Goal: Task Accomplishment & Management: Manage account settings

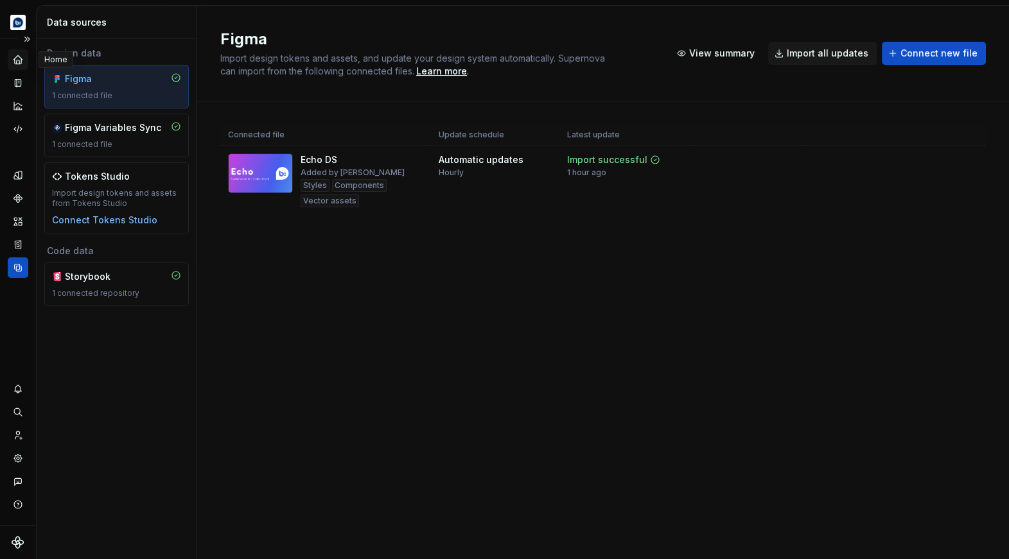
click at [18, 57] on icon "Home" at bounding box center [17, 59] width 8 height 8
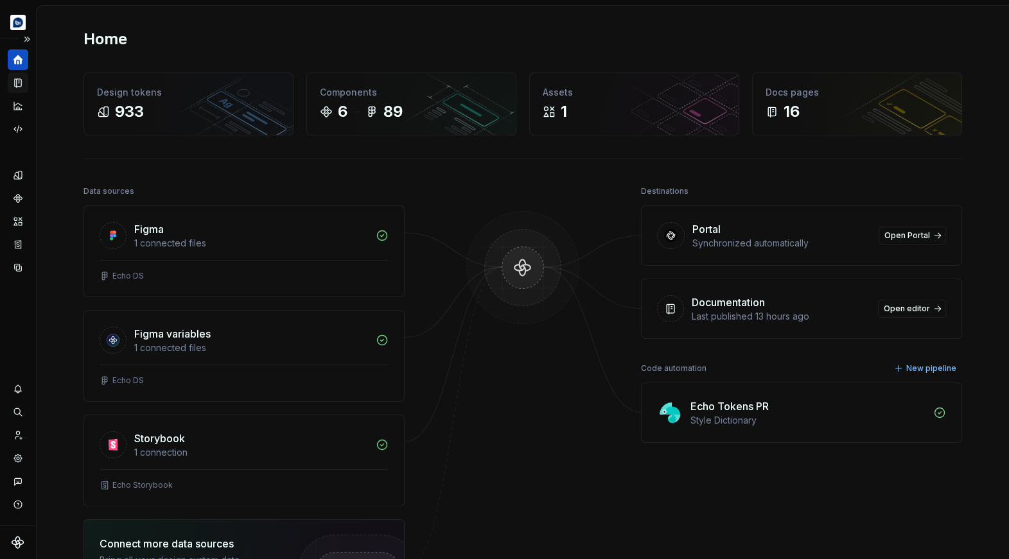
click at [17, 84] on icon "Documentation" at bounding box center [19, 83] width 5 height 7
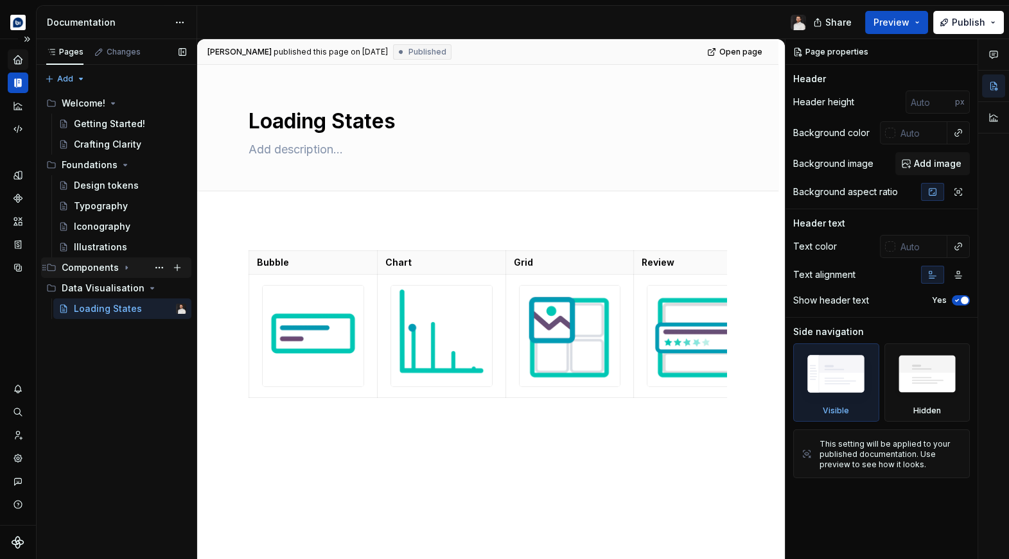
click at [126, 267] on icon "Page tree" at bounding box center [126, 268] width 10 height 10
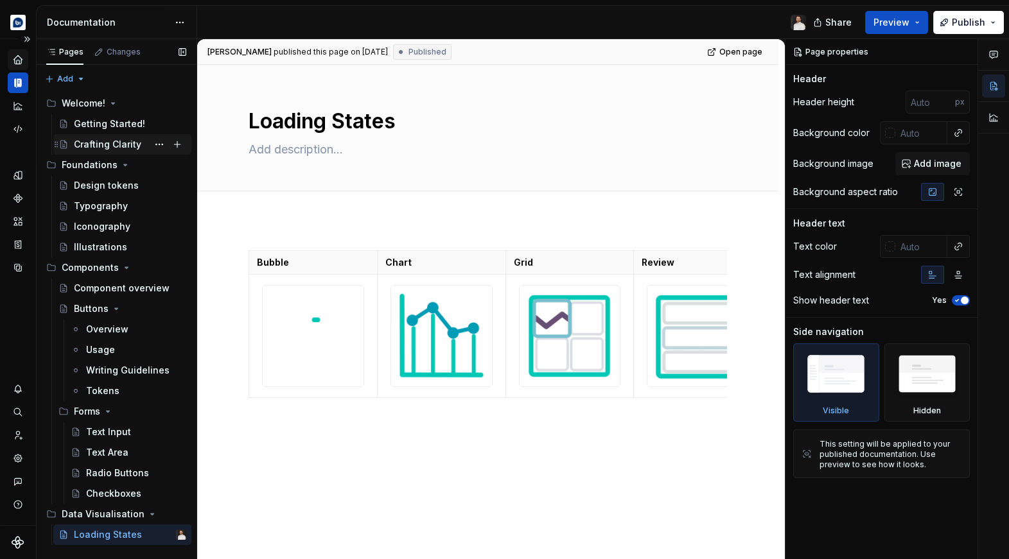
click at [127, 146] on div "Crafting Clarity" at bounding box center [107, 144] width 67 height 13
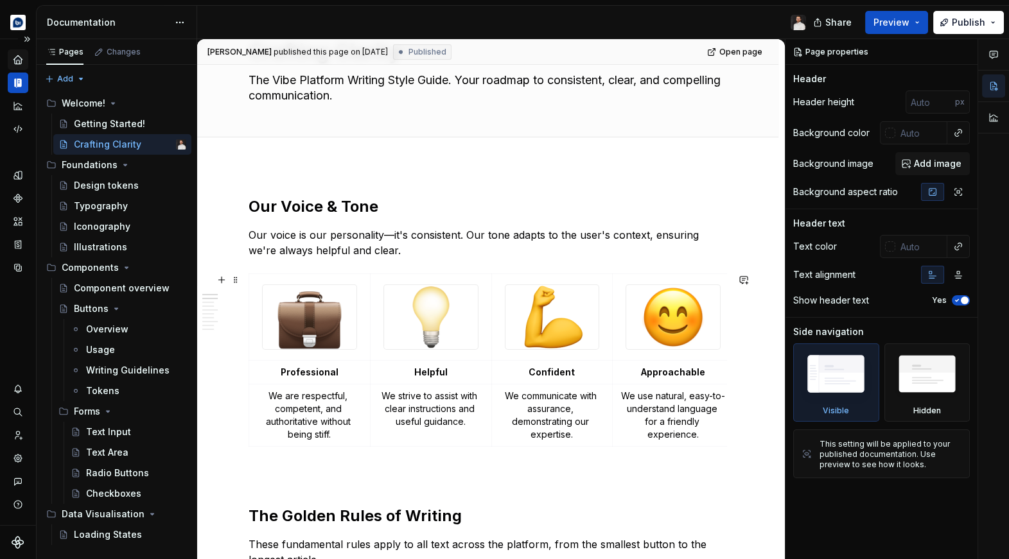
scroll to position [71, 0]
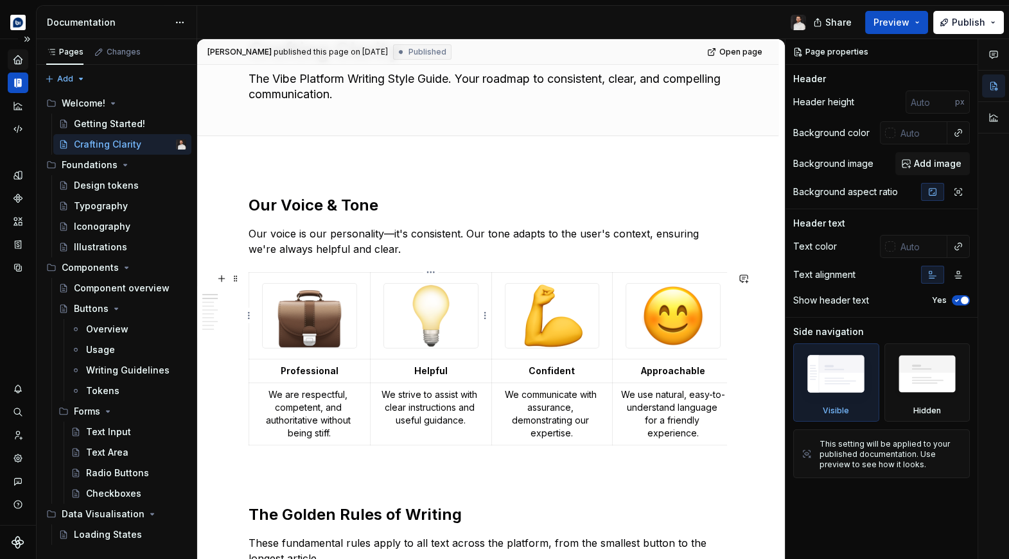
click at [487, 356] on td at bounding box center [430, 316] width 121 height 87
click at [495, 433] on td "We communicate with assurance, demonstrating our expertise." at bounding box center [551, 414] width 121 height 62
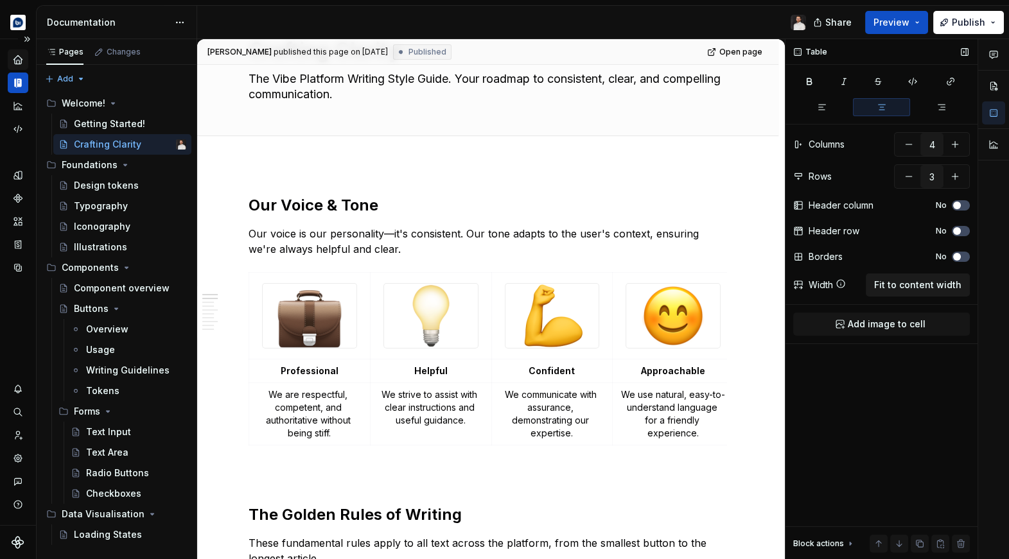
click at [939, 280] on span "Fit to content width" at bounding box center [917, 285] width 87 height 13
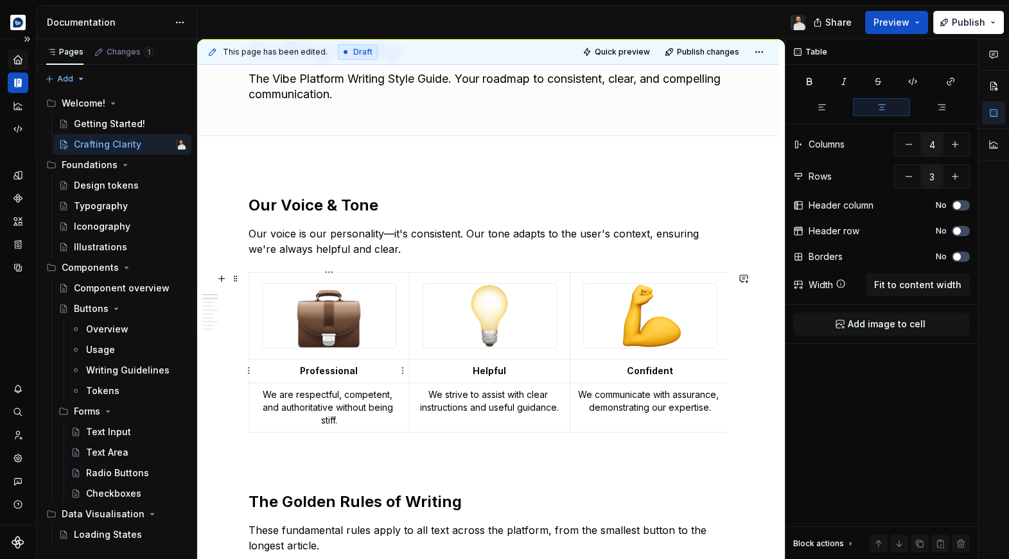
click at [335, 366] on strong "Professional" at bounding box center [329, 370] width 58 height 11
click at [338, 368] on strong "Professional" at bounding box center [329, 370] width 58 height 11
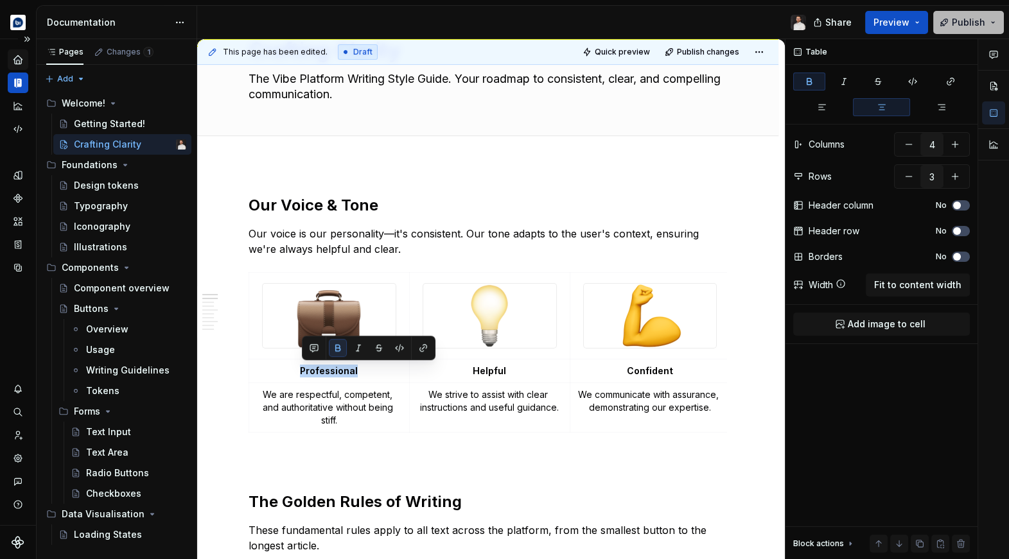
click at [945, 22] on button "Publish" at bounding box center [968, 22] width 71 height 23
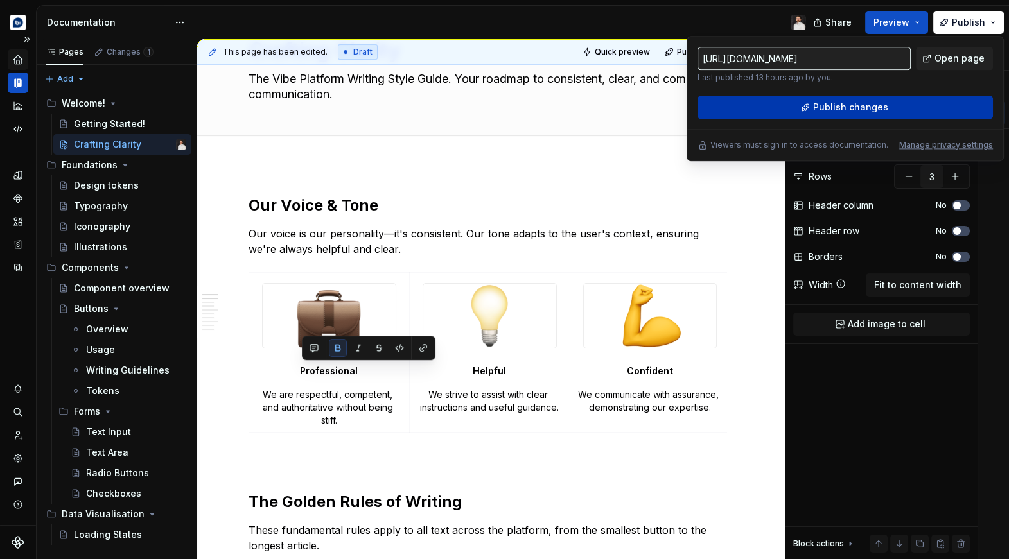
click at [812, 101] on button "Publish changes" at bounding box center [844, 107] width 295 height 23
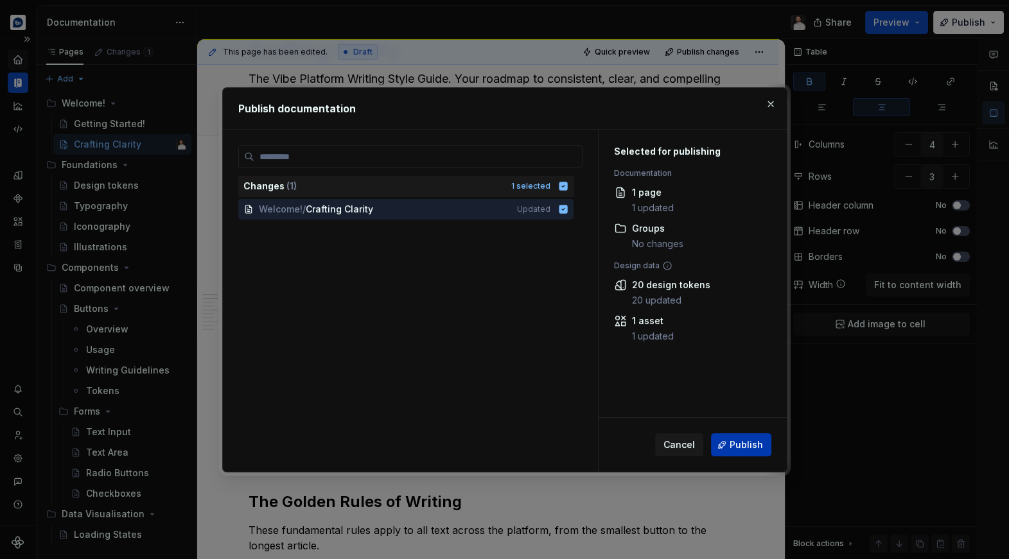
click at [717, 435] on button "Publish" at bounding box center [741, 444] width 60 height 23
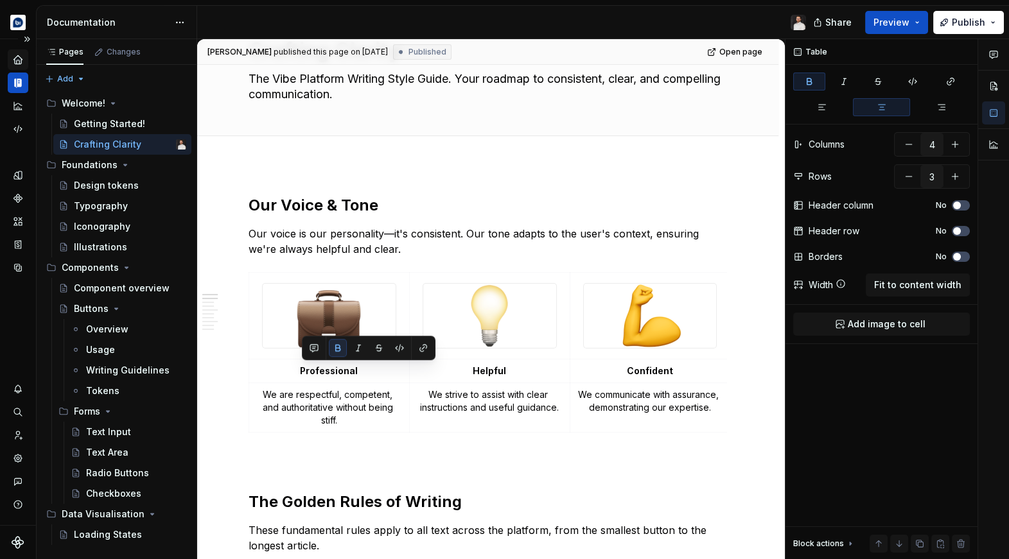
type textarea "*"
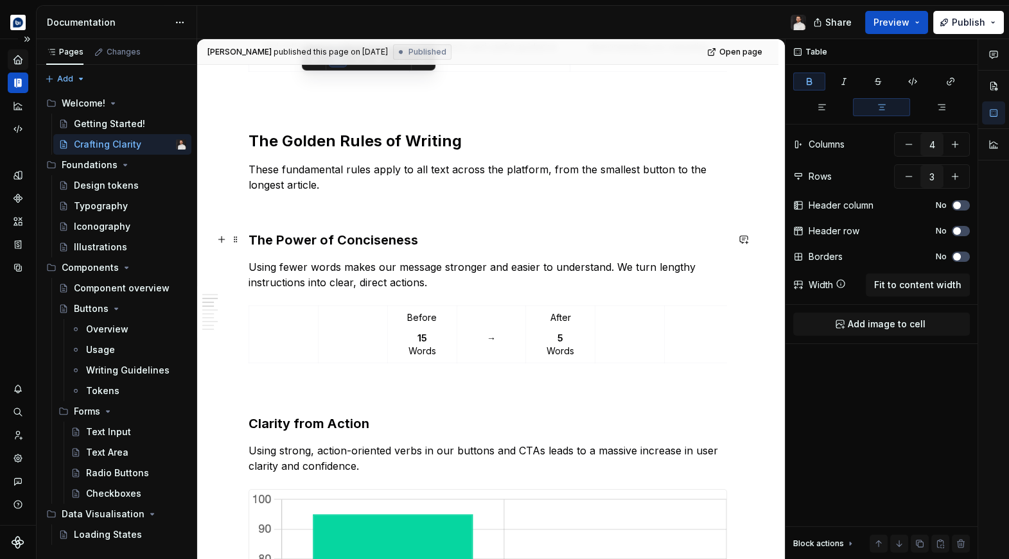
scroll to position [453, 0]
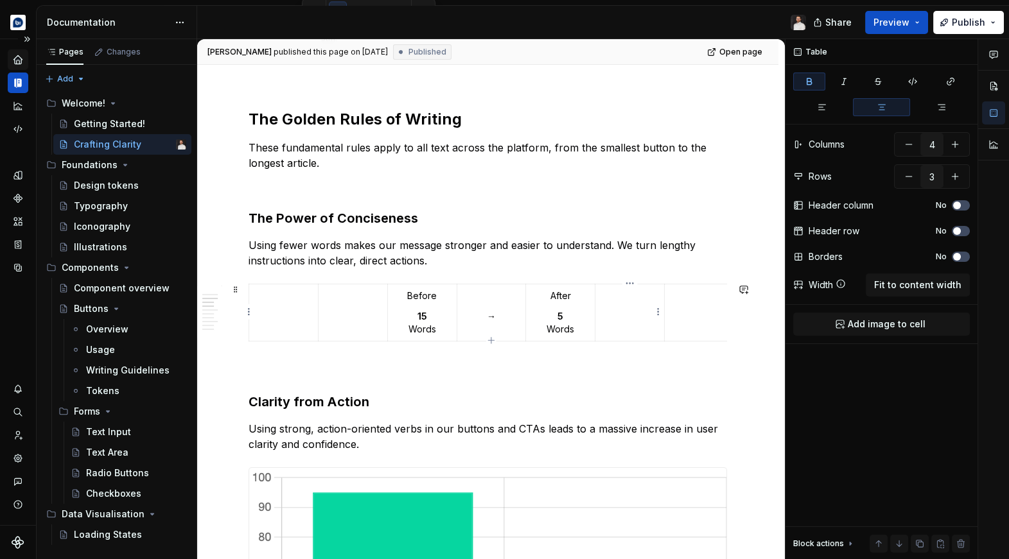
type input "7"
type input "1"
click at [616, 305] on td at bounding box center [629, 312] width 69 height 57
click at [900, 288] on span "Fit to content width" at bounding box center [917, 285] width 87 height 13
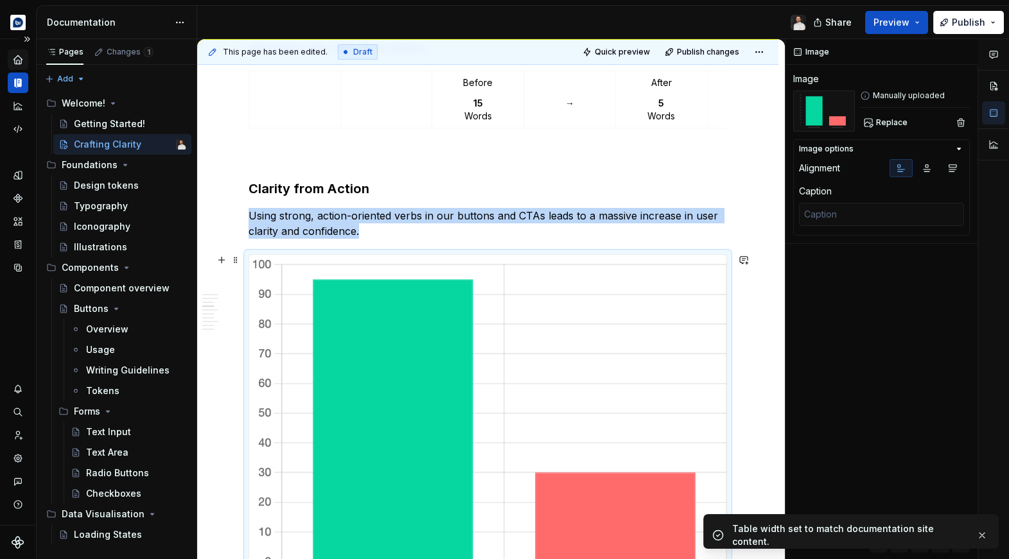
click at [665, 333] on img at bounding box center [487, 422] width 477 height 334
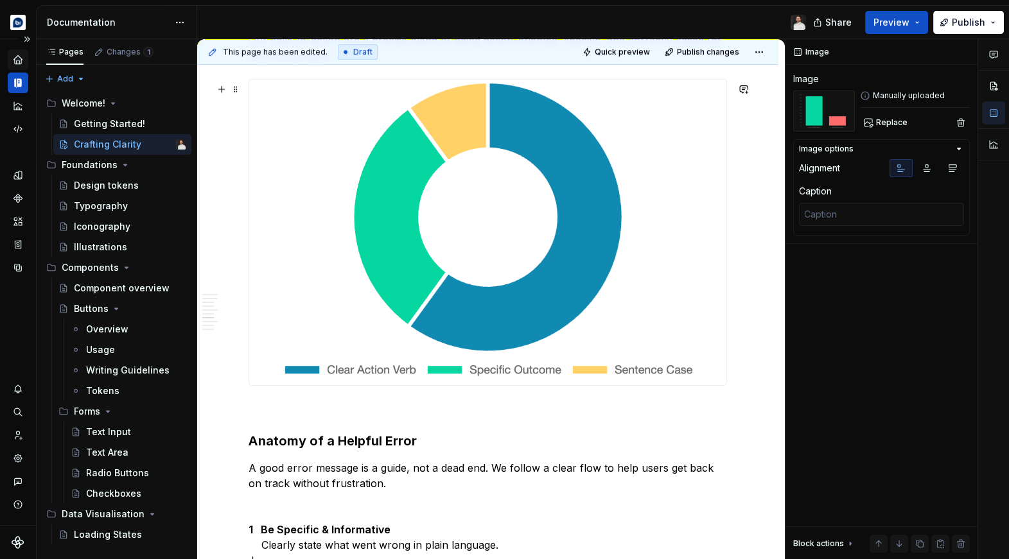
scroll to position [1419, 0]
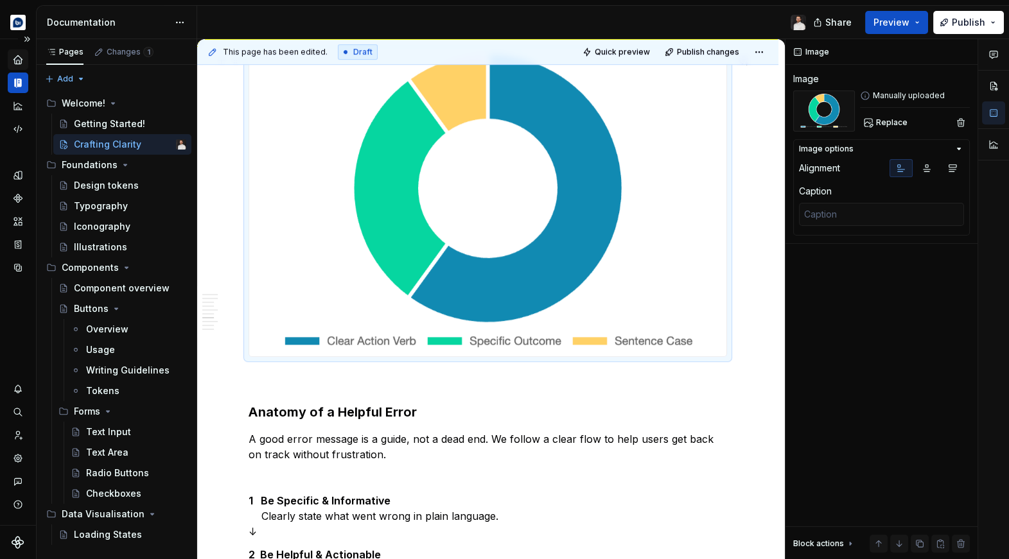
click at [678, 299] on img at bounding box center [487, 204] width 477 height 306
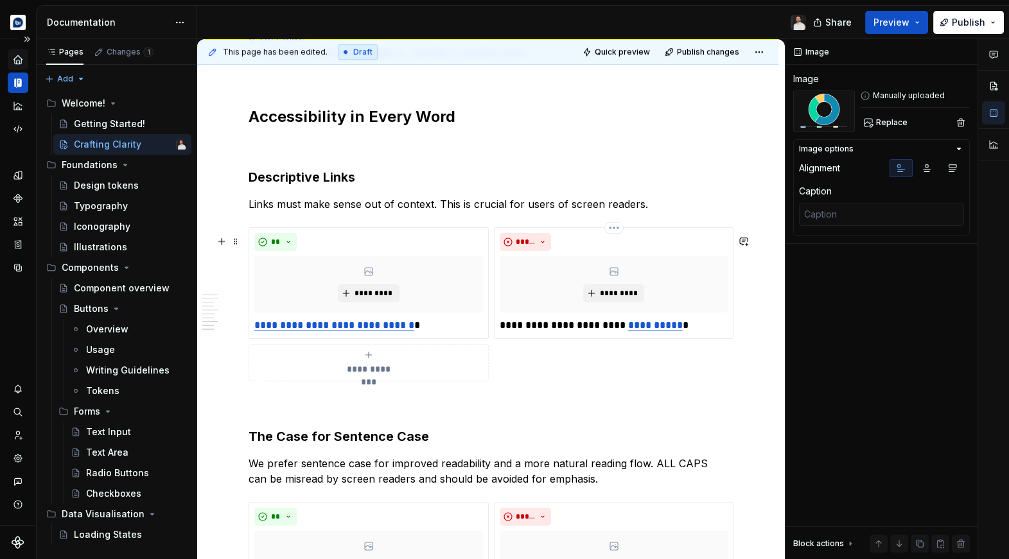
scroll to position [1997, 0]
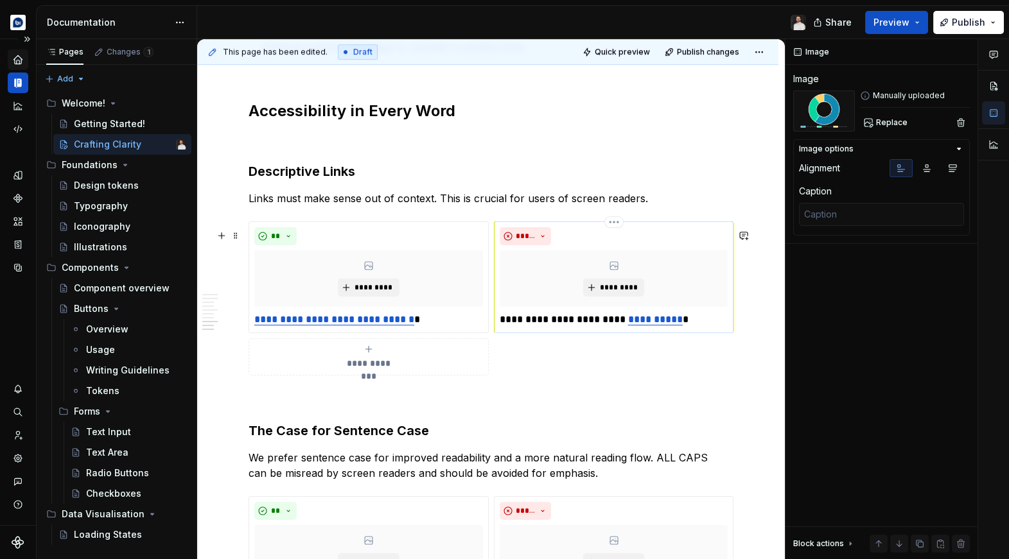
click at [706, 328] on p "**********" at bounding box center [614, 319] width 229 height 15
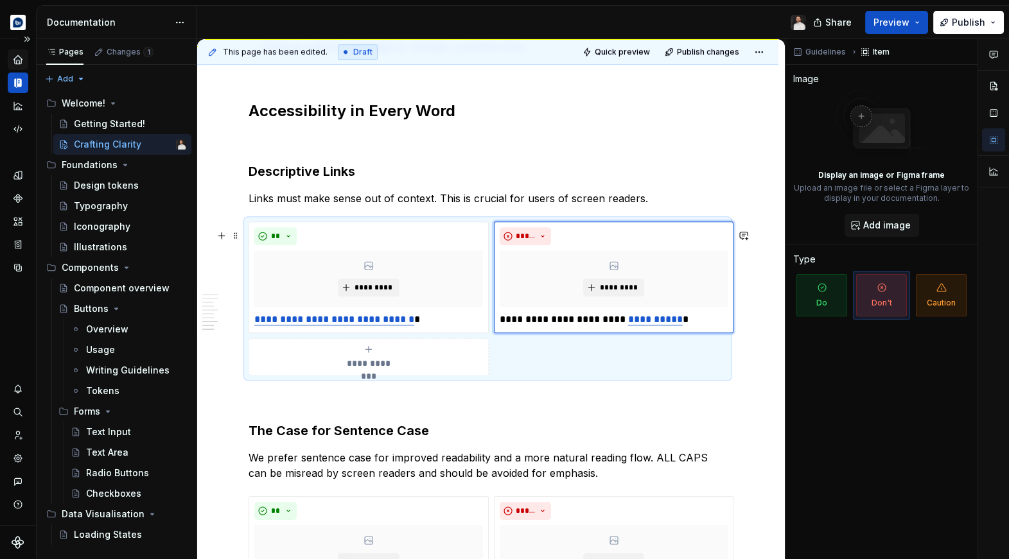
click at [506, 363] on div "**********" at bounding box center [488, 299] width 478 height 154
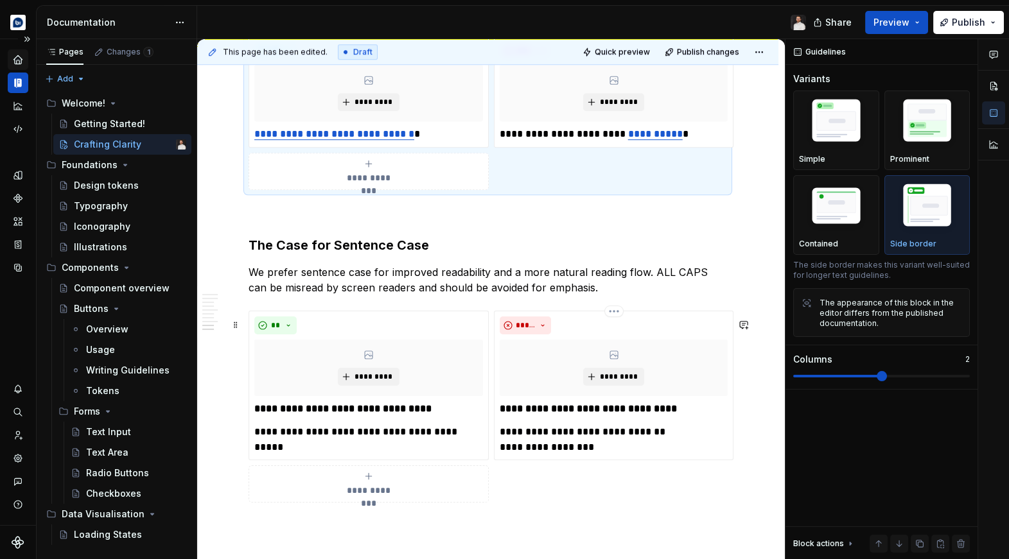
scroll to position [2191, 0]
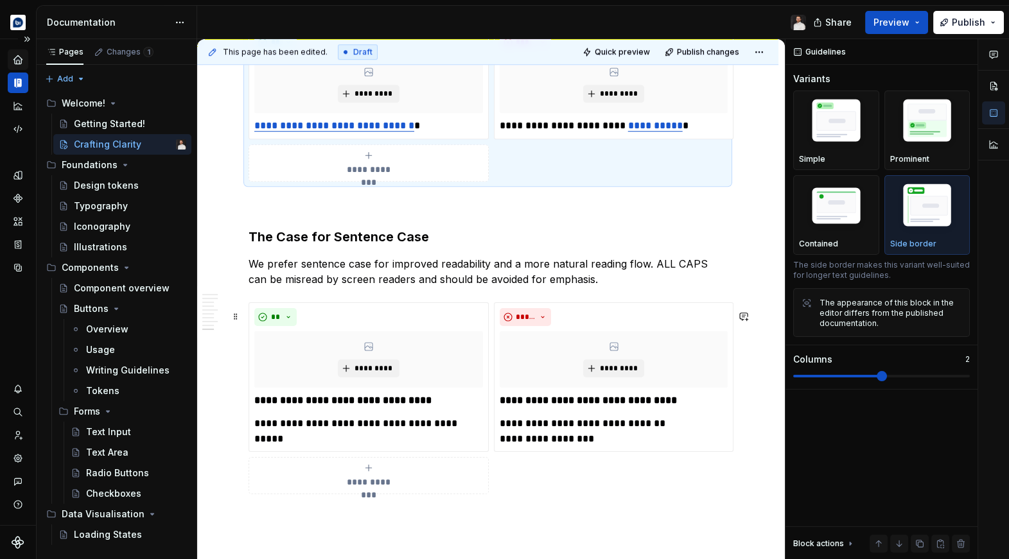
click at [679, 471] on div "**********" at bounding box center [488, 398] width 478 height 193
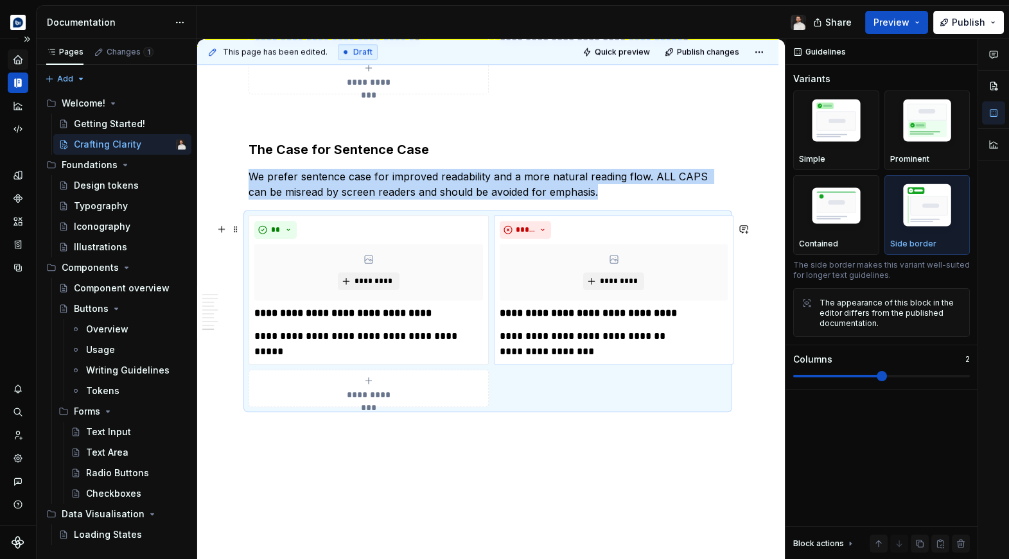
scroll to position [2316, 0]
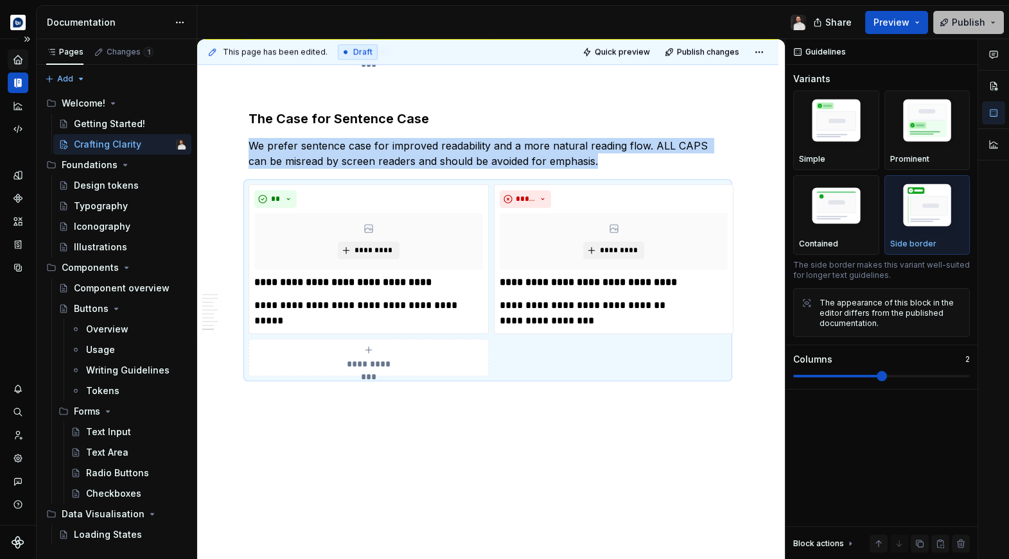
click at [956, 28] on span "Publish" at bounding box center [968, 22] width 33 height 13
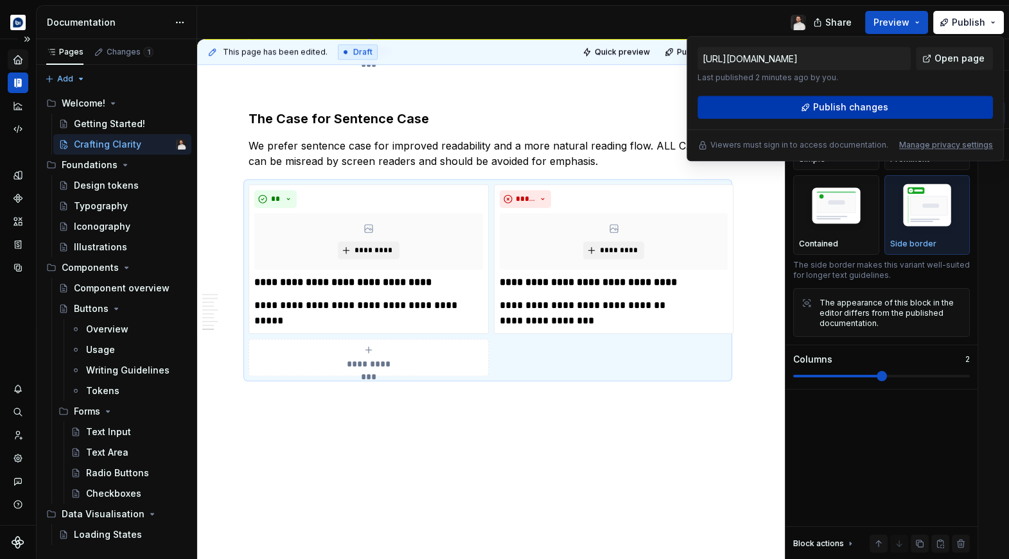
click at [852, 104] on span "Publish changes" at bounding box center [850, 107] width 75 height 13
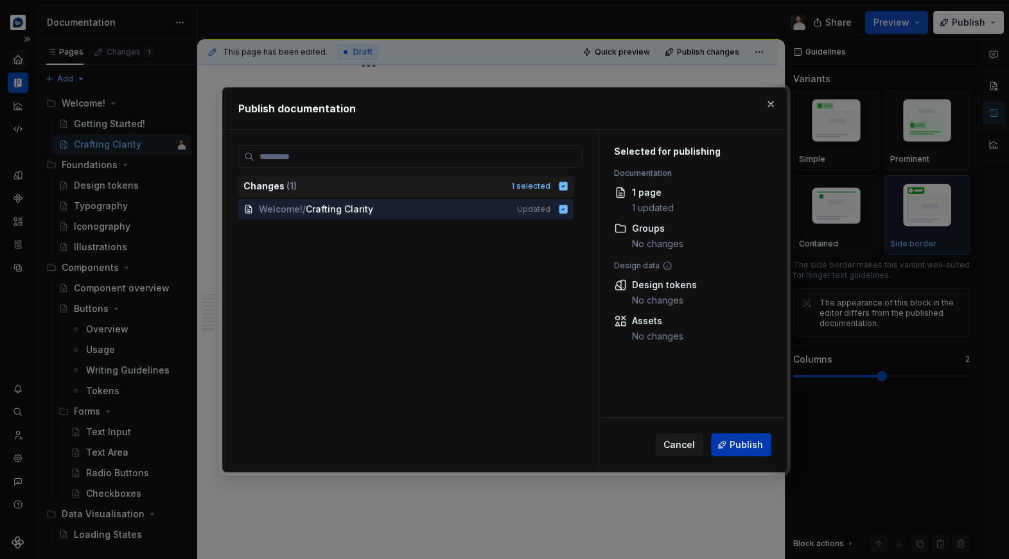
click at [716, 450] on button "Publish" at bounding box center [741, 444] width 60 height 23
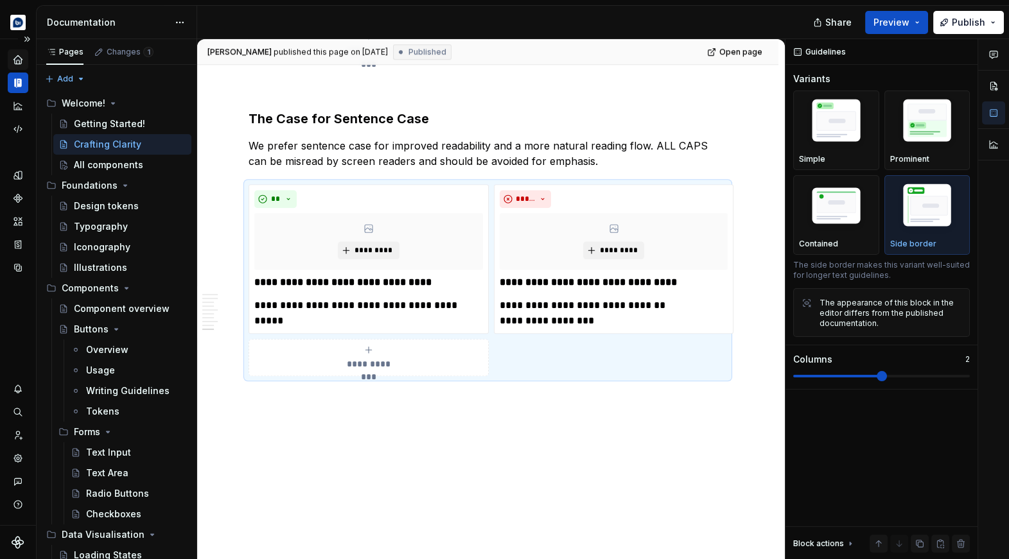
type textarea "*"
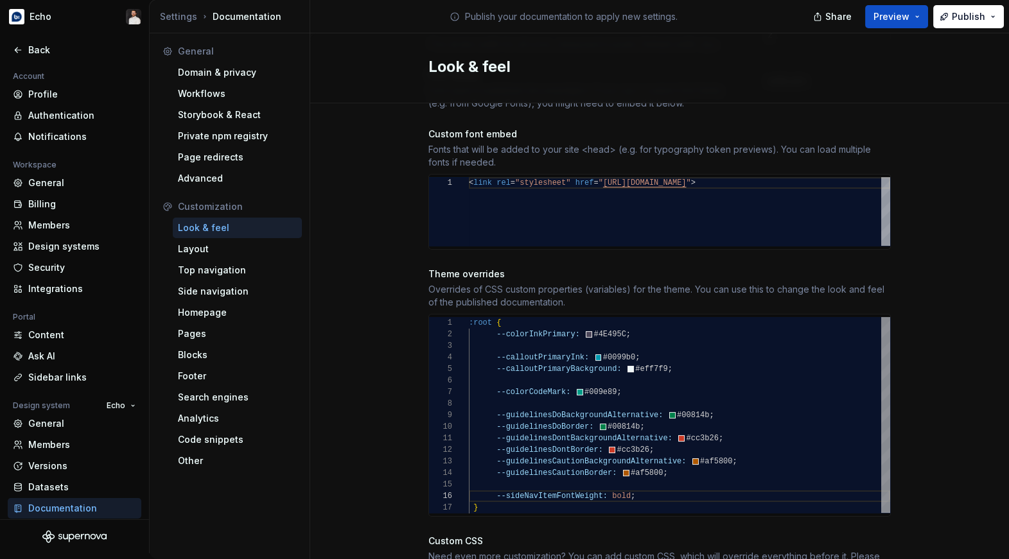
scroll to position [35, 148]
click at [615, 345] on div "--guidelinesCautionBackgroundAlternative: #af5800 ; --guidelinesCautionBorder: …" at bounding box center [679, 415] width 421 height 197
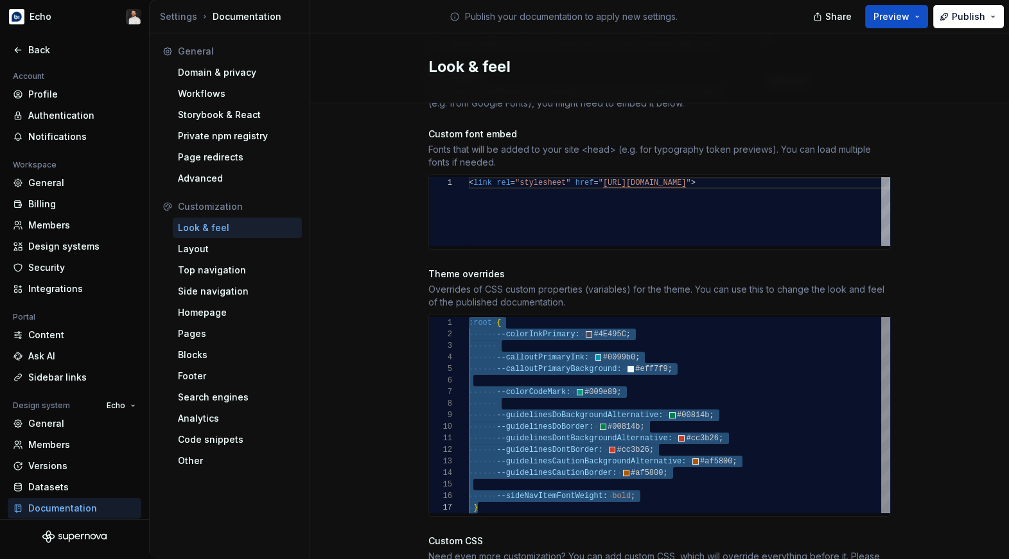
type textarea "**********"
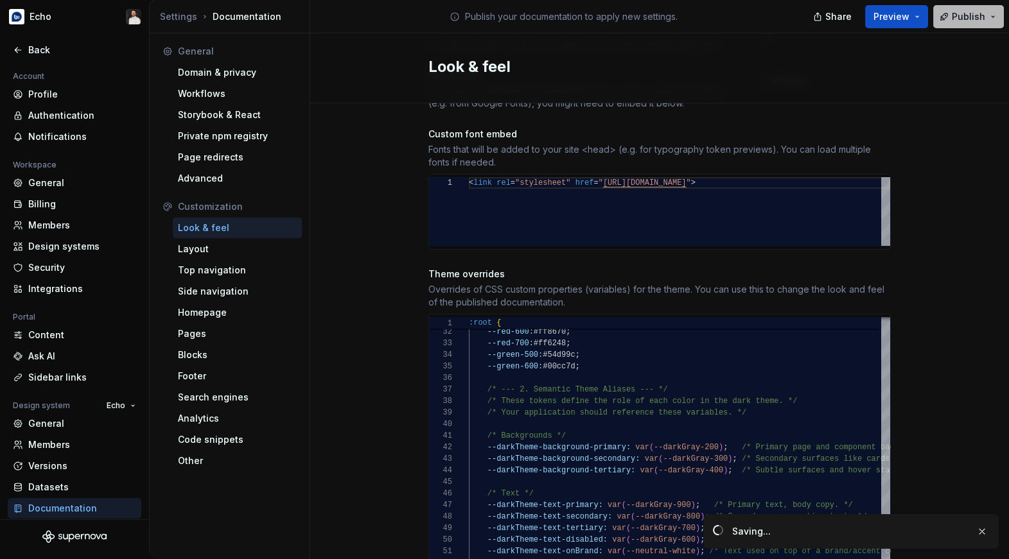
click at [958, 19] on span "Publish" at bounding box center [968, 16] width 33 height 13
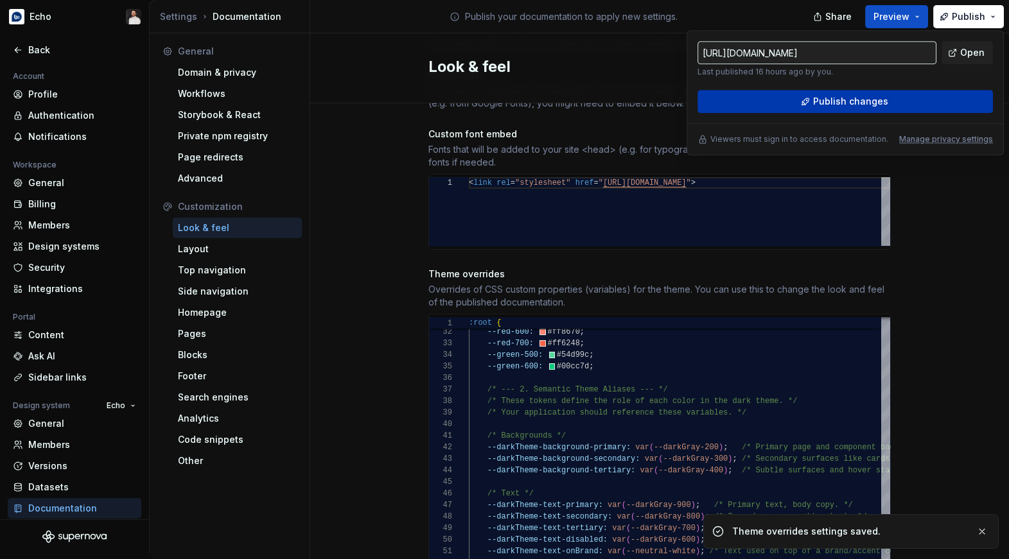
click at [853, 105] on span "Publish changes" at bounding box center [850, 101] width 75 height 13
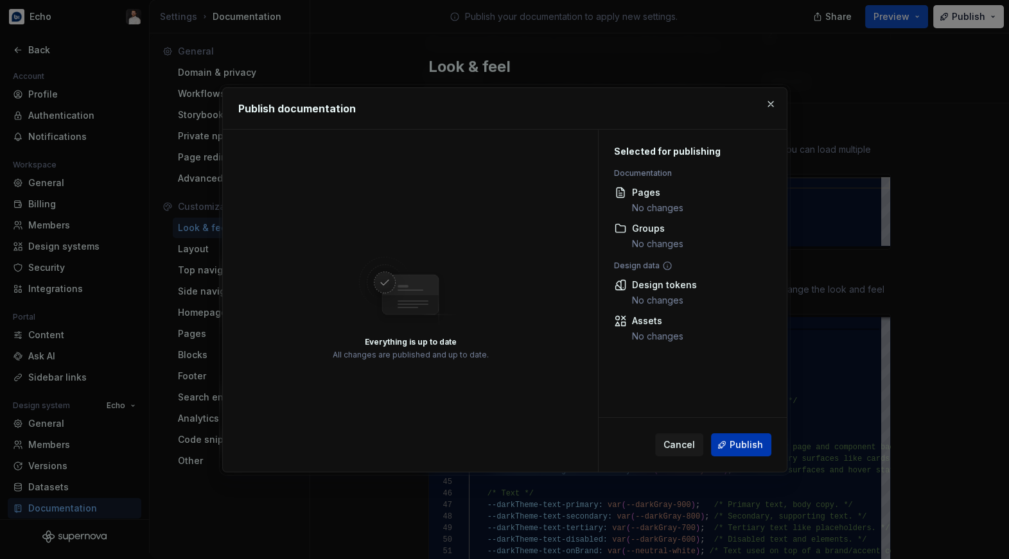
click at [744, 450] on span "Publish" at bounding box center [746, 445] width 33 height 13
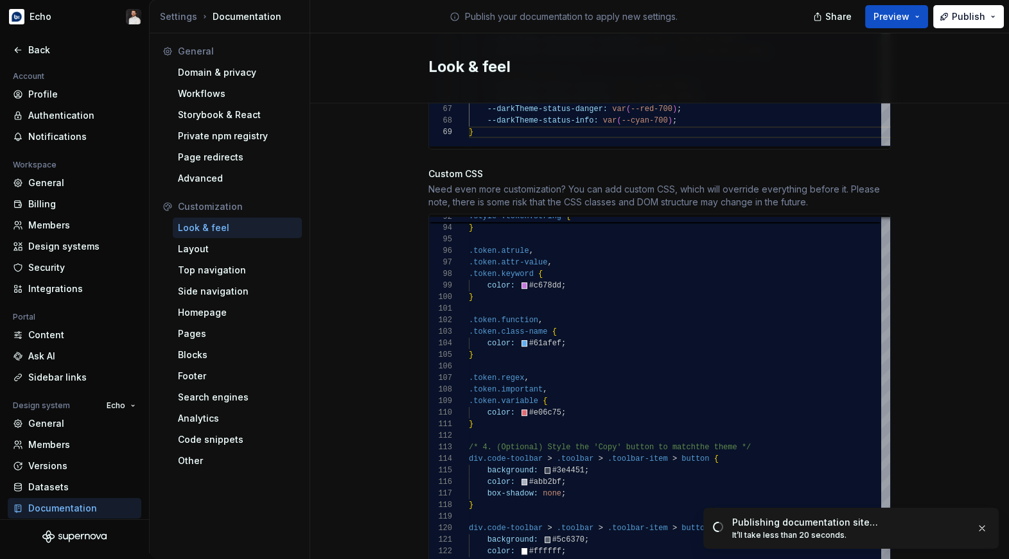
scroll to position [1144, 0]
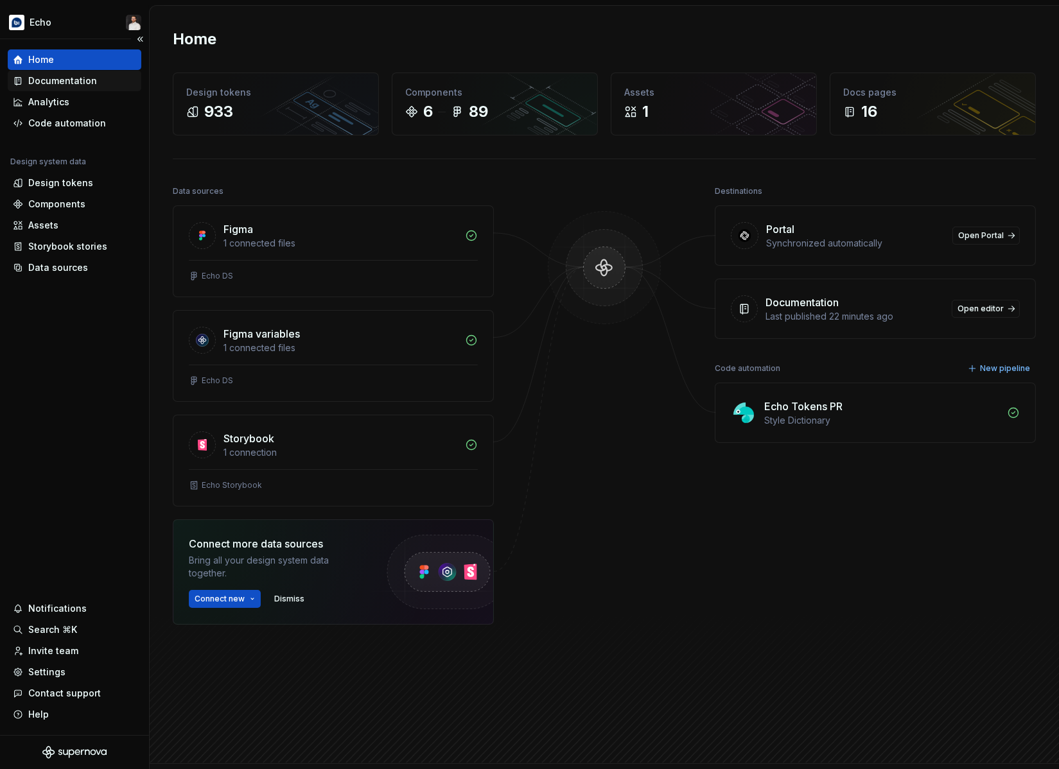
click at [91, 86] on div "Documentation" at bounding box center [62, 80] width 69 height 13
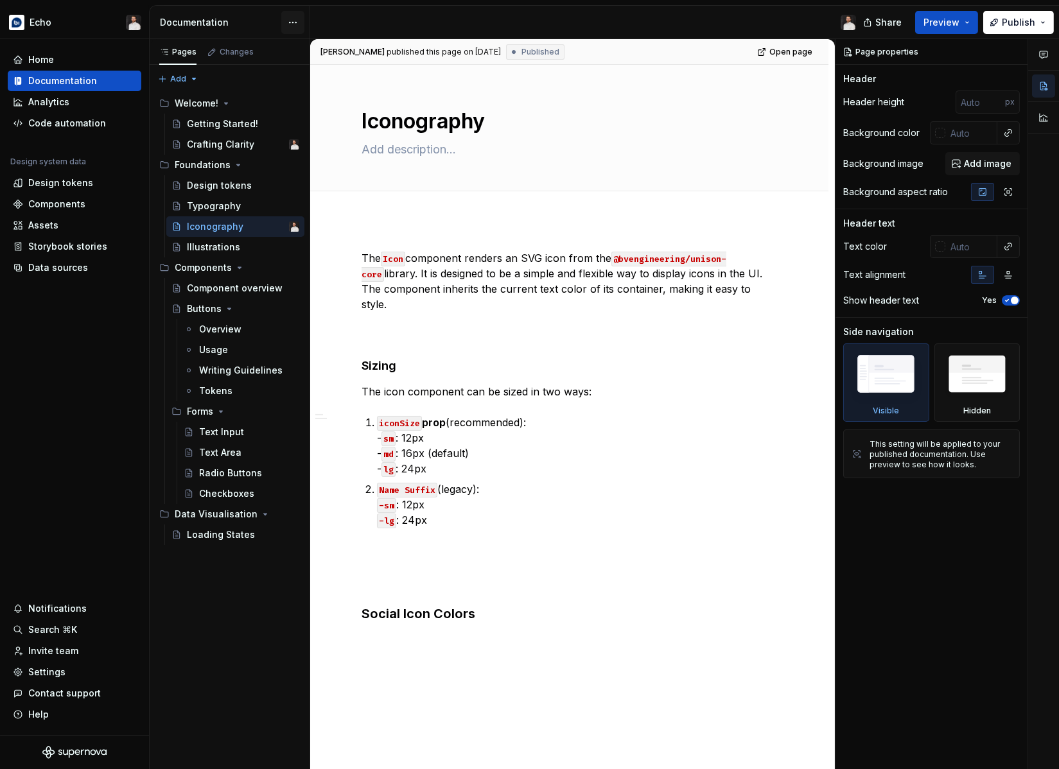
click at [297, 23] on html "Echo Home Documentation Analytics Code automation Design system data Design tok…" at bounding box center [529, 384] width 1059 height 769
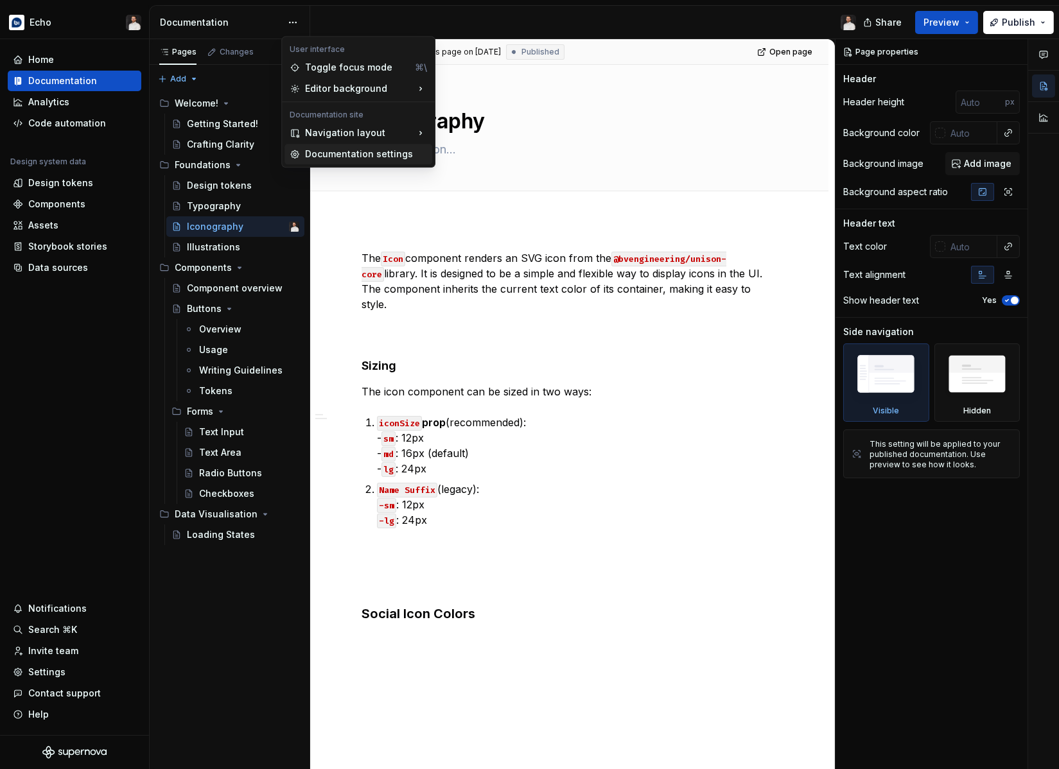
click at [367, 157] on div "Documentation settings" at bounding box center [366, 154] width 122 height 13
type textarea "*"
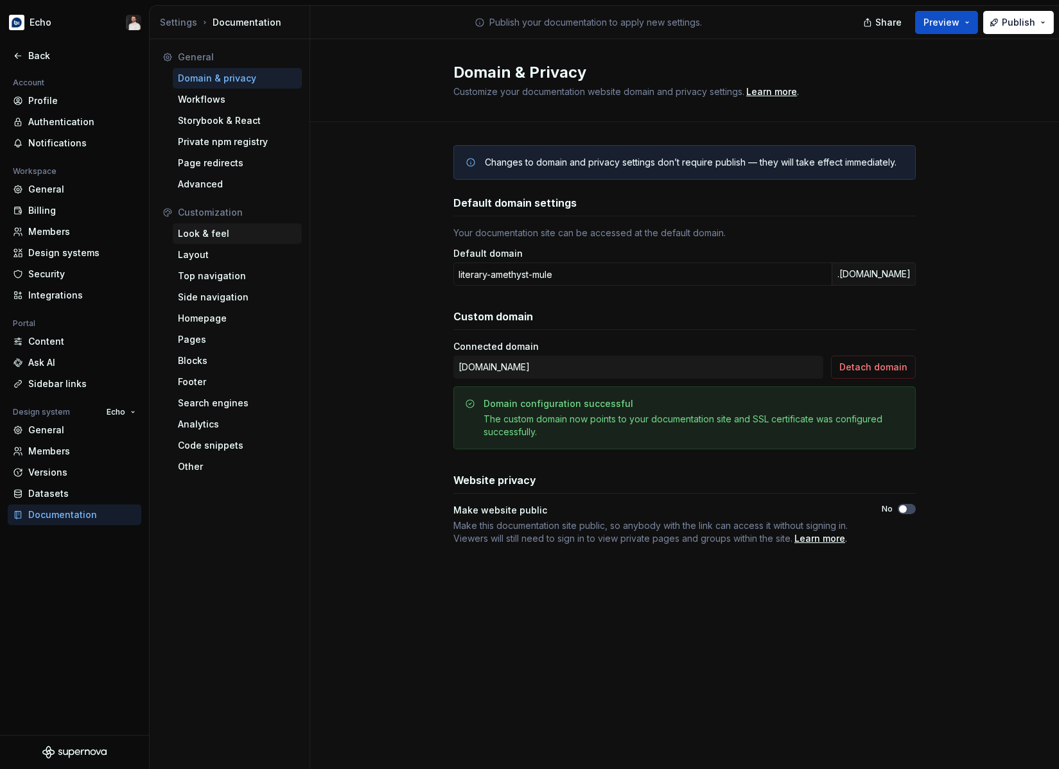
click at [219, 232] on div "Look & feel" at bounding box center [237, 233] width 119 height 13
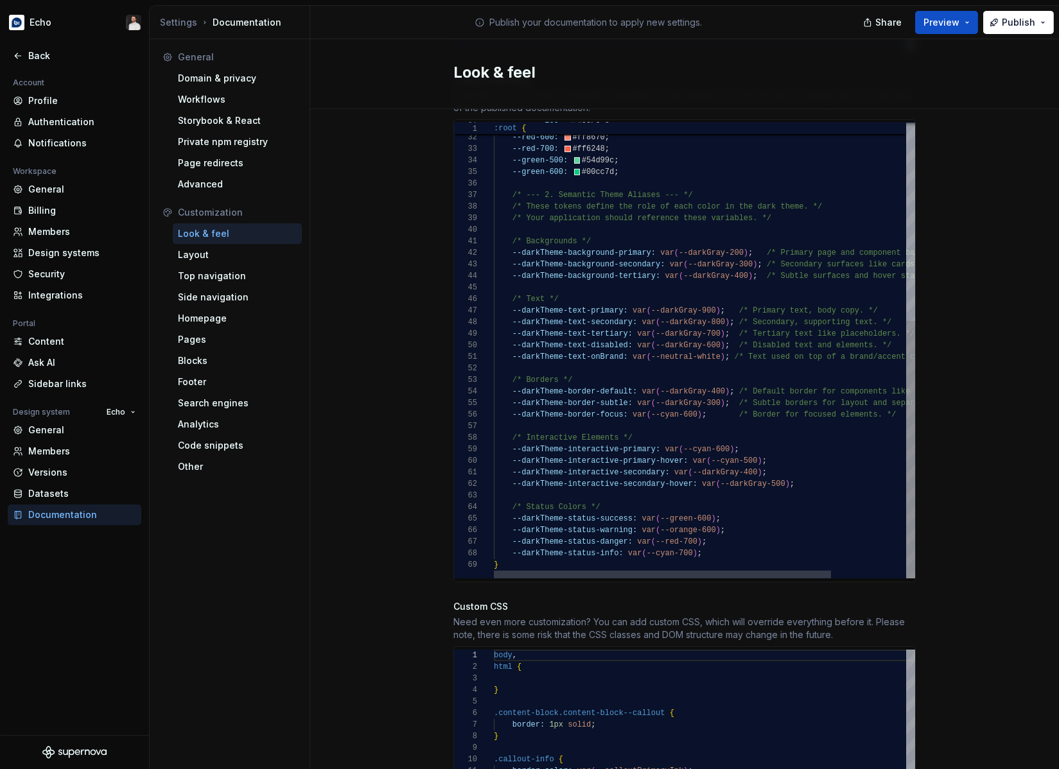
scroll to position [23, 78]
click at [738, 367] on div "--cyan-700: #00b0c8 ; --red-600: #ff8670 ; --red-700: #ff6248 ; --green-500: #5…" at bounding box center [751, 175] width 514 height 805
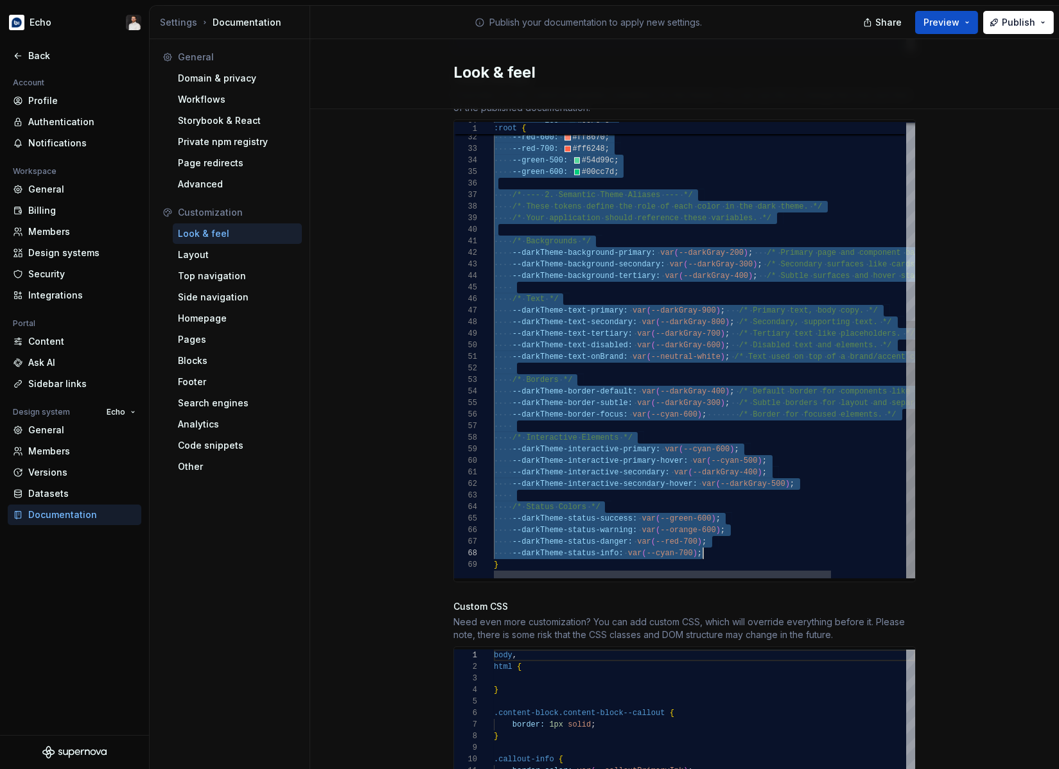
drag, startPoint x: 512, startPoint y: 128, endPoint x: 719, endPoint y: 540, distance: 461.5
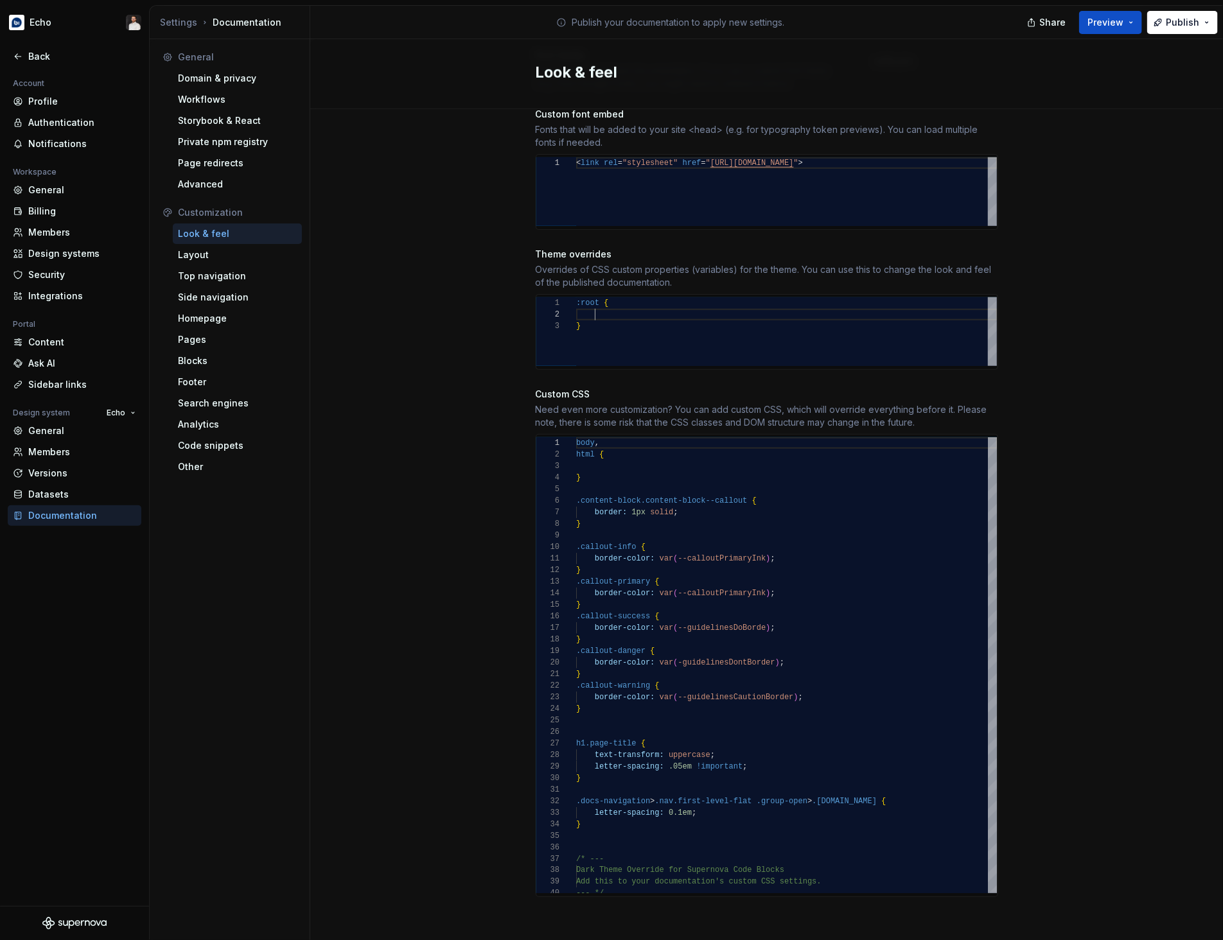
scroll to position [11, 18]
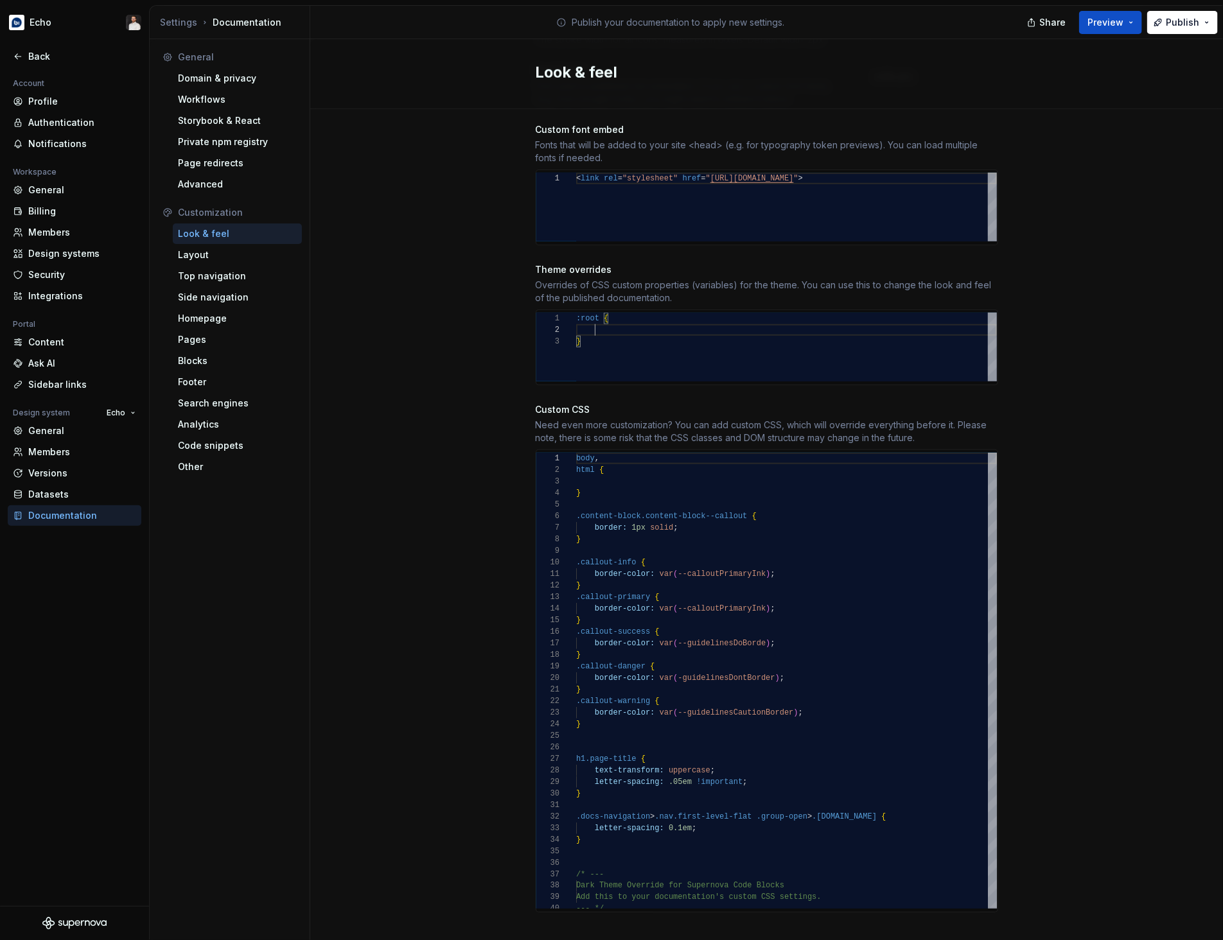
click at [683, 344] on div ":root { }" at bounding box center [786, 347] width 421 height 69
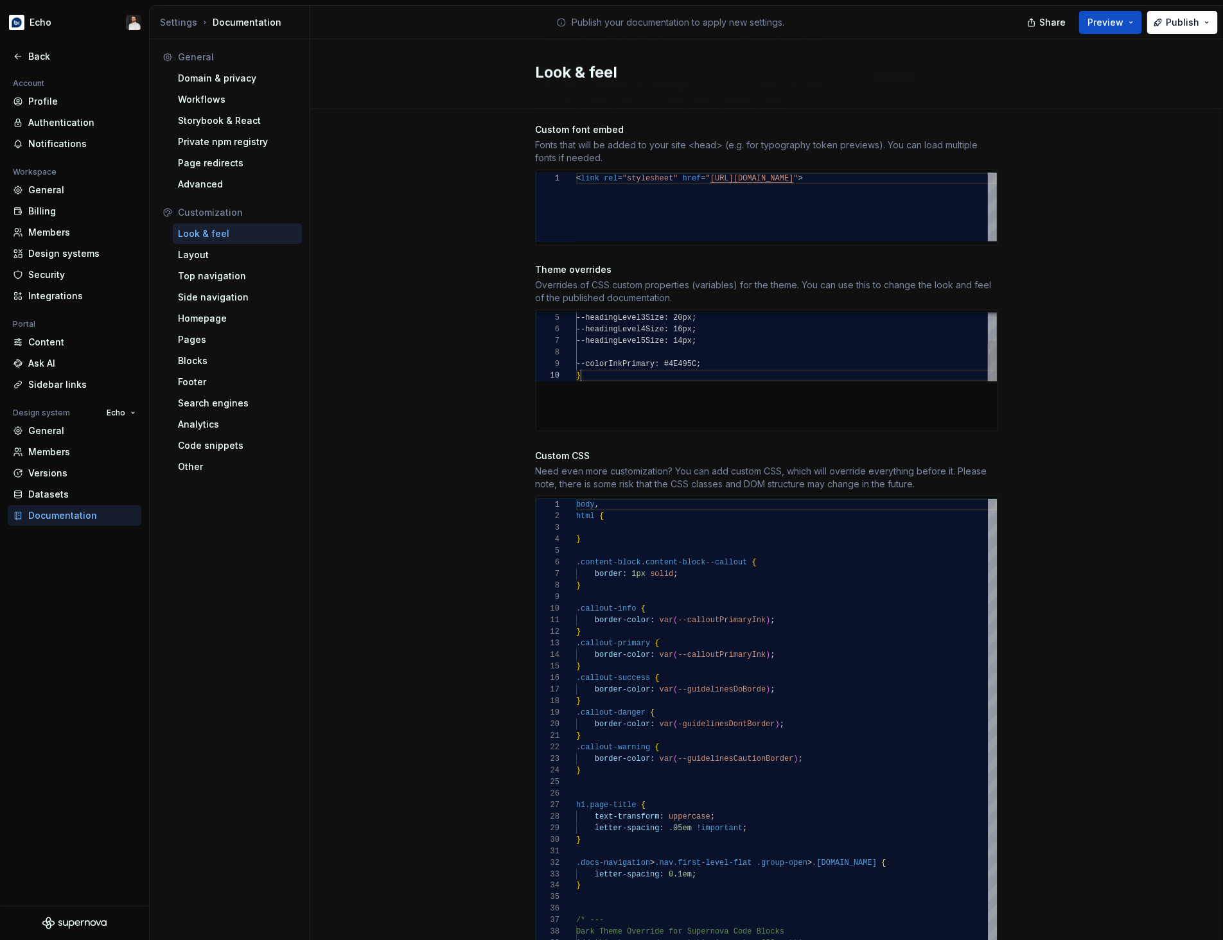
scroll to position [104, 4]
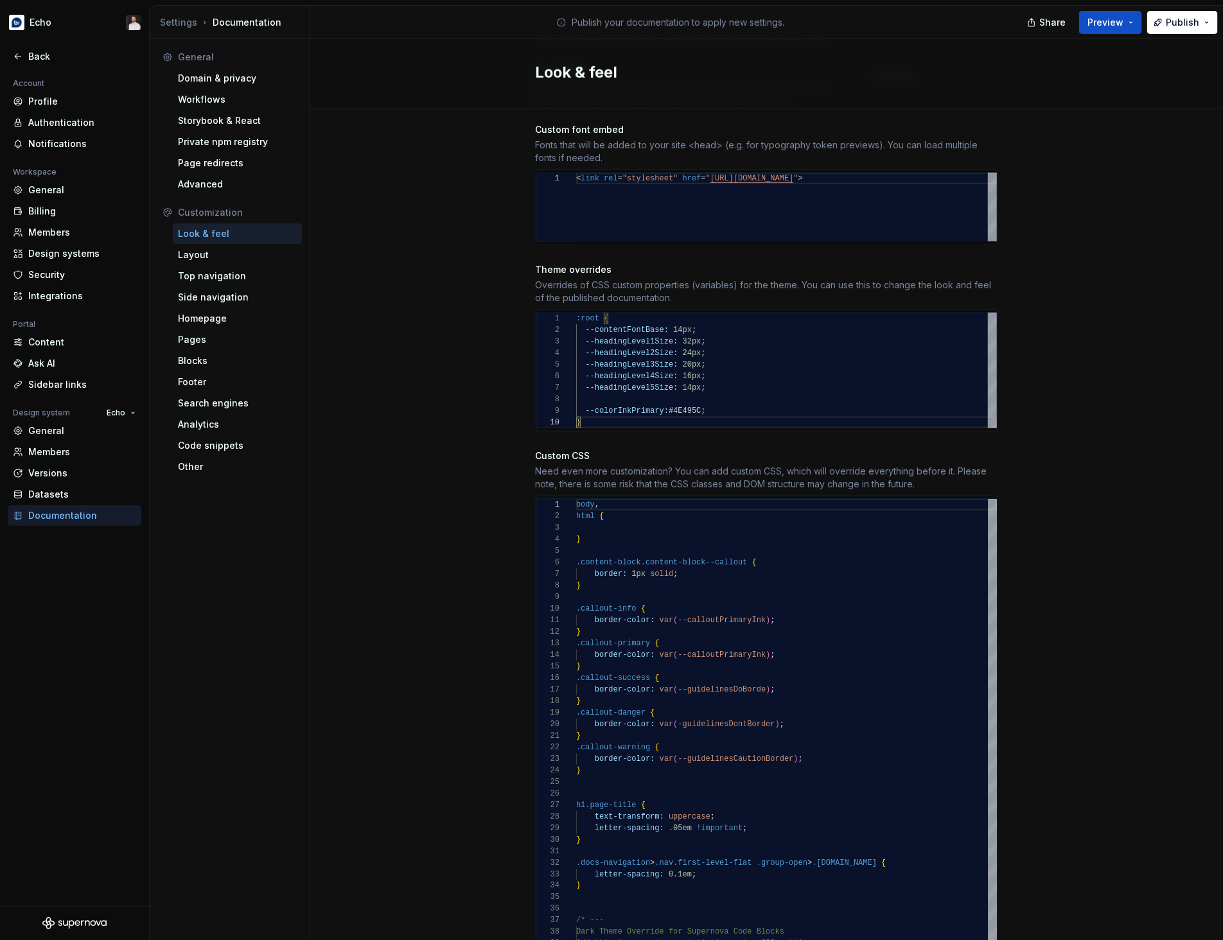
click at [1058, 371] on div "Site logo A company logo that will be displayed on all pages on your documentat…" at bounding box center [766, 294] width 913 height 1426
click at [1058, 31] on button "Publish" at bounding box center [1182, 22] width 71 height 23
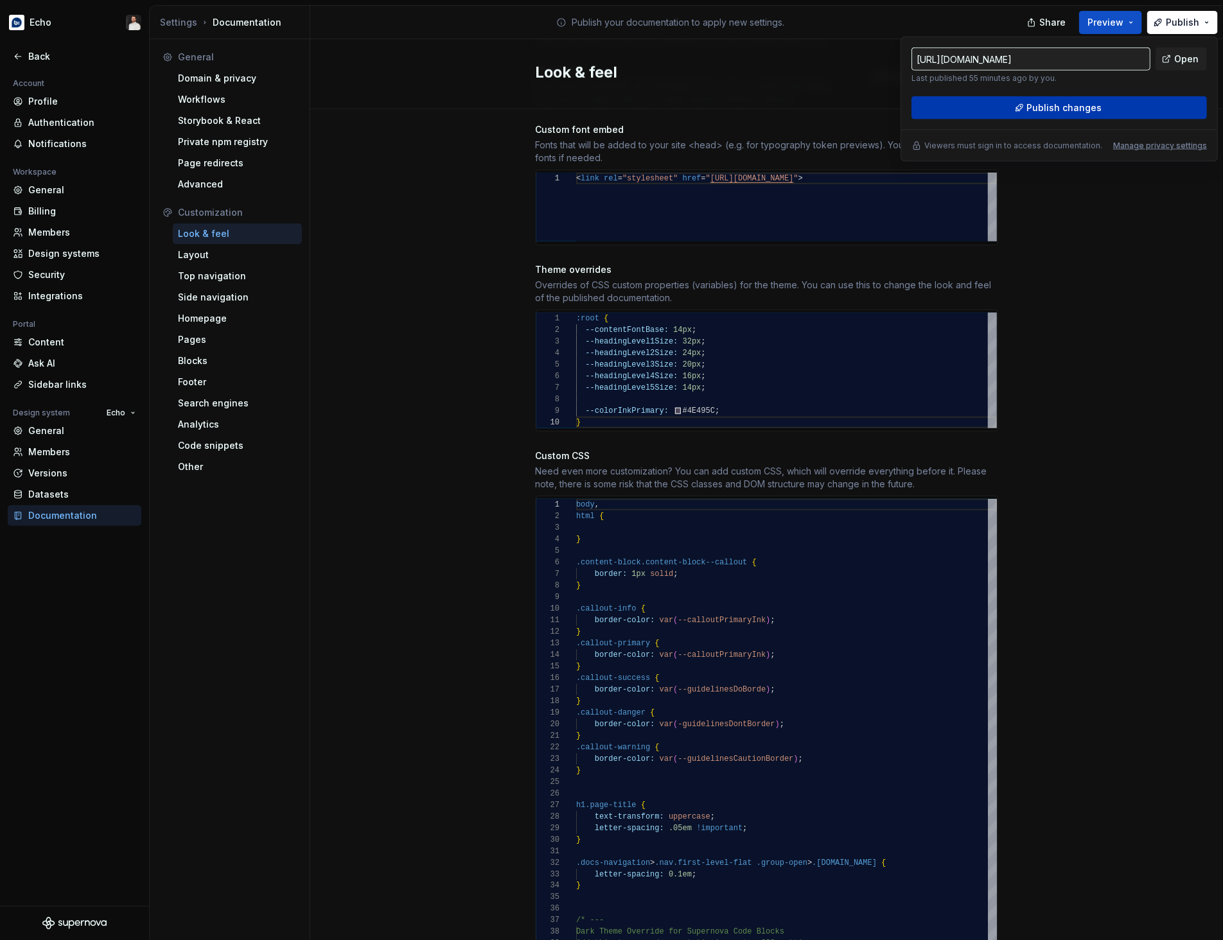
click at [1058, 105] on span "Publish changes" at bounding box center [1064, 107] width 75 height 13
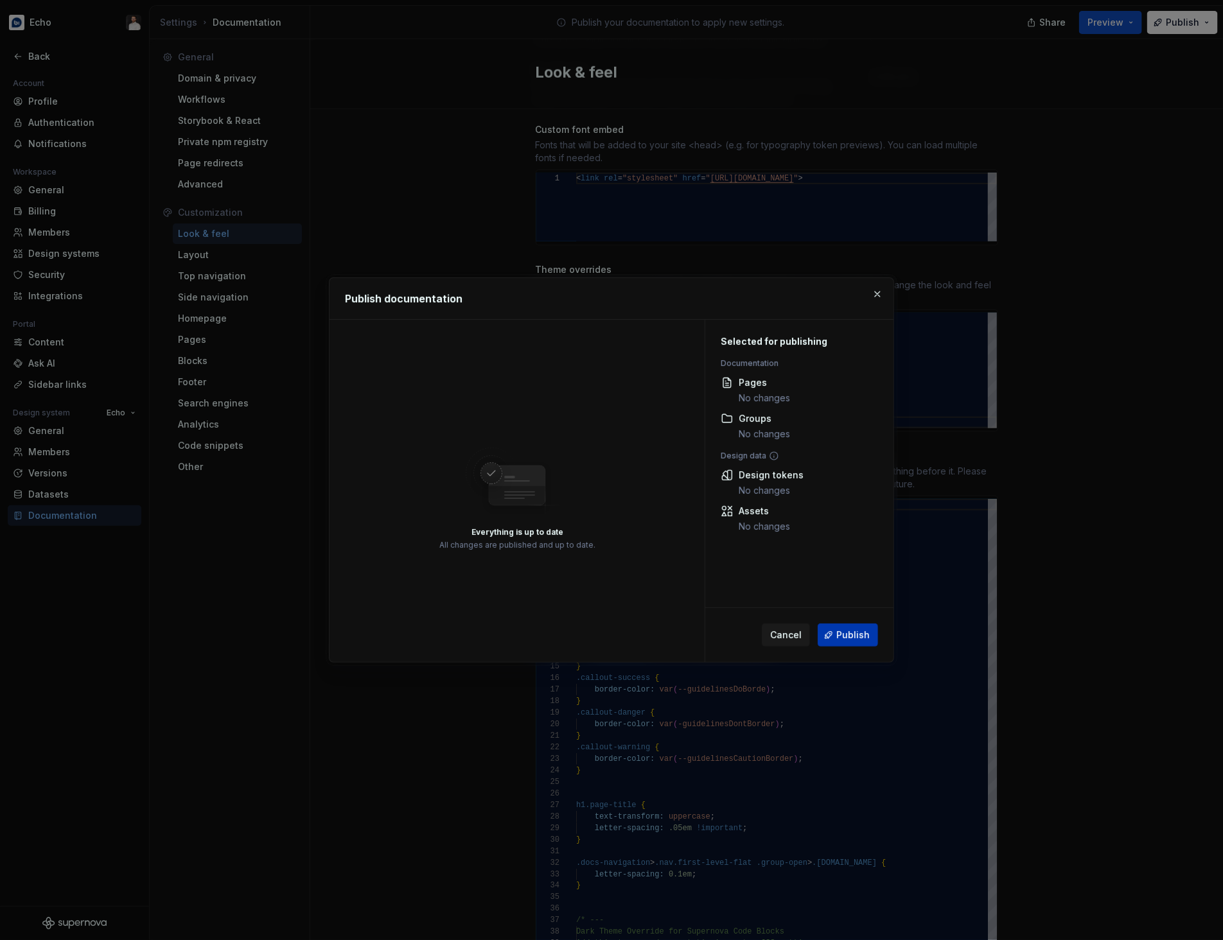
click at [854, 636] on span "Publish" at bounding box center [852, 635] width 33 height 13
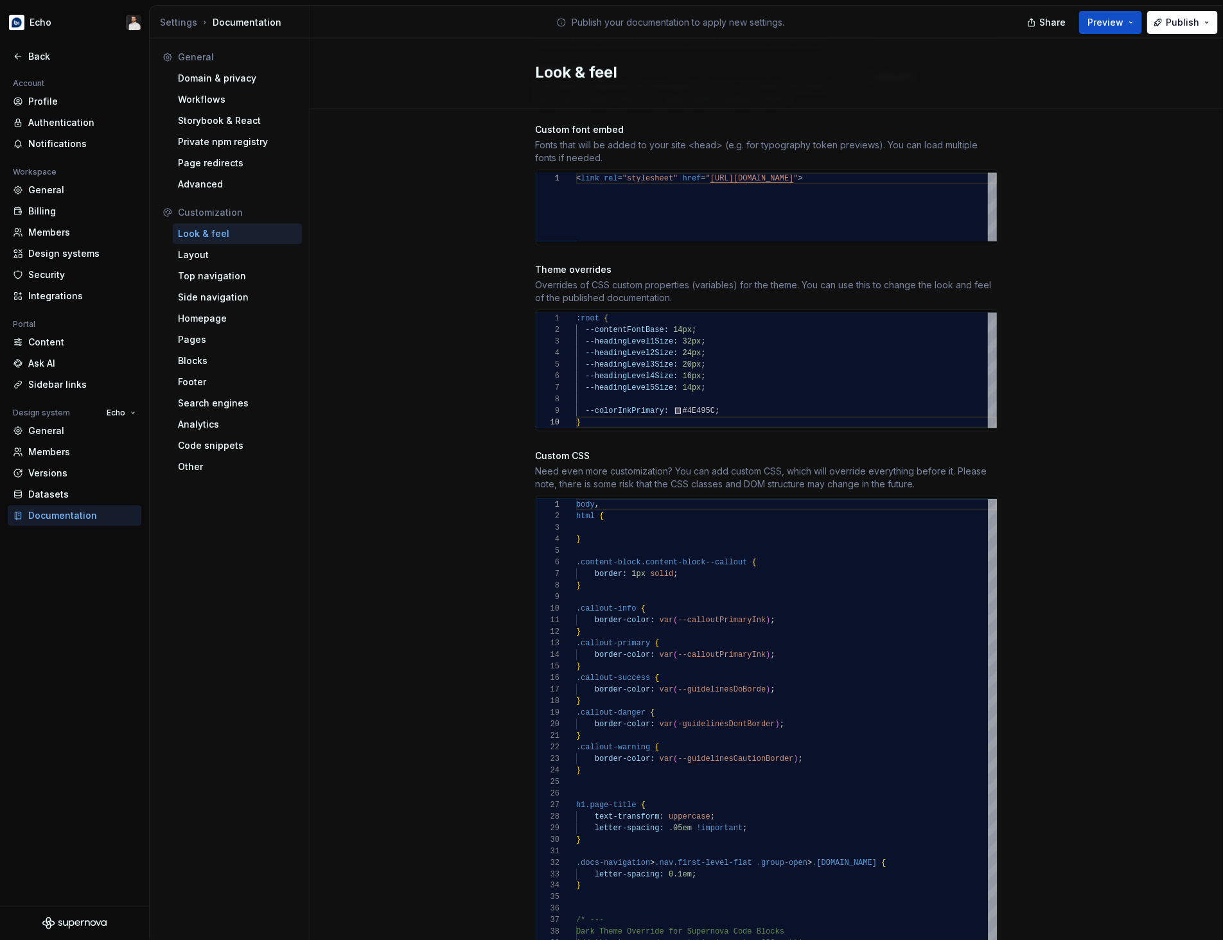
click at [765, 342] on div "--headingLevel3Size: 20px ; --headingLevel4Size: 16px ; --headingLevel5Size: 14…" at bounding box center [786, 371] width 421 height 116
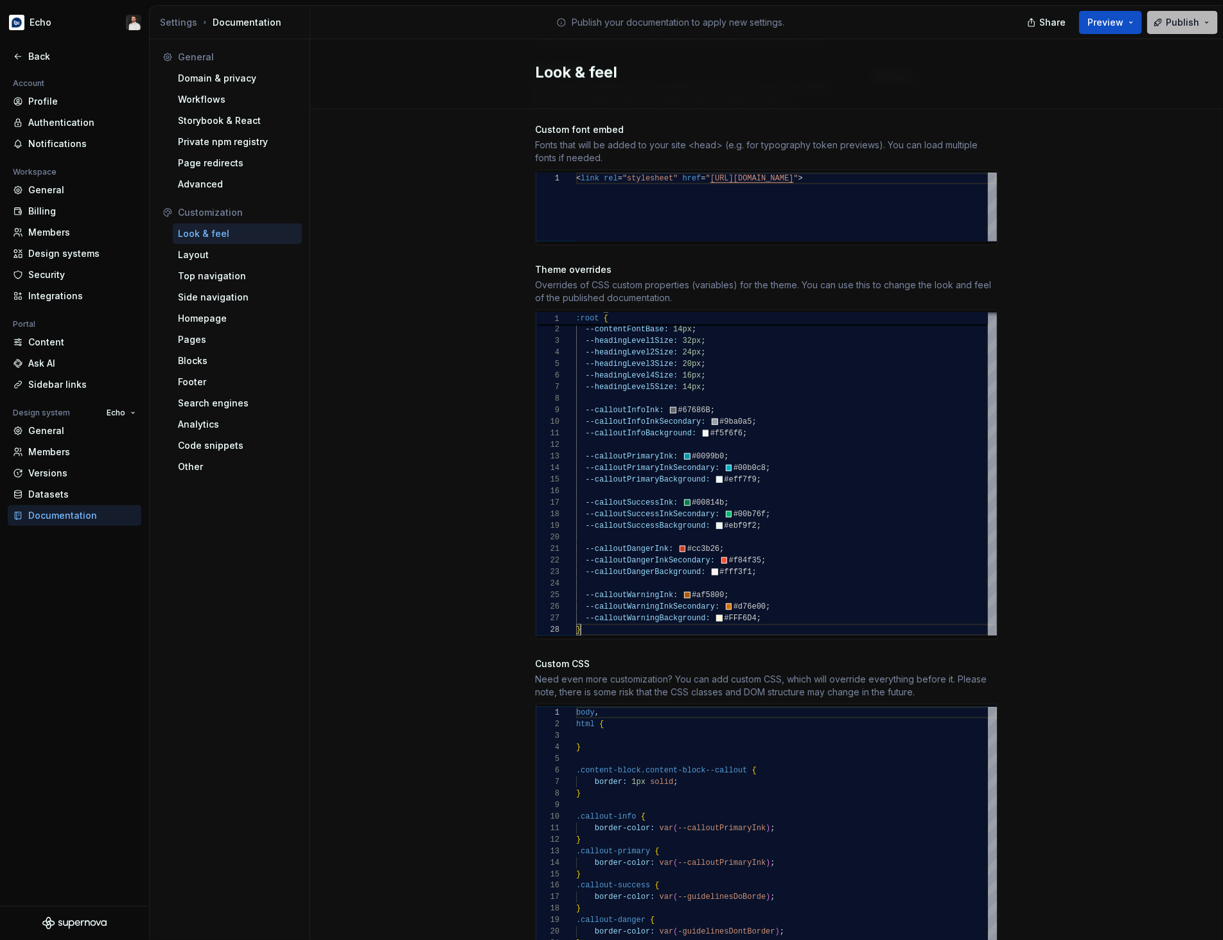
click at [1058, 26] on span "Publish" at bounding box center [1182, 22] width 33 height 13
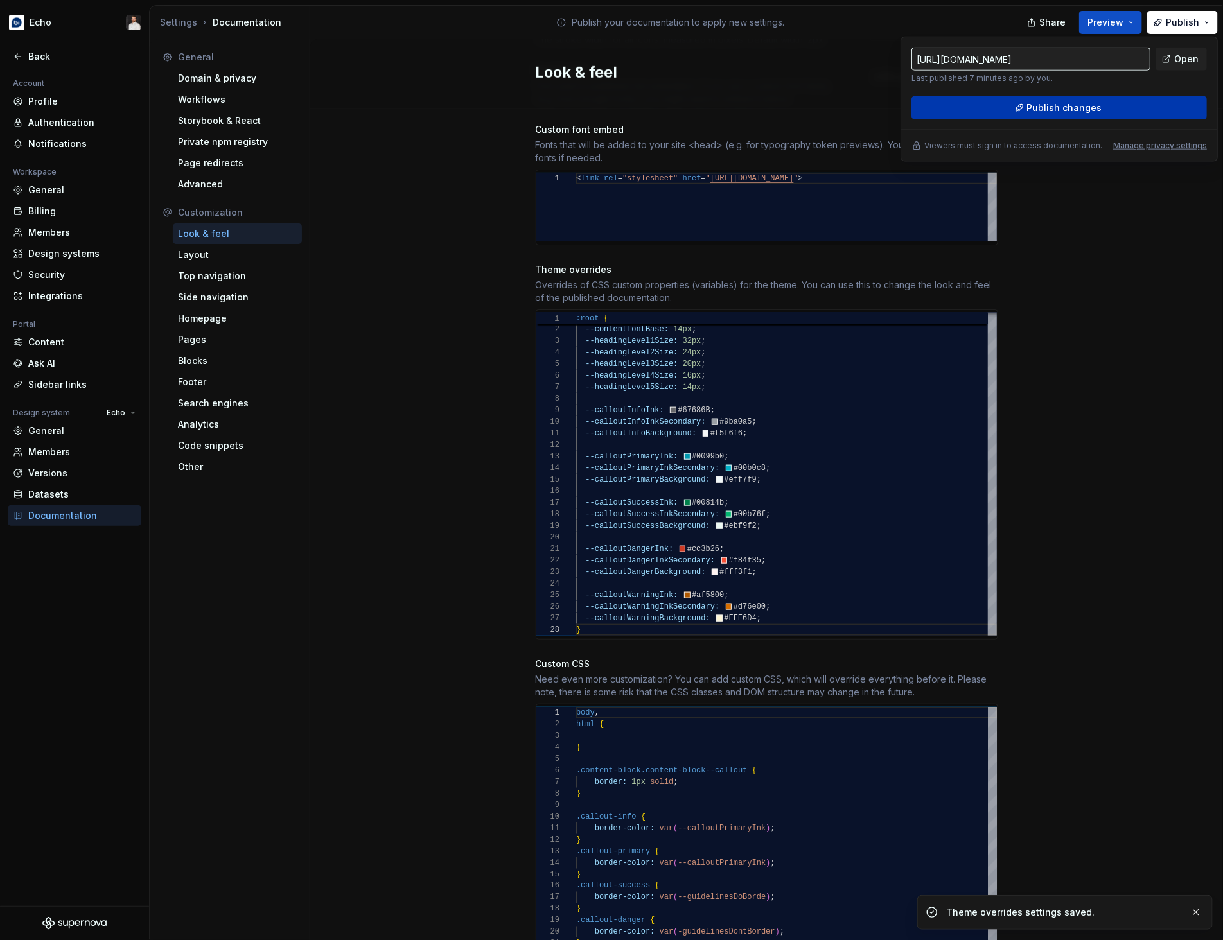
click at [1058, 105] on button "Publish changes" at bounding box center [1058, 107] width 295 height 23
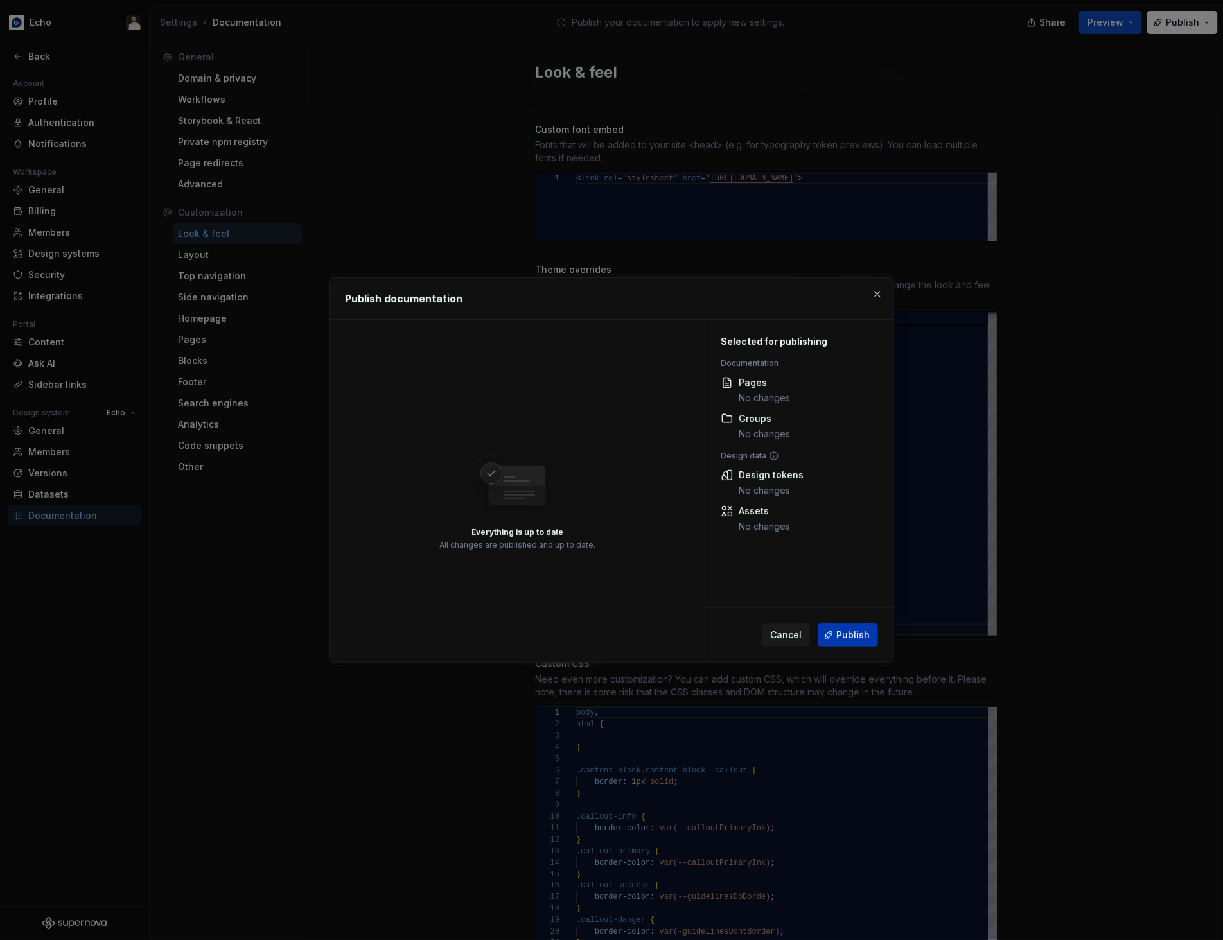
click at [849, 635] on span "Publish" at bounding box center [852, 635] width 33 height 13
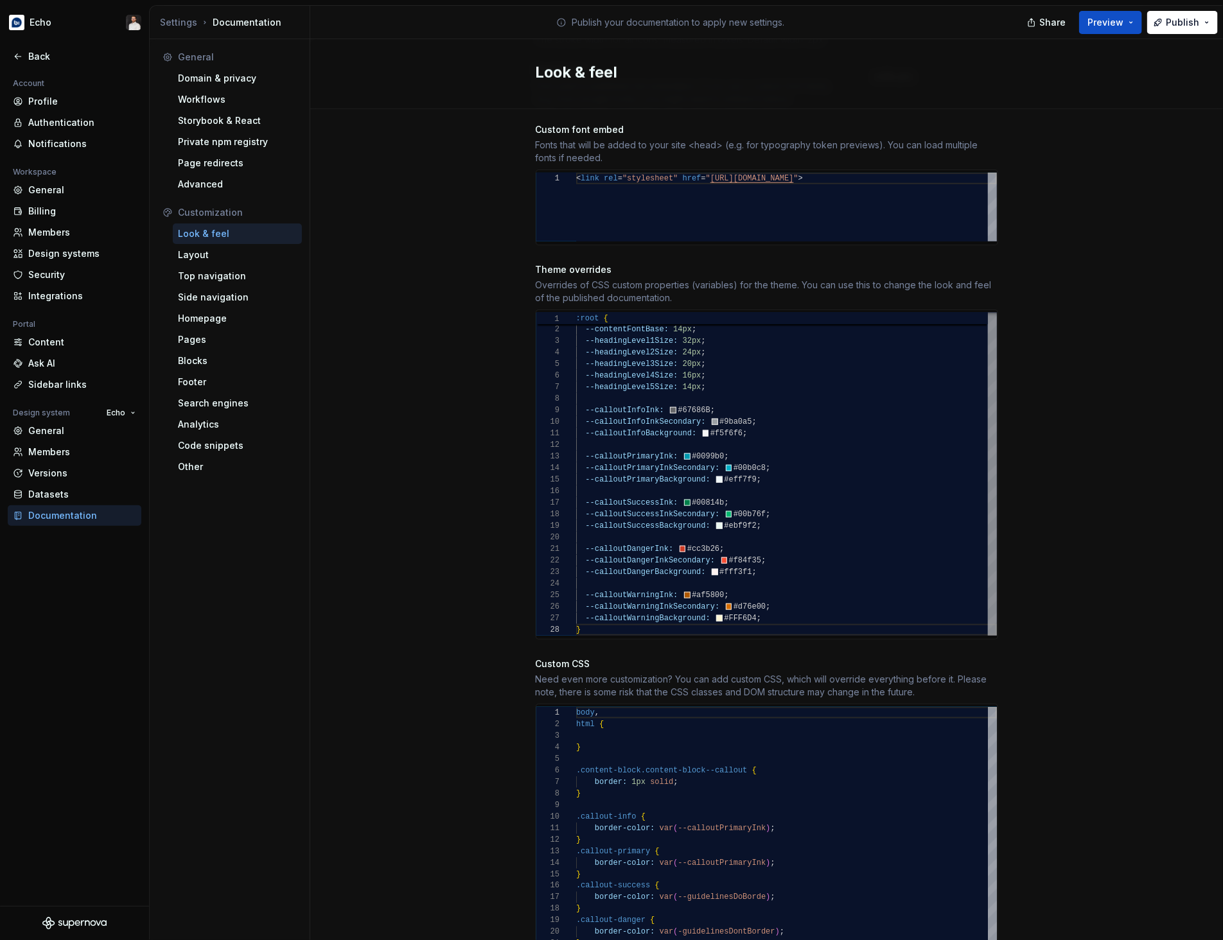
click at [798, 380] on div "--calloutSuccessBackground: #ebf9f2 ; --calloutDangerInk: #cc3b26 ; --calloutDa…" at bounding box center [786, 474] width 421 height 324
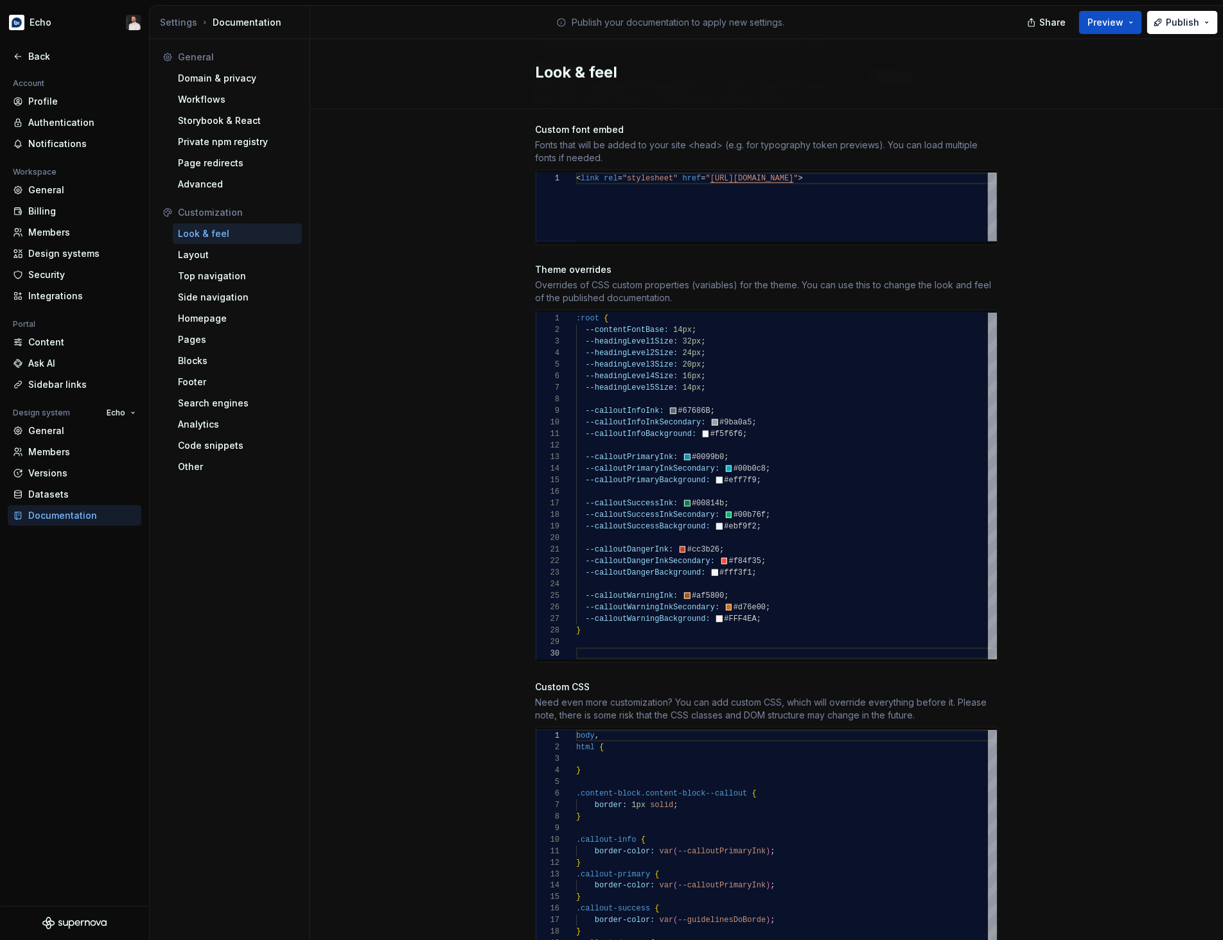
scroll to position [92, 0]
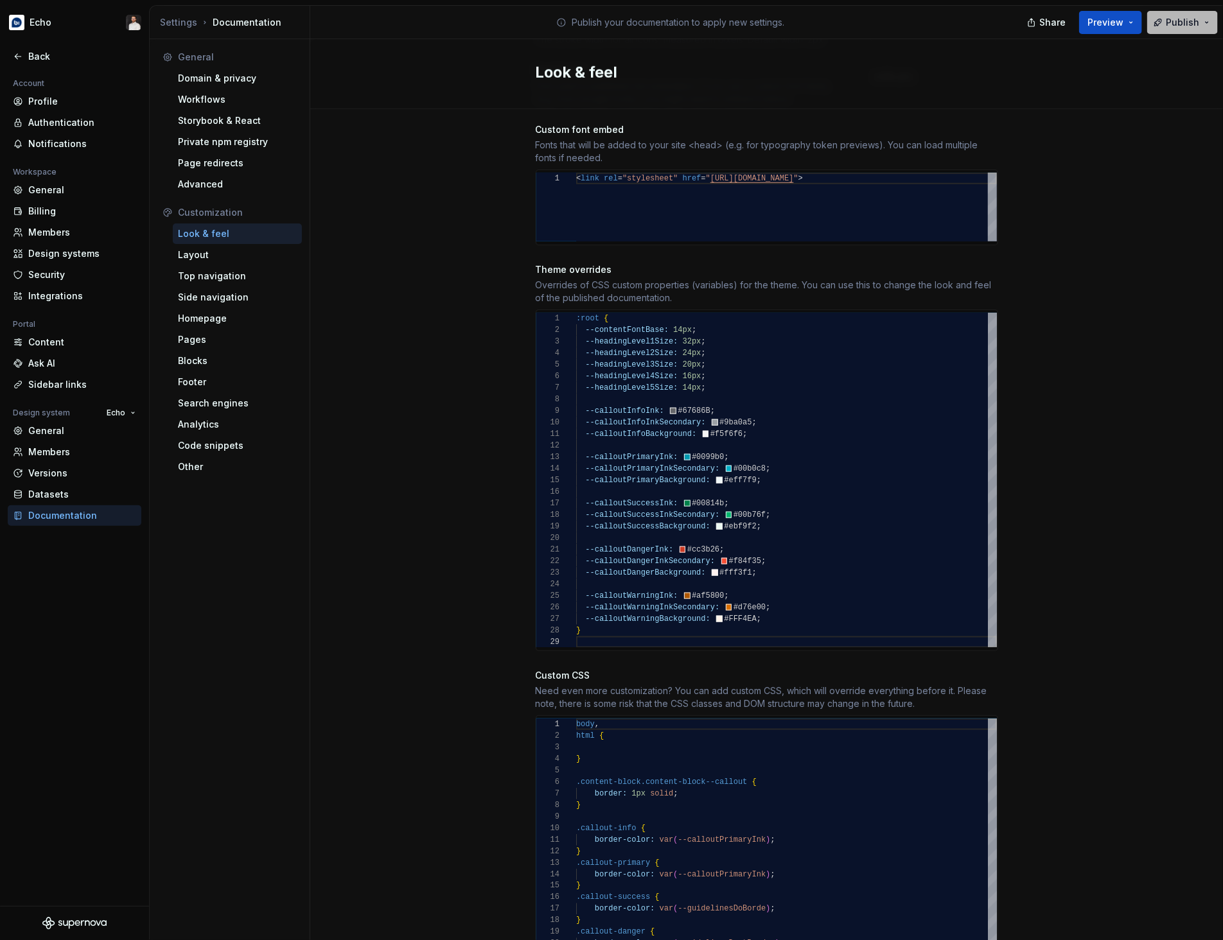
click at [1058, 19] on span "Publish" at bounding box center [1182, 22] width 33 height 13
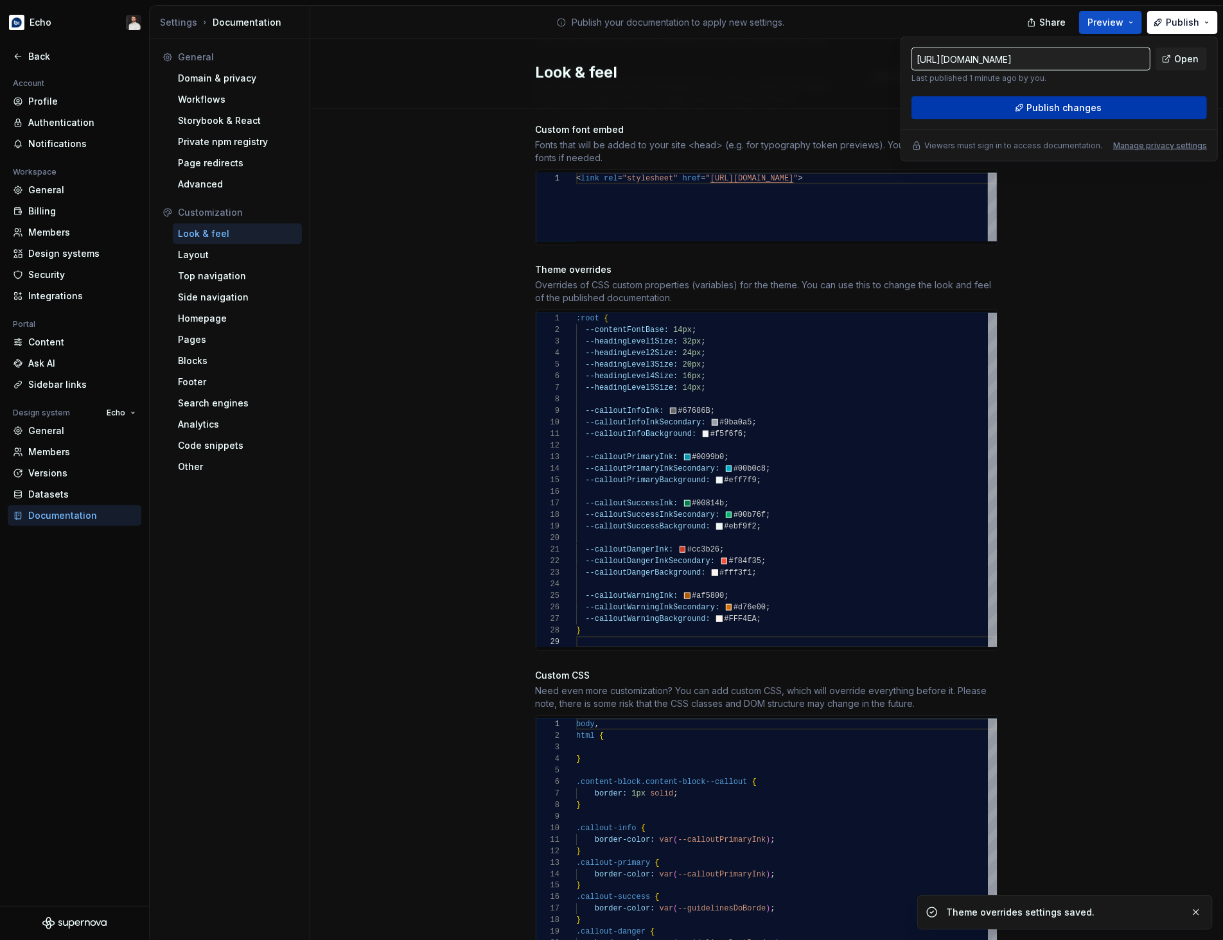
click at [1058, 112] on button "Publish changes" at bounding box center [1058, 107] width 295 height 23
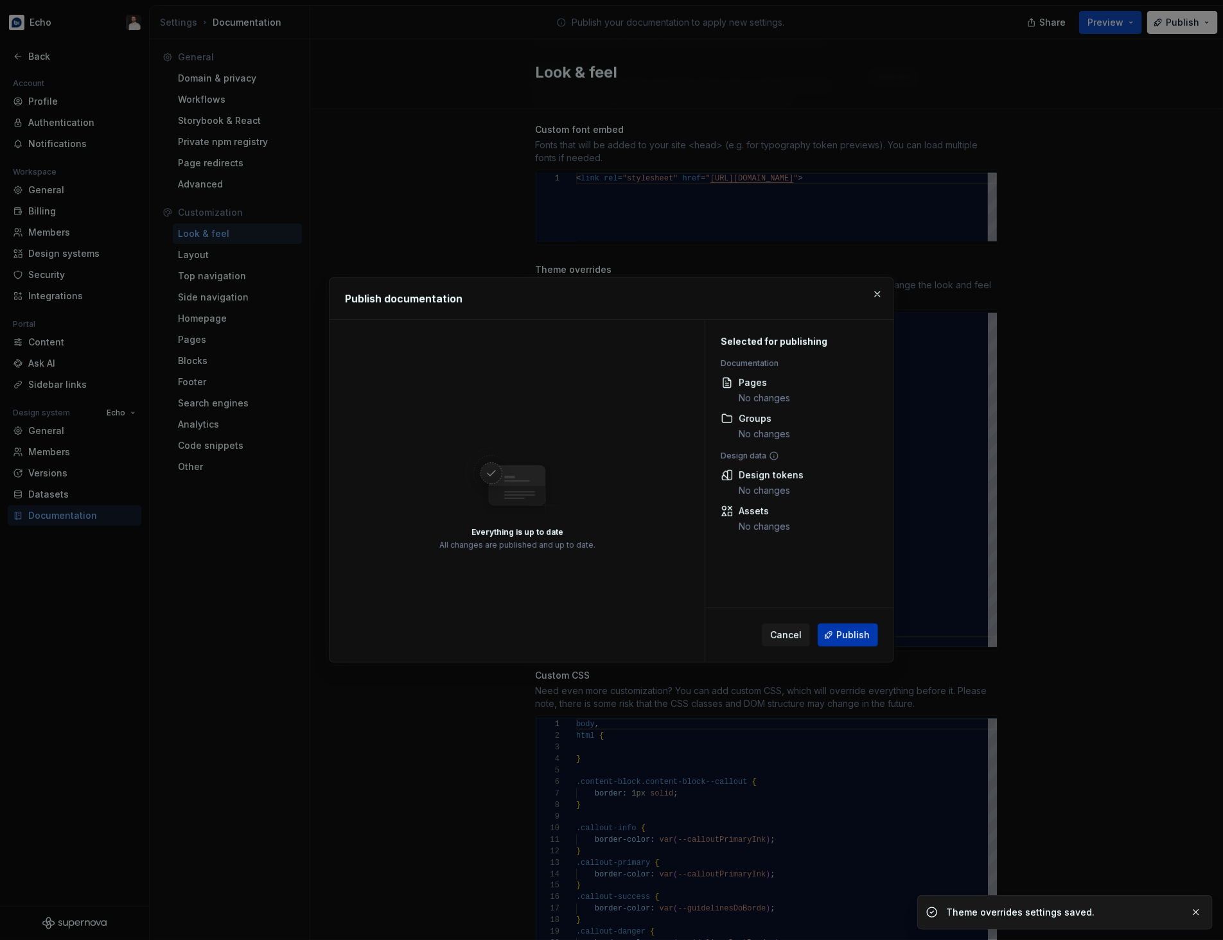
click at [872, 636] on button "Publish" at bounding box center [848, 635] width 60 height 23
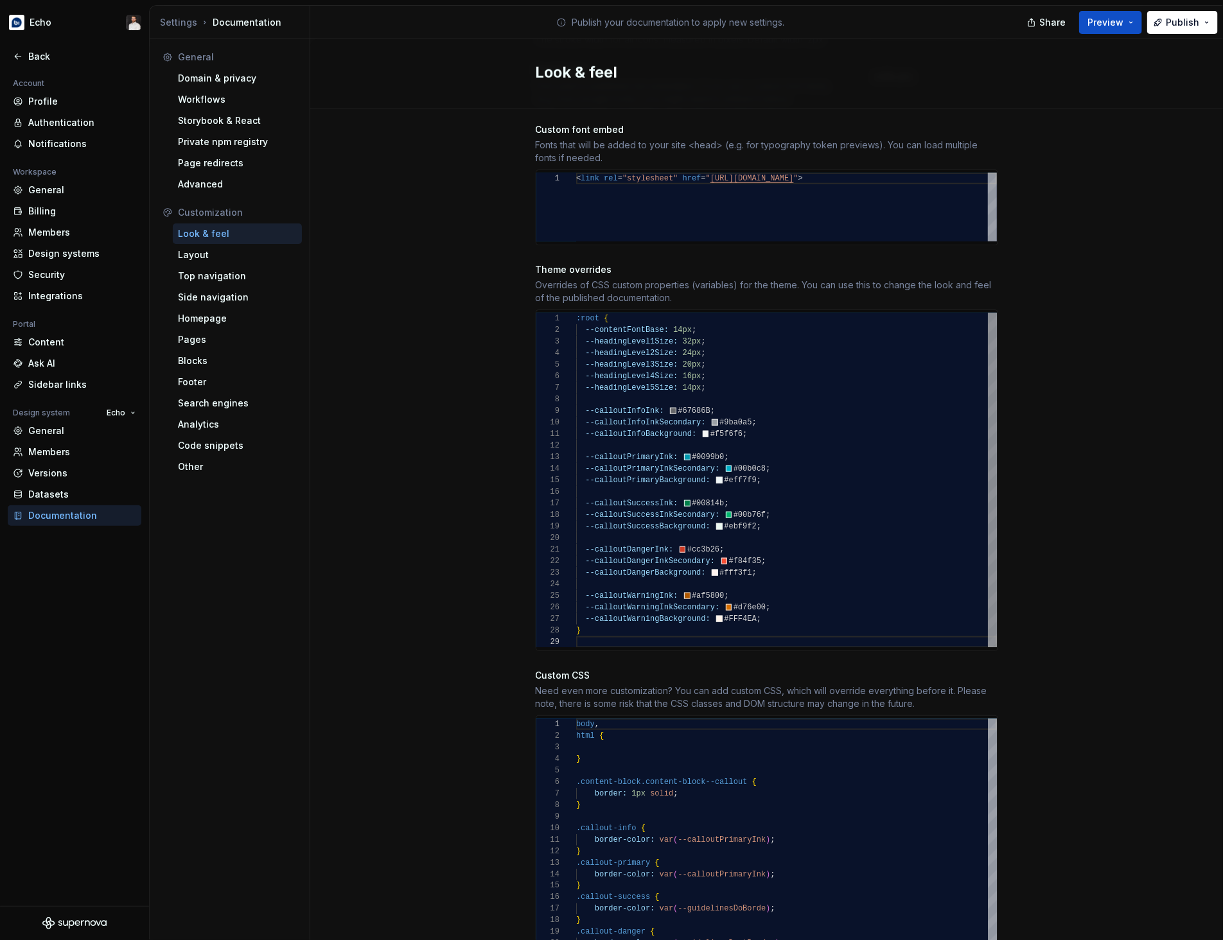
click at [884, 443] on div "--calloutSuccessBackground: #ebf9f2 ; --calloutDangerInk: #cc3b26 ; --calloutDa…" at bounding box center [786, 480] width 421 height 335
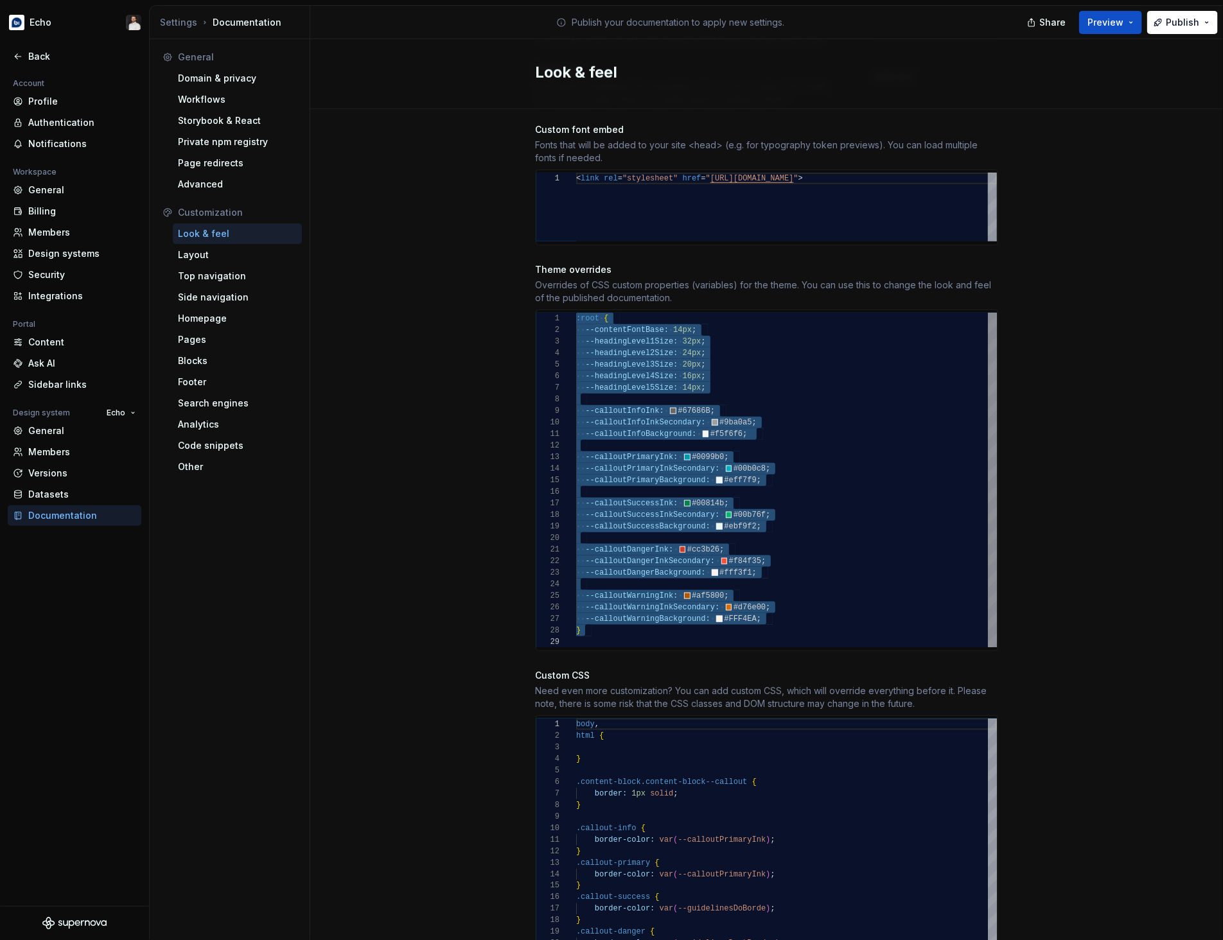
scroll to position [22, 0]
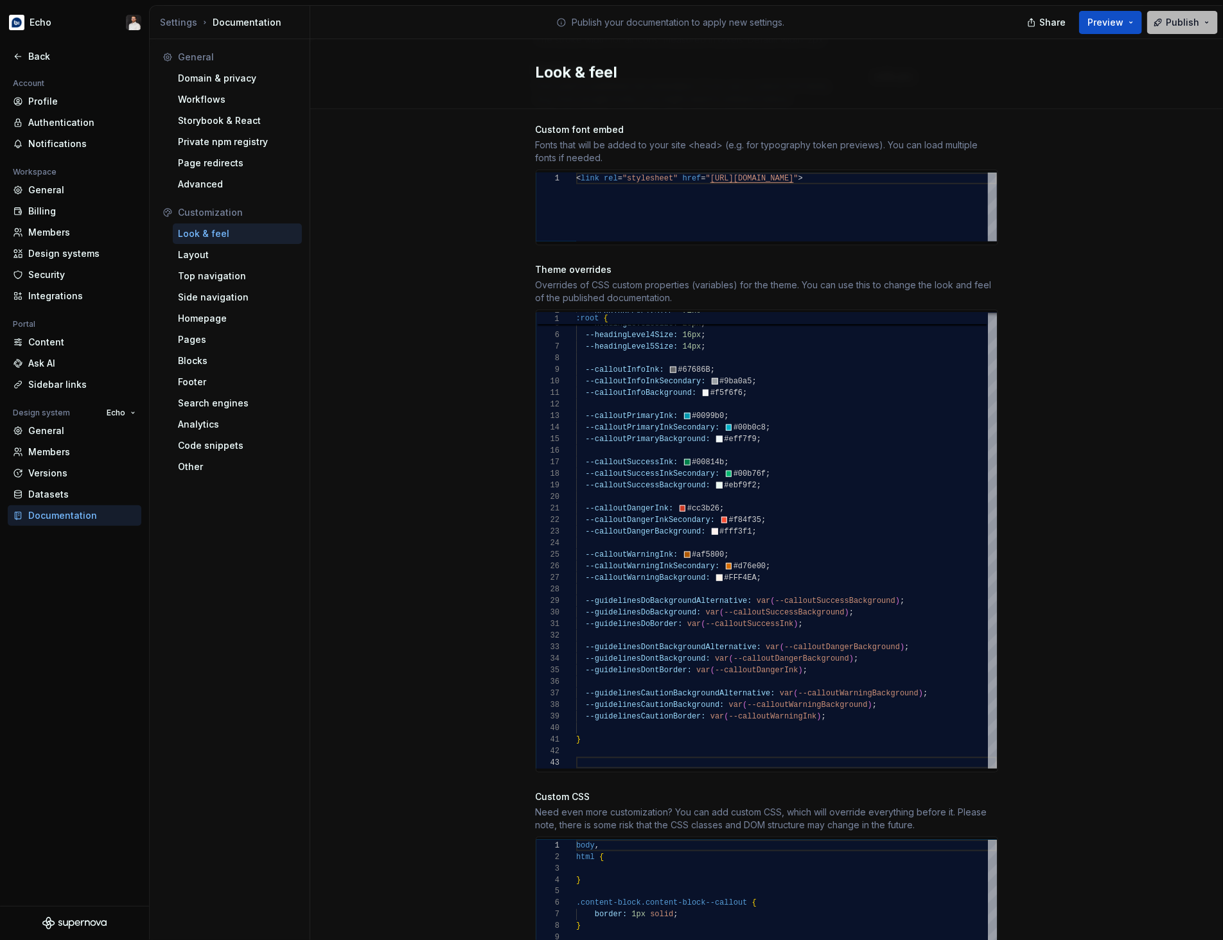
click at [1058, 21] on span "Publish" at bounding box center [1182, 22] width 33 height 13
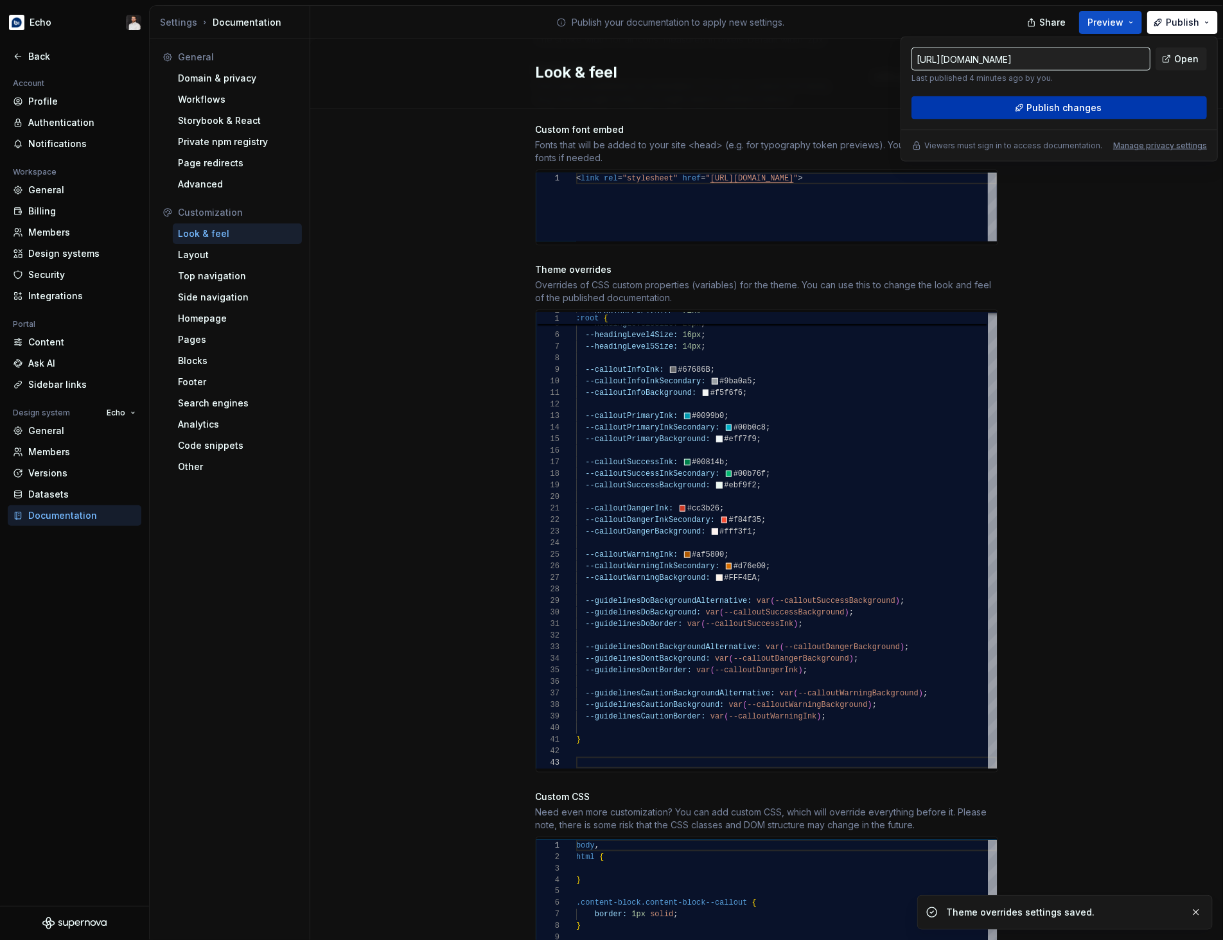
click at [1058, 103] on span "Publish changes" at bounding box center [1064, 107] width 75 height 13
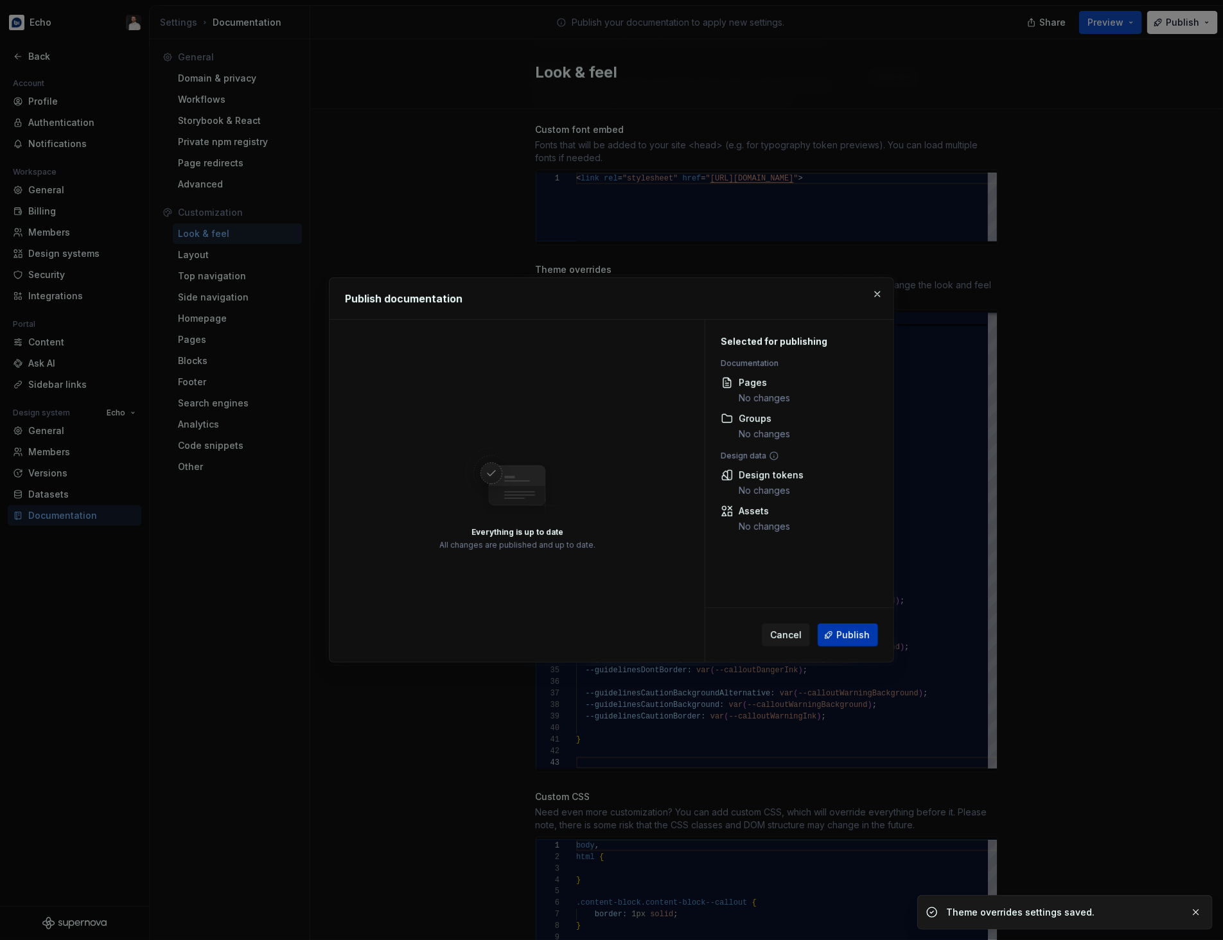
click at [853, 624] on button "Publish" at bounding box center [848, 635] width 60 height 23
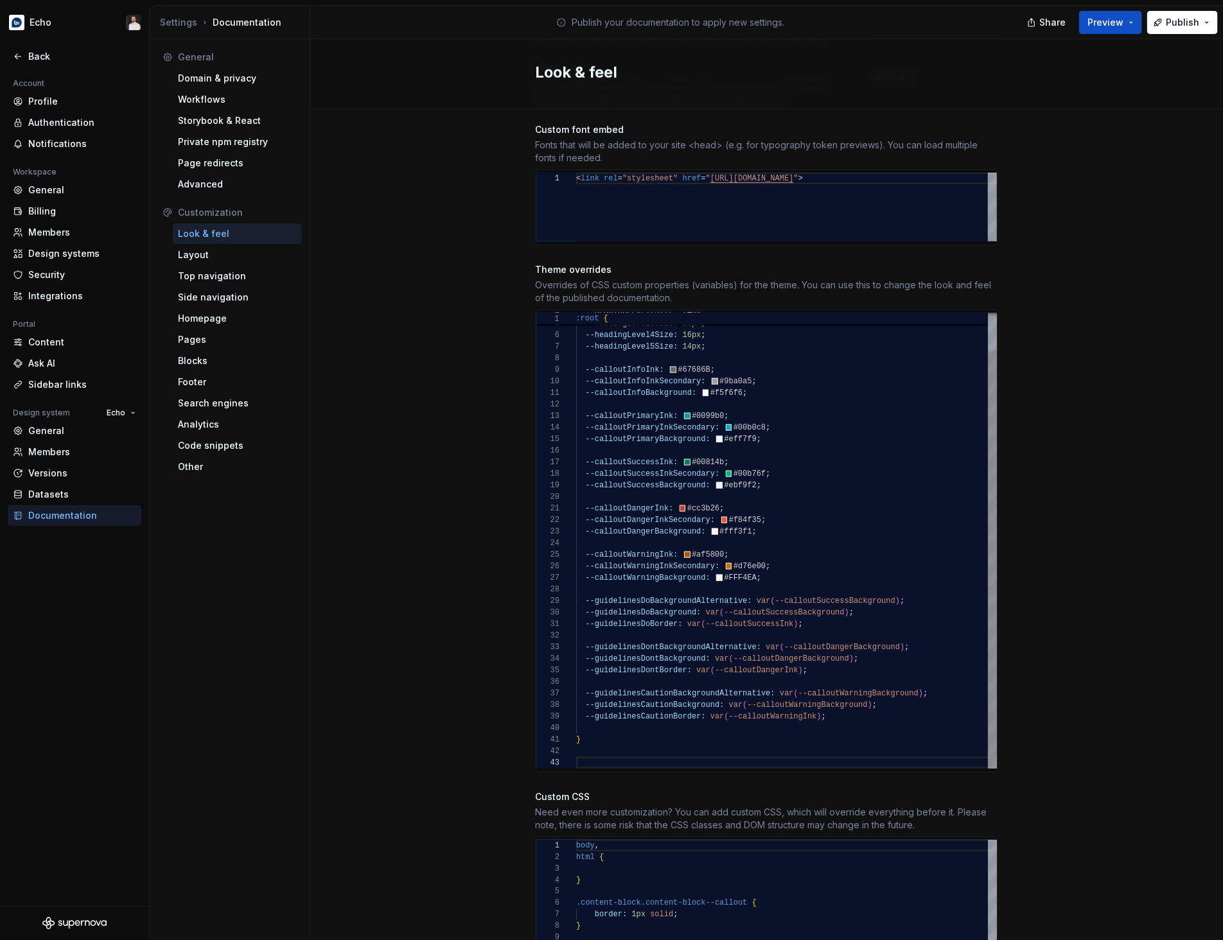
click at [713, 464] on div "--calloutSuccessBackground: #ebf9f2 ; --calloutDangerInk: #cc3b26 ; --calloutDa…" at bounding box center [786, 520] width 421 height 497
click at [1058, 29] on button "Publish" at bounding box center [1182, 22] width 71 height 23
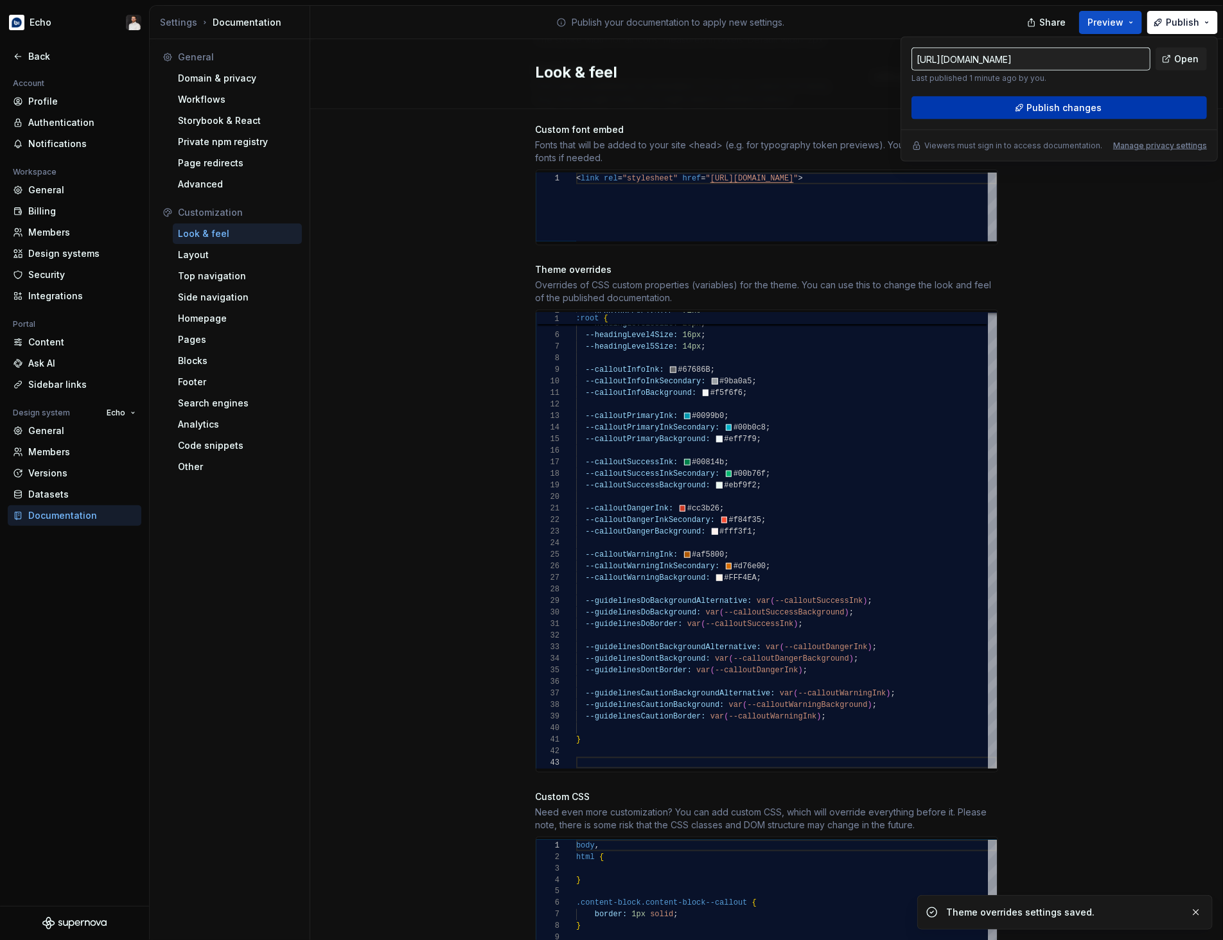
click at [1058, 113] on span "Publish changes" at bounding box center [1064, 107] width 75 height 13
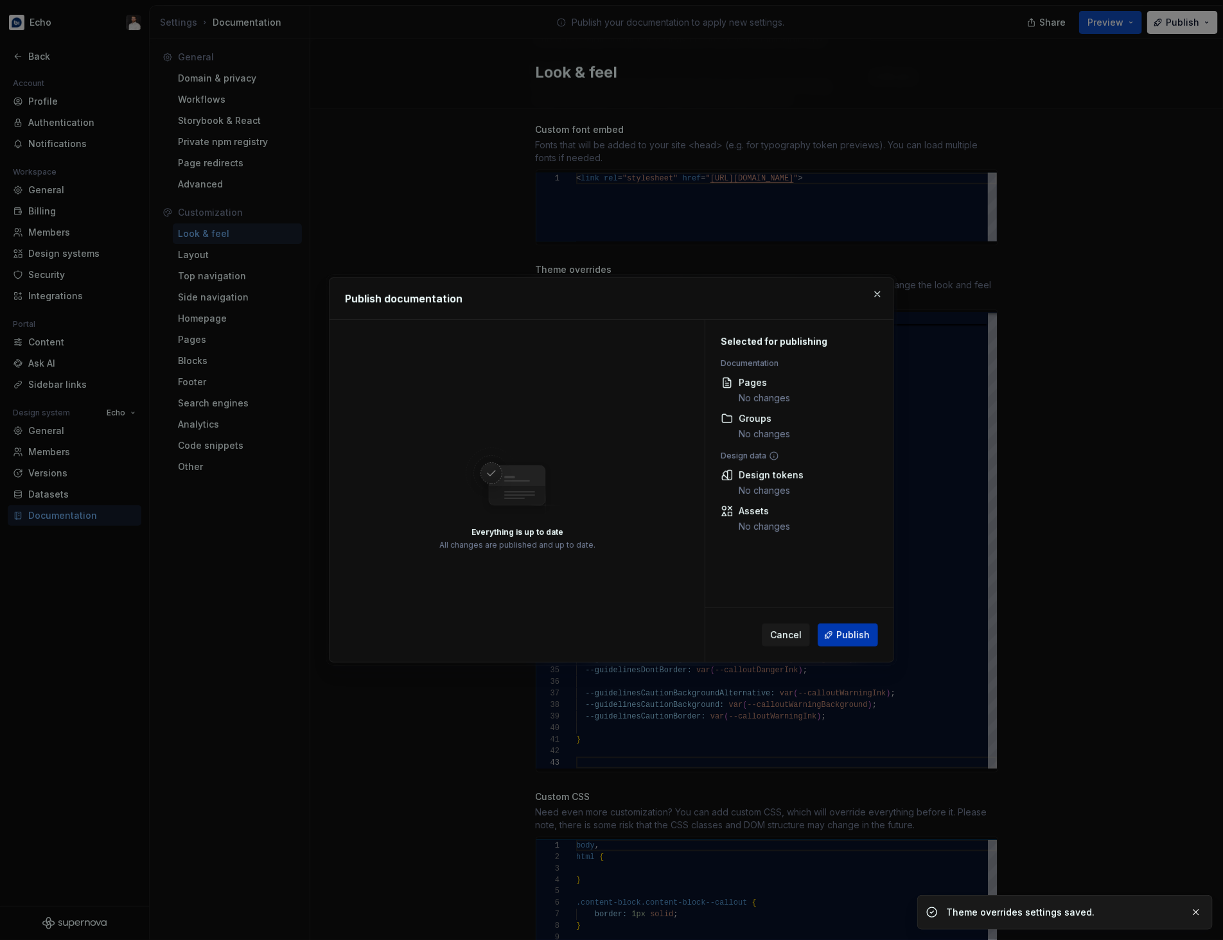
click at [861, 635] on span "Publish" at bounding box center [852, 635] width 33 height 13
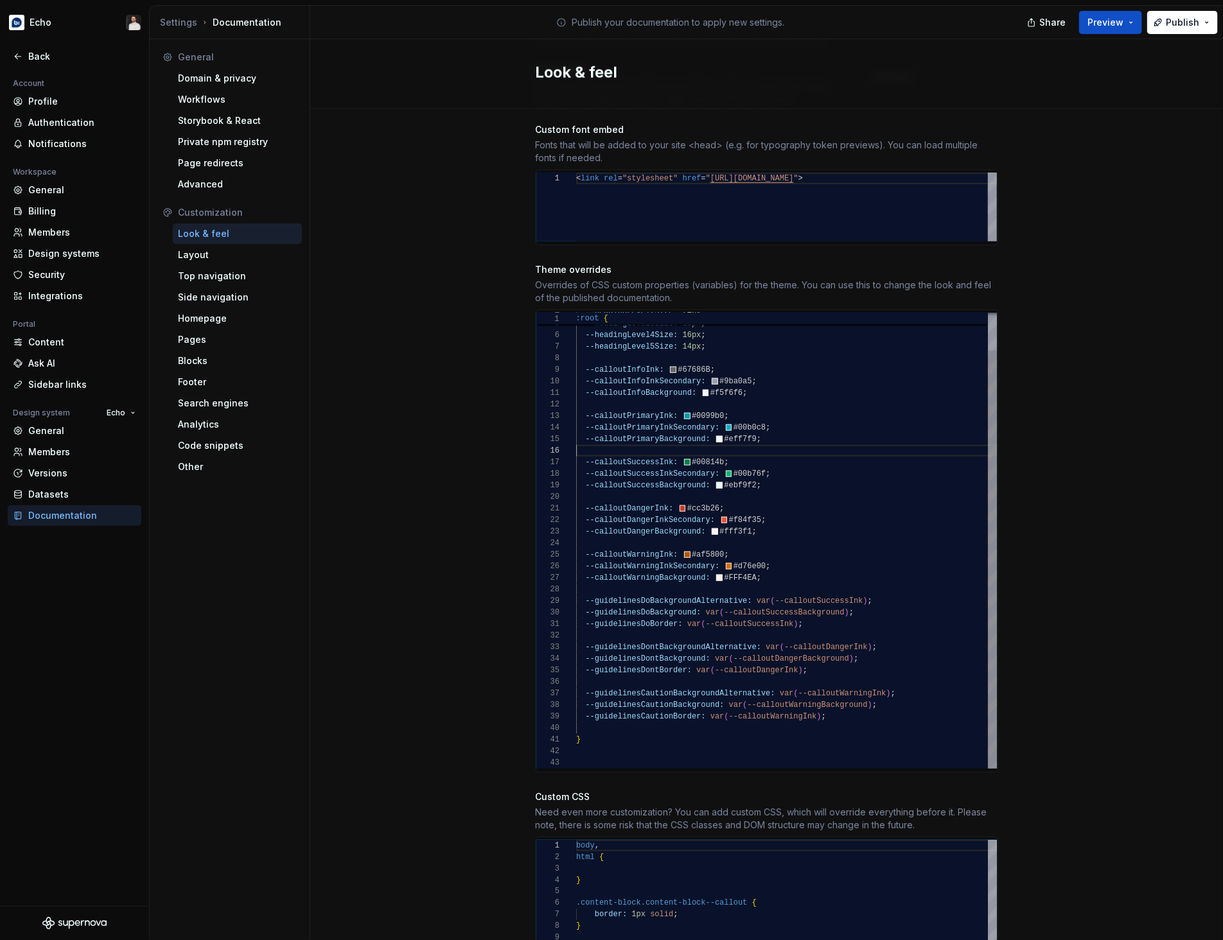
click at [823, 441] on div "--calloutSuccessBackground: #ebf9f2 ; --calloutDangerInk: #cc3b26 ; --calloutDa…" at bounding box center [786, 520] width 421 height 497
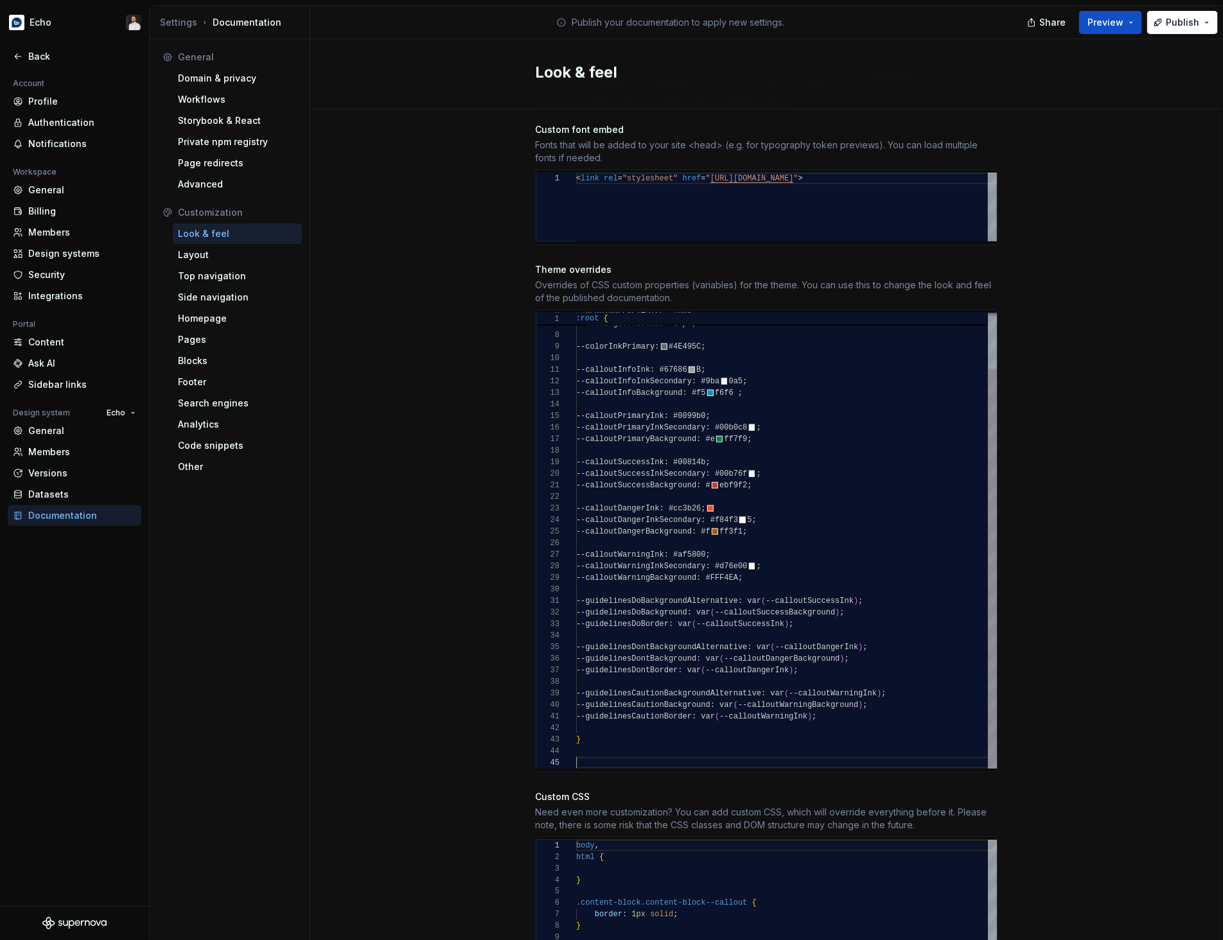
scroll to position [46, 0]
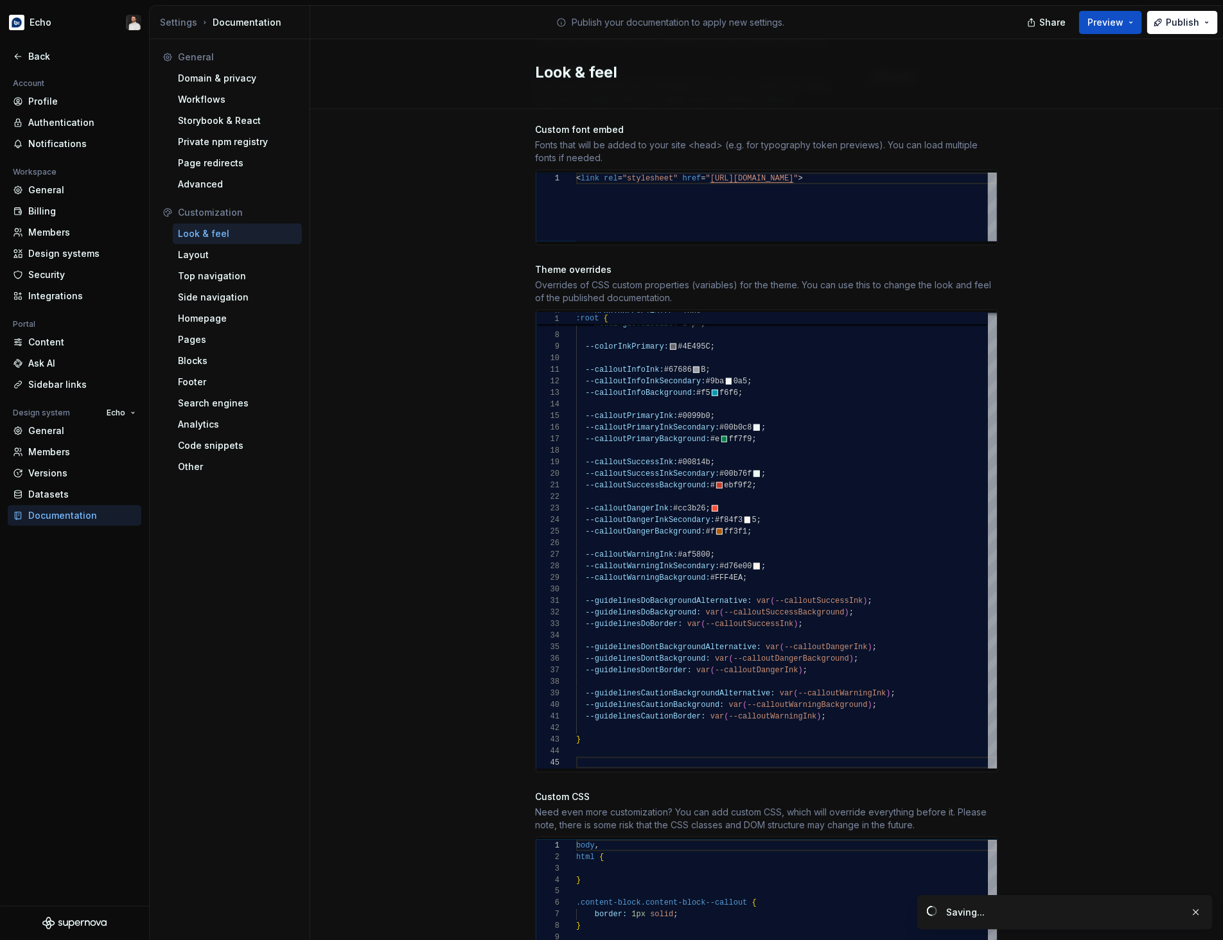
click at [1058, 236] on div "Site logo A company logo that will be displayed on all pages on your documentat…" at bounding box center [766, 464] width 913 height 1767
click at [1058, 19] on span "Publish" at bounding box center [1182, 22] width 33 height 13
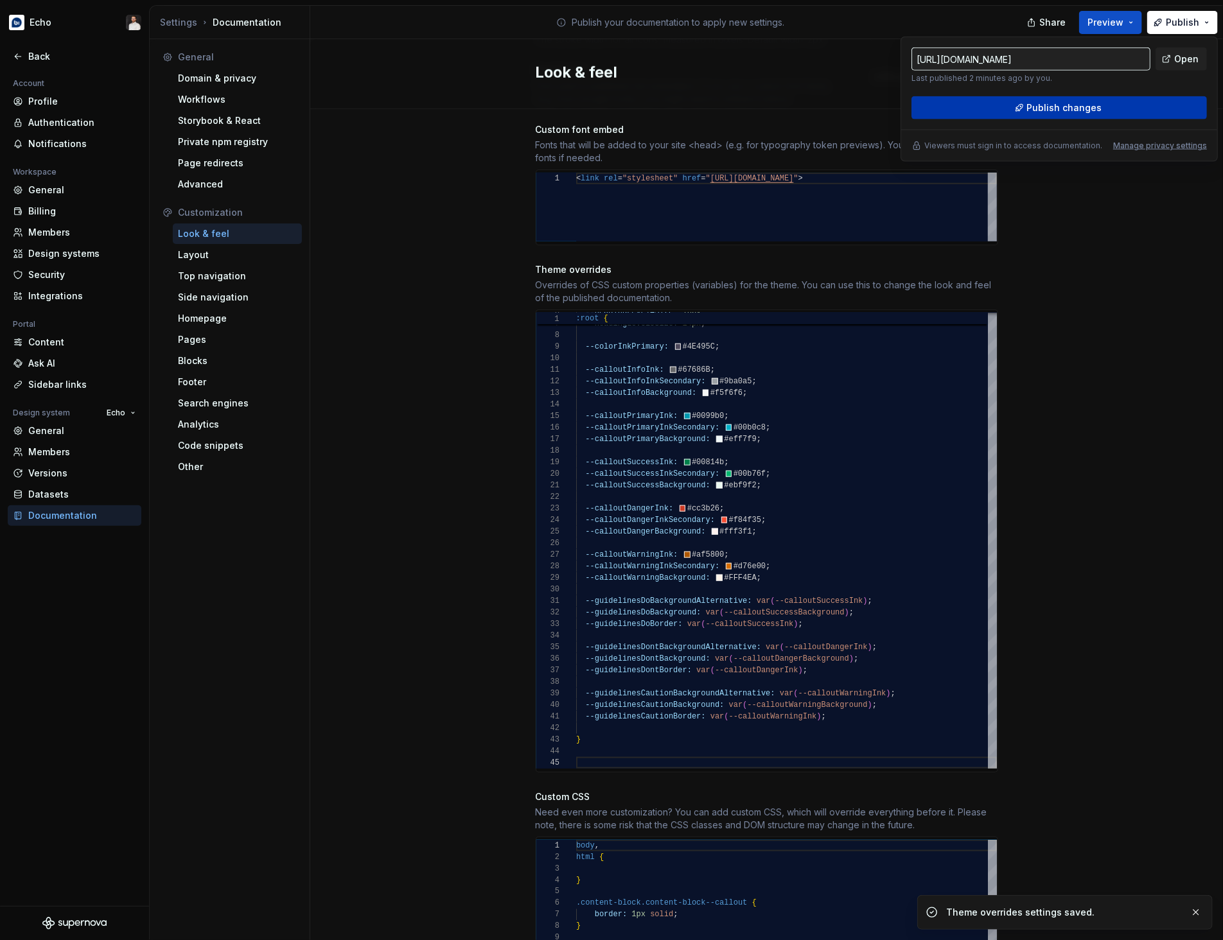
click at [1058, 110] on button "Publish changes" at bounding box center [1058, 107] width 295 height 23
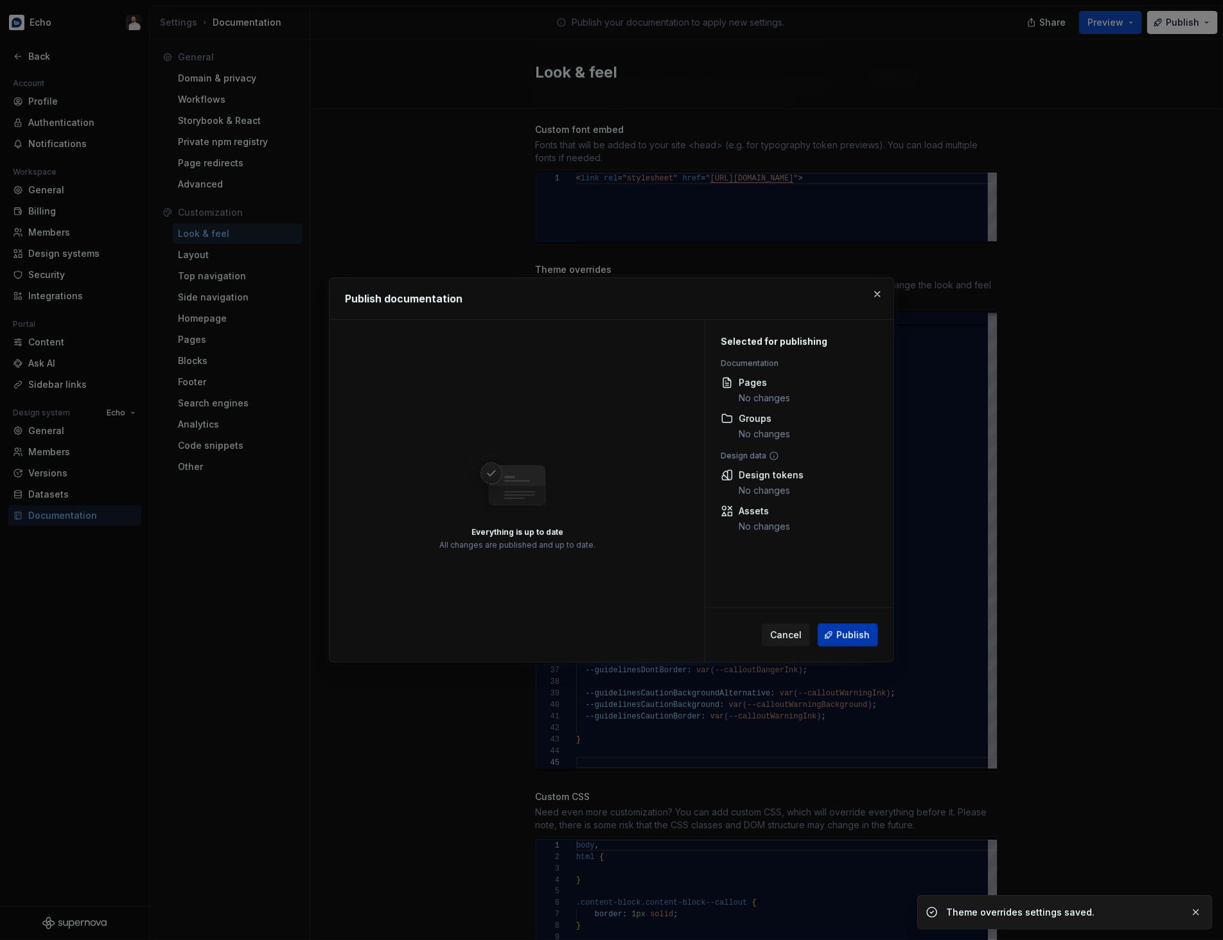
click at [844, 637] on span "Publish" at bounding box center [852, 635] width 33 height 13
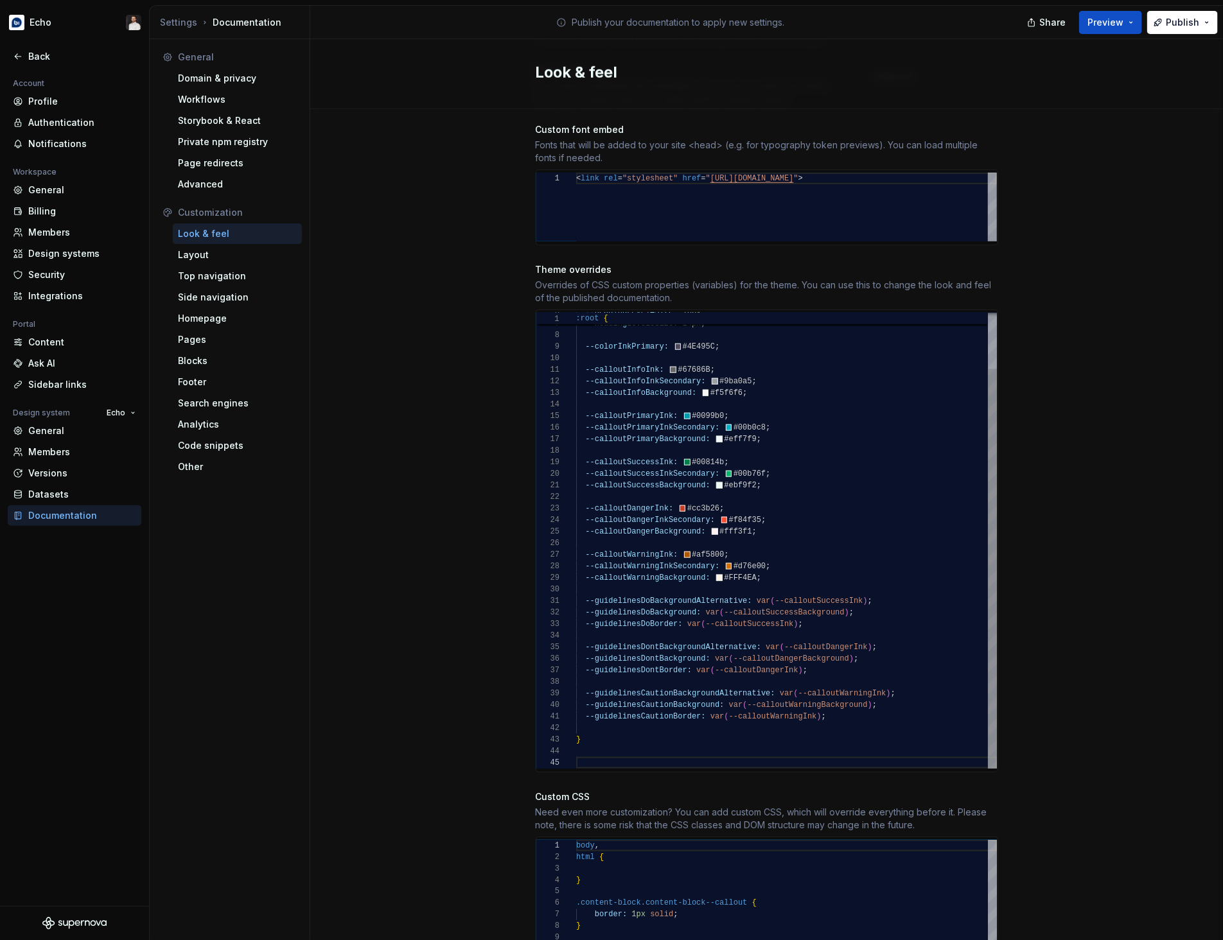
click at [786, 391] on div "--calloutSuccessInk: #00814b ; --calloutSuccessInkSecondary: #00b76f ; --callou…" at bounding box center [786, 509] width 421 height 520
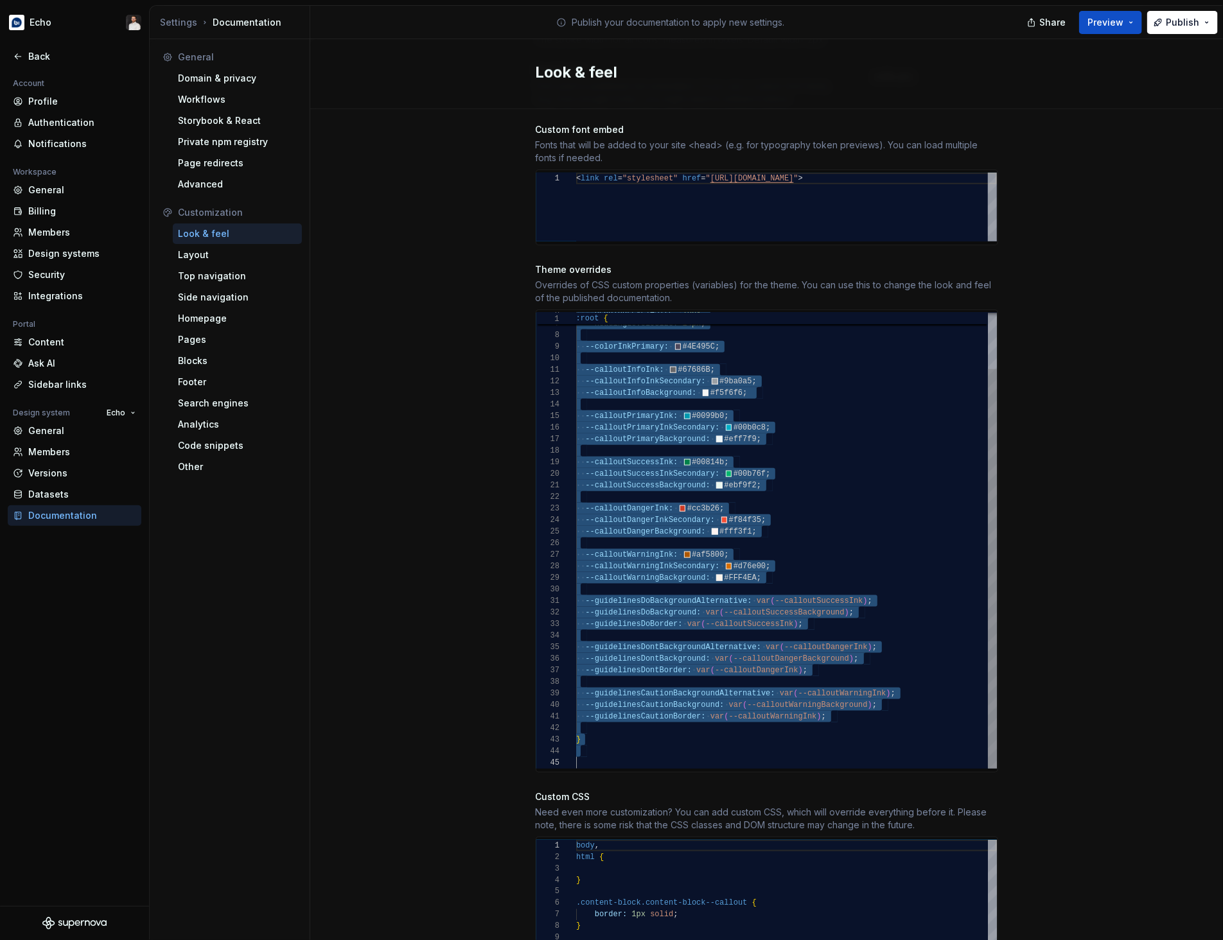
type textarea "**********"
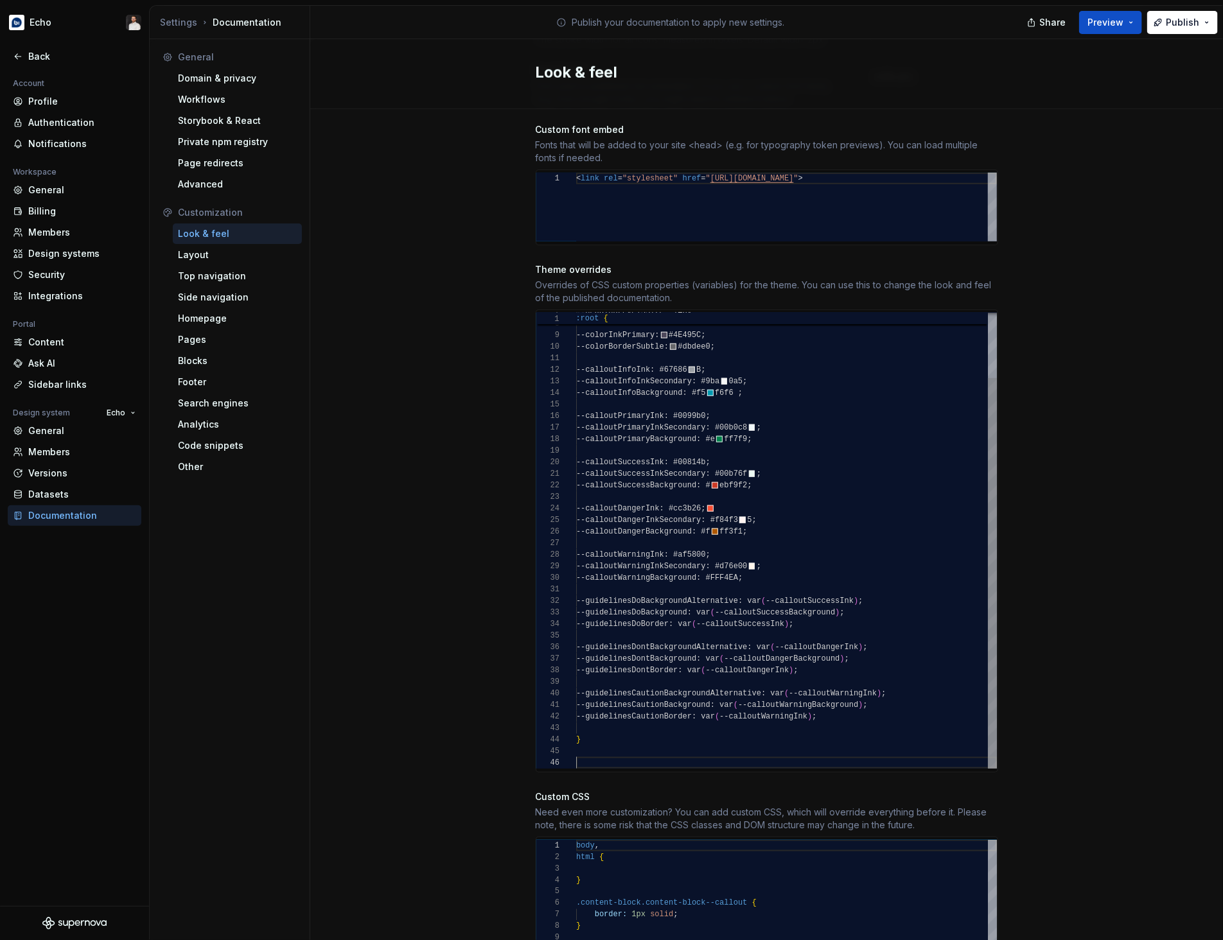
scroll to position [58, 0]
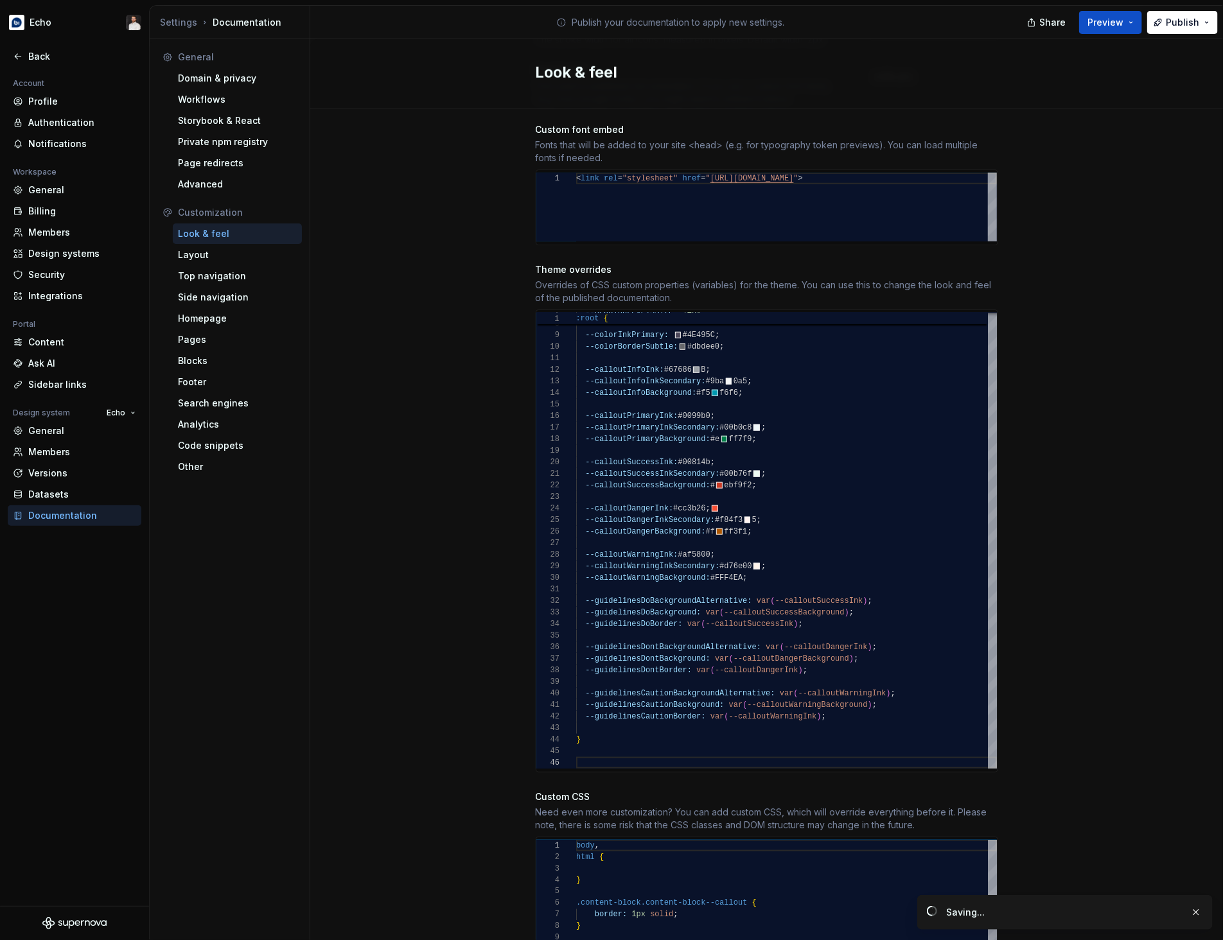
click at [1058, 401] on div "Site logo A company logo that will be displayed on all pages on your documentat…" at bounding box center [766, 464] width 913 height 1767
click at [1058, 26] on span "Publish" at bounding box center [1182, 22] width 33 height 13
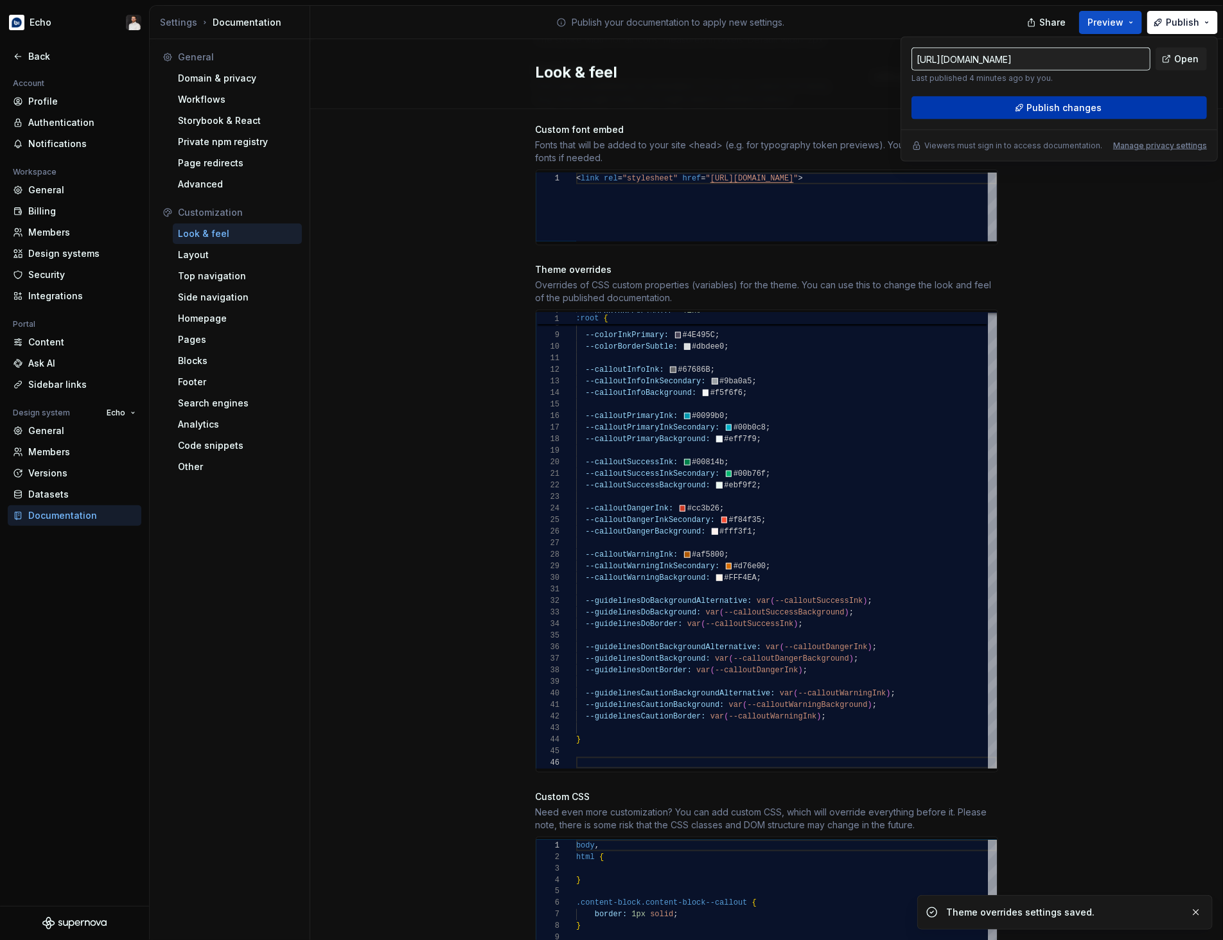
click at [1058, 103] on button "Publish changes" at bounding box center [1058, 107] width 295 height 23
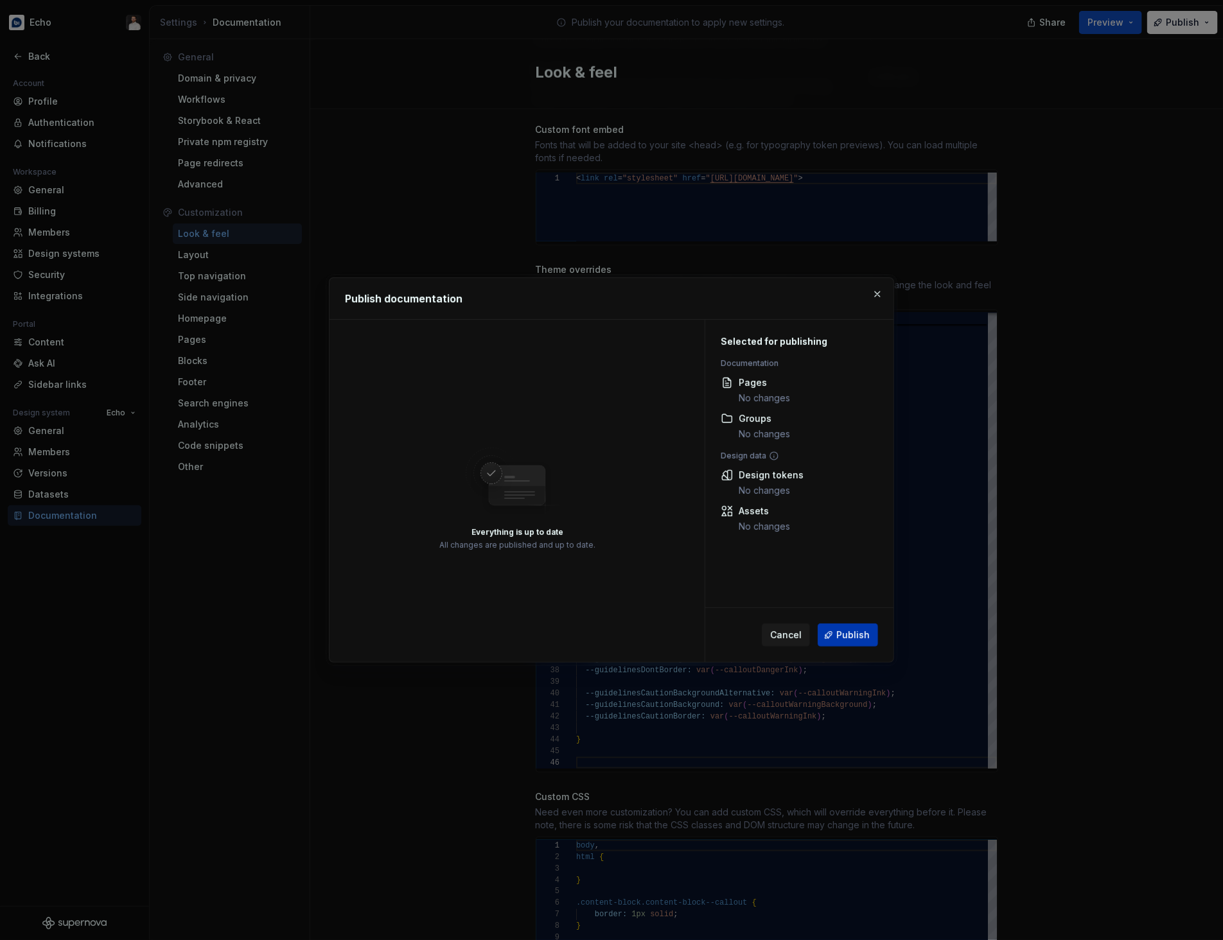
click at [854, 643] on button "Publish" at bounding box center [848, 635] width 60 height 23
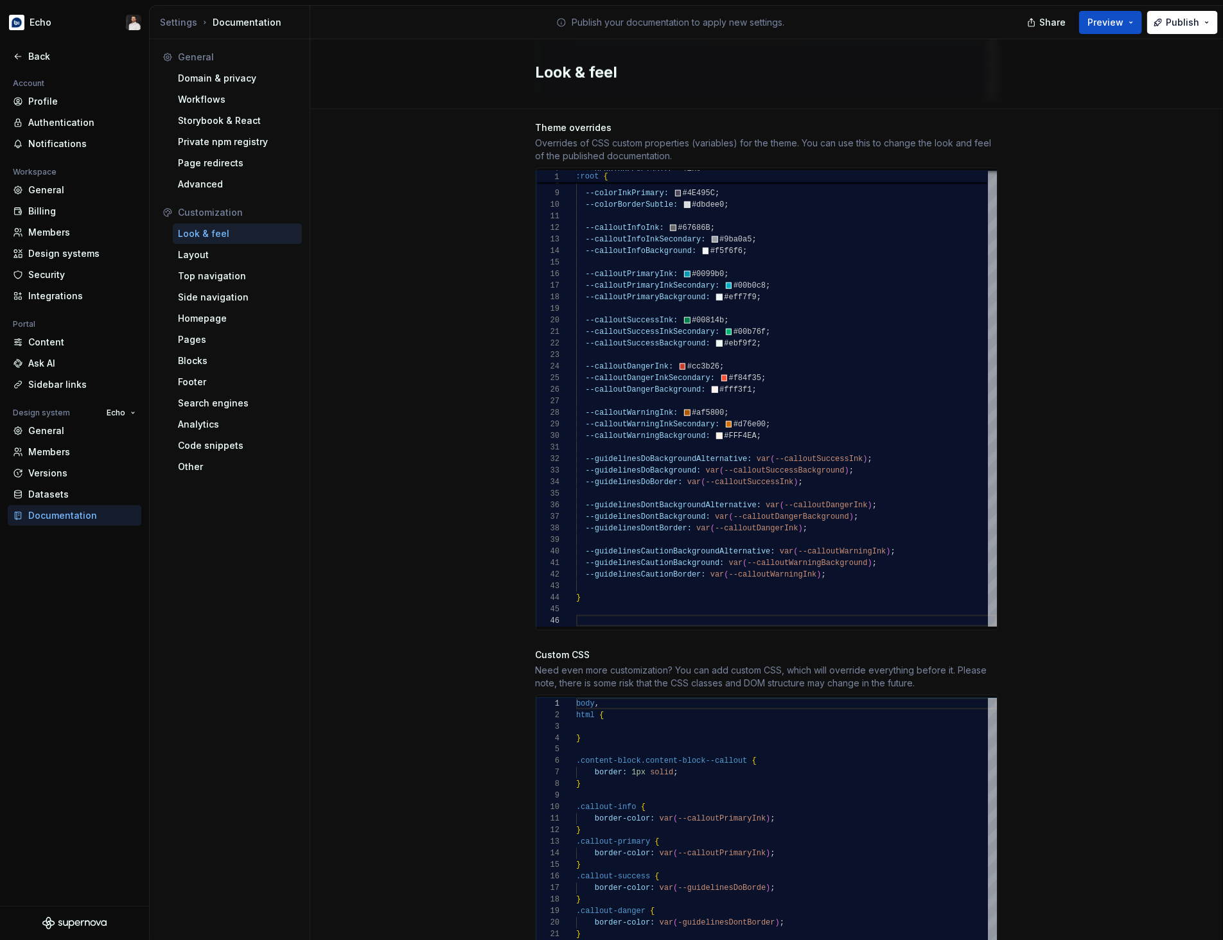
scroll to position [917, 0]
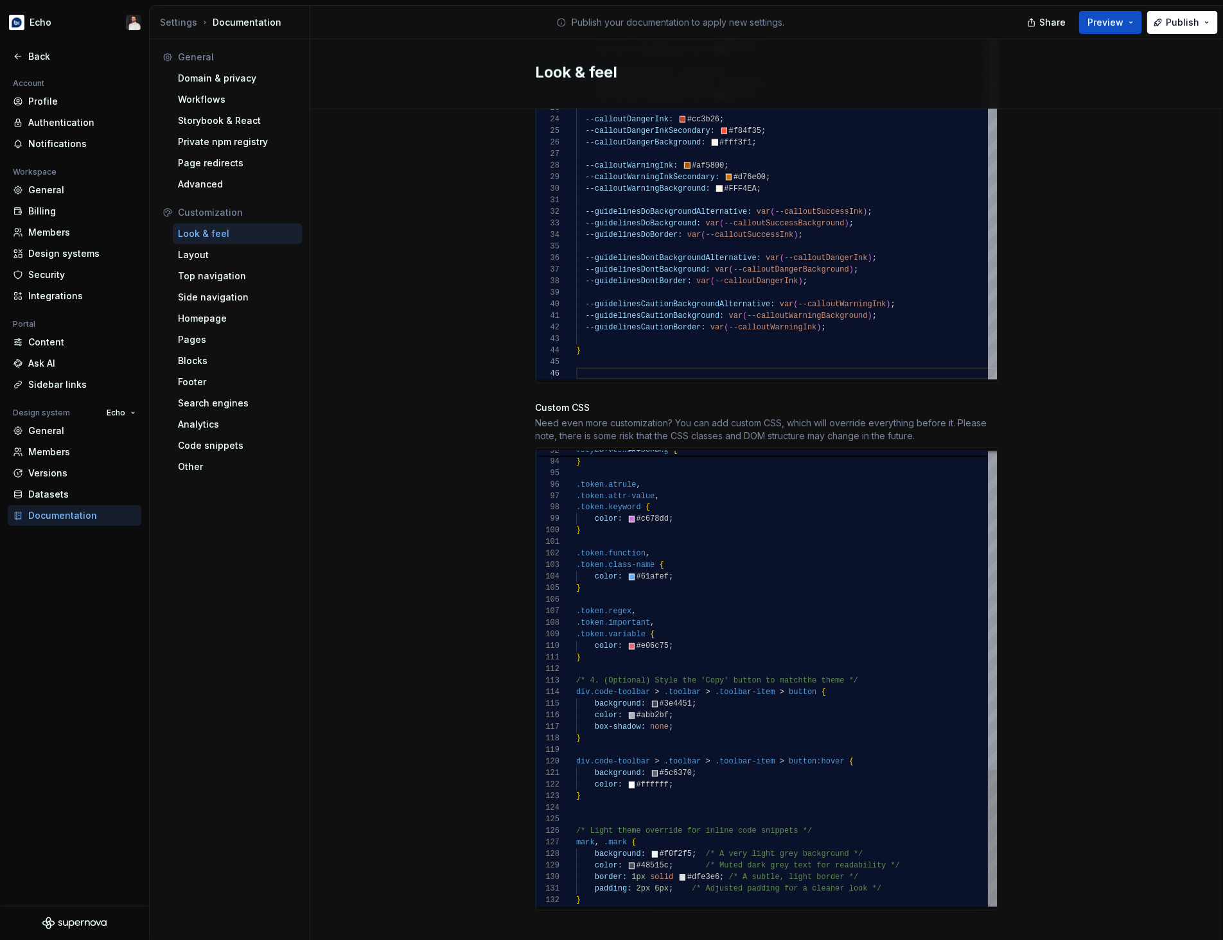
click at [918, 769] on div "color: #56b6c2 ; } .token.atrule , .token.attr-value , .token.keyword { color: …" at bounding box center [786, 144] width 421 height 1526
click at [920, 769] on div "color: #56b6c2 ; } .token.atrule , .token.attr-value , .token.keyword { color: …" at bounding box center [786, 144] width 421 height 1526
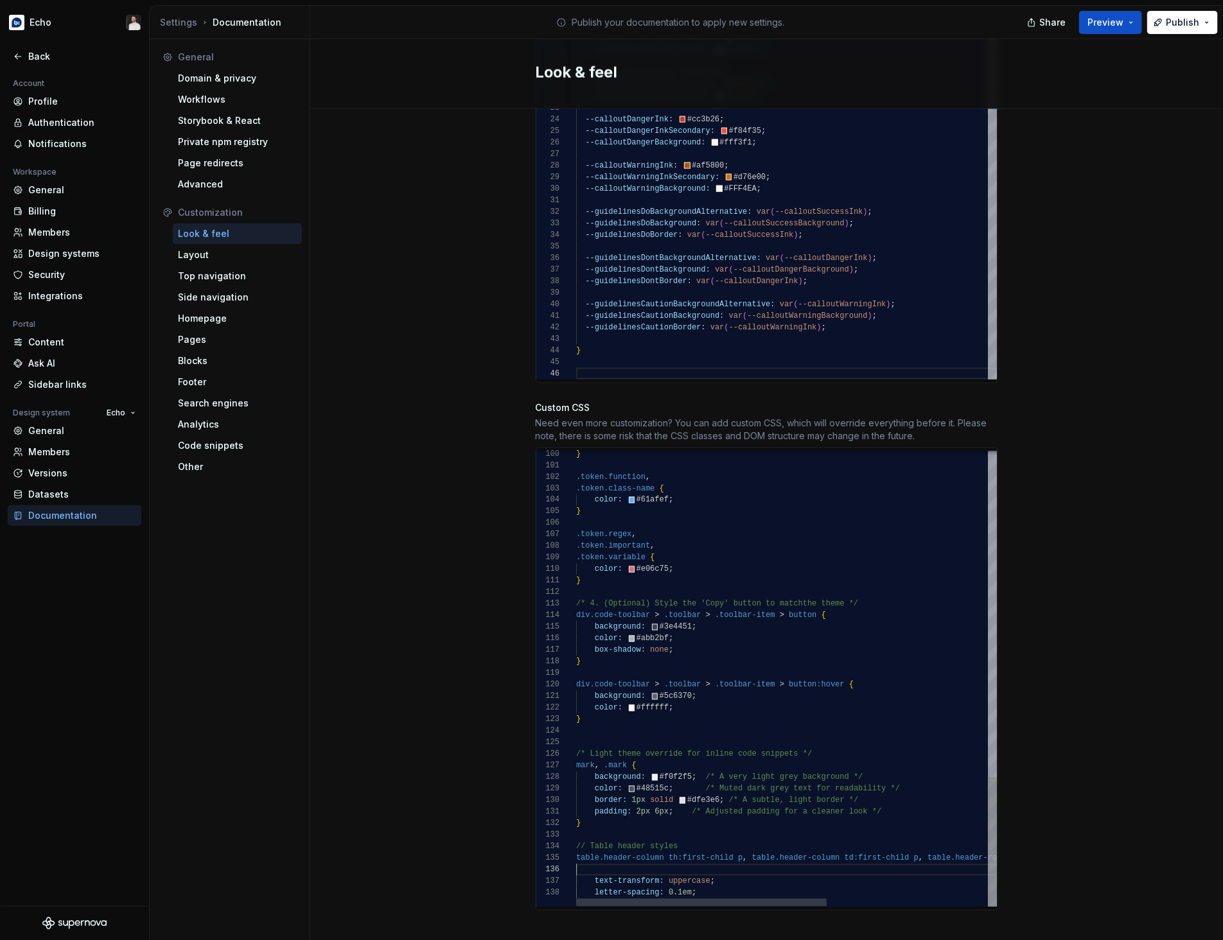
scroll to position [46, 662]
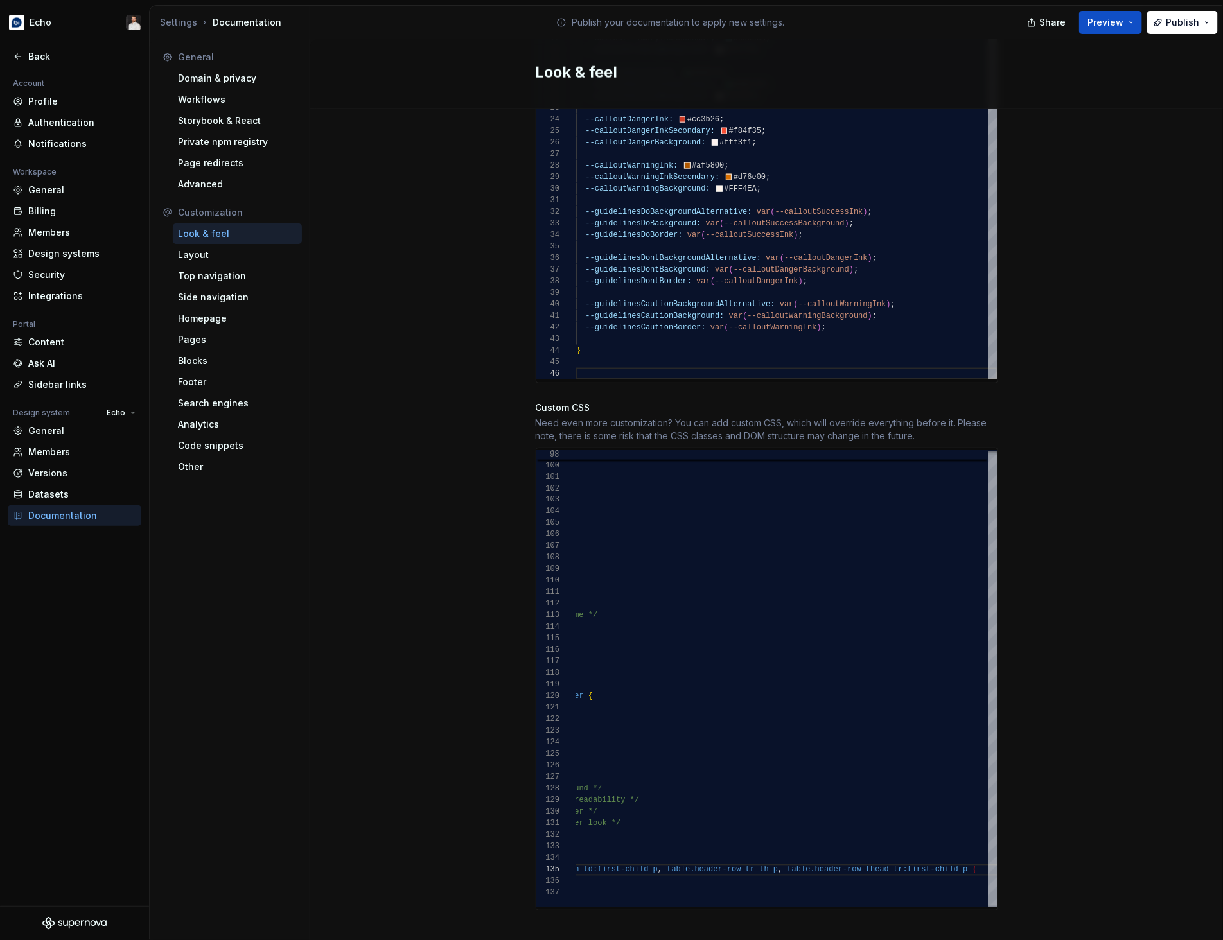
click at [1058, 581] on div "Site logo A company logo that will be displayed on all pages on your documentat…" at bounding box center [766, 75] width 913 height 1767
click at [1058, 17] on button "Publish" at bounding box center [1182, 22] width 71 height 23
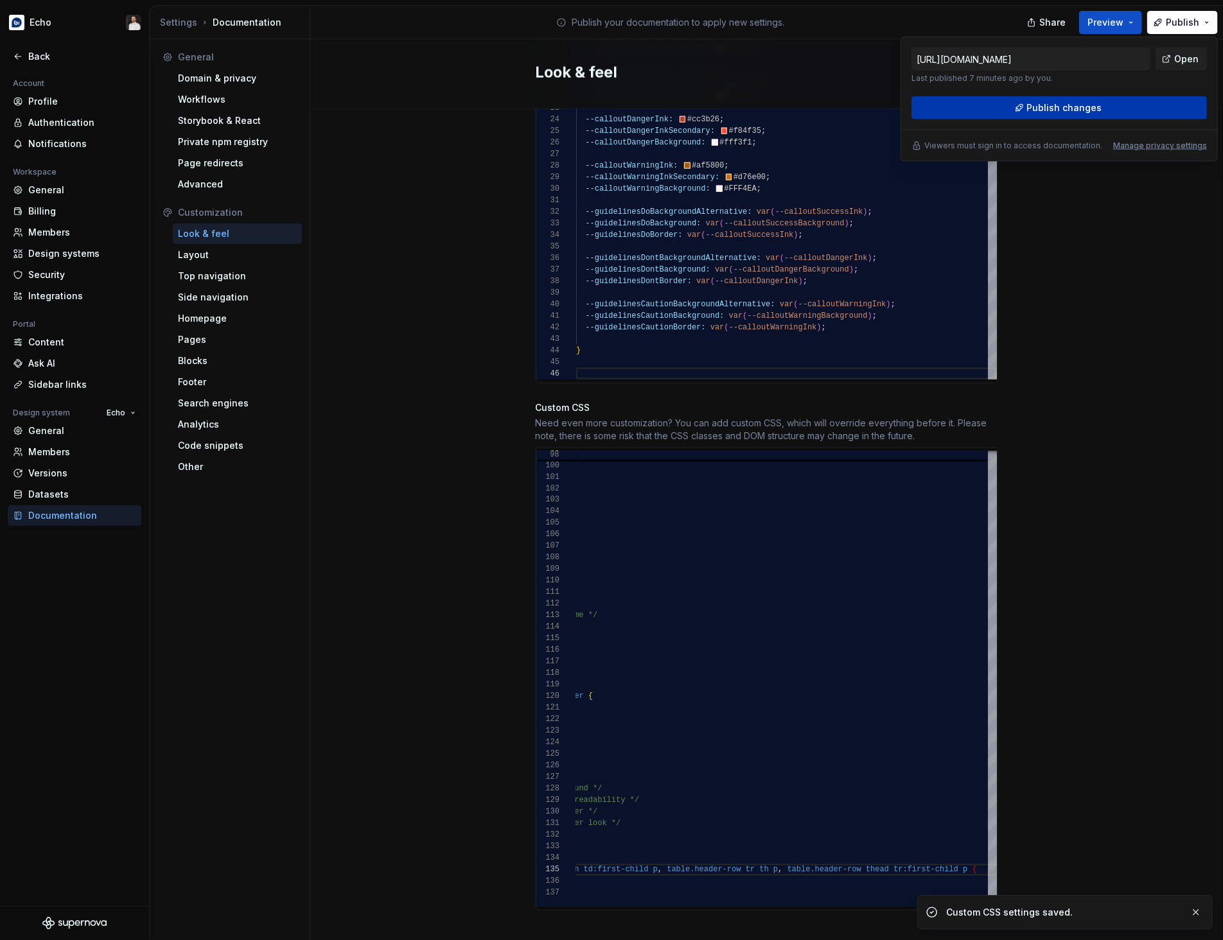
click at [1058, 110] on button "Publish changes" at bounding box center [1058, 107] width 295 height 23
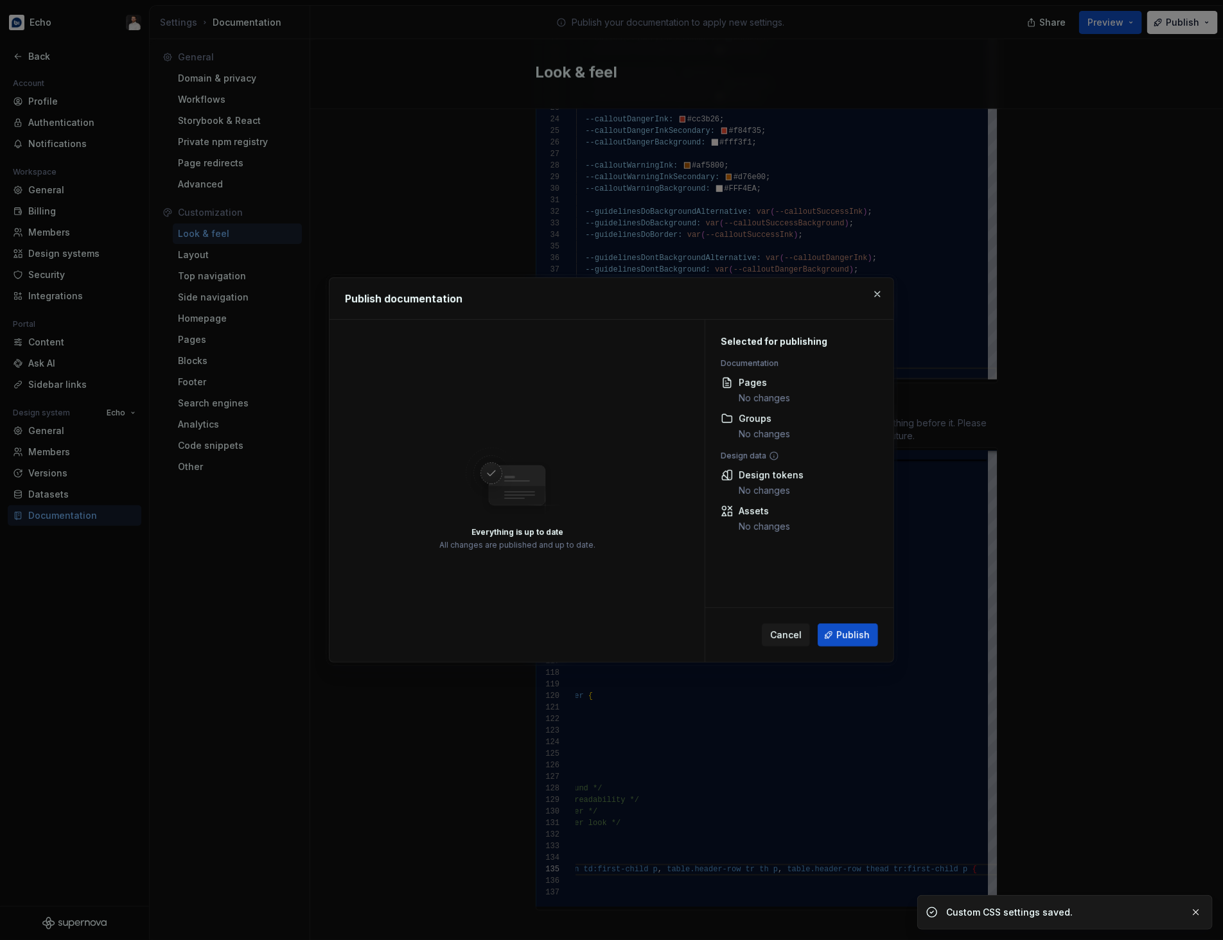
click at [850, 632] on span "Publish" at bounding box center [852, 635] width 33 height 13
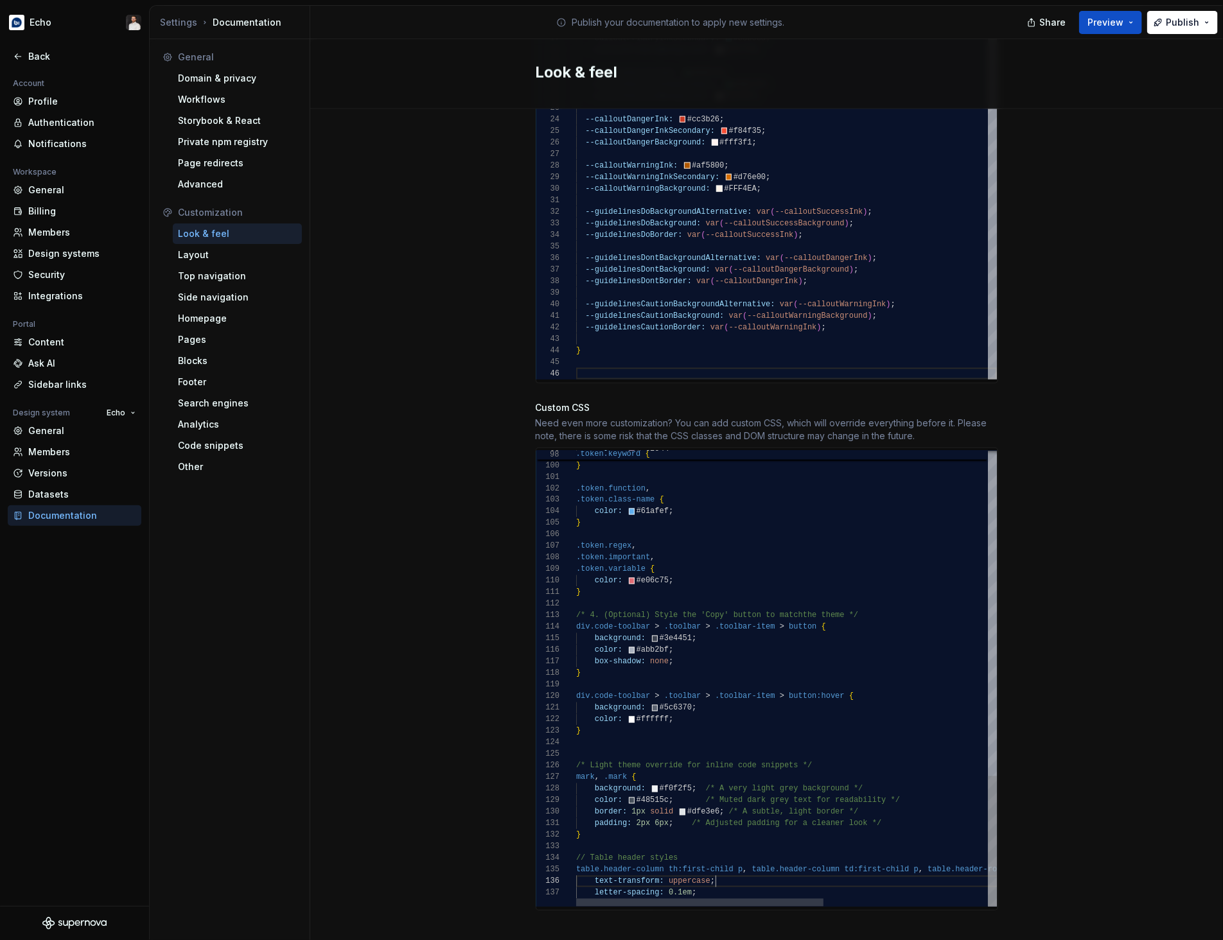
click at [766, 769] on div "} .token.function , .token.class-name { color: #61afef ; } .token.regex , .toke…" at bounding box center [925, 110] width 699 height 1591
click at [889, 766] on div "} .token.function , .token.class-name { color: #61afef ; } .token.regex , .toke…" at bounding box center [925, 110] width 699 height 1591
click at [846, 769] on div at bounding box center [782, 903] width 412 height 8
click at [640, 769] on div at bounding box center [699, 903] width 247 height 8
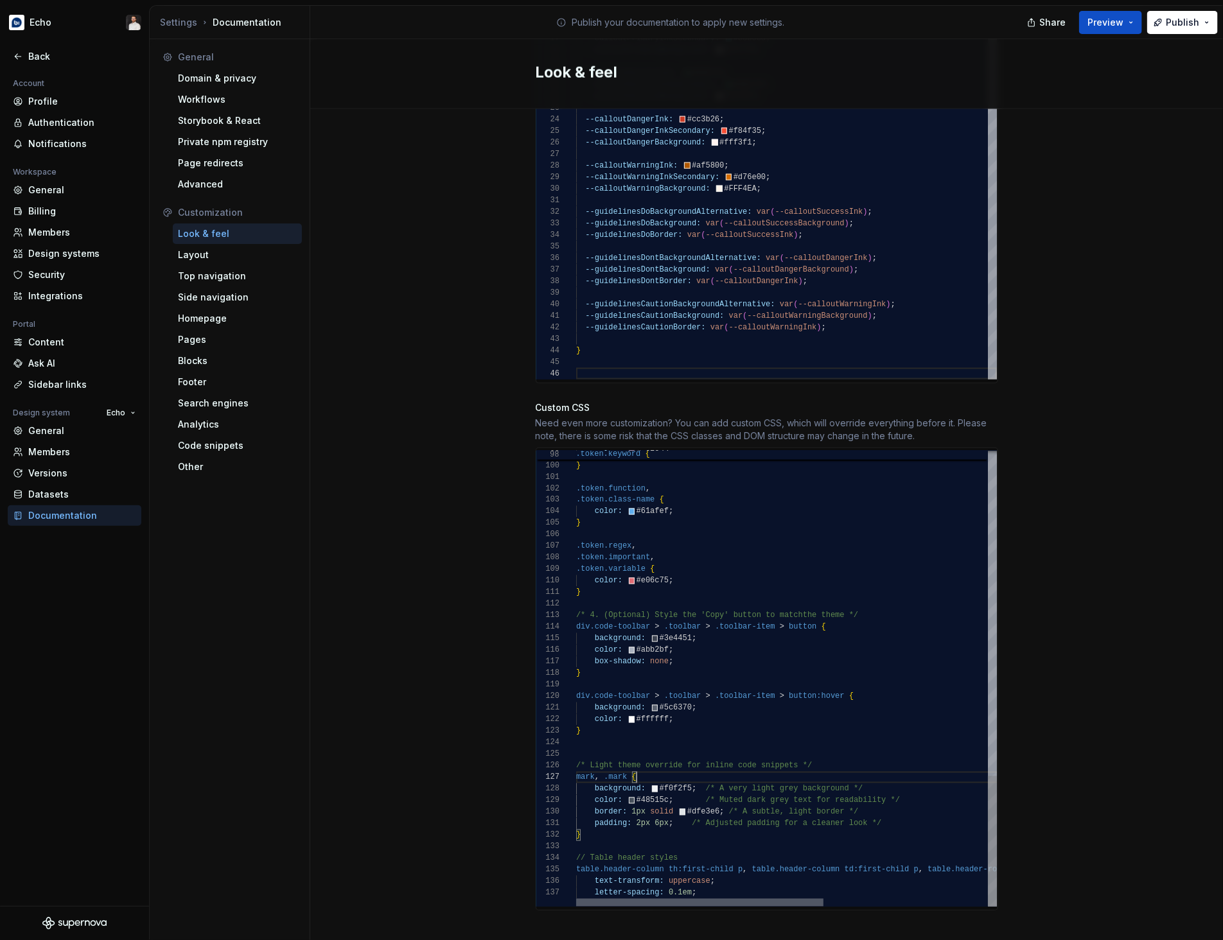
click at [722, 769] on div at bounding box center [699, 903] width 247 height 8
click at [726, 769] on div "} .token.function , .token.class-name { color: #61afef ; } .token.regex , .toke…" at bounding box center [925, 110] width 699 height 1591
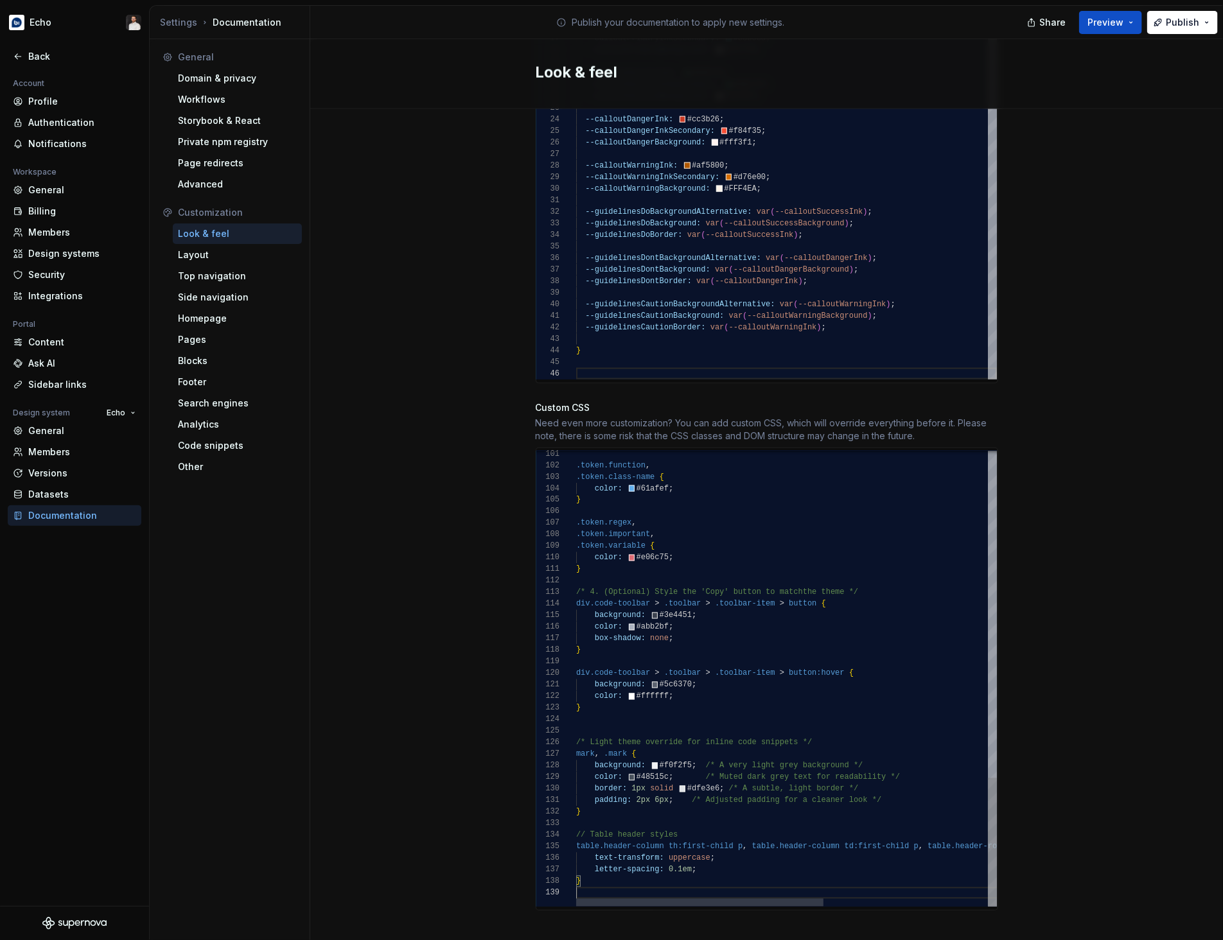
scroll to position [92, 0]
click at [1058, 21] on span "Publish" at bounding box center [1182, 22] width 33 height 13
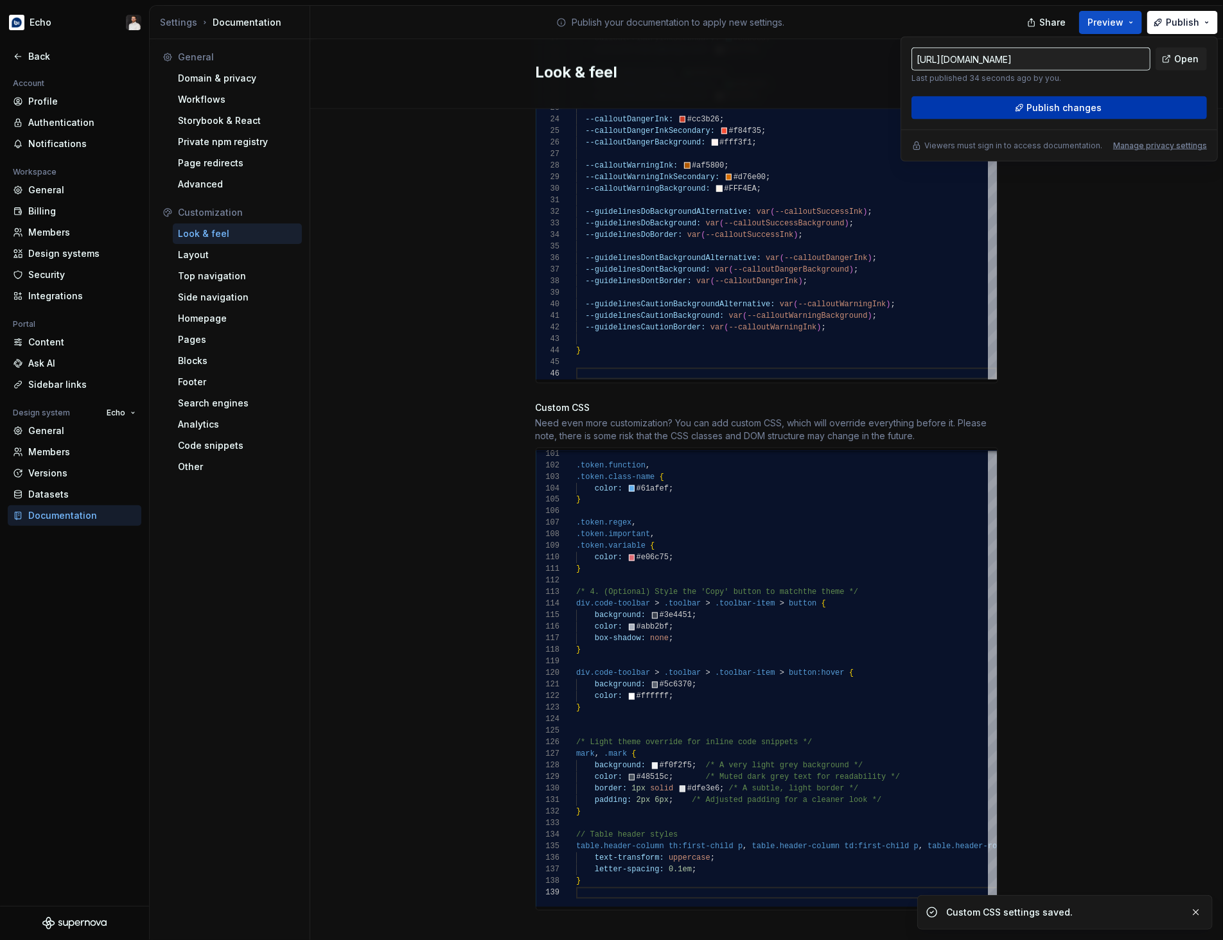
click at [1058, 105] on button "Publish changes" at bounding box center [1058, 107] width 295 height 23
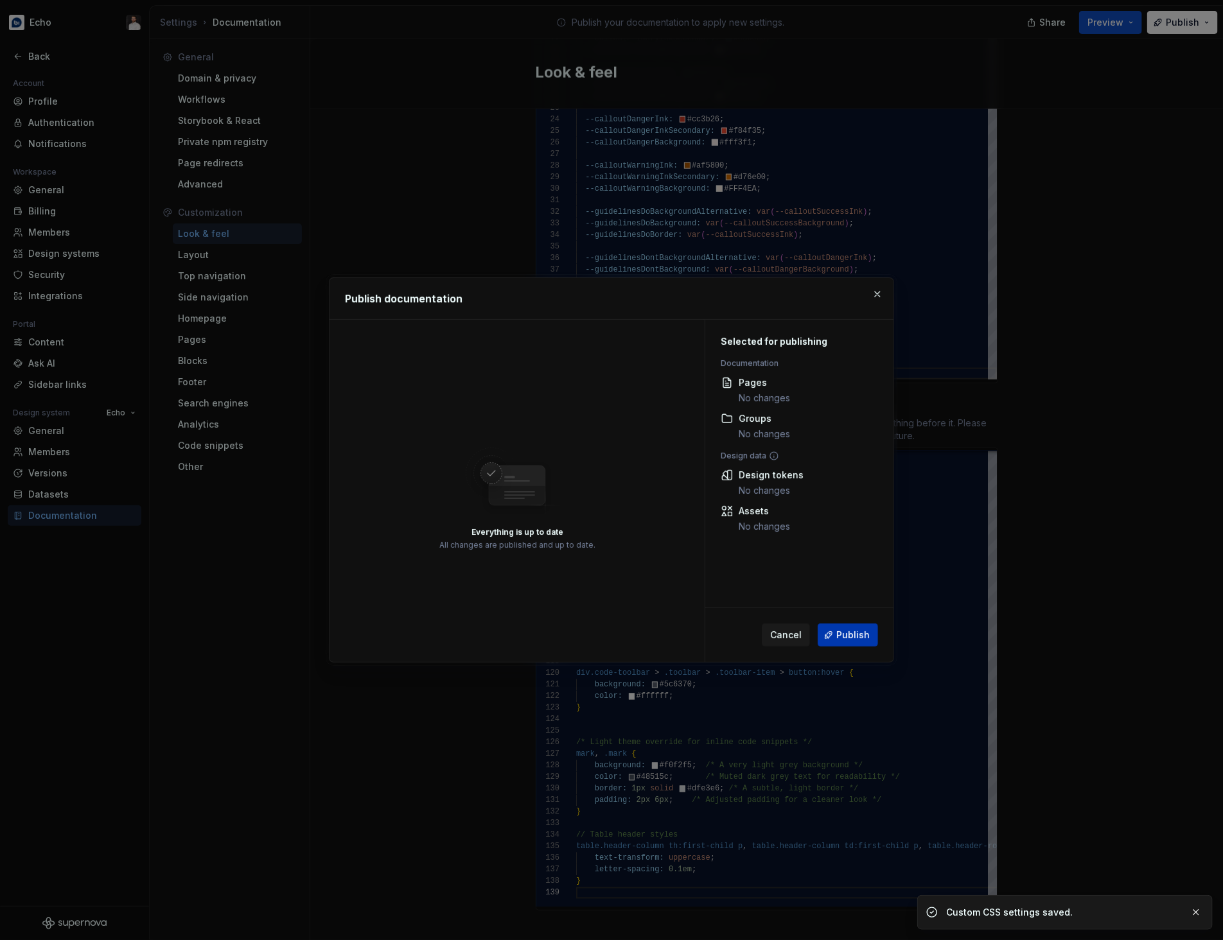
click at [850, 634] on span "Publish" at bounding box center [852, 635] width 33 height 13
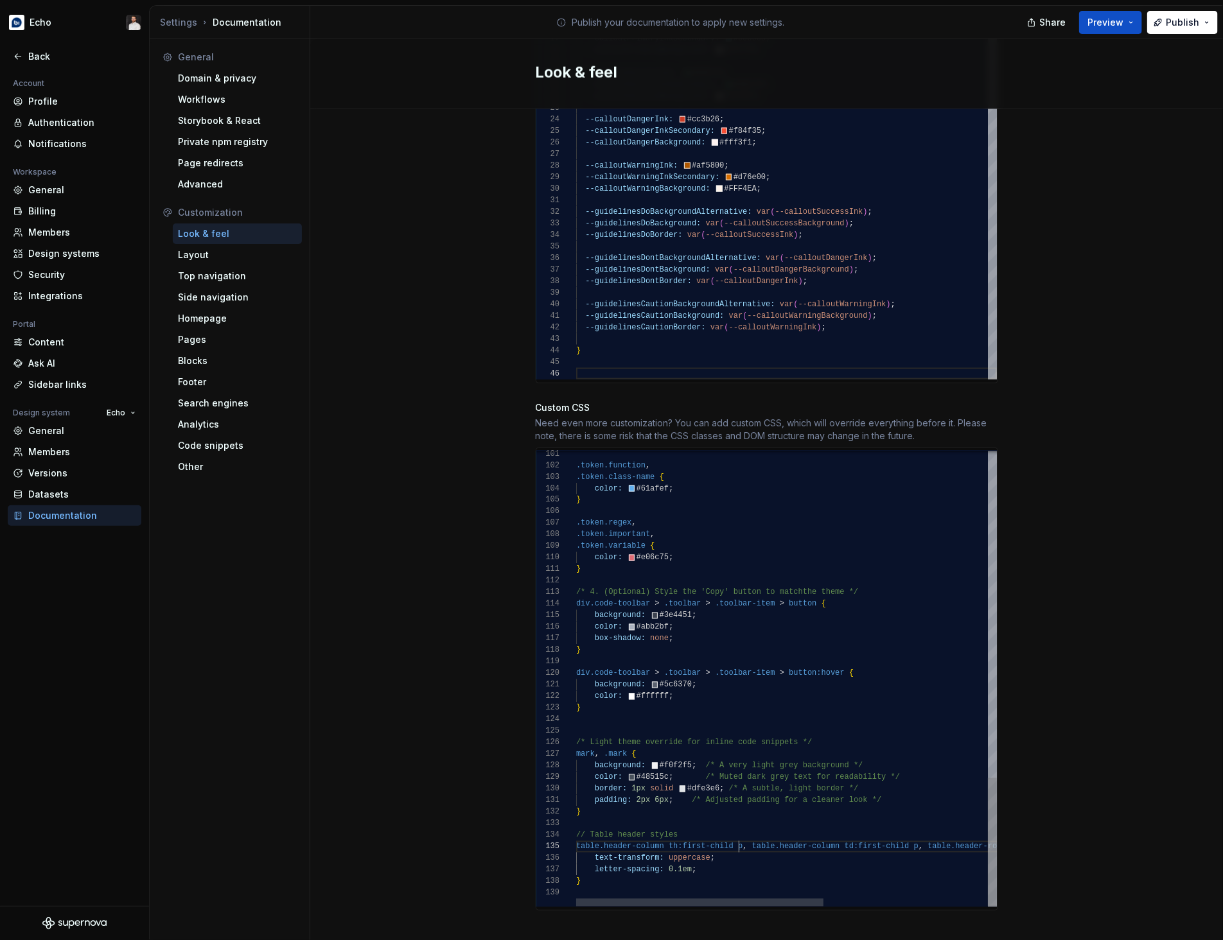
click at [738, 769] on div ".token.function , .token.class-name { color: #61afef ; } .token.regex , .token.…" at bounding box center [925, 99] width 699 height 1615
click at [742, 769] on div ".token.function , .token.class-name { color: #61afef ; } .token.regex , .token.…" at bounding box center [925, 99] width 699 height 1615
drag, startPoint x: 711, startPoint y: 875, endPoint x: 566, endPoint y: 819, distance: 155.8
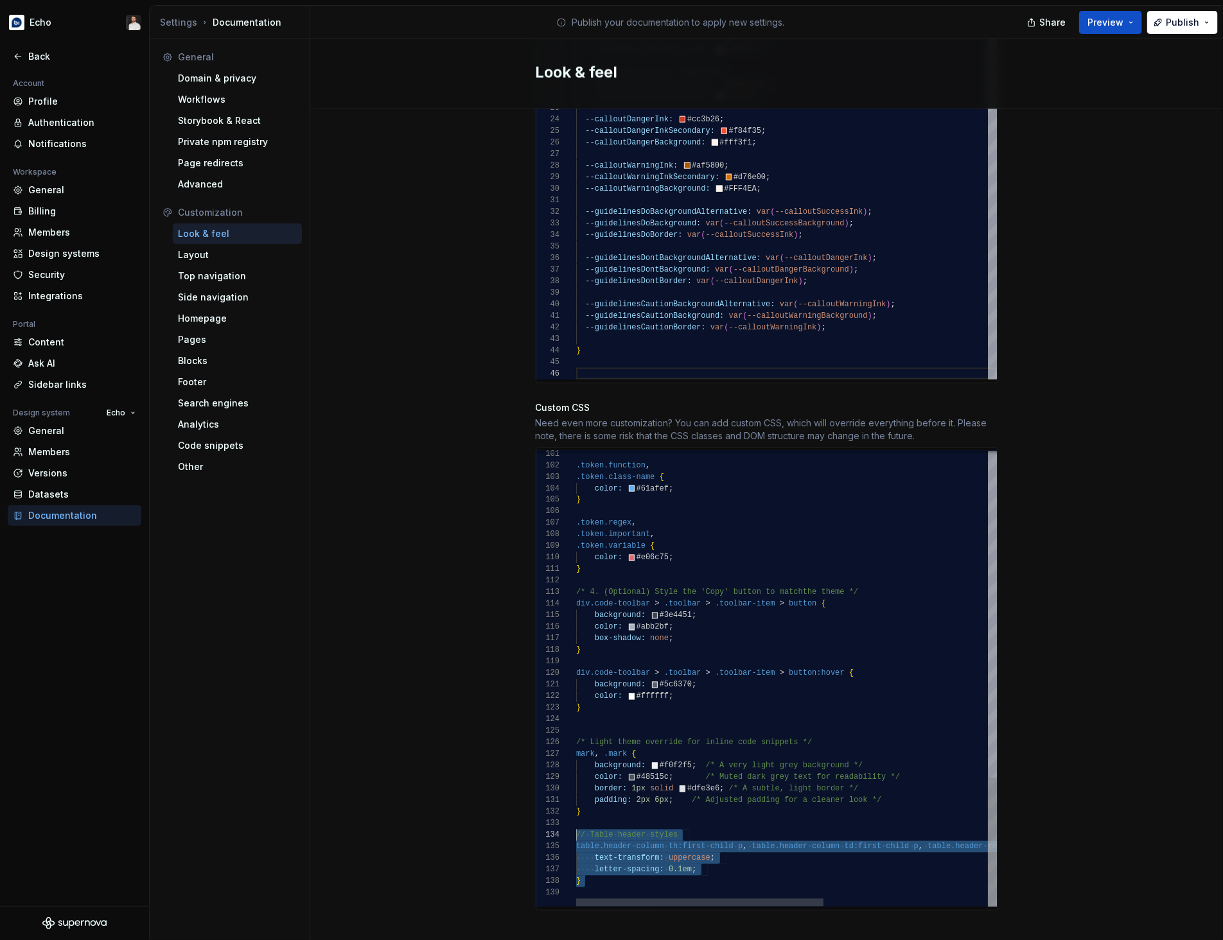
click at [576, 769] on div ".token.function , .token.class-name { color: #61afef ; } .token.regex , .token.…" at bounding box center [925, 99] width 699 height 1615
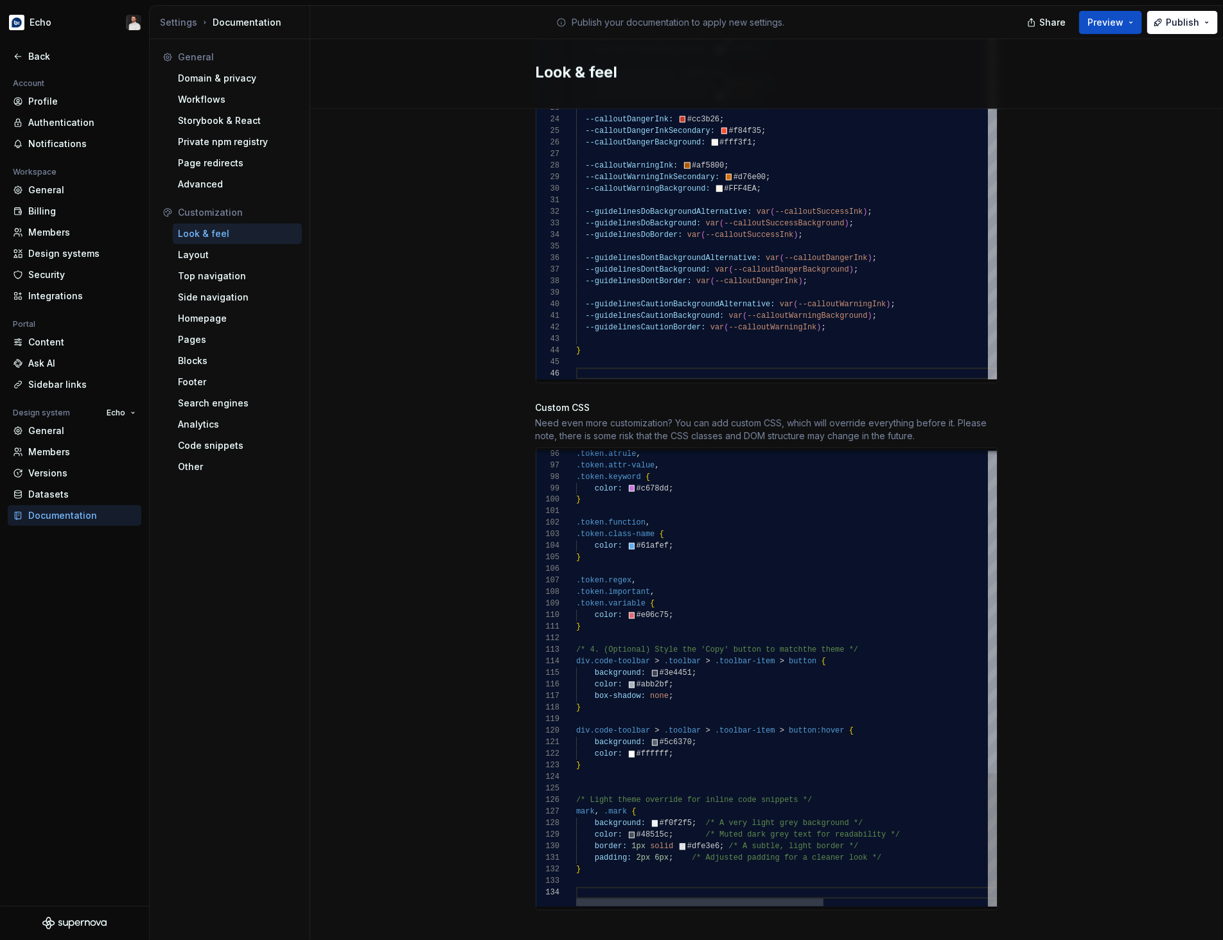
type textarea "**********"
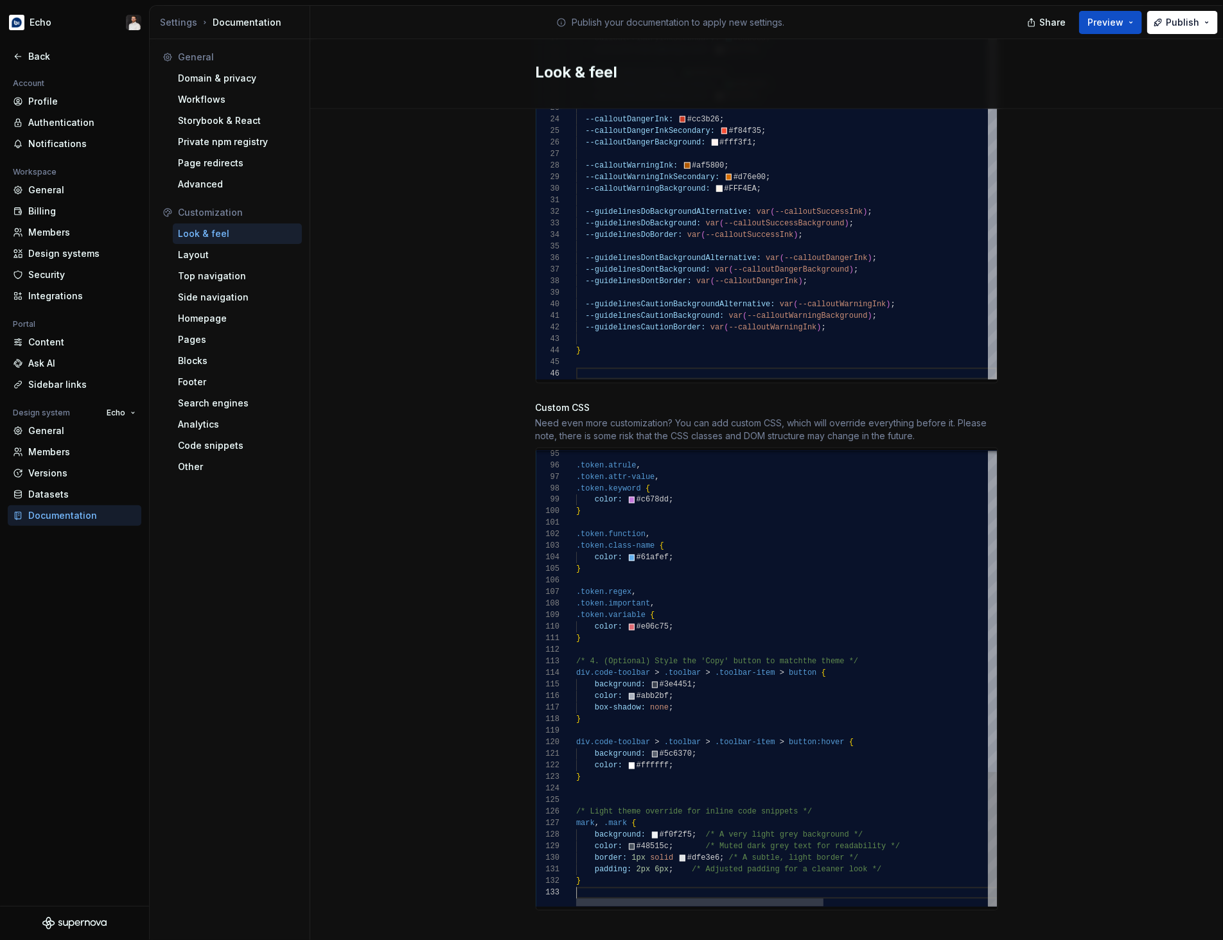
scroll to position [22, 0]
drag, startPoint x: 1109, startPoint y: 565, endPoint x: 1105, endPoint y: 559, distance: 7.5
click at [1058, 565] on div "Site logo A company logo that will be displayed on all pages on your documentat…" at bounding box center [766, 75] width 913 height 1767
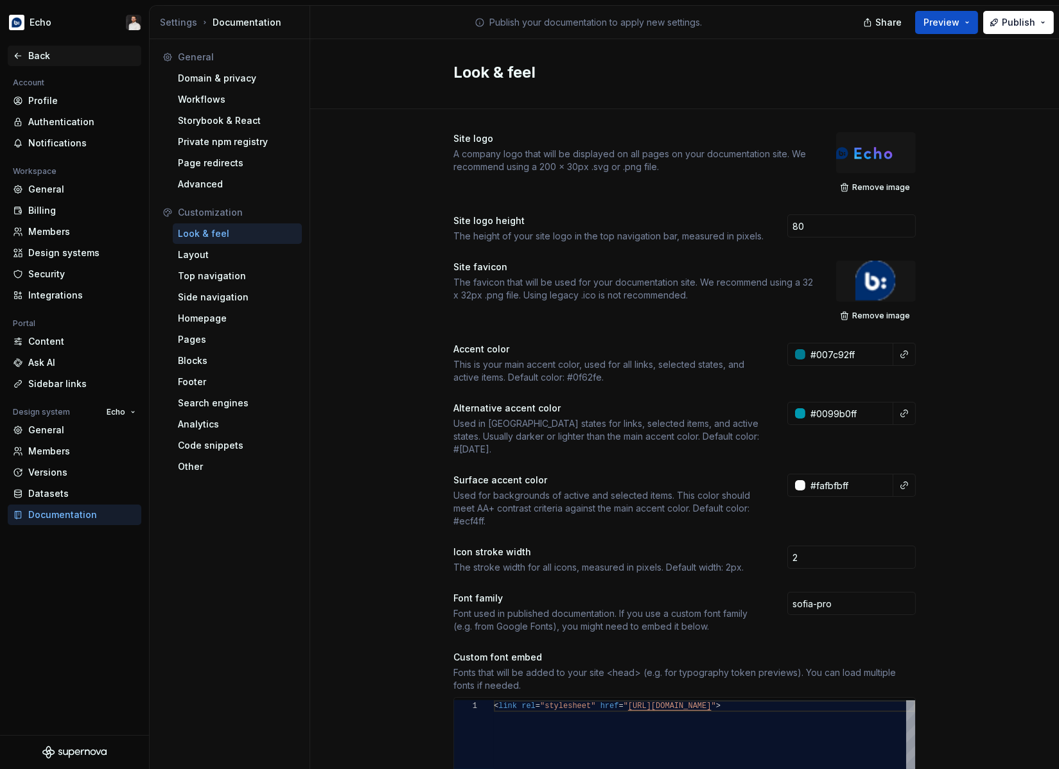
click at [40, 52] on div "Back" at bounding box center [82, 55] width 108 height 13
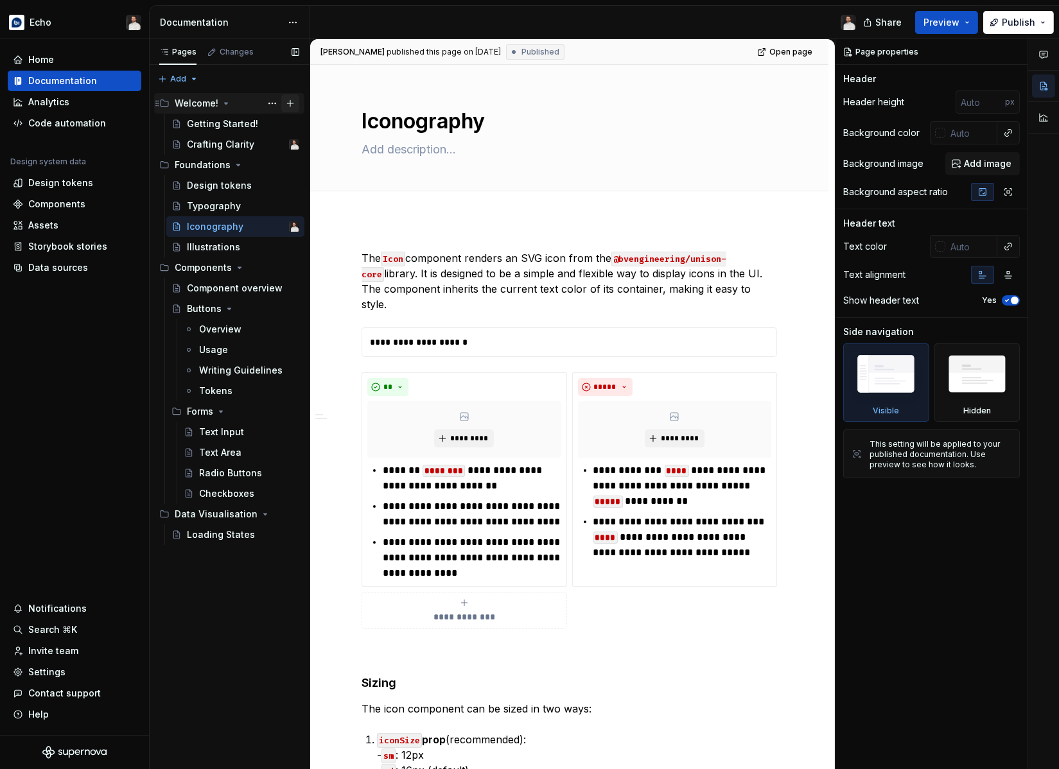
click at [291, 107] on button "Page tree" at bounding box center [290, 103] width 18 height 18
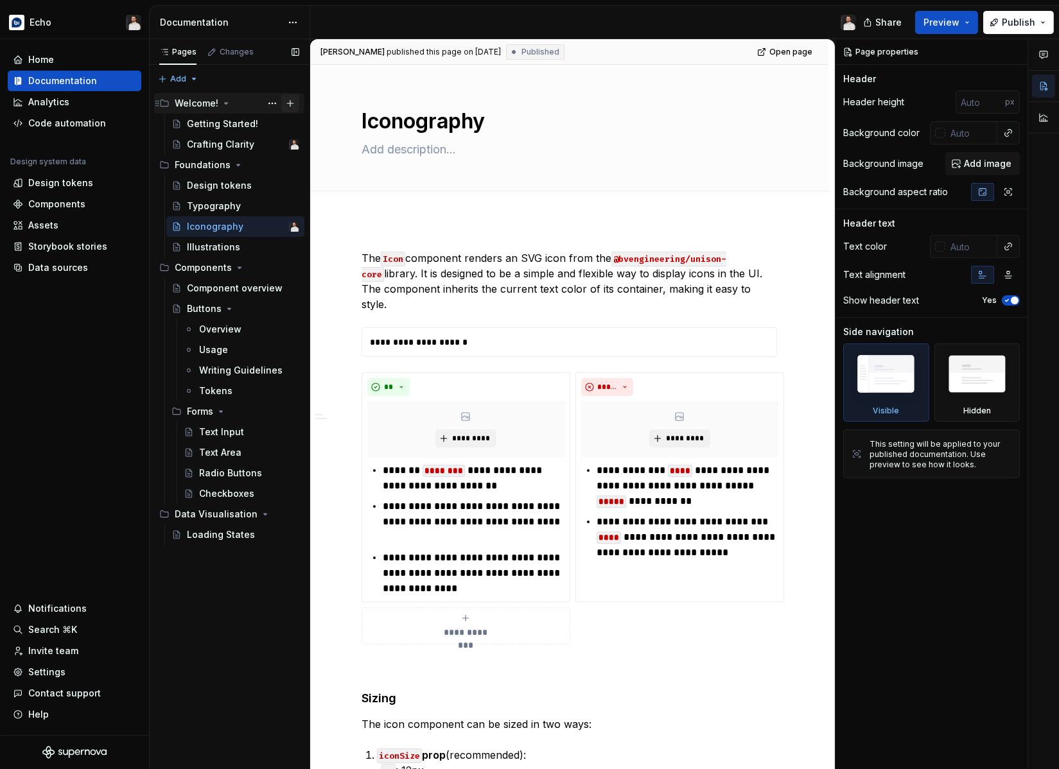
type textarea "*"
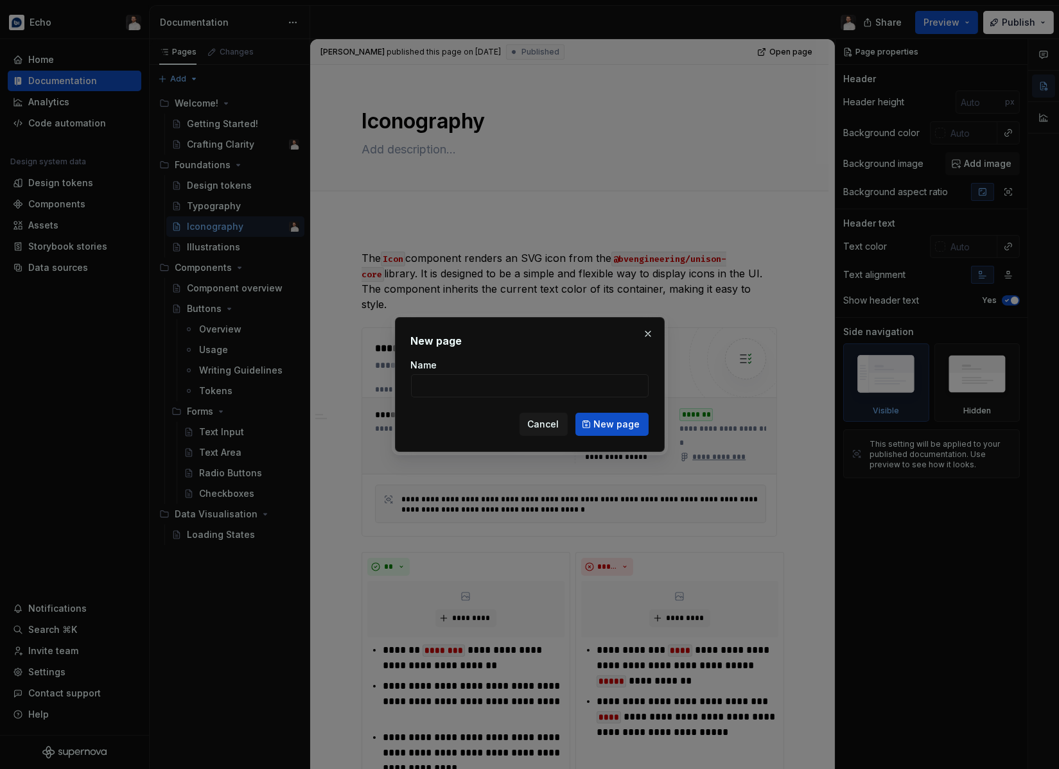
type input "C"
type input "All components"
click button "New page" at bounding box center [611, 424] width 73 height 23
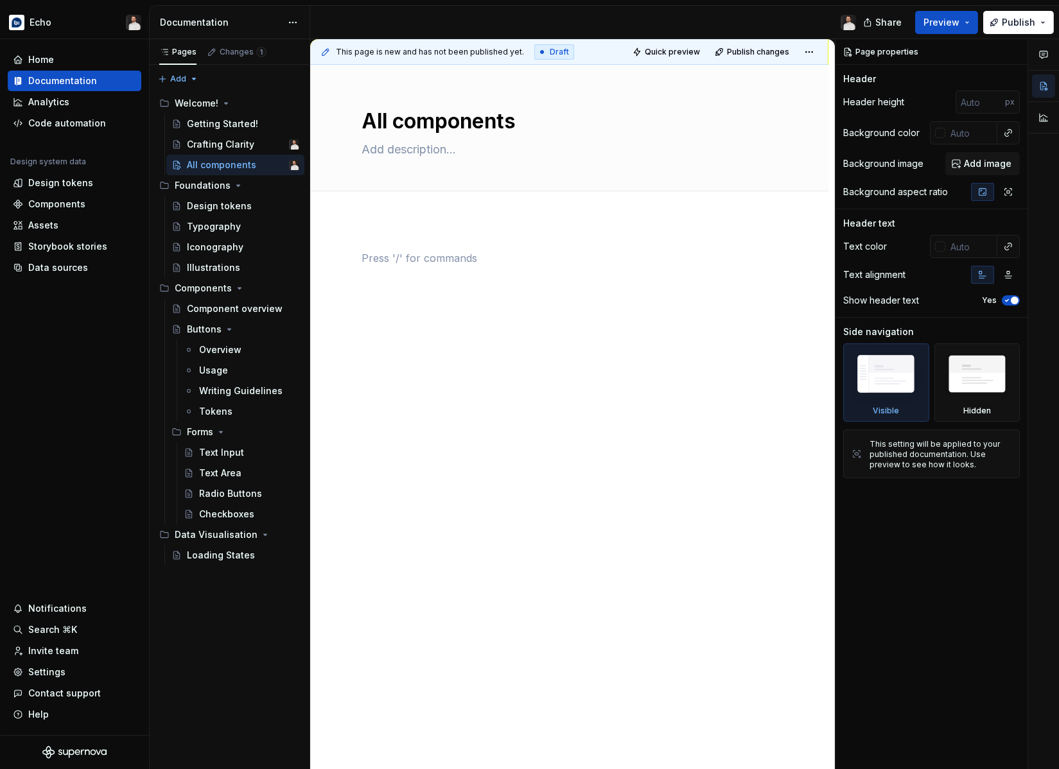
click at [561, 290] on div at bounding box center [570, 274] width 416 height 49
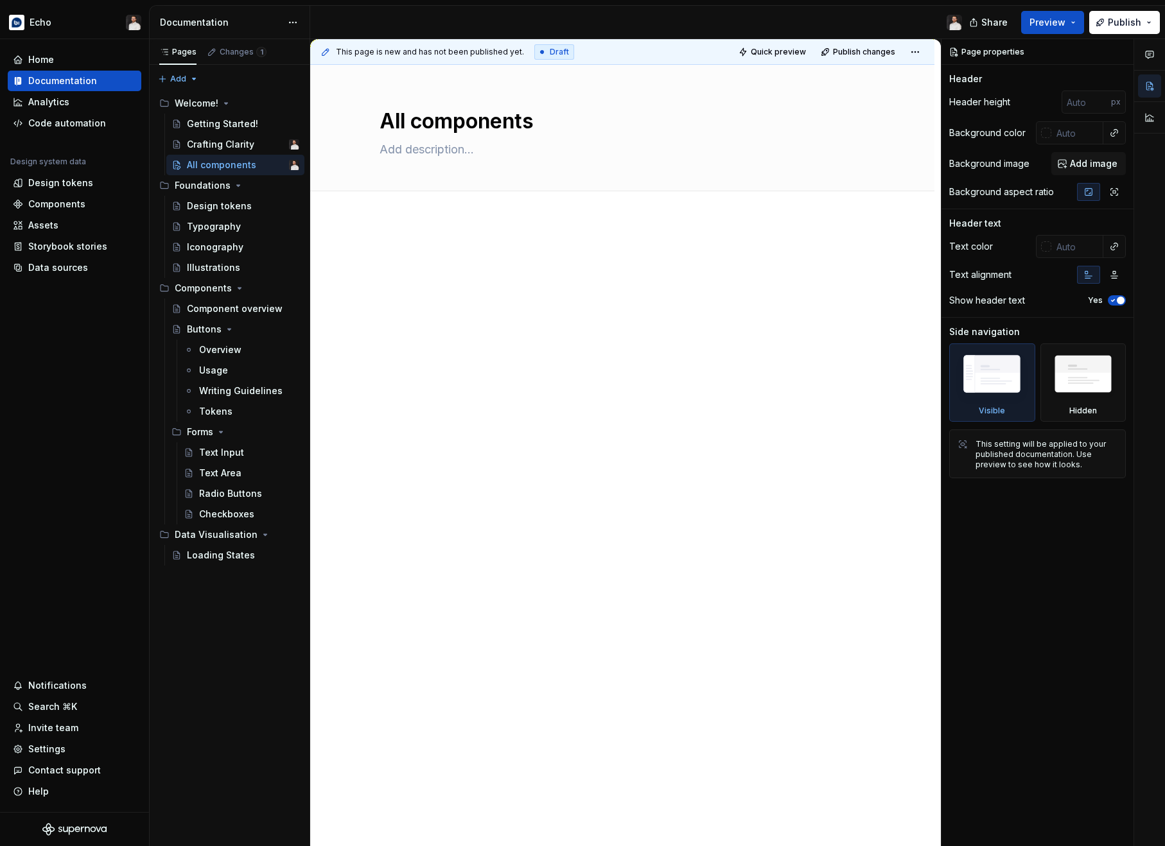
type textarea "*"
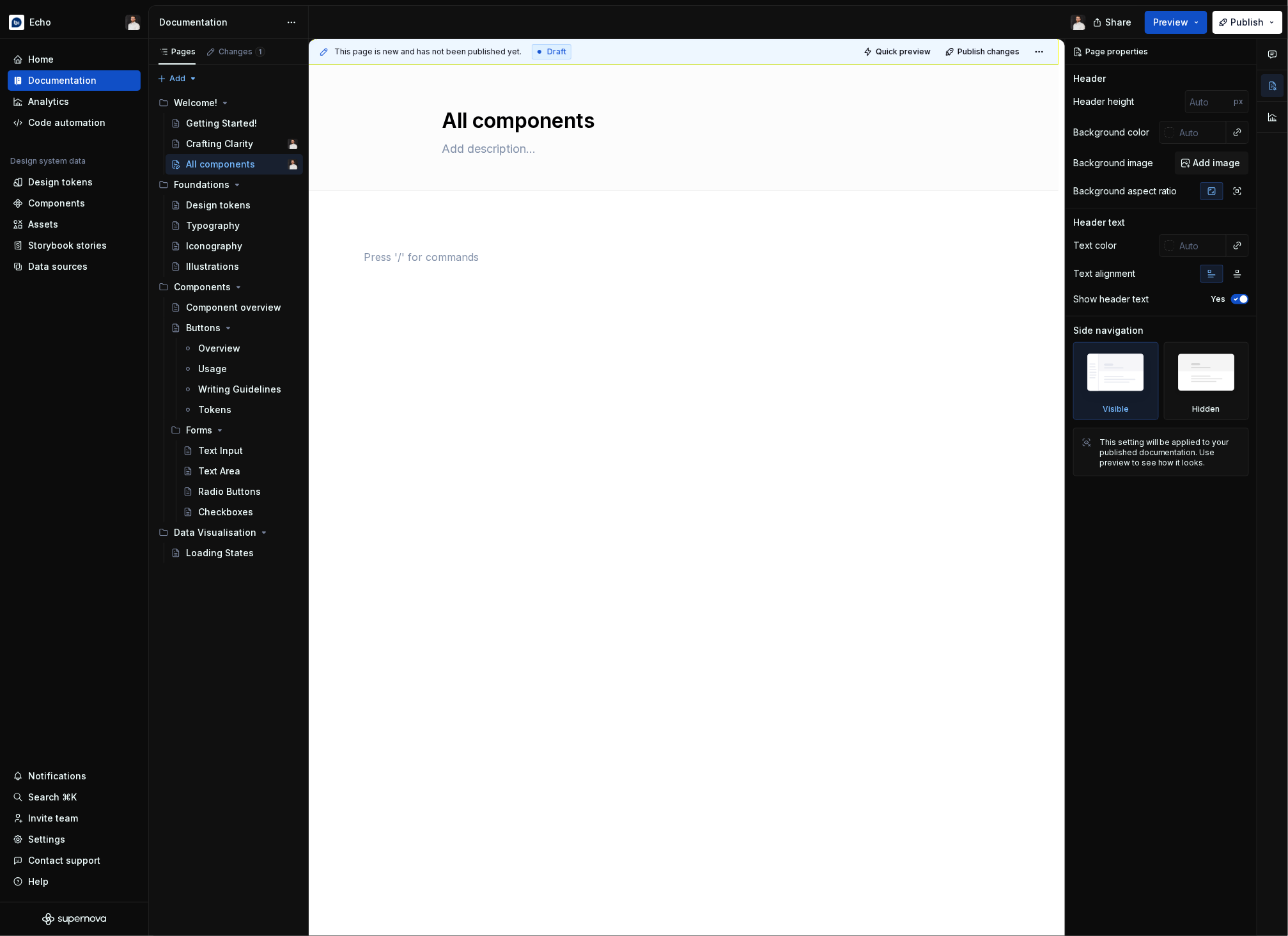
click at [538, 290] on div at bounding box center [684, 273] width 639 height 49
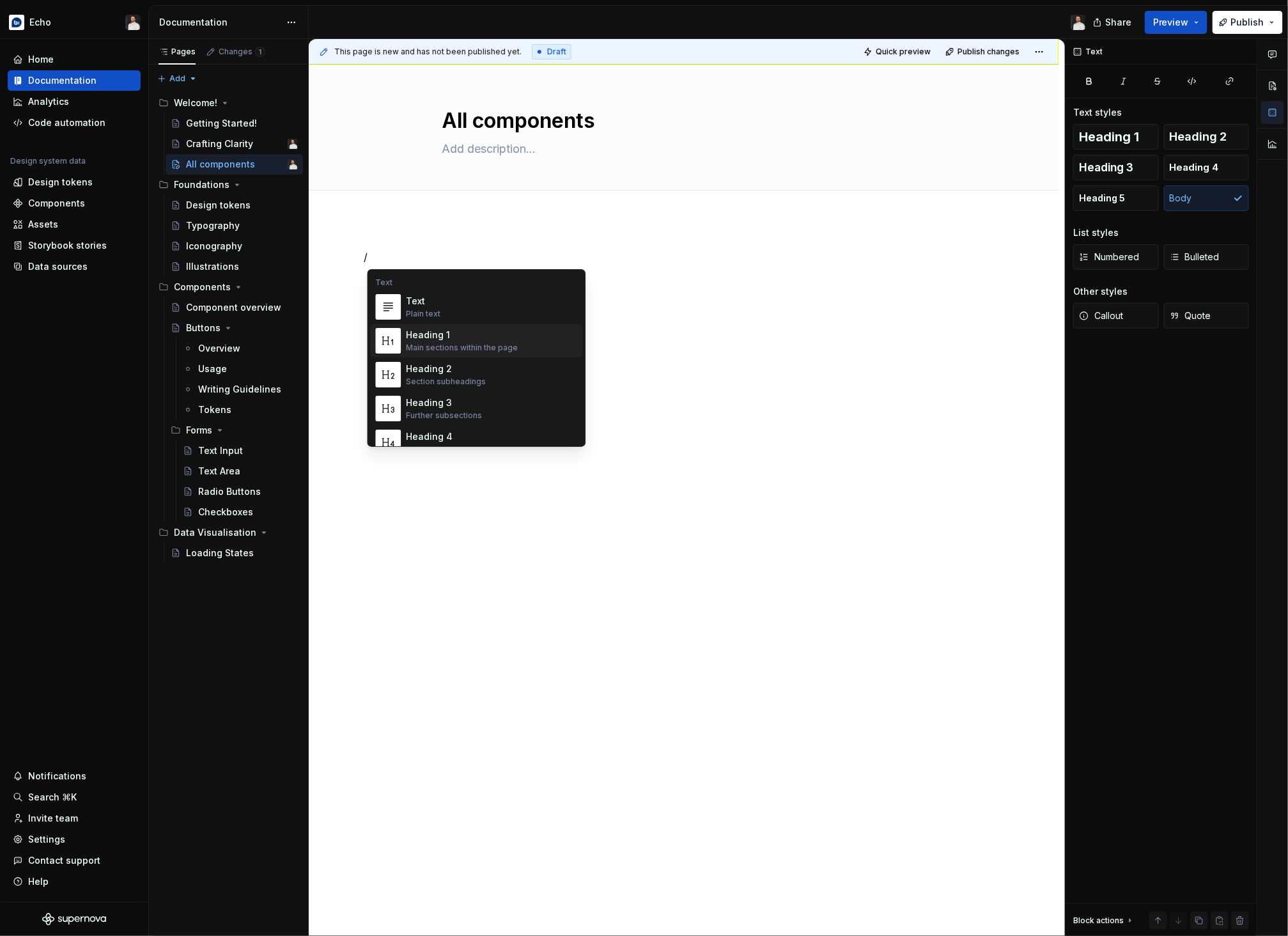
click at [482, 343] on div "Main sections within the page" at bounding box center [462, 348] width 111 height 10
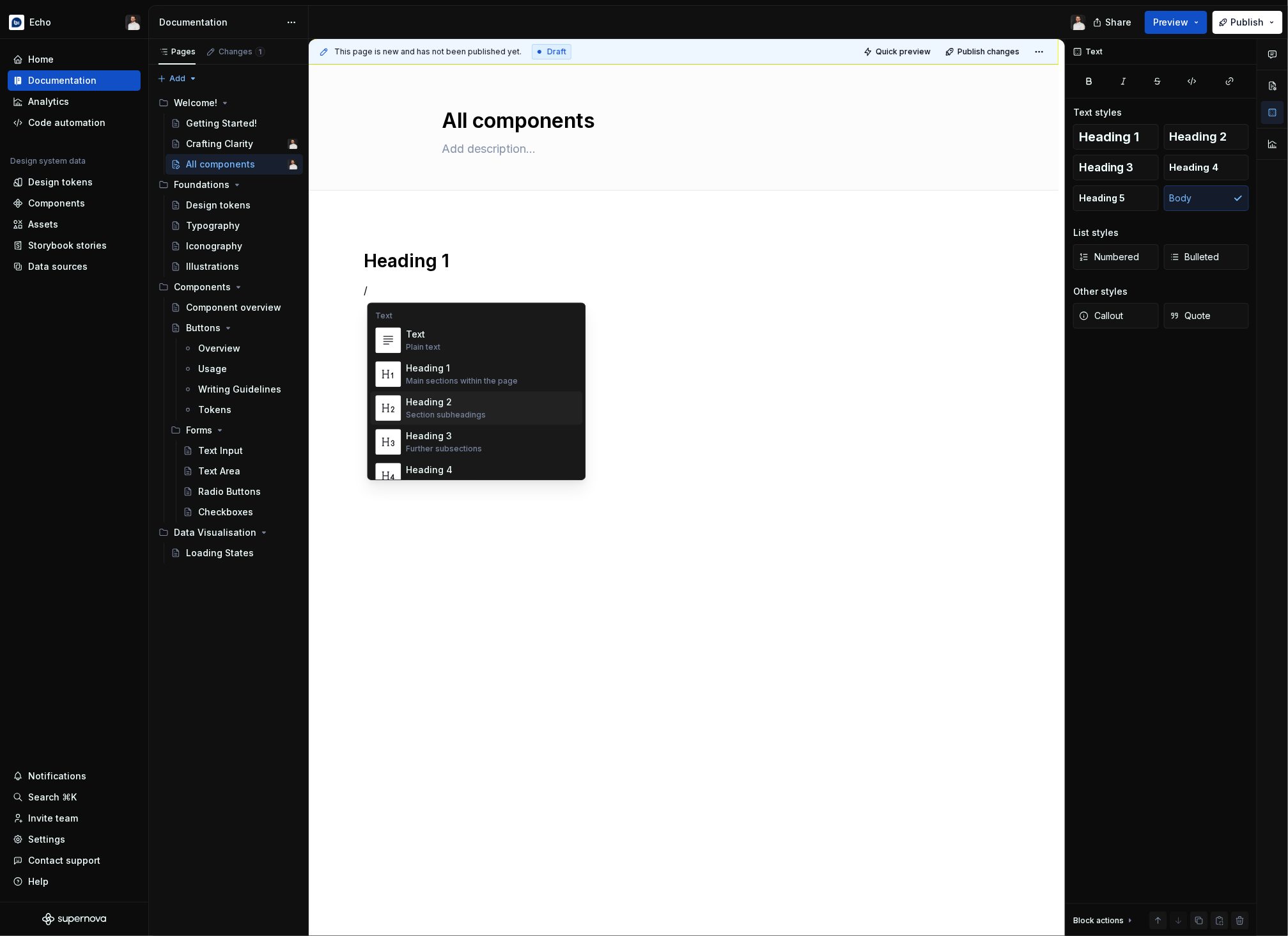
click at [466, 412] on div "Section subheadings" at bounding box center [446, 415] width 80 height 10
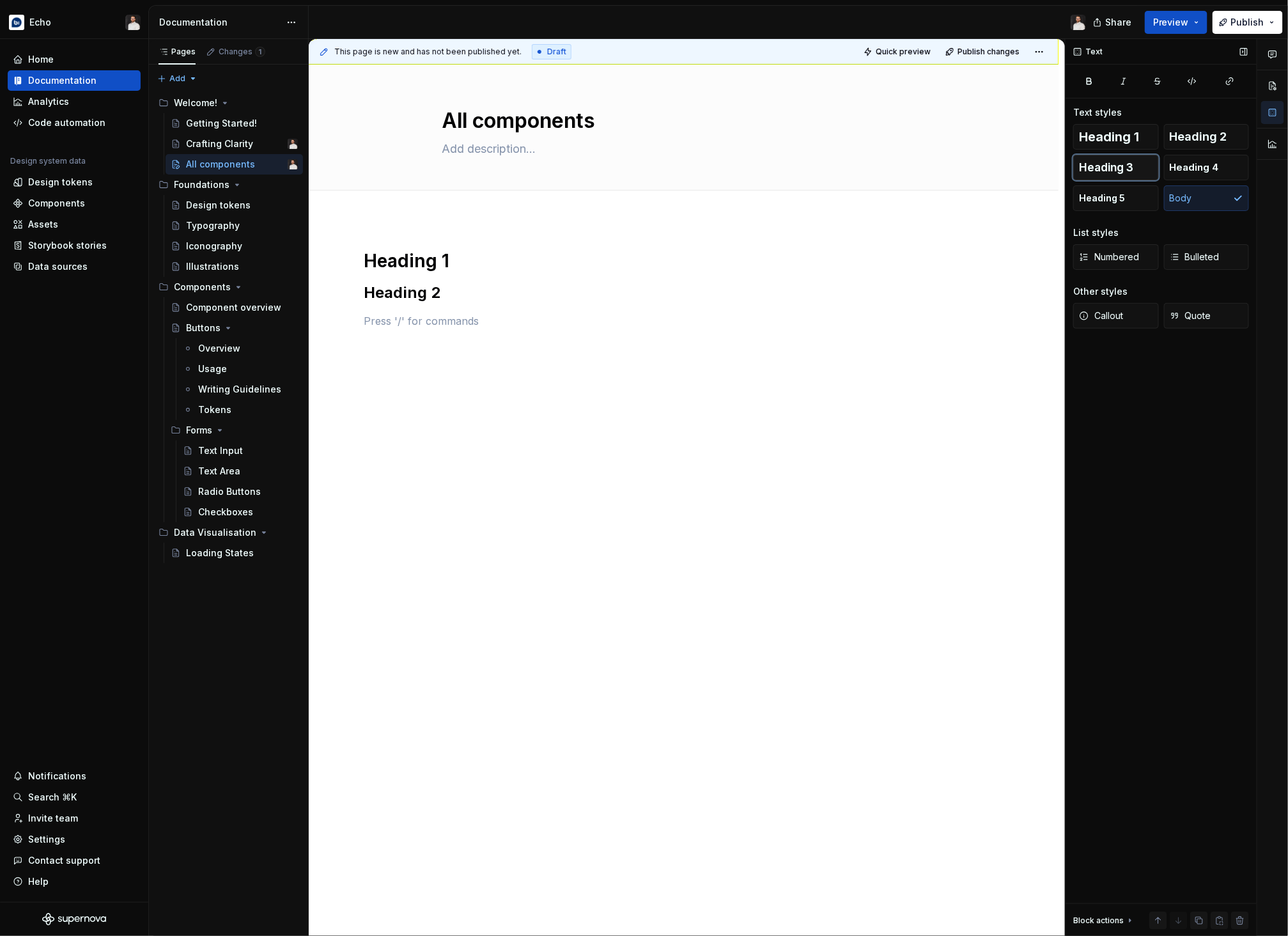
click at [1053, 167] on span "Heading 3" at bounding box center [1106, 167] width 55 height 13
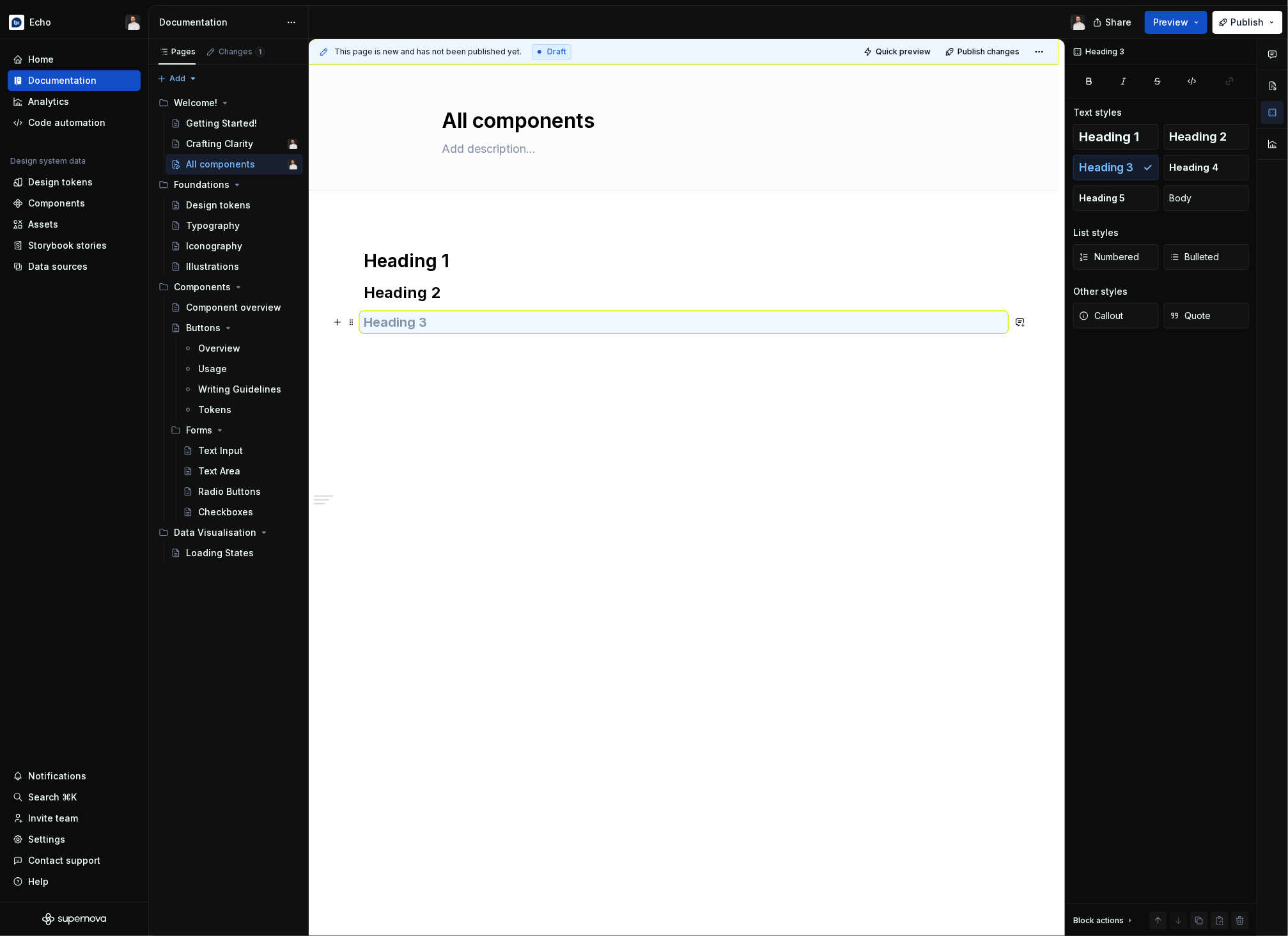
click at [550, 328] on h3 at bounding box center [684, 323] width 639 height 18
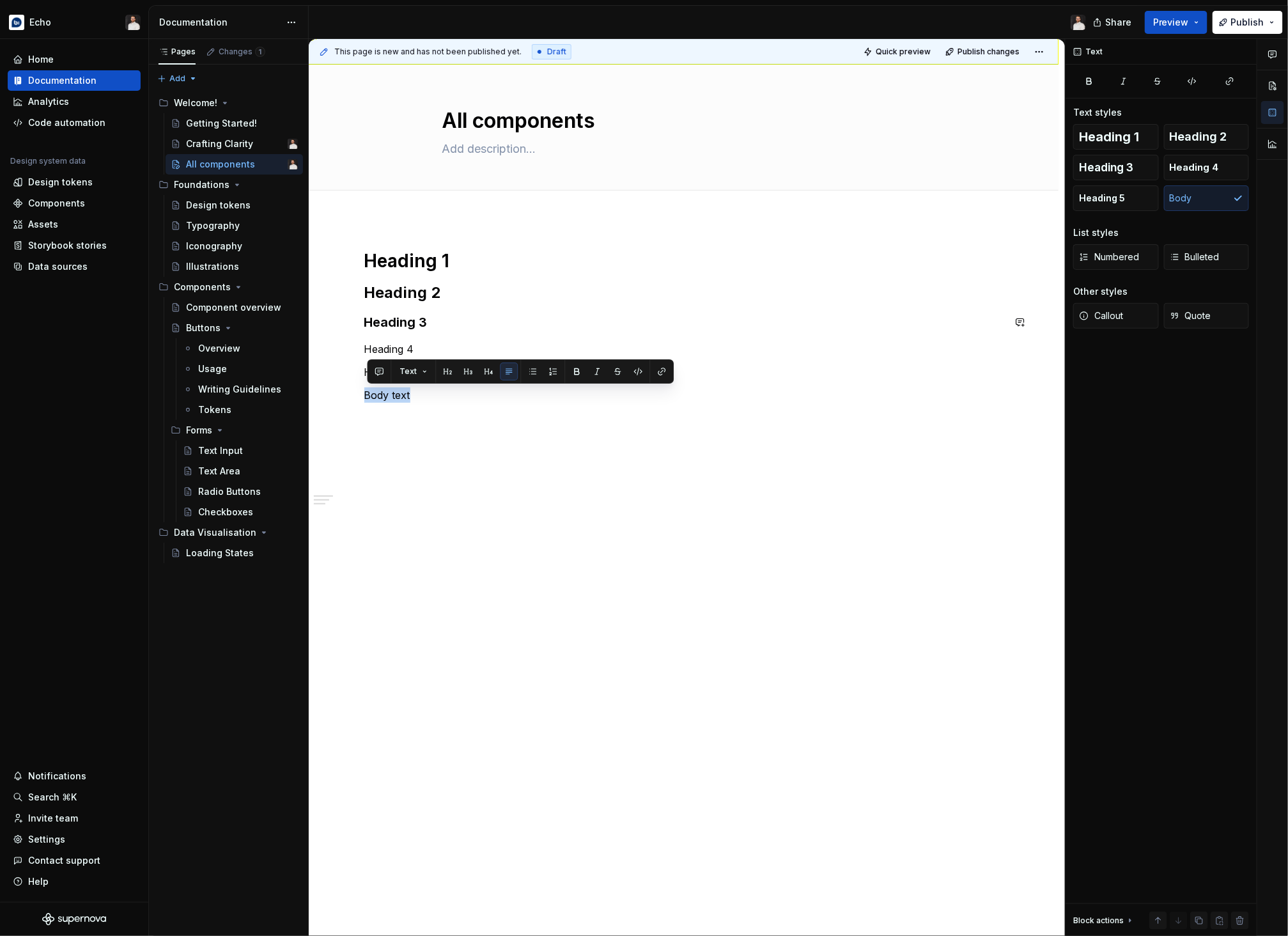
copy p "Body text"
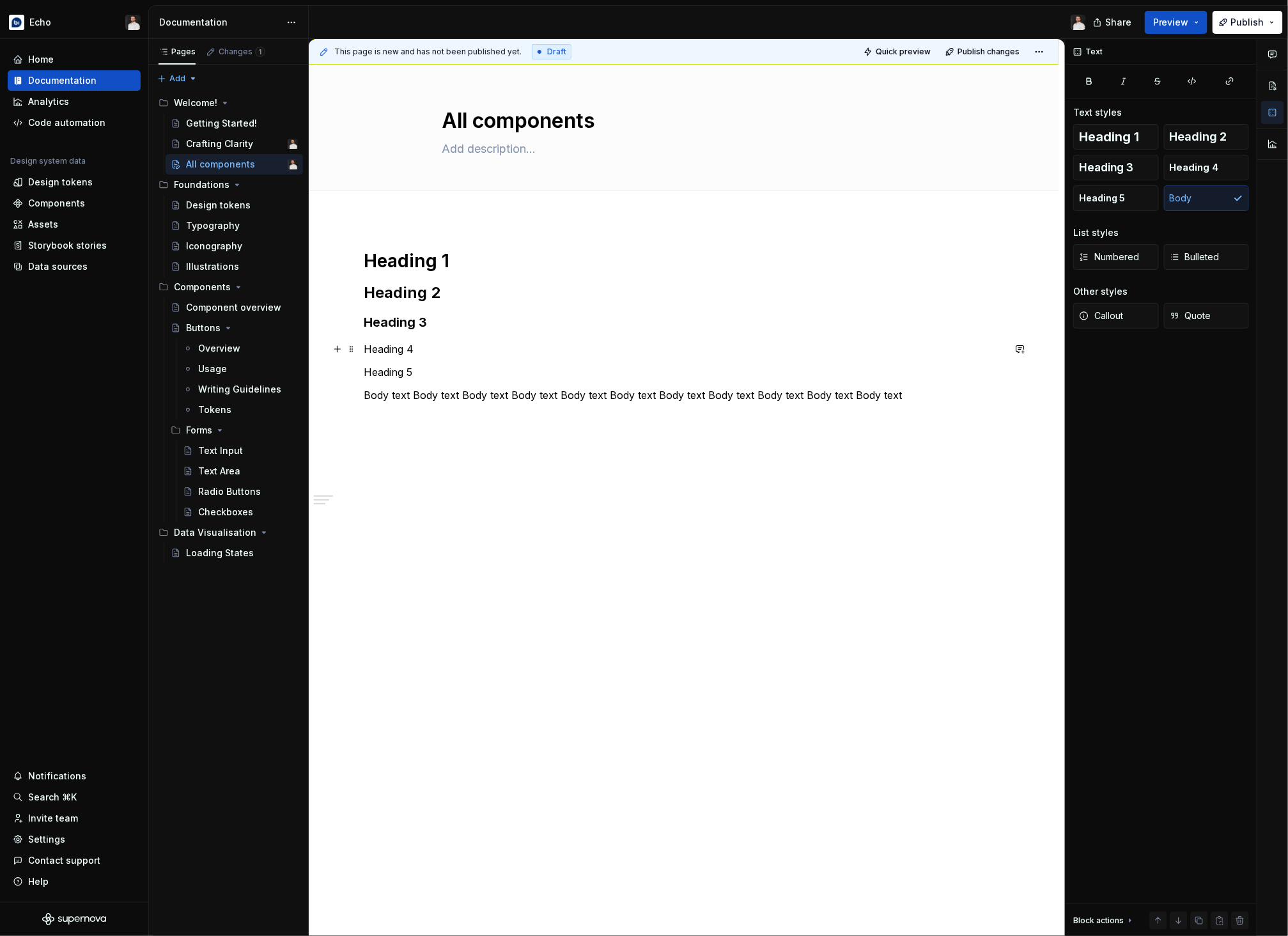
click at [404, 354] on p "Heading 4" at bounding box center [684, 349] width 639 height 15
click at [1053, 161] on span "Heading 4" at bounding box center [1193, 167] width 49 height 13
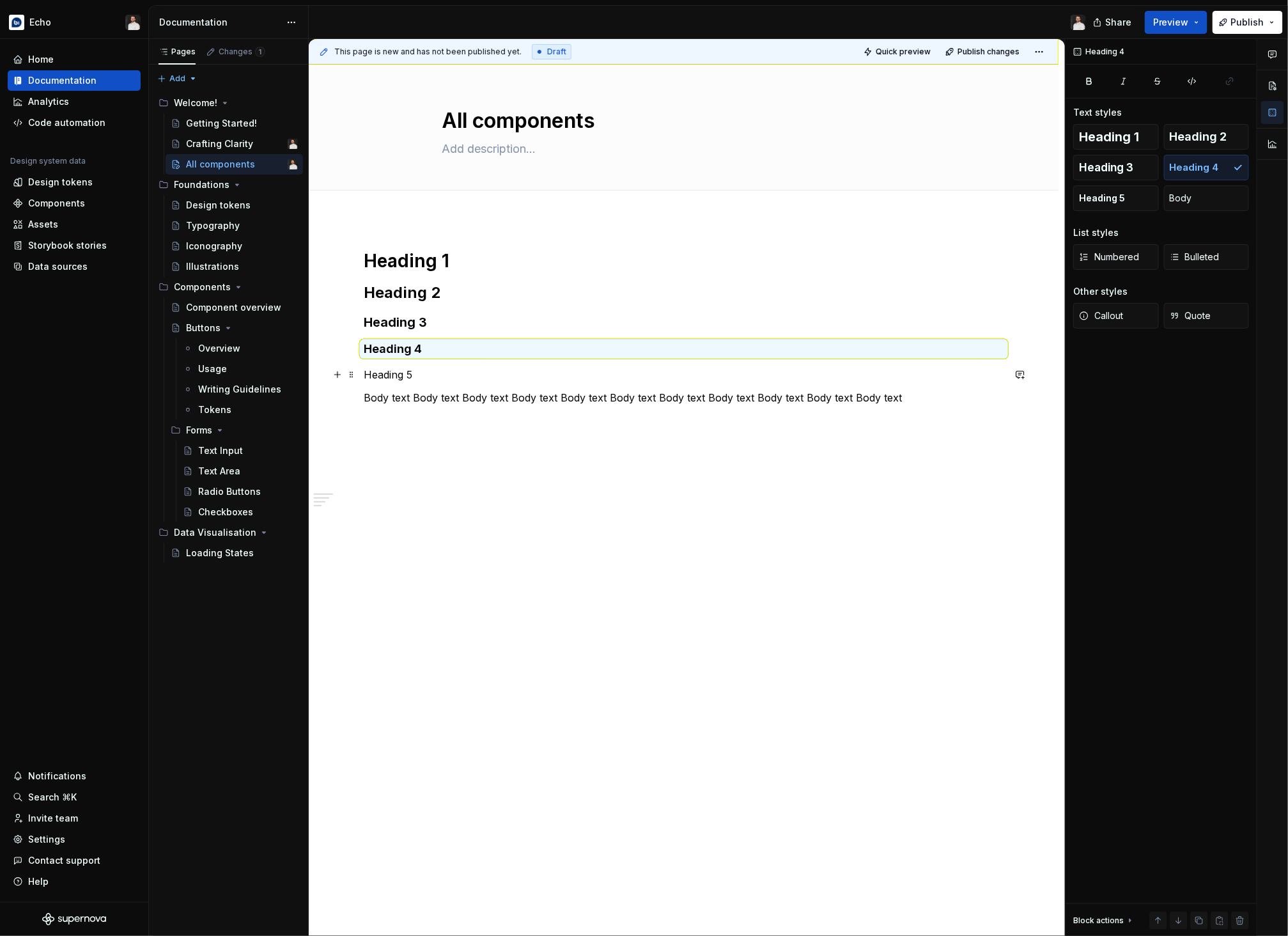
click at [390, 376] on p "Heading 5" at bounding box center [684, 374] width 639 height 15
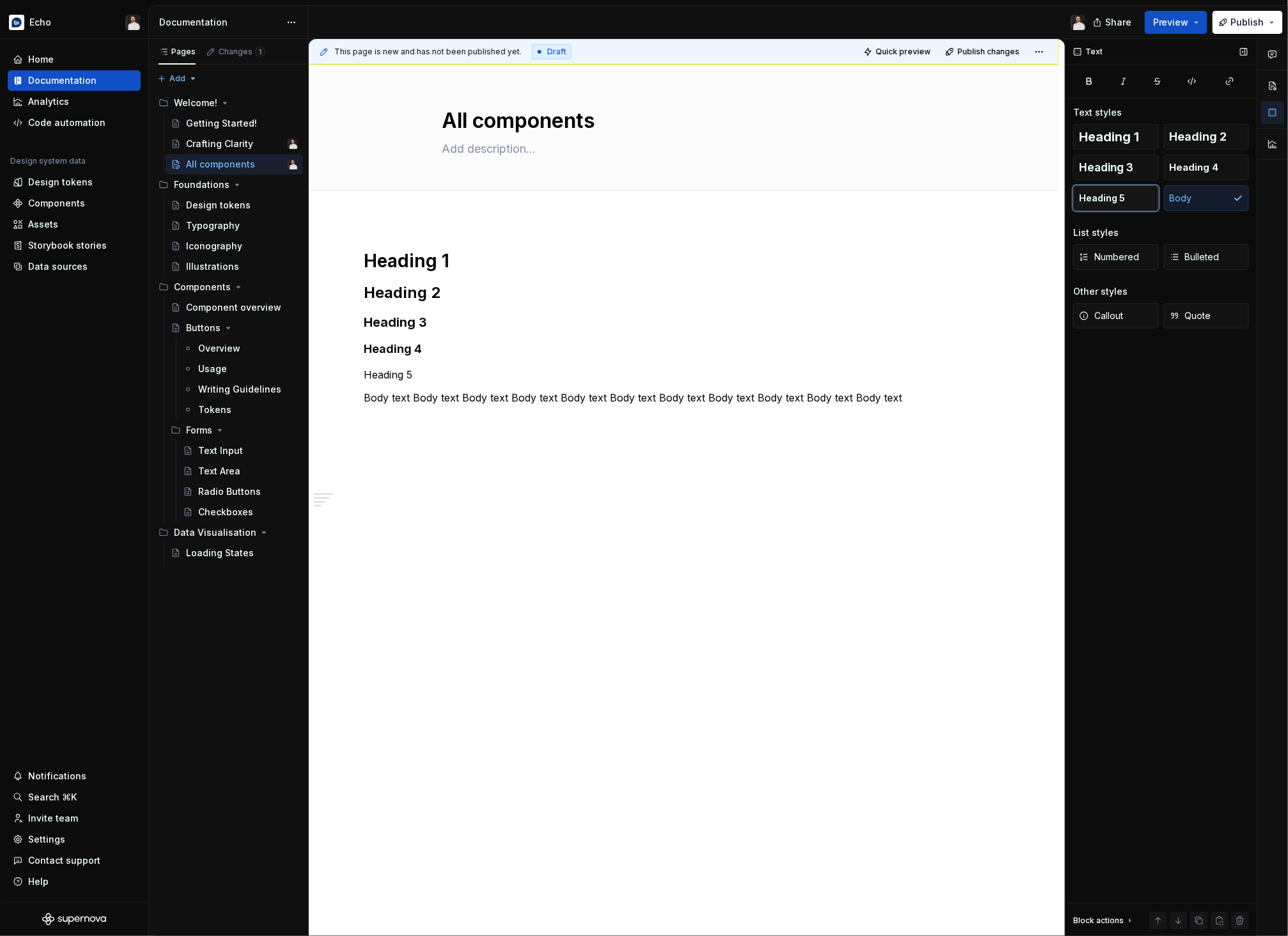
click at [1053, 194] on span "Heading 5" at bounding box center [1102, 198] width 46 height 13
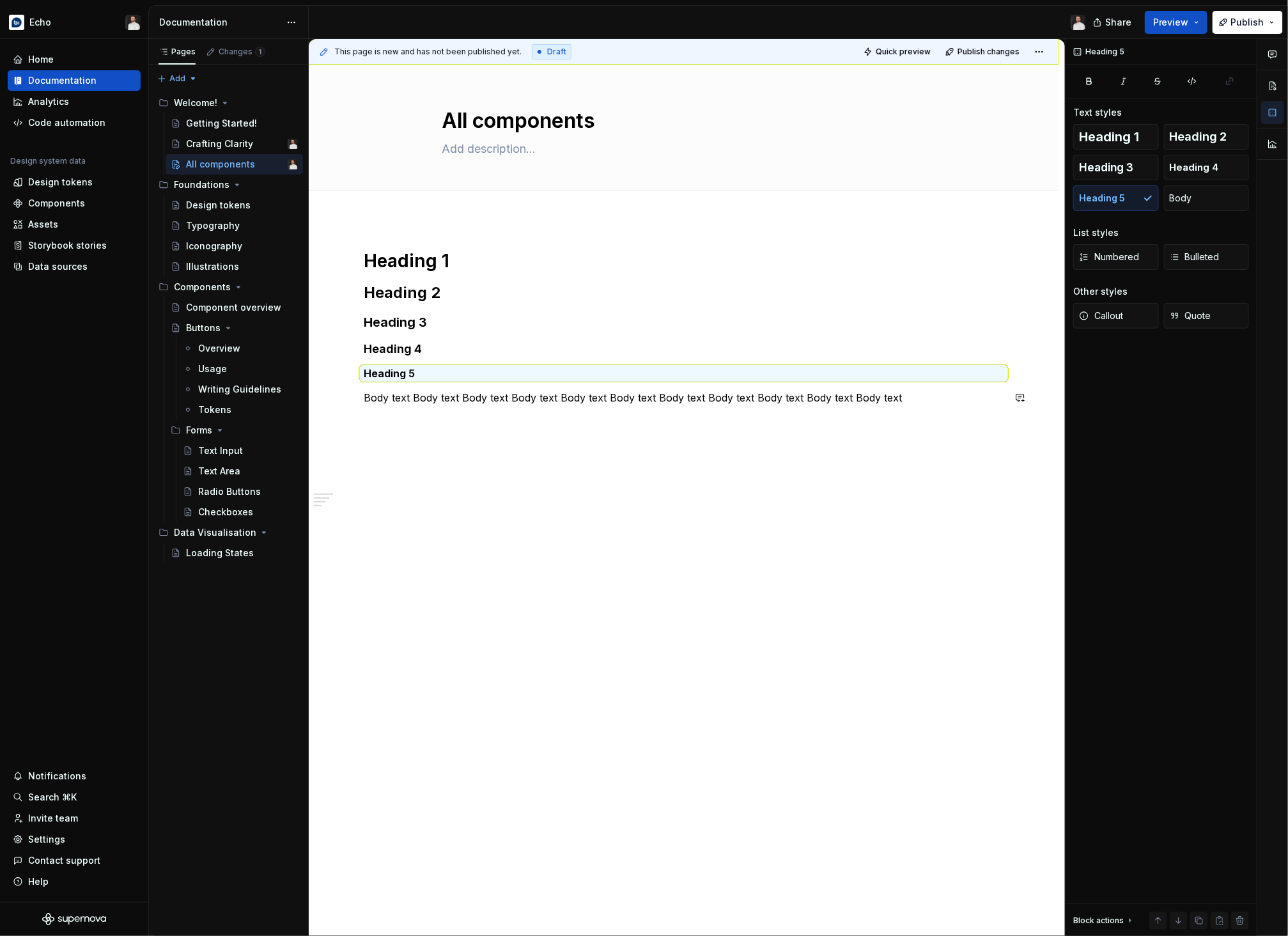
click at [810, 449] on div "Heading 1 Heading 2 Heading 3 Heading 4 Heading 5 Body text Body text Body text…" at bounding box center [683, 460] width 750 height 483
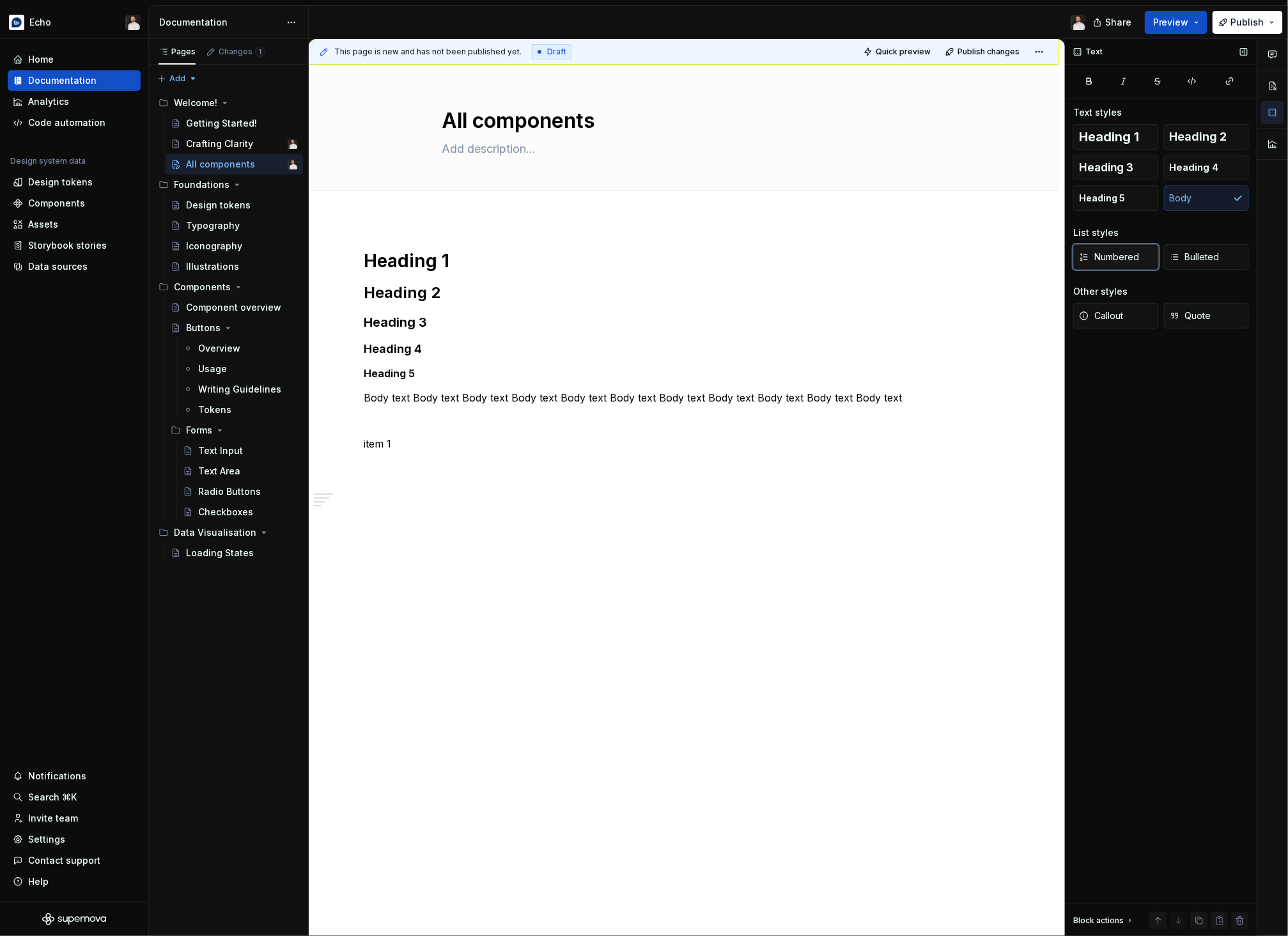
click at [1053, 252] on span "Numbered" at bounding box center [1109, 257] width 60 height 13
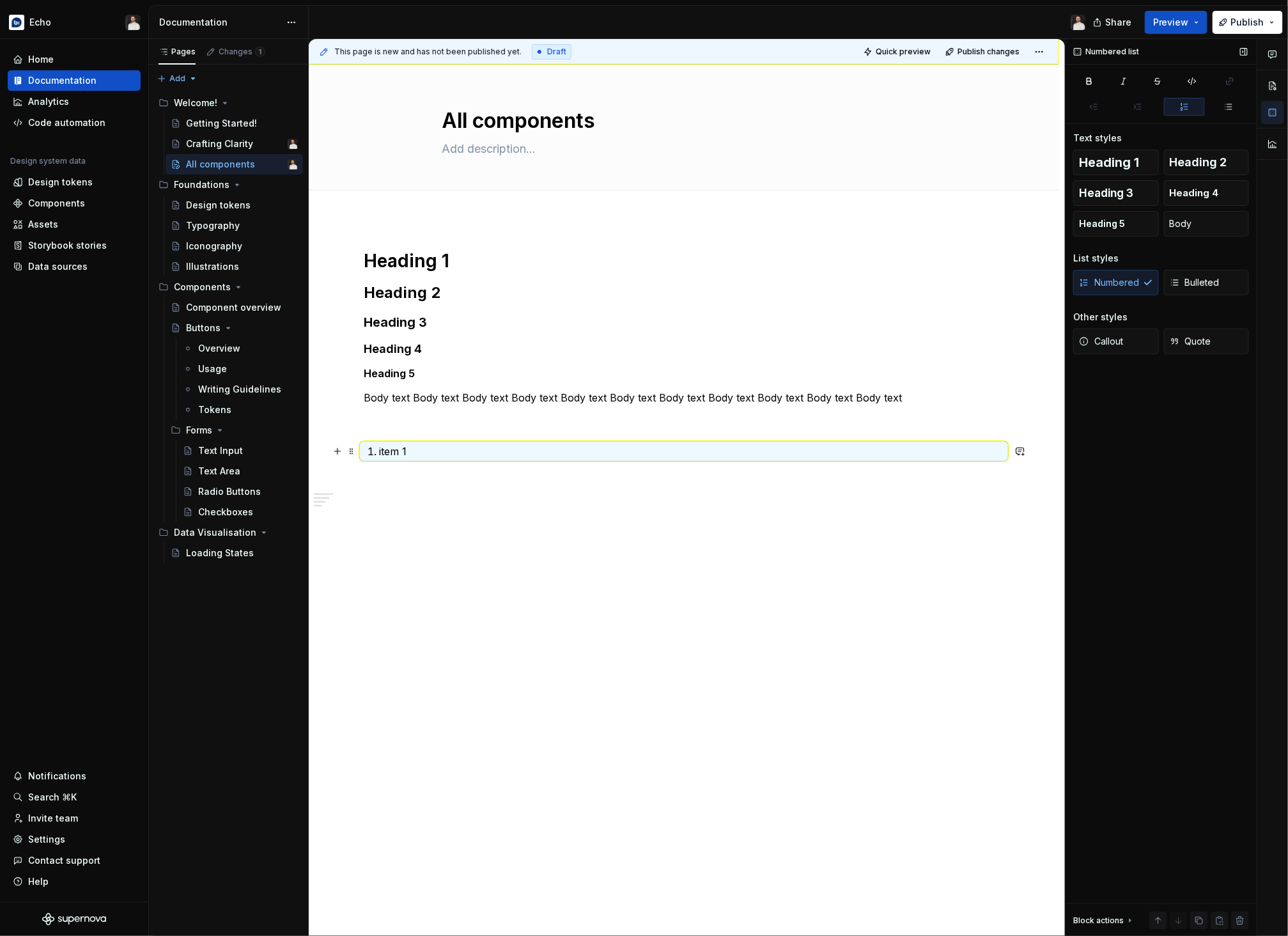
click at [497, 456] on p "item 1" at bounding box center [691, 451] width 624 height 15
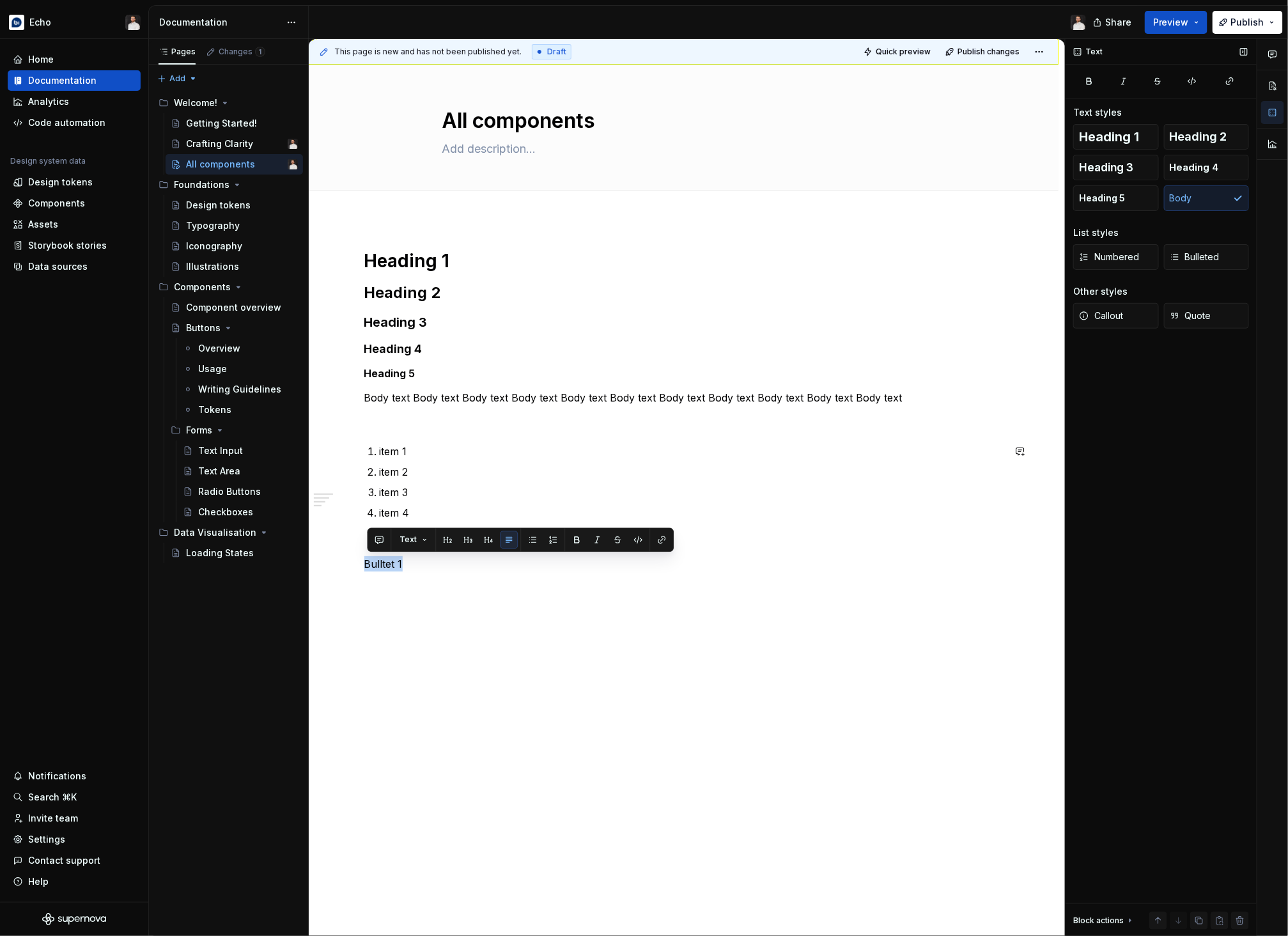
copy p "Bulltet 1"
click at [1053, 262] on span "Bulleted" at bounding box center [1194, 257] width 50 height 13
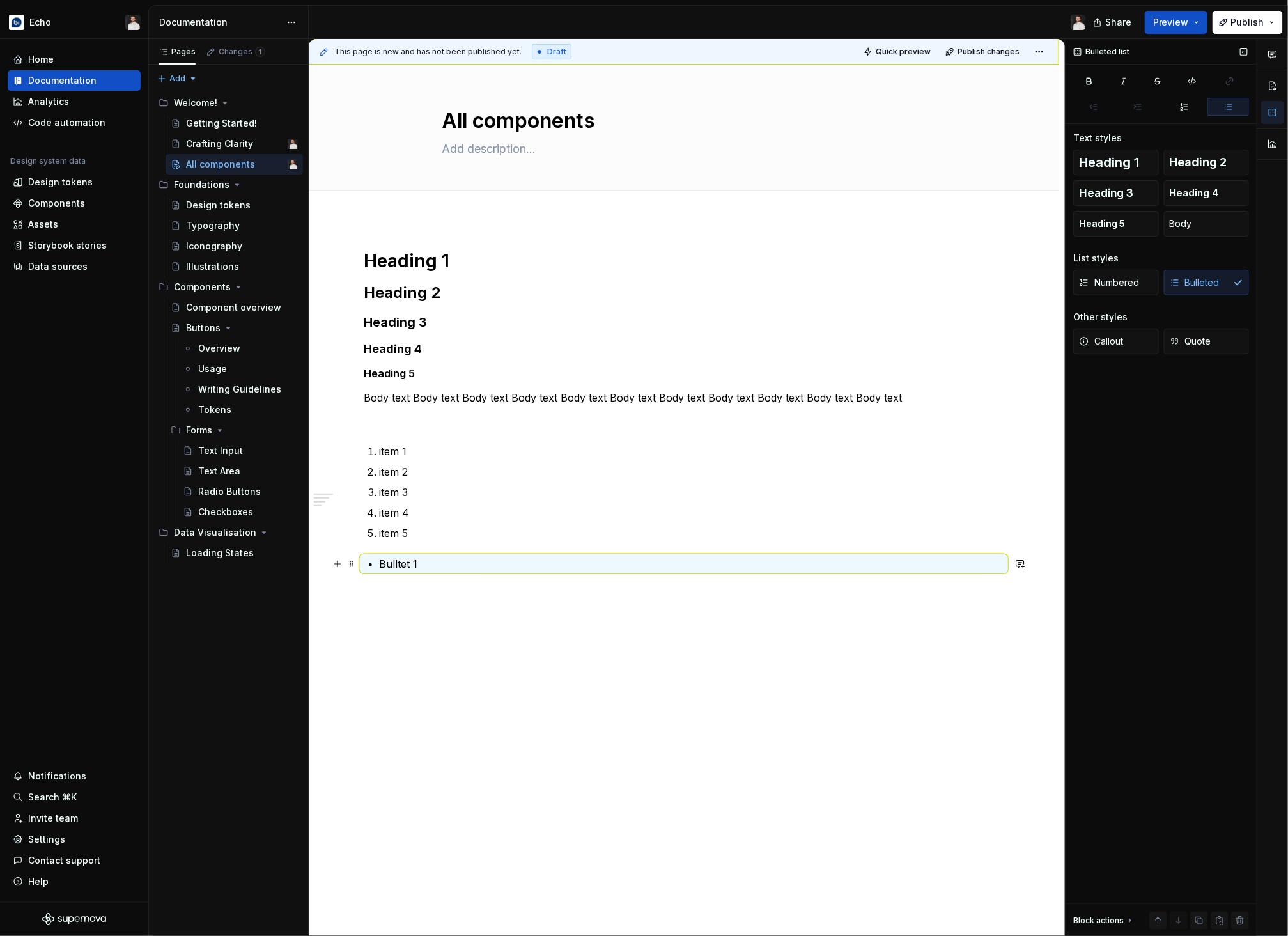
click at [442, 564] on p "Bulltet 1" at bounding box center [691, 564] width 624 height 15
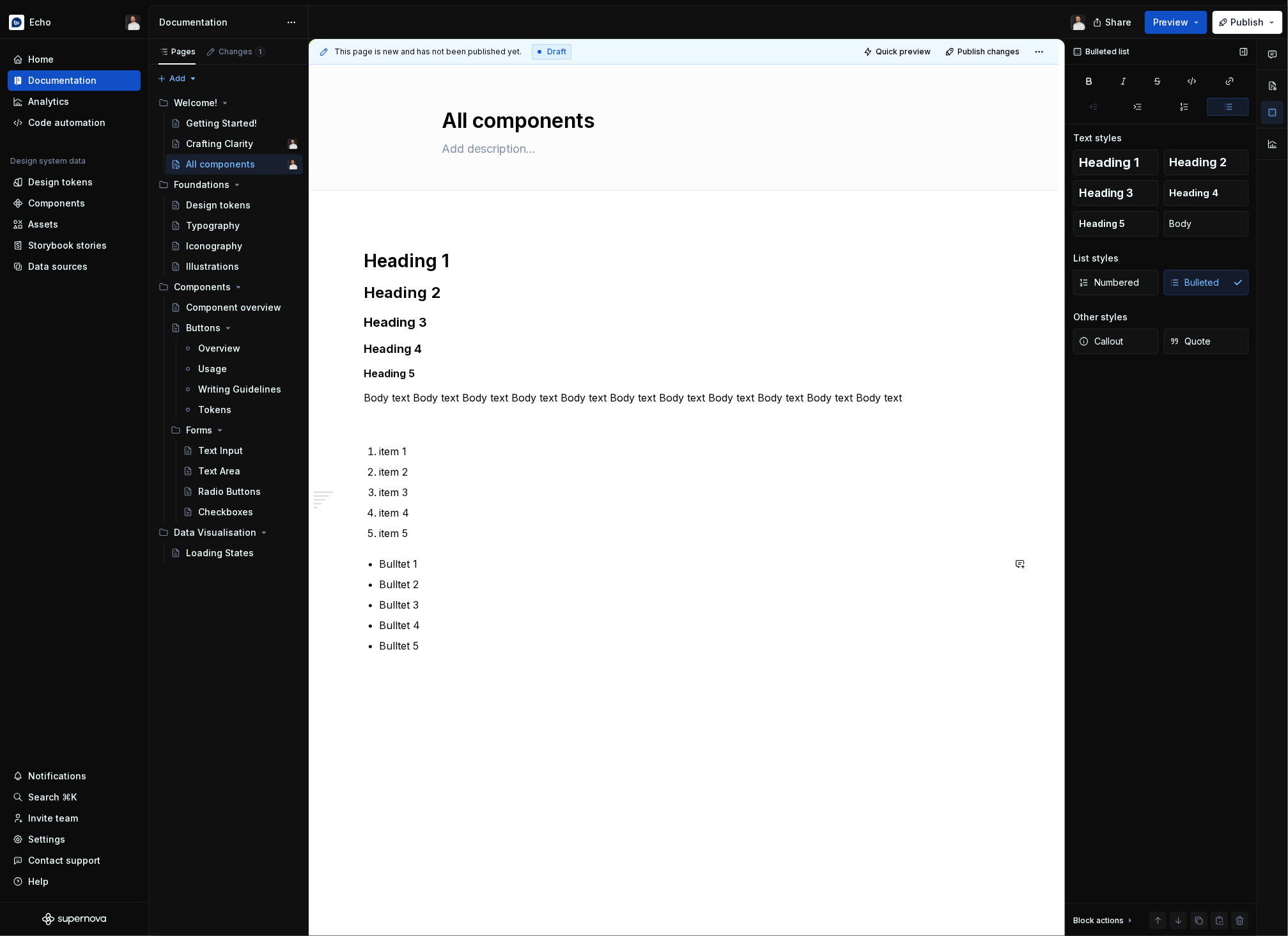
click at [574, 653] on p "Bulltet 5" at bounding box center [691, 645] width 624 height 15
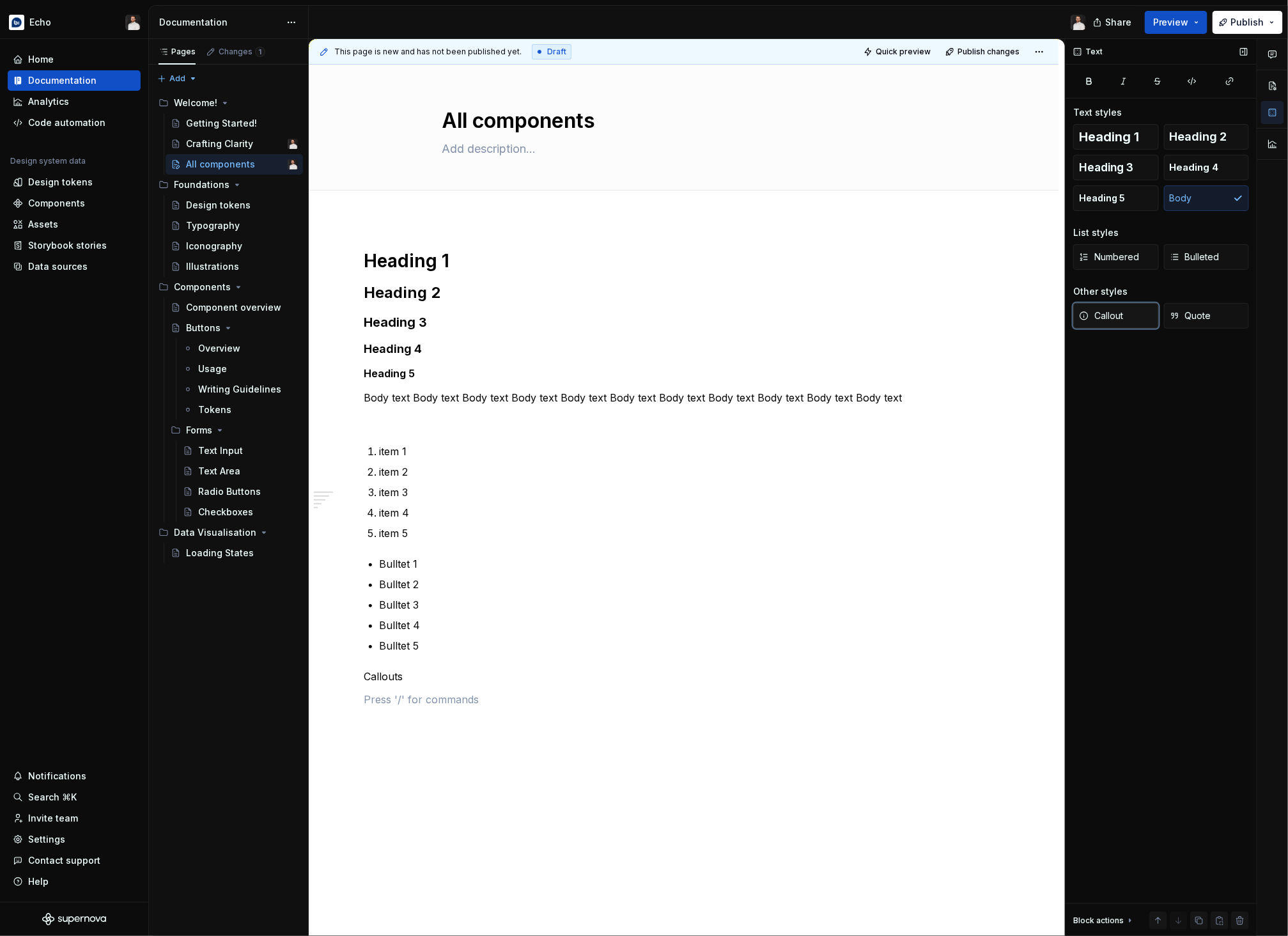
click at [1053, 319] on span "Callout" at bounding box center [1101, 316] width 44 height 13
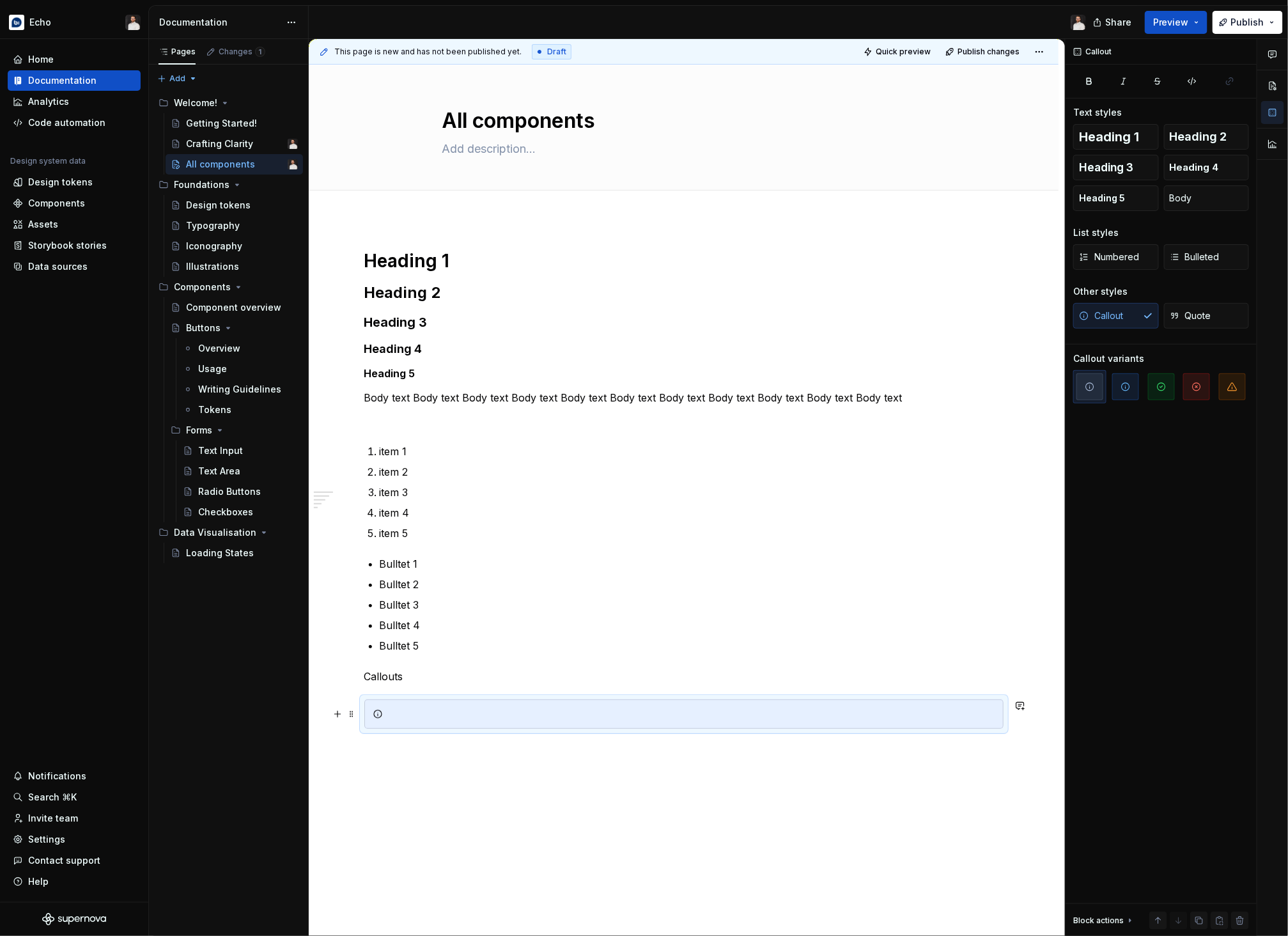
click at [705, 718] on div at bounding box center [692, 714] width 607 height 13
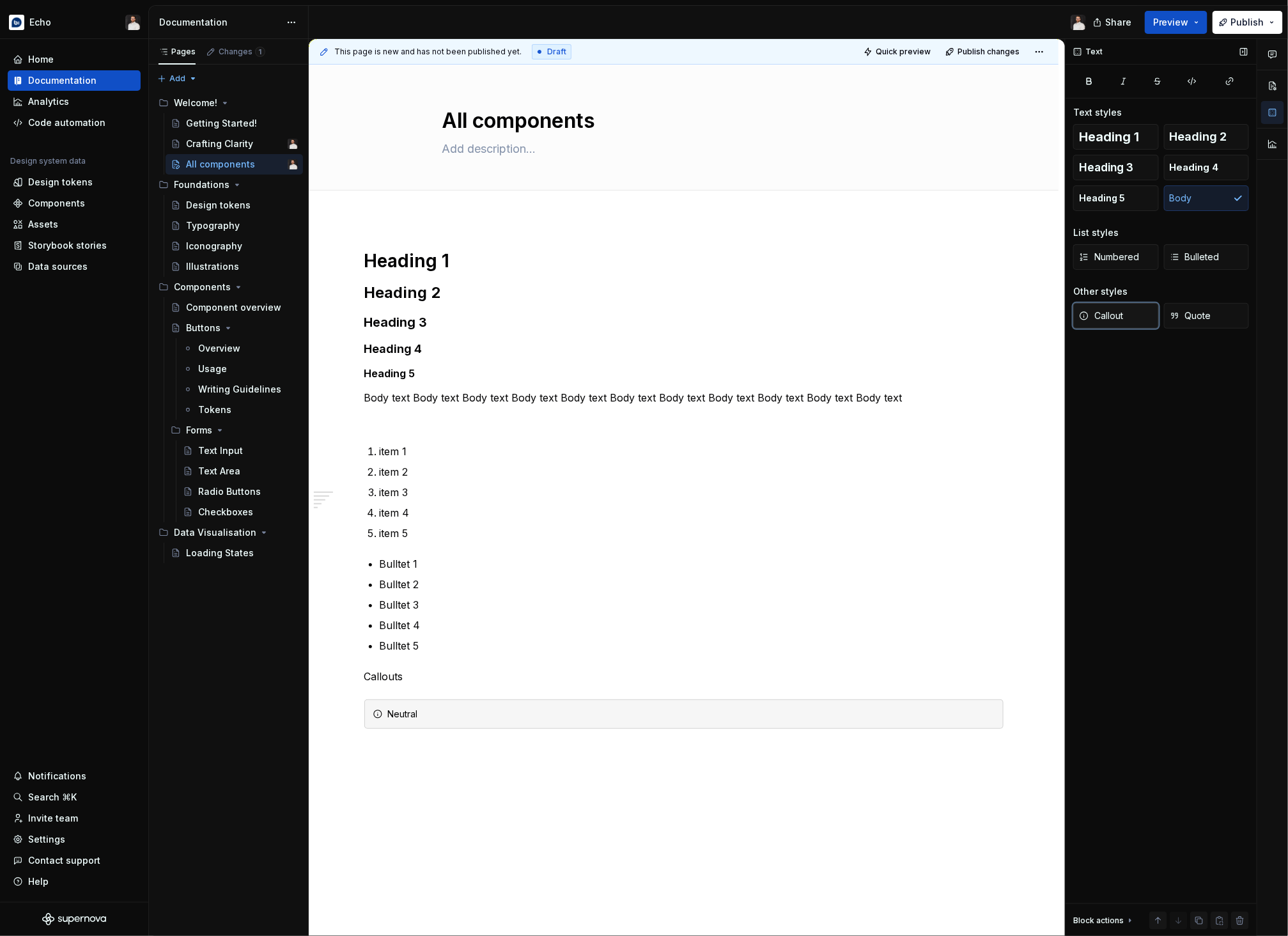
click at [1053, 309] on button "Callout" at bounding box center [1116, 316] width 86 height 26
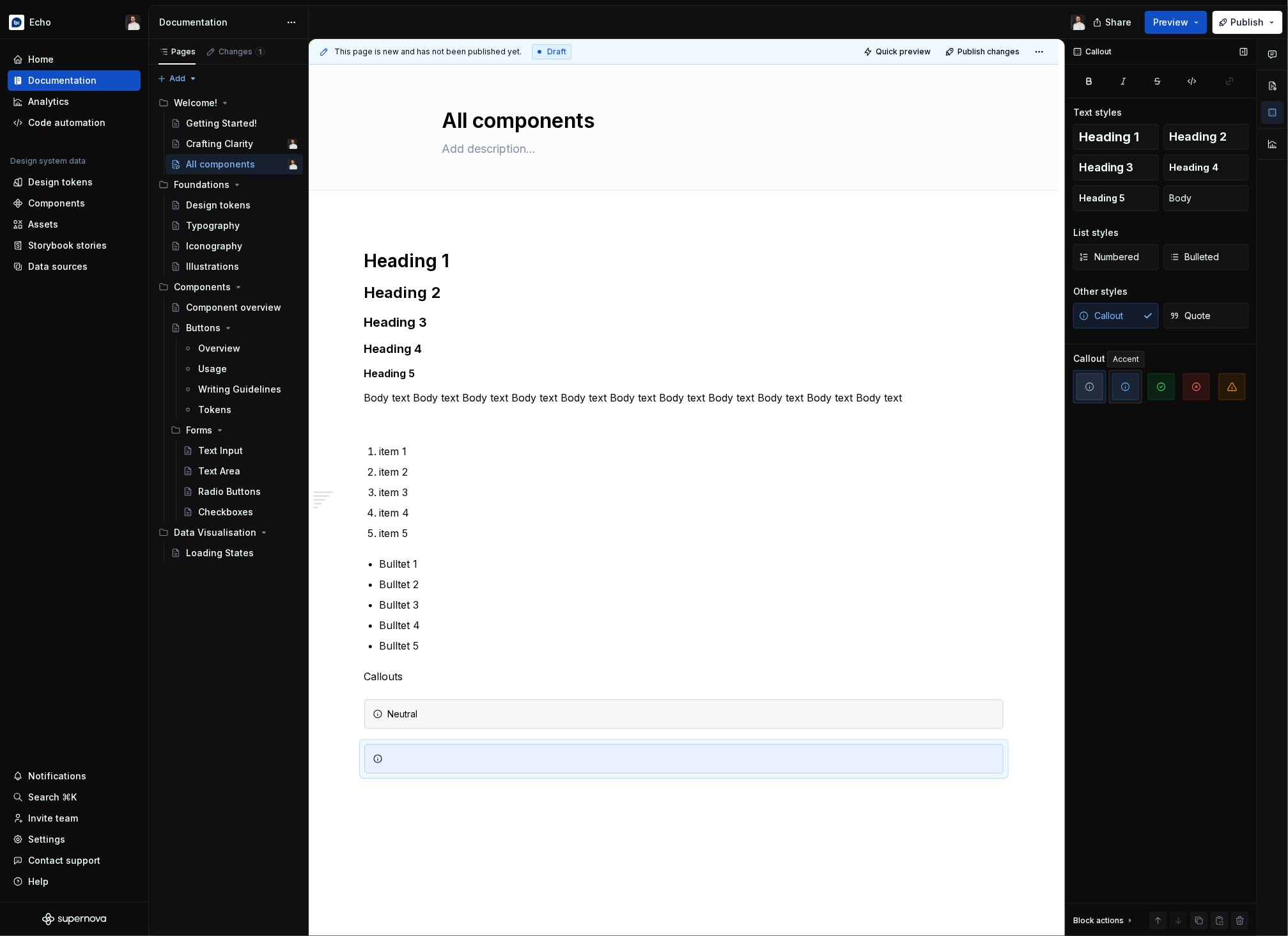
click at [1053, 389] on icon "button" at bounding box center [1126, 387] width 8 height 8
click at [520, 764] on div at bounding box center [692, 759] width 607 height 13
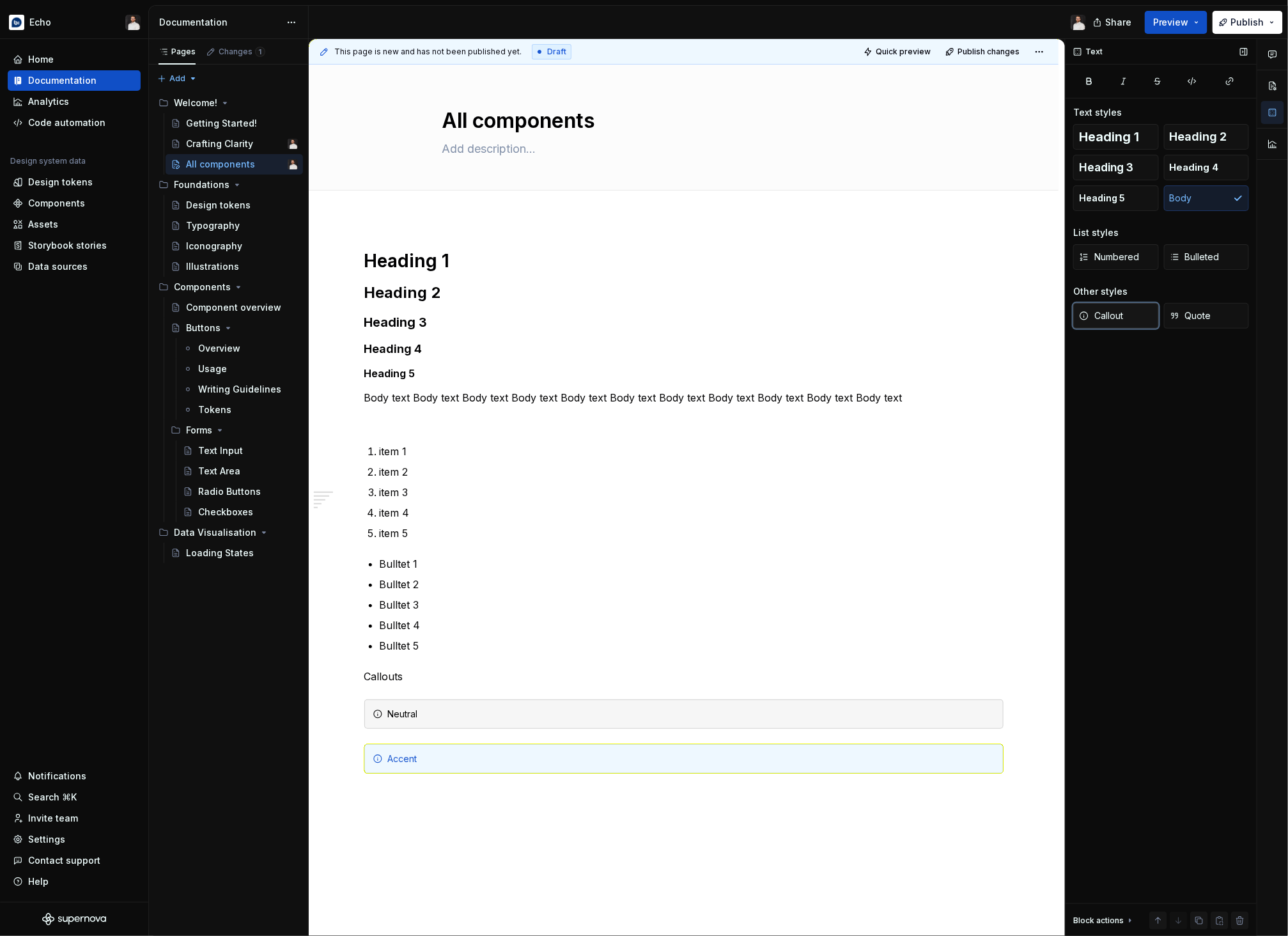
click at [1053, 316] on span "Callout" at bounding box center [1101, 316] width 44 height 13
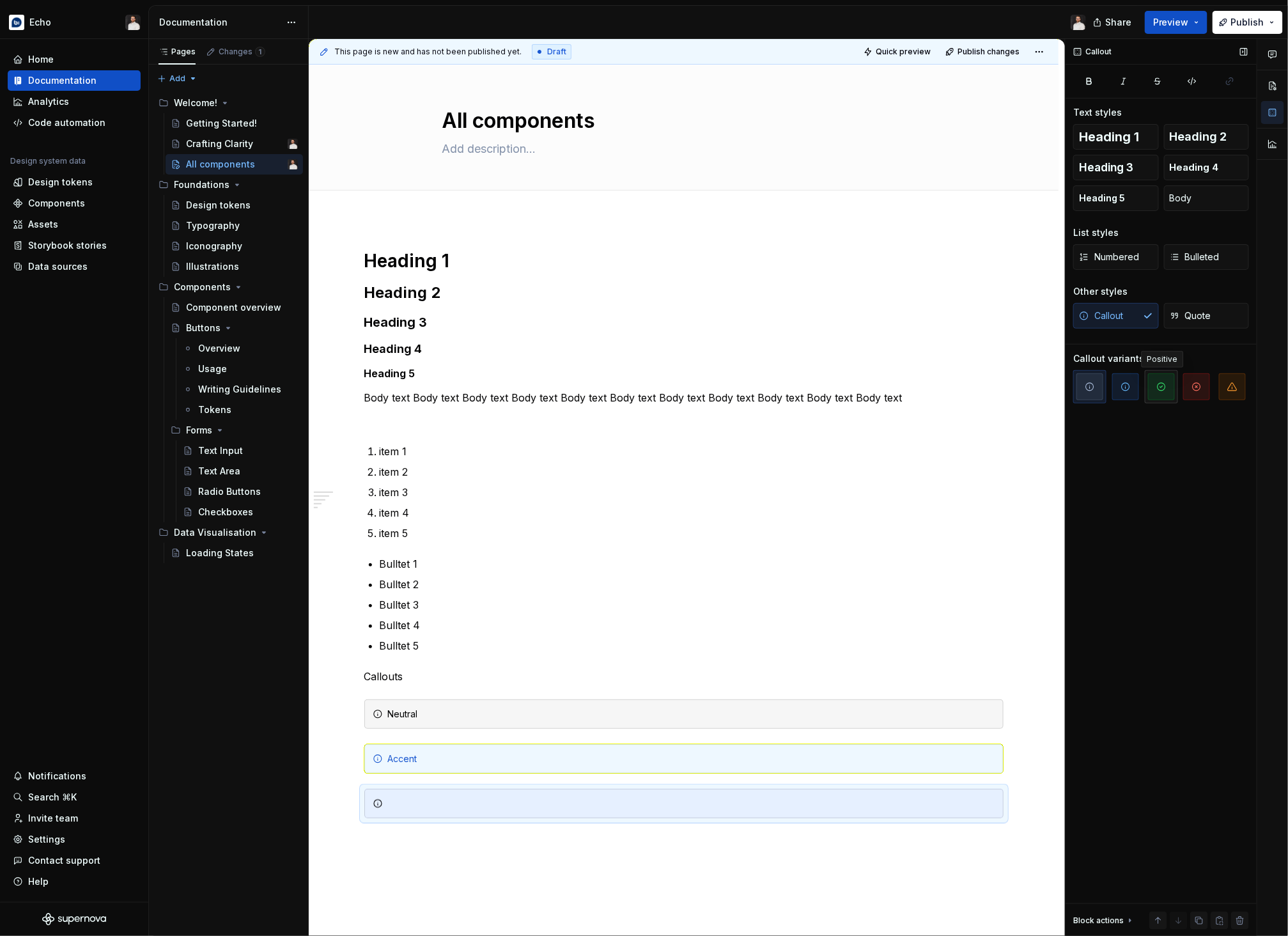
click at [1053, 392] on span "button" at bounding box center [1161, 386] width 27 height 27
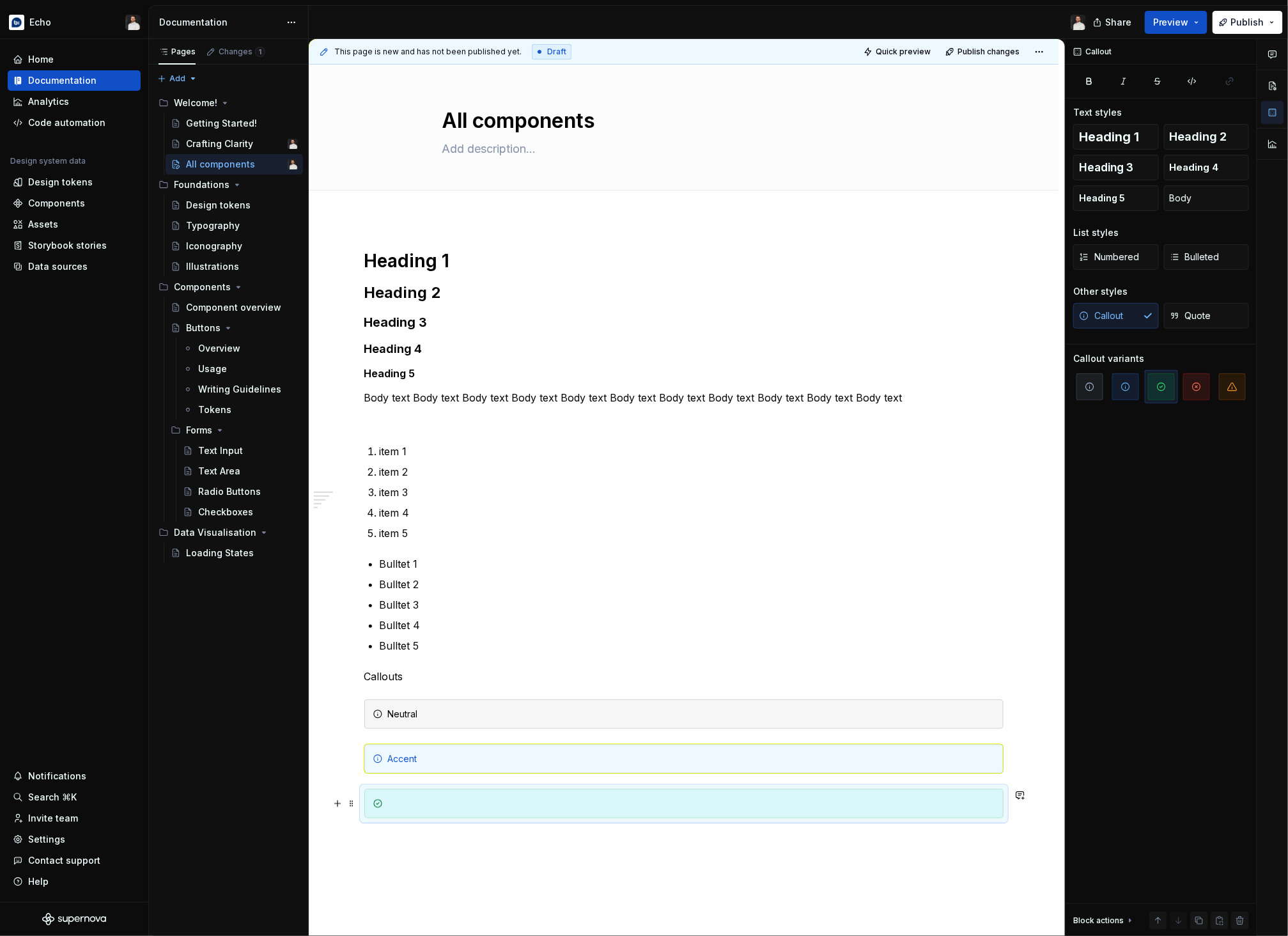
click at [455, 766] on div at bounding box center [692, 804] width 607 height 13
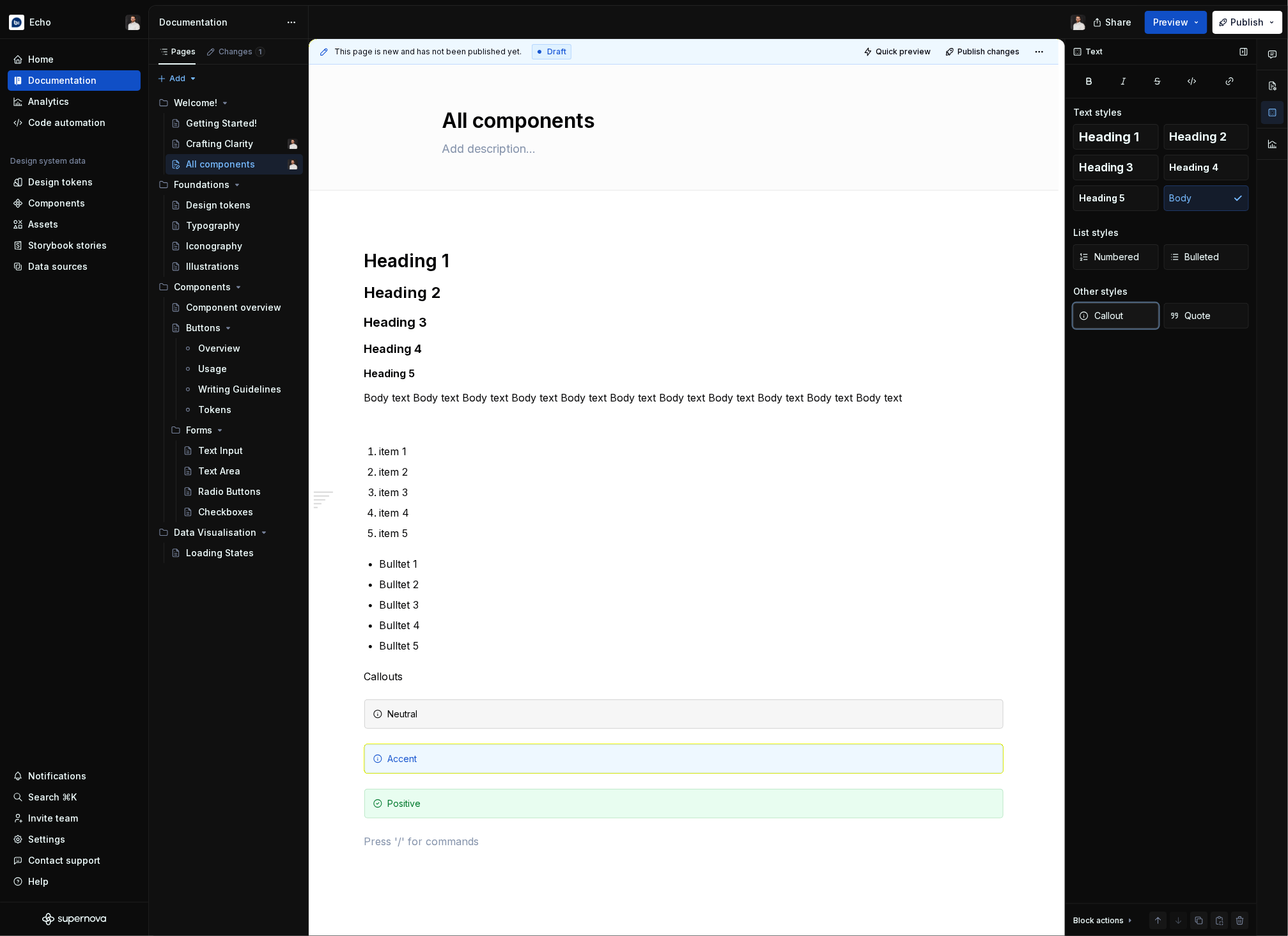
click at [1053, 319] on span "Callout" at bounding box center [1101, 316] width 44 height 13
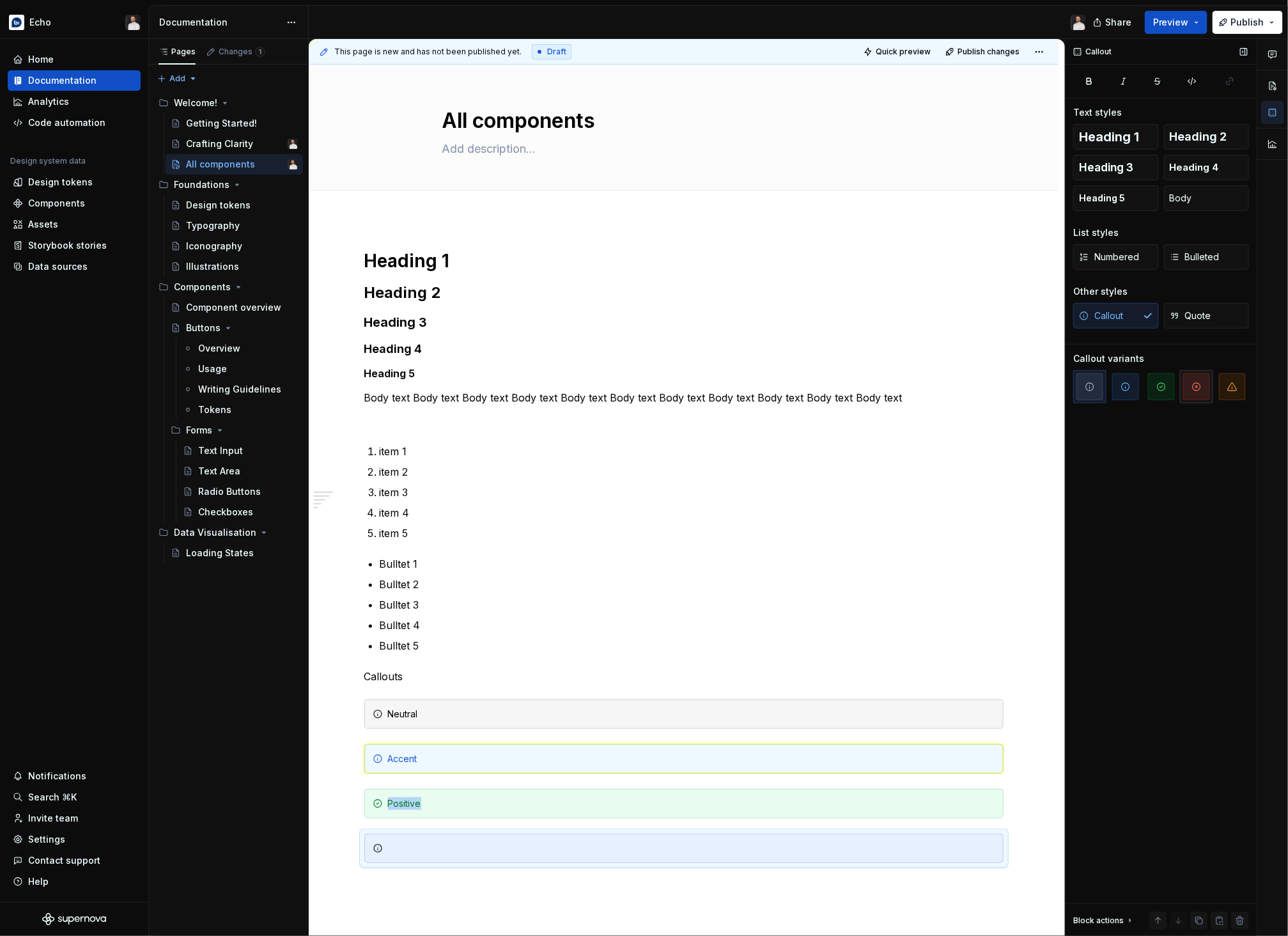
click at [1053, 385] on span "button" at bounding box center [1196, 386] width 27 height 27
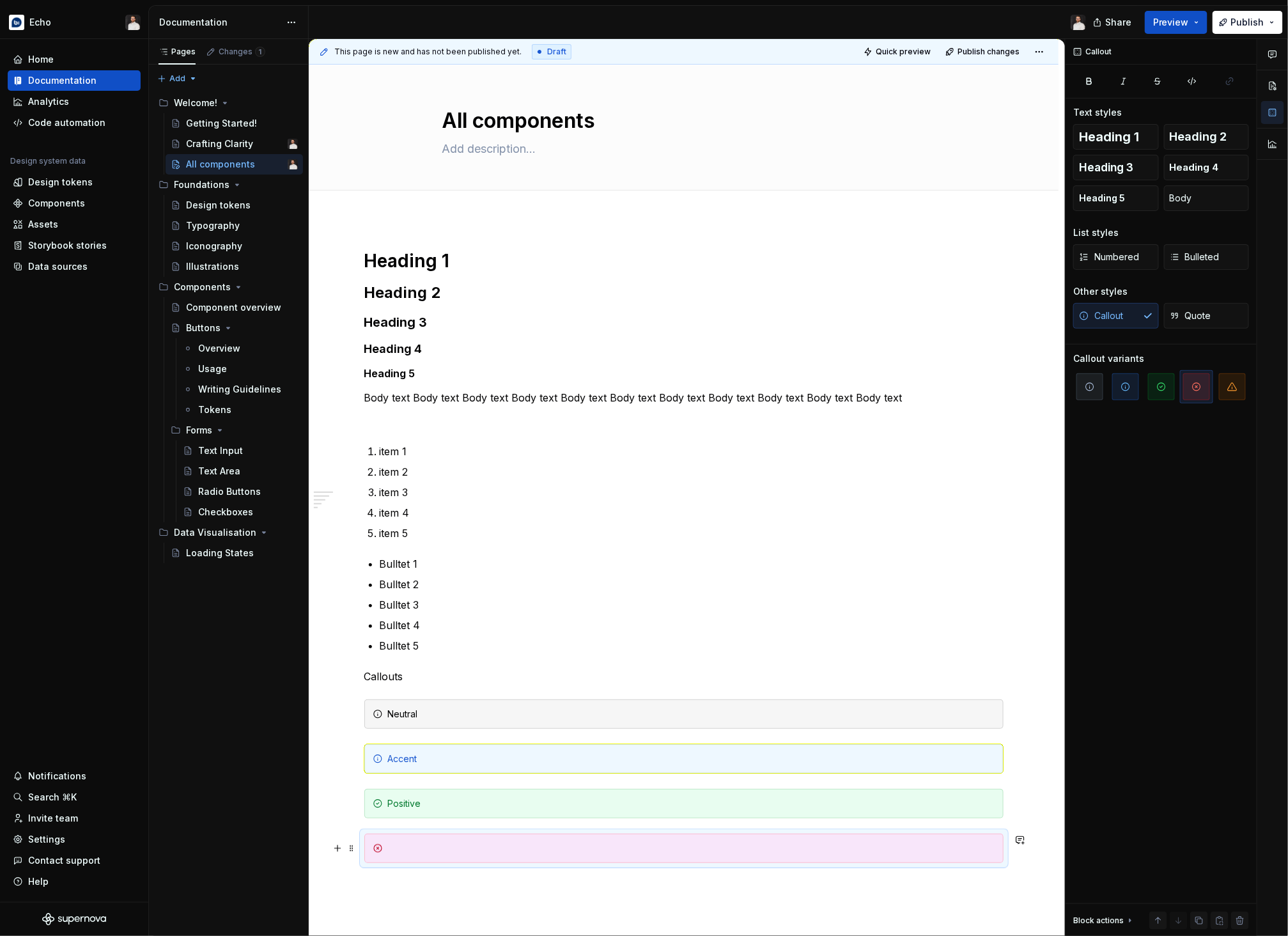
click at [433, 766] on div at bounding box center [692, 848] width 607 height 13
click at [412, 766] on div "Heading 1 Heading 2 Heading 3 Heading 4 Heading 5 Body text Body text Body text…" at bounding box center [683, 689] width 750 height 941
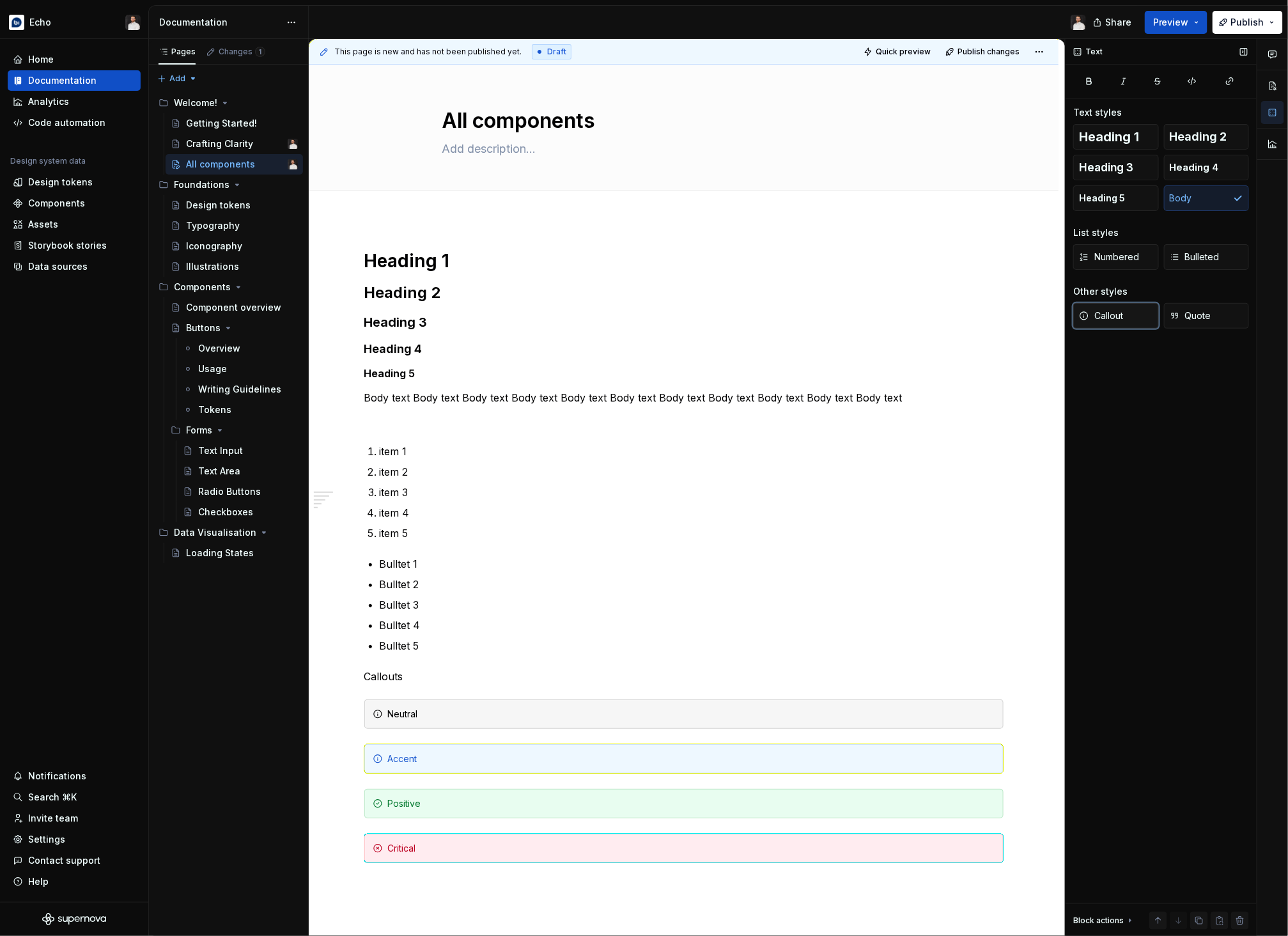
click at [1053, 313] on span "Callout" at bounding box center [1101, 316] width 44 height 13
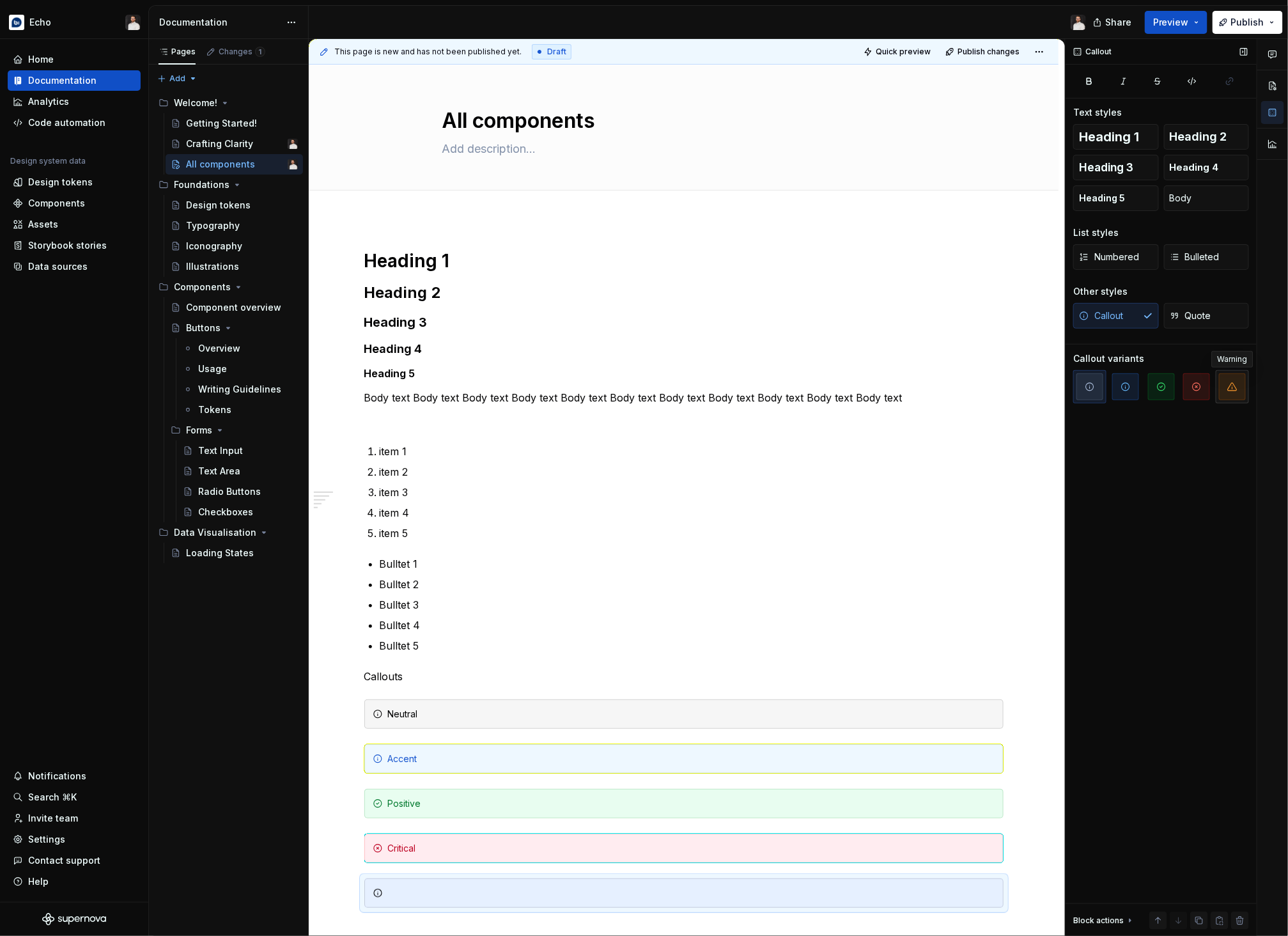
click at [1053, 392] on span "button" at bounding box center [1232, 386] width 27 height 27
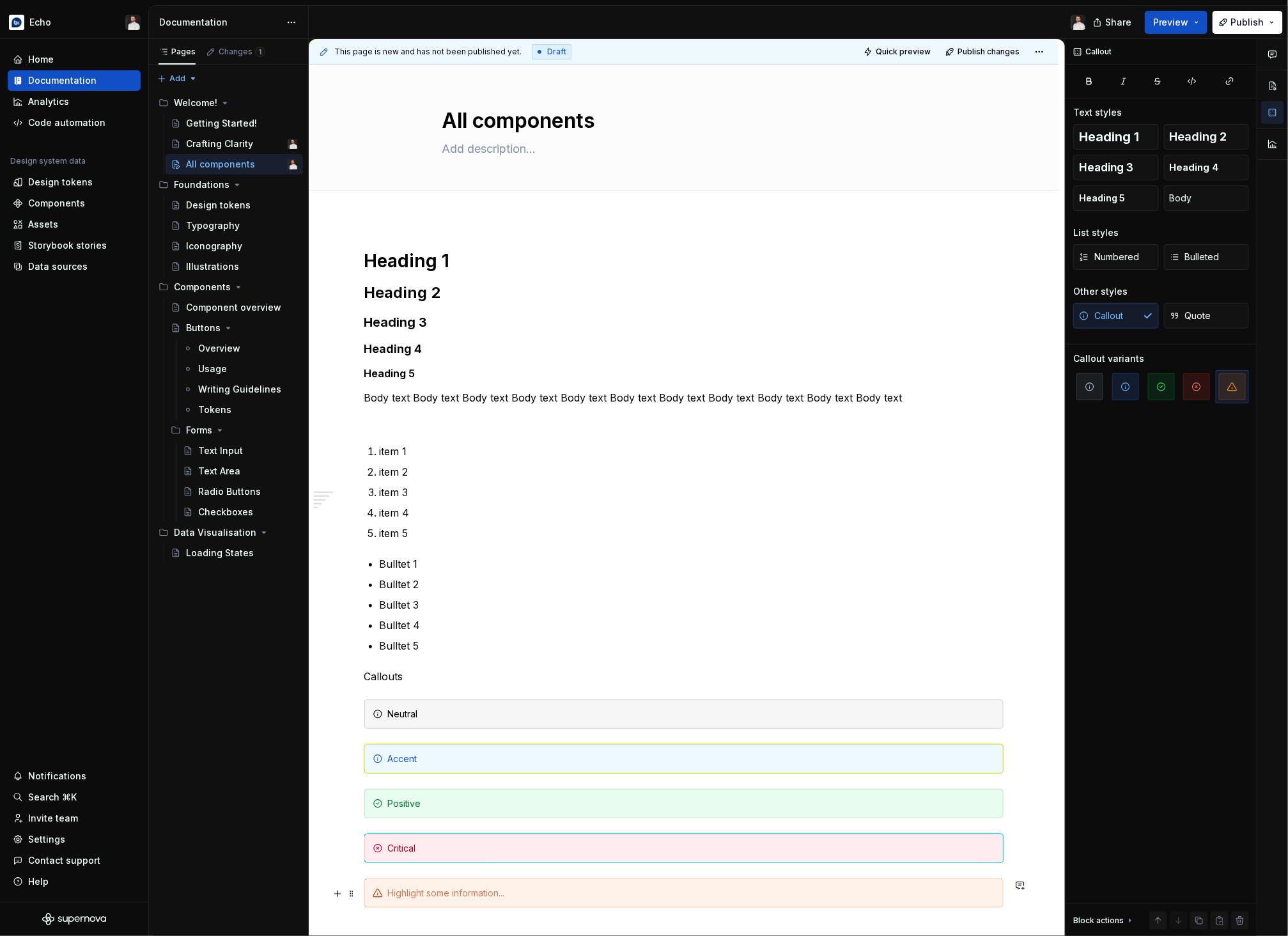
click at [459, 766] on div at bounding box center [692, 893] width 607 height 13
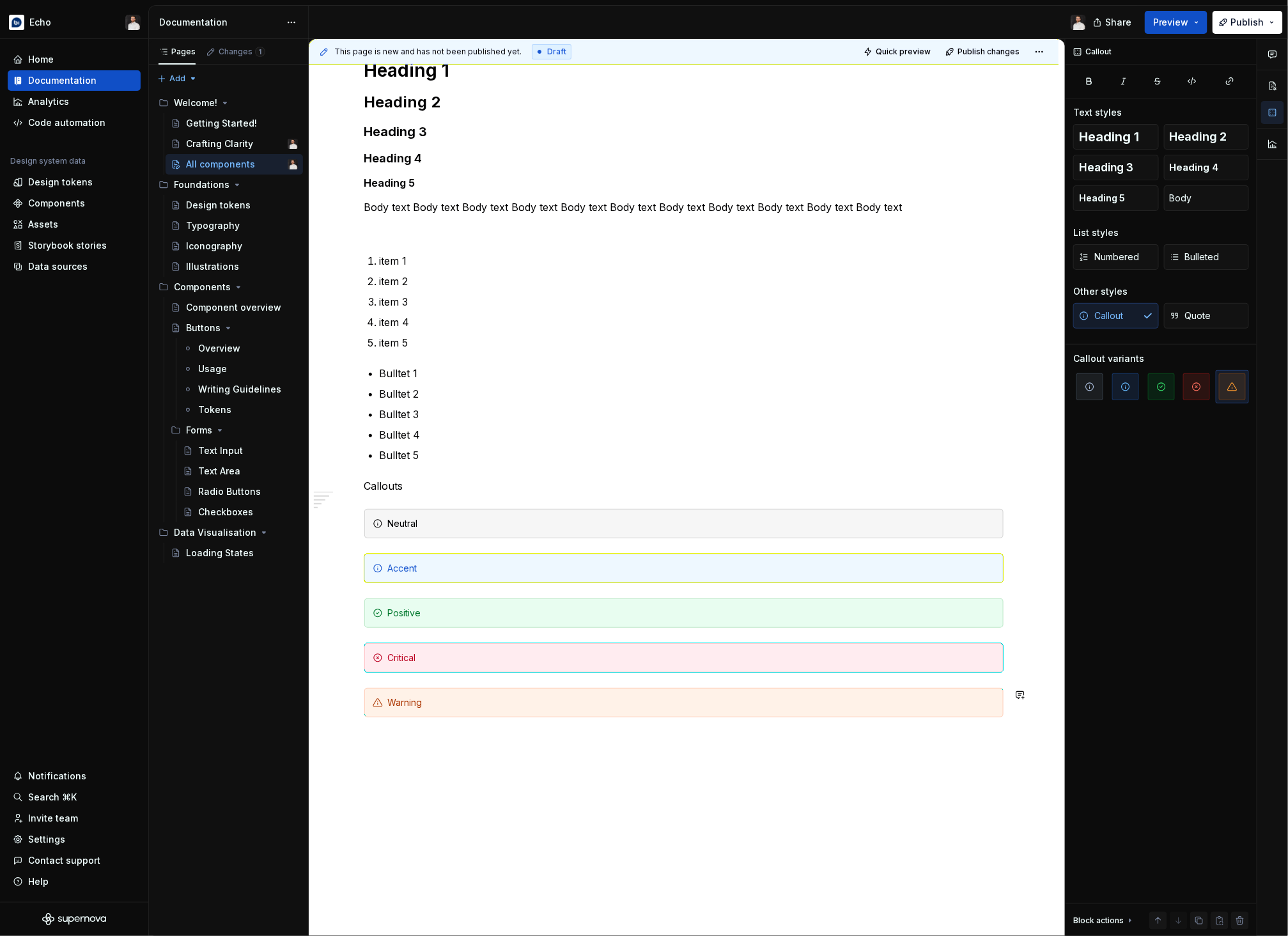
scroll to position [240, 0]
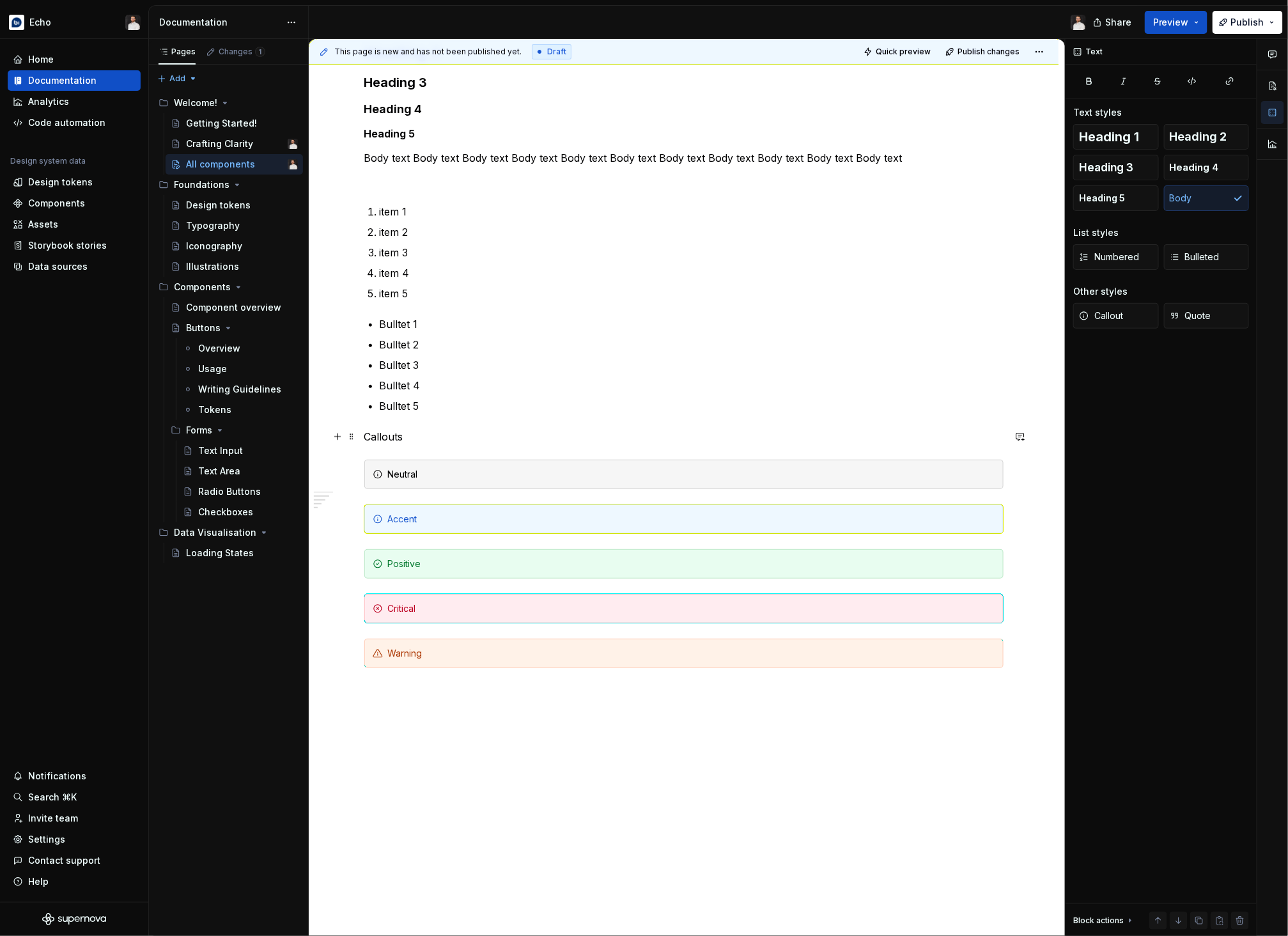
click at [410, 439] on p "Callouts" at bounding box center [684, 436] width 639 height 15
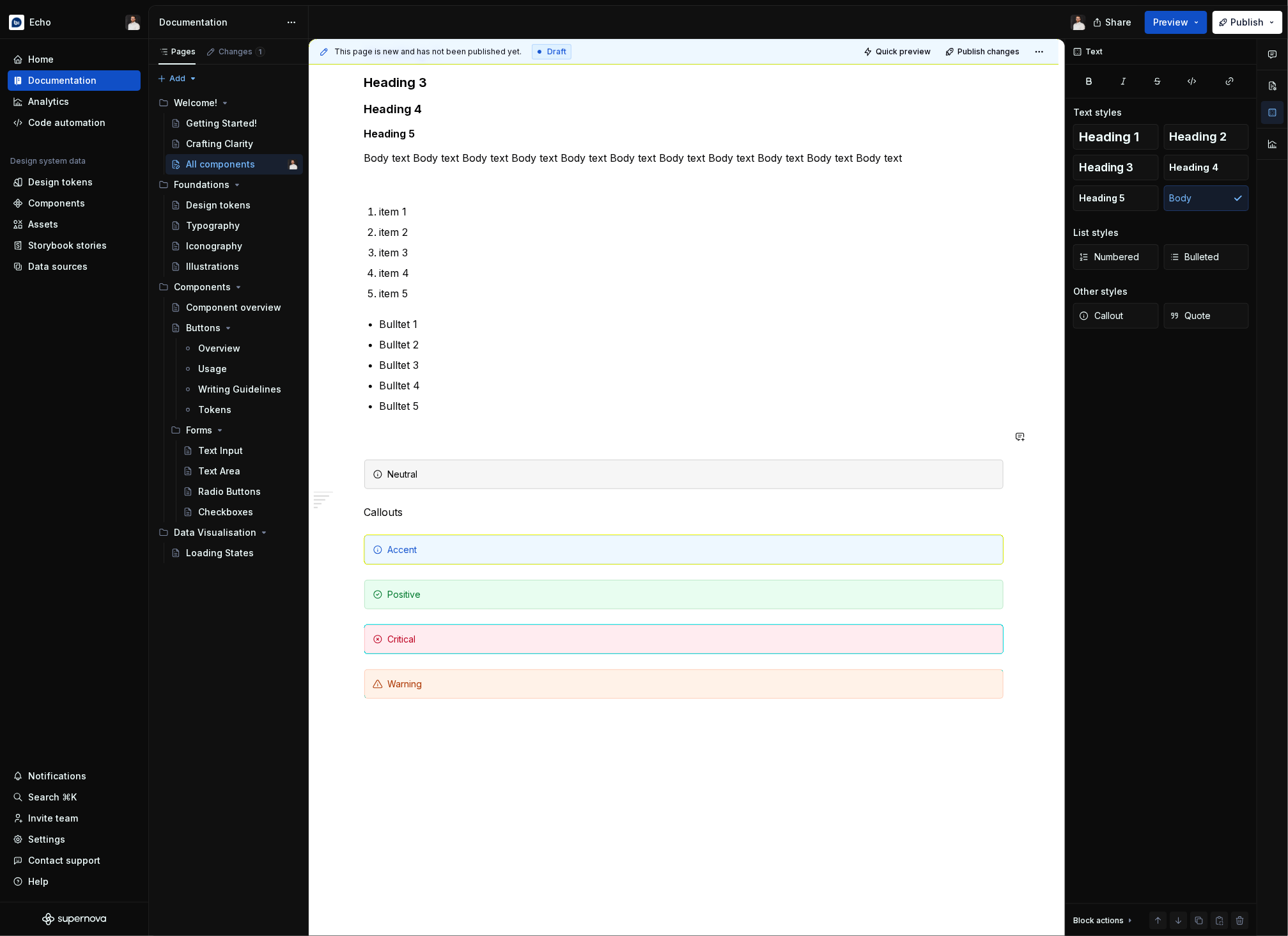
scroll to position [0, 0]
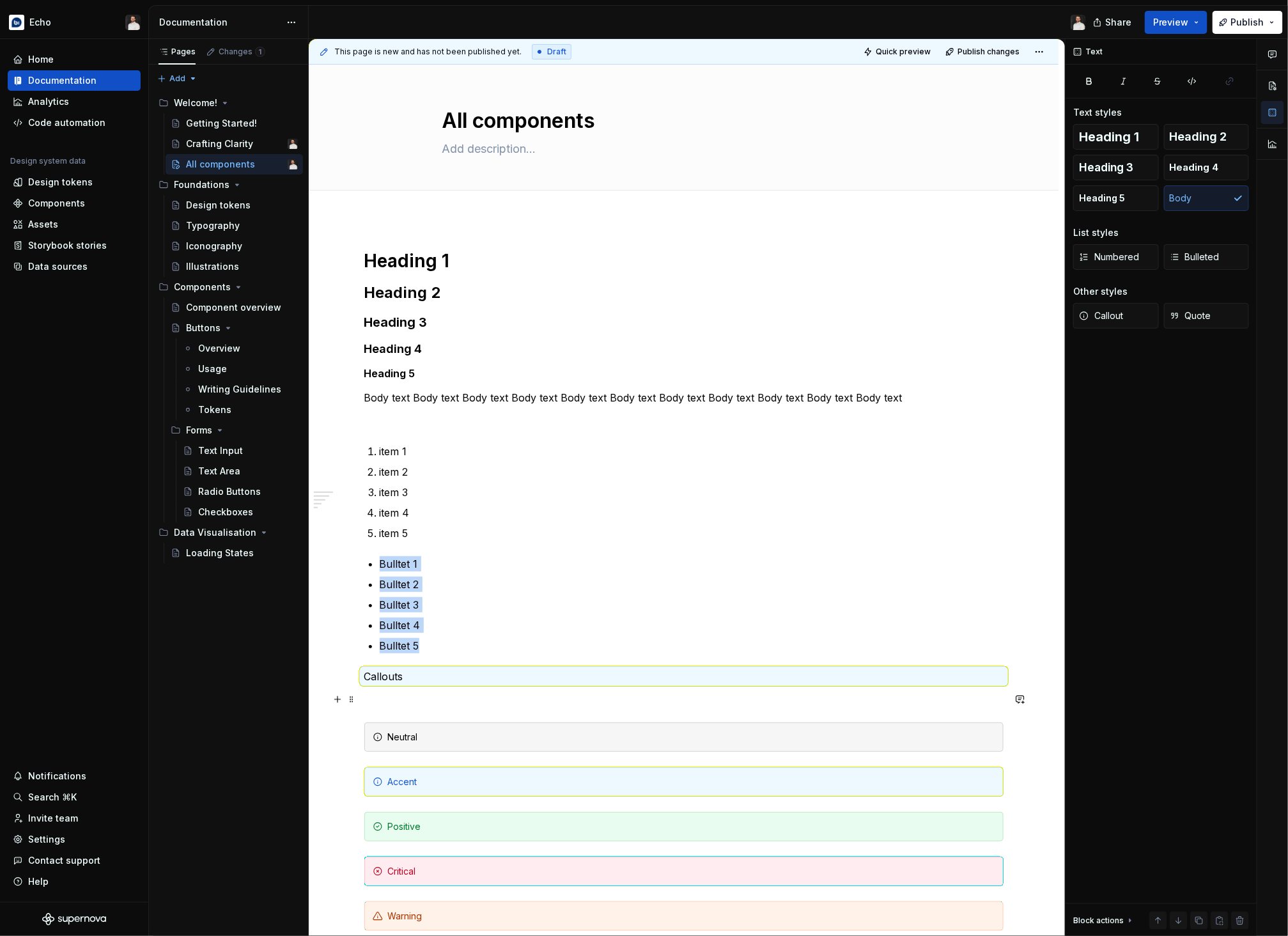
click at [390, 698] on p at bounding box center [684, 699] width 639 height 15
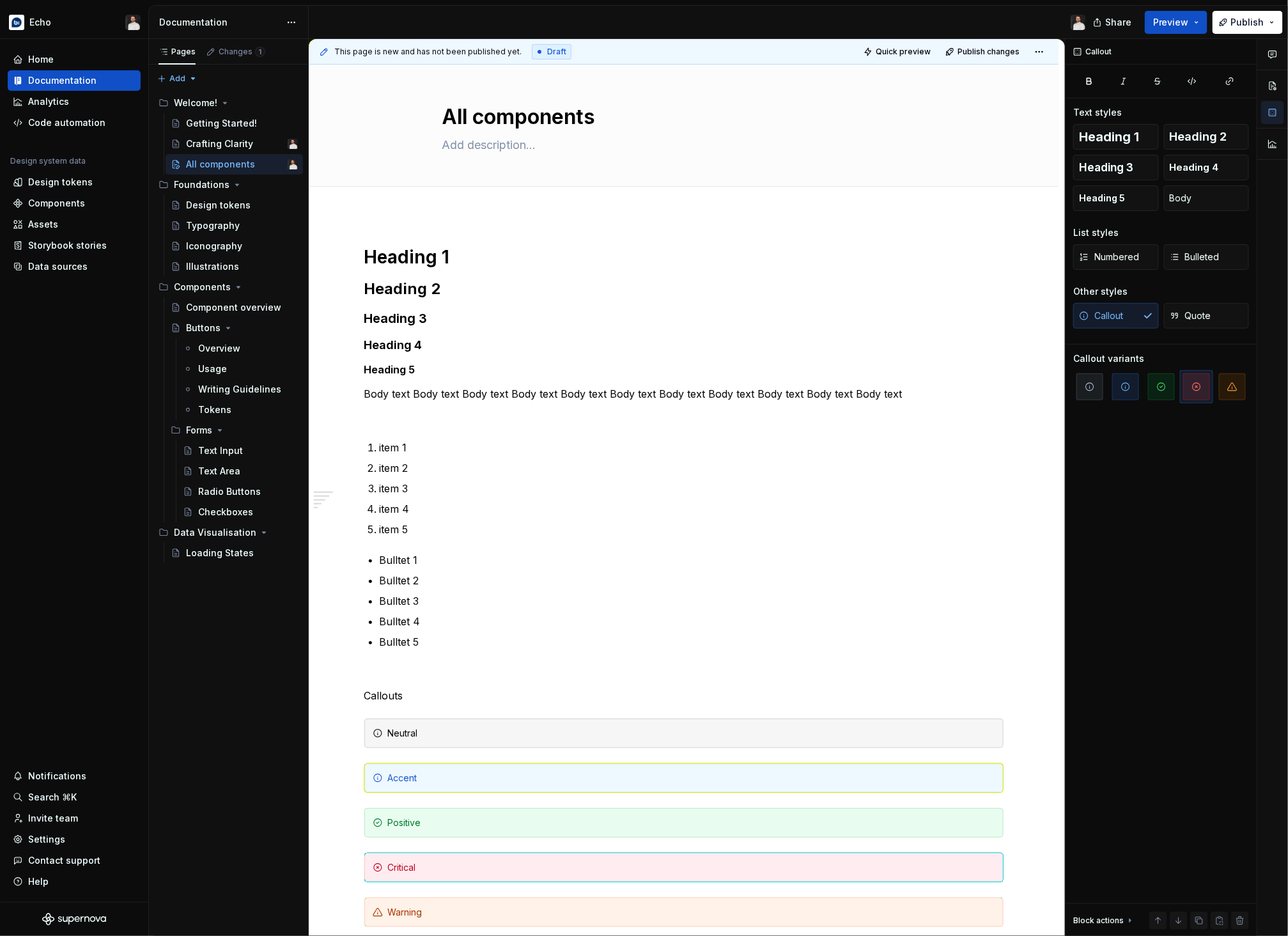
scroll to position [291, 0]
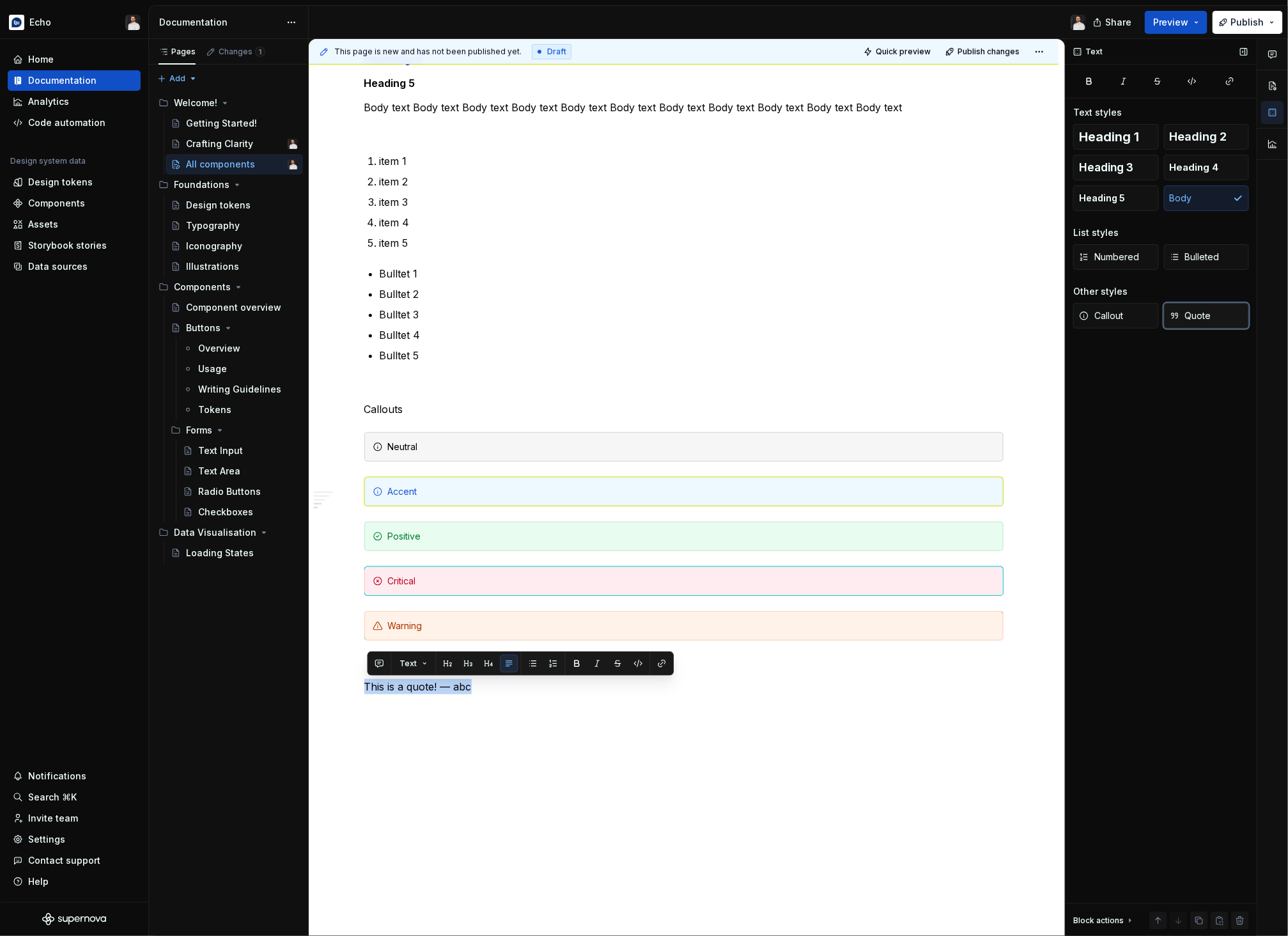
click at [1053, 307] on button "Quote" at bounding box center [1206, 316] width 86 height 26
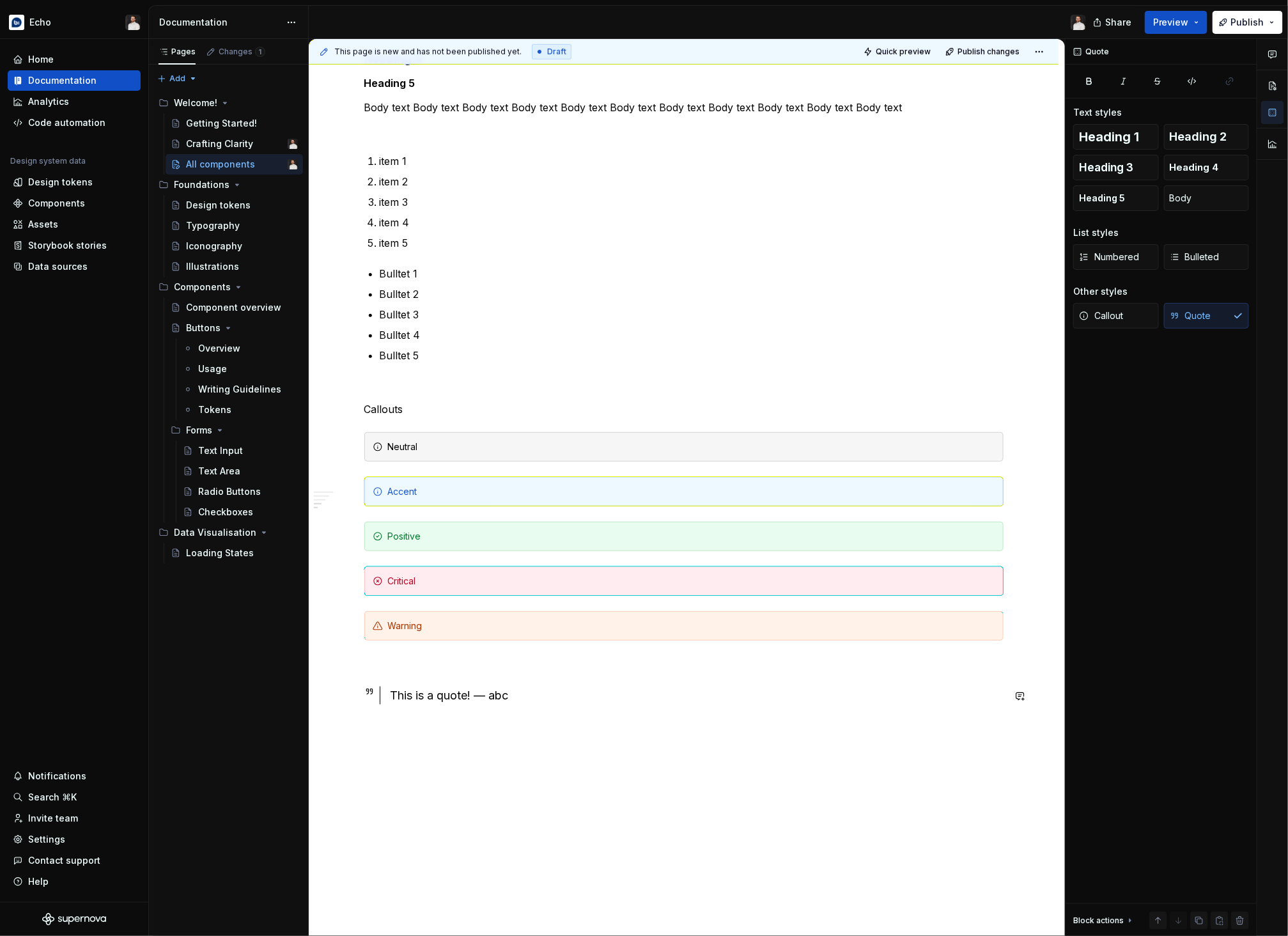
click at [523, 748] on div "Heading 1 Heading 2 Heading 3 Heading 4 Heading 5 Body text Body text Body text…" at bounding box center [683, 464] width 750 height 1072
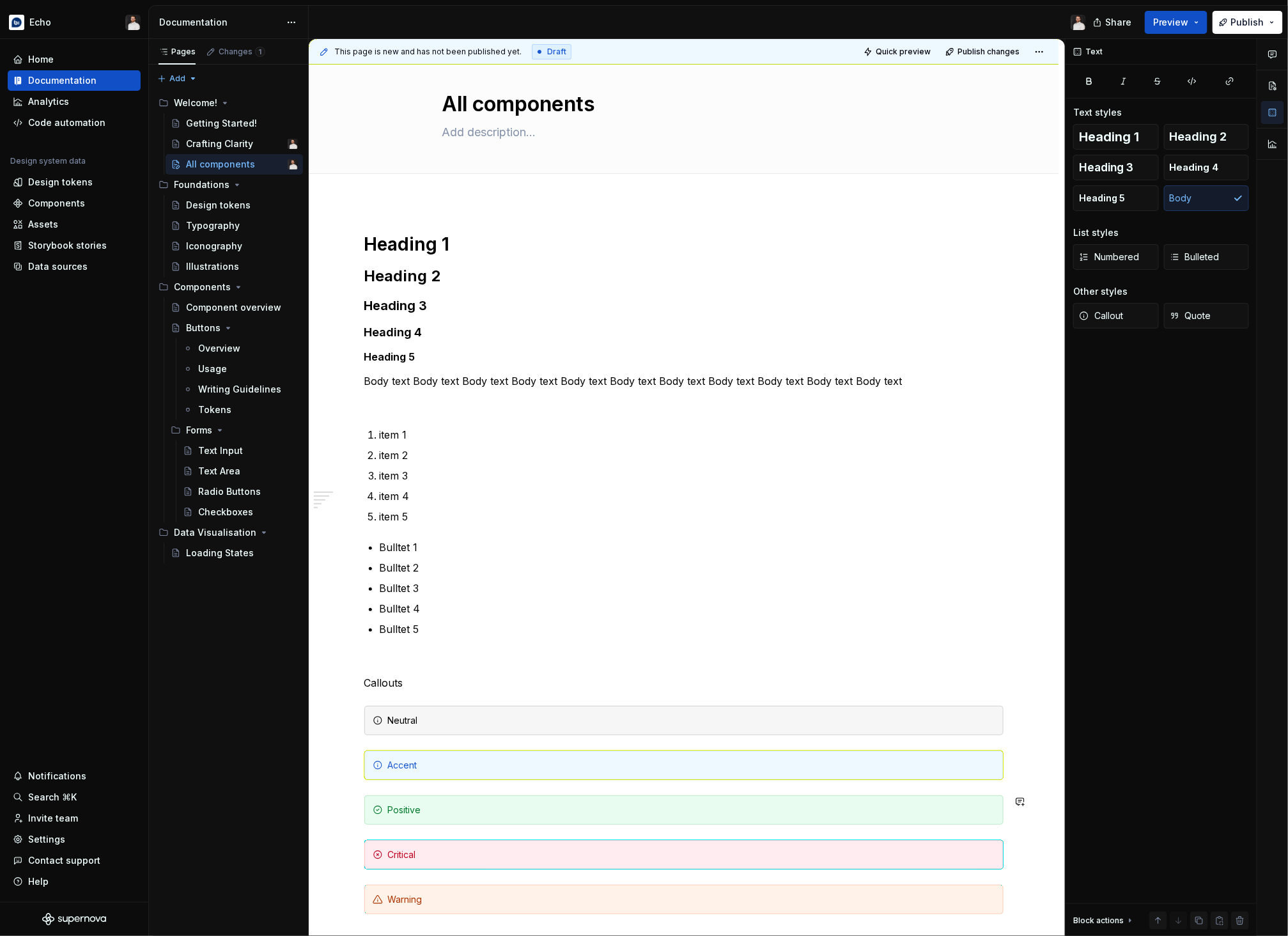
scroll to position [0, 0]
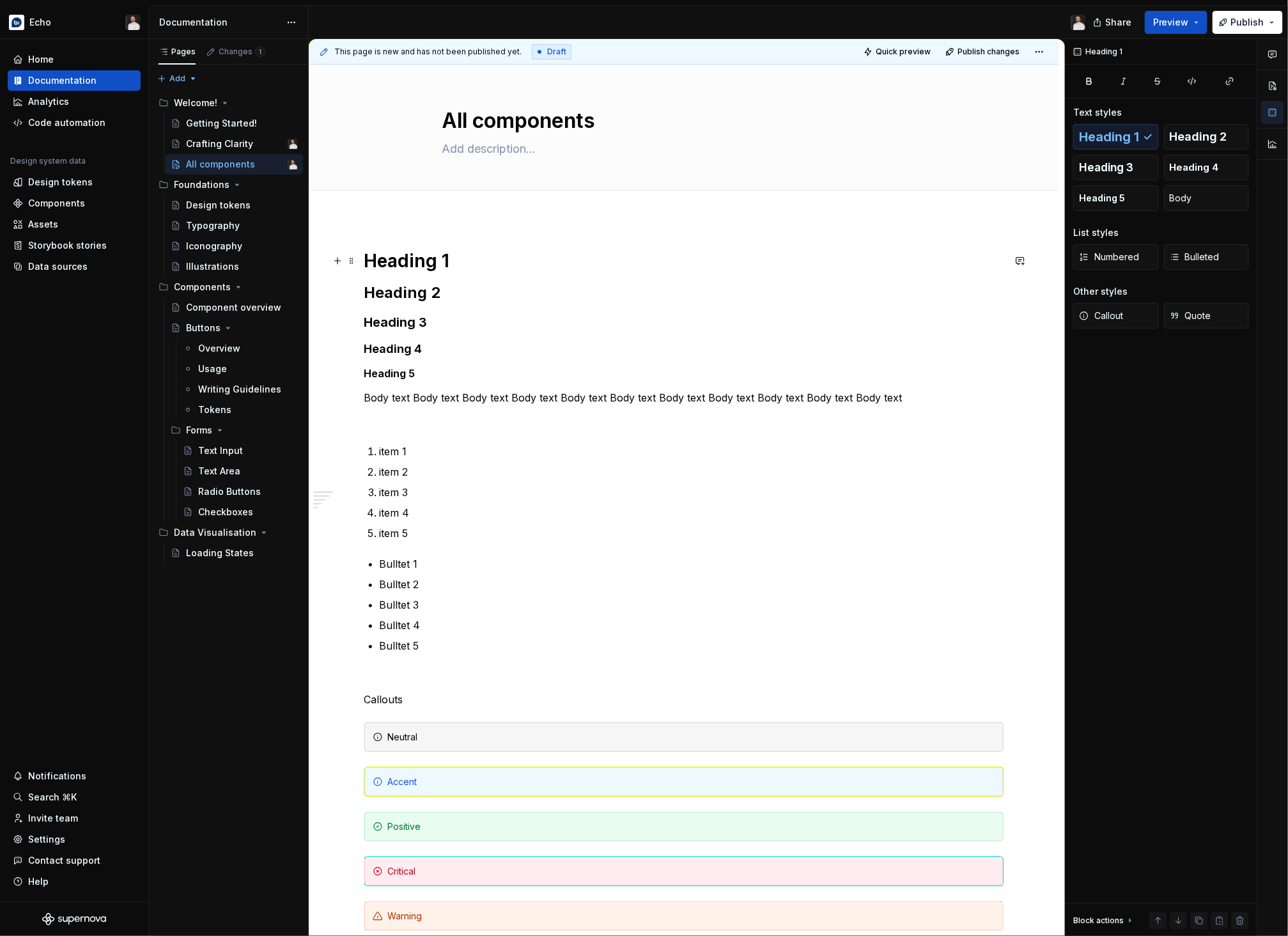
click at [367, 254] on h1 "Heading 1" at bounding box center [684, 260] width 639 height 23
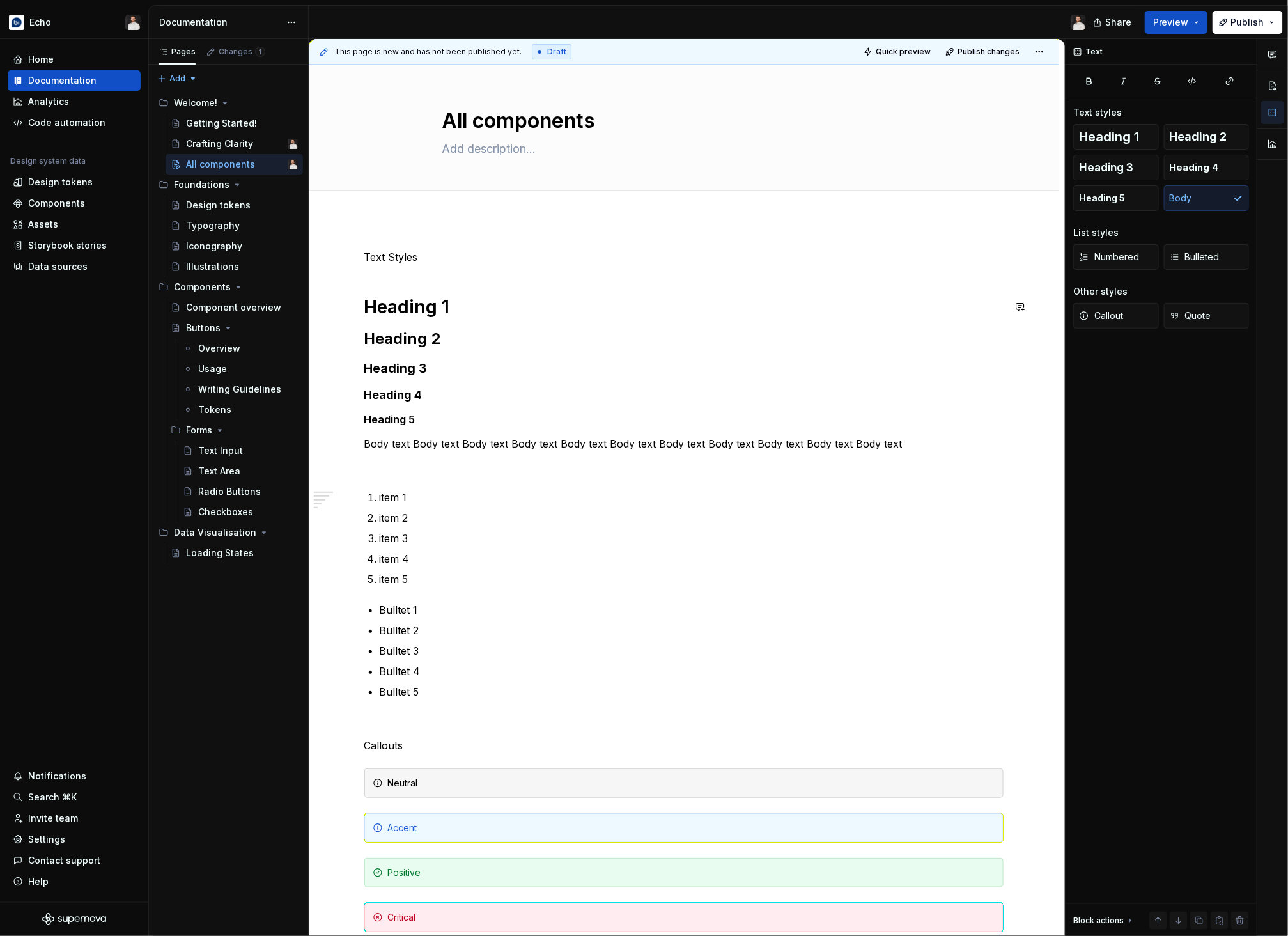
scroll to position [3, 0]
click at [1053, 135] on span "Heading 1" at bounding box center [1109, 136] width 60 height 13
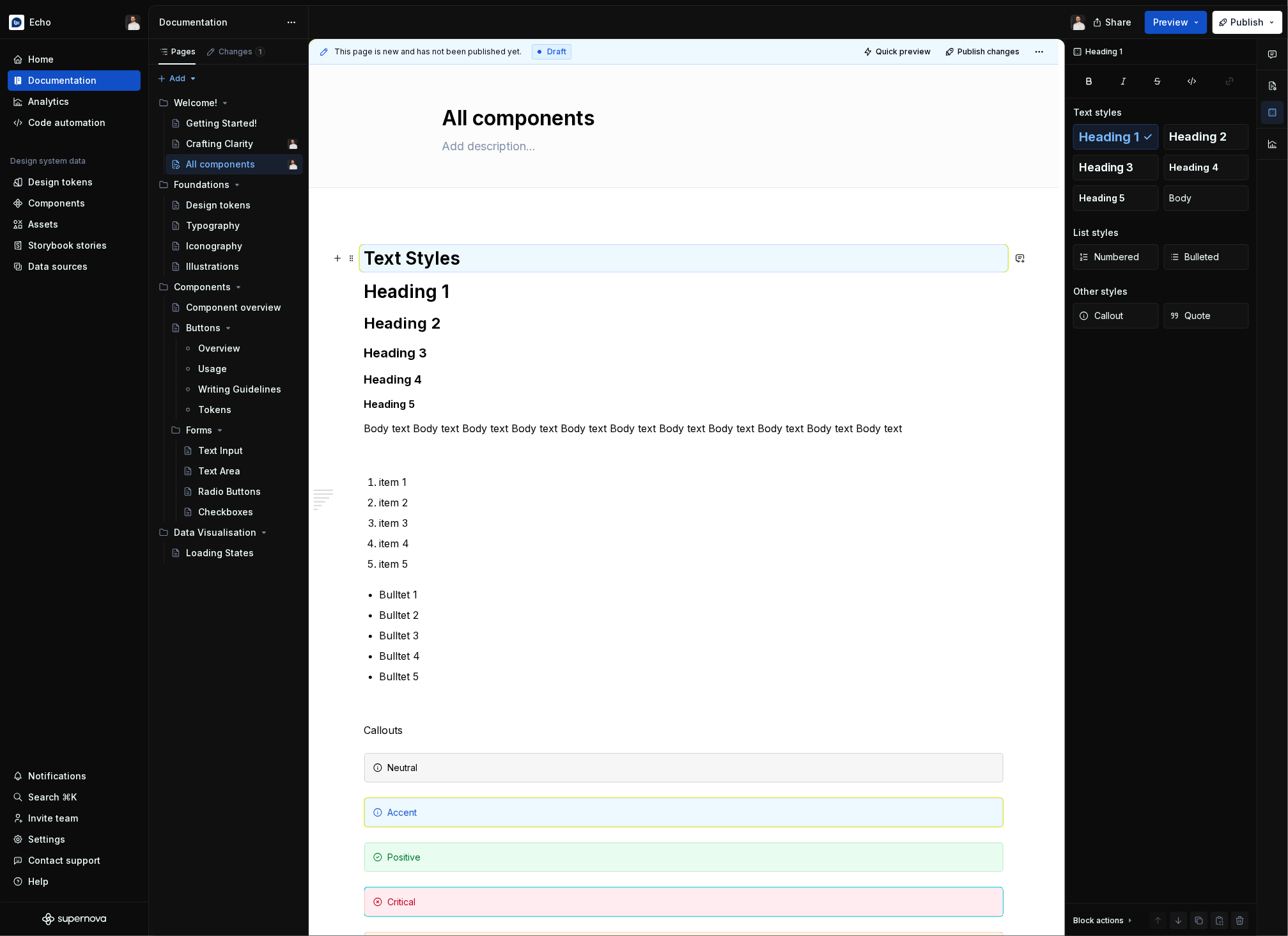
click at [492, 264] on h1 "Text Styles" at bounding box center [684, 258] width 639 height 23
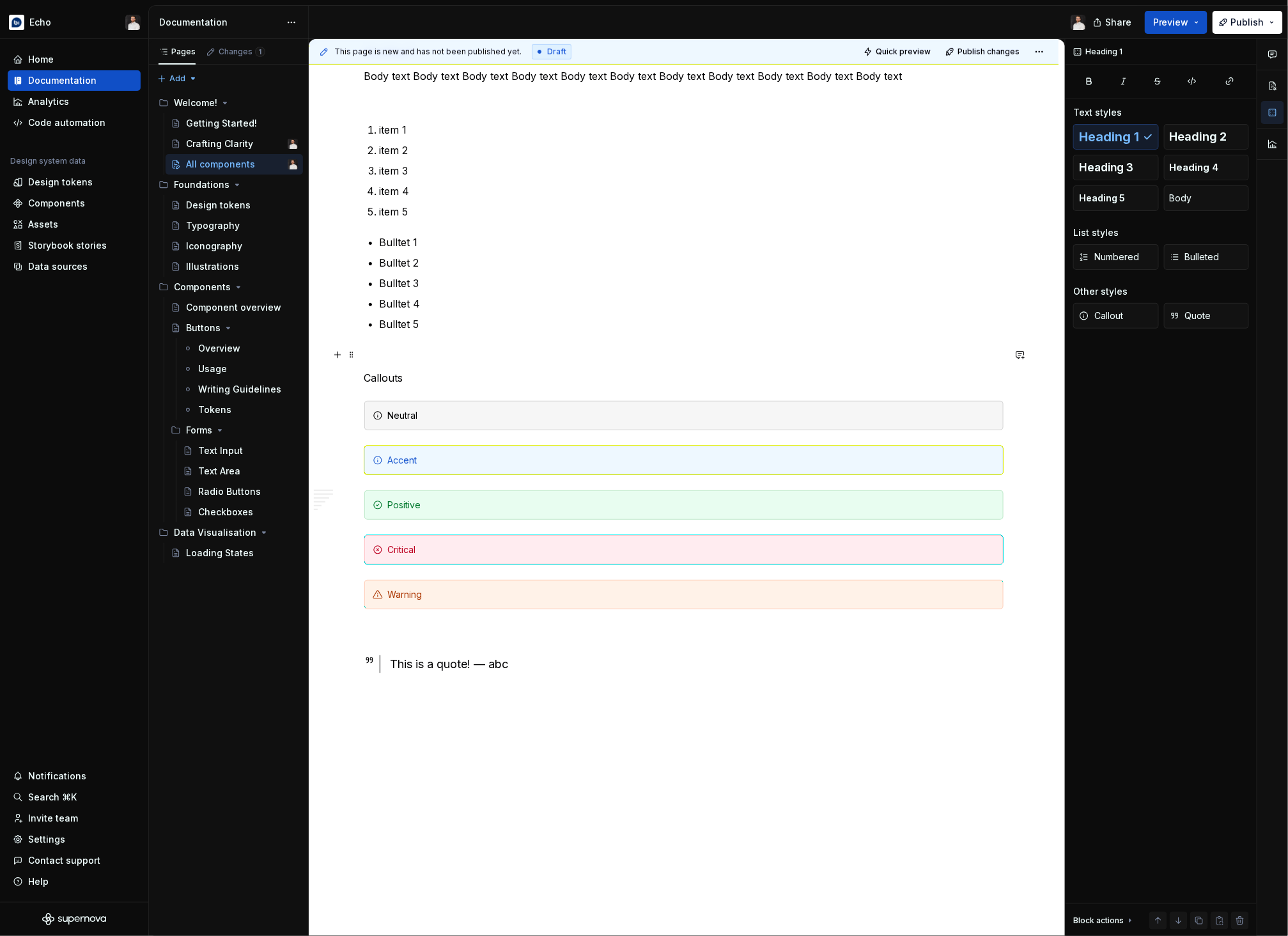
scroll to position [487, 0]
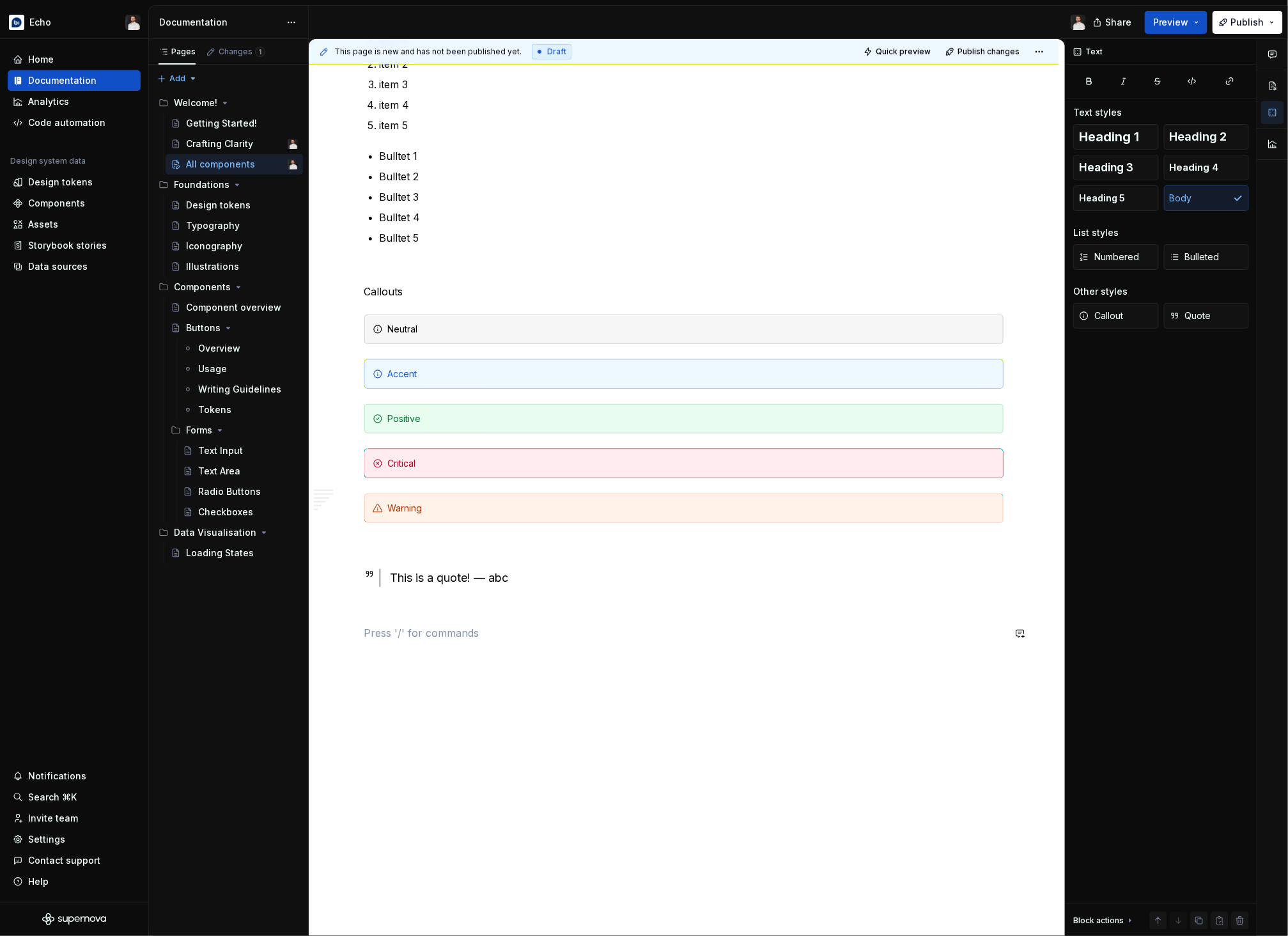
click at [435, 655] on div "Text Styles Heading 1 Heading 2 Heading 3 Heading 4 Heading 5 Body text Body te…" at bounding box center [684, 209] width 639 height 894
click at [436, 684] on div "Divider A section divider" at bounding box center [438, 683] width 65 height 24
click at [501, 697] on div "Text Styles Heading 1 Heading 2 Heading 3 Heading 4 Heading 5 Body text Body te…" at bounding box center [683, 350] width 750 height 1237
click at [429, 701] on div "Text Styles Heading 1 Heading 2 Heading 3 Heading 4 Heading 5 Body text Body te…" at bounding box center [684, 236] width 639 height 948
click at [441, 689] on p at bounding box center [684, 687] width 639 height 15
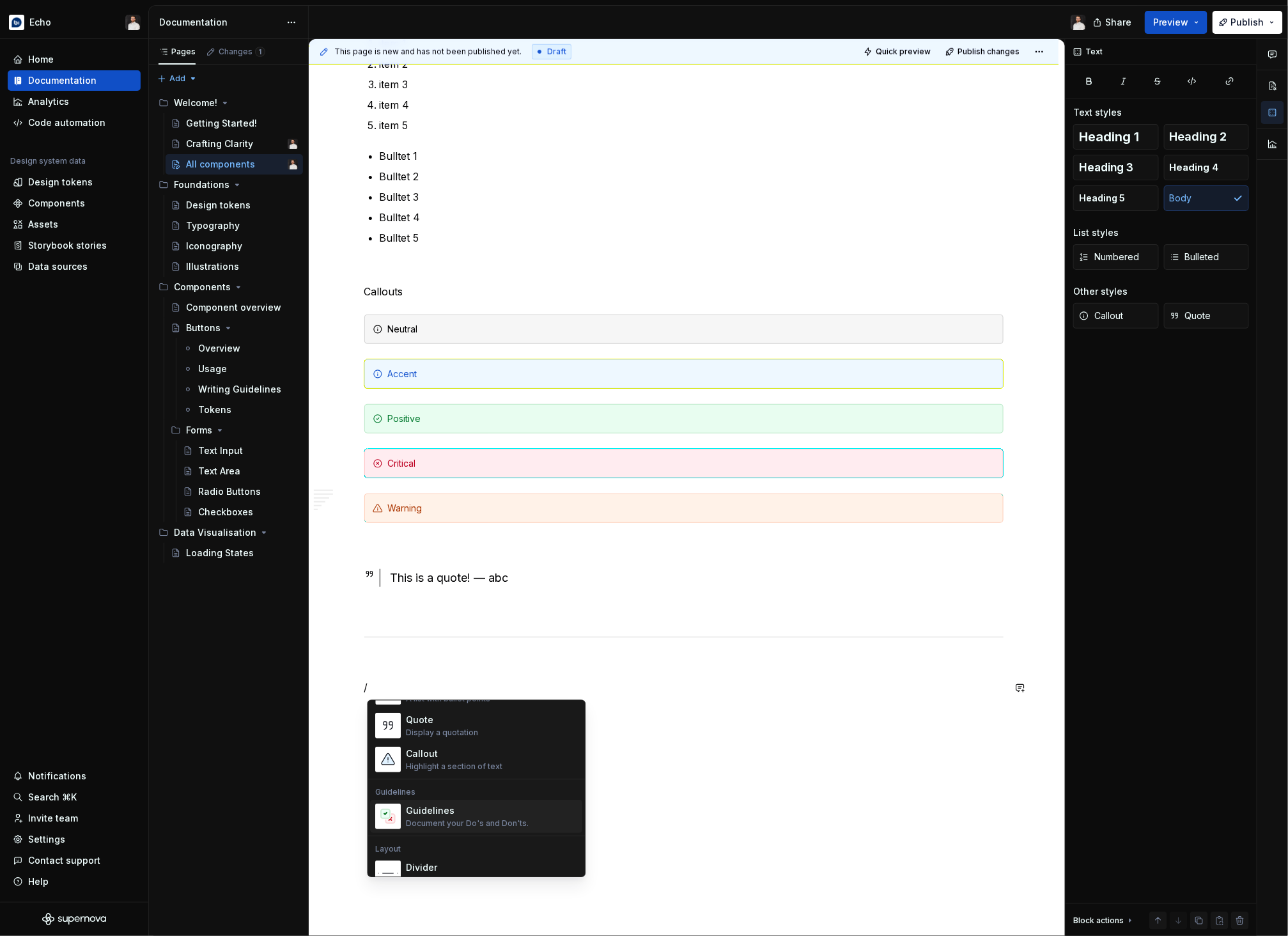
scroll to position [284, 0]
click at [454, 766] on div "Guidelines" at bounding box center [467, 810] width 122 height 13
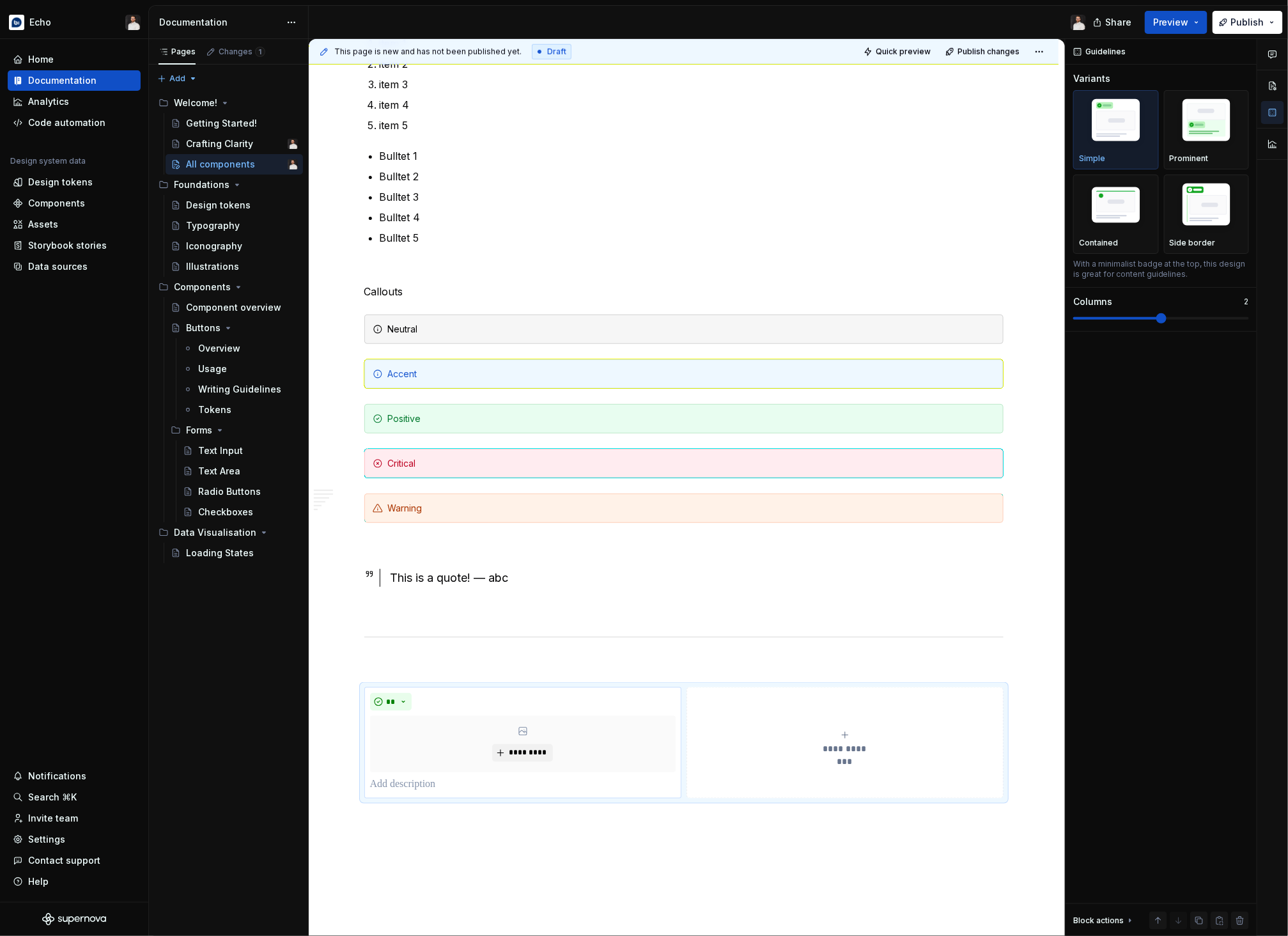
type textarea "*"
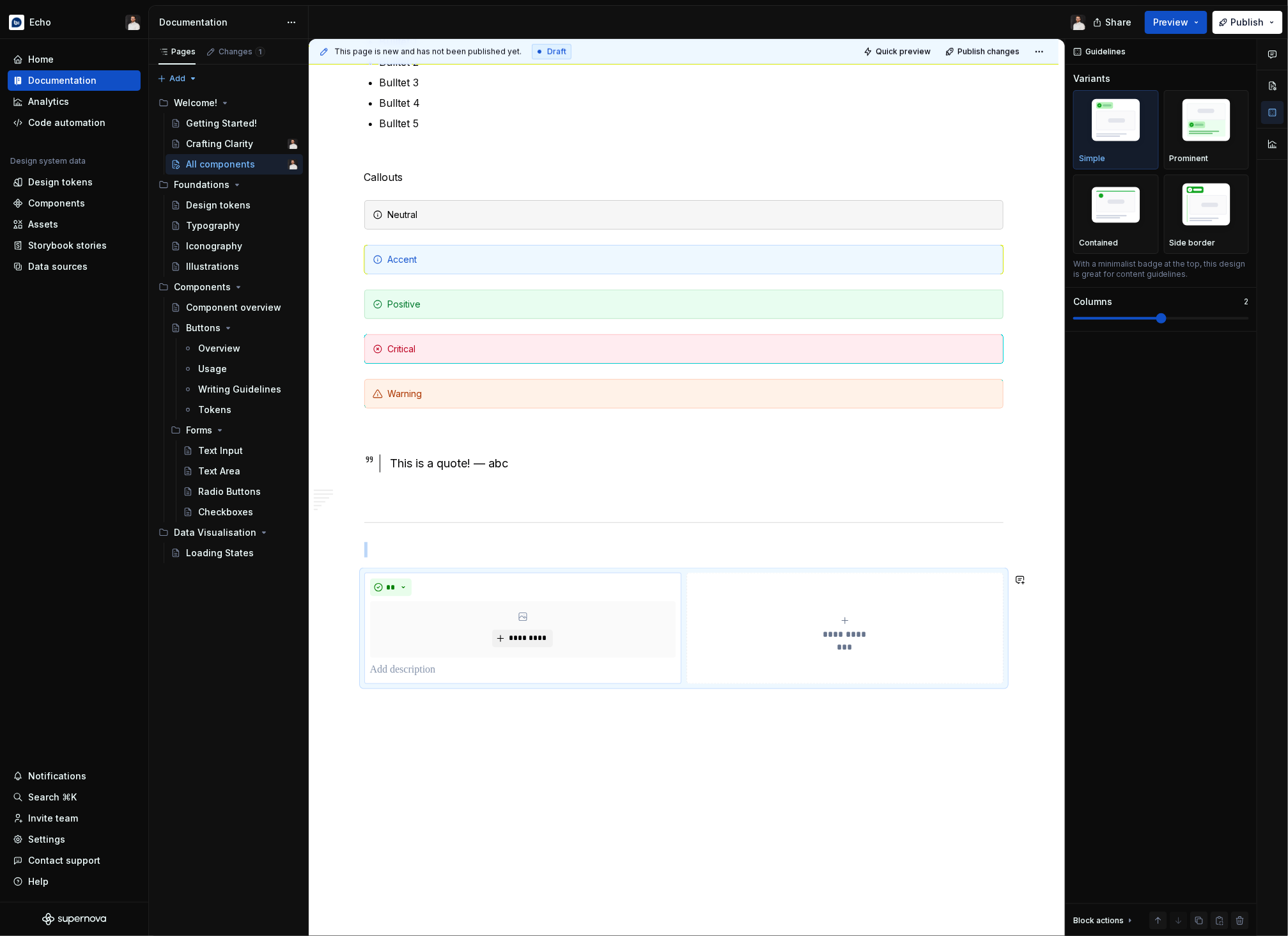
scroll to position [597, 0]
click at [431, 682] on p at bounding box center [523, 674] width 306 height 15
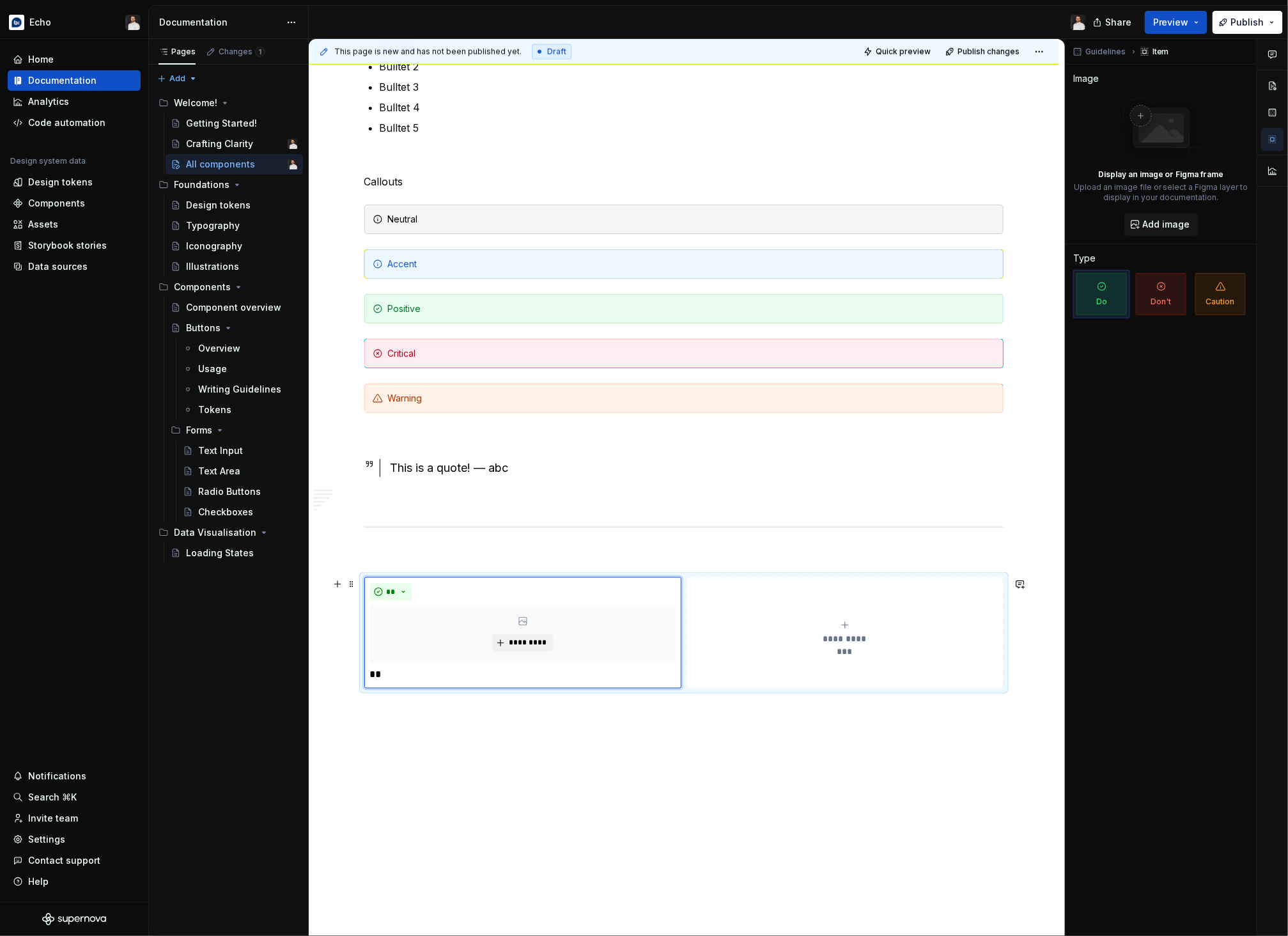
click at [828, 639] on span "**********" at bounding box center [844, 639] width 59 height 13
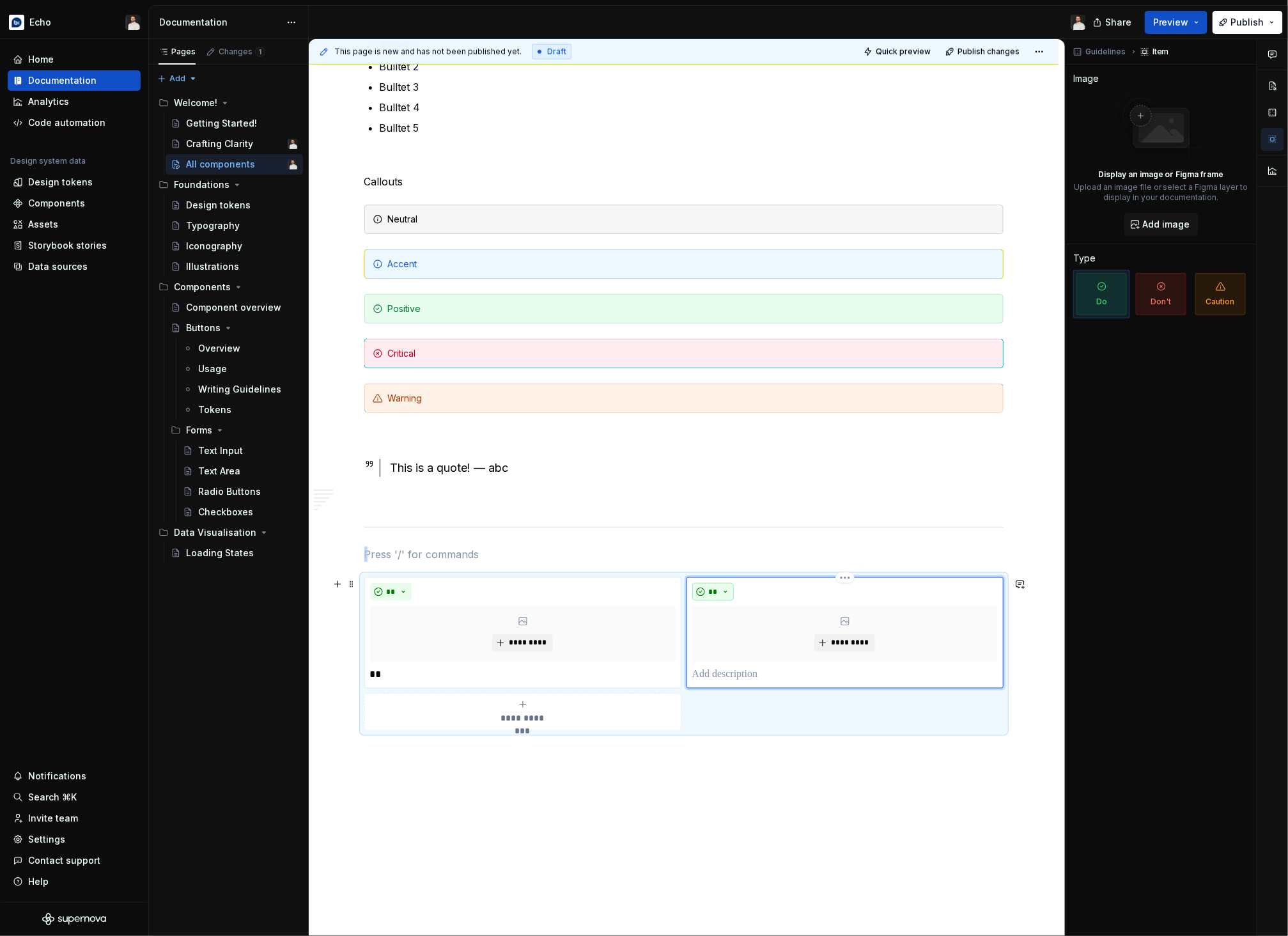
click at [730, 596] on button "**" at bounding box center [714, 592] width 42 height 18
click at [739, 635] on div "Don't" at bounding box center [747, 637] width 24 height 13
click at [590, 713] on div "**********" at bounding box center [523, 713] width 306 height 26
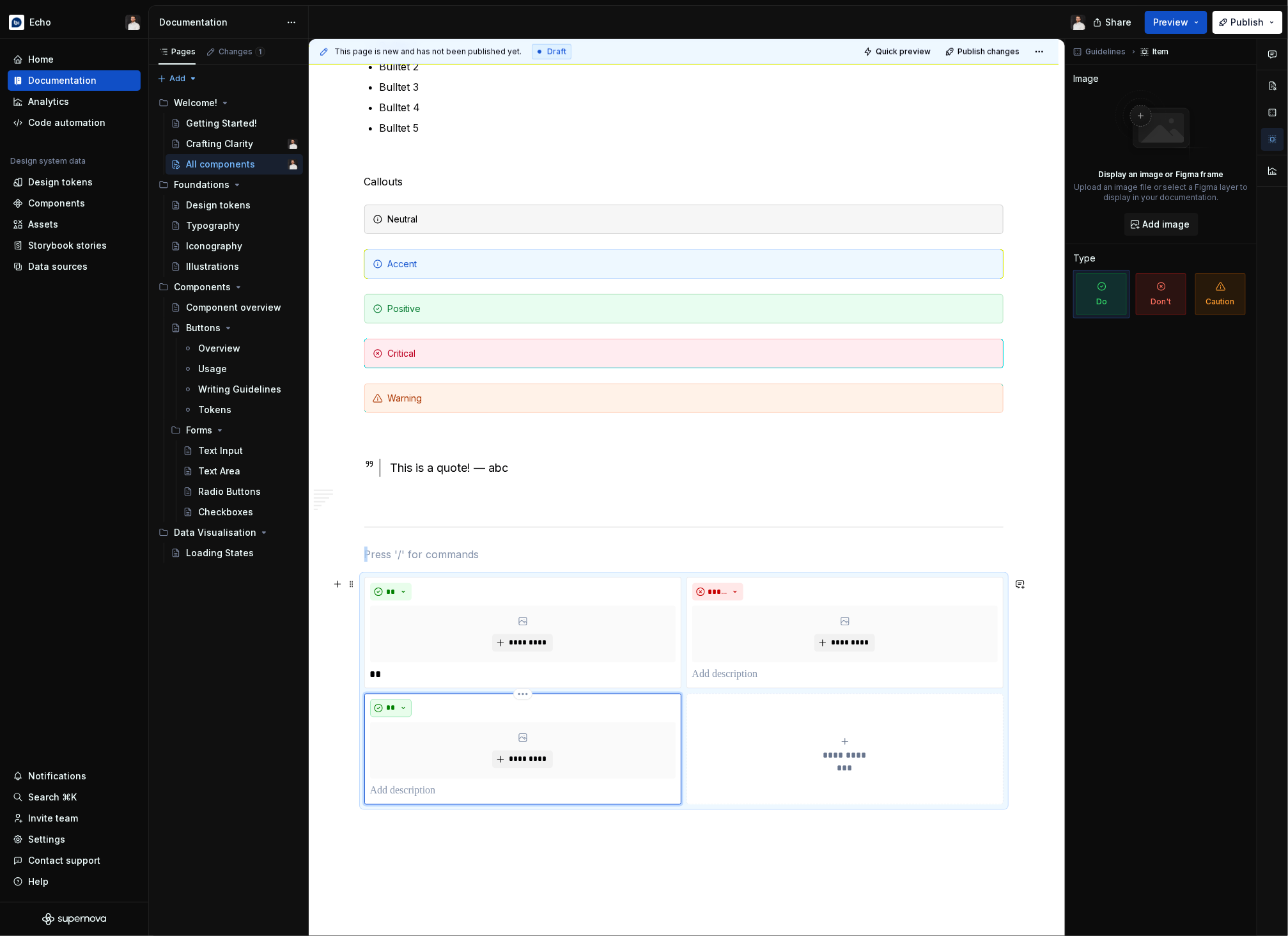
click at [391, 709] on span "**" at bounding box center [391, 708] width 10 height 10
click at [435, 766] on div "Caution" at bounding box center [429, 775] width 35 height 13
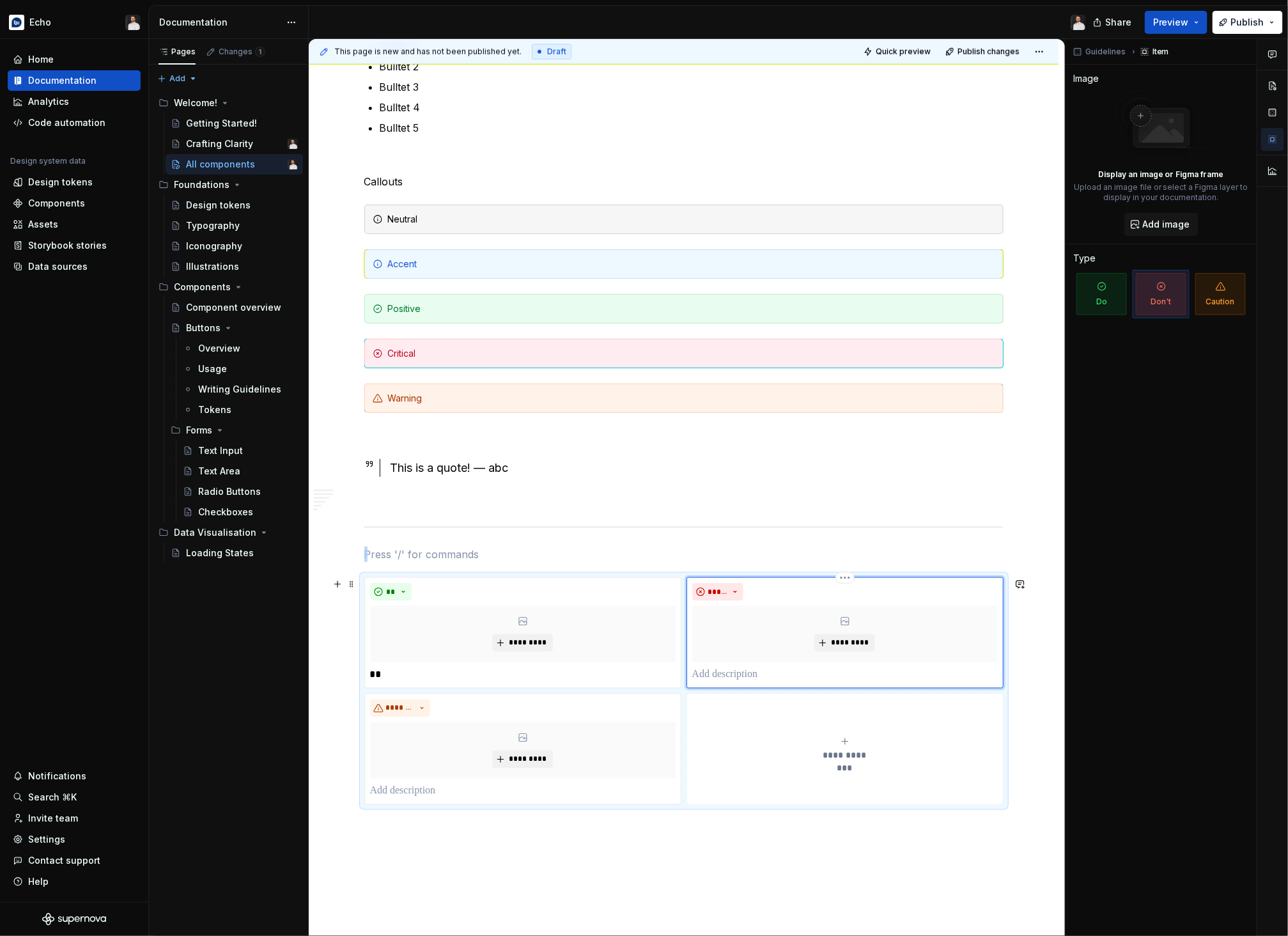
click at [763, 666] on div "***** *********" at bounding box center [845, 633] width 306 height 100
click at [761, 675] on p at bounding box center [845, 674] width 306 height 15
click at [425, 766] on p at bounding box center [523, 791] width 306 height 15
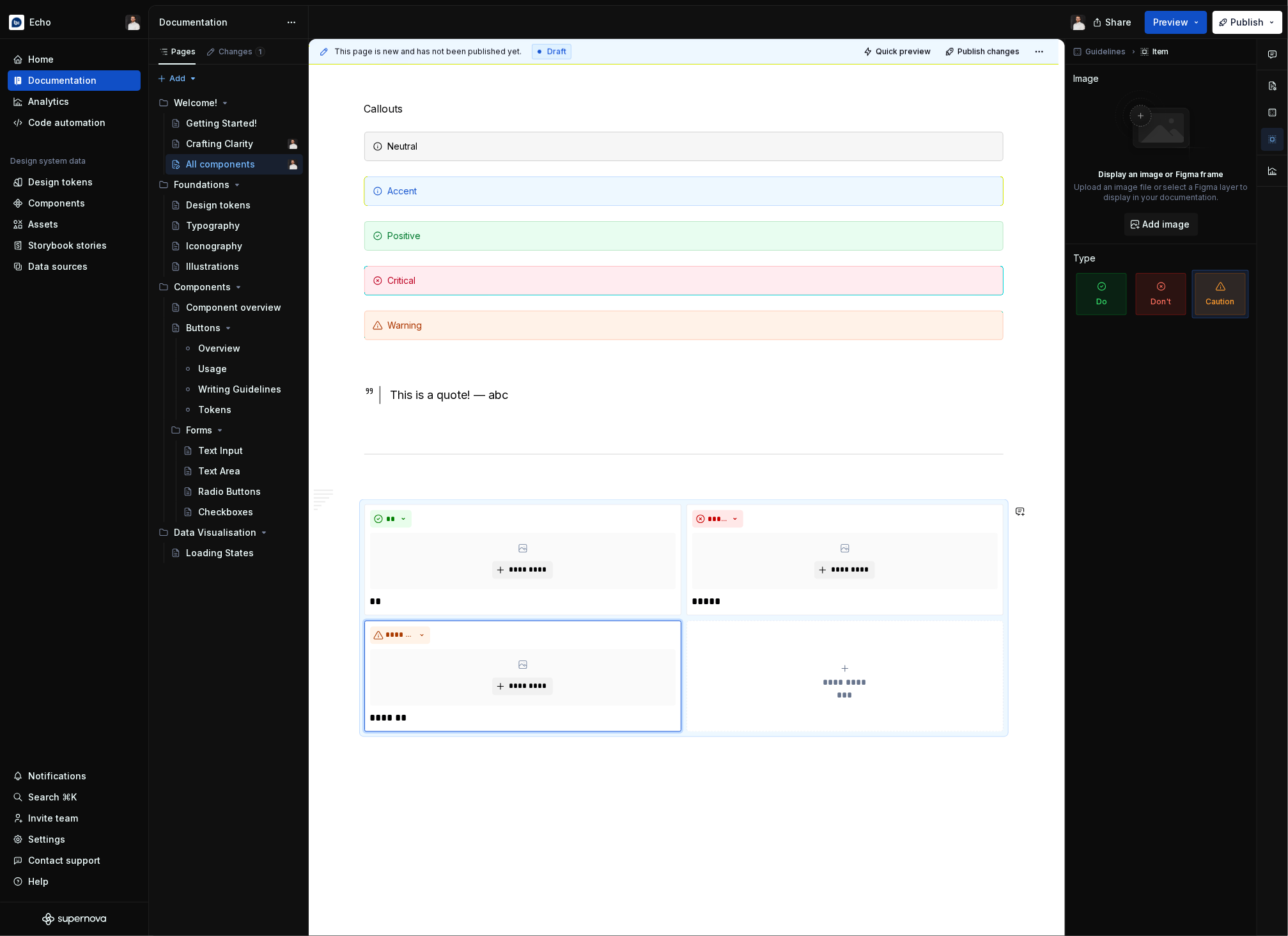
scroll to position [680, 0]
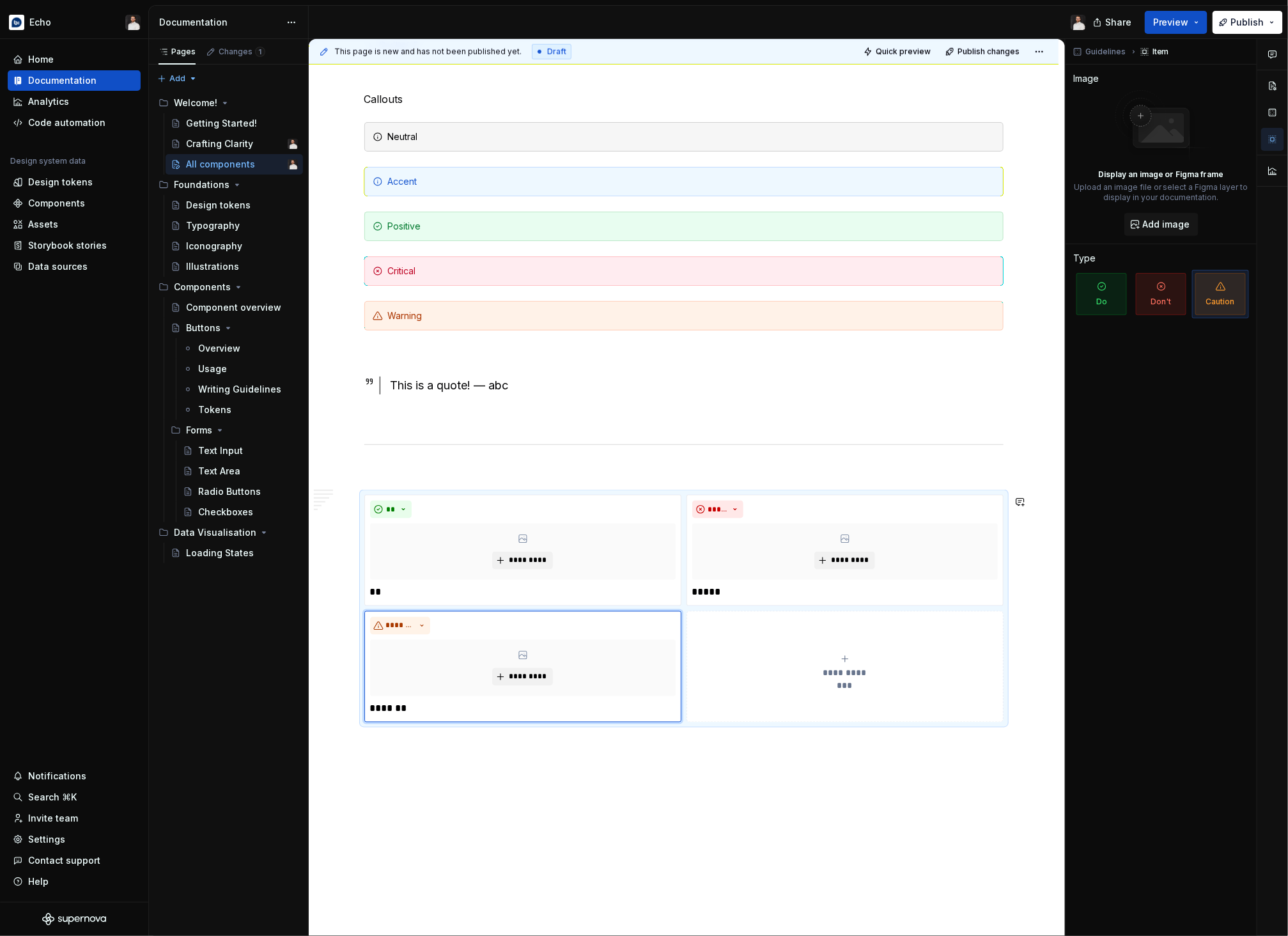
click at [894, 766] on div "**********" at bounding box center [683, 279] width 750 height 1480
click at [943, 700] on button "**********" at bounding box center [845, 667] width 318 height 112
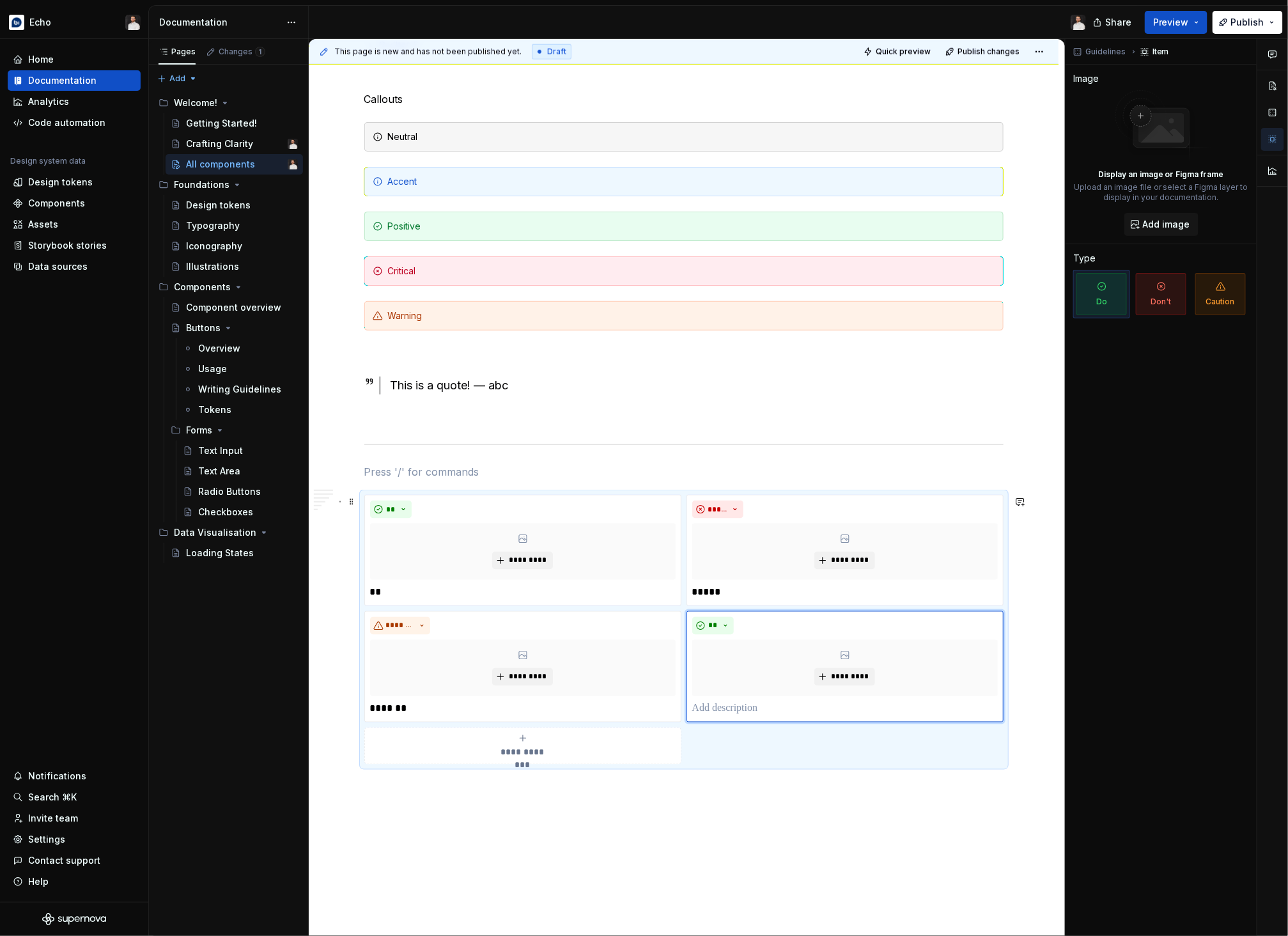
click at [926, 752] on div "**********" at bounding box center [684, 629] width 639 height 270
click at [851, 616] on html "Echo Home Documentation Analytics Code automation Design system data Design tok…" at bounding box center [644, 468] width 1288 height 936
click at [859, 632] on div "Delete item" at bounding box center [896, 634] width 108 height 21
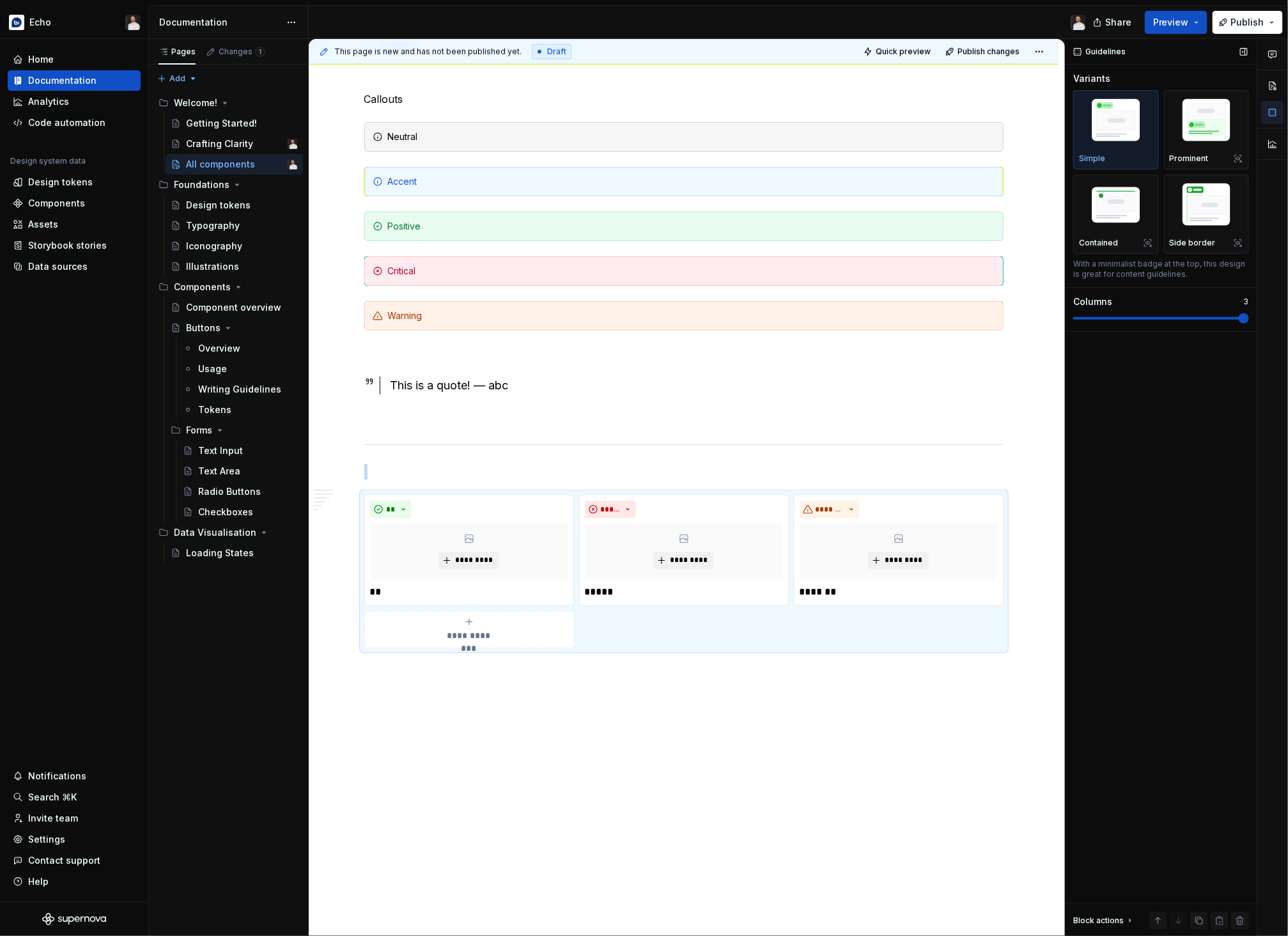
click at [1053, 321] on span at bounding box center [1244, 319] width 10 height 10
type textarea "*"
click at [355, 505] on span at bounding box center [351, 502] width 10 height 18
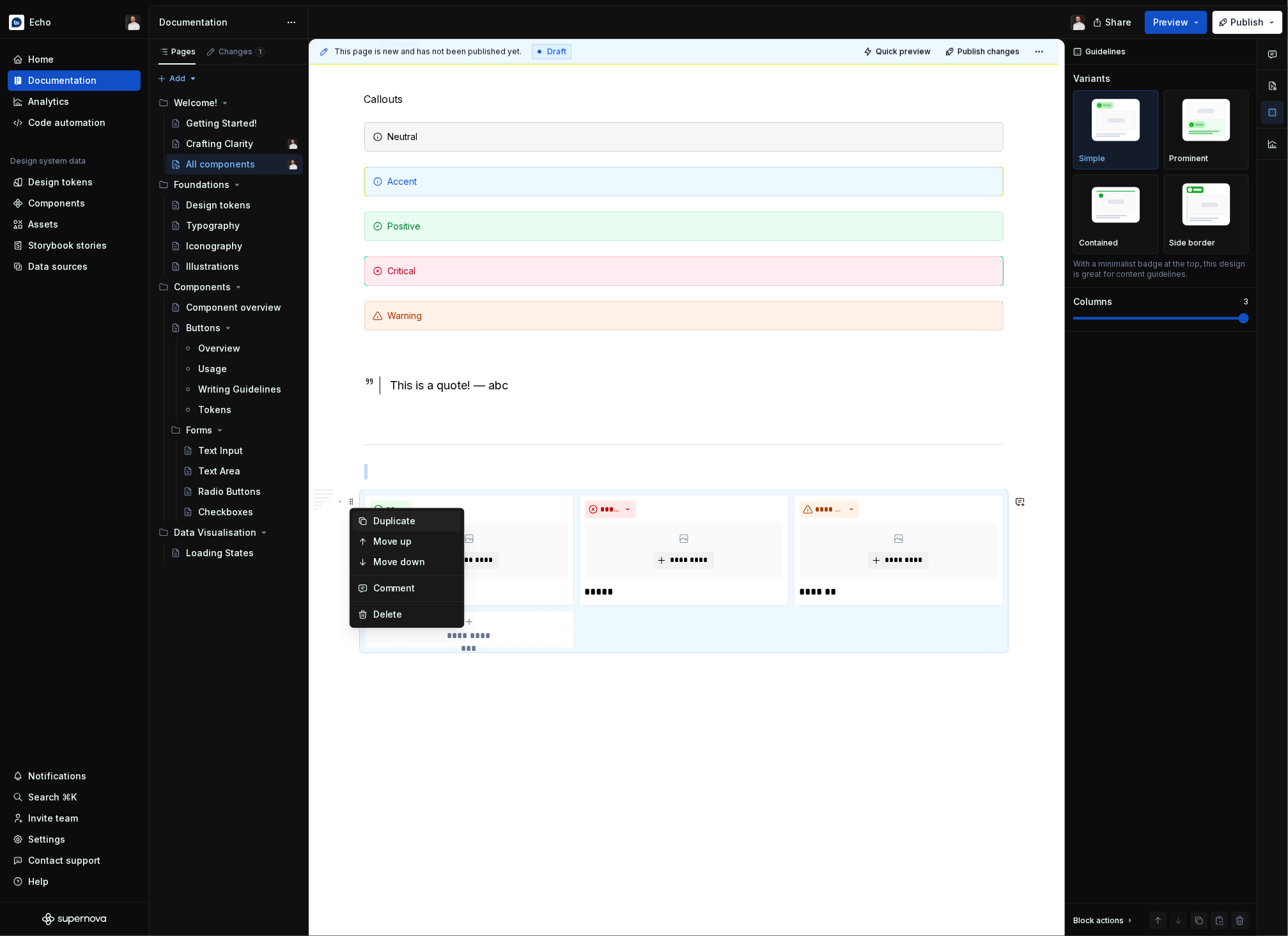
click at [370, 520] on div "Duplicate" at bounding box center [406, 521] width 108 height 21
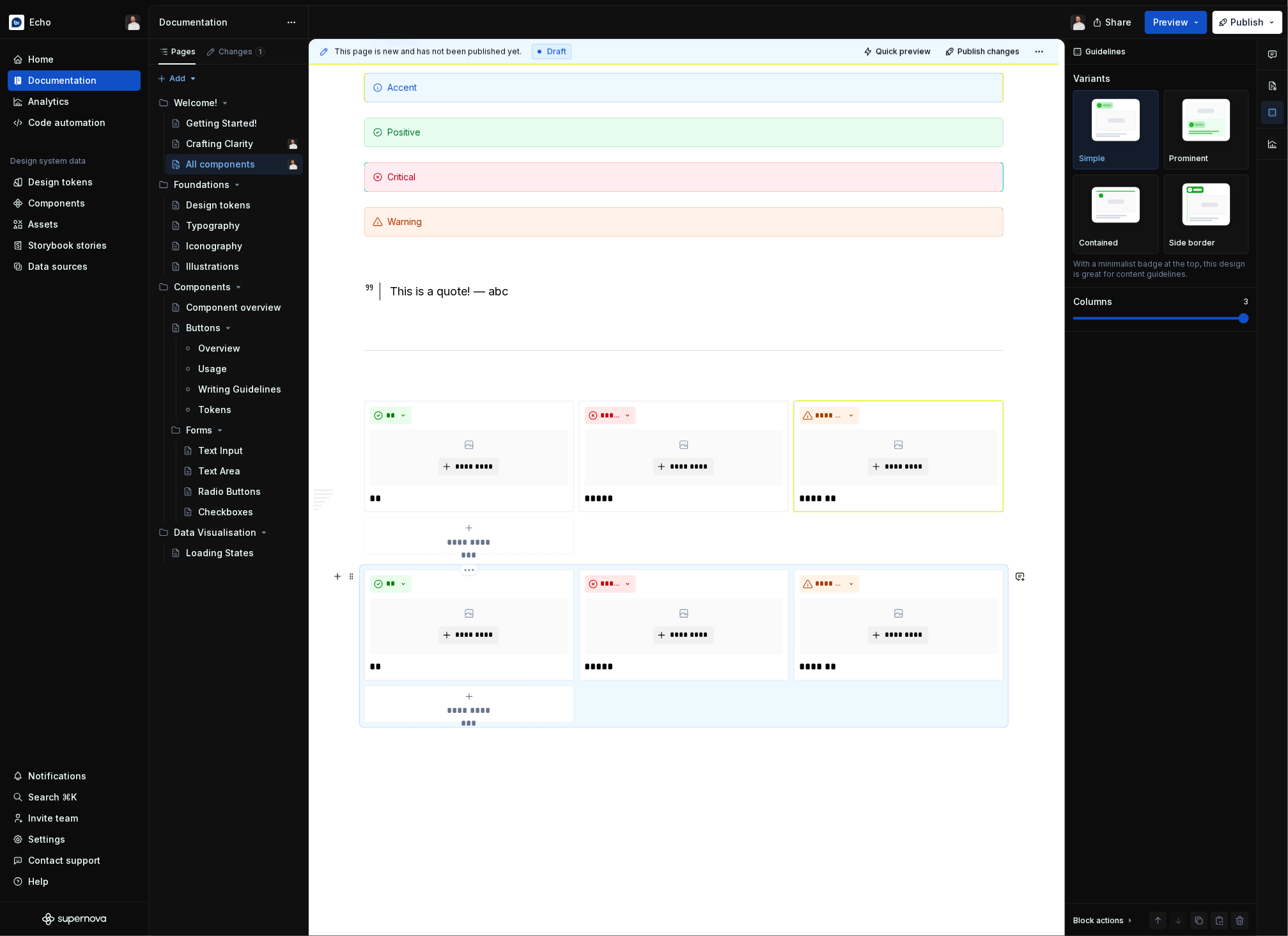
scroll to position [775, 0]
click at [1053, 135] on img "button" at bounding box center [1206, 122] width 74 height 56
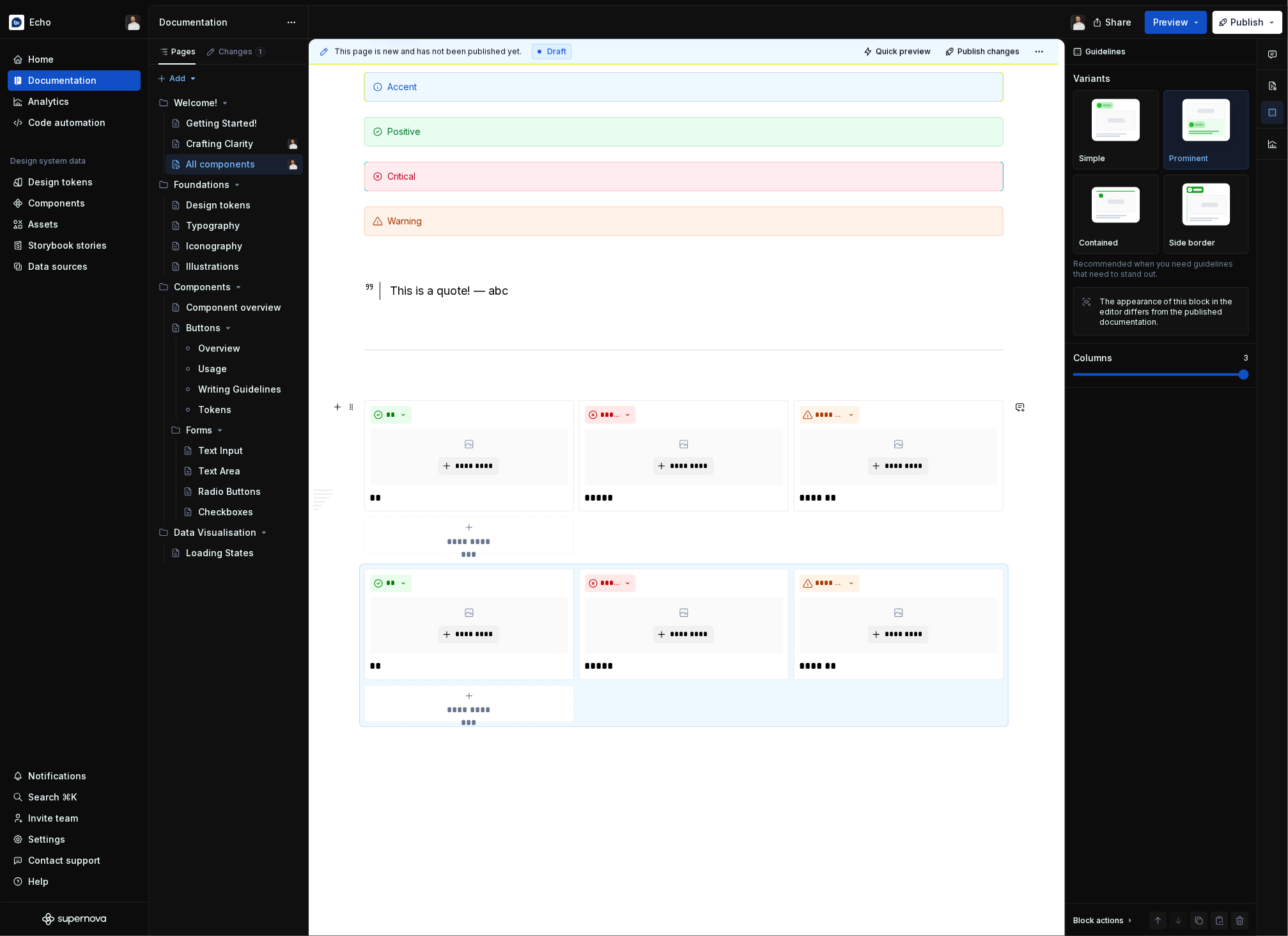
click at [875, 528] on div "**********" at bounding box center [684, 477] width 639 height 153
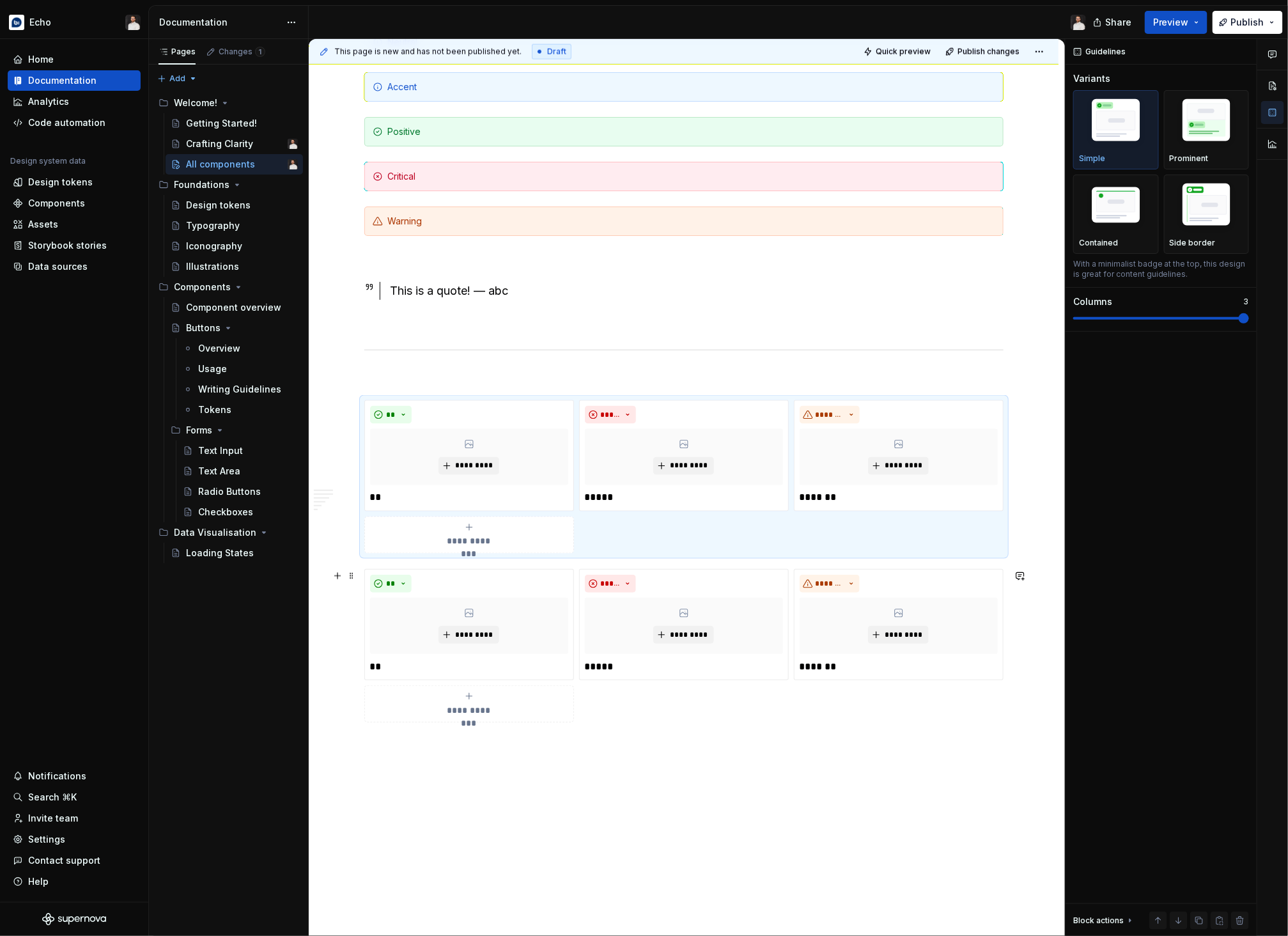
click at [789, 716] on div "**********" at bounding box center [684, 646] width 639 height 153
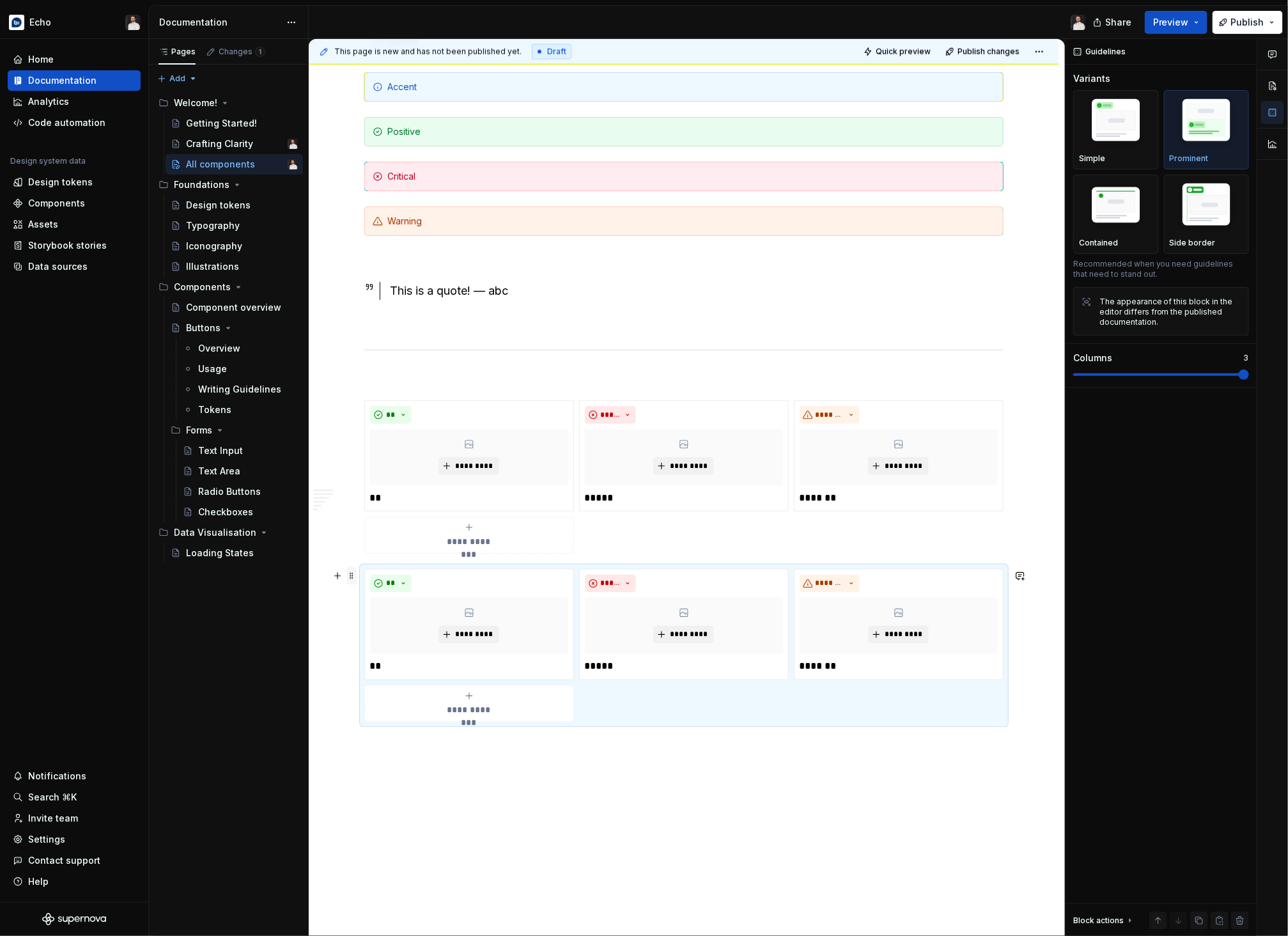
click at [353, 579] on span at bounding box center [351, 577] width 10 height 18
click at [383, 600] on div "Duplicate" at bounding box center [414, 595] width 83 height 13
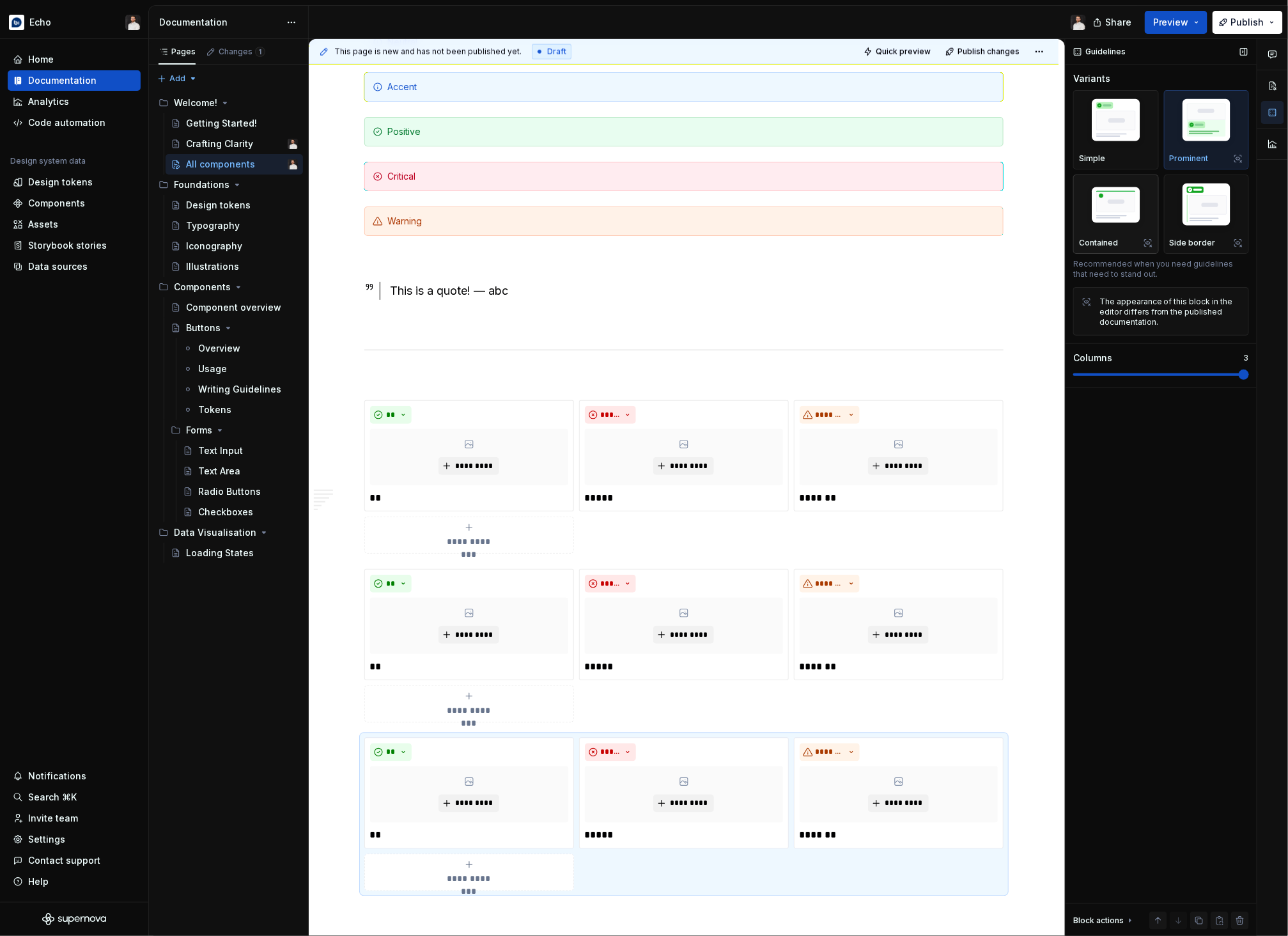
click at [1053, 227] on img "button" at bounding box center [1116, 206] width 74 height 50
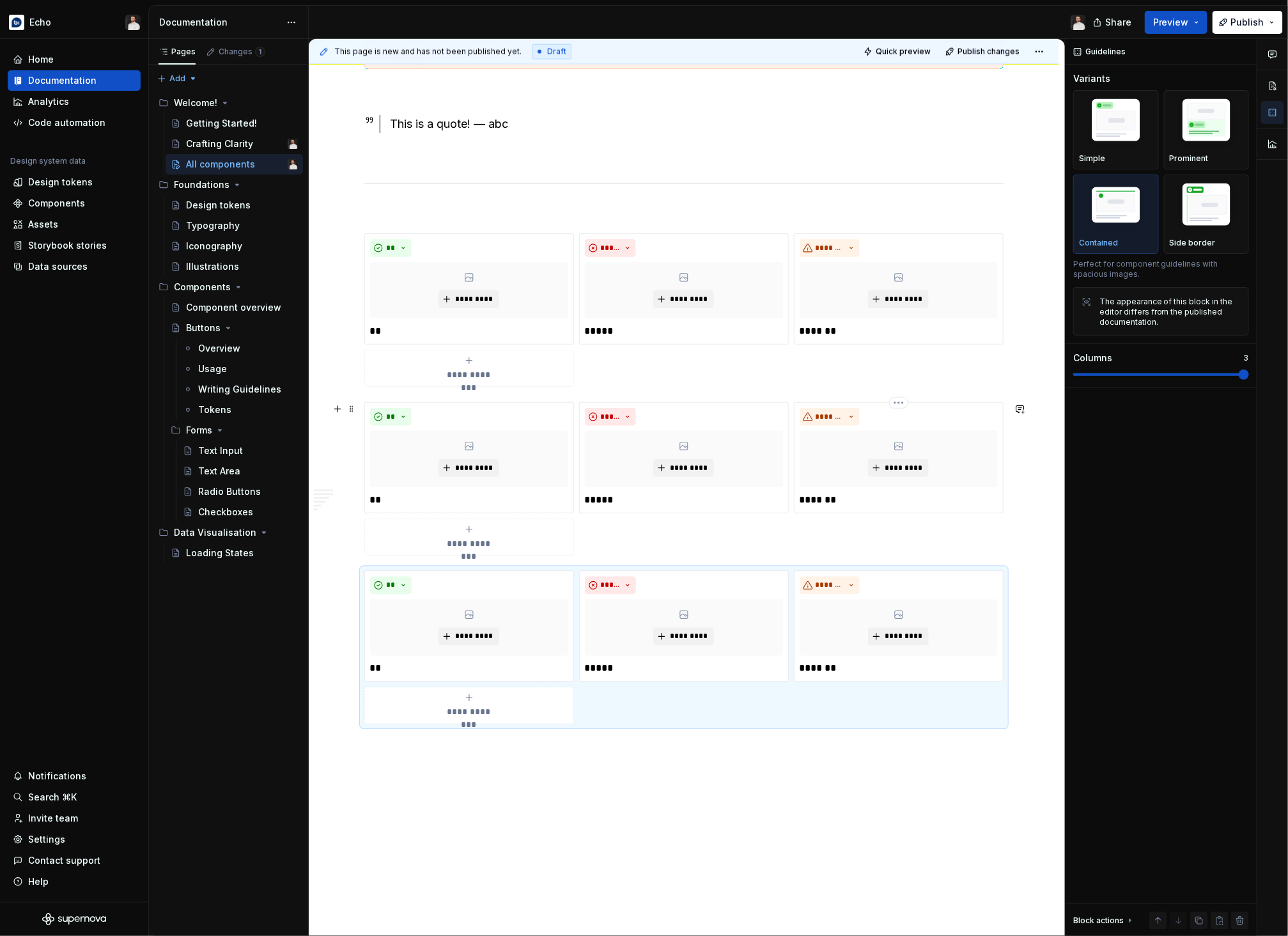
scroll to position [1026, 0]
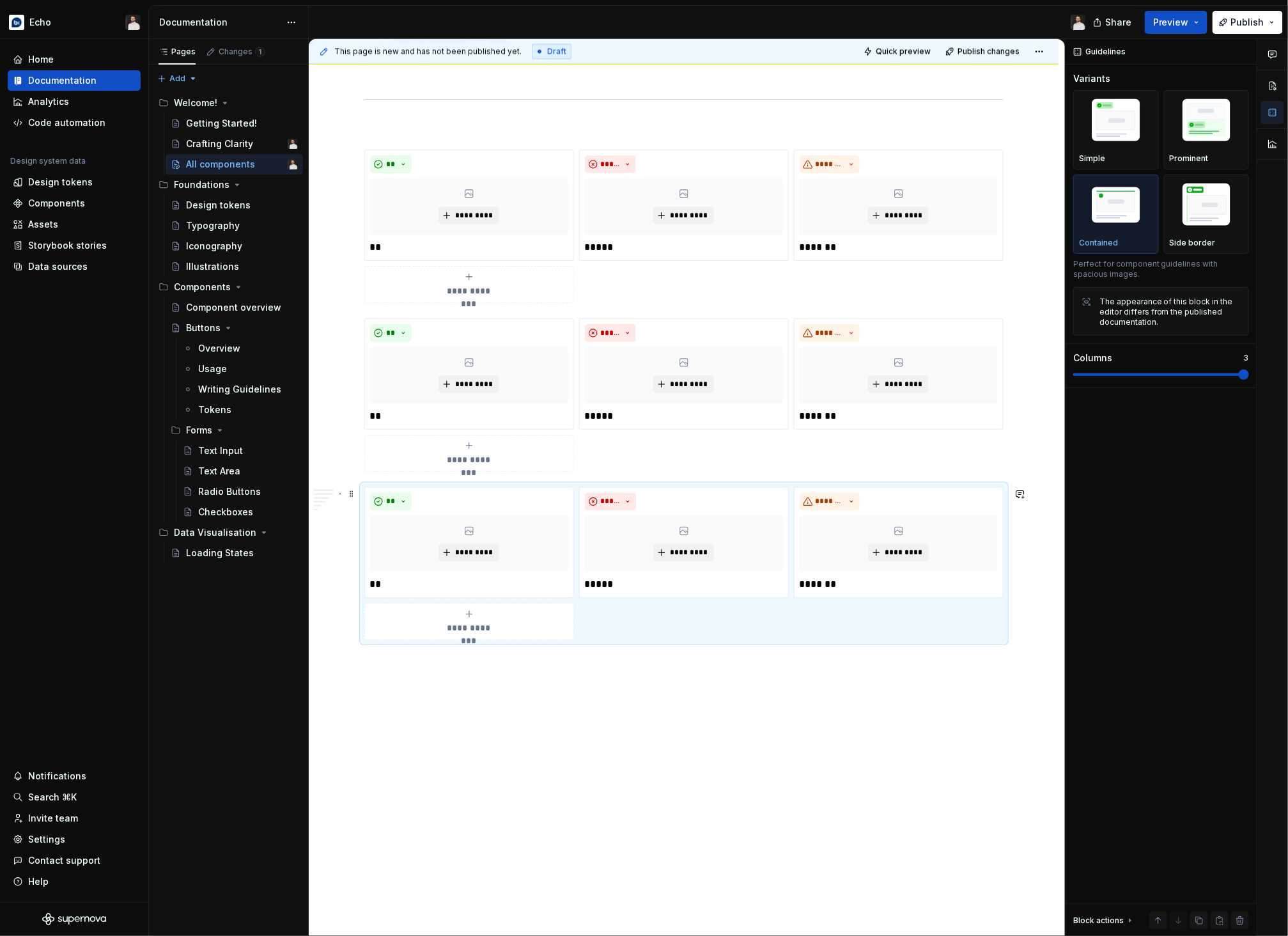
click at [360, 492] on div "**********" at bounding box center [683, 65] width 750 height 1744
click at [353, 494] on span at bounding box center [351, 494] width 10 height 18
click at [414, 512] on div "Duplicate" at bounding box center [414, 513] width 83 height 13
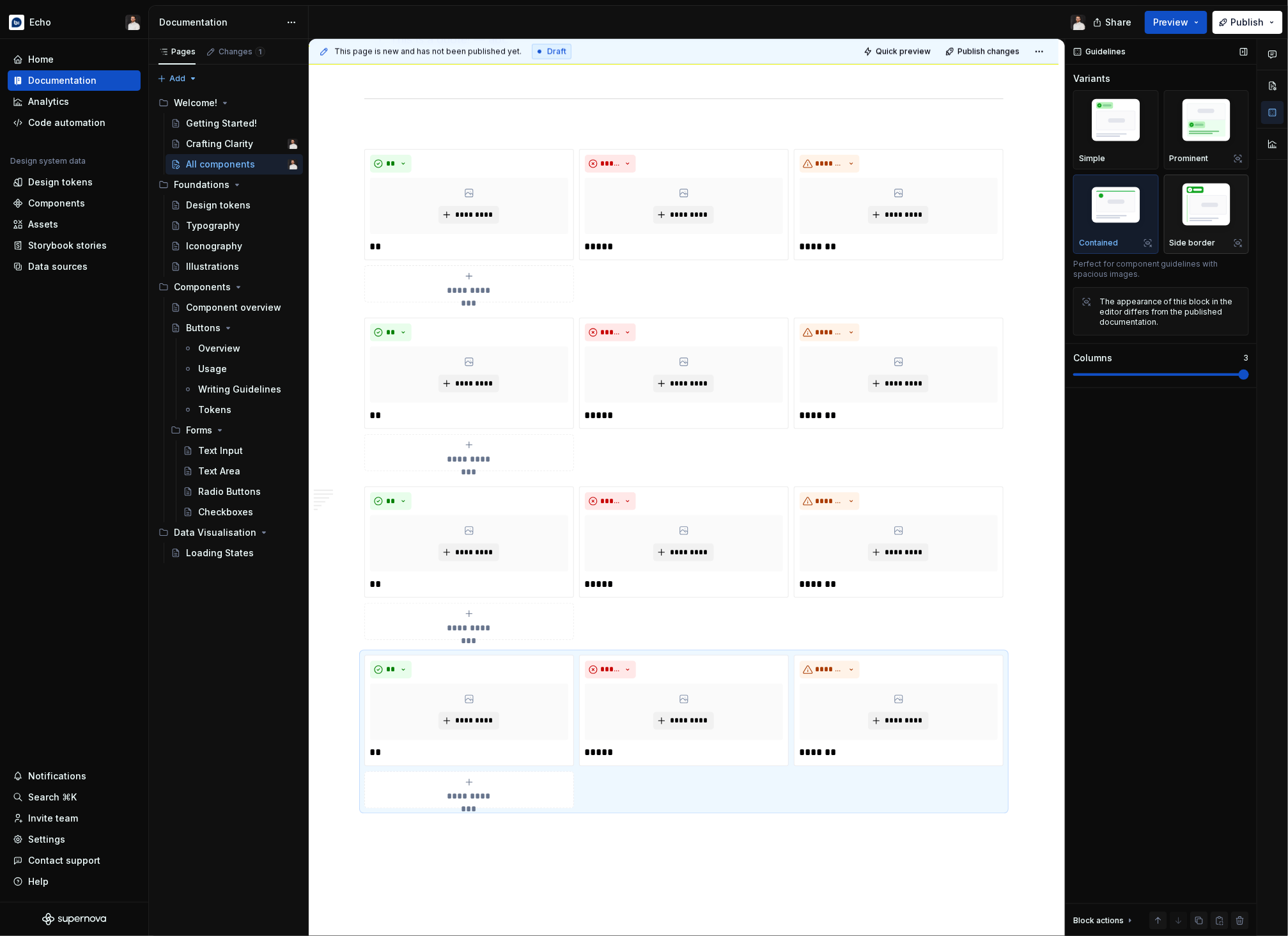
click at [1053, 225] on img "button" at bounding box center [1206, 207] width 74 height 56
click at [462, 766] on div "**********" at bounding box center [683, 149] width 750 height 1912
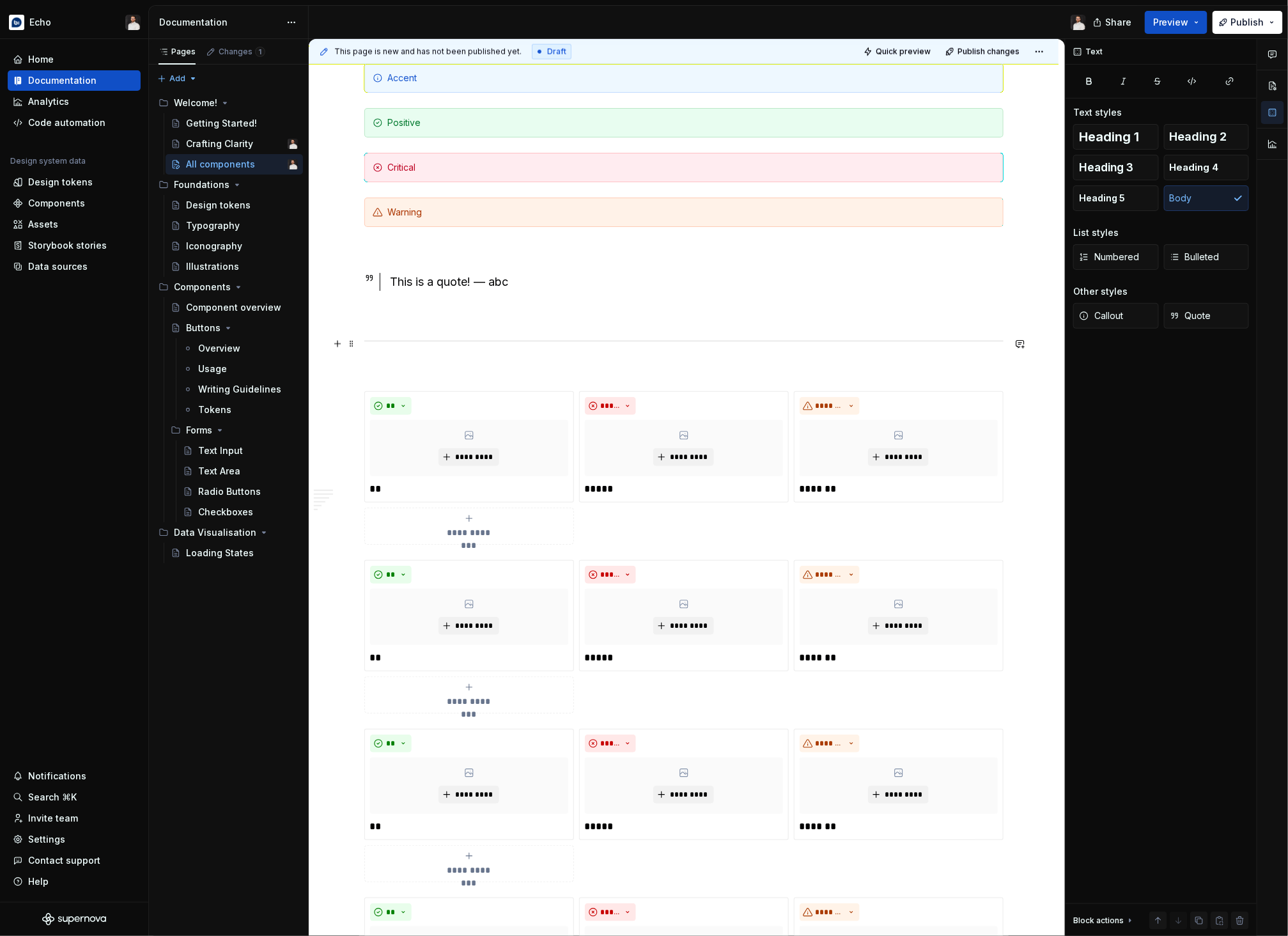
scroll to position [782, 0]
click at [418, 375] on p at bounding box center [684, 368] width 639 height 15
click at [651, 523] on div "**********" at bounding box center [684, 469] width 639 height 153
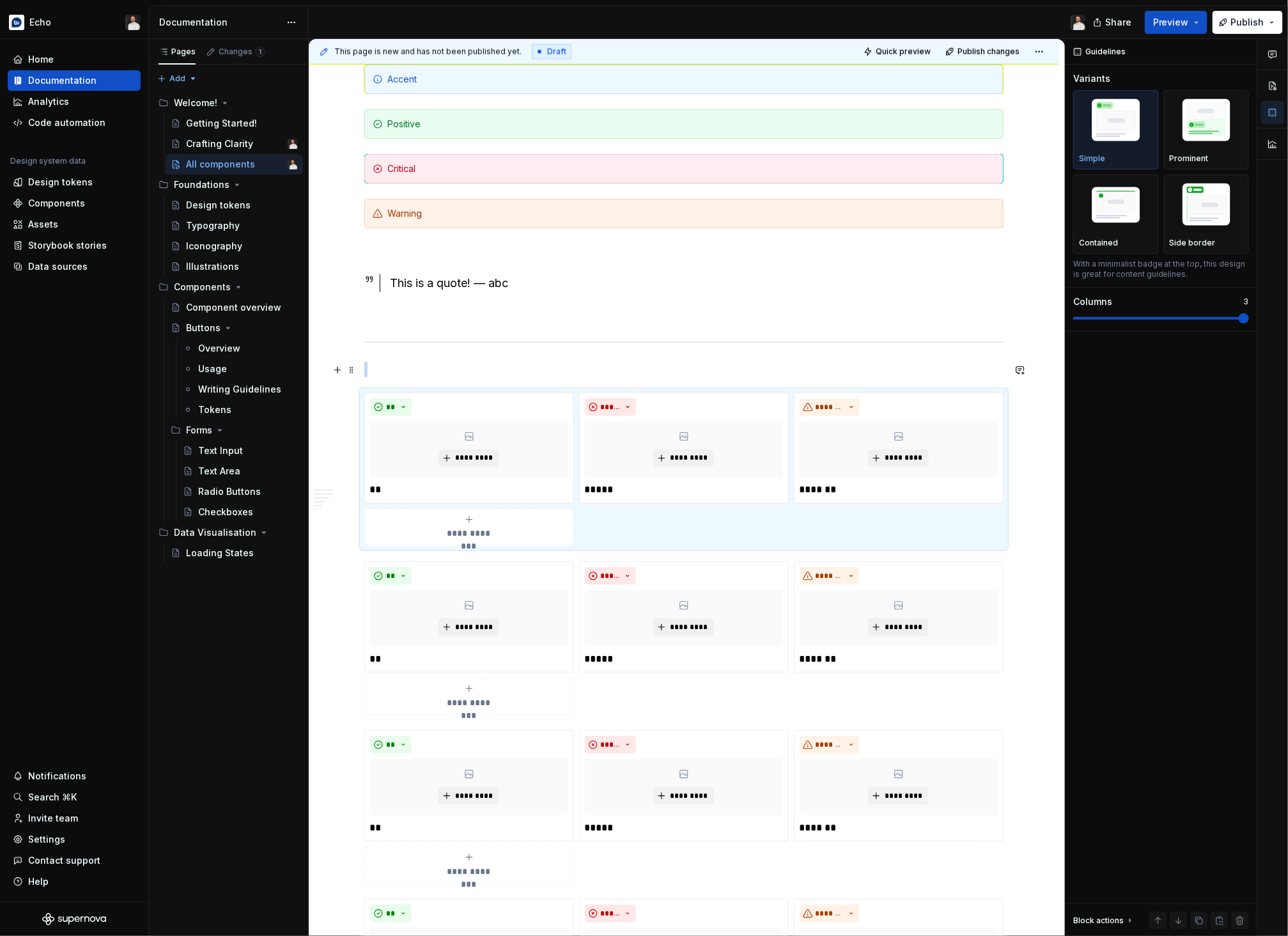
click at [446, 370] on p at bounding box center [684, 368] width 639 height 15
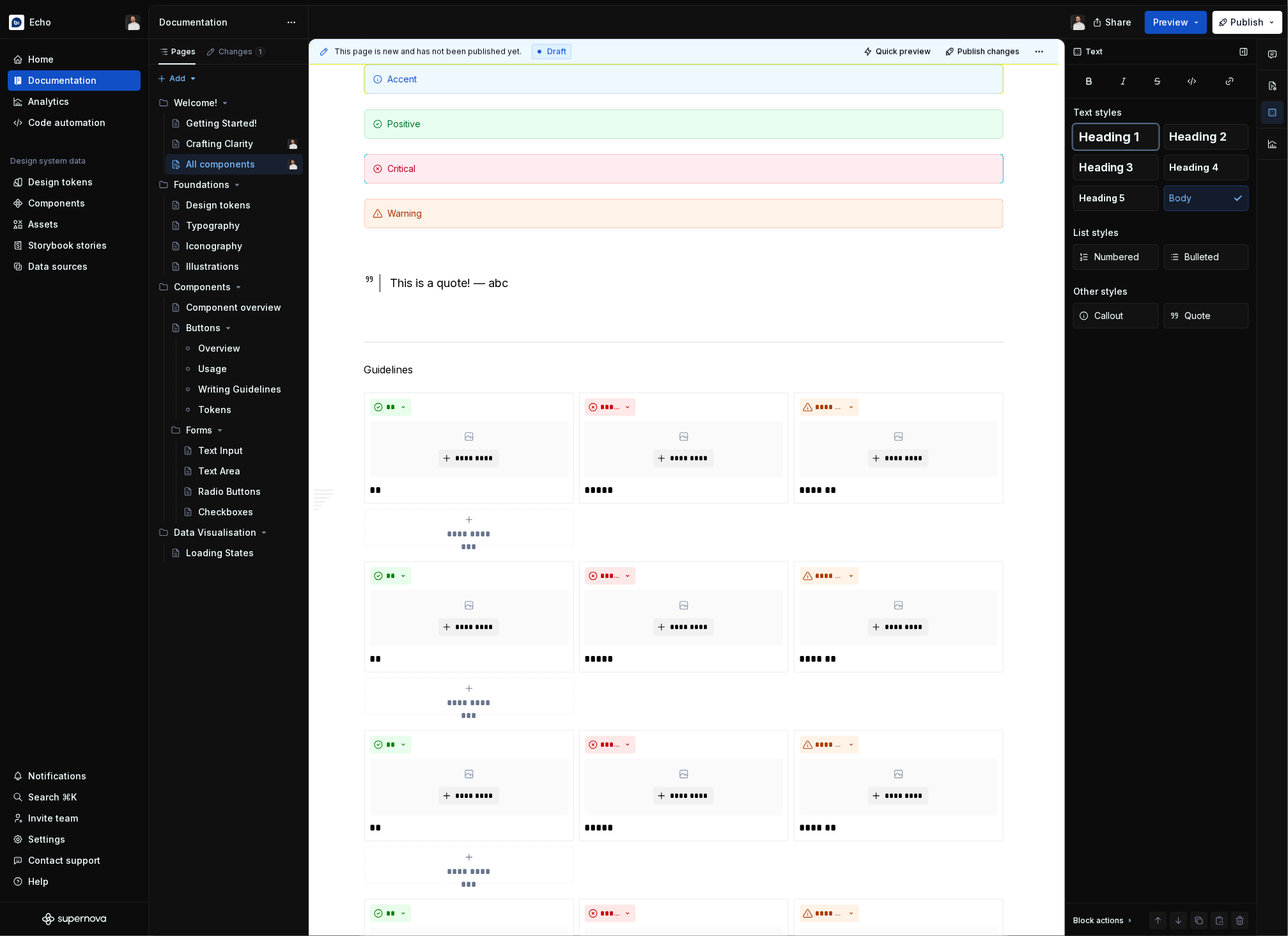
drag, startPoint x: 1132, startPoint y: 143, endPoint x: 1066, endPoint y: 169, distance: 70.9
click at [1053, 143] on span "Heading 1" at bounding box center [1109, 136] width 60 height 13
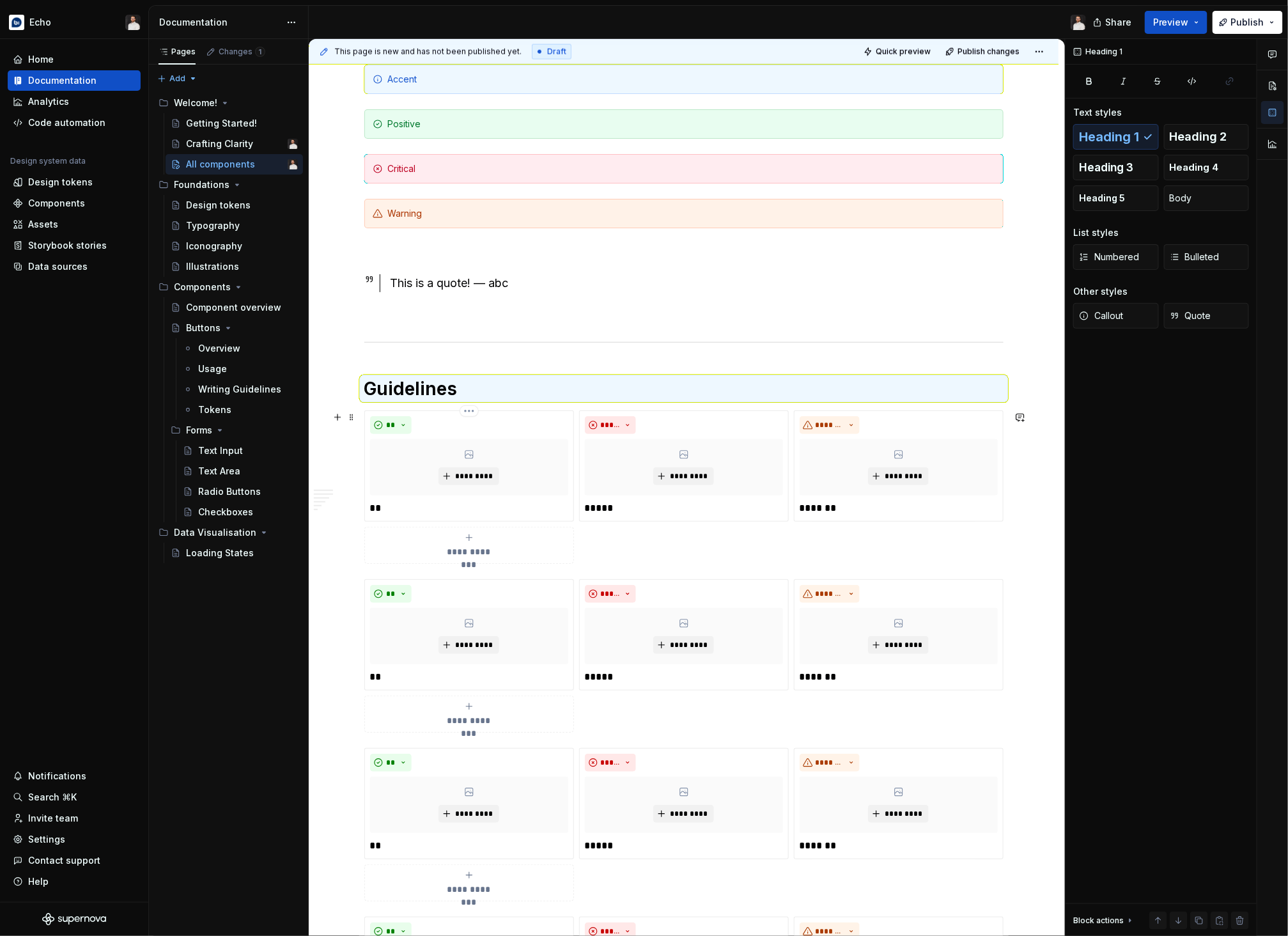
scroll to position [1243, 0]
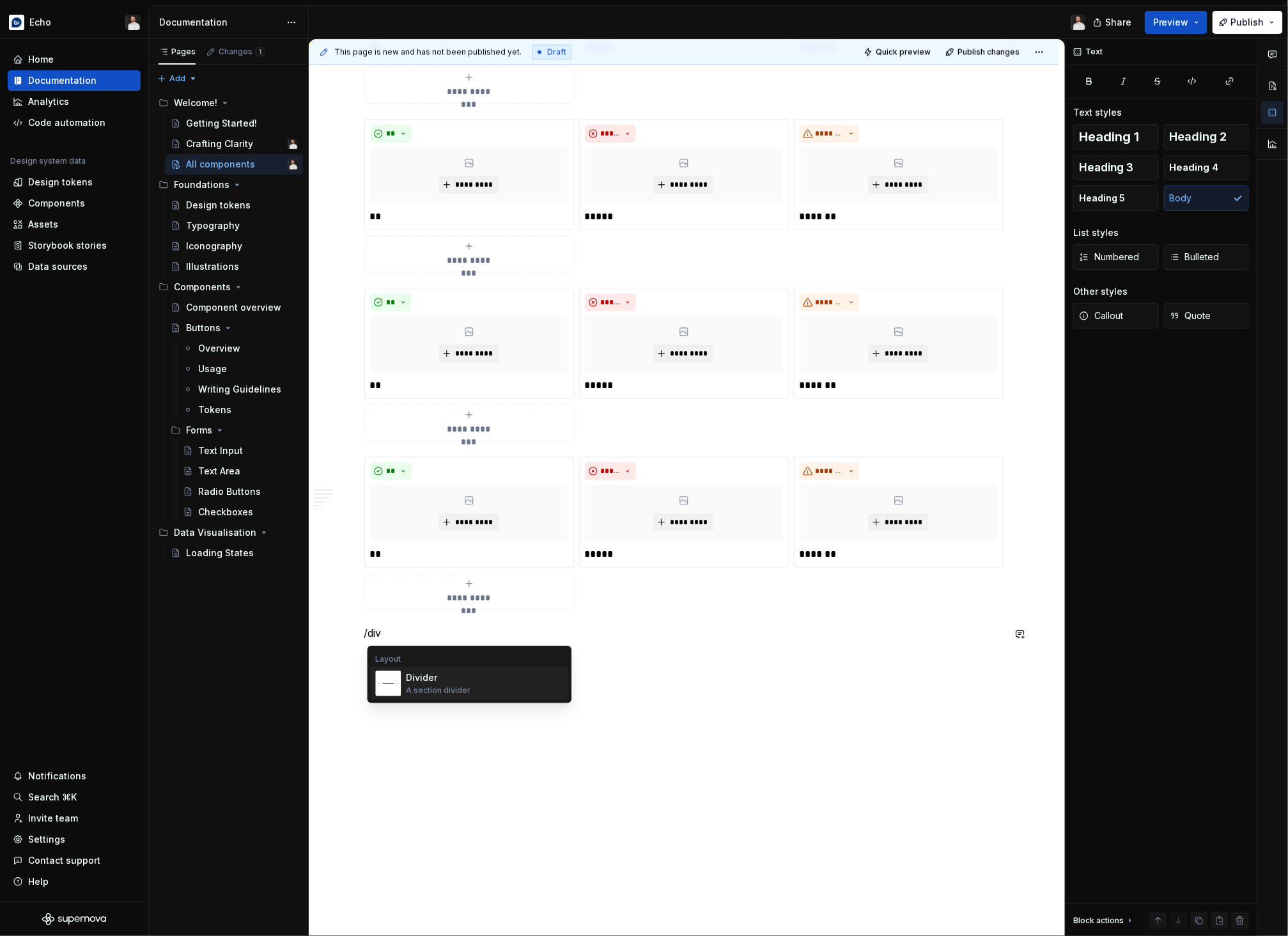
click at [511, 685] on div "Divider A section divider" at bounding box center [485, 684] width 157 height 26
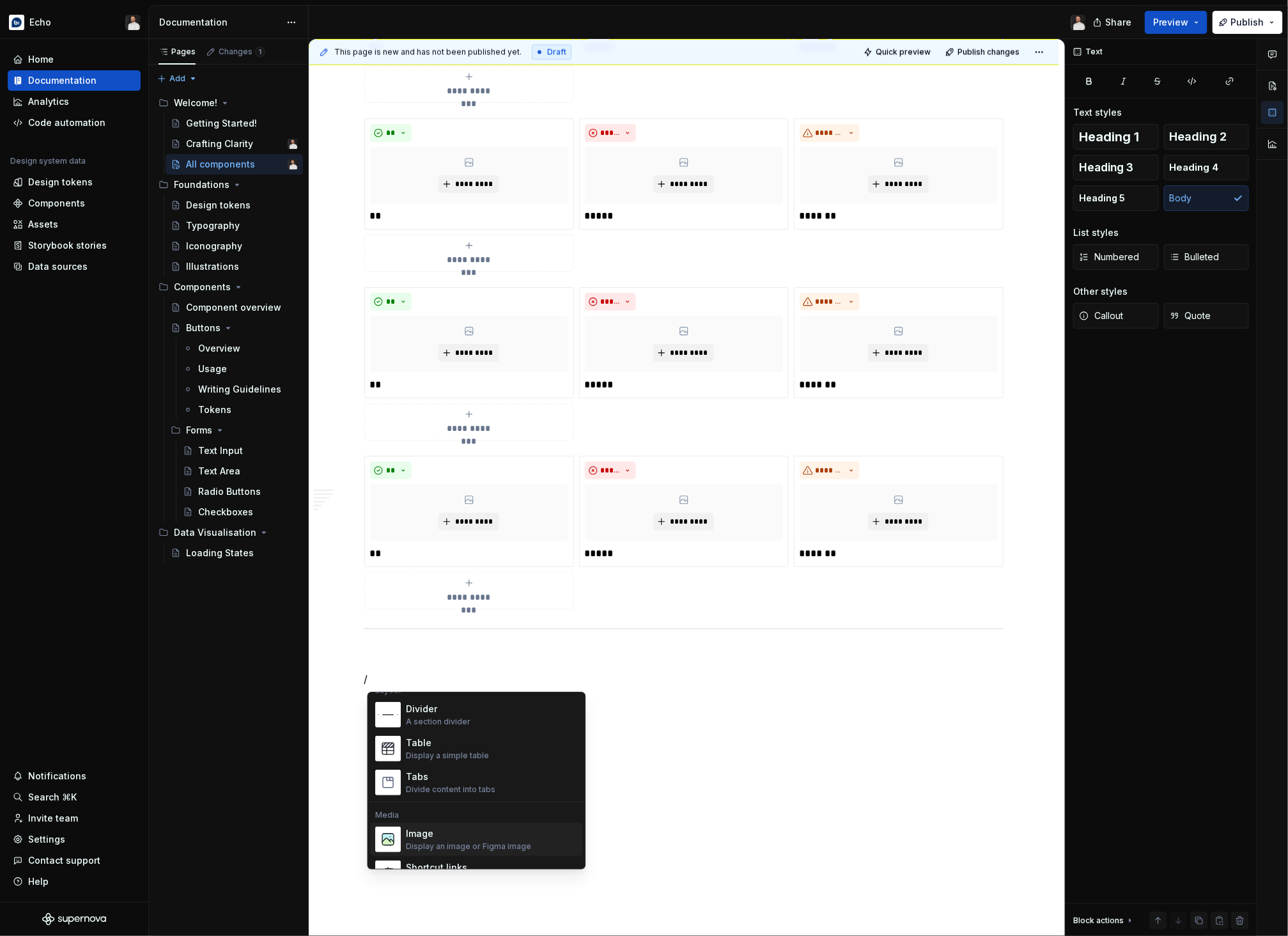
scroll to position [420, 0]
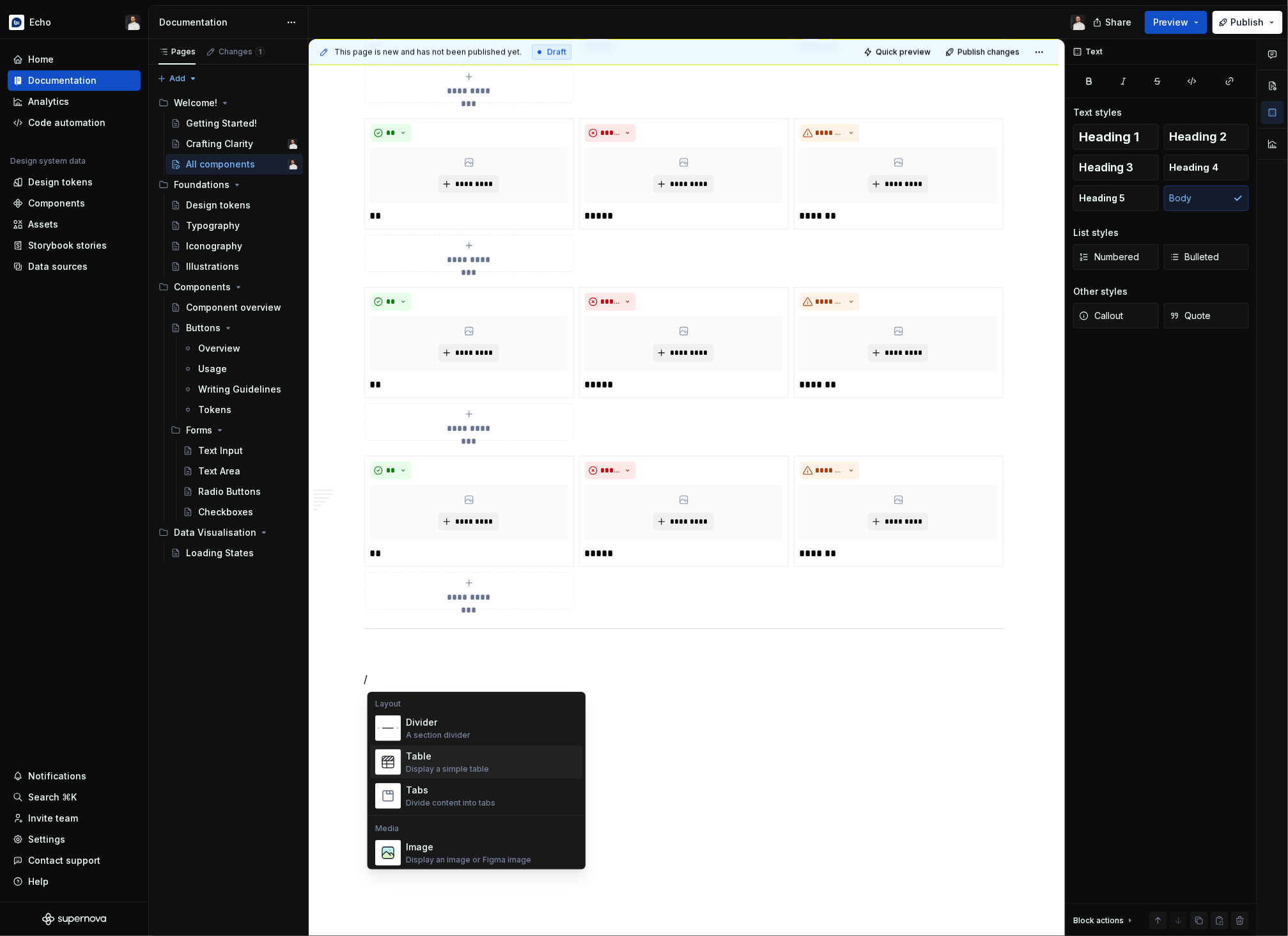
click at [480, 757] on div "Table" at bounding box center [447, 756] width 83 height 13
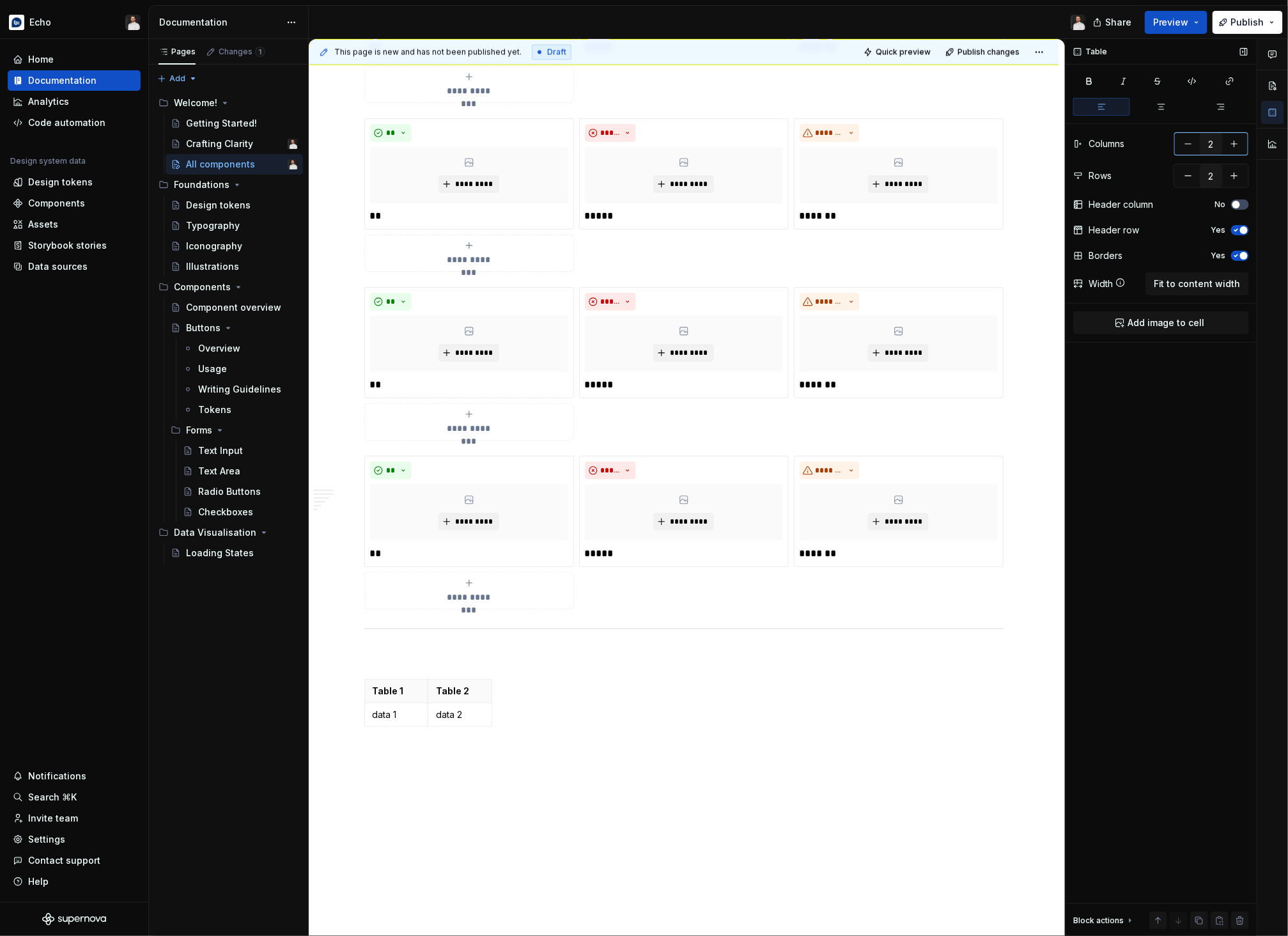
click at [1053, 143] on button "button" at bounding box center [1234, 143] width 23 height 23
type input "5"
click at [501, 696] on th at bounding box center [503, 691] width 23 height 24
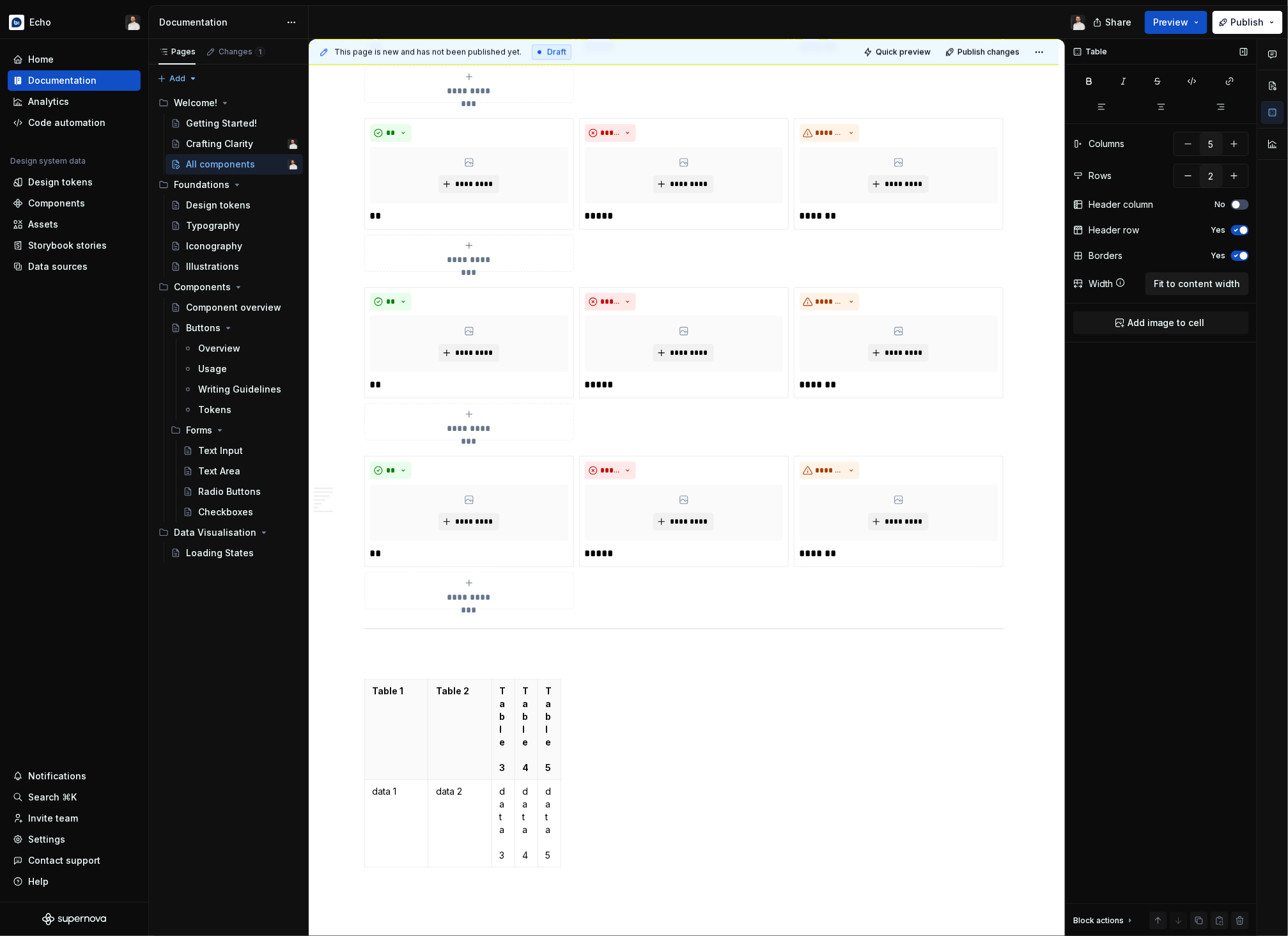
click at [1053, 290] on span "Fit to content width" at bounding box center [1196, 284] width 87 height 13
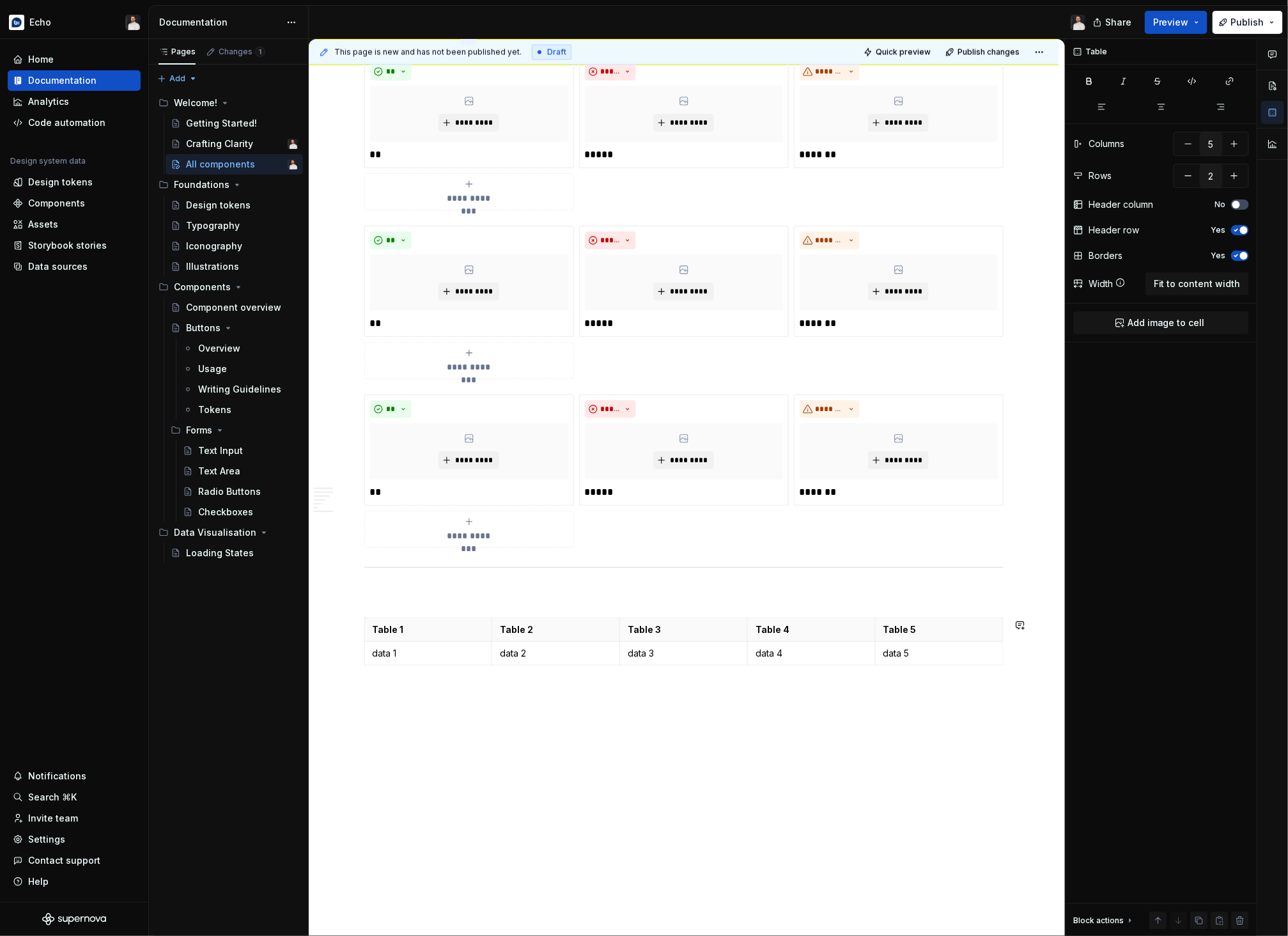
scroll to position [1335, 0]
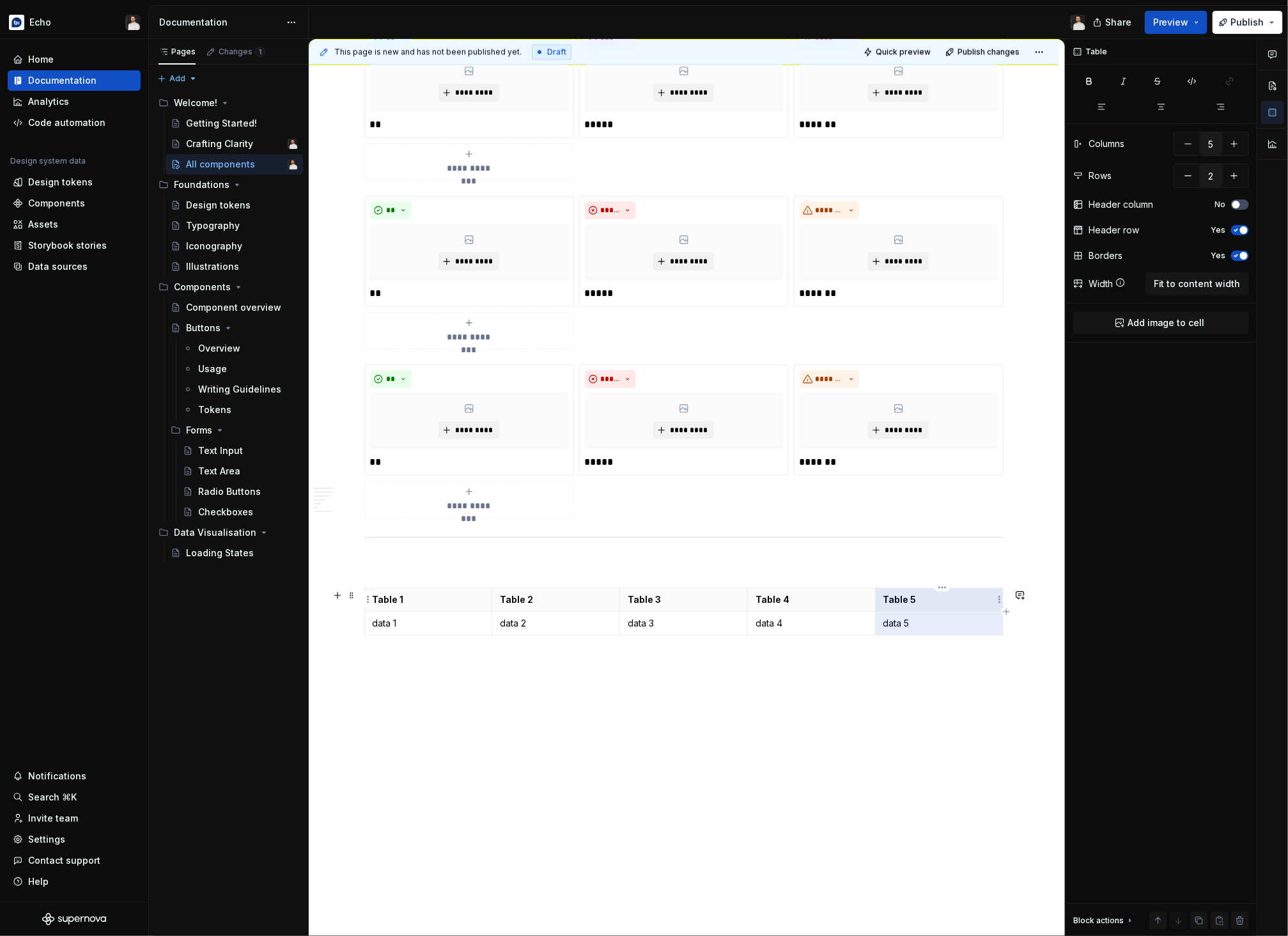
drag, startPoint x: 938, startPoint y: 627, endPoint x: 887, endPoint y: 597, distance: 59.2
click at [887, 597] on tbody "Table 1 Table 2 Table 3 Table 4 Table 5 data 1 data 2 data 3 data 4 data 5" at bounding box center [684, 611] width 639 height 48
click at [1053, 108] on icon "button" at bounding box center [1220, 107] width 10 height 10
drag, startPoint x: 801, startPoint y: 621, endPoint x: 1051, endPoint y: 235, distance: 459.9
click at [765, 603] on tbody "Table 1 Table 2 Table 3 Table 4 Table 5 data 1 data 2 data 3 data 4 data 5" at bounding box center [684, 611] width 639 height 48
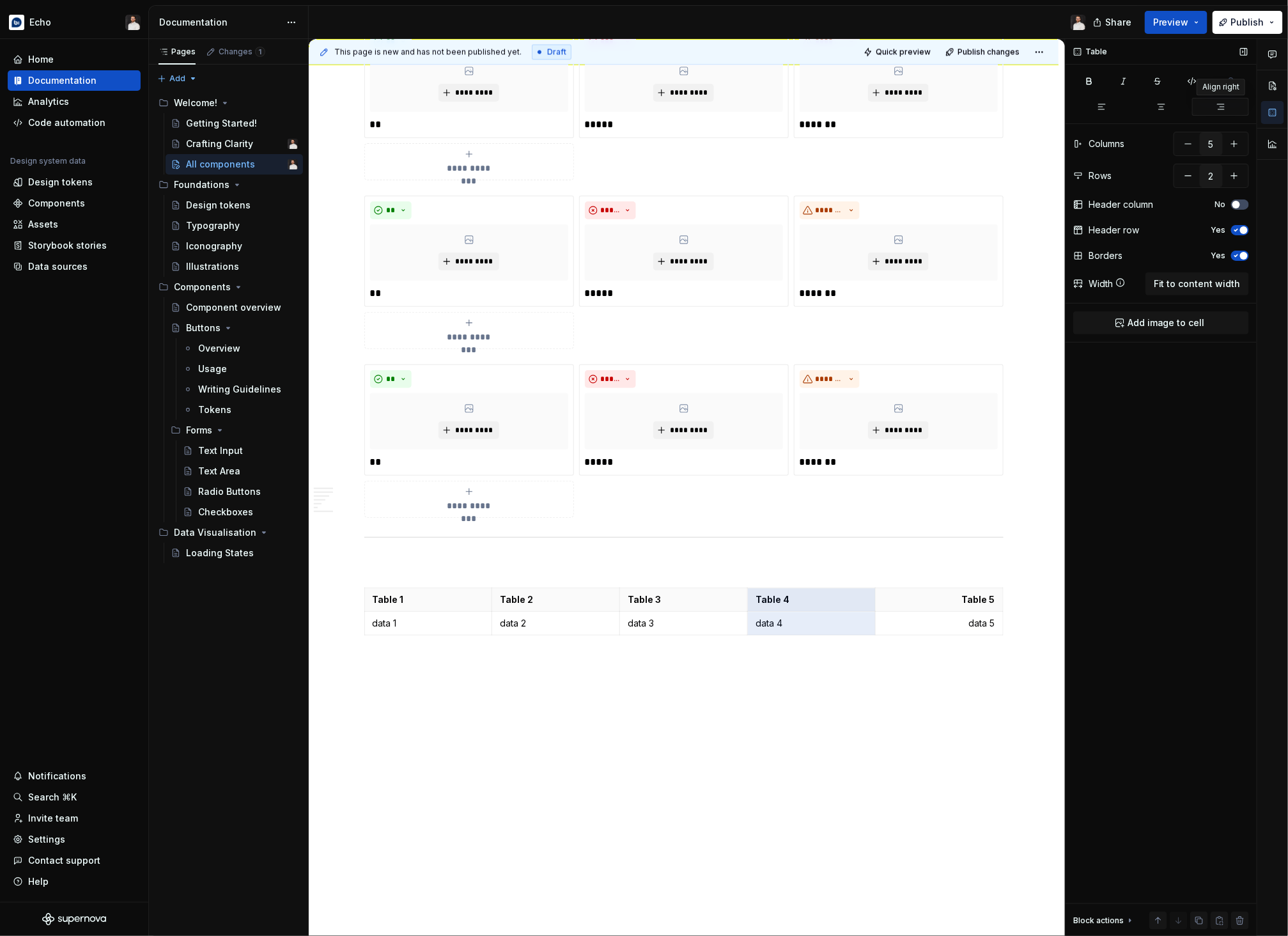
click at [1053, 109] on icon "button" at bounding box center [1220, 107] width 10 height 10
drag, startPoint x: 687, startPoint y: 628, endPoint x: 626, endPoint y: 601, distance: 66.7
click at [626, 601] on tbody "Table 1 Table 2 Table 3 Table 4 Table 5 data 1 data 2 data 3 data 4 data 5" at bounding box center [684, 611] width 639 height 48
click at [1053, 112] on button "button" at bounding box center [1161, 107] width 57 height 18
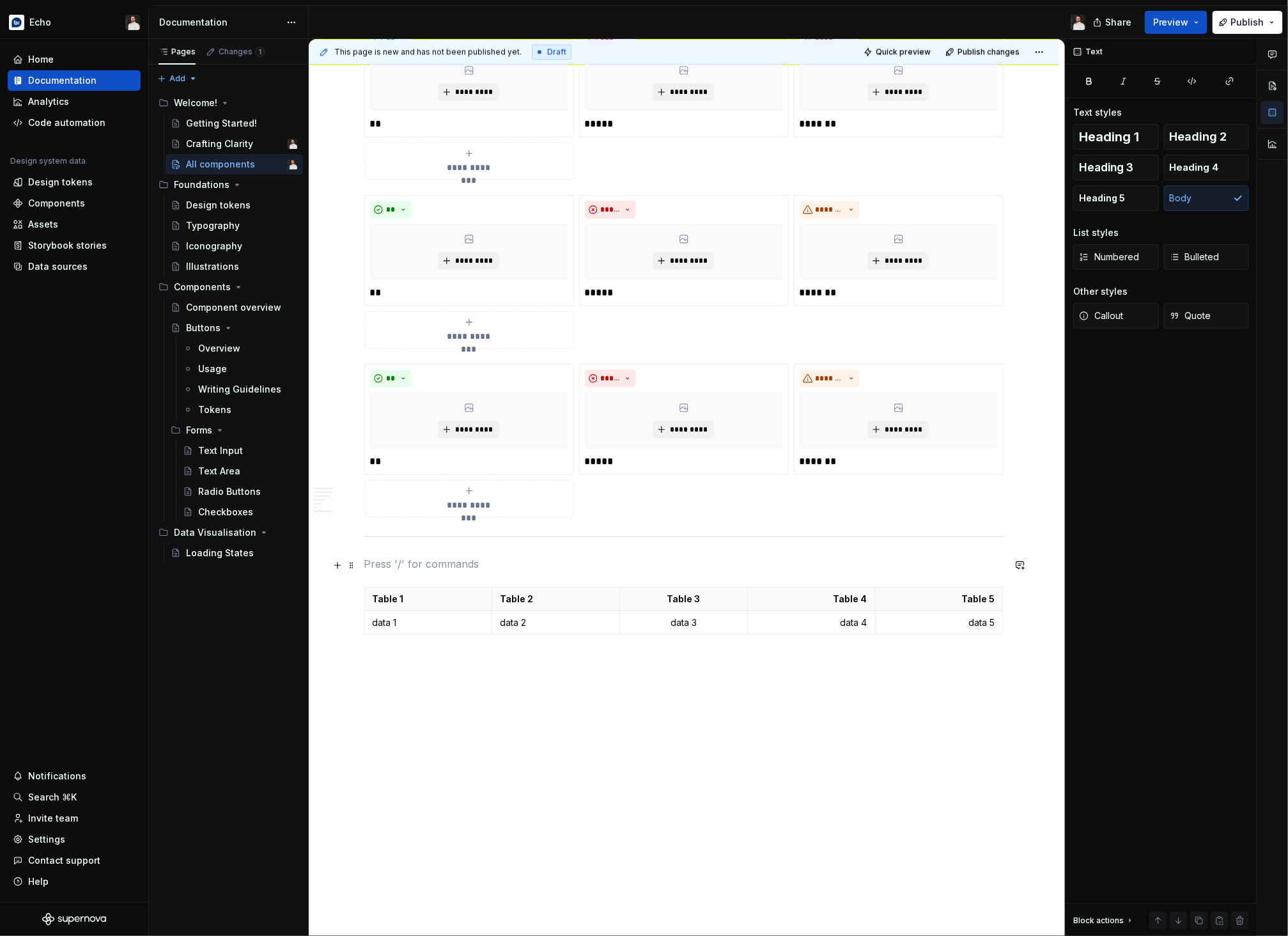
click at [379, 562] on p at bounding box center [684, 564] width 639 height 15
click at [1053, 137] on span "Heading 1" at bounding box center [1109, 136] width 60 height 13
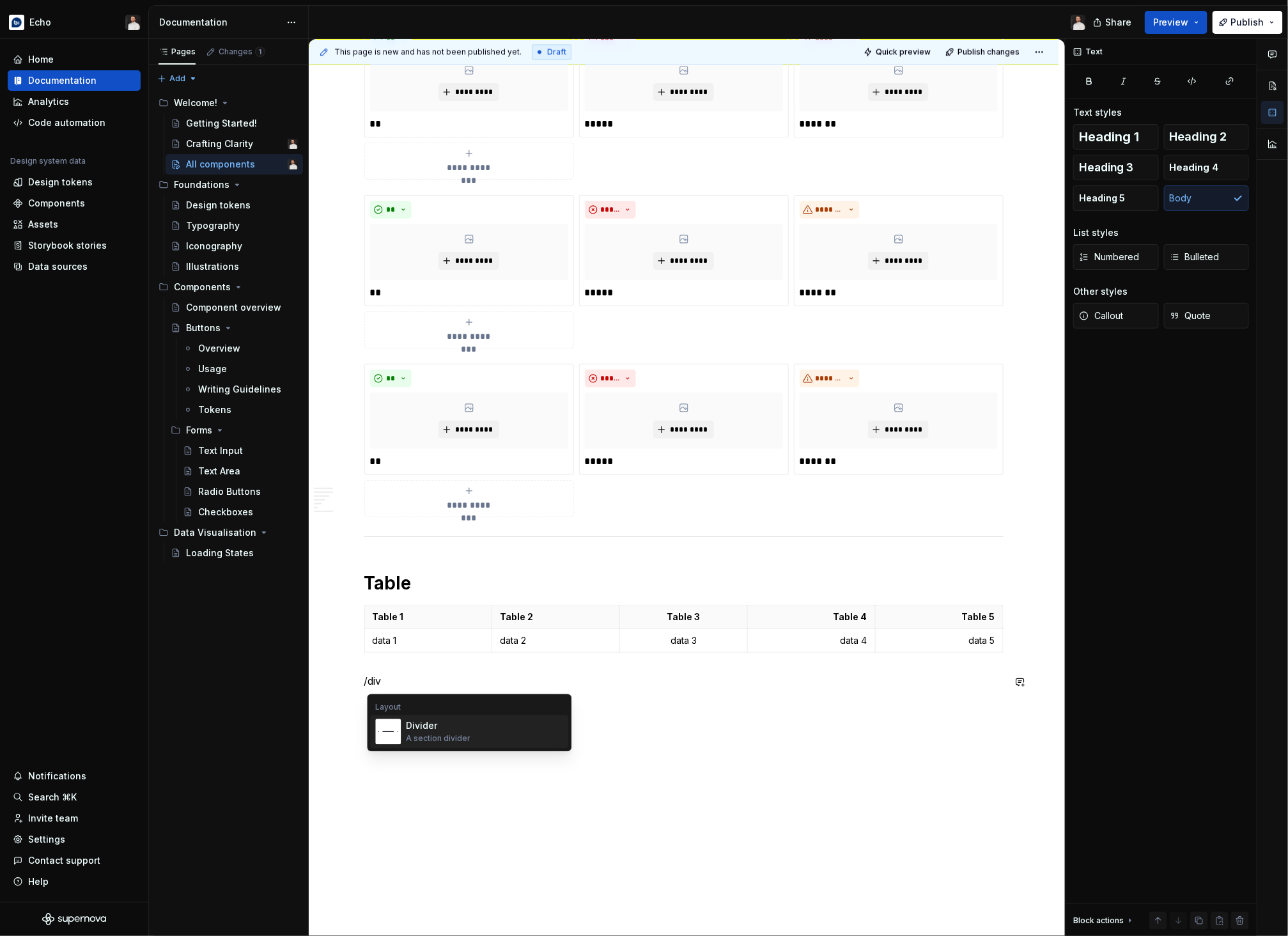
click at [453, 728] on div "Divider" at bounding box center [438, 726] width 65 height 13
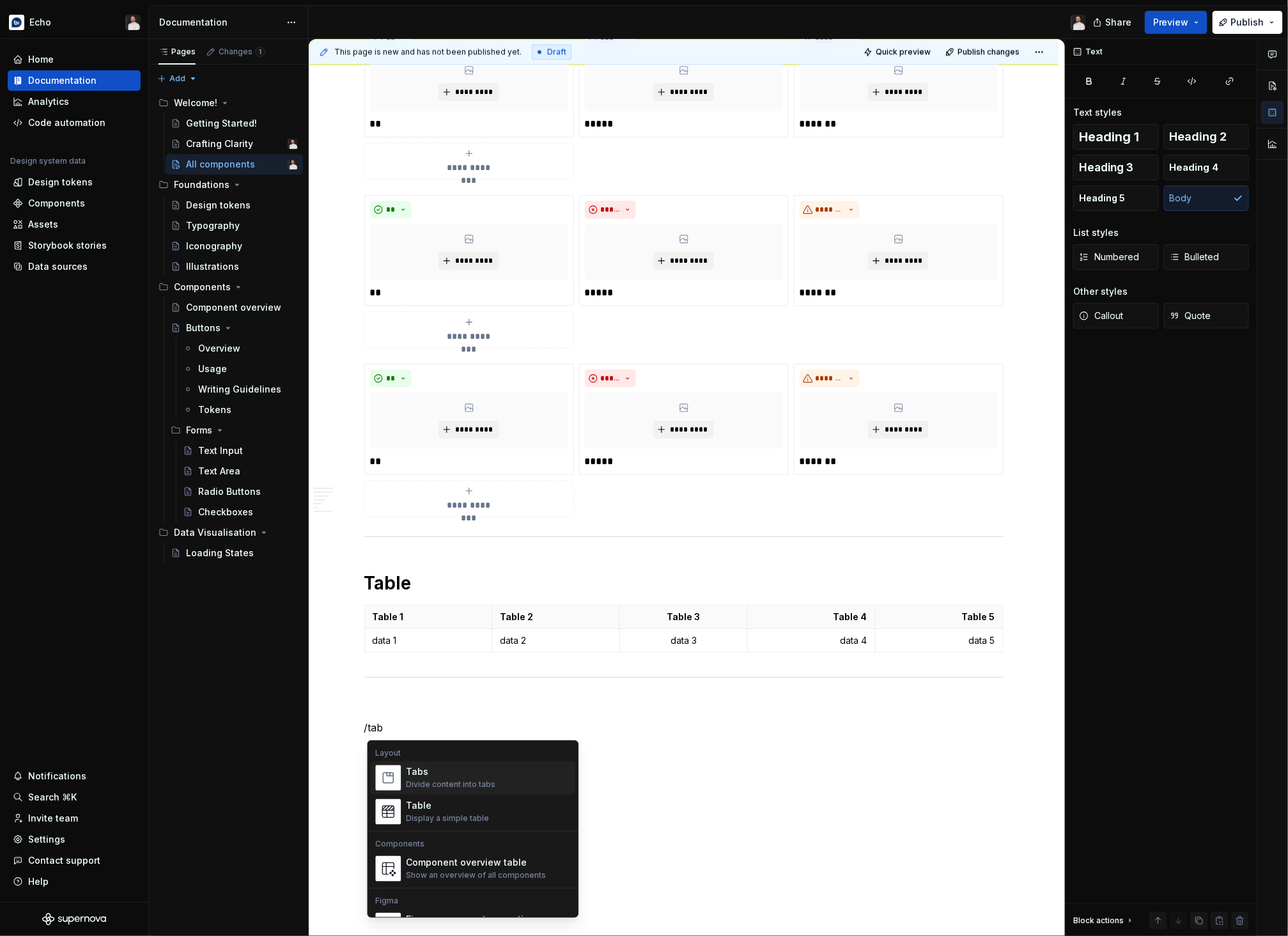
click at [435, 766] on div "Tabs" at bounding box center [451, 772] width 90 height 13
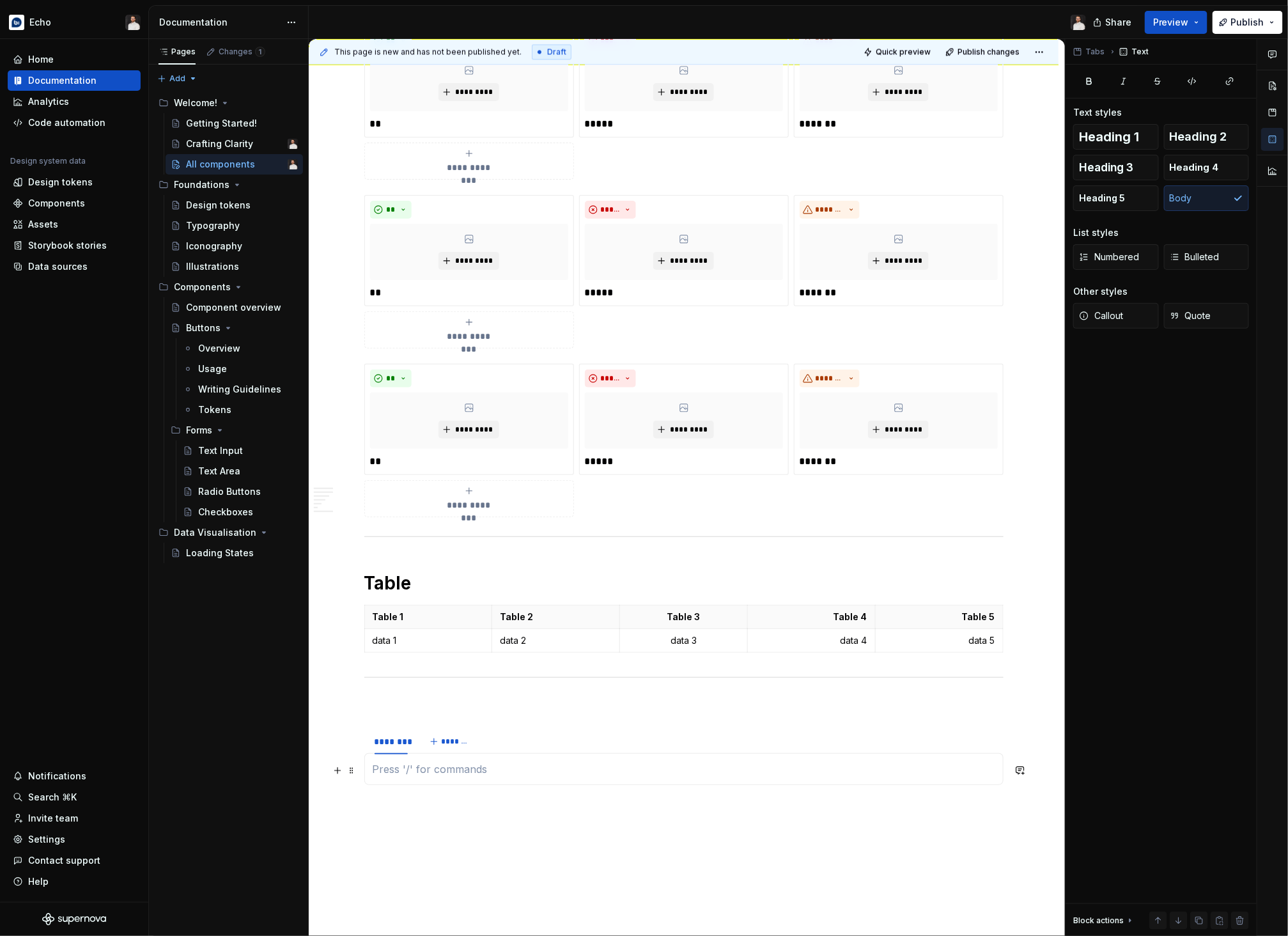
type textarea "*"
click at [402, 749] on div "********" at bounding box center [391, 742] width 44 height 18
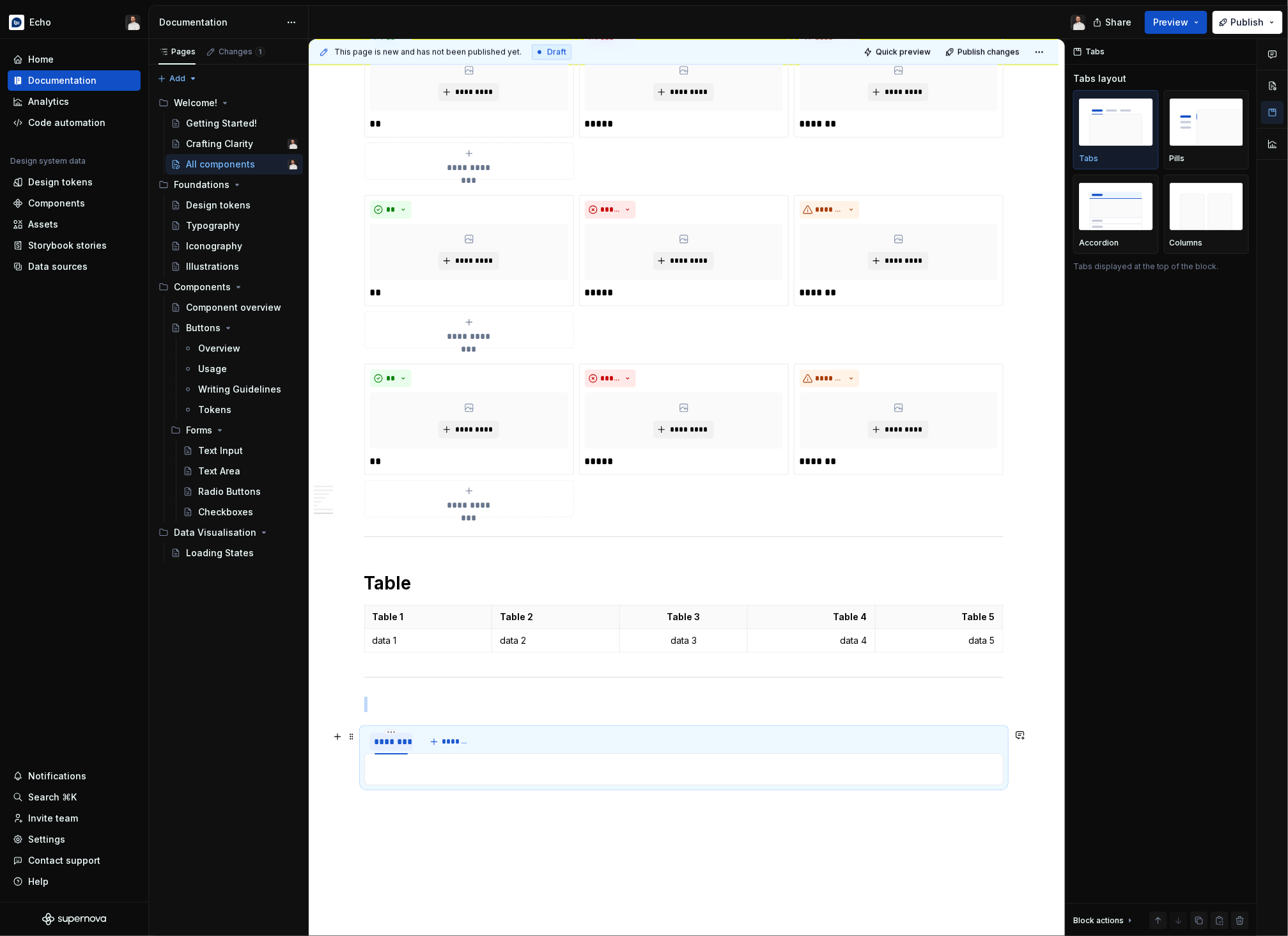
click at [403, 746] on div "********" at bounding box center [390, 742] width 33 height 13
click at [395, 746] on div "********" at bounding box center [390, 742] width 33 height 13
type input "*****"
click at [414, 733] on button "*******" at bounding box center [439, 742] width 51 height 18
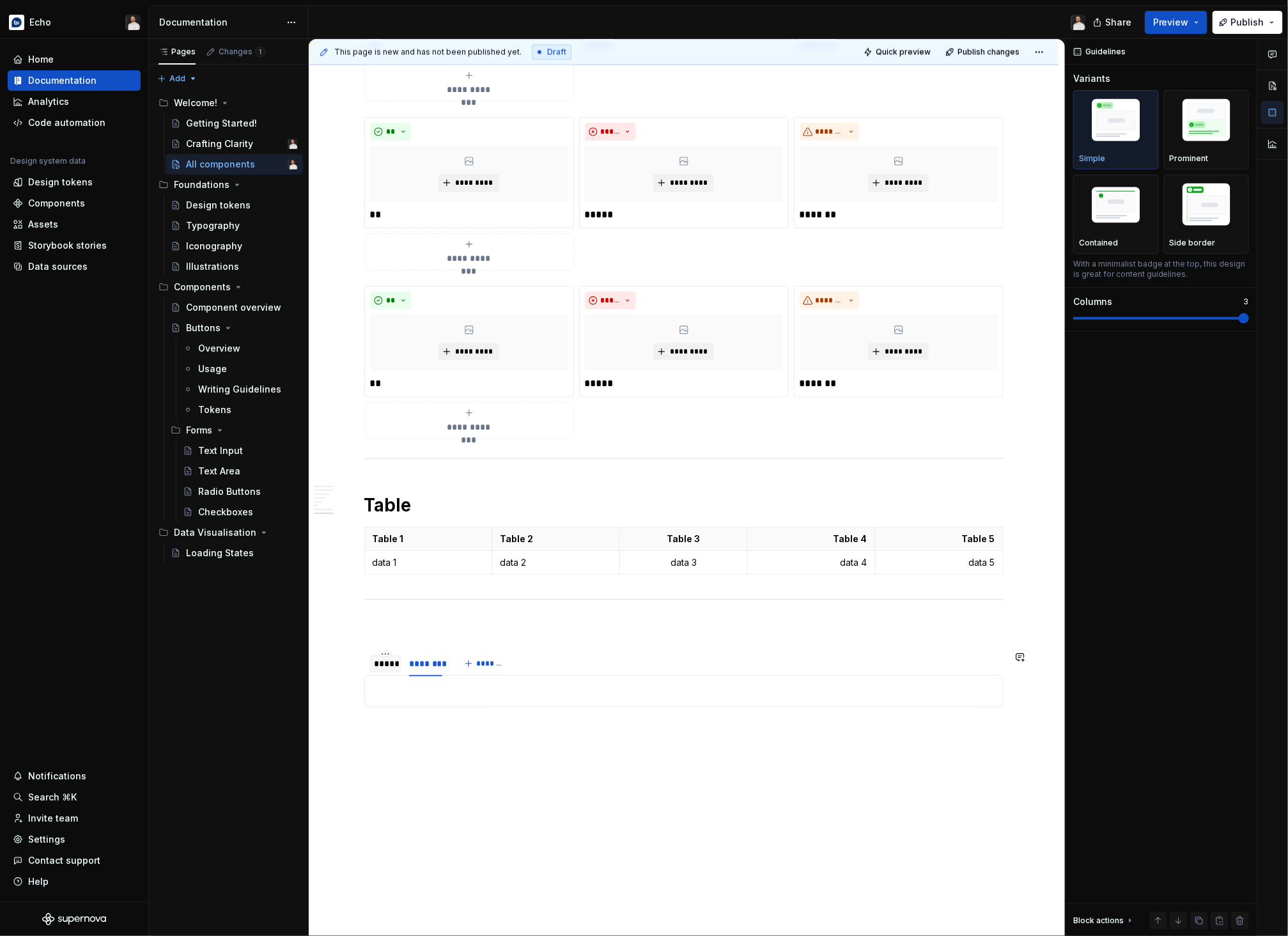
scroll to position [1492, 0]
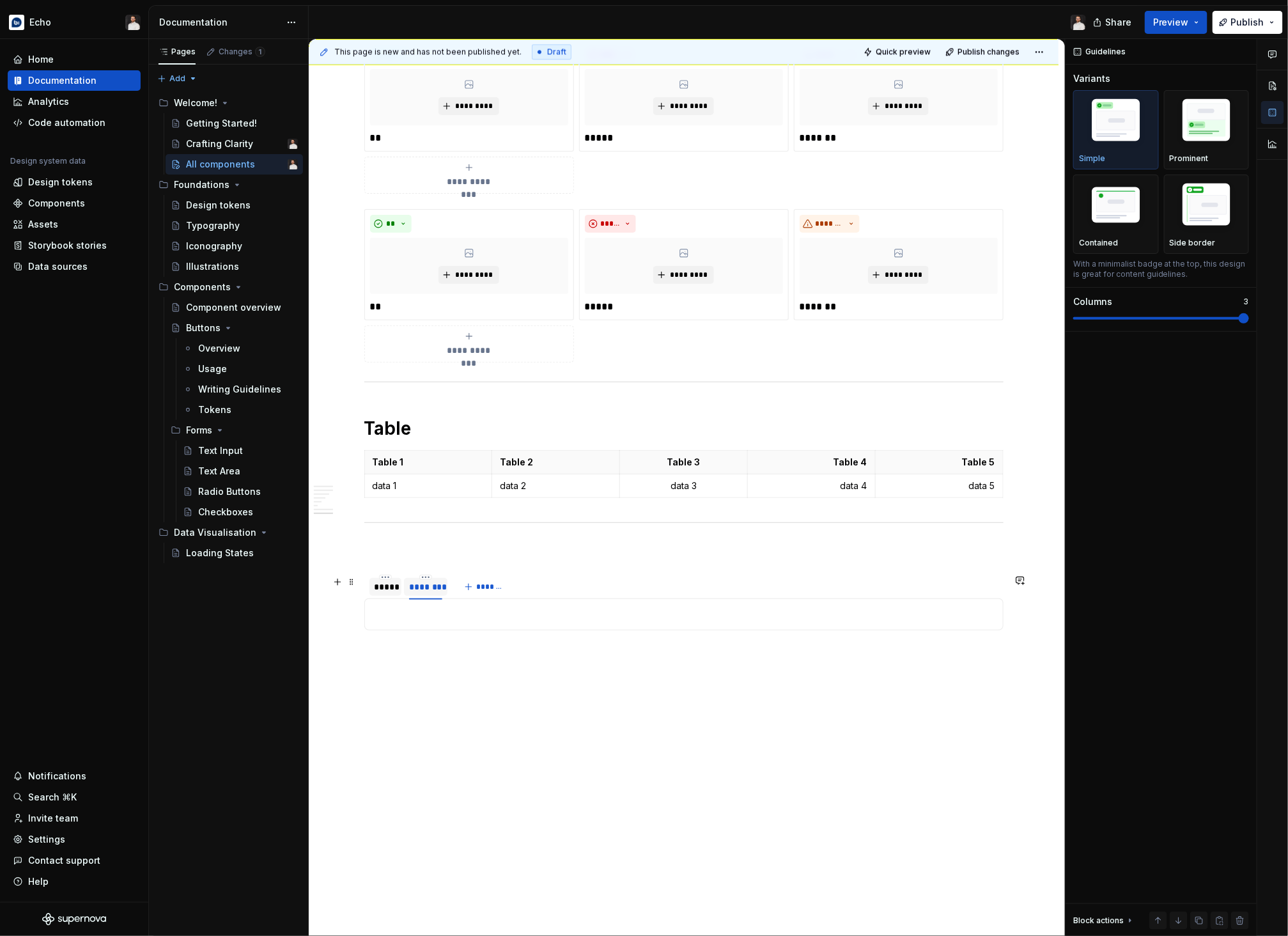
click at [437, 580] on div "********" at bounding box center [426, 587] width 44 height 18
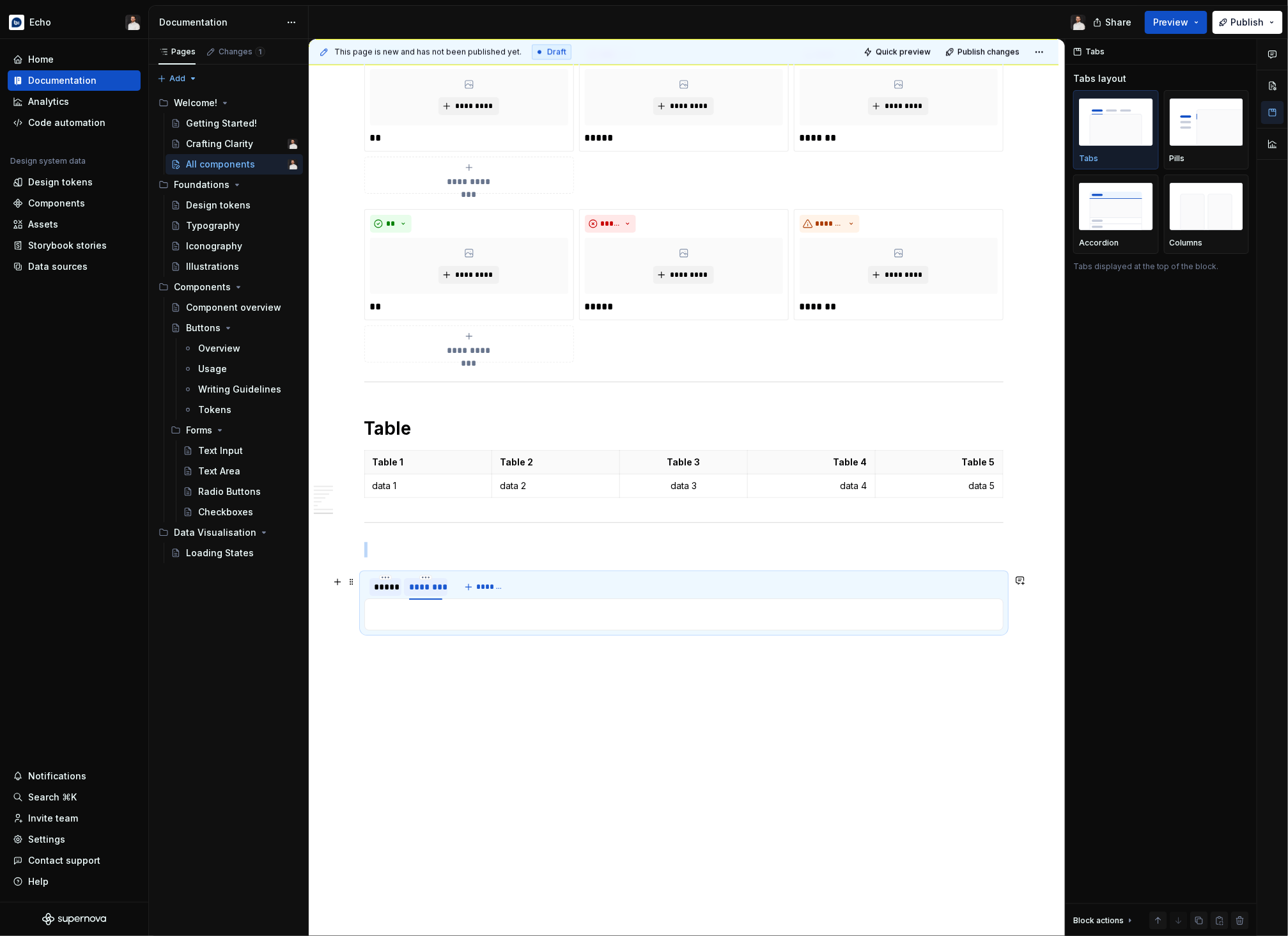
click at [436, 591] on div "********" at bounding box center [425, 586] width 33 height 13
click at [435, 591] on div "********" at bounding box center [425, 586] width 33 height 13
type input "*****"
click at [390, 593] on div "*****" at bounding box center [385, 587] width 32 height 18
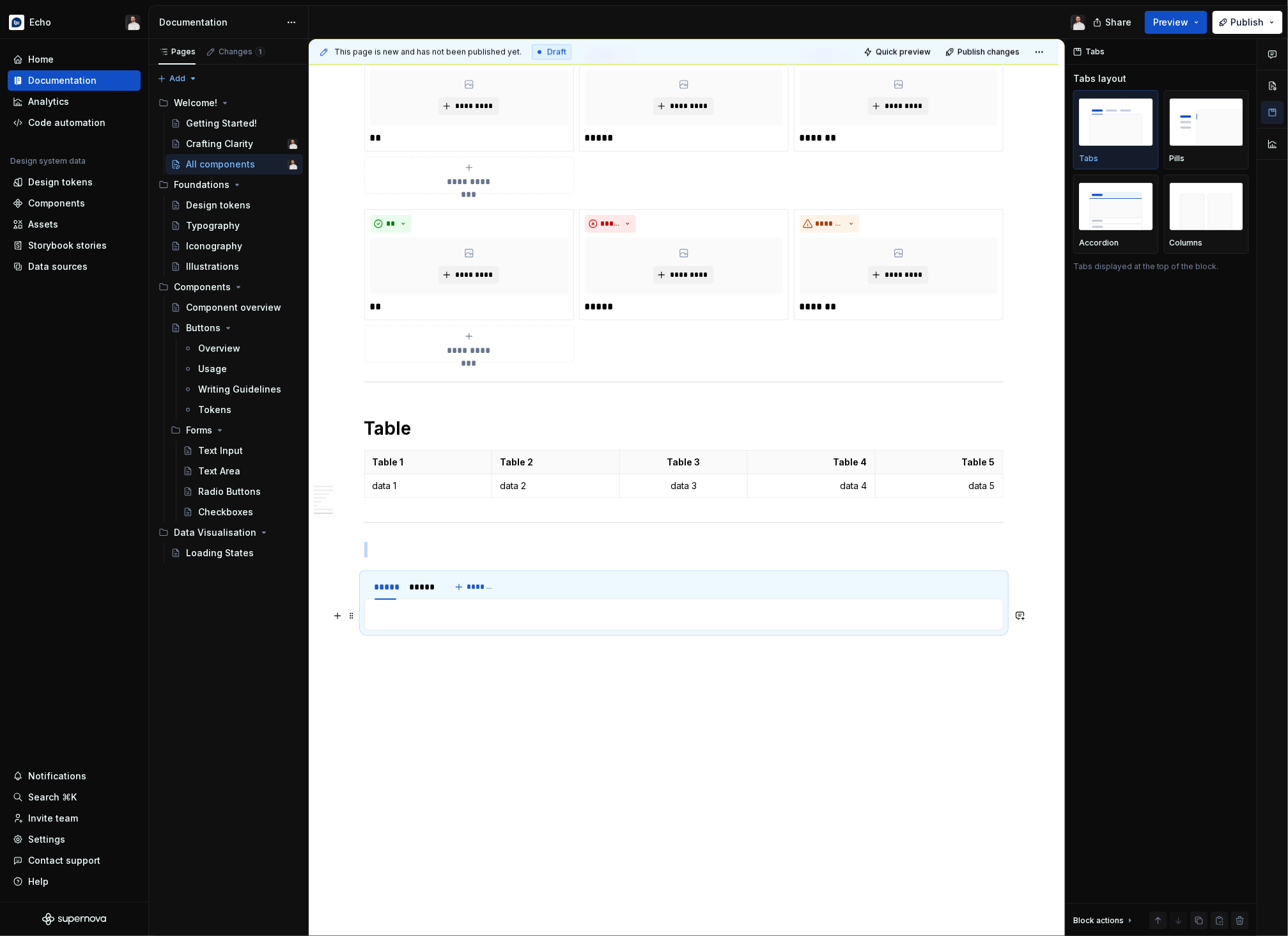
click at [397, 619] on p at bounding box center [684, 613] width 623 height 15
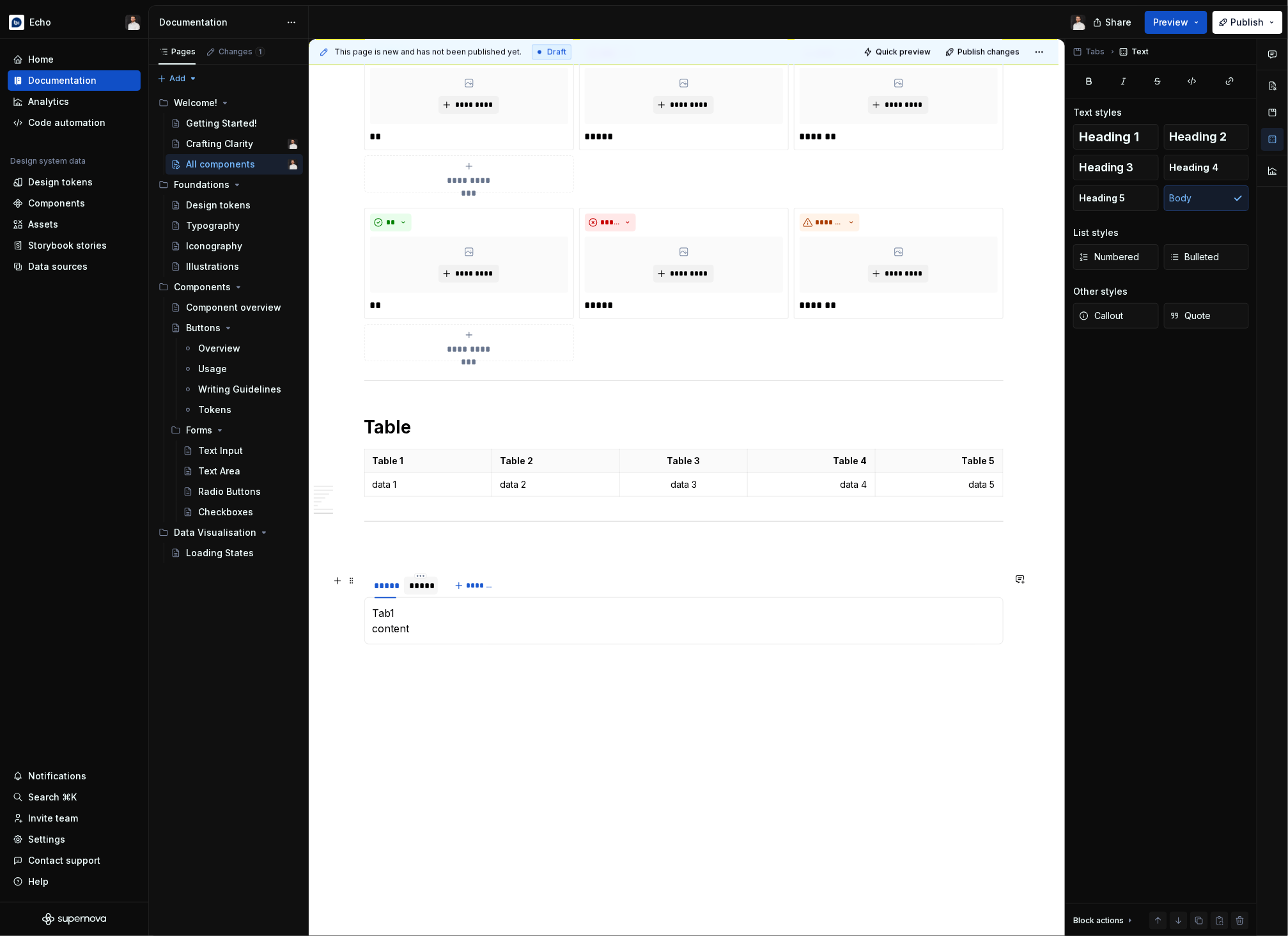
click at [422, 589] on div "*****" at bounding box center [421, 585] width 24 height 13
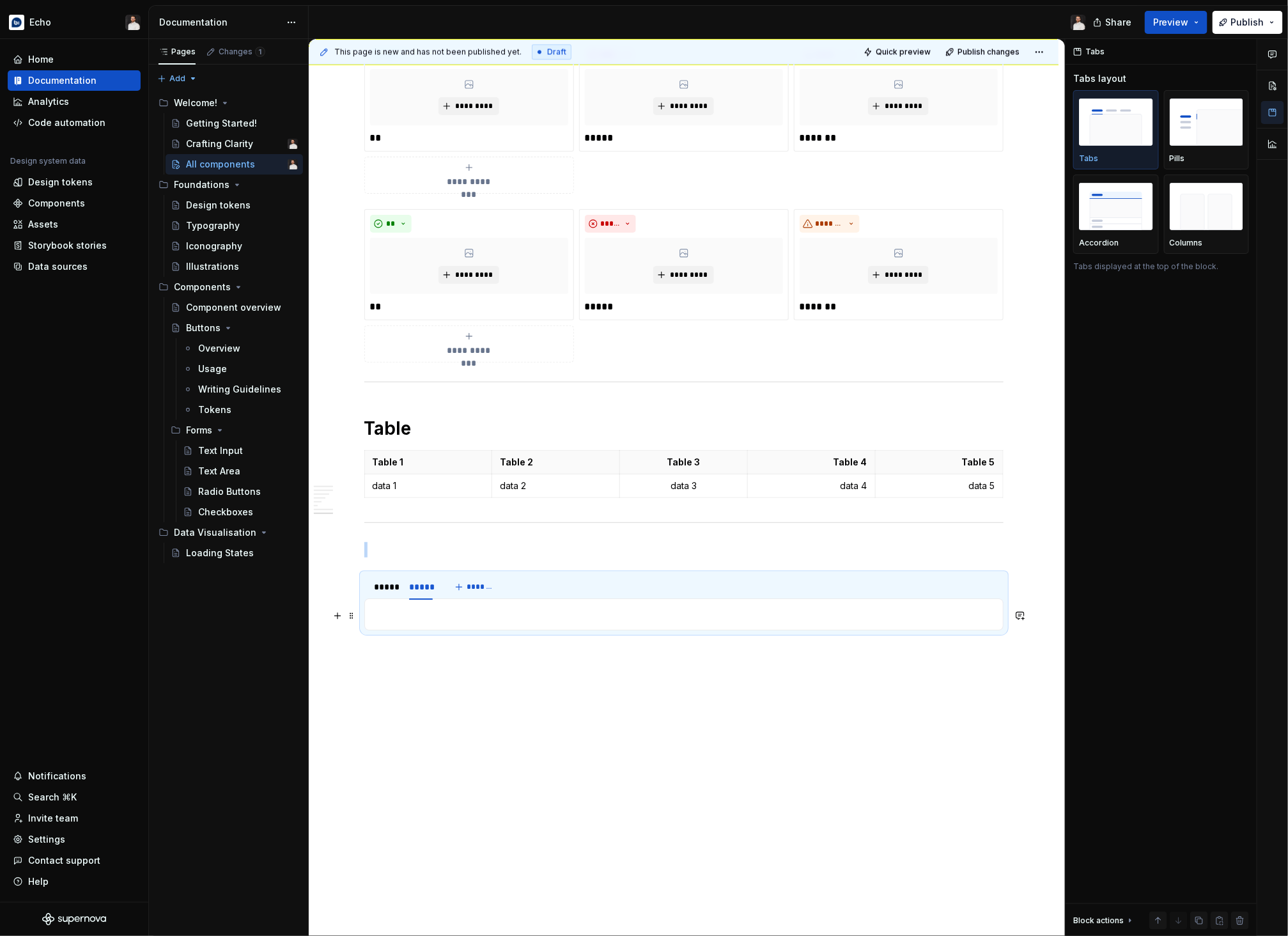
click at [414, 617] on p at bounding box center [684, 613] width 623 height 15
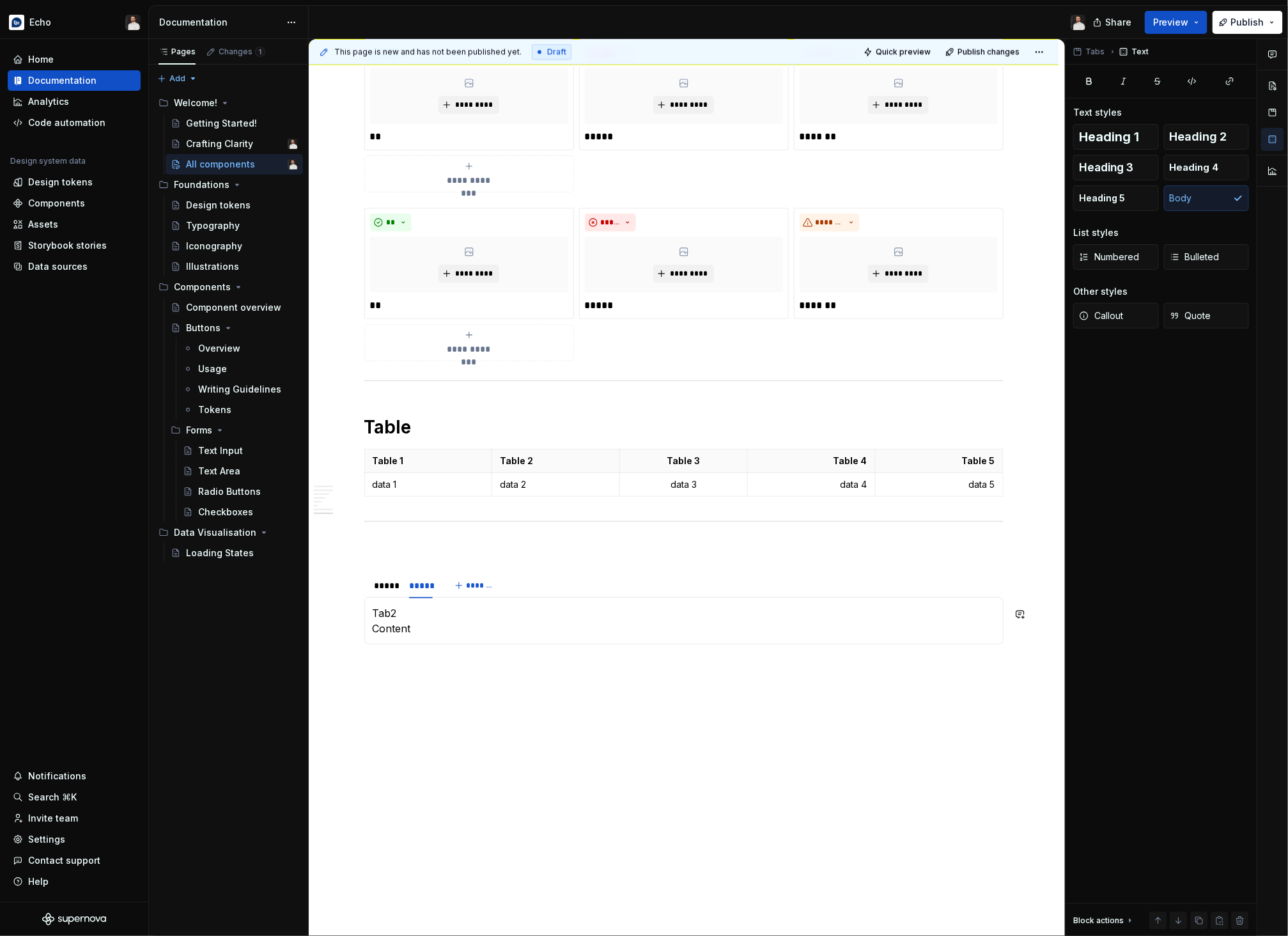
click at [406, 557] on p at bounding box center [684, 548] width 639 height 15
click at [1053, 135] on span "Heading 1" at bounding box center [1109, 136] width 60 height 13
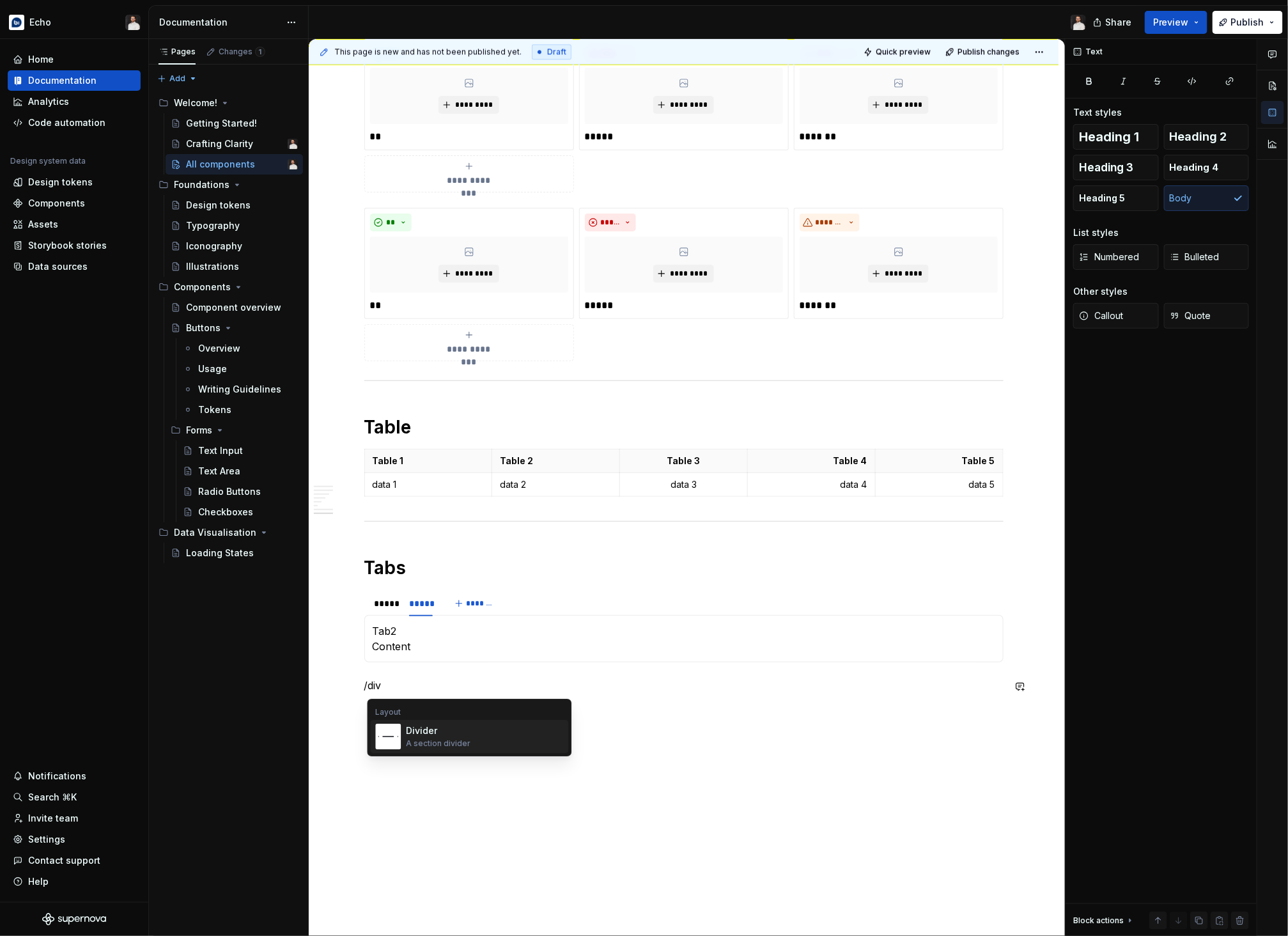
click at [475, 730] on div "Divider A section divider" at bounding box center [485, 737] width 157 height 26
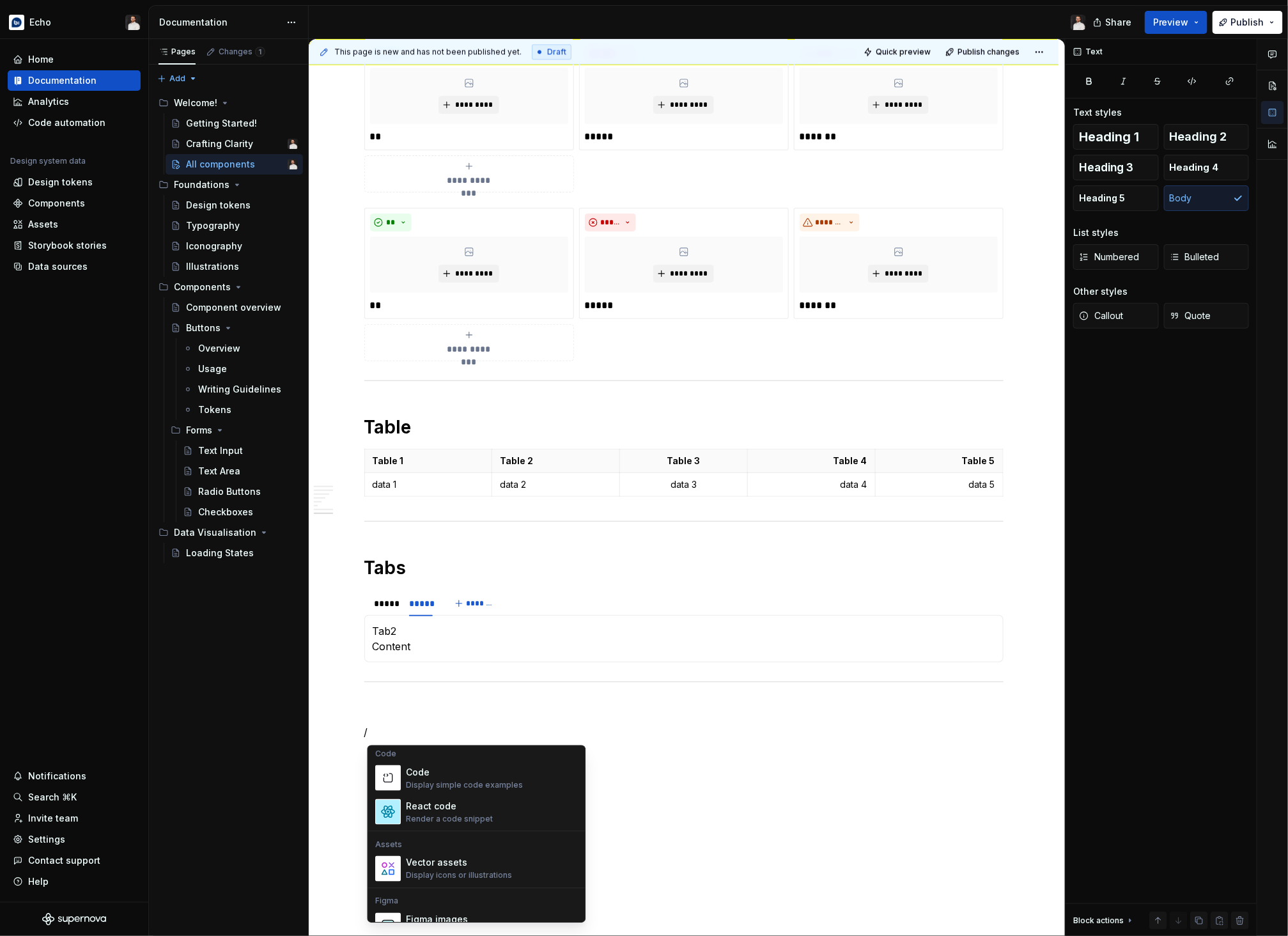
scroll to position [1053, 0]
click at [453, 766] on div "Display simple code examples" at bounding box center [465, 791] width 117 height 10
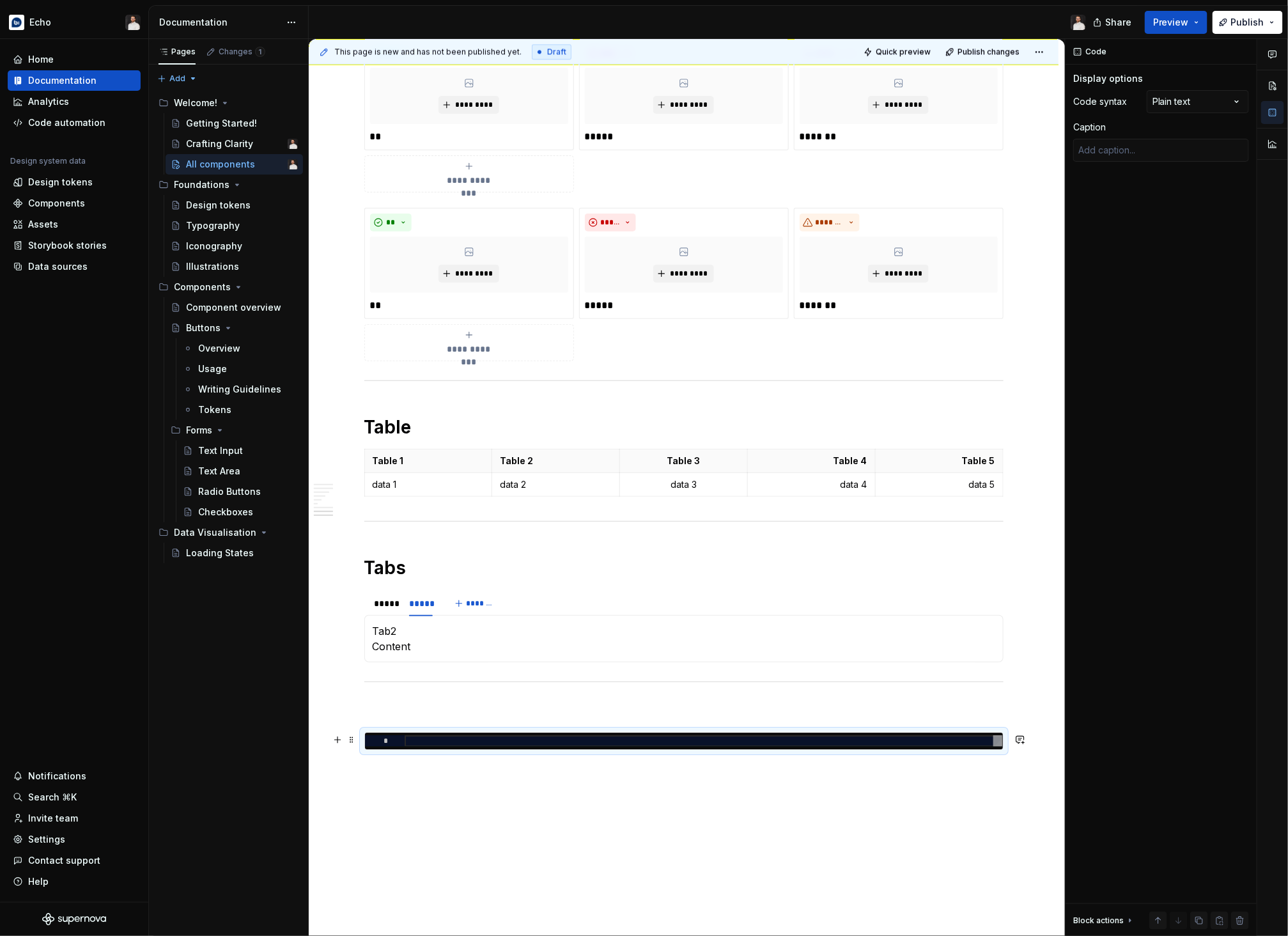
type textarea "*"
type textarea "**********"
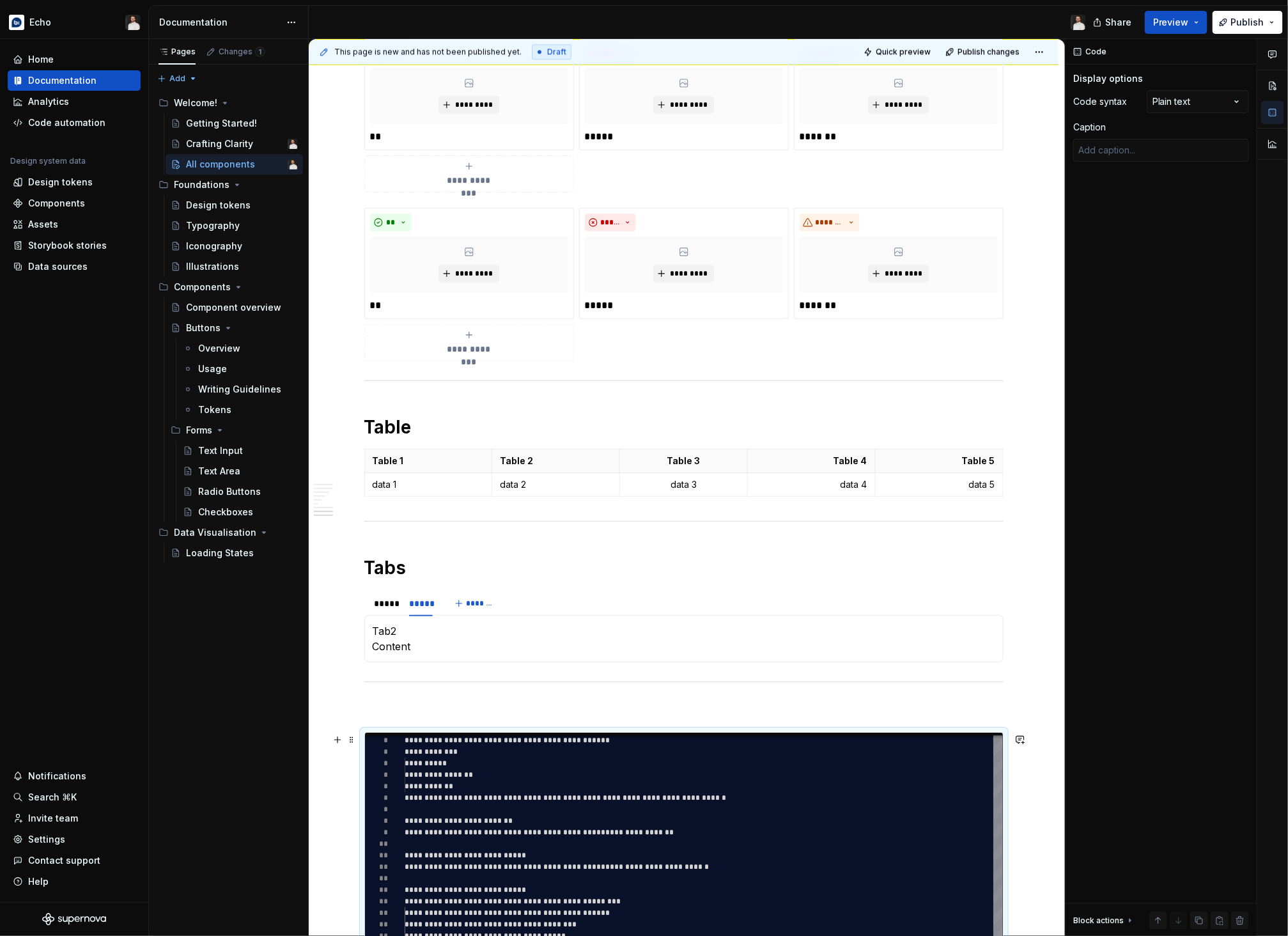
scroll to position [92, 9]
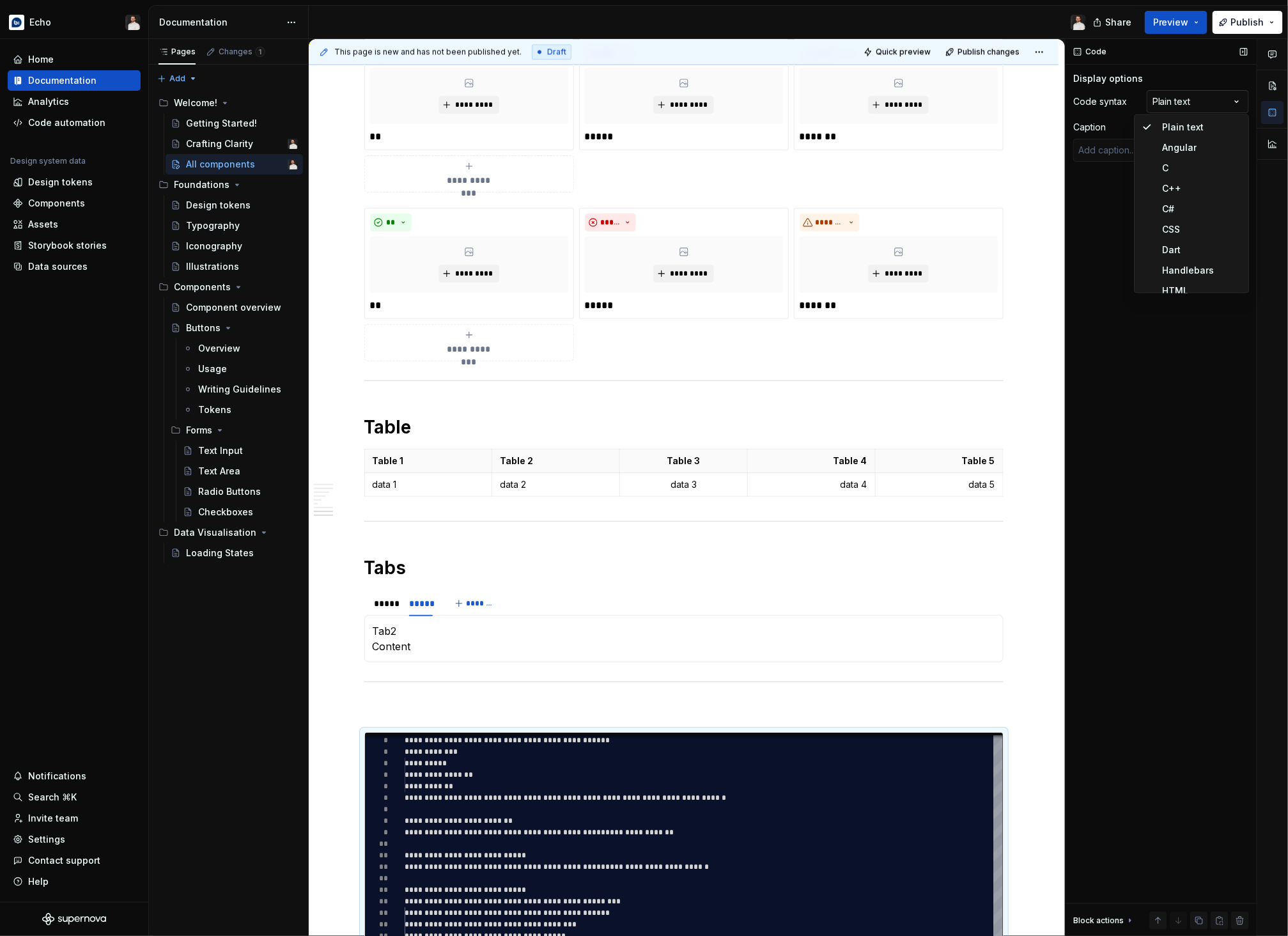
click at [1053, 112] on div "Comments Open comments No comments yet Select ‘Comment’ from the block context …" at bounding box center [1177, 488] width 222 height 898
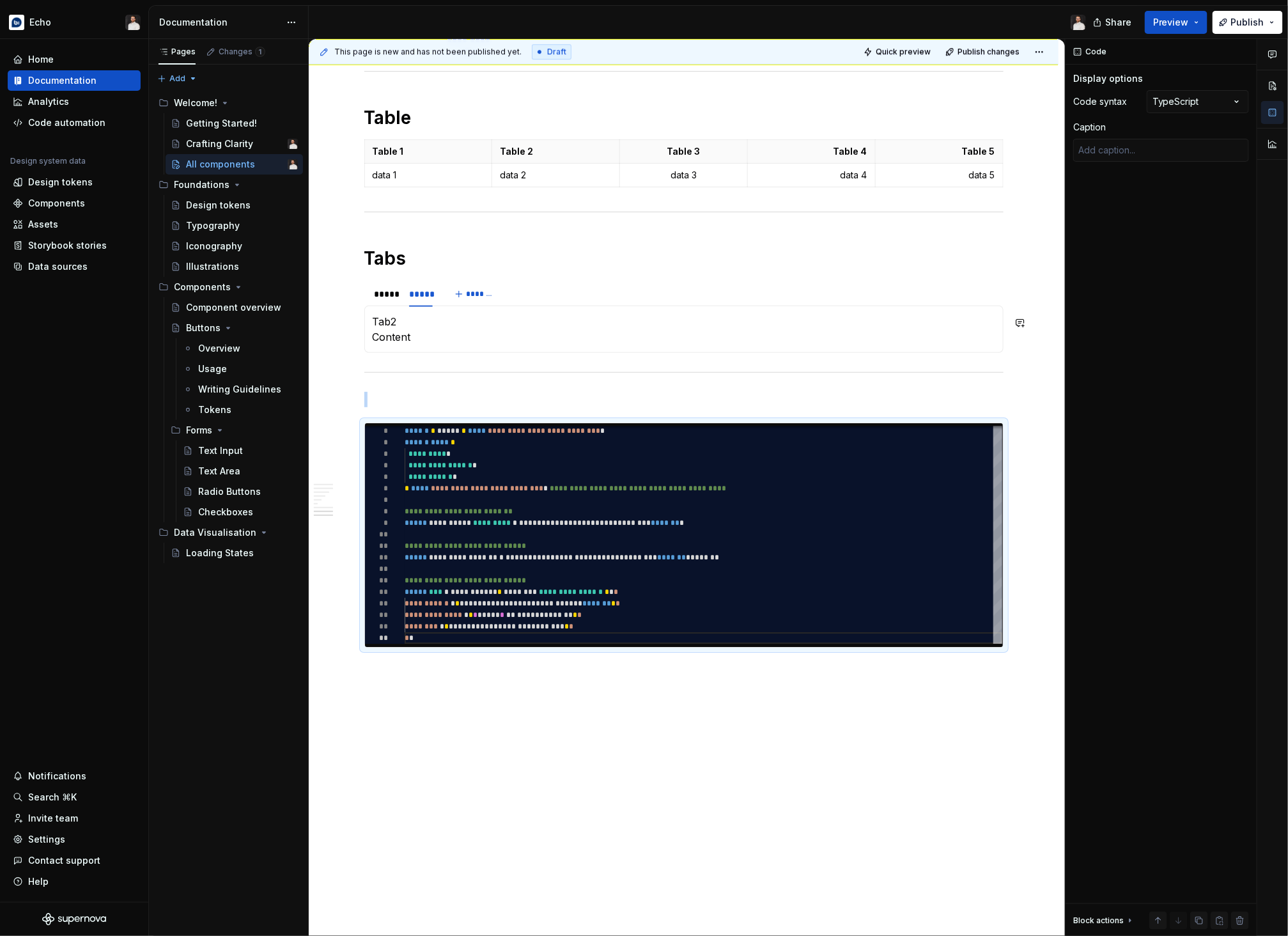
scroll to position [1808, 0]
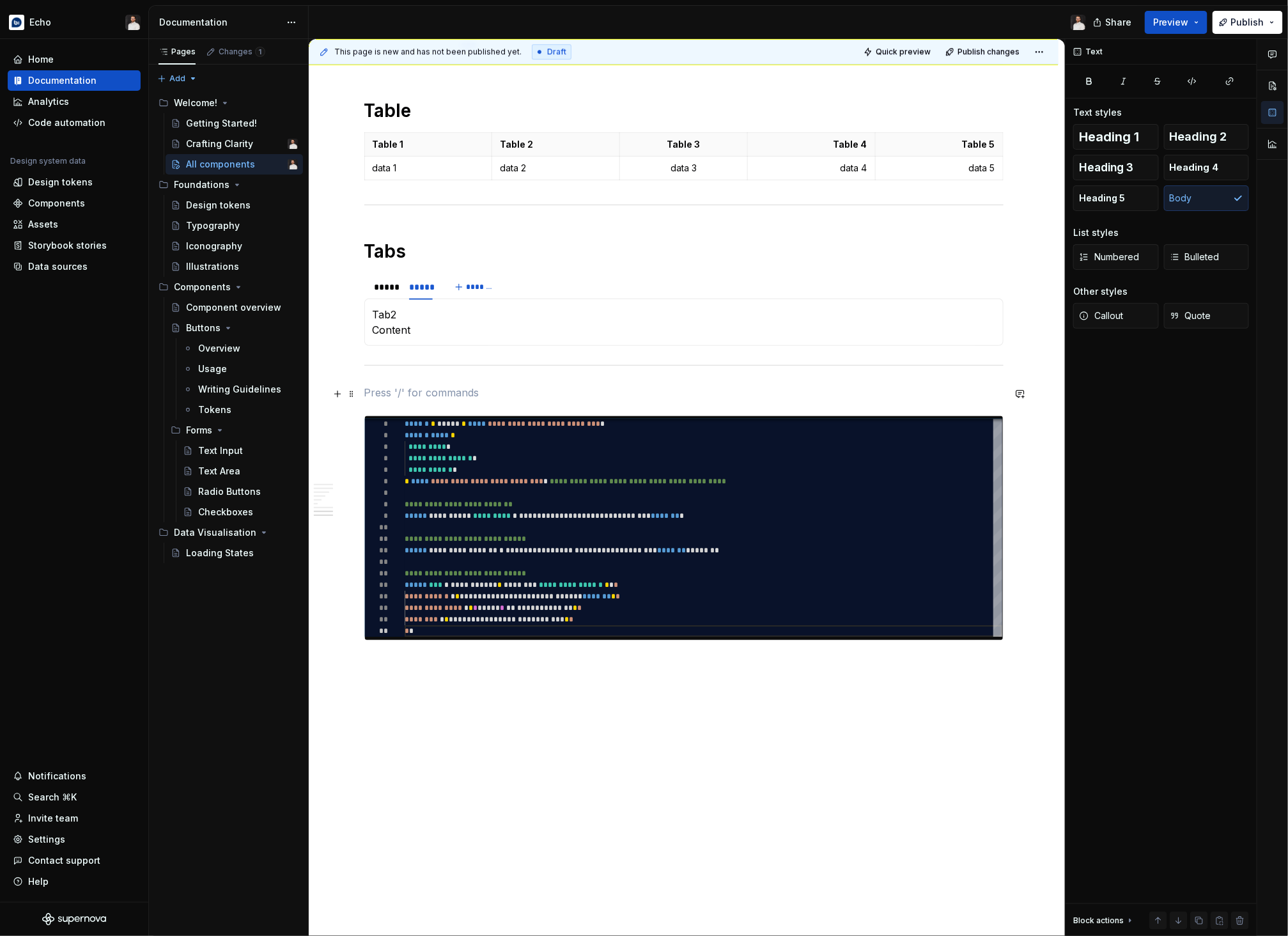
click at [492, 390] on p at bounding box center [684, 392] width 639 height 15
drag, startPoint x: 1116, startPoint y: 139, endPoint x: 857, endPoint y: 347, distance: 332.2
click at [1053, 139] on span "Heading 1" at bounding box center [1109, 136] width 60 height 13
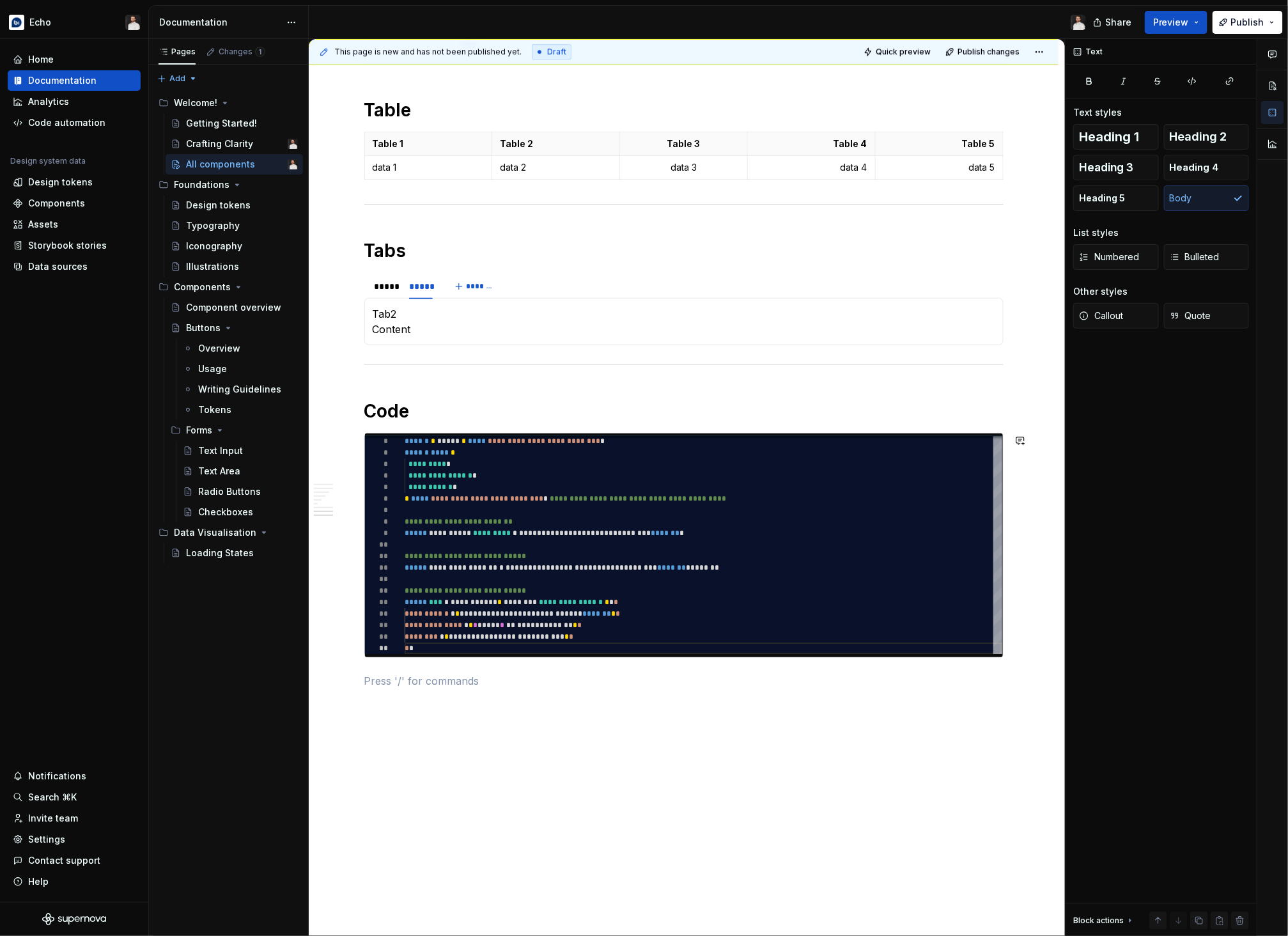
scroll to position [1803, 0]
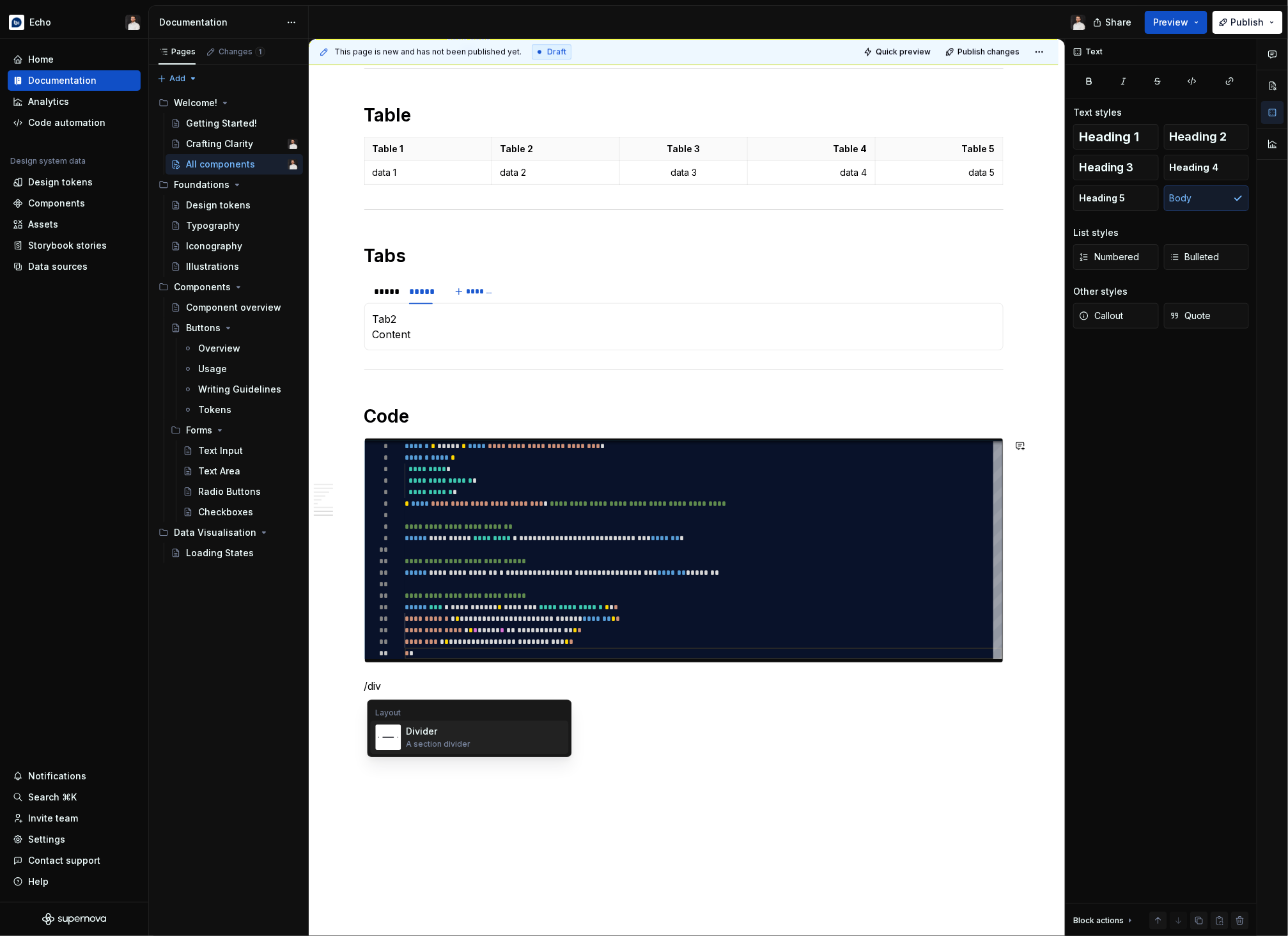
click at [446, 740] on div "A section divider" at bounding box center [438, 744] width 65 height 10
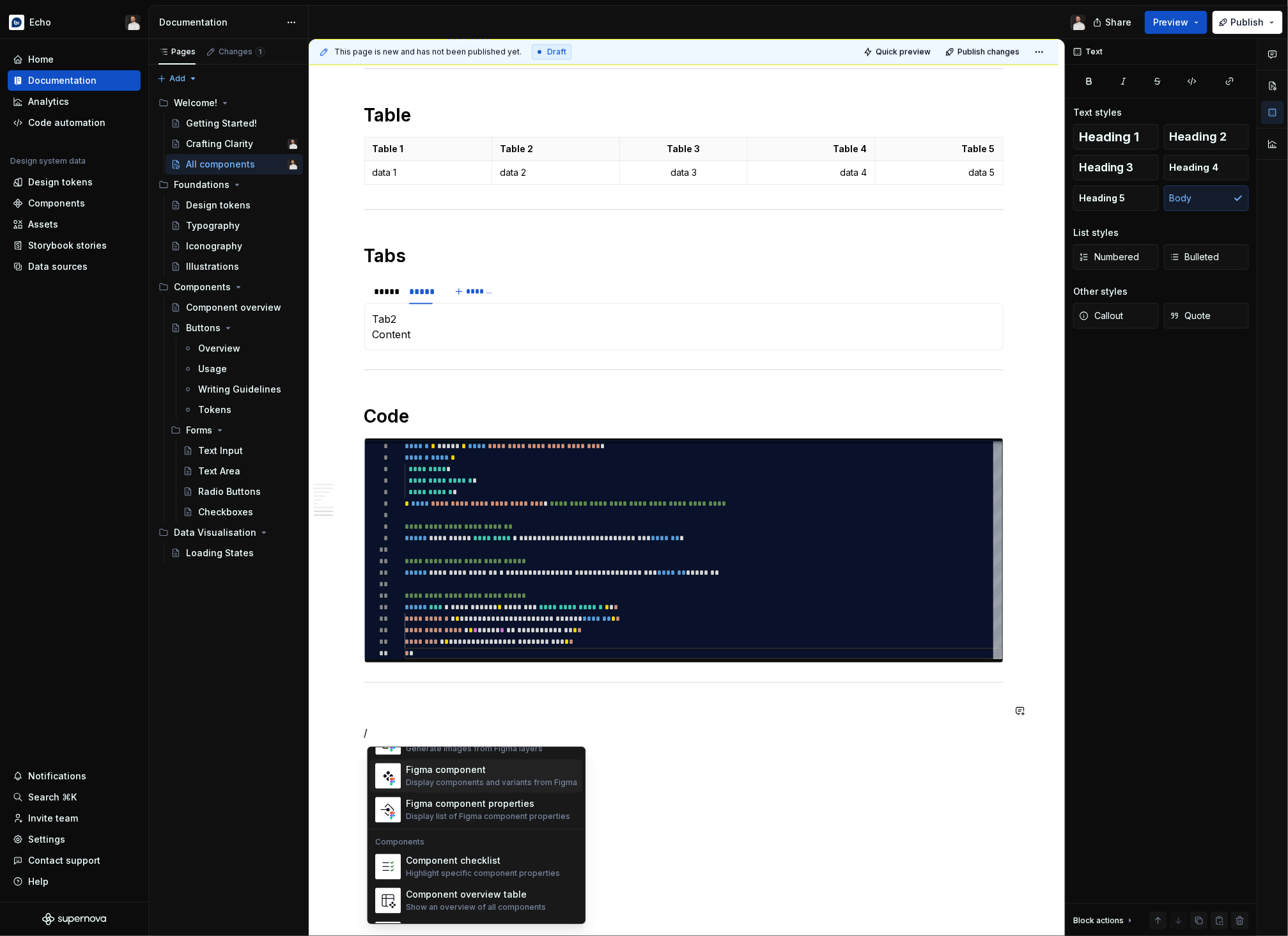
scroll to position [1274, 0]
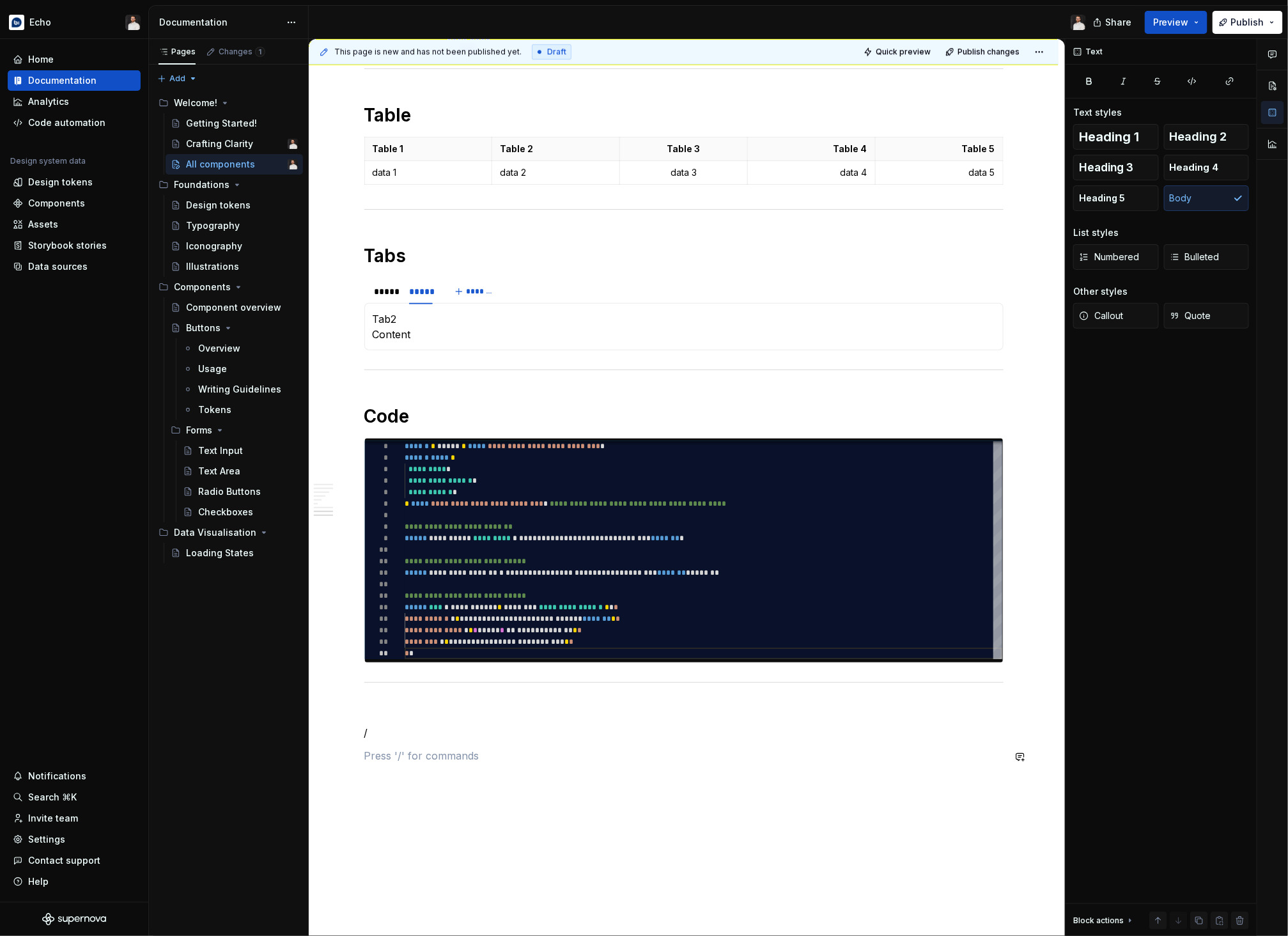
click at [518, 737] on p "/" at bounding box center [684, 732] width 639 height 15
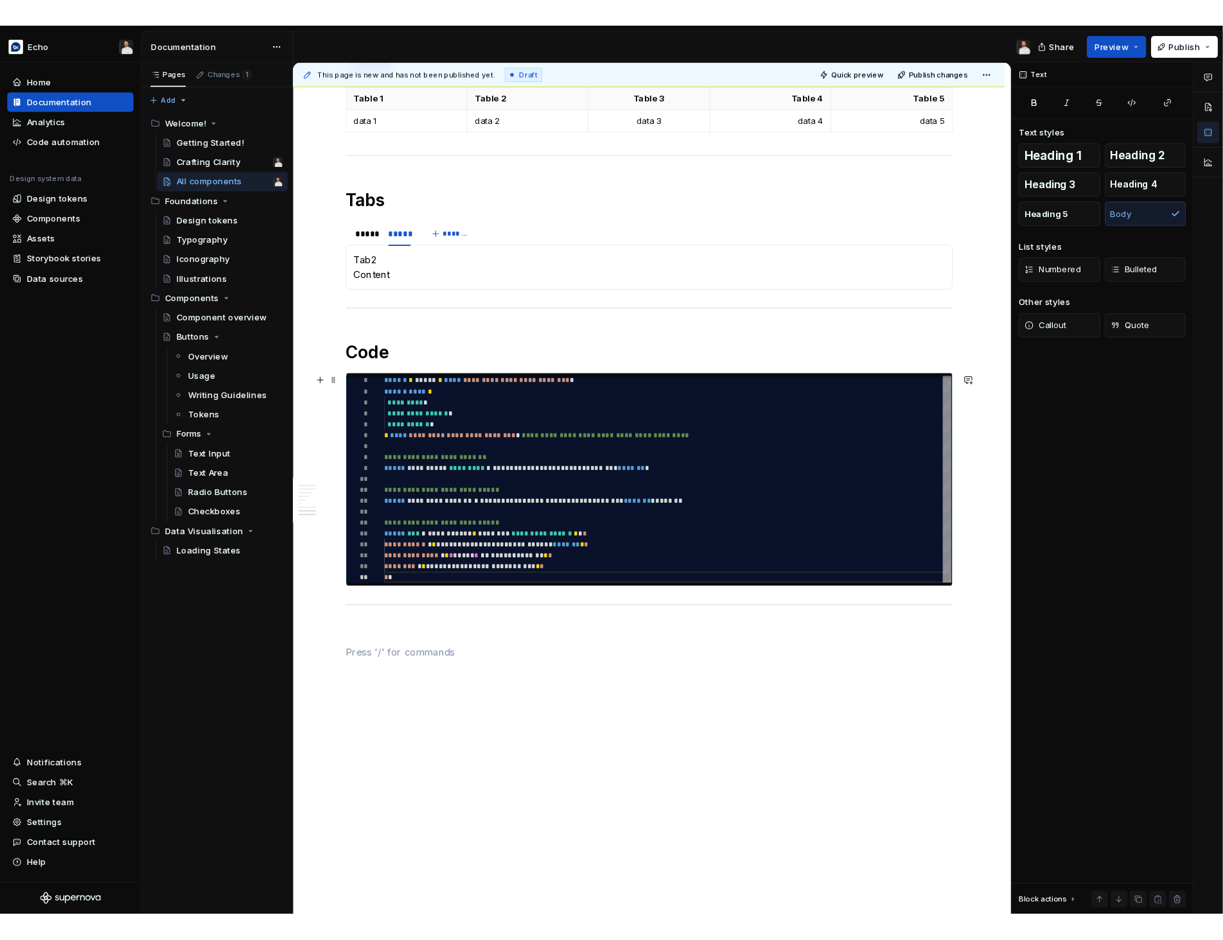
scroll to position [1887, 0]
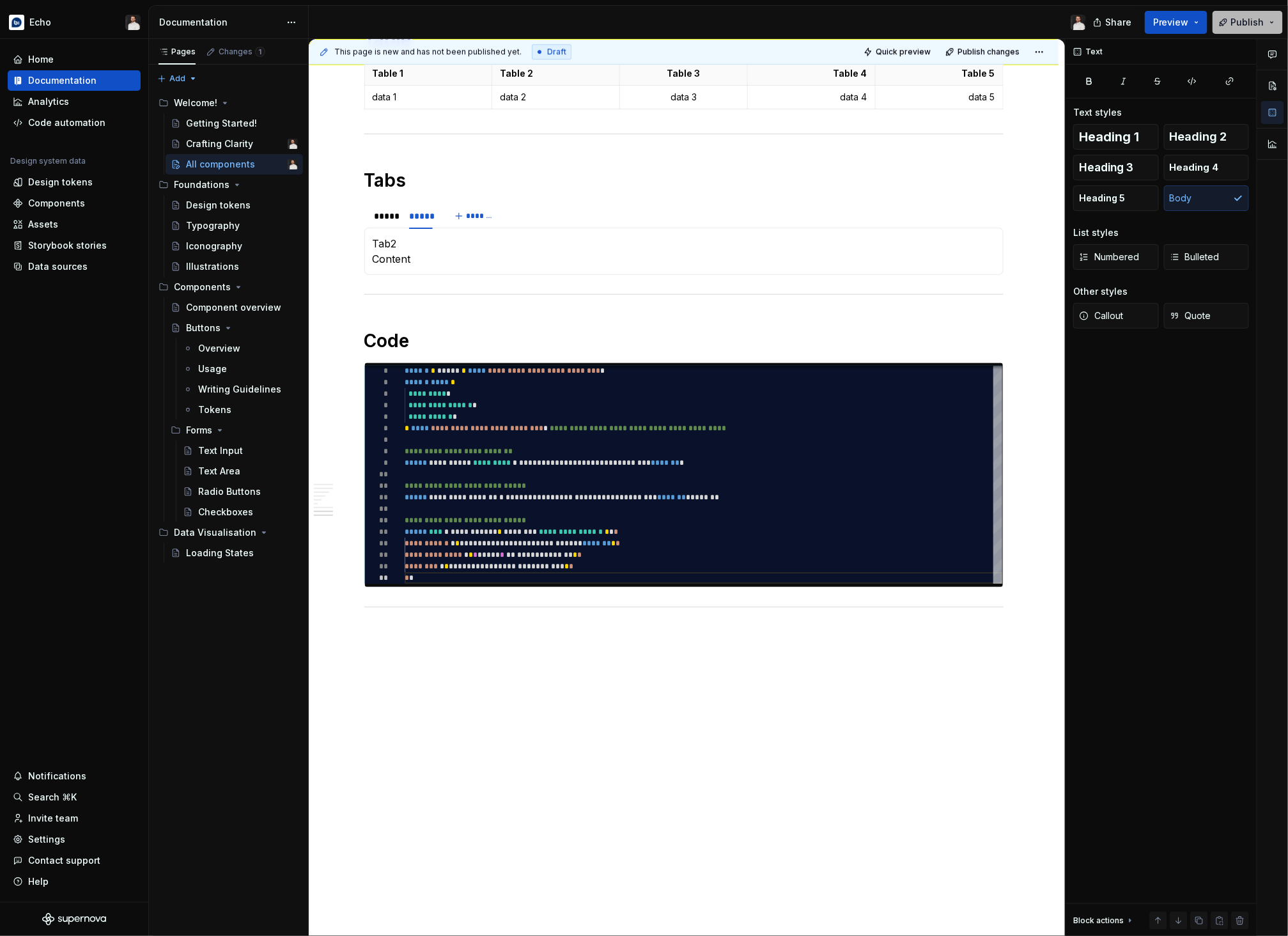
click at [1053, 26] on button "Publish" at bounding box center [1247, 22] width 71 height 23
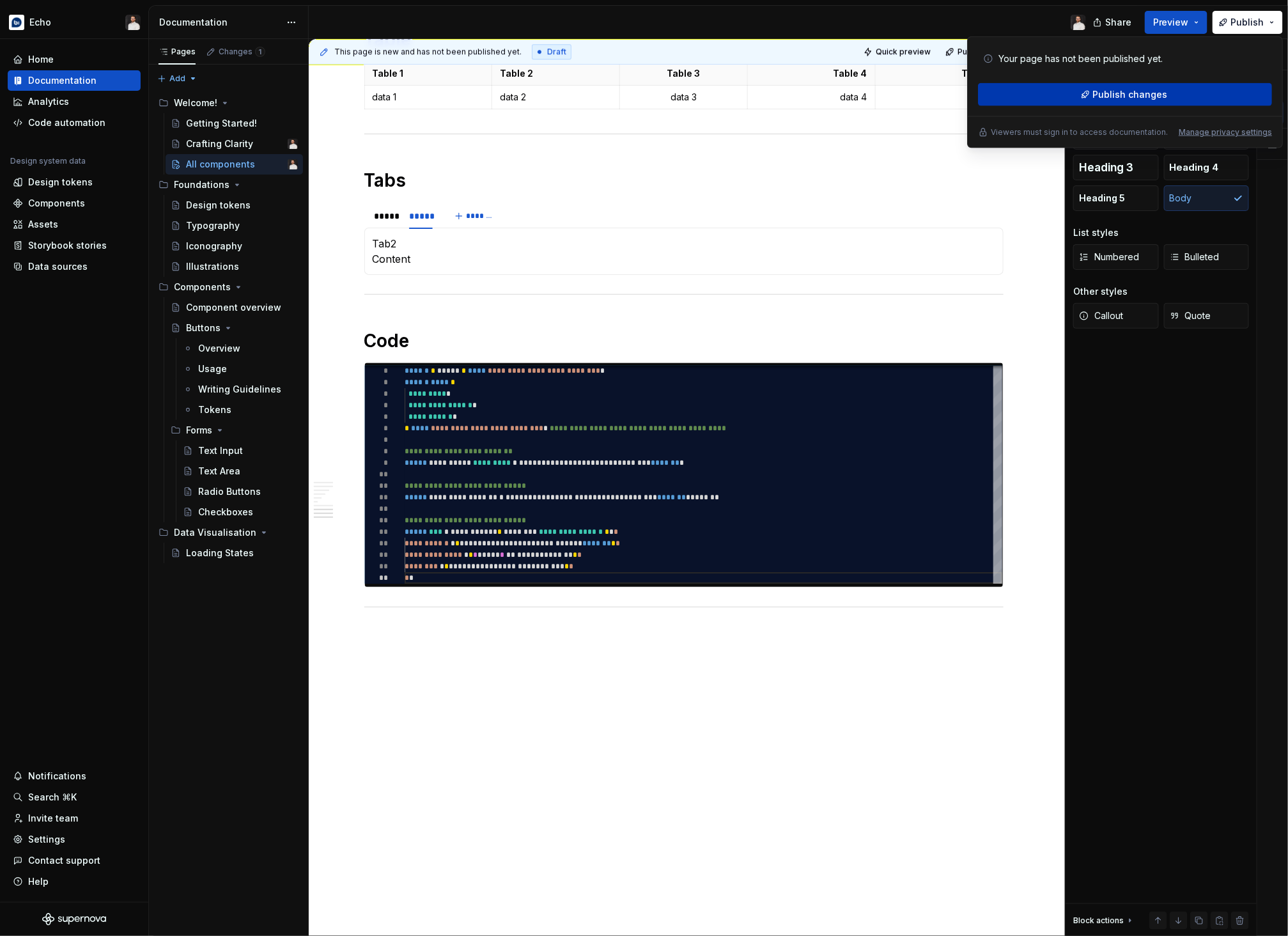
click at [1053, 89] on span "Publish changes" at bounding box center [1130, 95] width 75 height 13
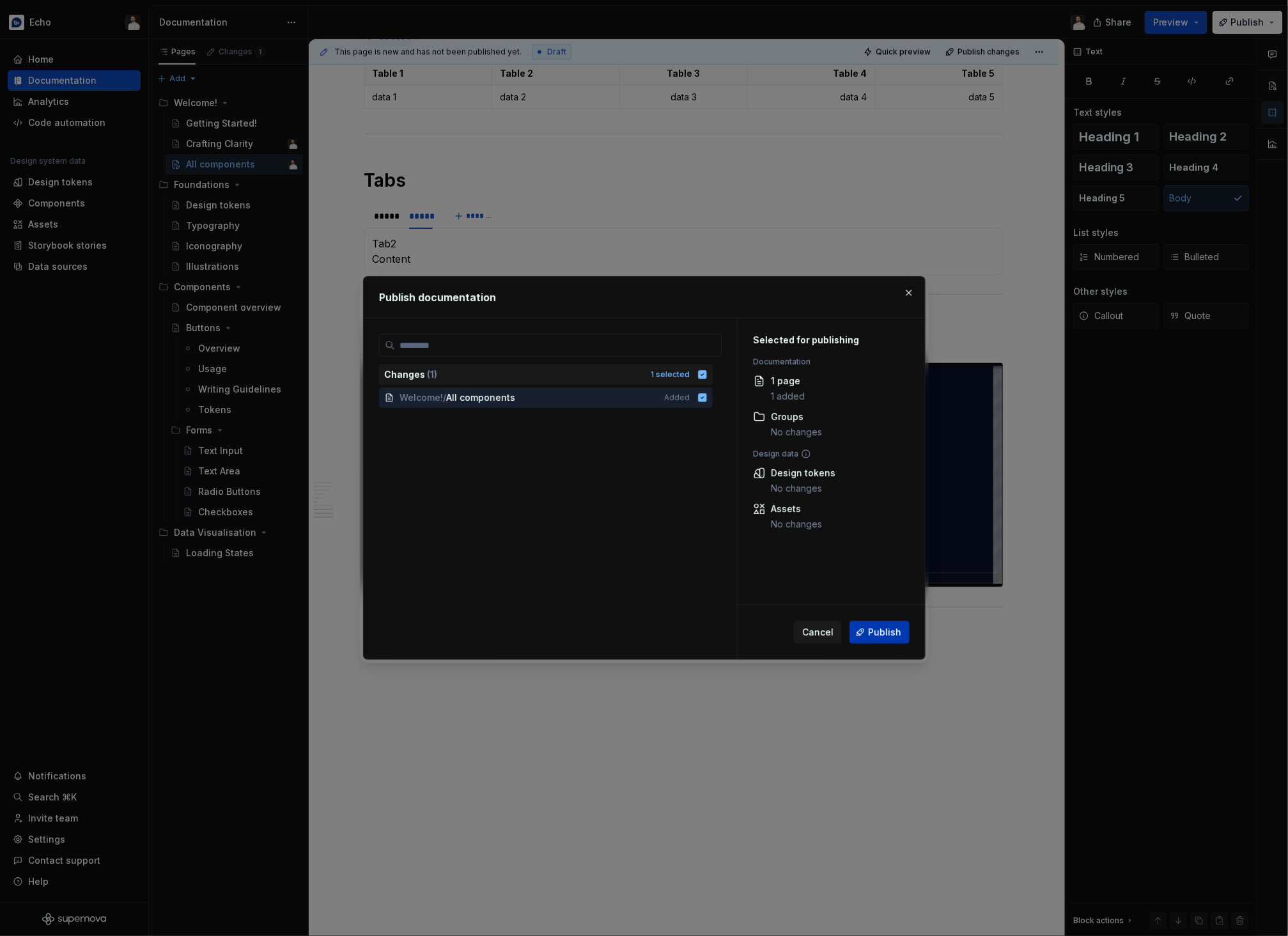
click at [870, 631] on span "Publish" at bounding box center [884, 632] width 33 height 13
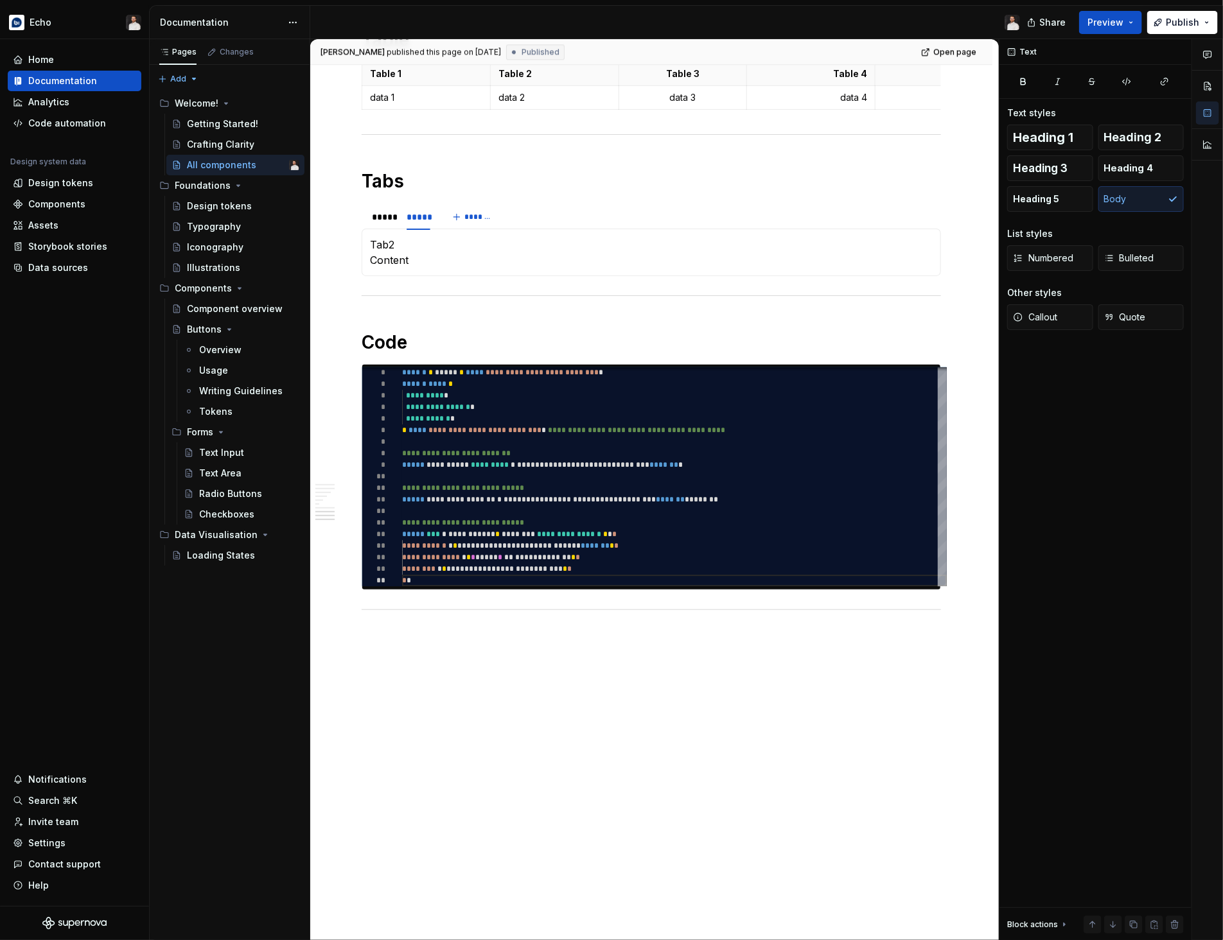
type textarea "*"
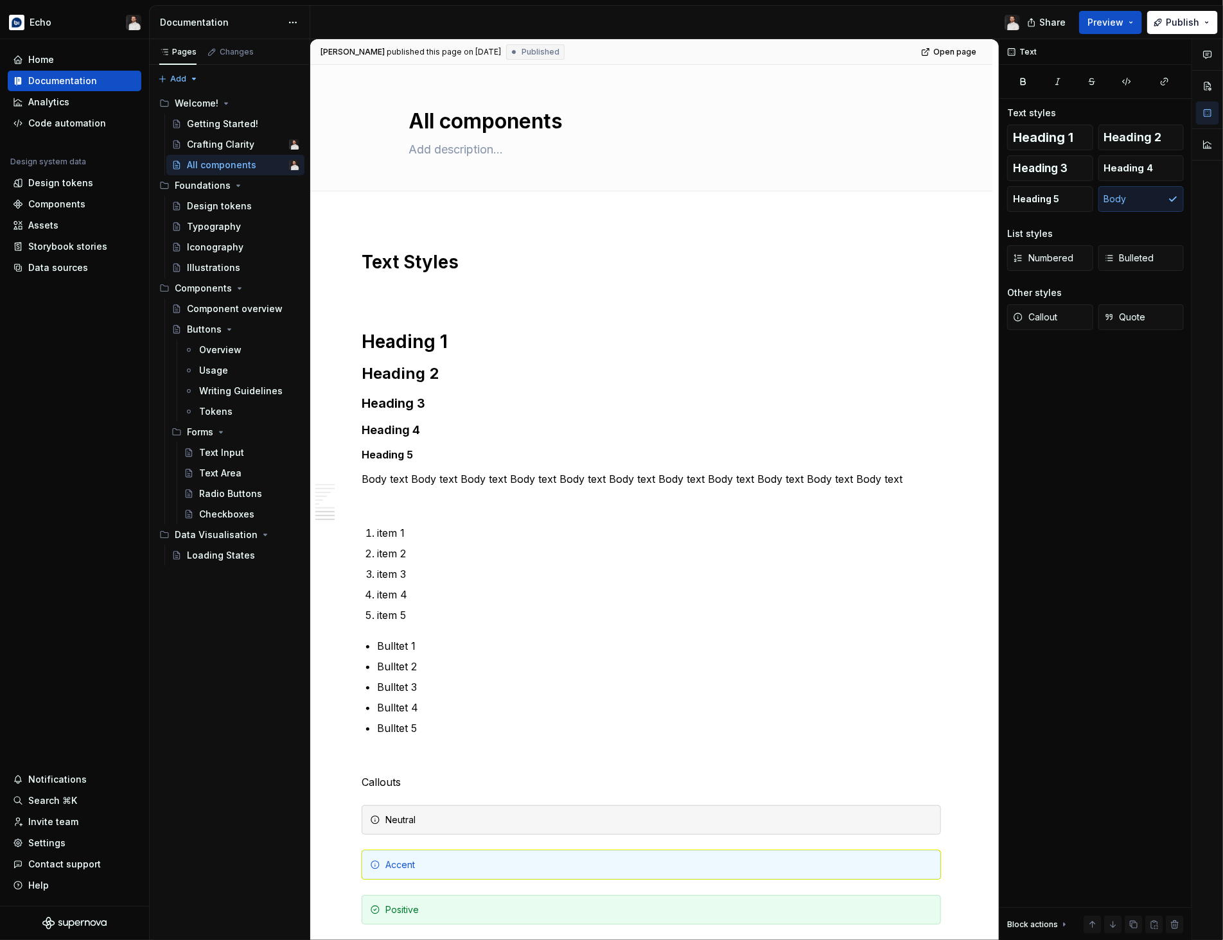
scroll to position [92, 9]
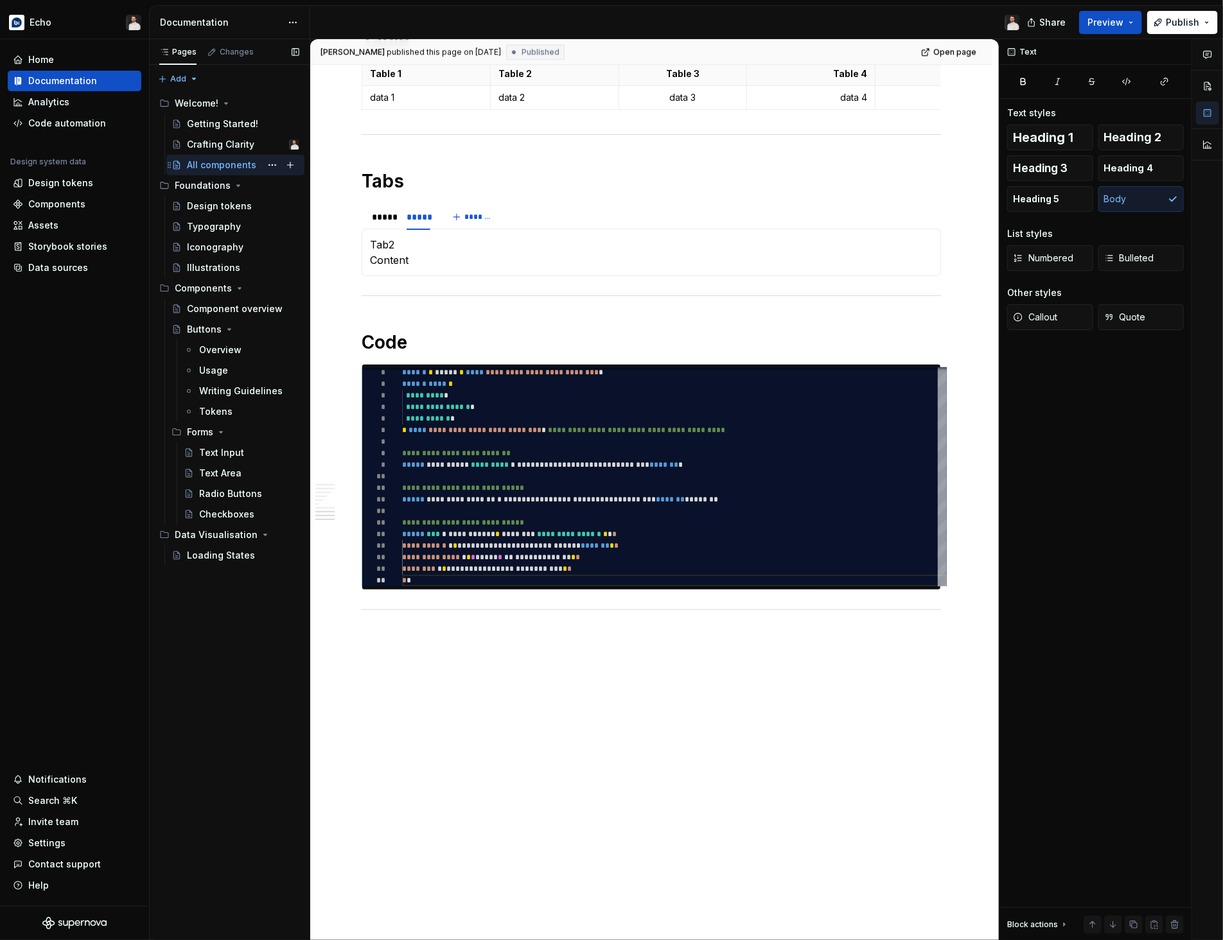
click at [227, 168] on div "All components" at bounding box center [221, 165] width 69 height 13
click at [270, 163] on button "Page tree" at bounding box center [272, 165] width 18 height 18
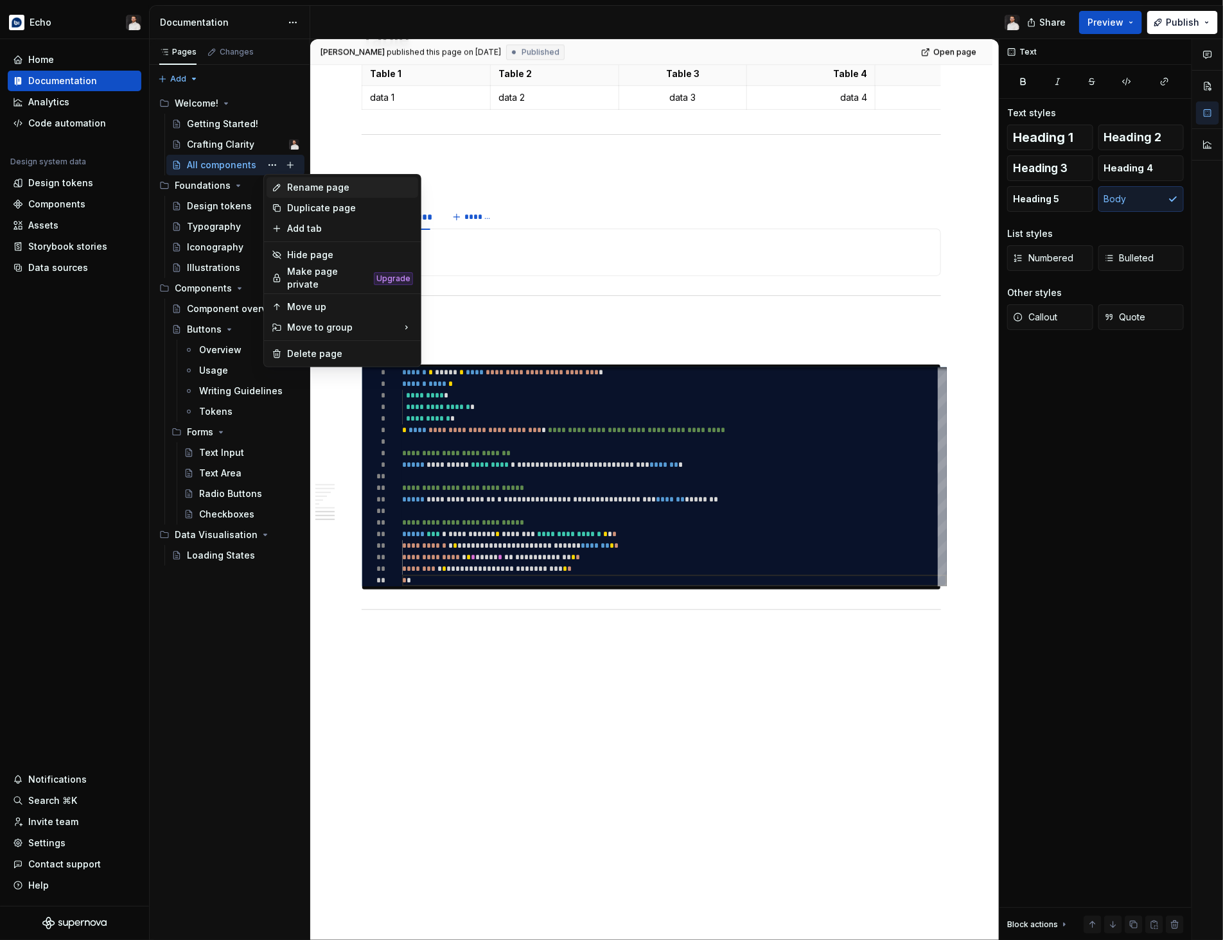
click at [284, 185] on div "Rename page" at bounding box center [343, 187] width 152 height 21
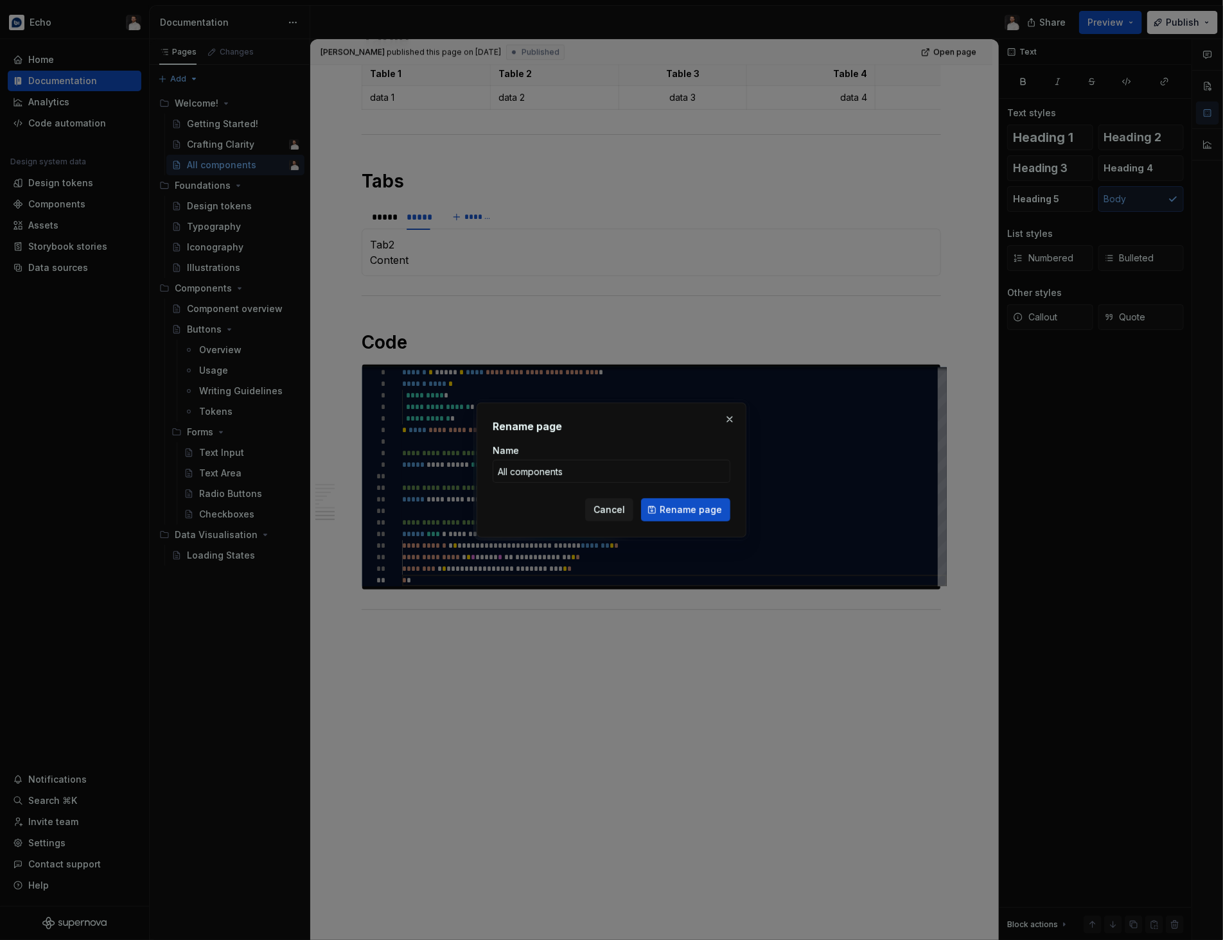
type textarea "*"
type input "Documentation Blocks"
click at [703, 503] on button "Rename page" at bounding box center [685, 509] width 89 height 23
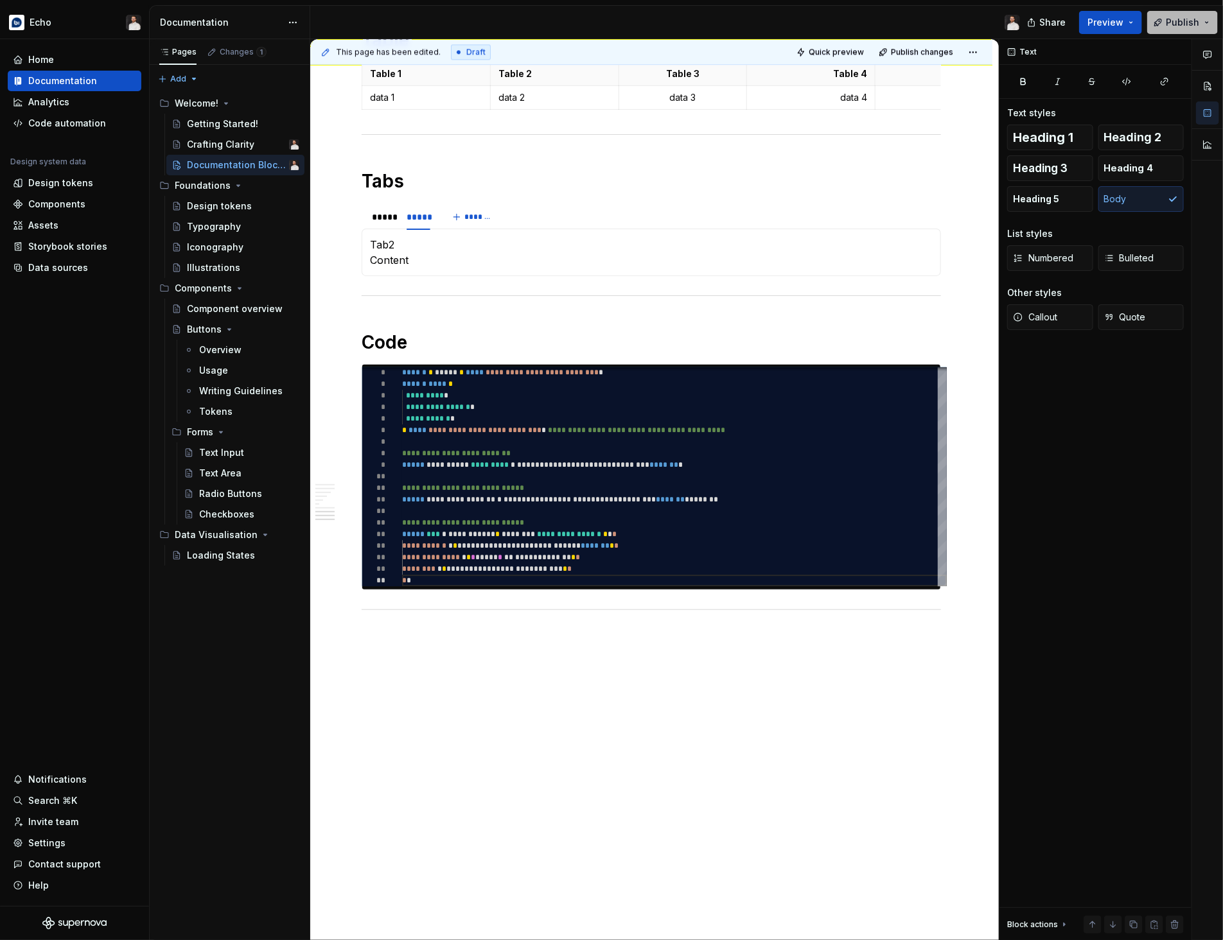
click at [1166, 28] on button "Publish" at bounding box center [1182, 22] width 71 height 23
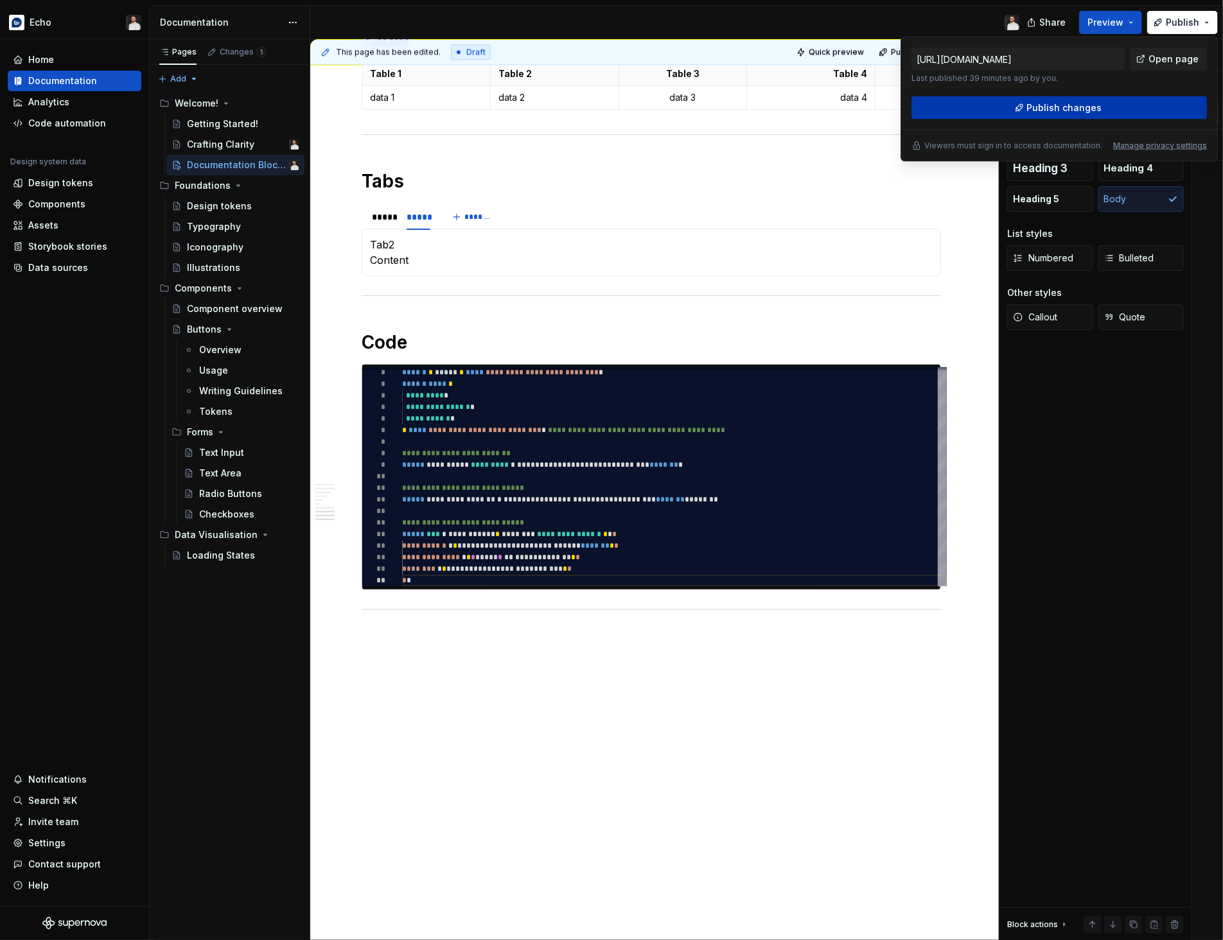
click at [1118, 114] on button "Publish changes" at bounding box center [1058, 107] width 295 height 23
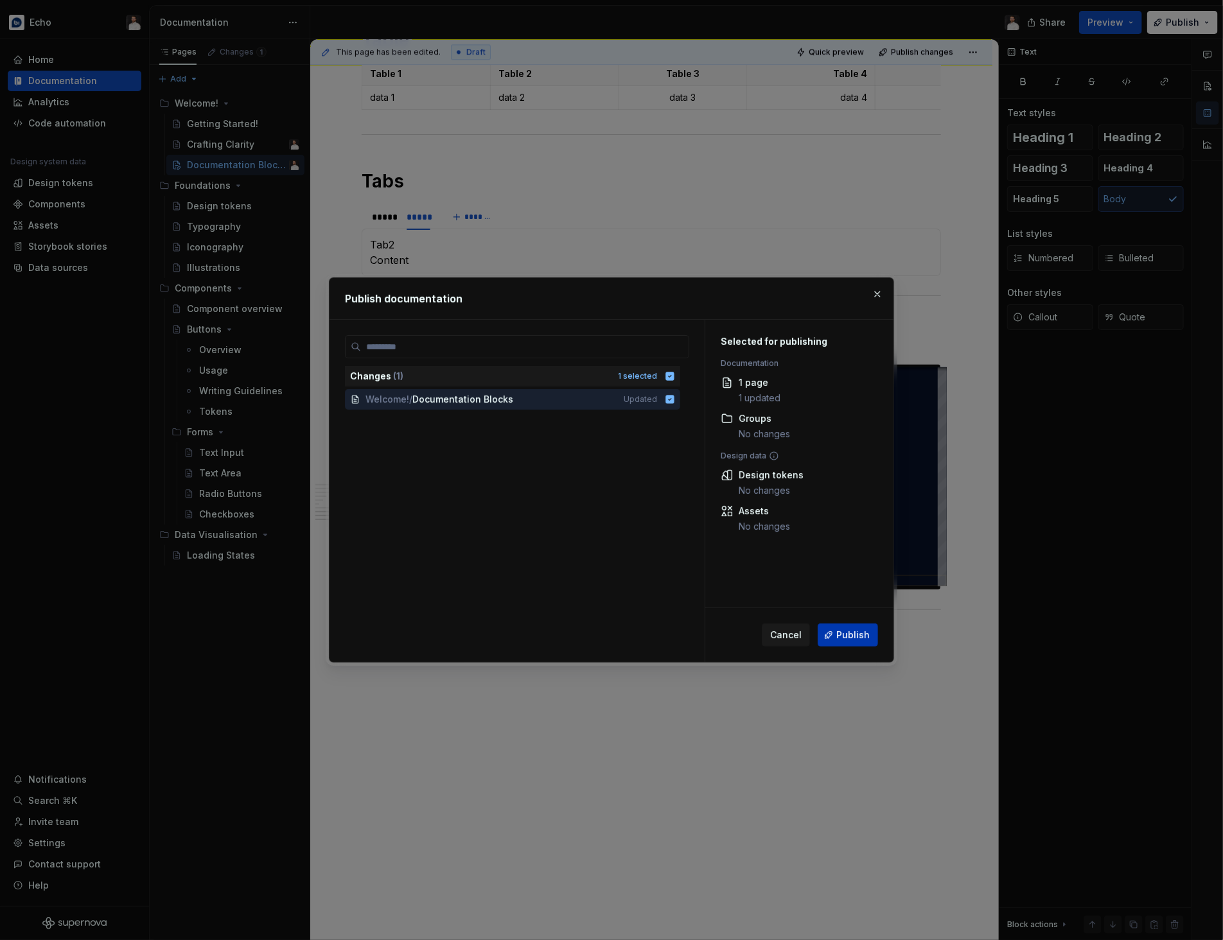
click at [862, 629] on span "Publish" at bounding box center [852, 635] width 33 height 13
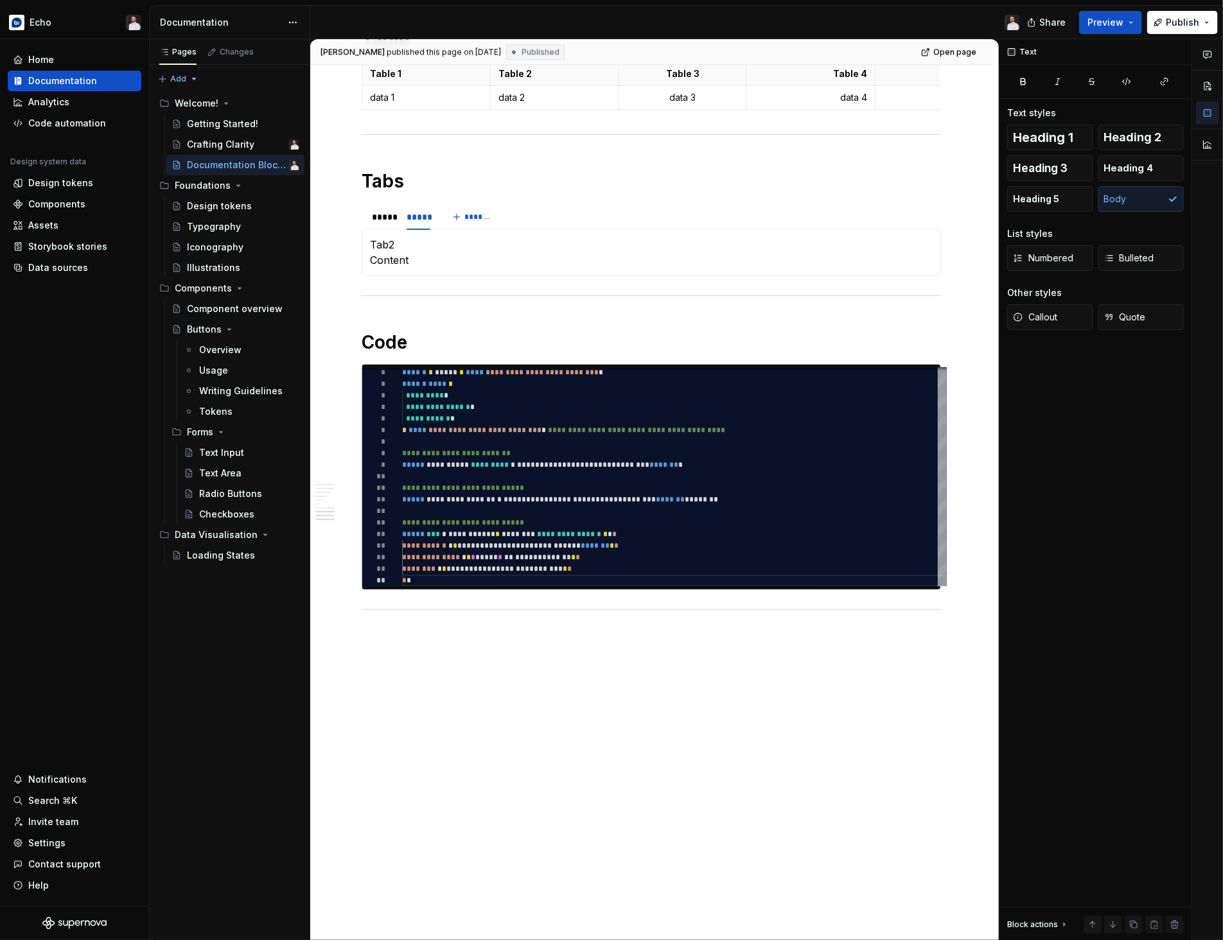
type textarea "*"
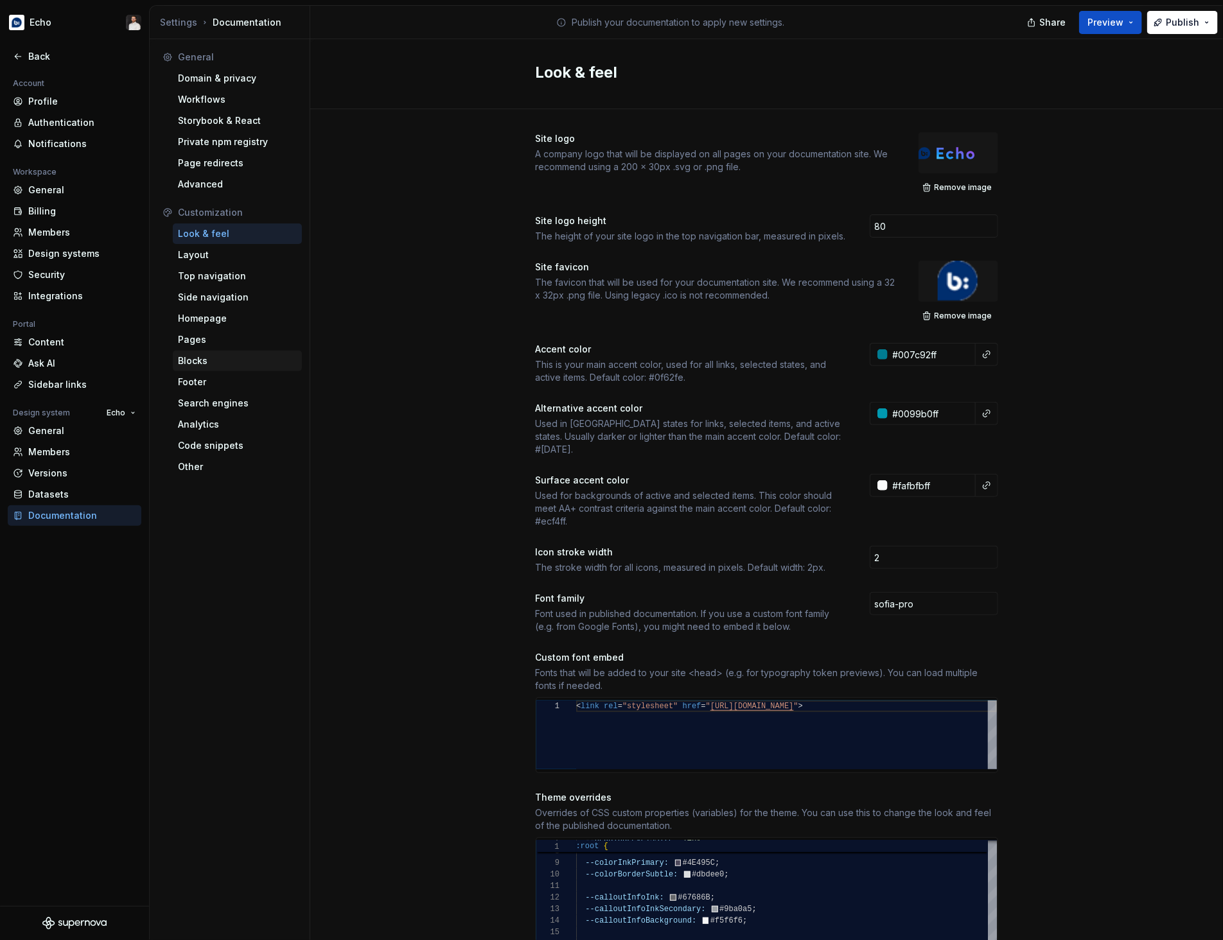
click at [204, 370] on div "Blocks" at bounding box center [237, 361] width 129 height 21
click at [204, 380] on div "Footer" at bounding box center [237, 382] width 119 height 13
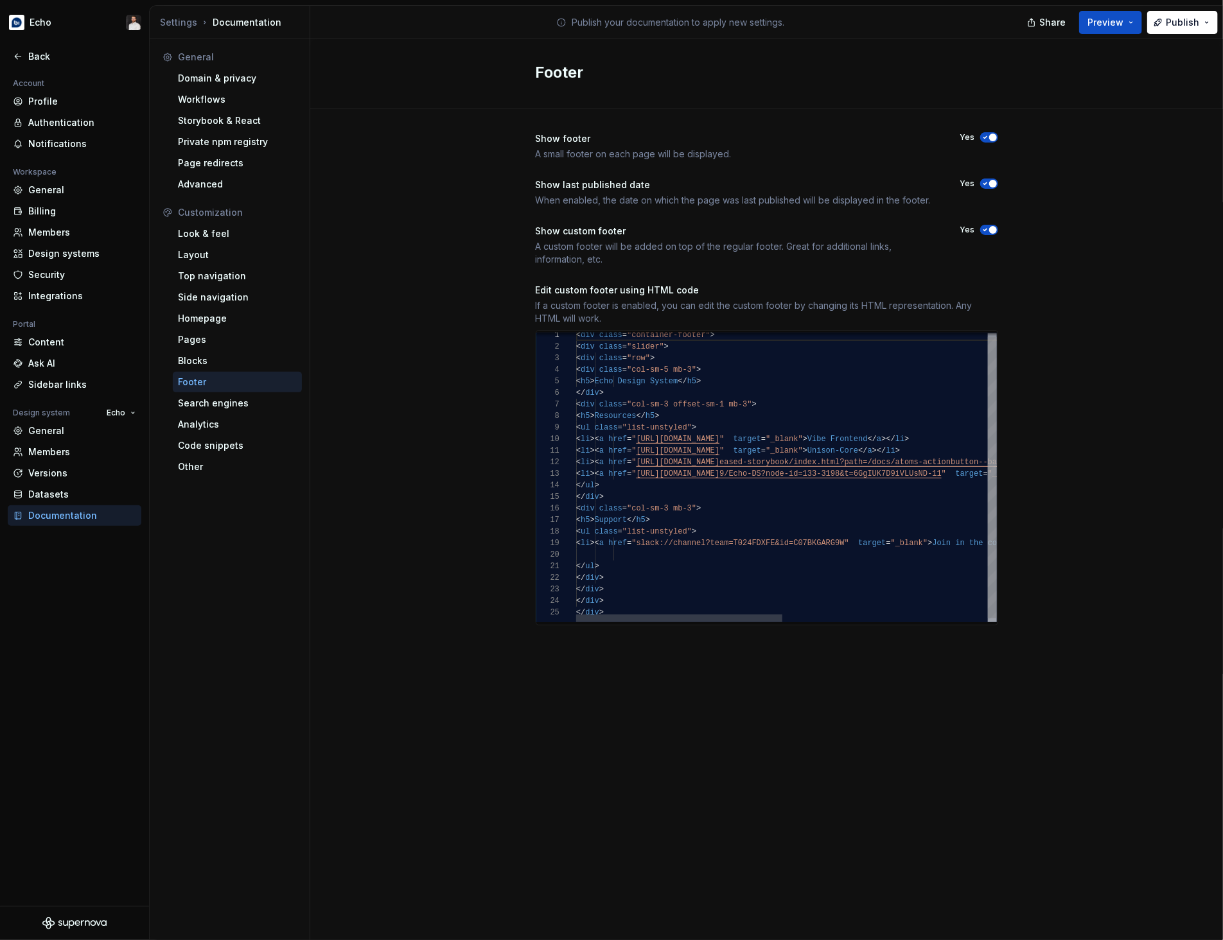
scroll to position [35, 125]
click at [703, 367] on div "< div class = "container-footer" > < div class = "slider" > < div class = "row"…" at bounding box center [995, 477] width 838 height 297
click at [728, 414] on div "< div class = "container-footer" > < div class = "slider" > < div class = "row"…" at bounding box center [995, 477] width 838 height 297
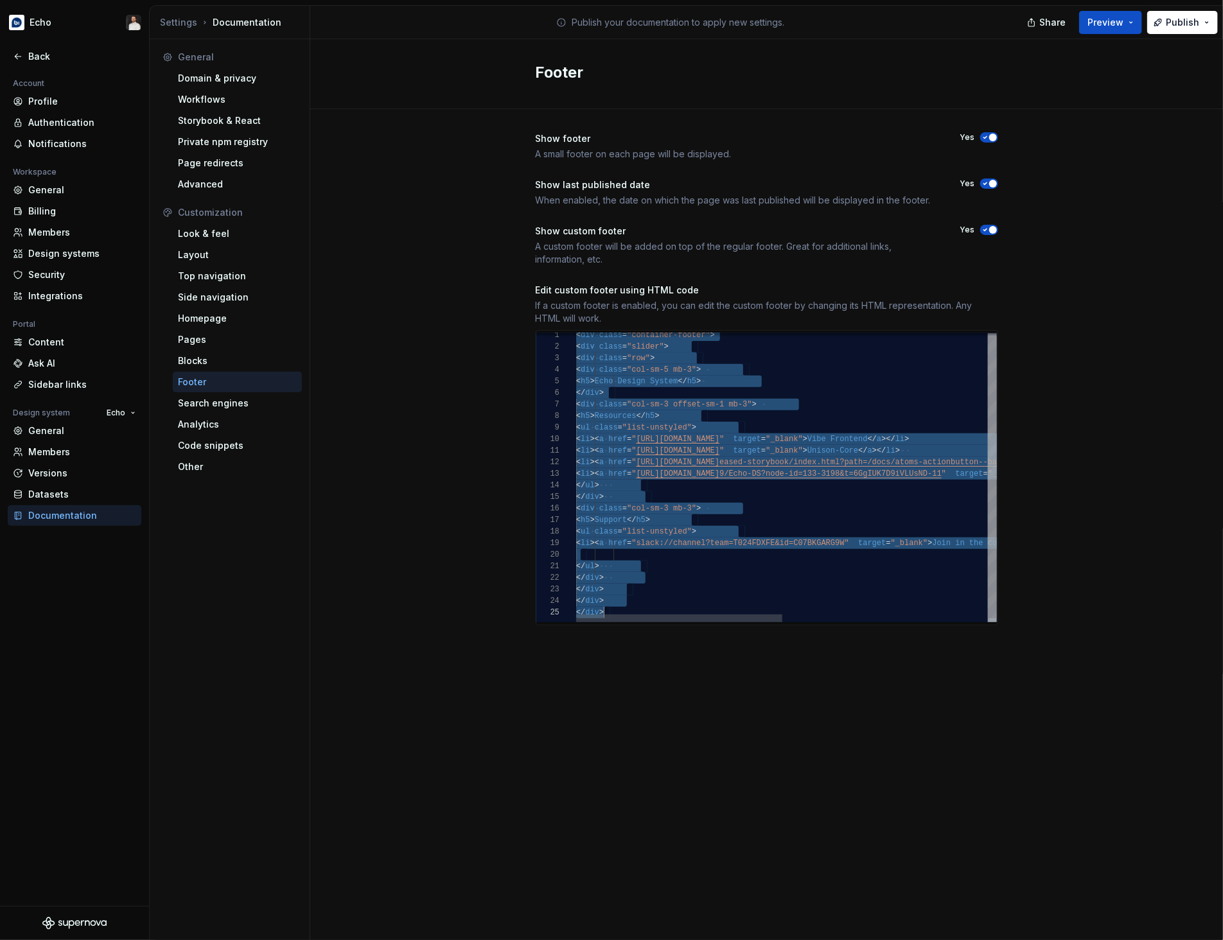
click at [763, 580] on div "< div class = "container-footer" > < div class = "slider" > < div class = "row"…" at bounding box center [995, 477] width 838 height 297
type textarea "******"
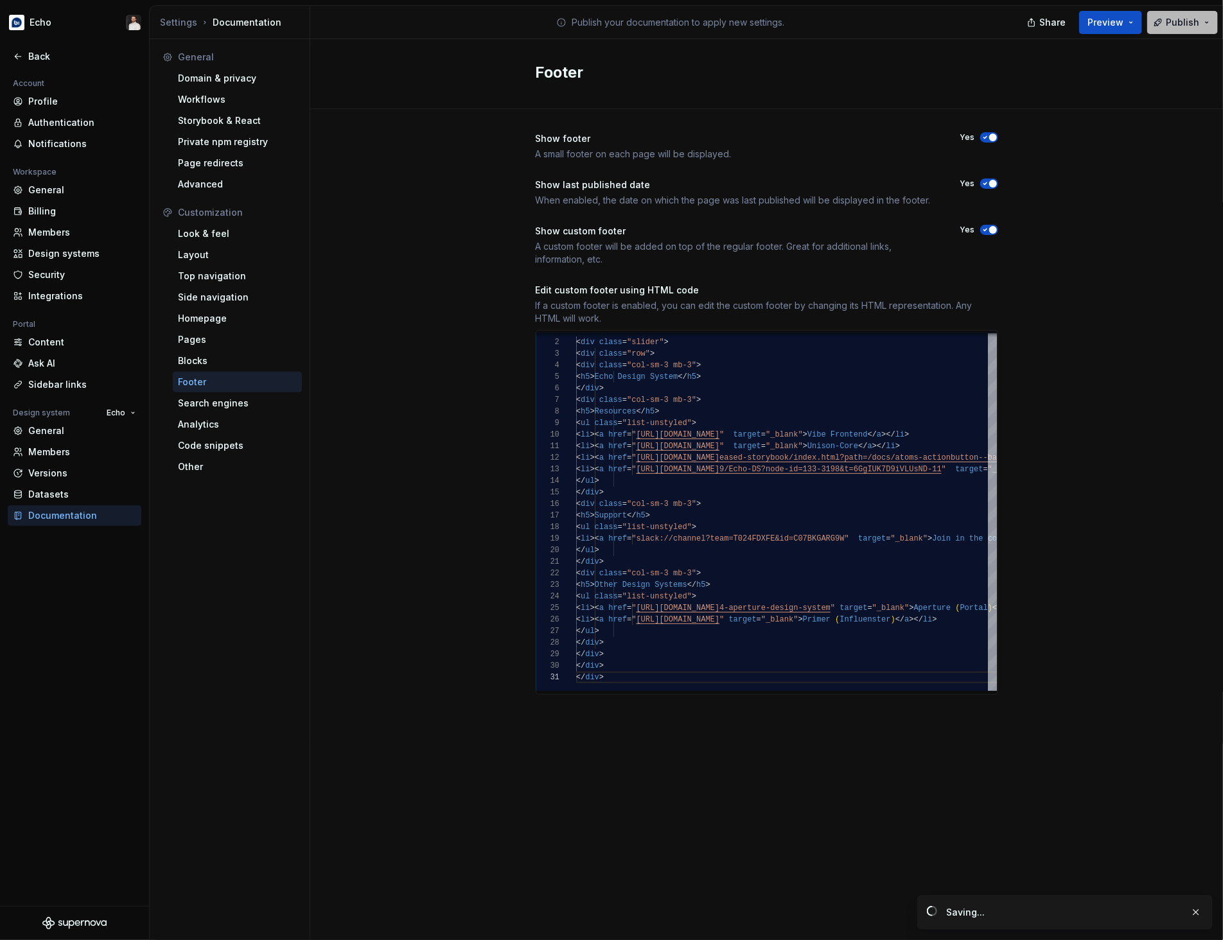
click at [1175, 25] on span "Publish" at bounding box center [1182, 22] width 33 height 13
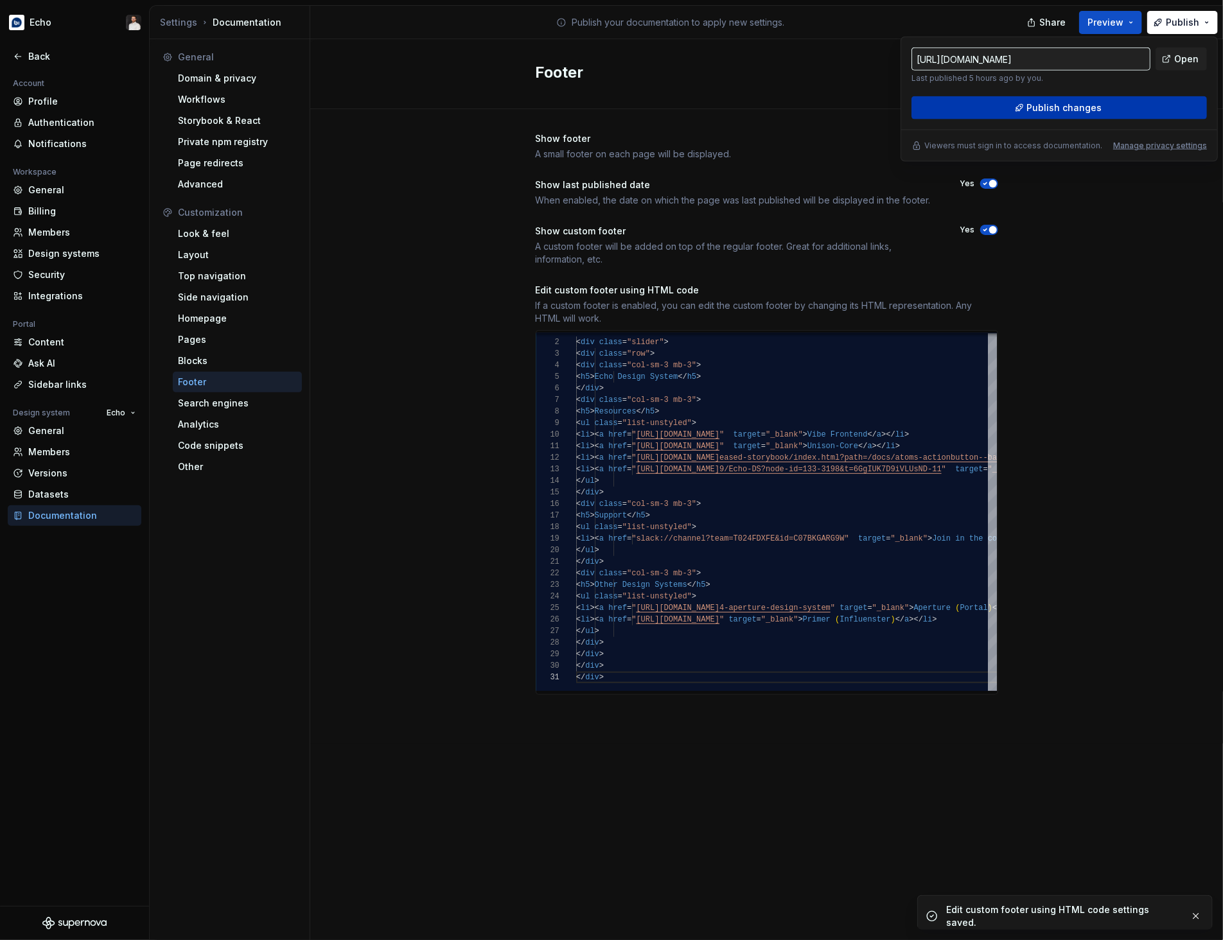
click at [1103, 107] on button "Publish changes" at bounding box center [1058, 107] width 295 height 23
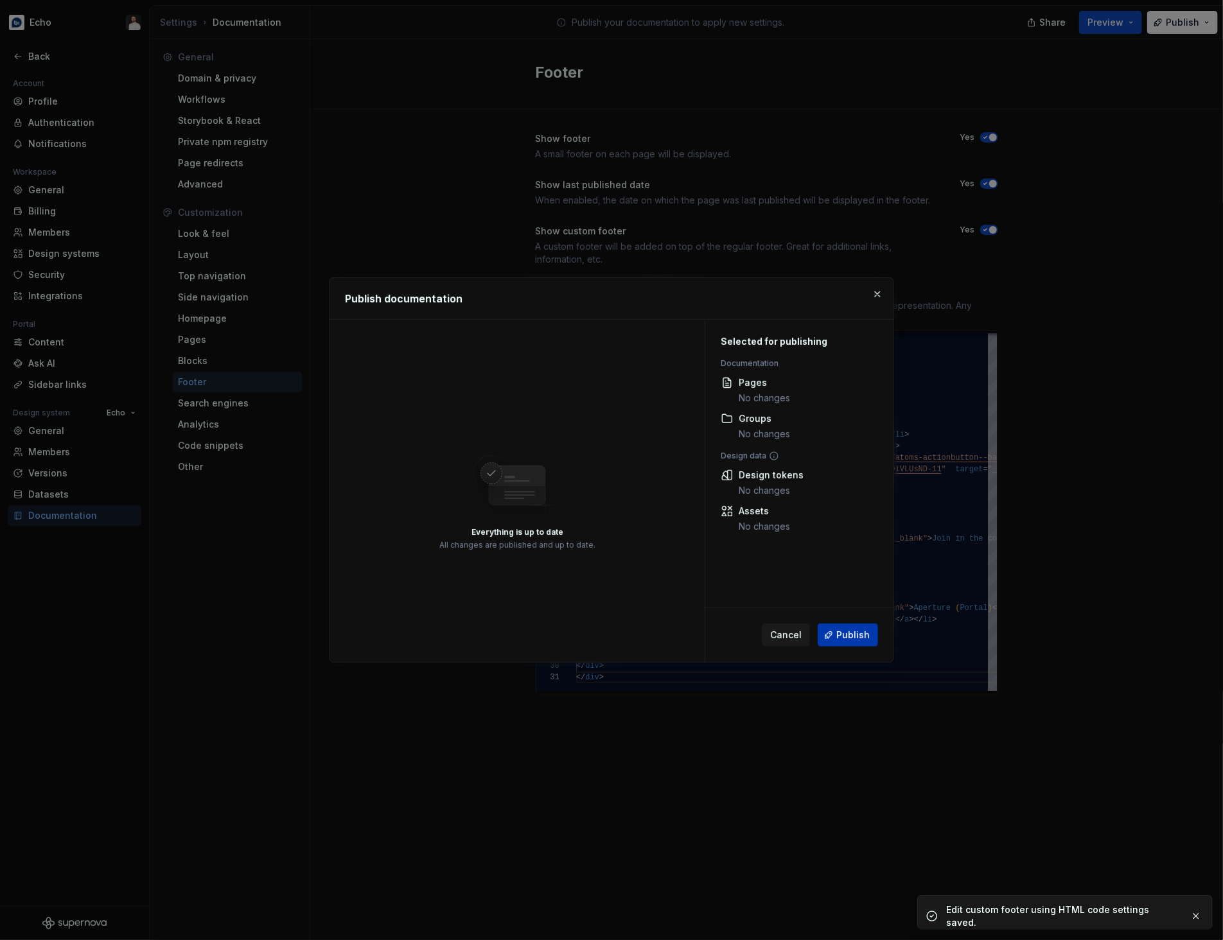
click at [852, 637] on span "Publish" at bounding box center [852, 635] width 33 height 13
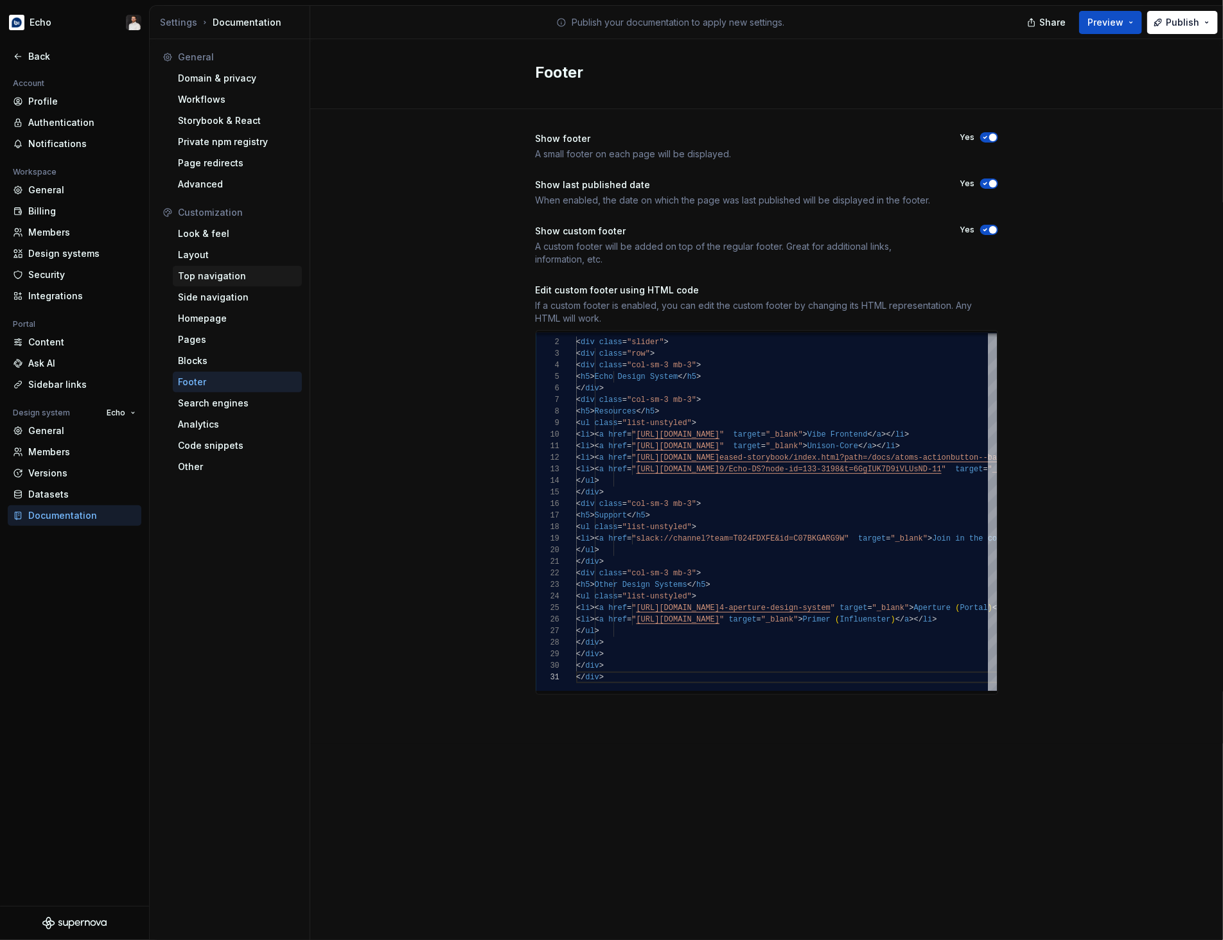
click at [230, 276] on div "Top navigation" at bounding box center [237, 276] width 119 height 13
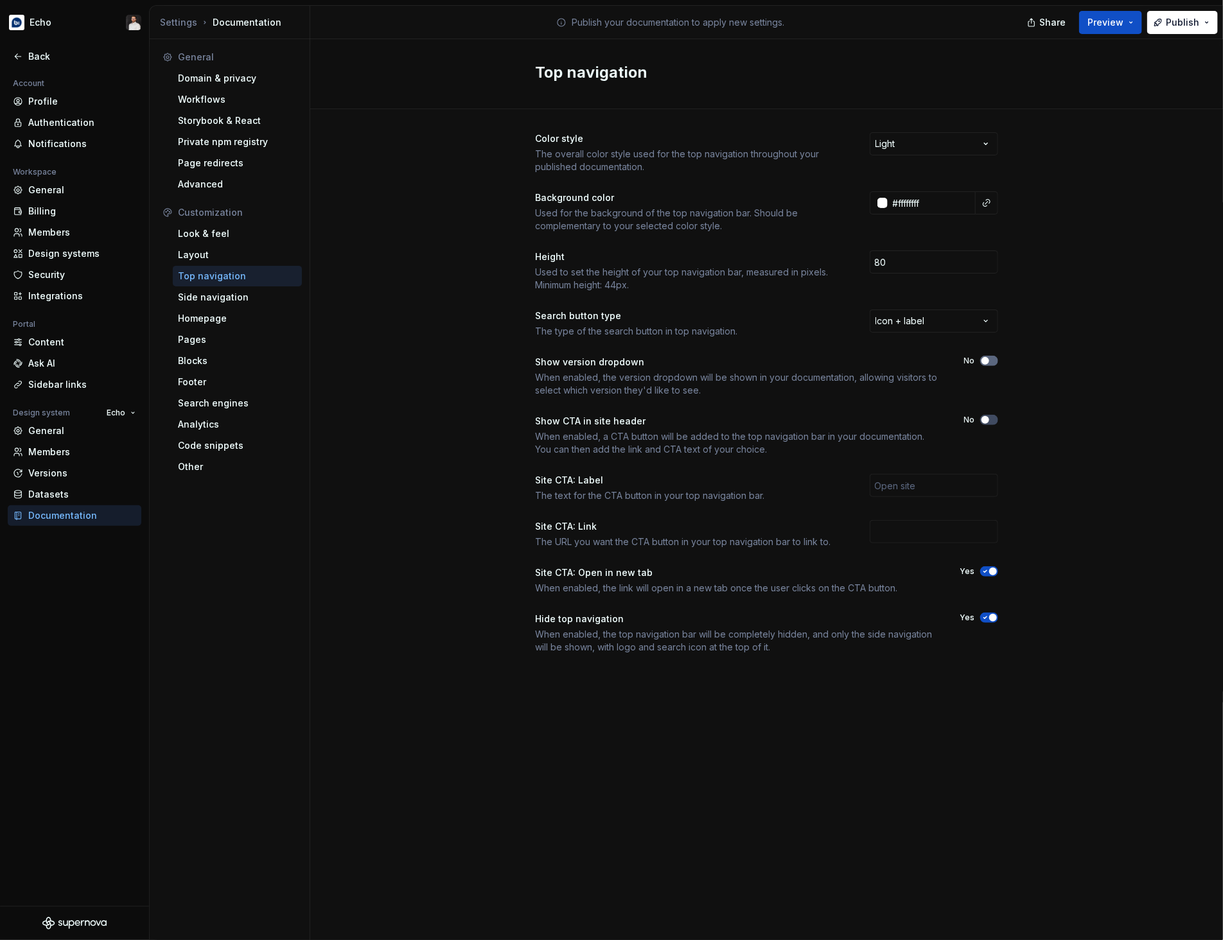
click at [986, 363] on span "button" at bounding box center [985, 361] width 8 height 8
click at [993, 358] on span "button" at bounding box center [993, 361] width 8 height 8
click at [992, 624] on div "Hide top navigation When enabled, the top navigation bar will be completely hid…" at bounding box center [767, 633] width 462 height 41
click at [992, 621] on span "button" at bounding box center [993, 618] width 8 height 8
click at [1165, 25] on button "Publish" at bounding box center [1182, 22] width 71 height 23
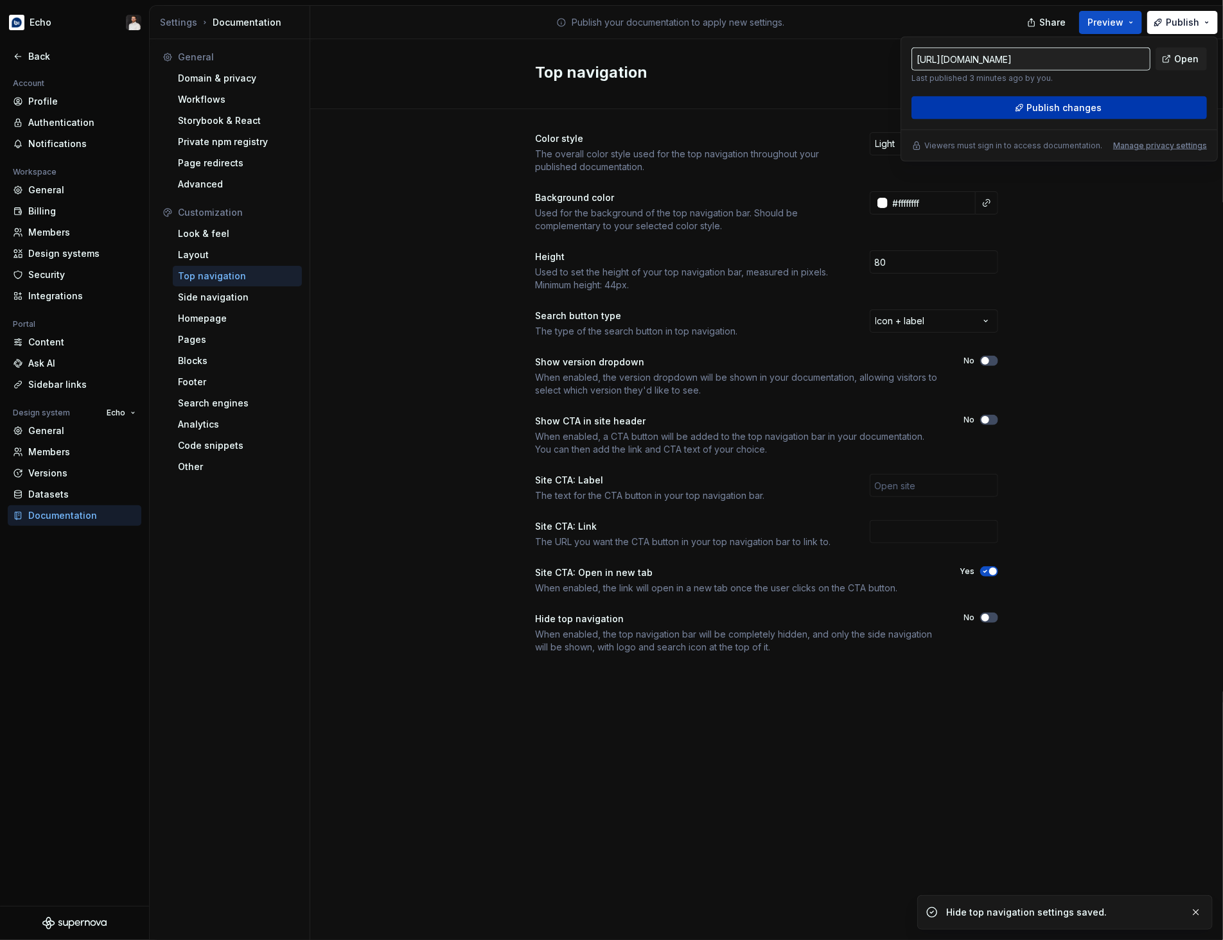
click at [1121, 100] on button "Publish changes" at bounding box center [1058, 107] width 295 height 23
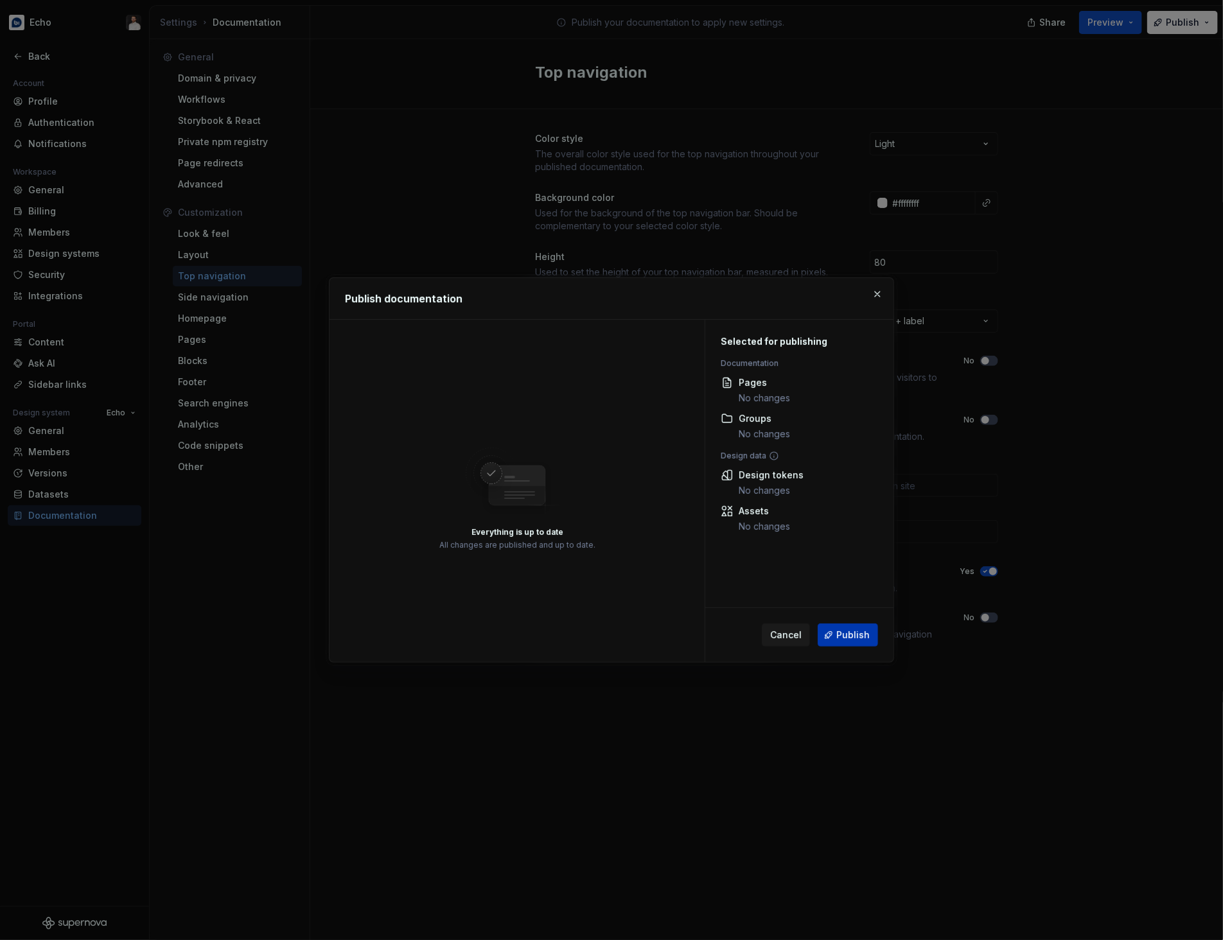
click at [847, 636] on span "Publish" at bounding box center [852, 635] width 33 height 13
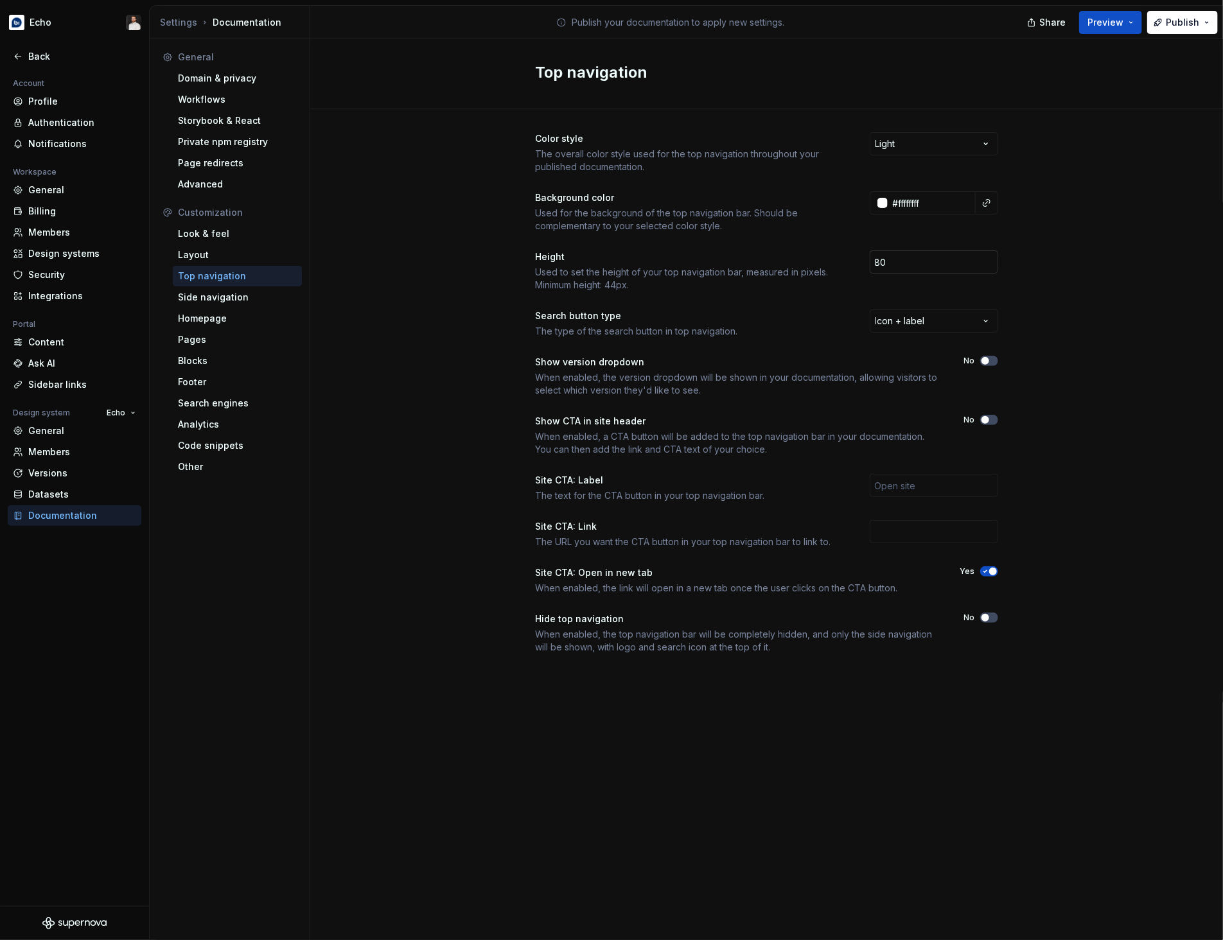
click at [917, 262] on input "80" at bounding box center [934, 261] width 128 height 23
drag, startPoint x: 947, startPoint y: 261, endPoint x: 865, endPoint y: 258, distance: 81.6
click at [865, 258] on div "Height Used to set the height of your top navigation bar, measured in pixels. M…" at bounding box center [767, 270] width 462 height 41
click at [1059, 222] on div "Color style The overall color style used for the top navigation throughout your…" at bounding box center [766, 405] width 913 height 593
click at [981, 325] on html "Echo Back Account Profile Authentication Notifications Workspace General Billin…" at bounding box center [611, 470] width 1223 height 940
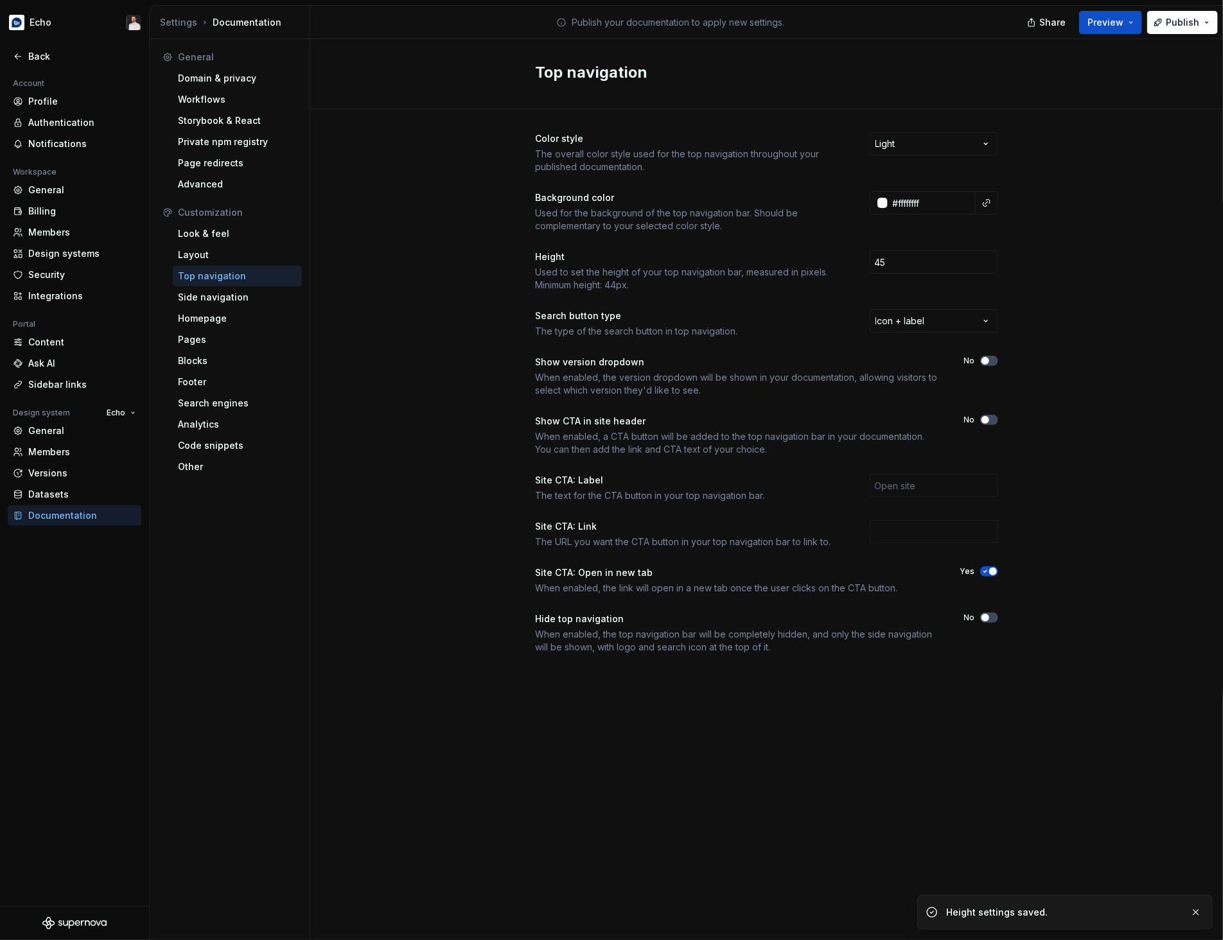
click at [1050, 309] on html "Echo Back Account Profile Authentication Notifications Workspace General Billin…" at bounding box center [611, 470] width 1223 height 940
click at [1175, 31] on button "Publish" at bounding box center [1182, 22] width 71 height 23
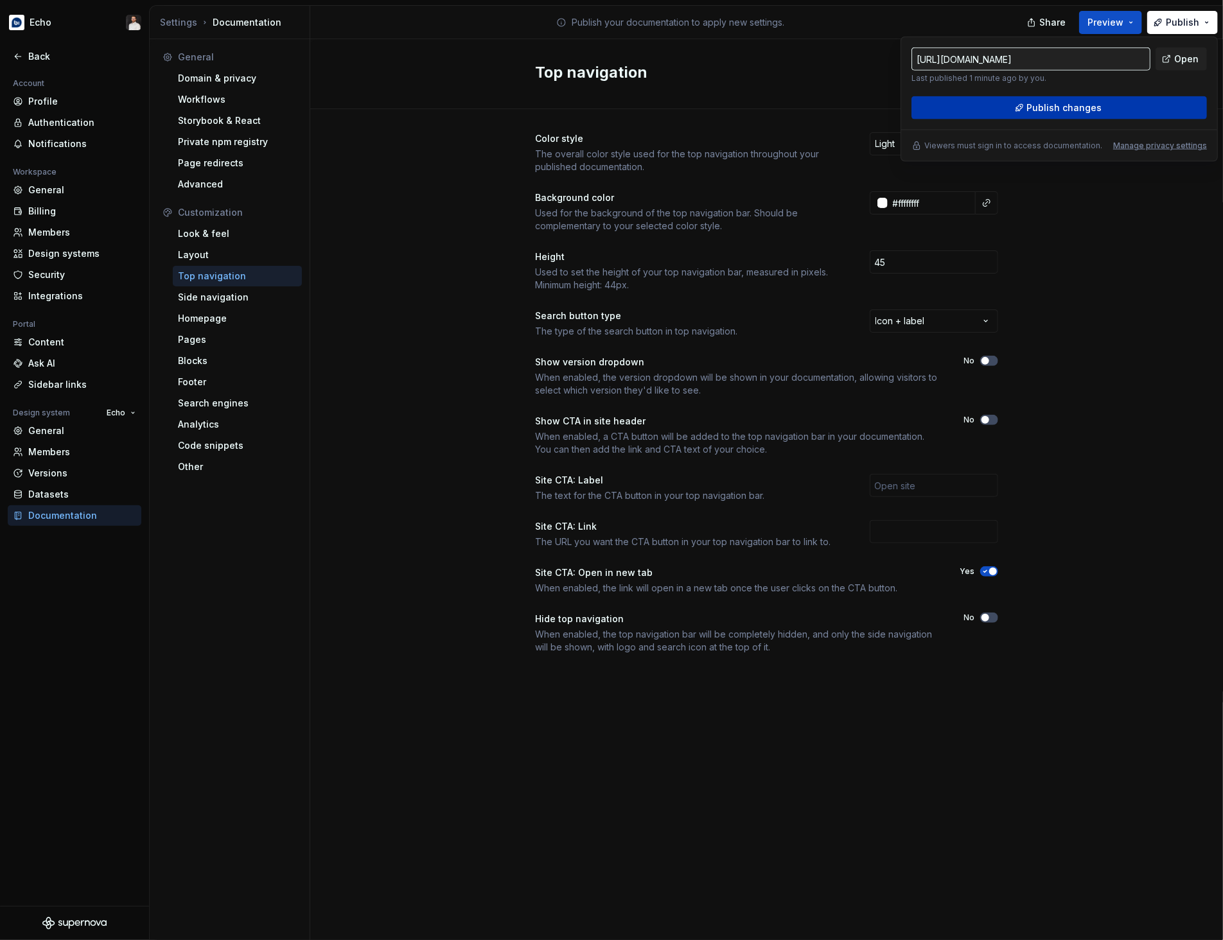
click at [1106, 109] on button "Publish changes" at bounding box center [1058, 107] width 295 height 23
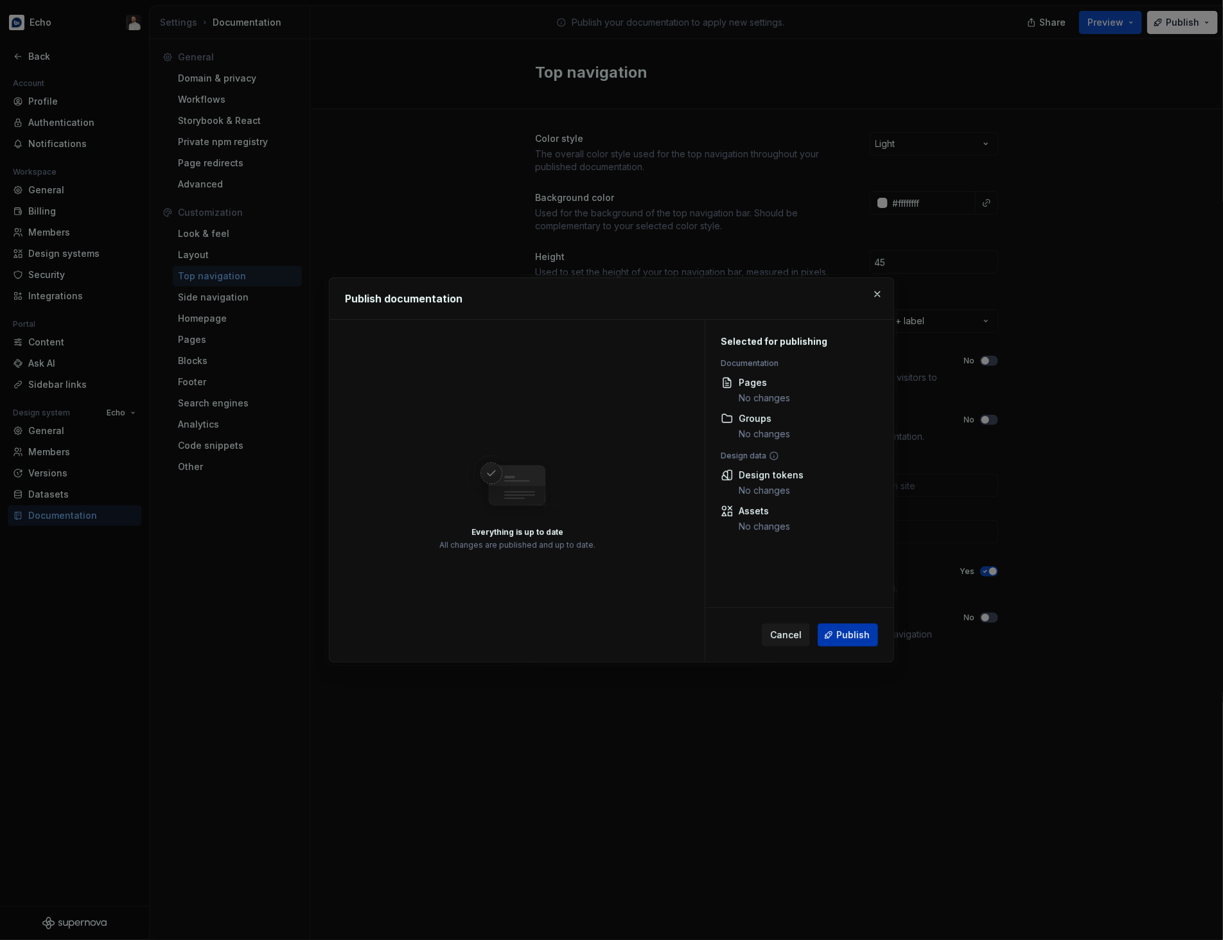
click at [850, 629] on span "Publish" at bounding box center [852, 635] width 33 height 13
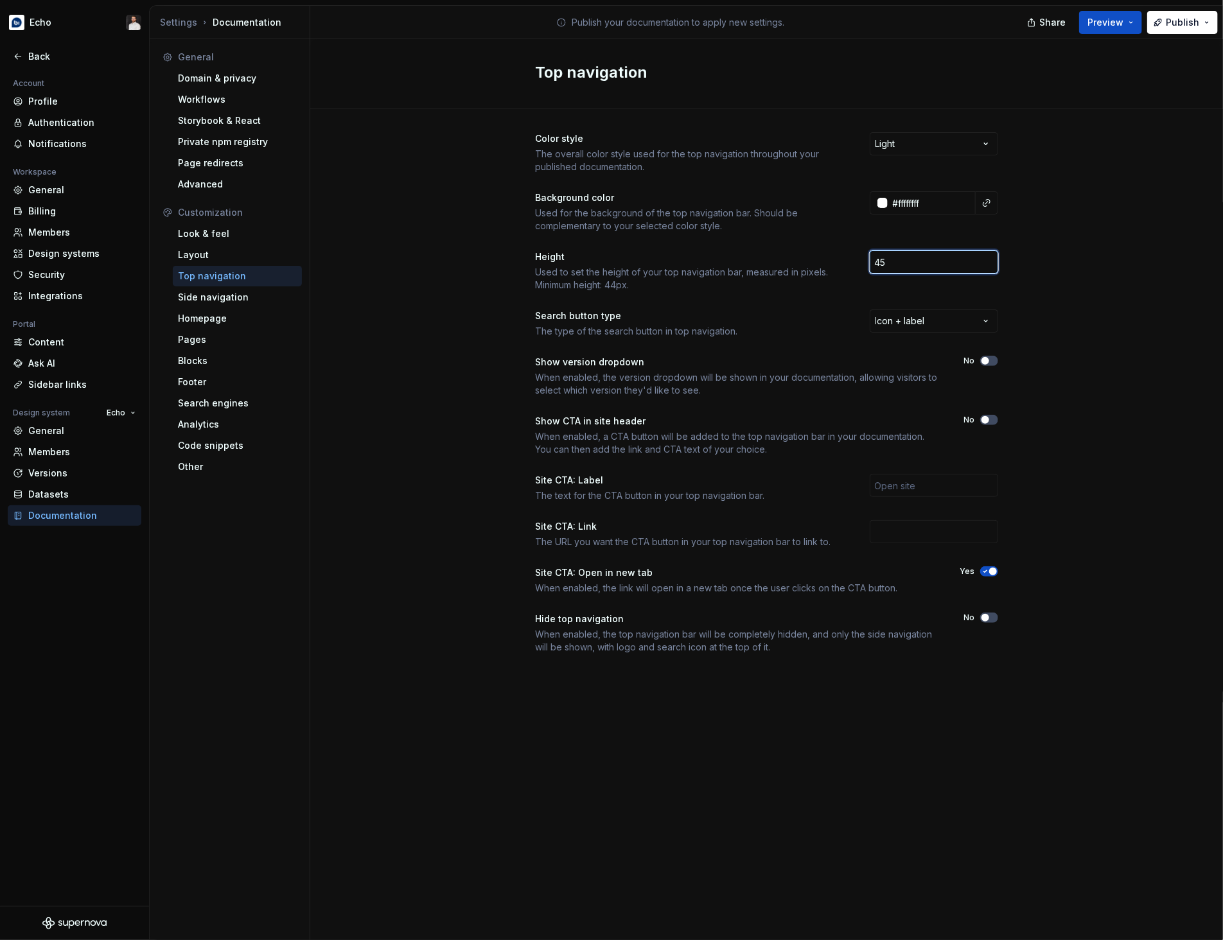
drag, startPoint x: 929, startPoint y: 264, endPoint x: 810, endPoint y: 243, distance: 120.6
click at [810, 243] on div "Color style The overall color style used for the top navigation throughout your…" at bounding box center [767, 392] width 462 height 521
type input "50"
click at [1169, 260] on div "Color style The overall color style used for the top navigation throughout your…" at bounding box center [766, 405] width 913 height 593
click at [241, 236] on div "Look & feel" at bounding box center [237, 233] width 119 height 13
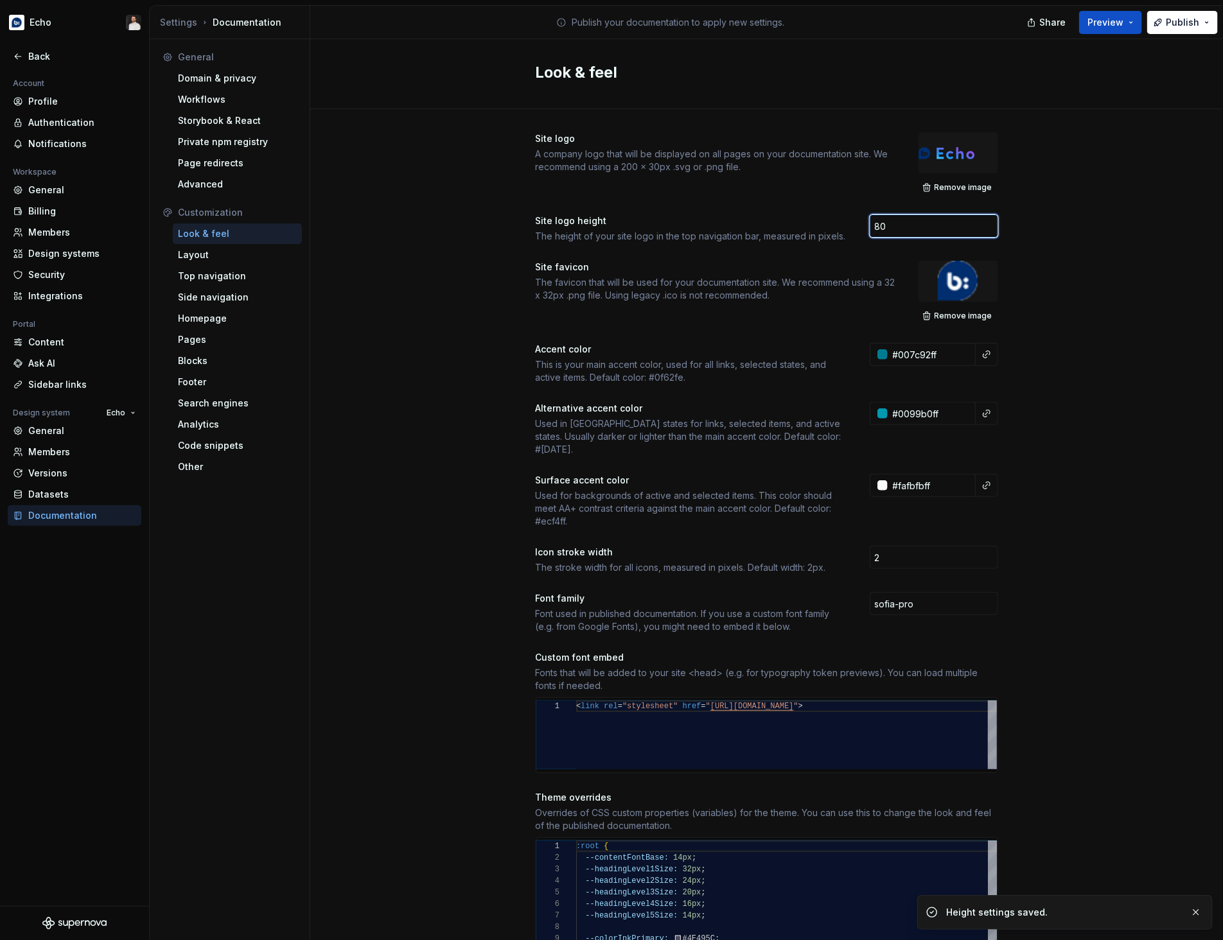
drag, startPoint x: 906, startPoint y: 220, endPoint x: 818, endPoint y: 218, distance: 88.7
click at [818, 218] on div "Site logo height The height of your site logo in the top navigation bar, measur…" at bounding box center [767, 228] width 462 height 28
drag, startPoint x: 916, startPoint y: 232, endPoint x: 843, endPoint y: 223, distance: 73.8
click at [843, 223] on div "Site logo height The height of your site logo in the top navigation bar, measur…" at bounding box center [767, 228] width 462 height 28
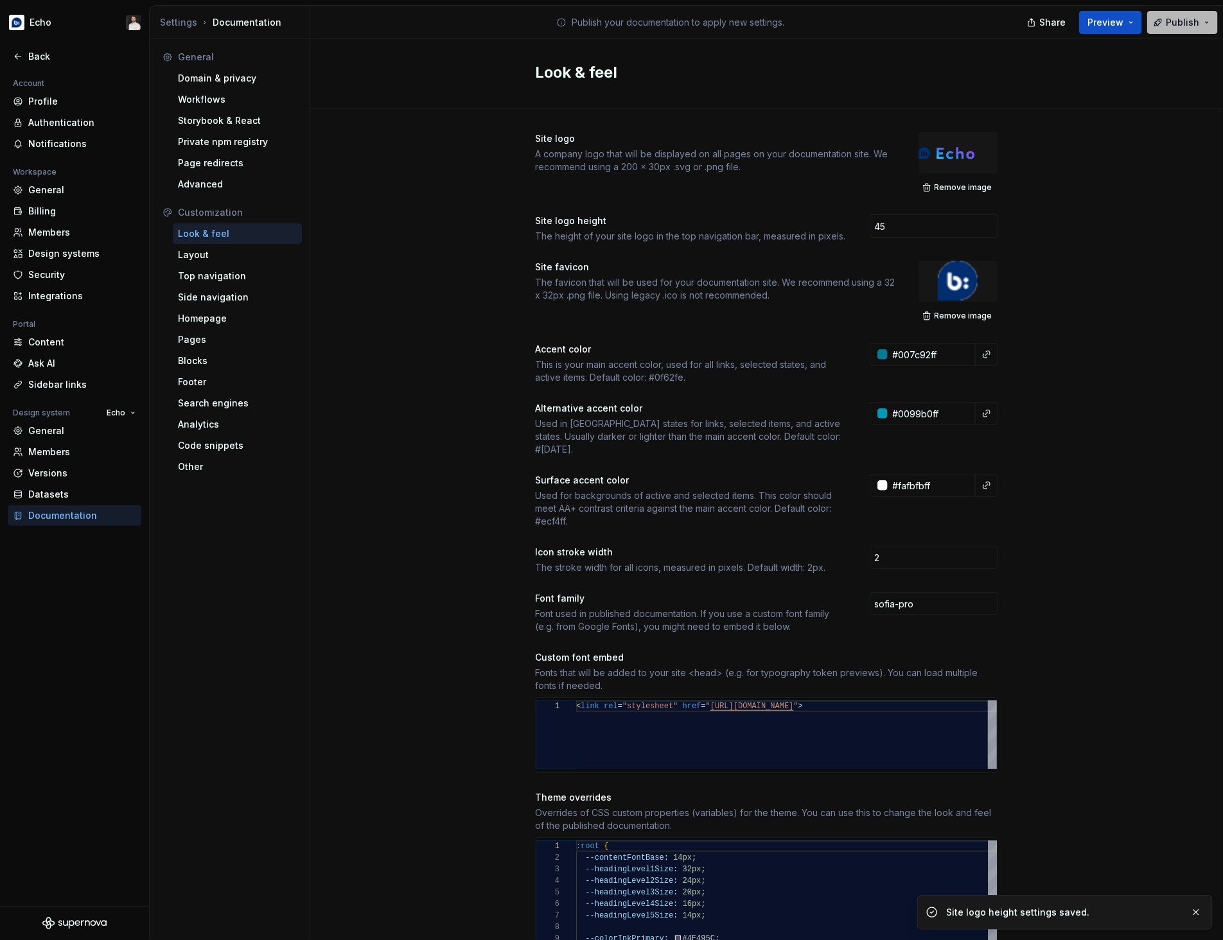
click at [1179, 21] on span "Publish" at bounding box center [1182, 22] width 33 height 13
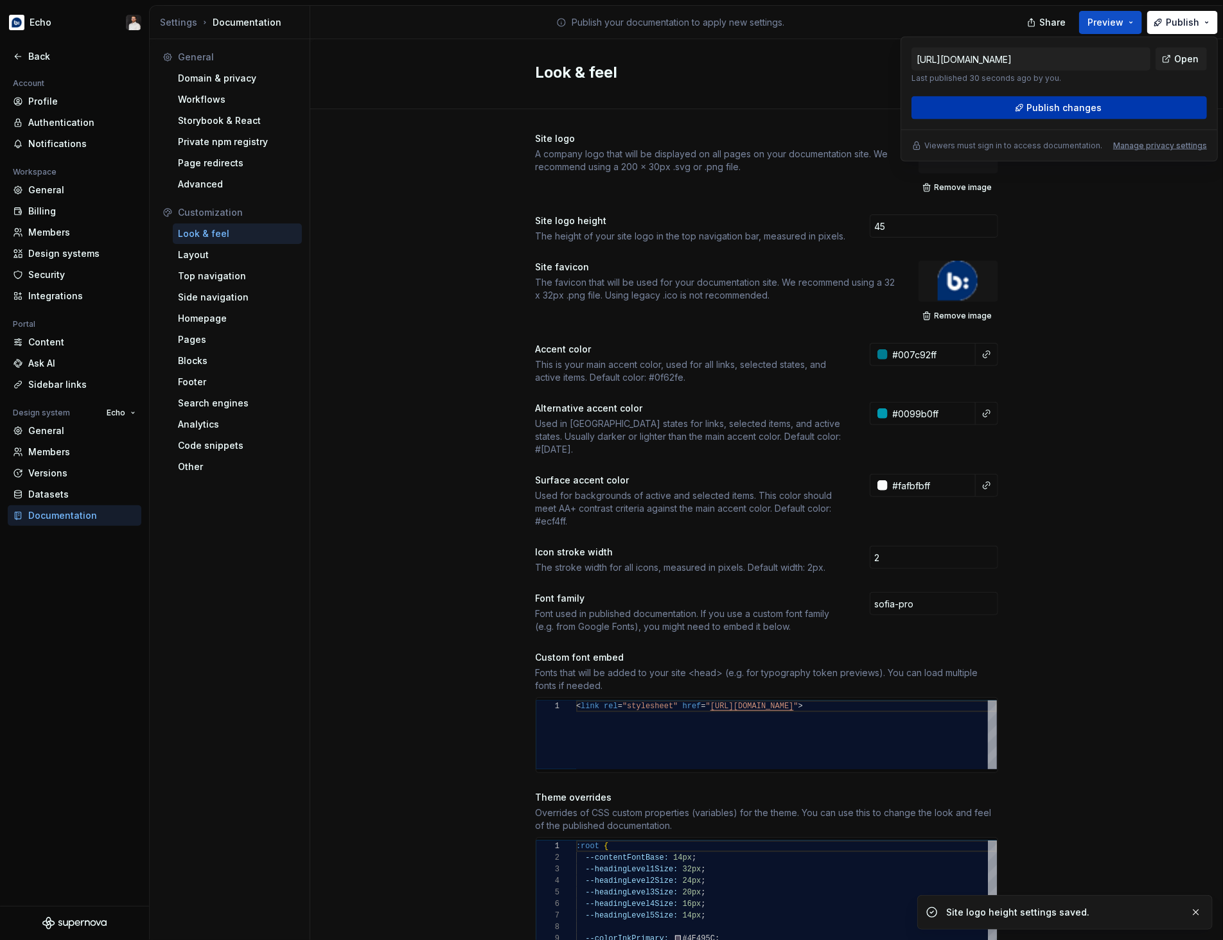
click at [1127, 112] on button "Publish changes" at bounding box center [1058, 107] width 295 height 23
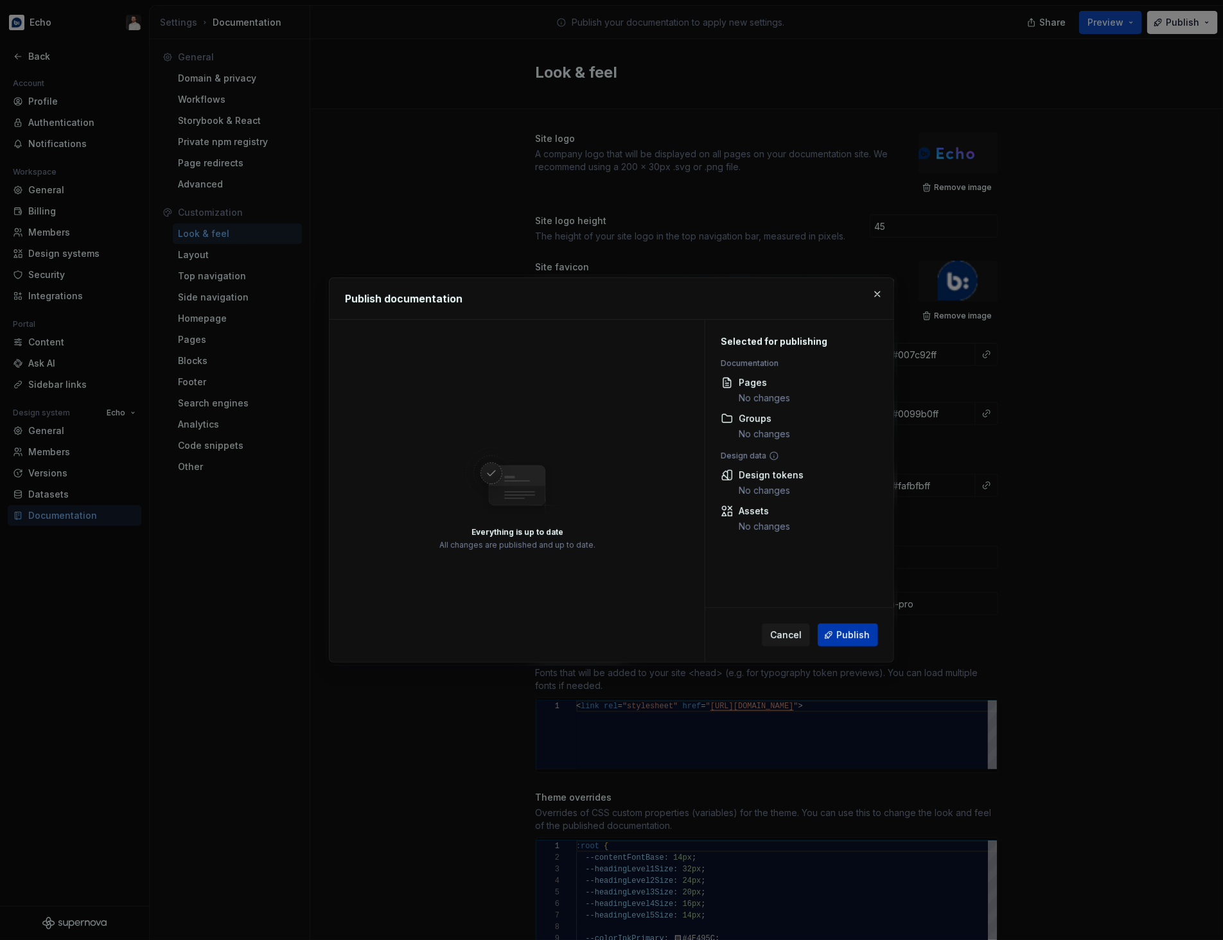
click at [839, 640] on span "Publish" at bounding box center [852, 635] width 33 height 13
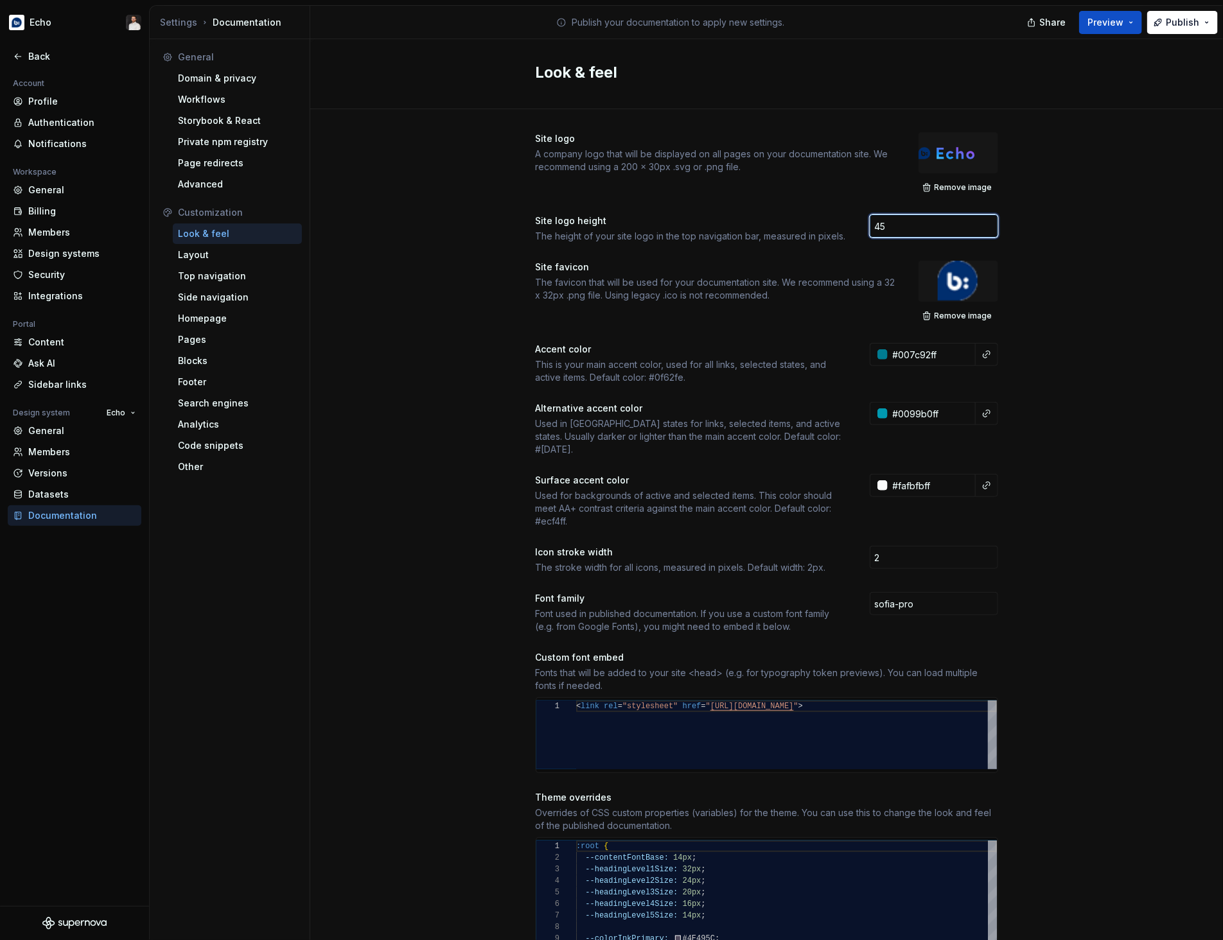
drag, startPoint x: 915, startPoint y: 232, endPoint x: 844, endPoint y: 223, distance: 71.8
click at [844, 223] on div "Site logo height The height of your site logo in the top navigation bar, measur…" at bounding box center [767, 228] width 462 height 28
type input "30"
click at [206, 256] on div "Layout" at bounding box center [237, 255] width 119 height 13
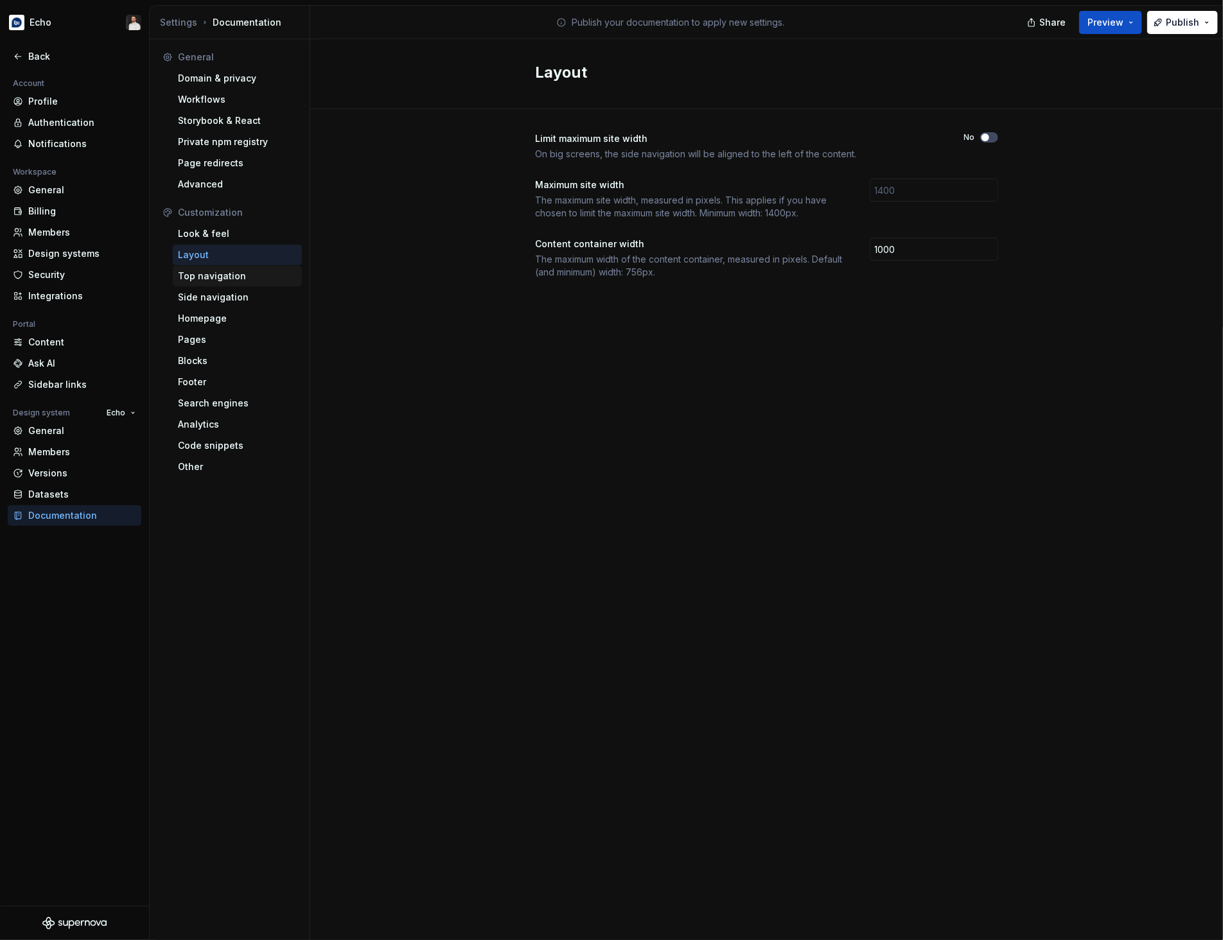
click at [236, 283] on div "Top navigation" at bounding box center [237, 276] width 129 height 21
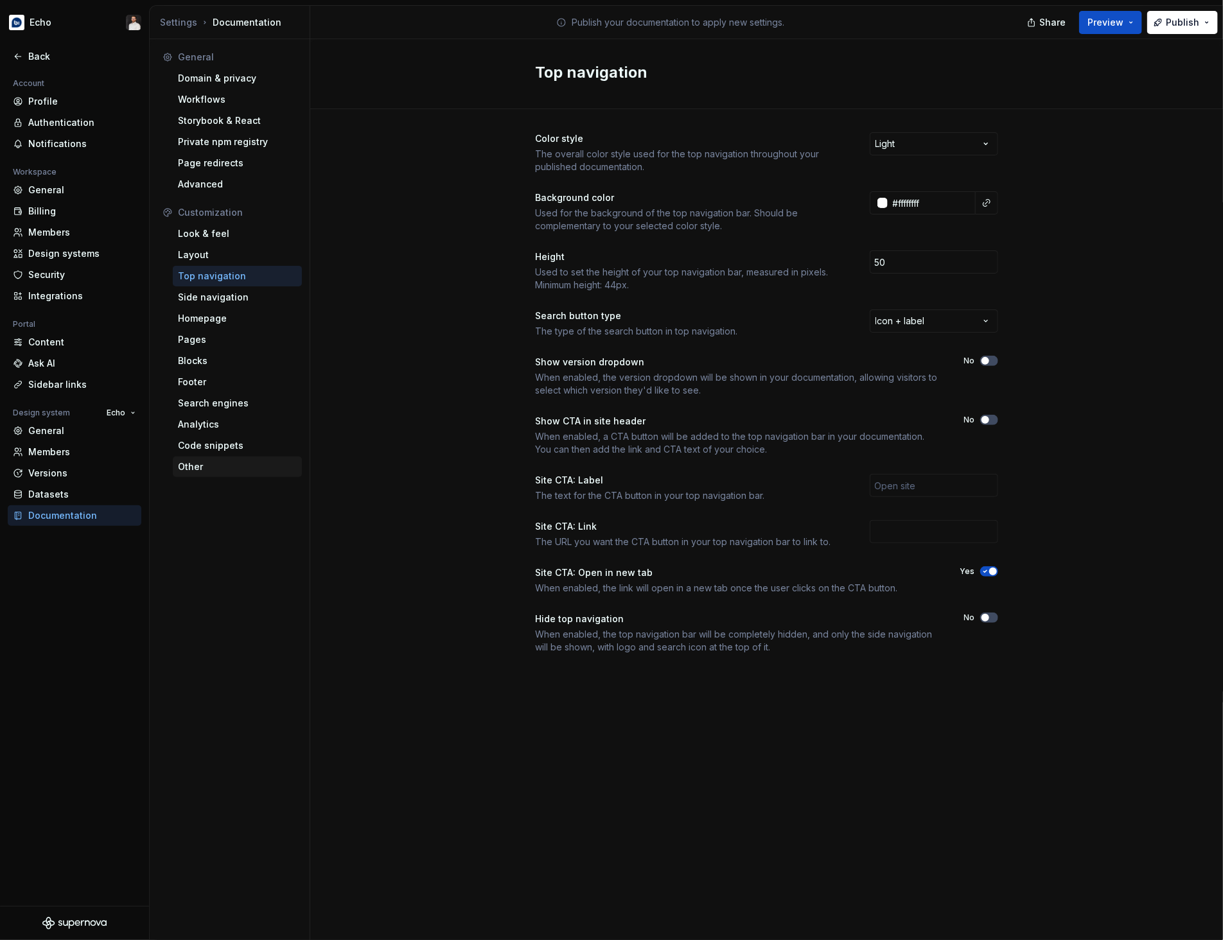
click at [218, 462] on div "Other" at bounding box center [237, 466] width 119 height 13
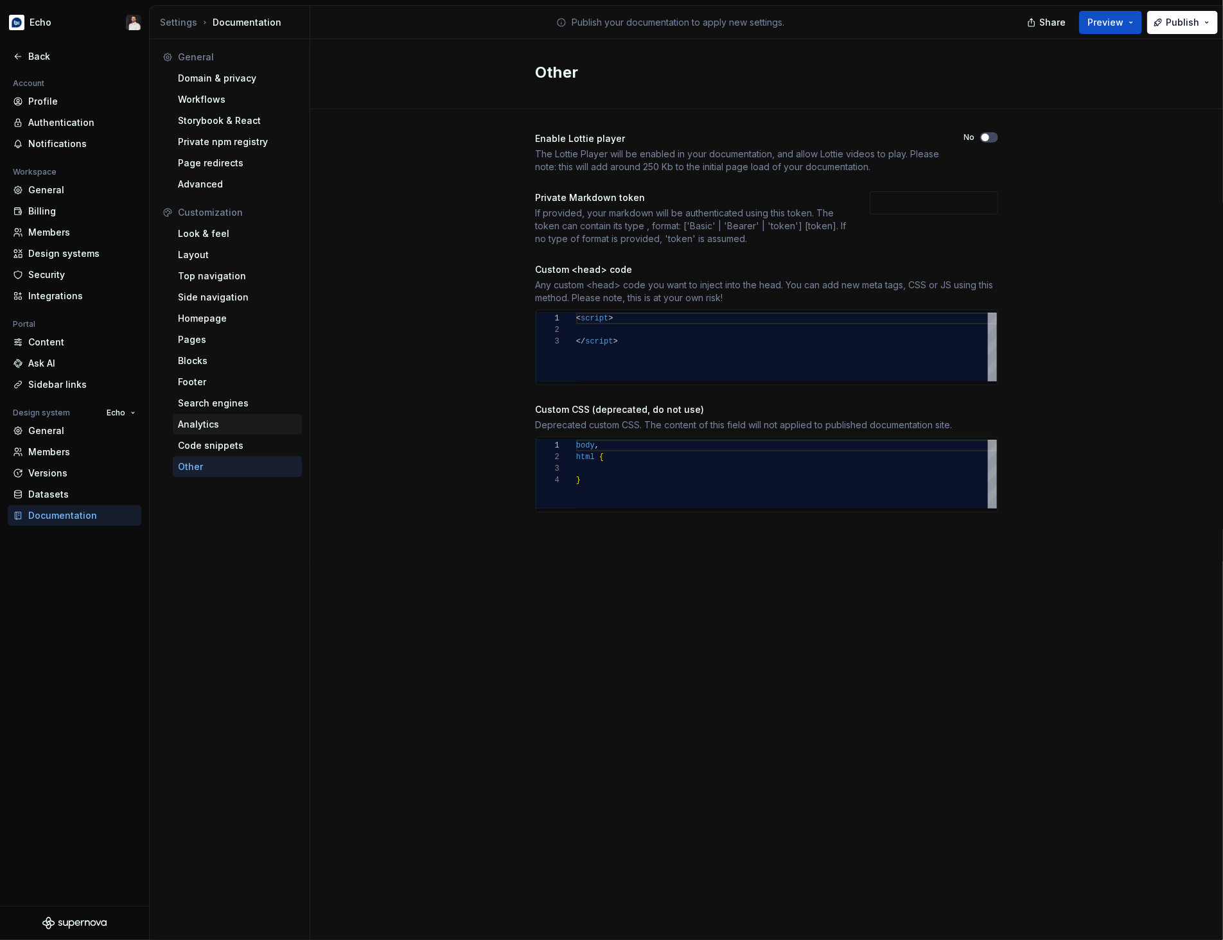
click at [241, 434] on div "Analytics" at bounding box center [237, 424] width 129 height 21
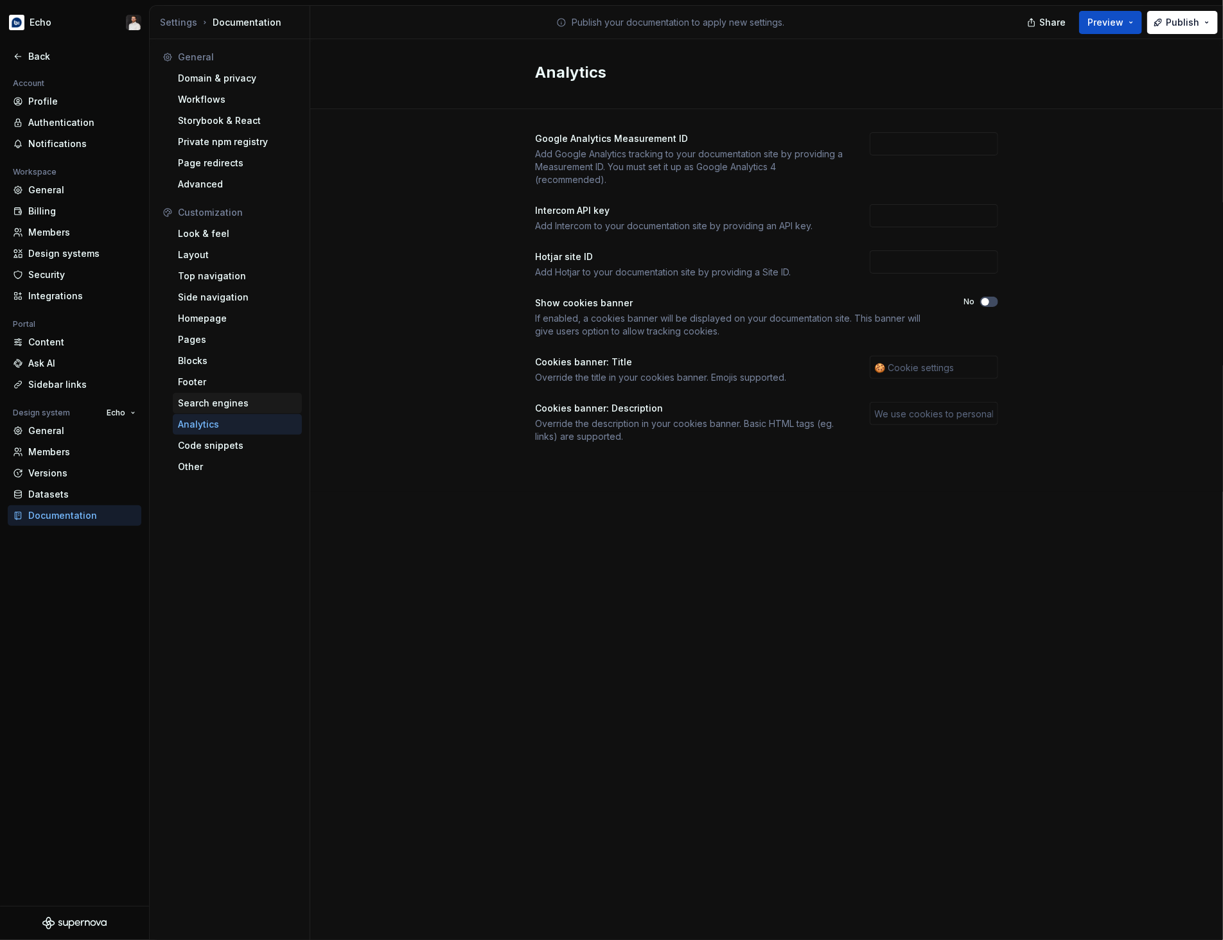
click at [246, 404] on div "Search engines" at bounding box center [237, 403] width 119 height 13
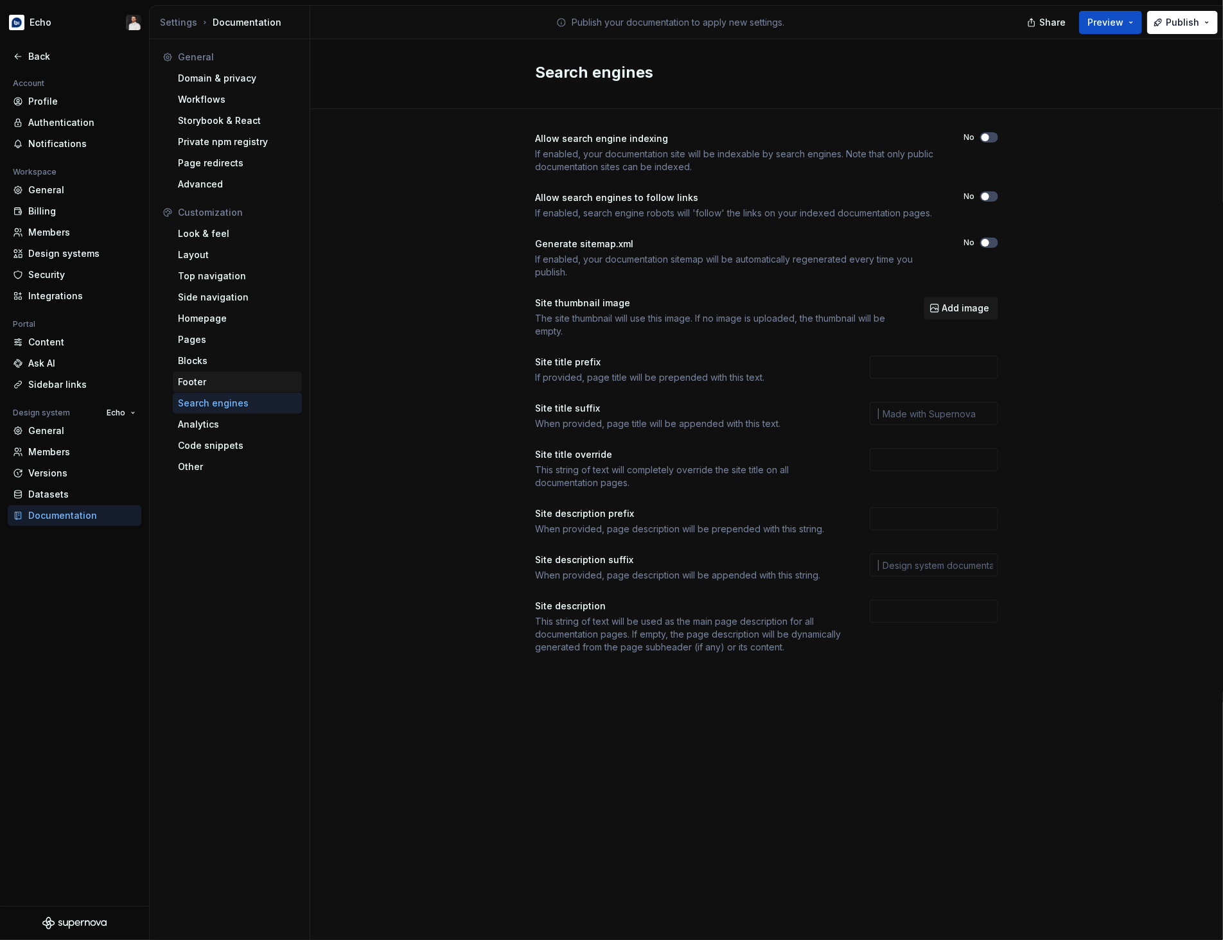
click at [243, 384] on div "Footer" at bounding box center [237, 382] width 119 height 13
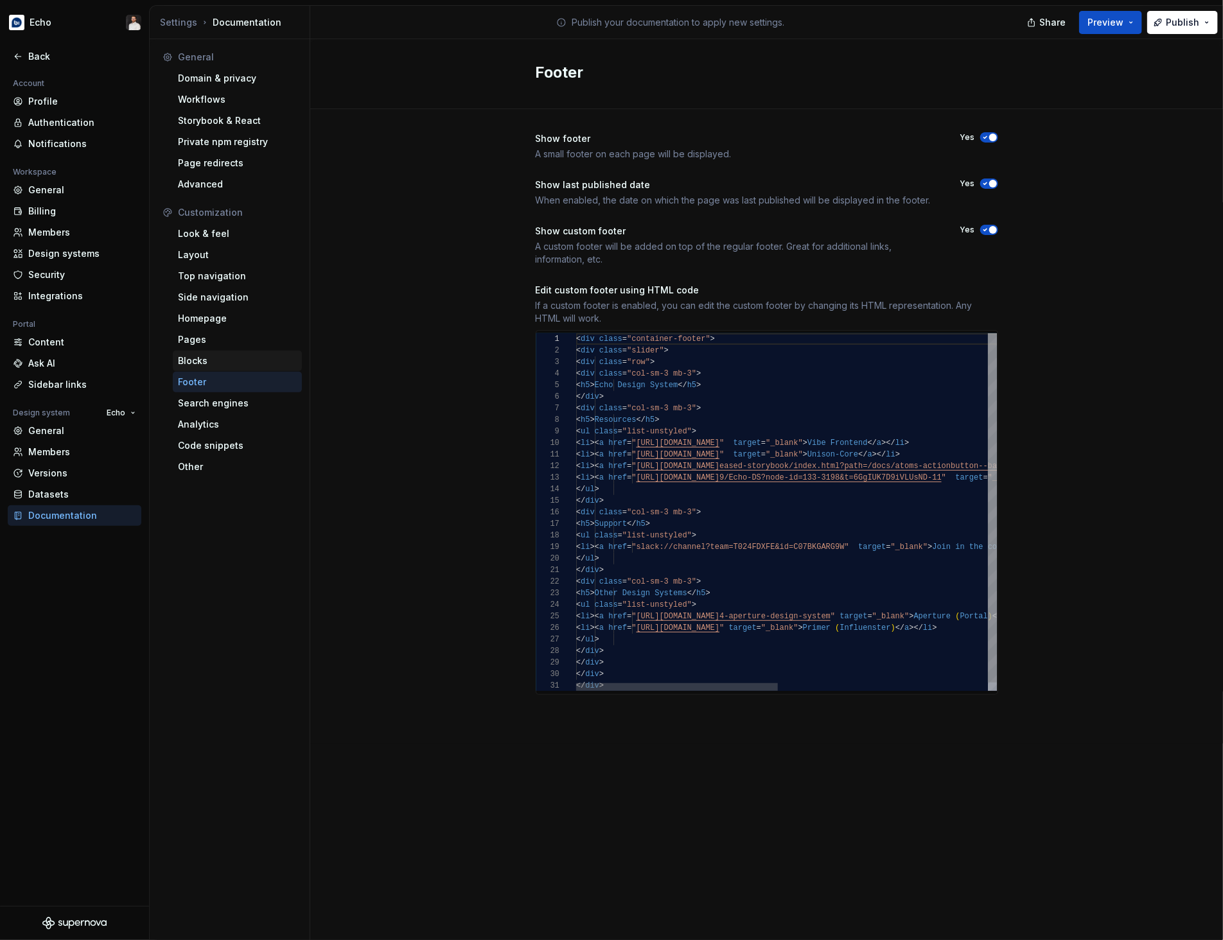
click at [244, 365] on div "Blocks" at bounding box center [237, 360] width 119 height 13
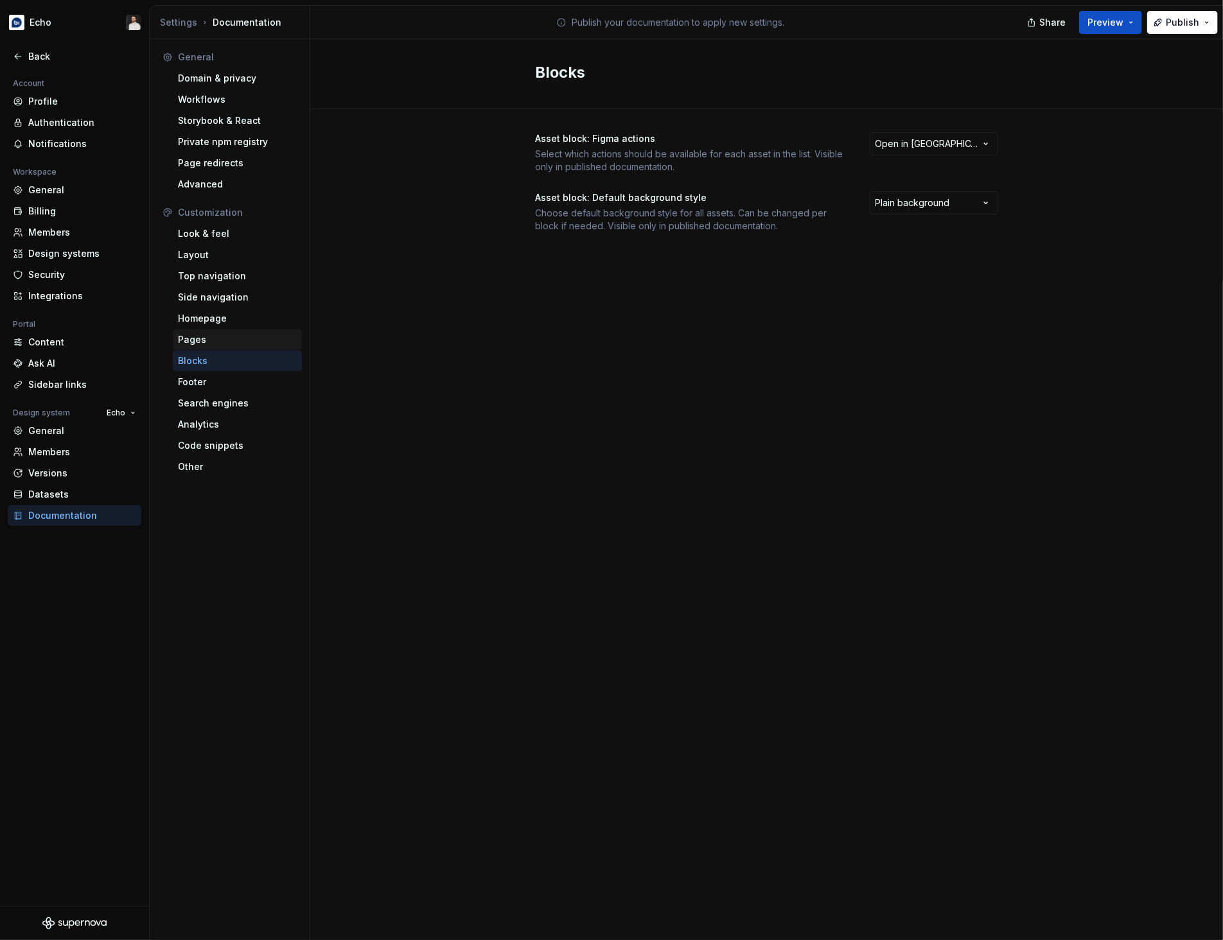
click at [250, 339] on div "Pages" at bounding box center [237, 339] width 119 height 13
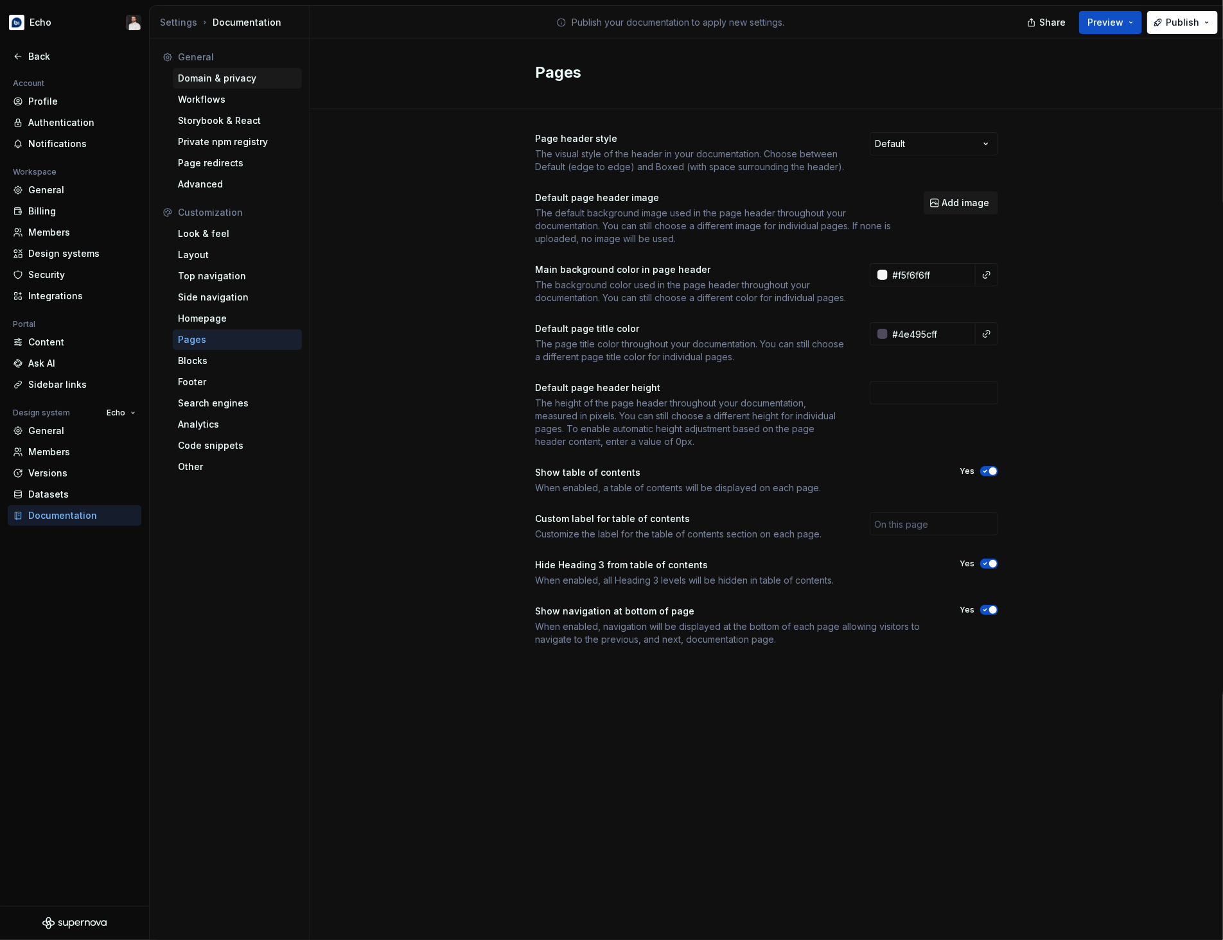
click at [236, 82] on div "Domain & privacy" at bounding box center [237, 78] width 119 height 13
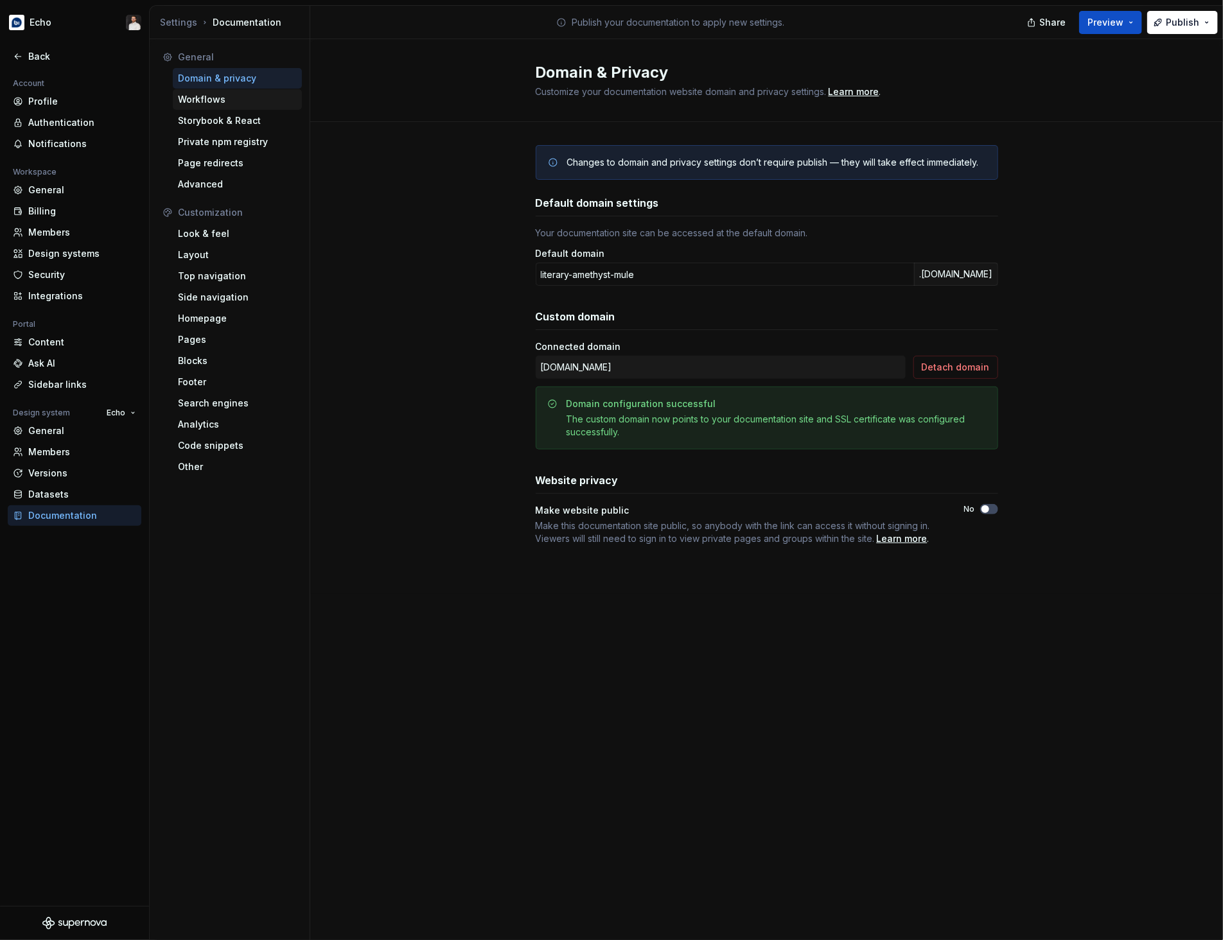
click at [225, 103] on div "Workflows" at bounding box center [237, 99] width 119 height 13
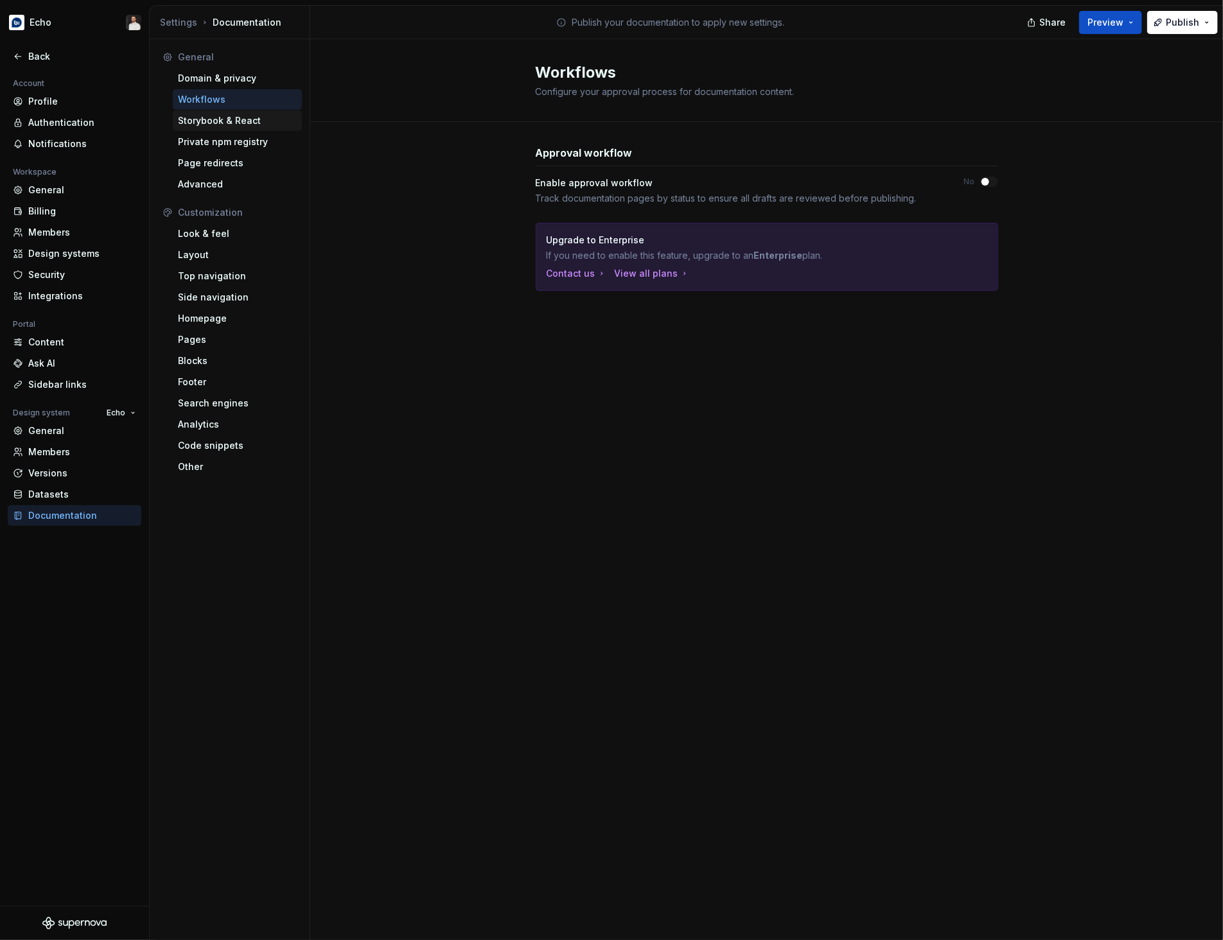
click at [234, 125] on div "Storybook & React" at bounding box center [237, 120] width 119 height 13
type textarea "*"
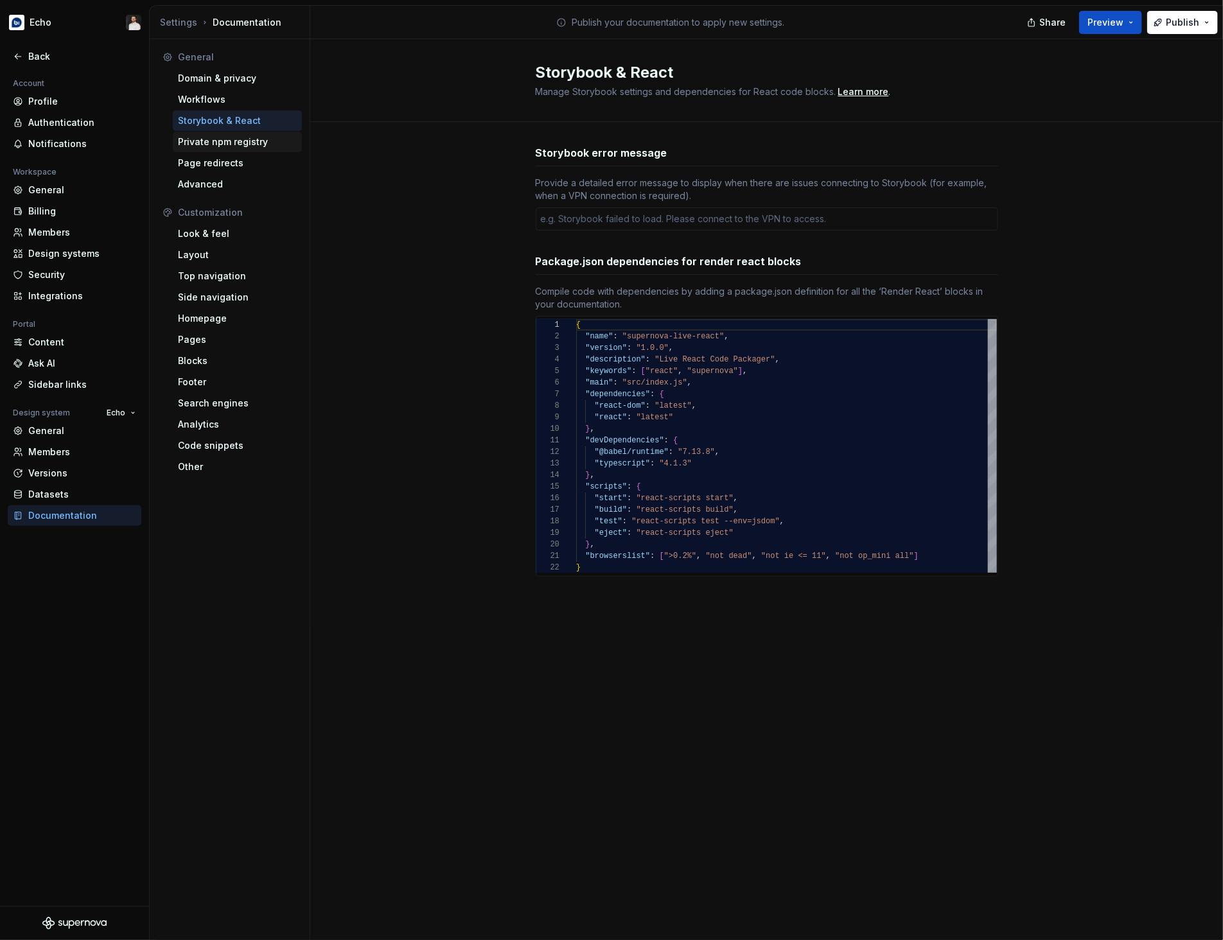
click at [256, 147] on div "Private npm registry" at bounding box center [237, 142] width 119 height 13
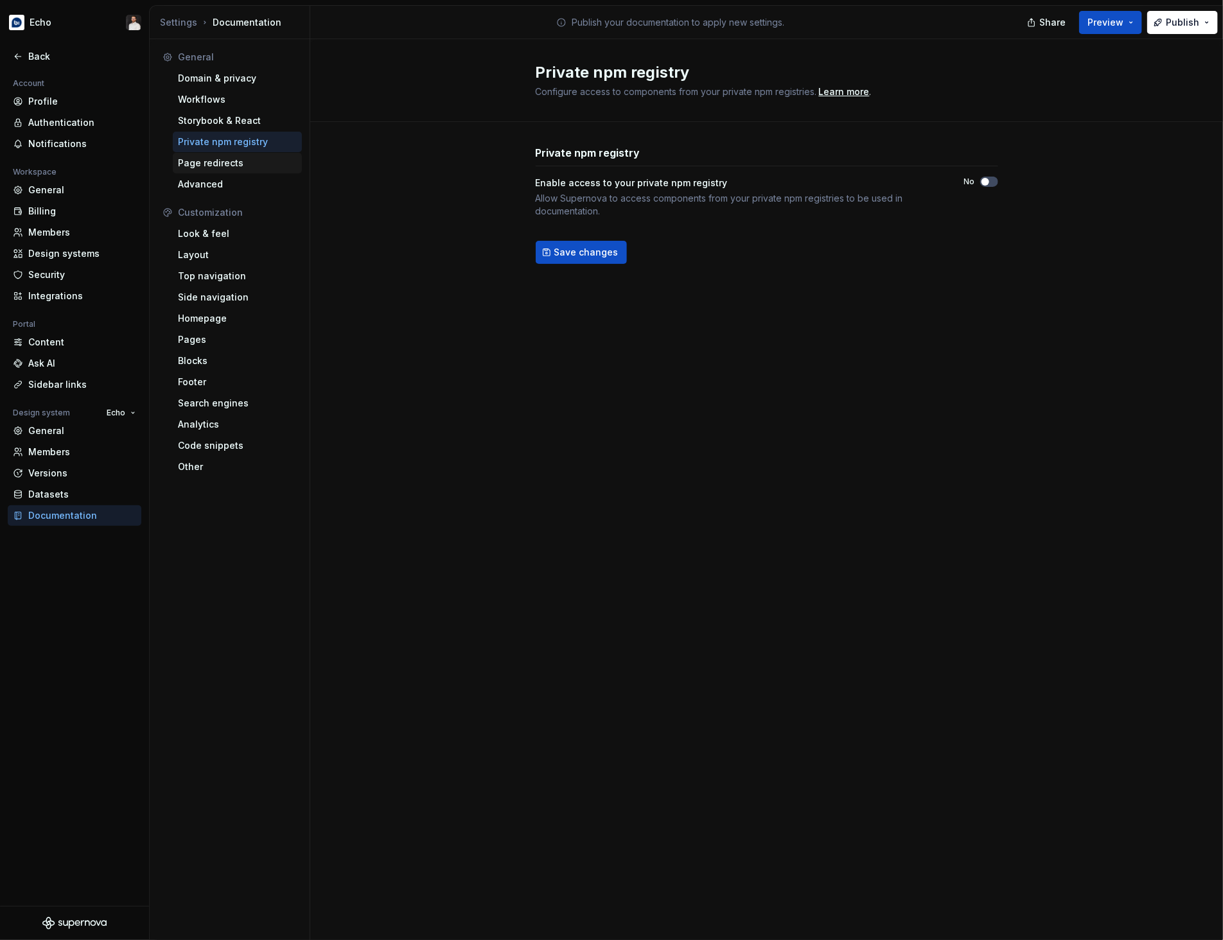
click at [252, 169] on div "Page redirects" at bounding box center [237, 163] width 119 height 13
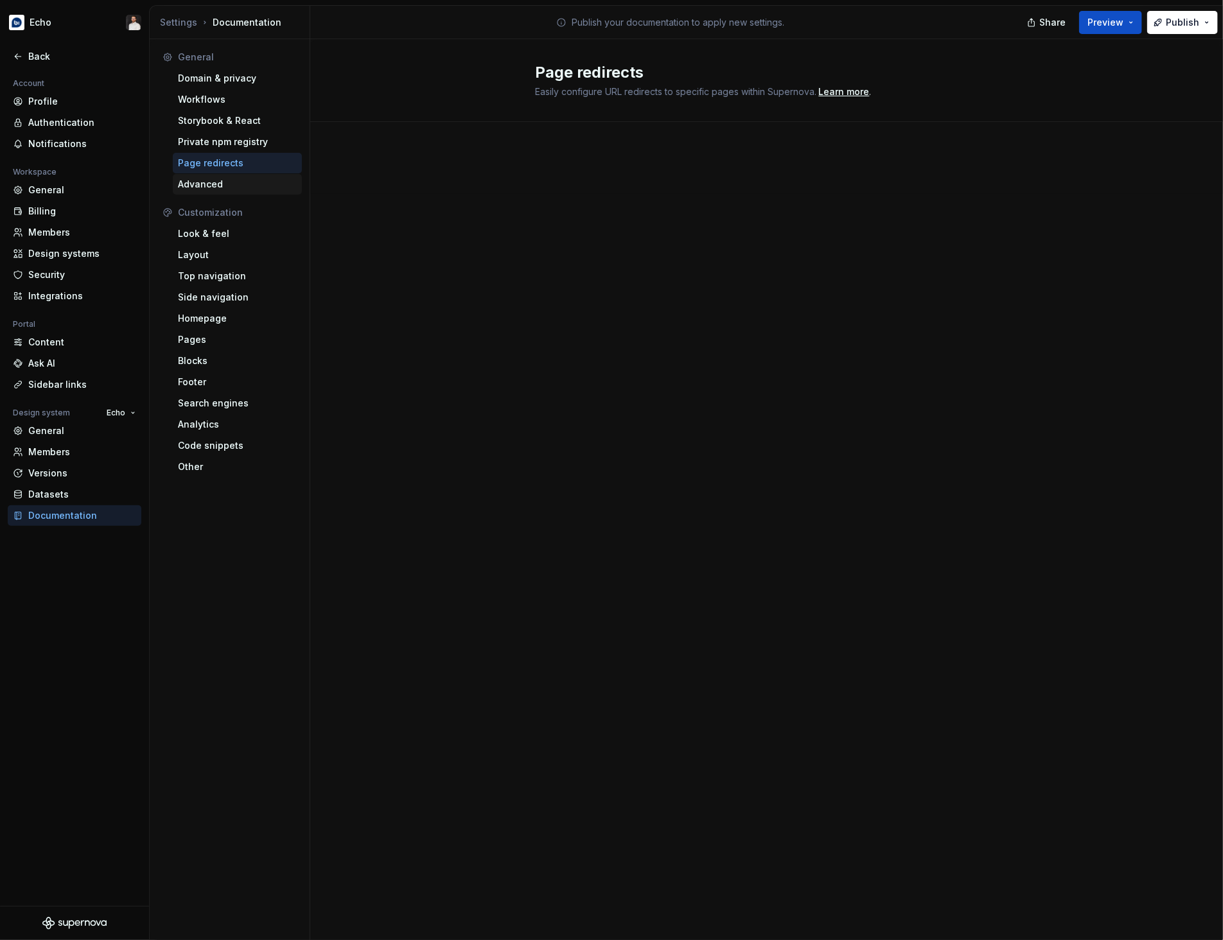
click at [249, 185] on div "Advanced" at bounding box center [237, 184] width 119 height 13
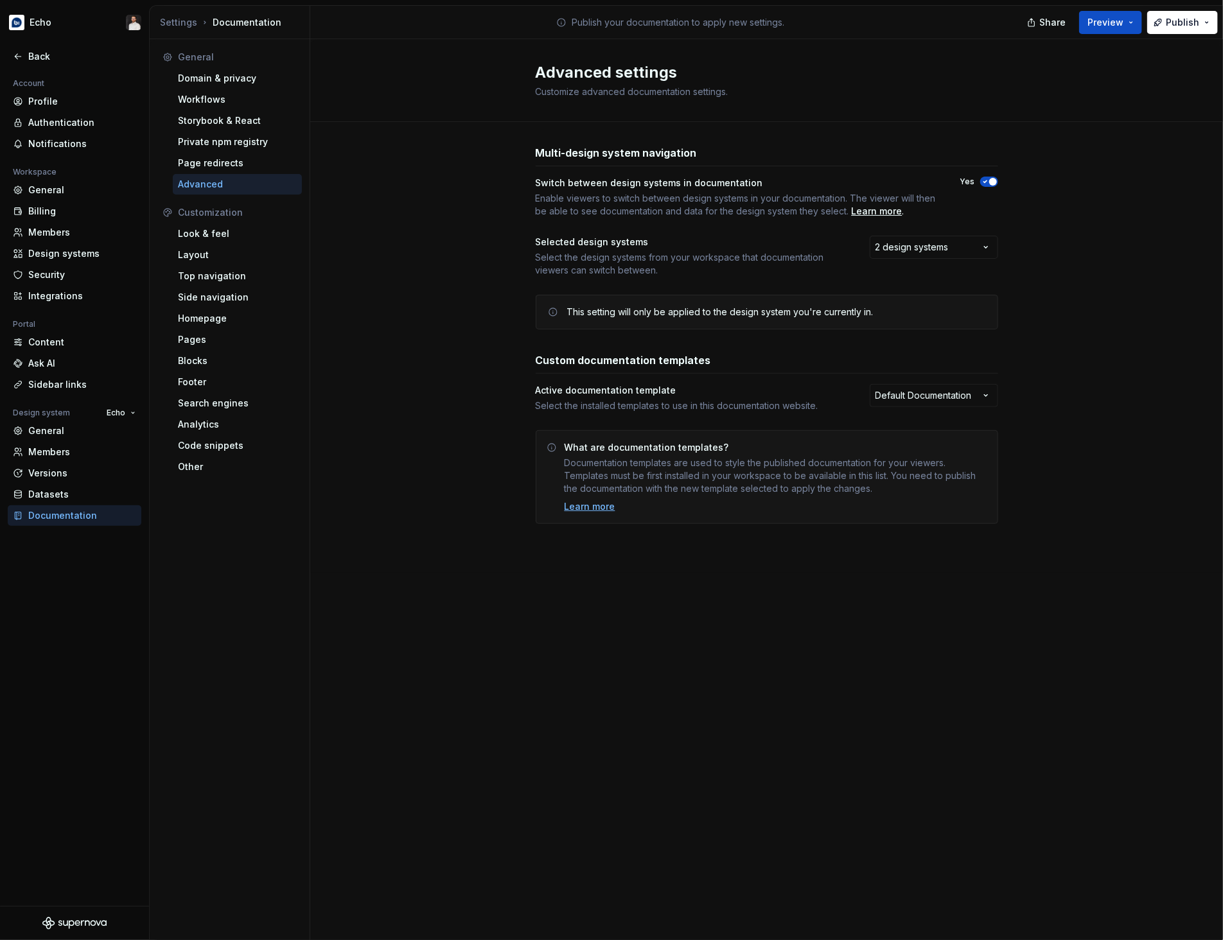
click at [994, 186] on button "Yes" at bounding box center [989, 182] width 18 height 10
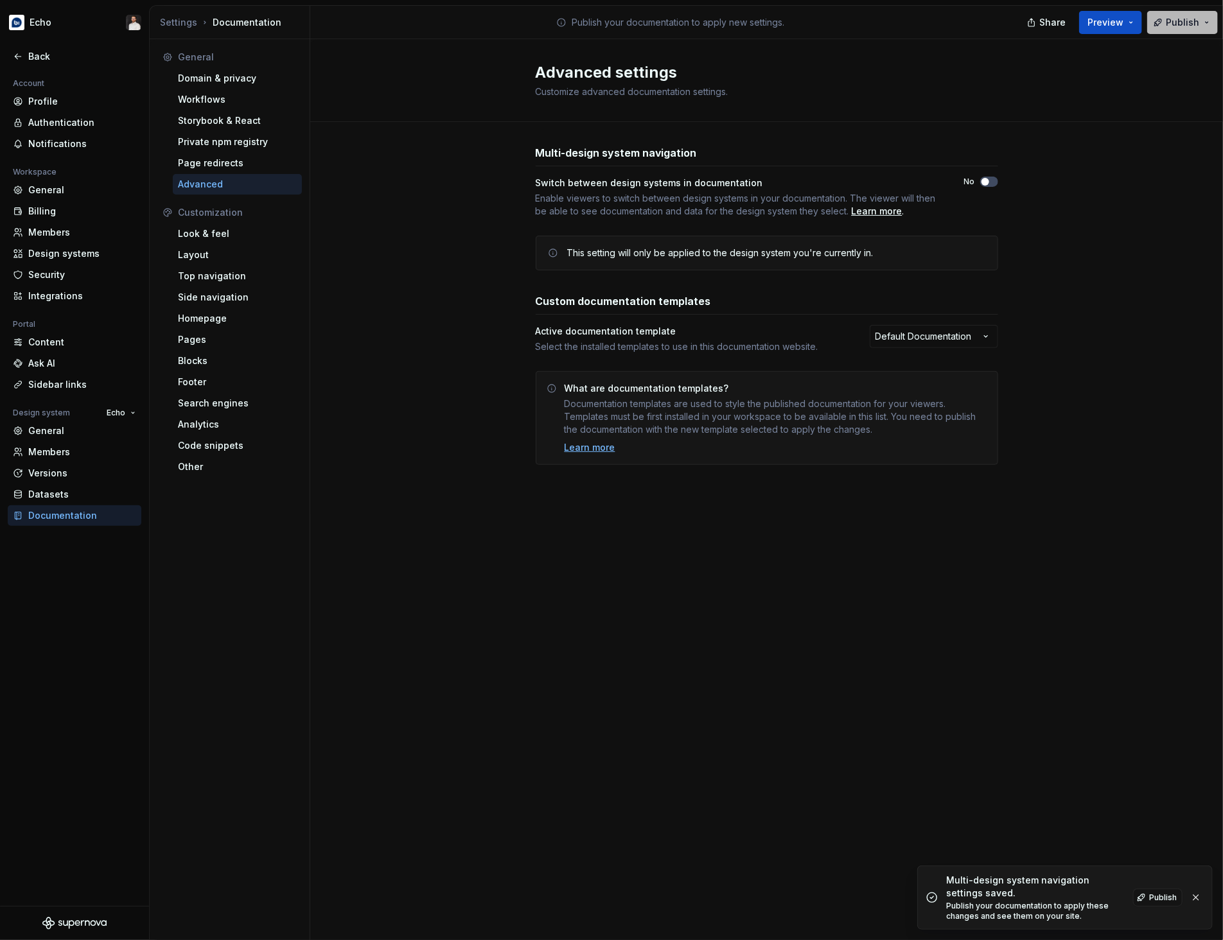
click at [1182, 22] on span "Publish" at bounding box center [1182, 22] width 33 height 13
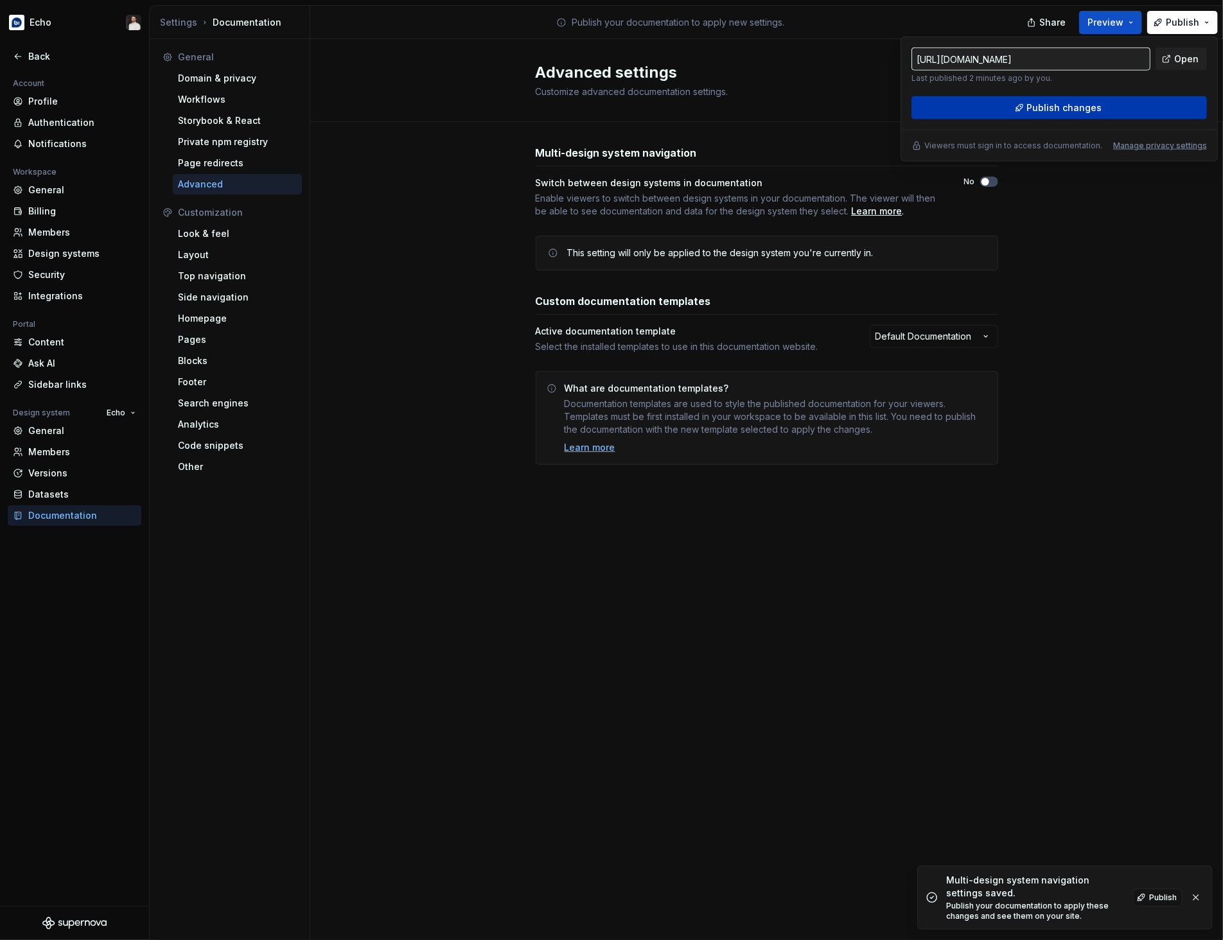
click at [1125, 110] on button "Publish changes" at bounding box center [1058, 107] width 295 height 23
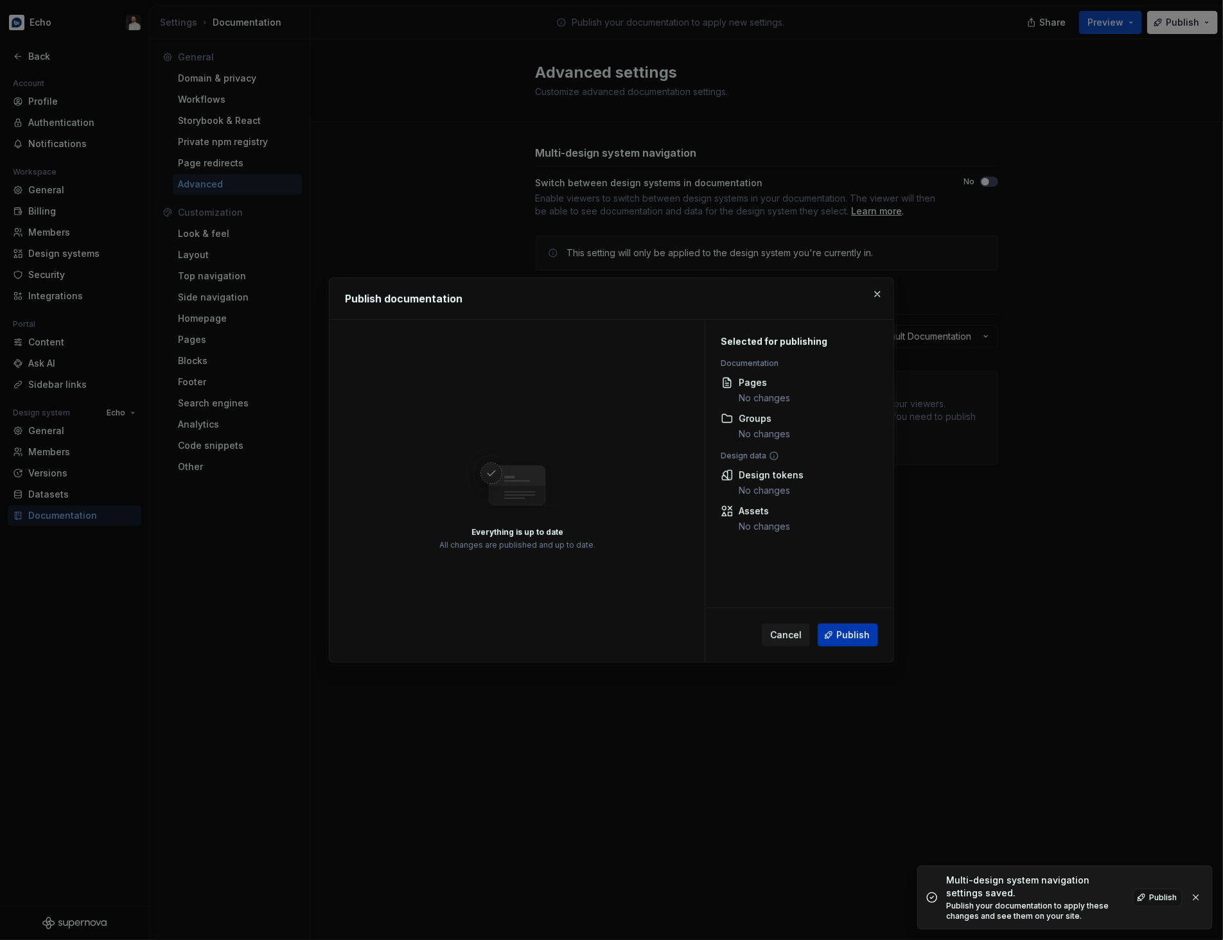
click at [855, 633] on span "Publish" at bounding box center [852, 635] width 33 height 13
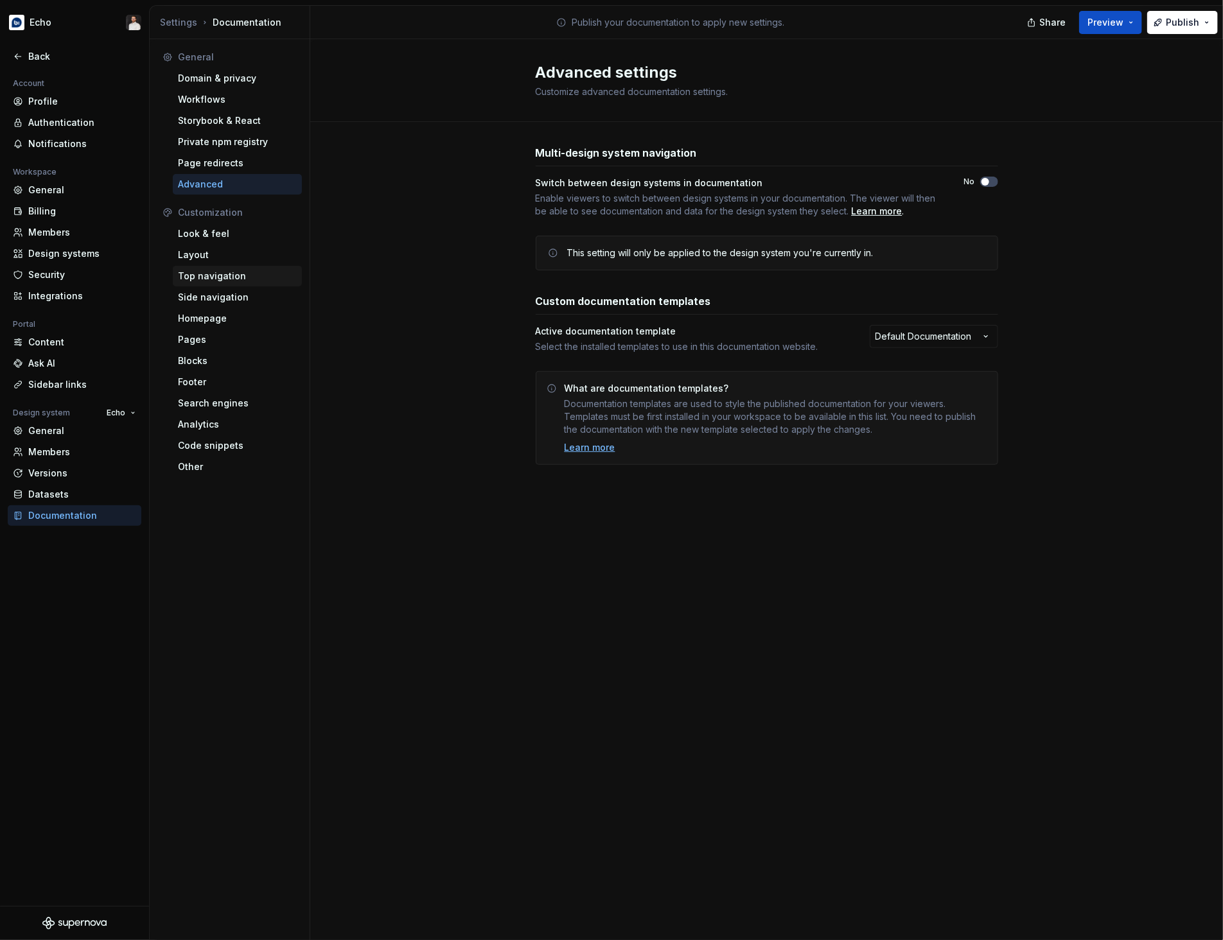
click at [227, 274] on div "Top navigation" at bounding box center [237, 276] width 119 height 13
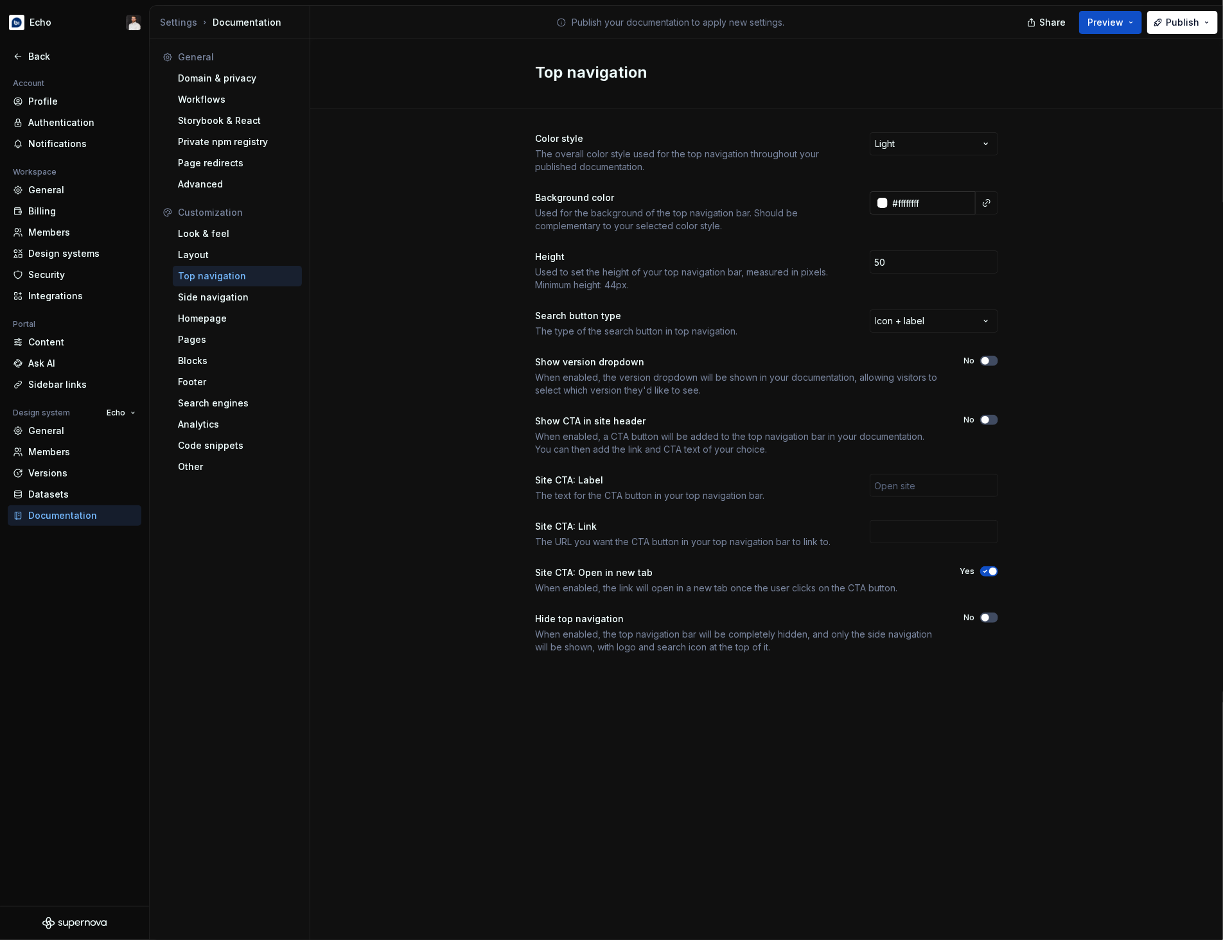
type input "#FFFFFFFF"
drag, startPoint x: 911, startPoint y: 261, endPoint x: 869, endPoint y: 261, distance: 41.7
click at [870, 261] on input "50" at bounding box center [934, 261] width 128 height 23
type input "100"
click at [1090, 297] on div "Color style The overall color style used for the top navigation throughout your…" at bounding box center [766, 405] width 913 height 593
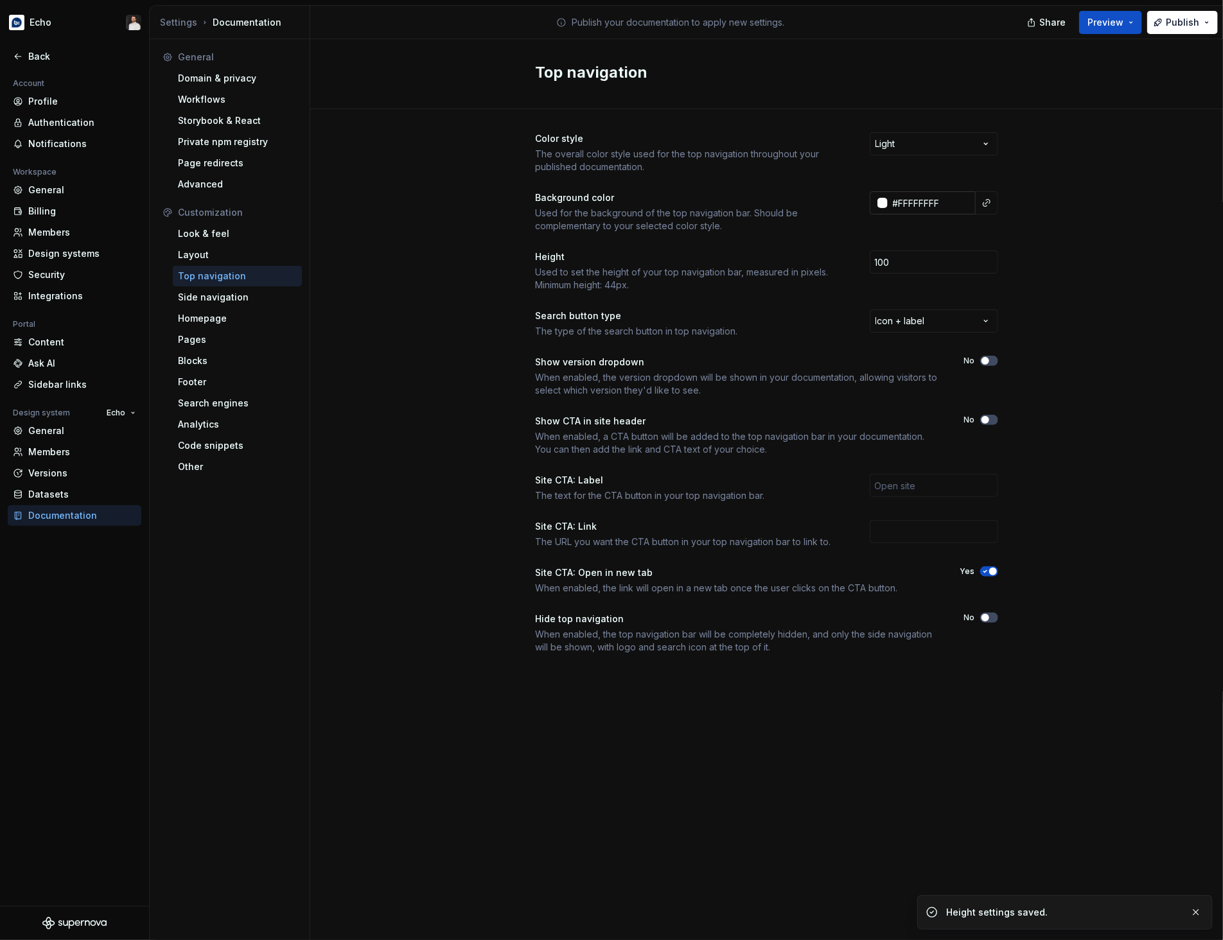
click at [949, 208] on input "#FFFFFFFF" at bounding box center [932, 202] width 88 height 23
click at [1042, 231] on div "Color style The overall color style used for the top navigation throughout your…" at bounding box center [766, 405] width 913 height 593
click at [1180, 29] on button "Publish" at bounding box center [1182, 22] width 71 height 23
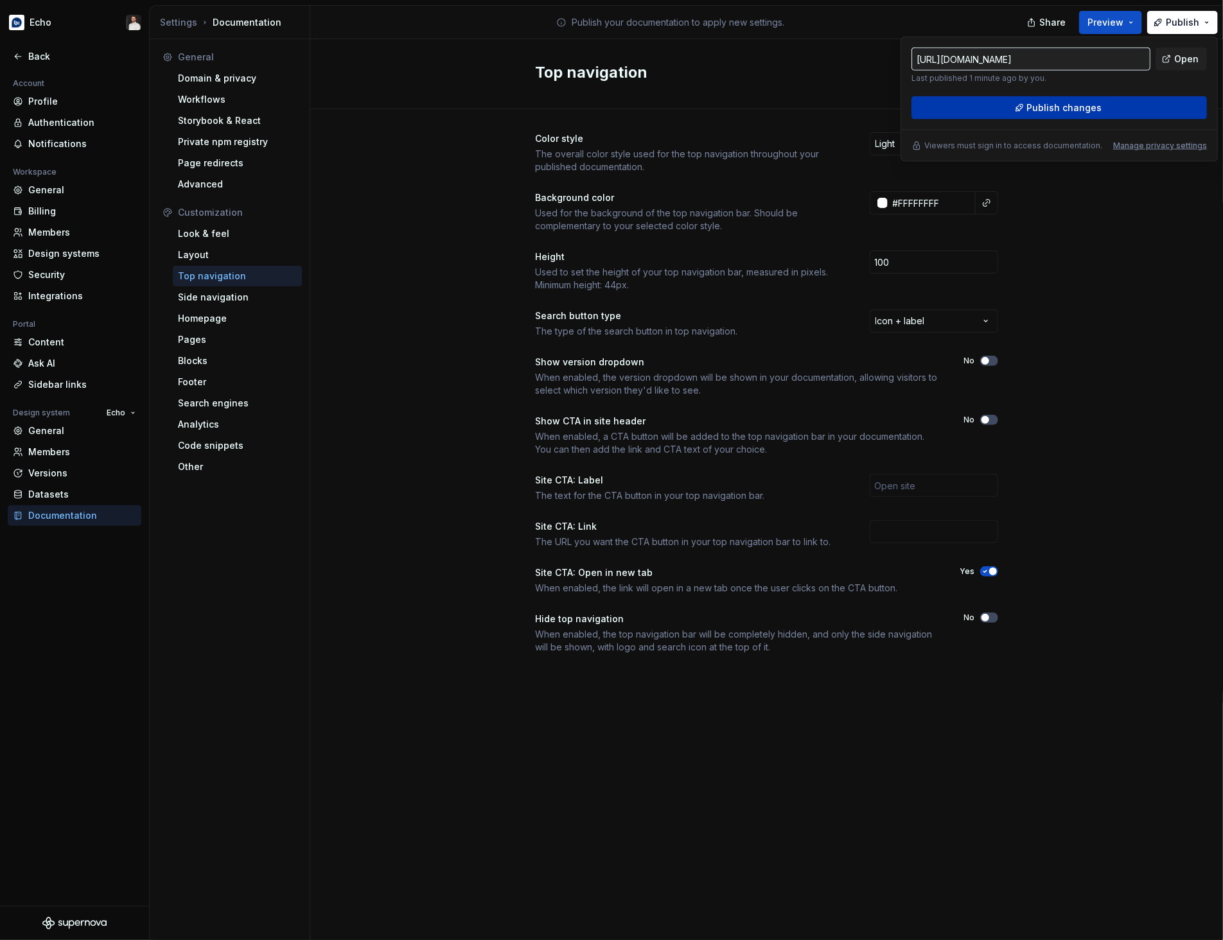
click at [1126, 103] on button "Publish changes" at bounding box center [1058, 107] width 295 height 23
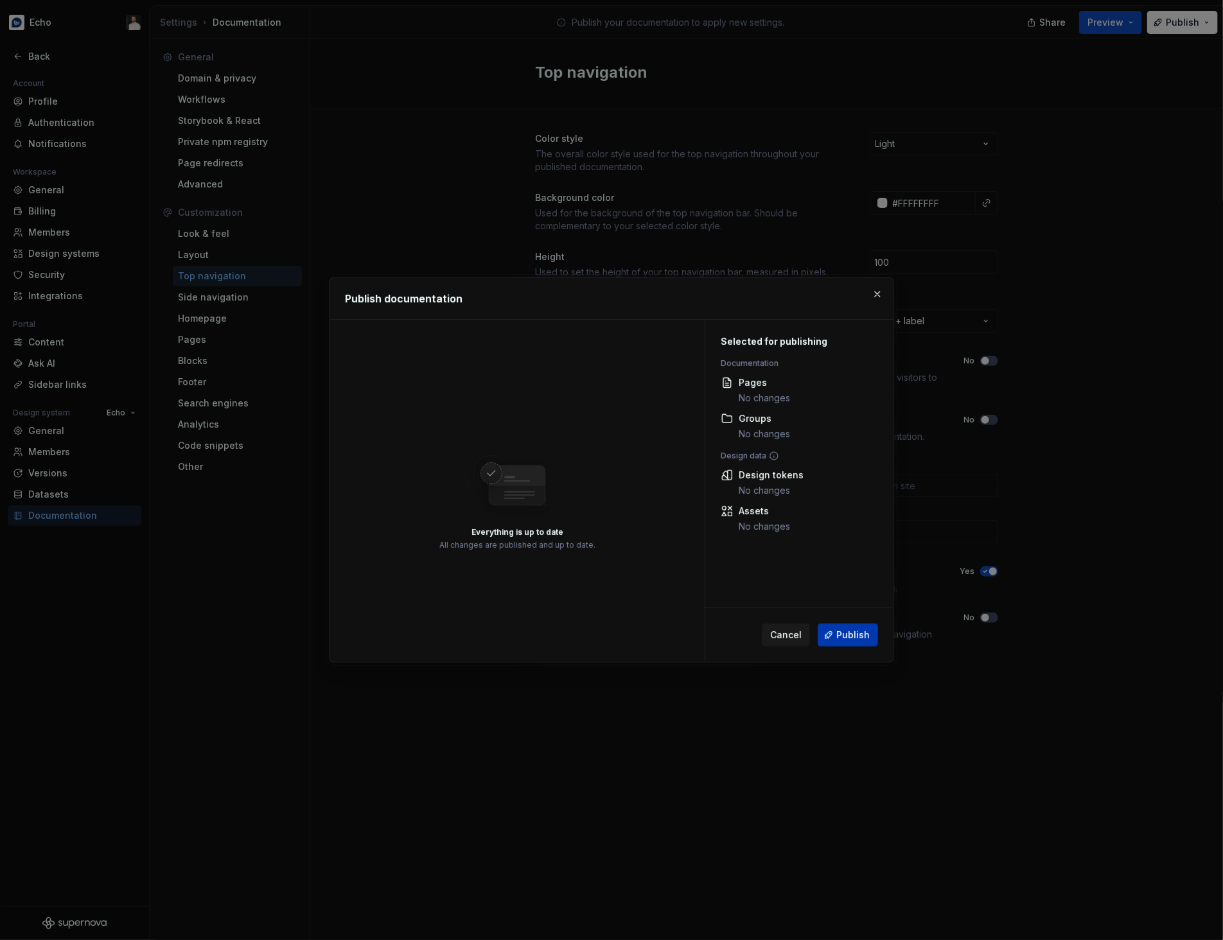
click at [850, 633] on span "Publish" at bounding box center [852, 635] width 33 height 13
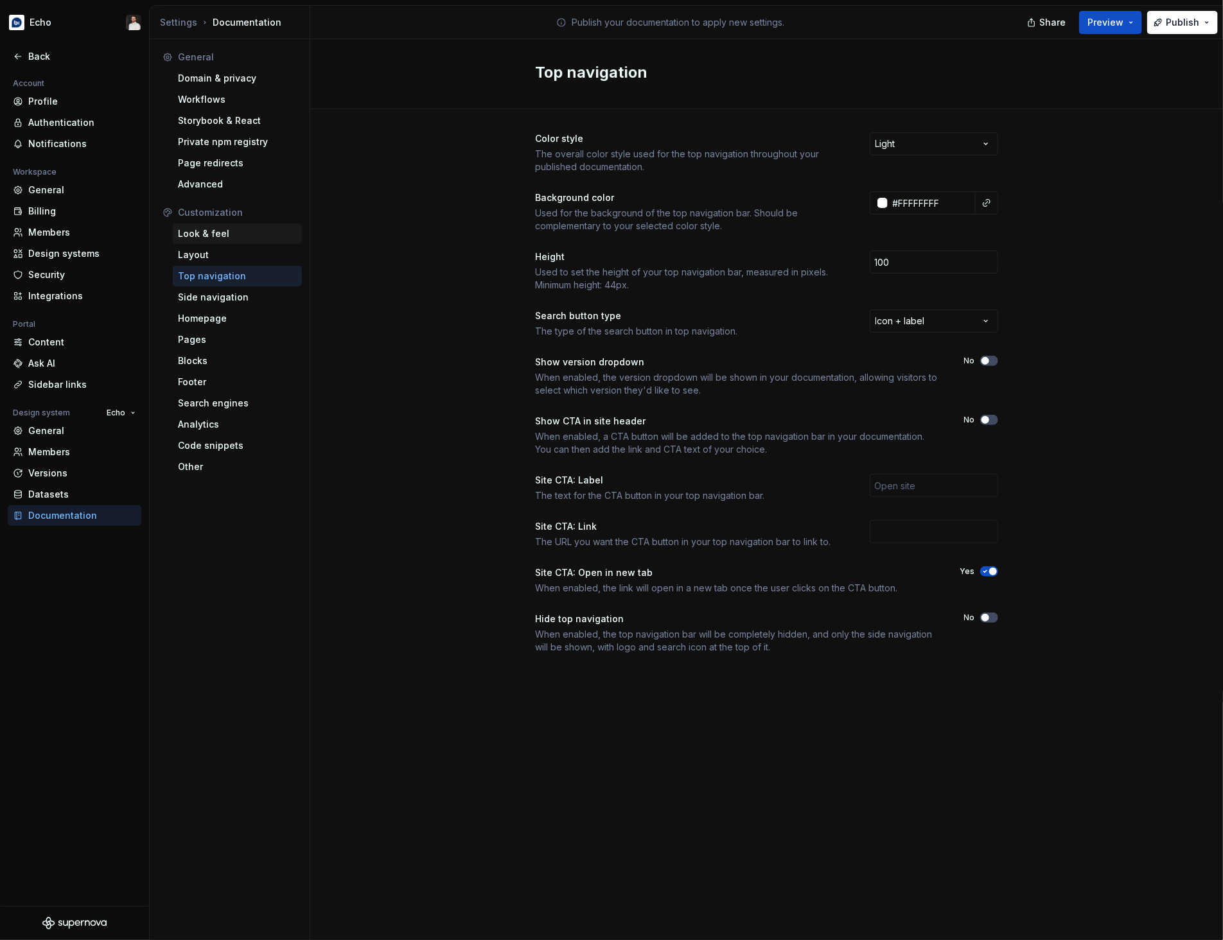
click at [202, 233] on div "Look & feel" at bounding box center [237, 233] width 119 height 13
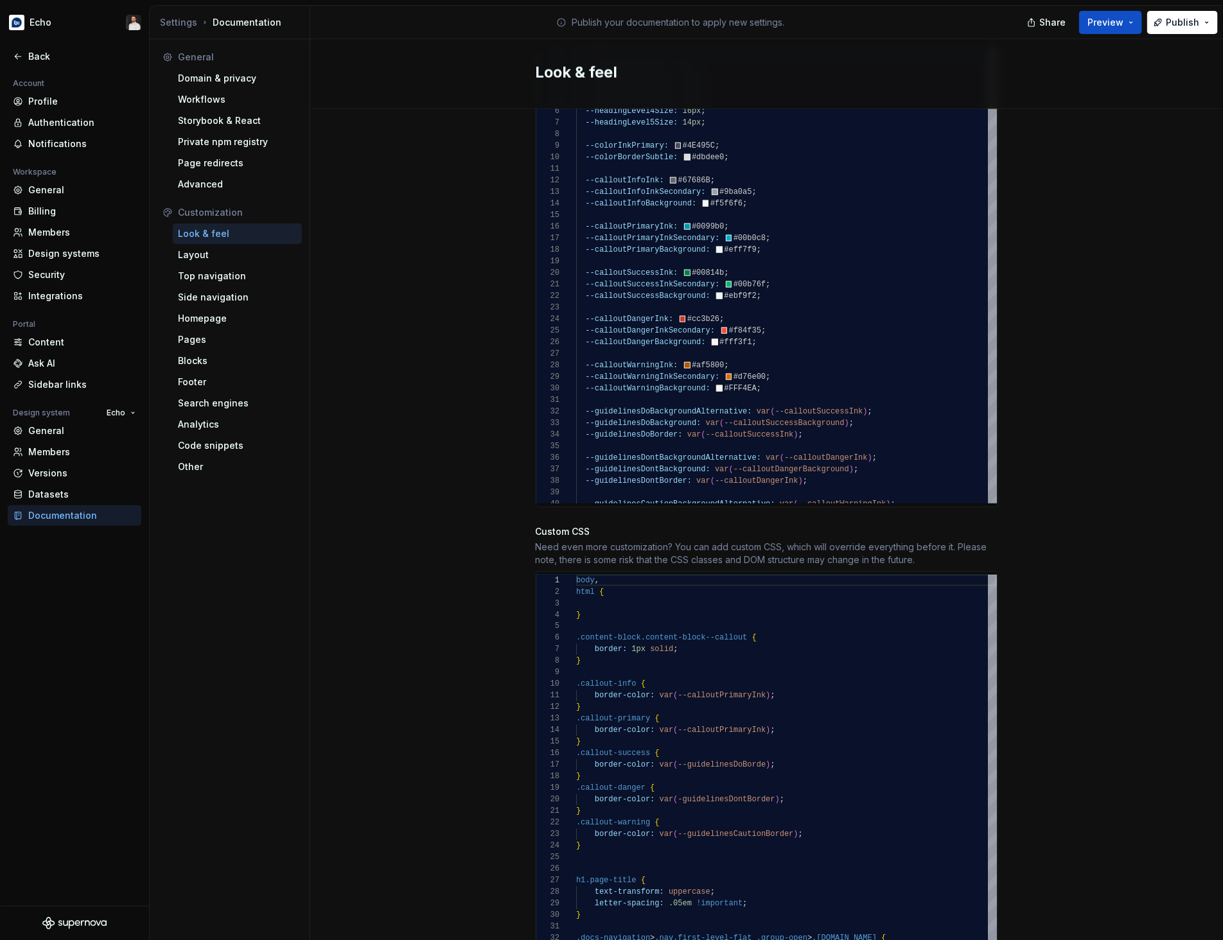
scroll to position [917, 0]
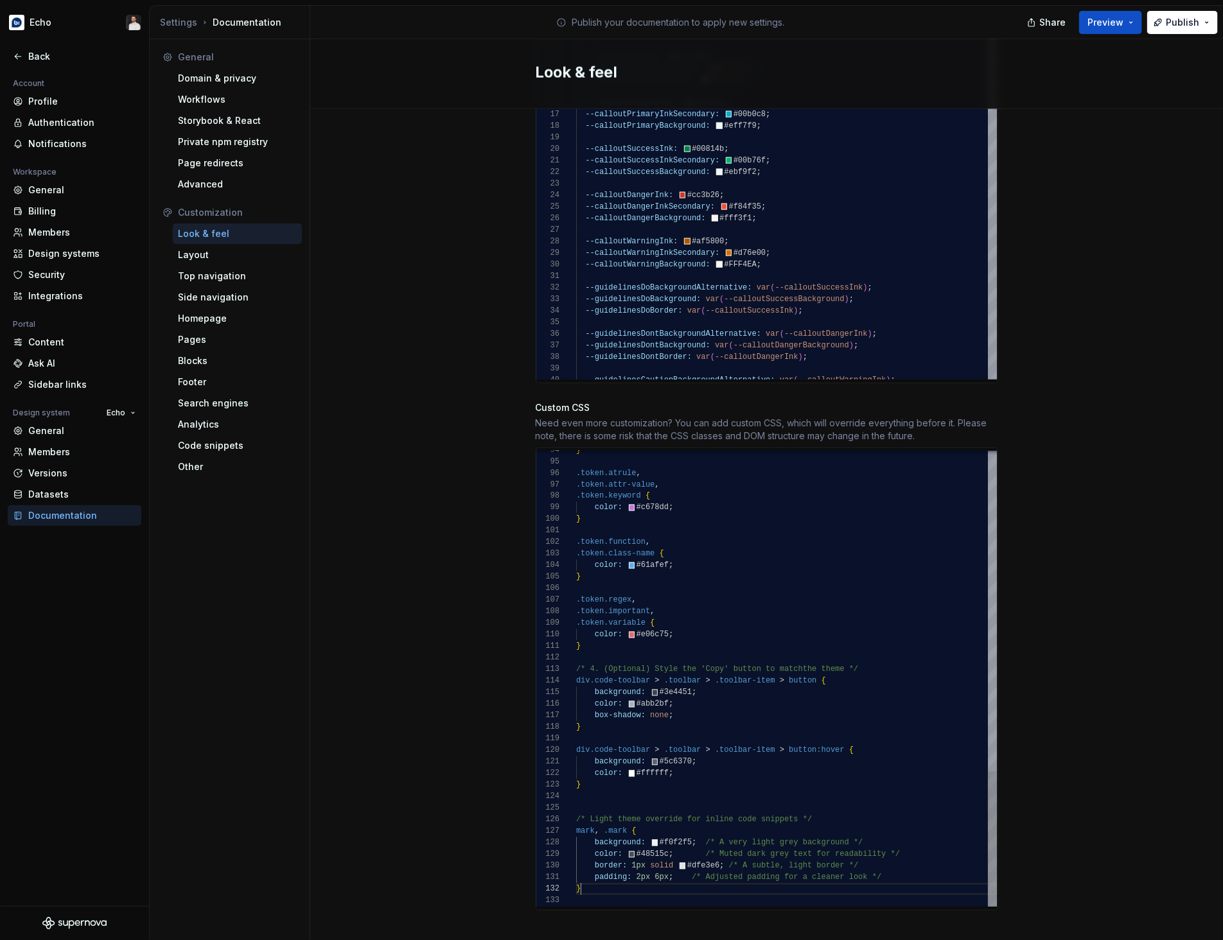
click at [891, 877] on div "} .token.atrule , .token.attr-value , .token.keyword { color: #c678dd ; } .toke…" at bounding box center [786, 137] width 421 height 1537
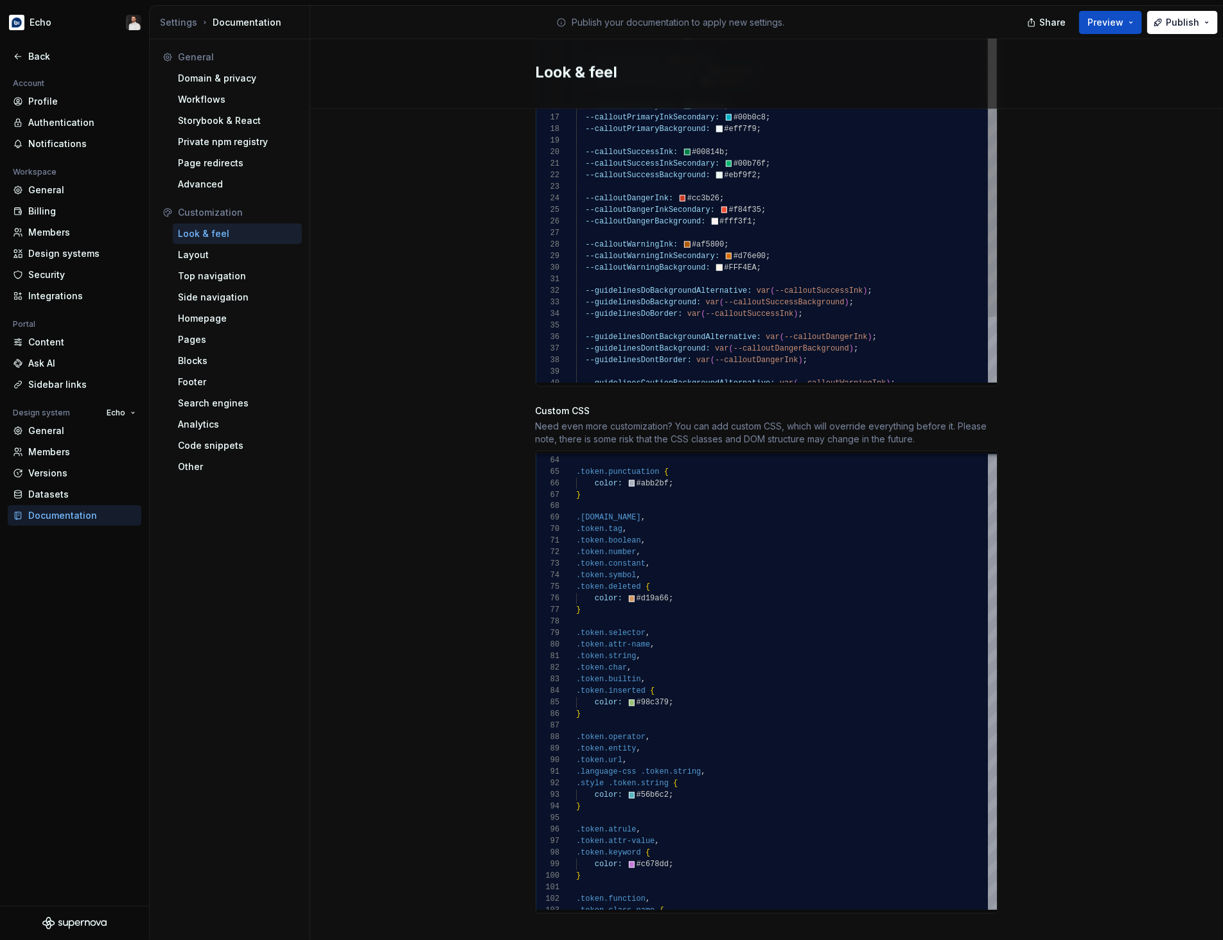
scroll to position [912, 0]
type textarea "**********"
click at [805, 182] on div ":root { --contentFontBase: 14px ; --headingLevel1Size: 32px ; --headingLevel2Si…" at bounding box center [786, 195] width 421 height 532
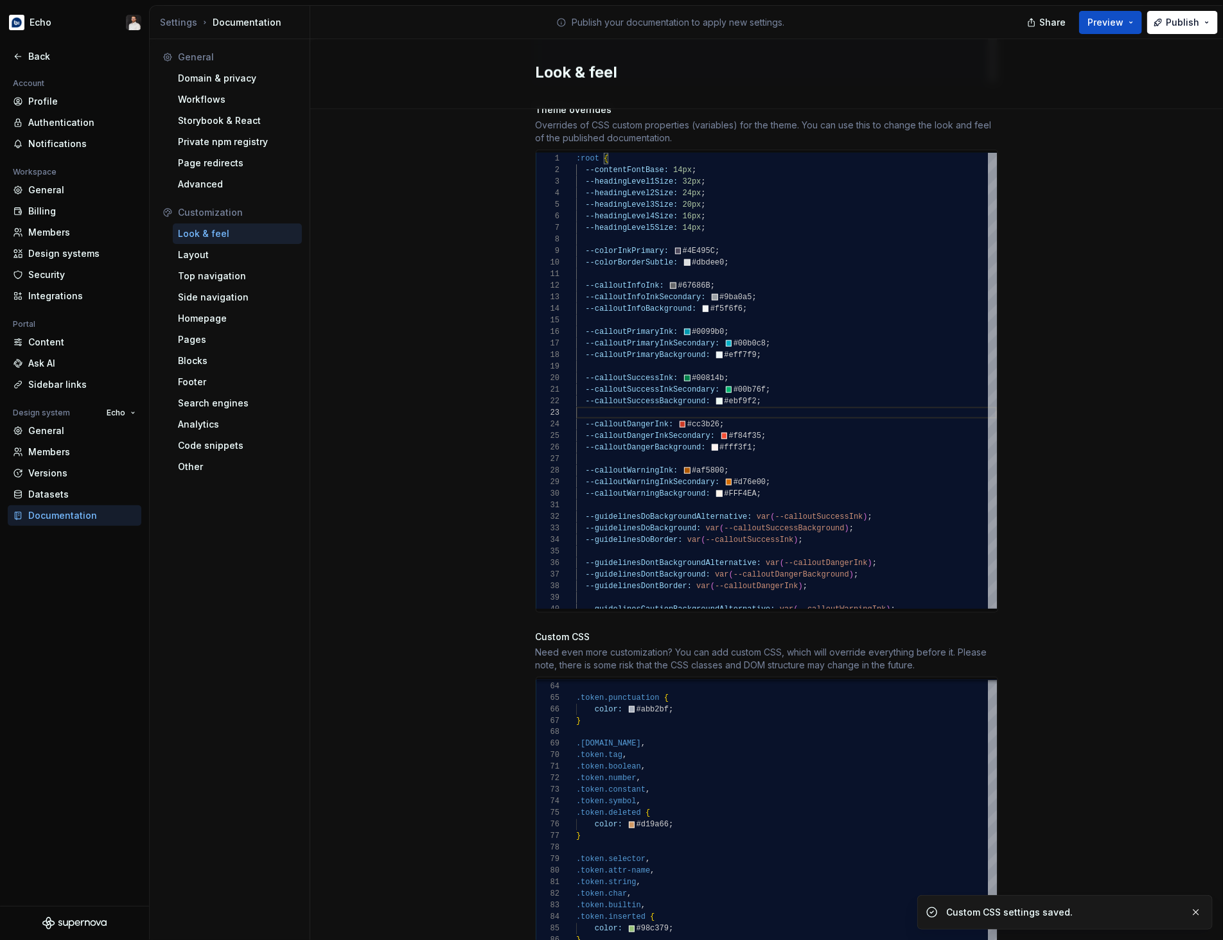
scroll to position [685, 0]
type textarea "**********"
click at [650, 254] on div ":root { --contentFontBase: 14px ; --headingLevel1Size: 32px ; --headingLevel2Si…" at bounding box center [786, 422] width 421 height 532
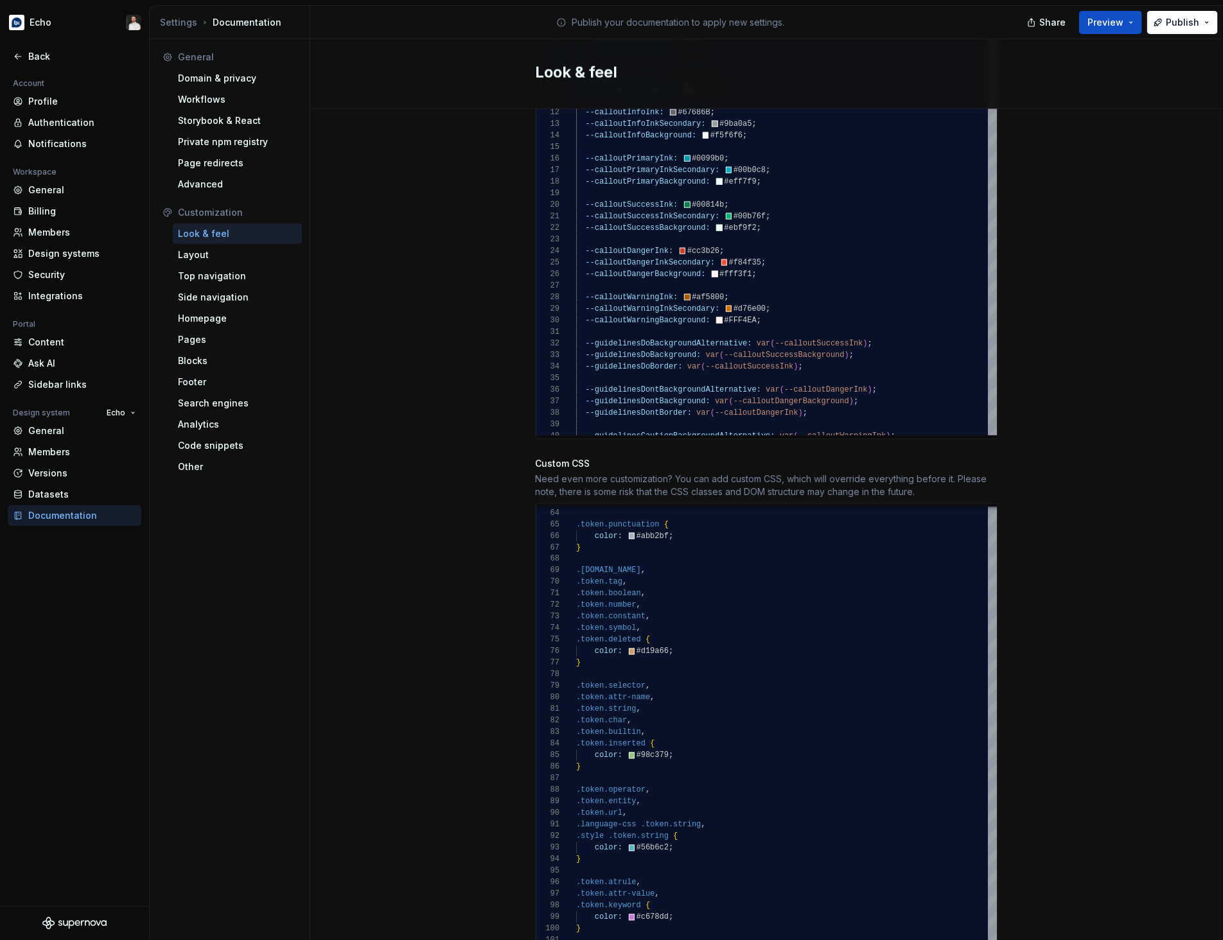
scroll to position [917, 0]
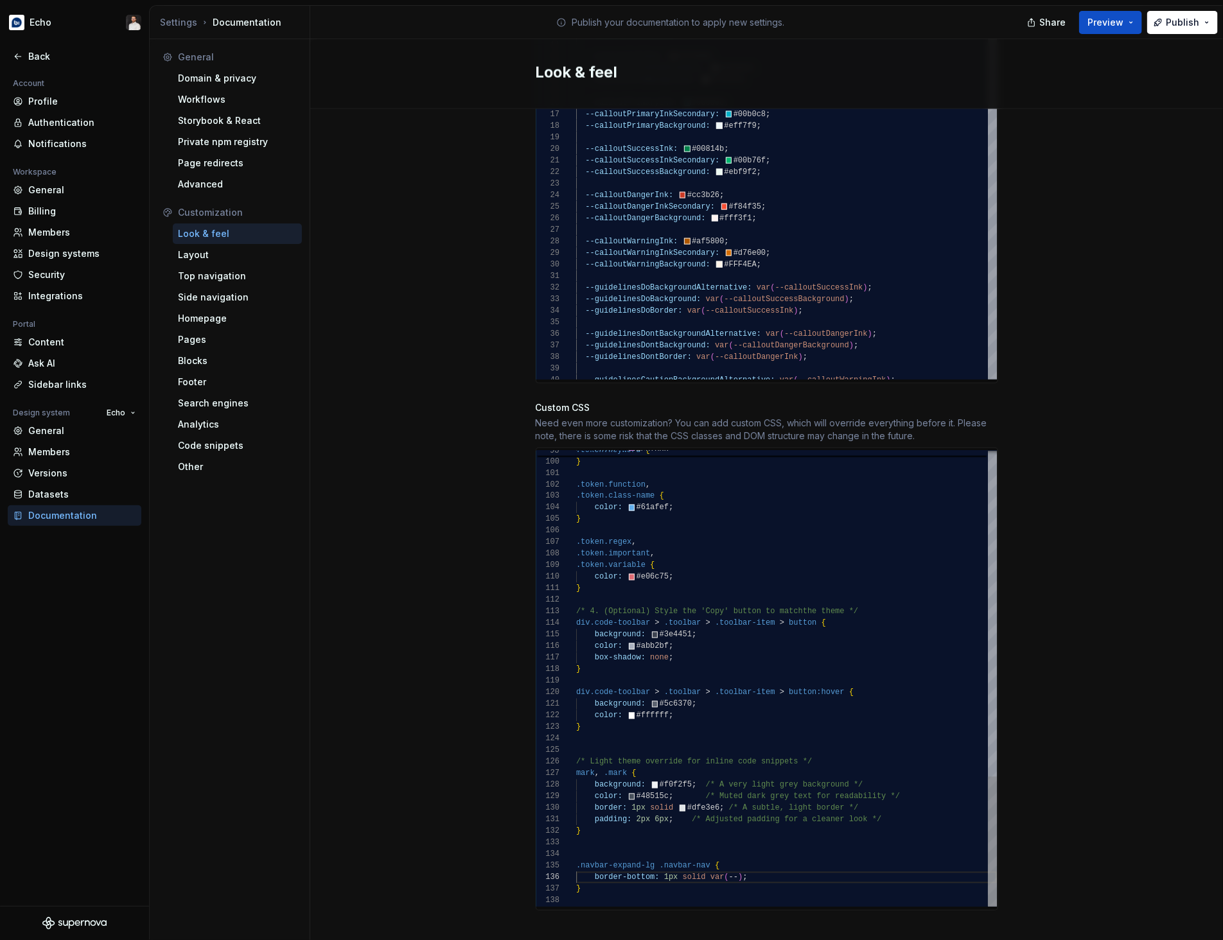
click at [737, 864] on div "color: #c678dd ; } .token.function , .token.class-name { color: #61afef ; } .to…" at bounding box center [786, 109] width 421 height 1595
type textarea "**********"
click at [1088, 777] on div "Site logo A company logo that will be displayed on all pages on your documentat…" at bounding box center [766, 75] width 913 height 1767
click at [1172, 27] on span "Publish" at bounding box center [1182, 22] width 33 height 13
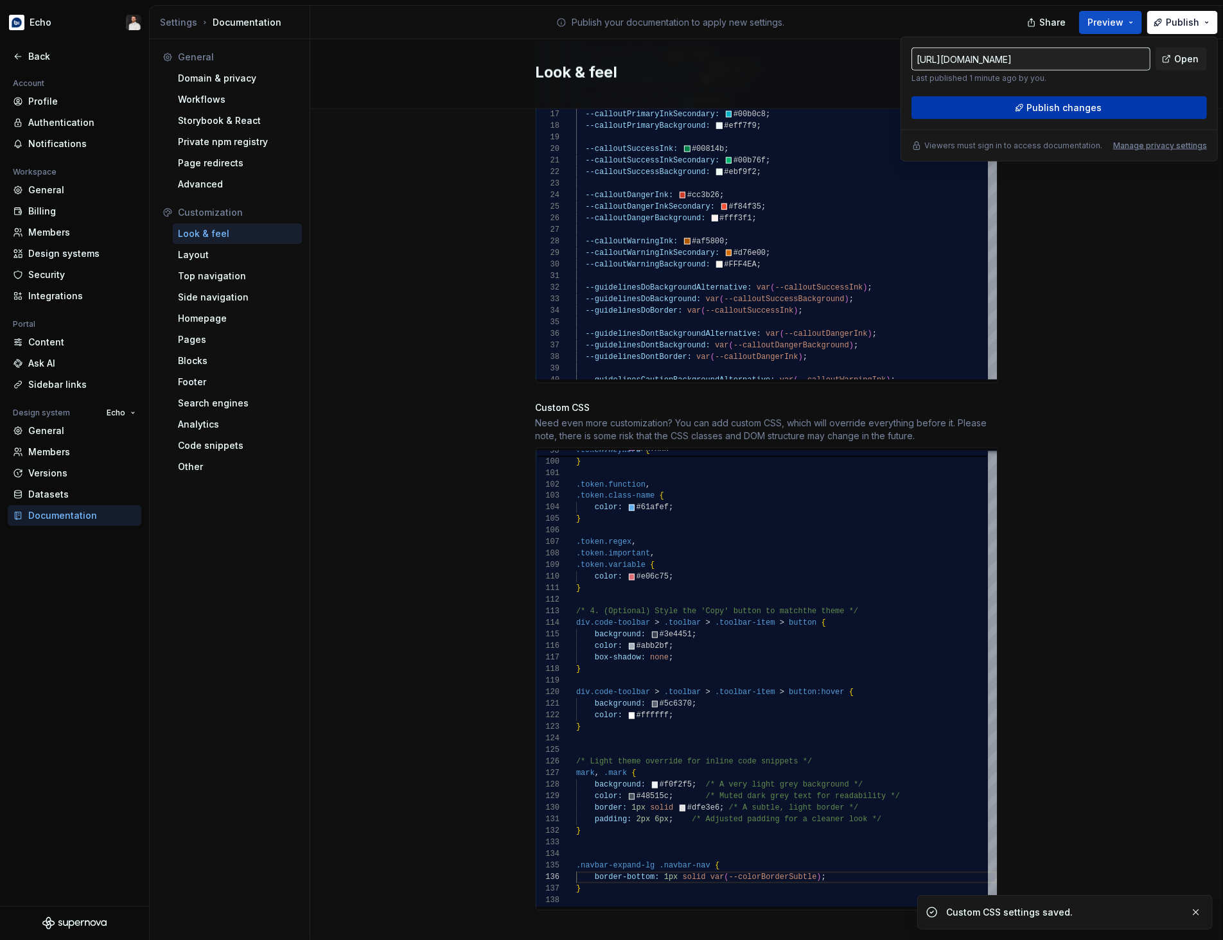
click at [1072, 105] on span "Publish changes" at bounding box center [1064, 107] width 75 height 13
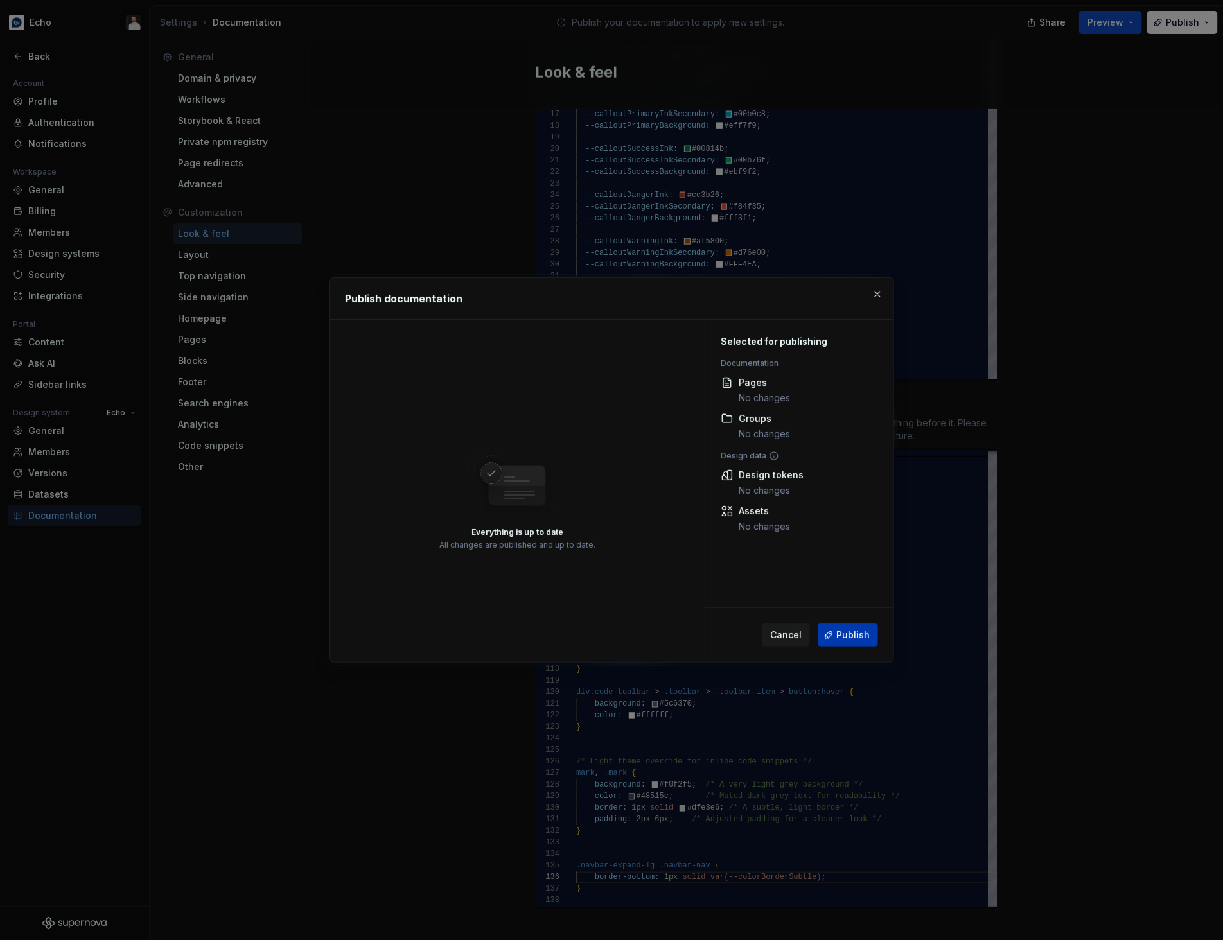
click at [850, 631] on span "Publish" at bounding box center [852, 635] width 33 height 13
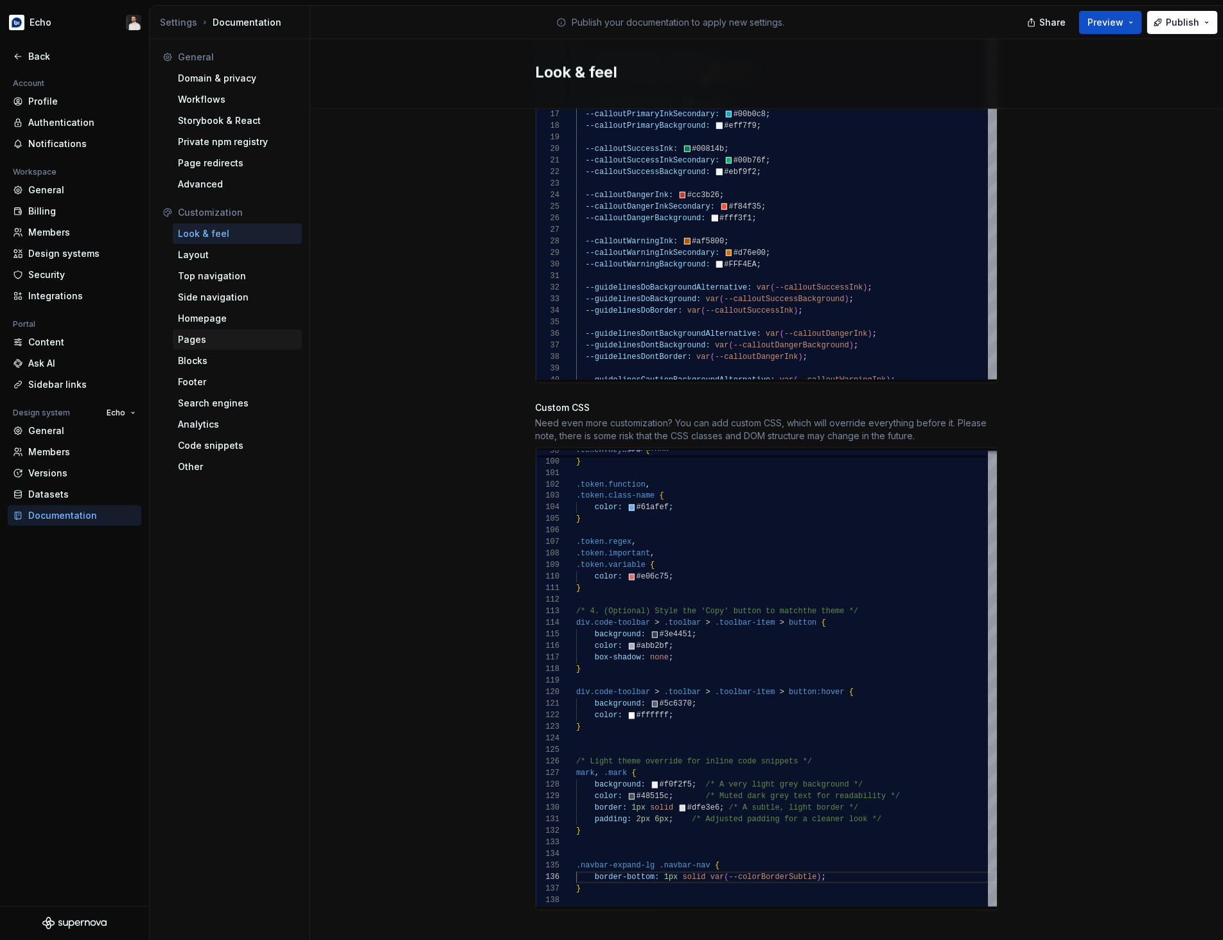
click at [206, 335] on div "Pages" at bounding box center [237, 339] width 119 height 13
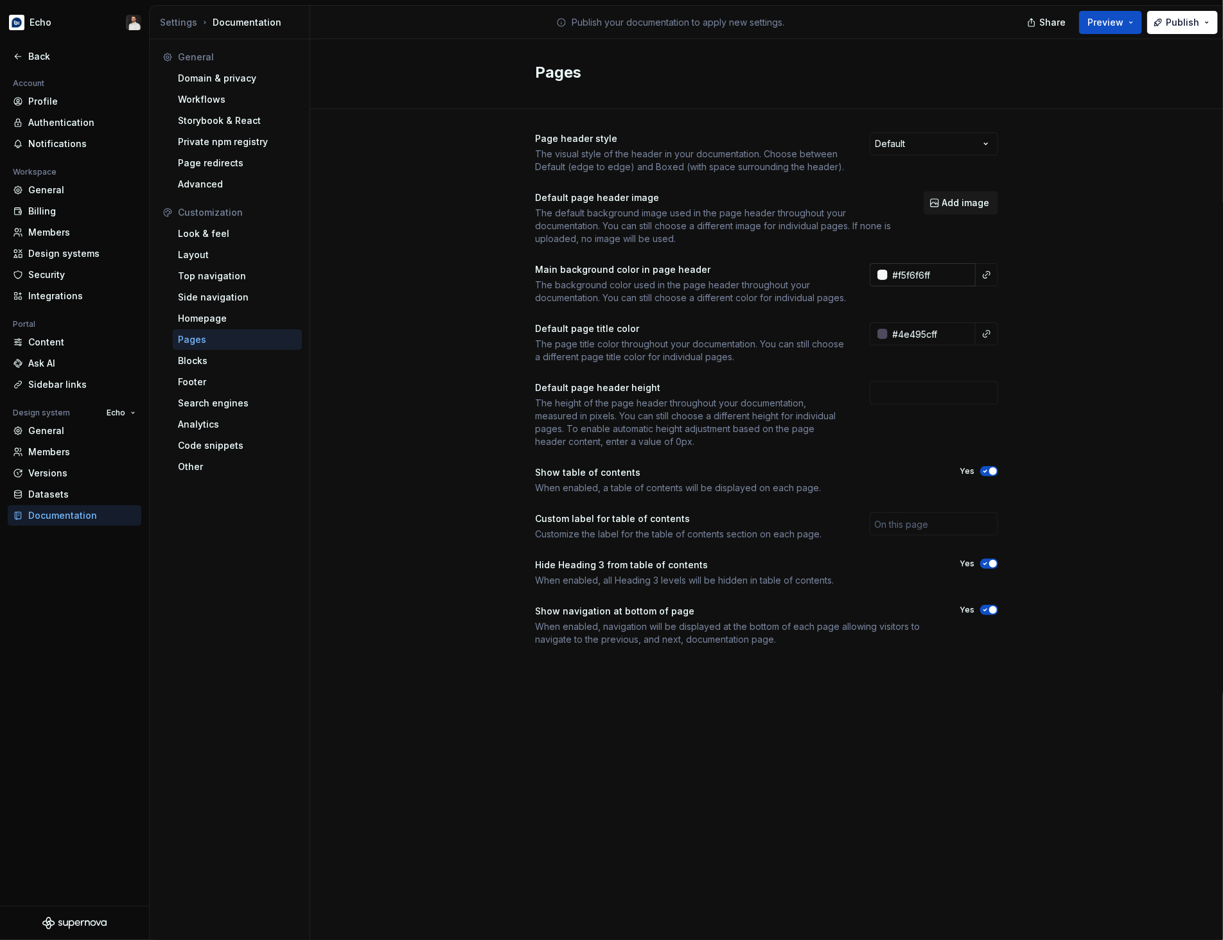
click at [949, 277] on input "#f5f6f6ff" at bounding box center [932, 274] width 88 height 23
click at [1189, 272] on div "Page header style The visual style of the header in your documentation. Choose …" at bounding box center [766, 402] width 913 height 586
type input "#ffffffff"
click at [1175, 18] on span "Publish" at bounding box center [1182, 22] width 33 height 13
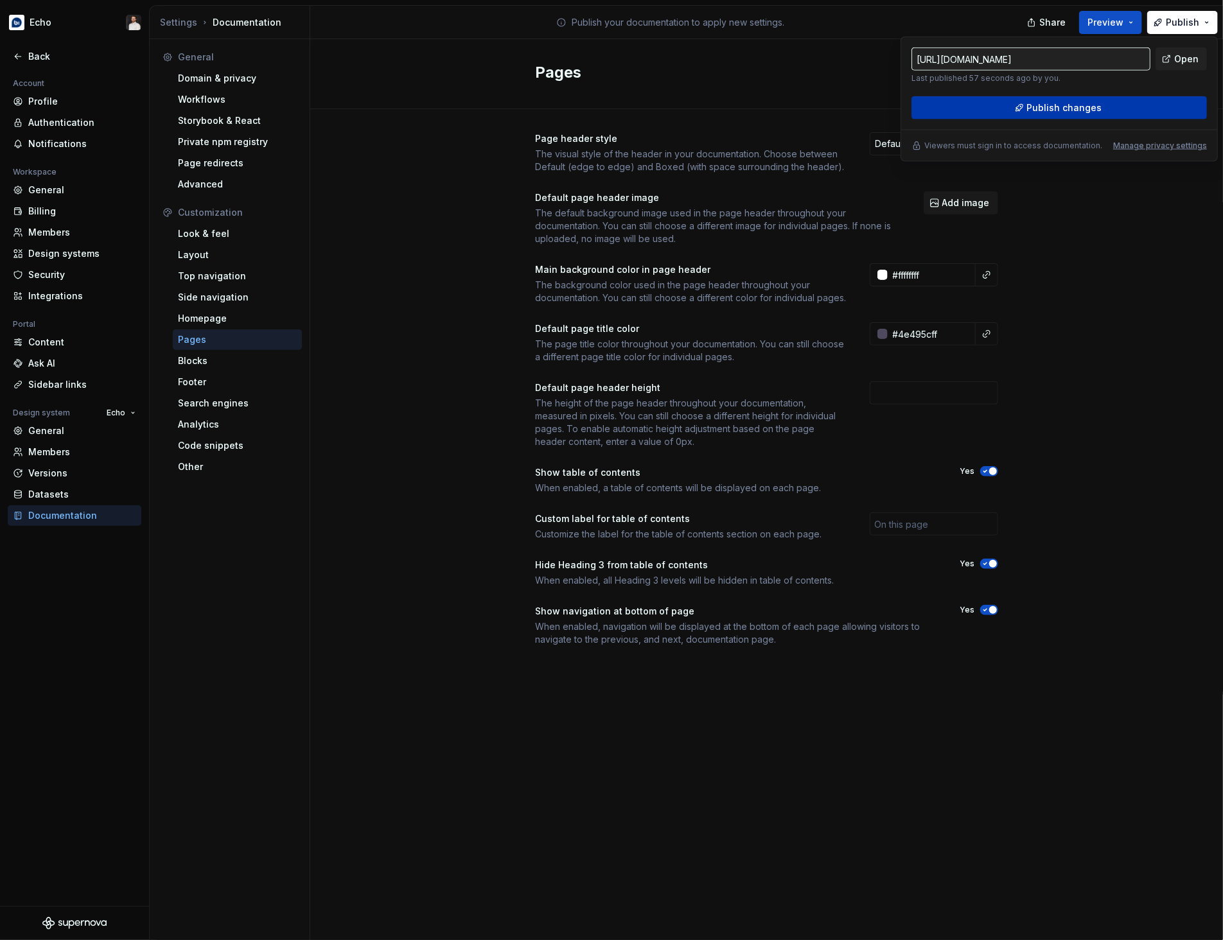
click at [1157, 101] on button "Publish changes" at bounding box center [1058, 107] width 295 height 23
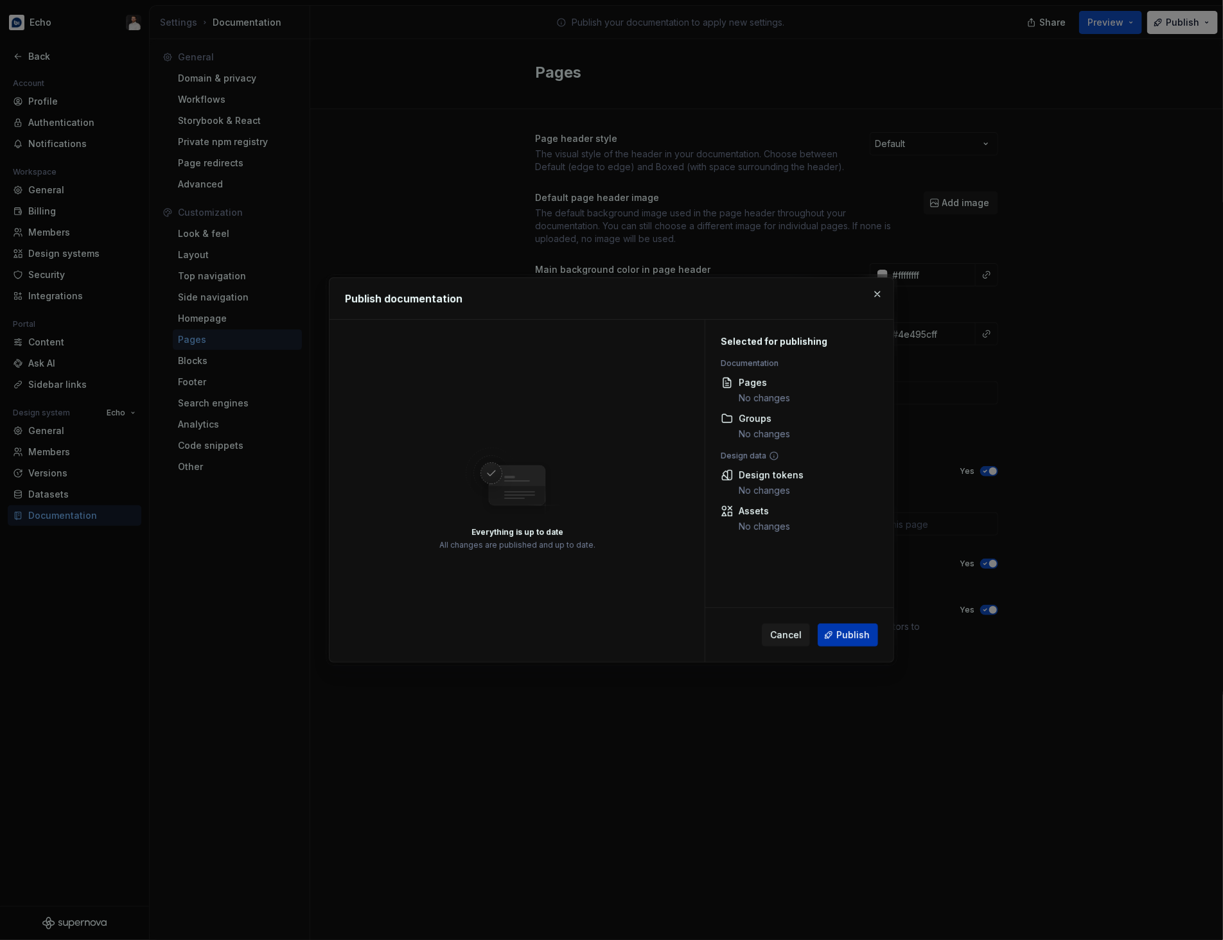
click at [848, 642] on button "Publish" at bounding box center [848, 635] width 60 height 23
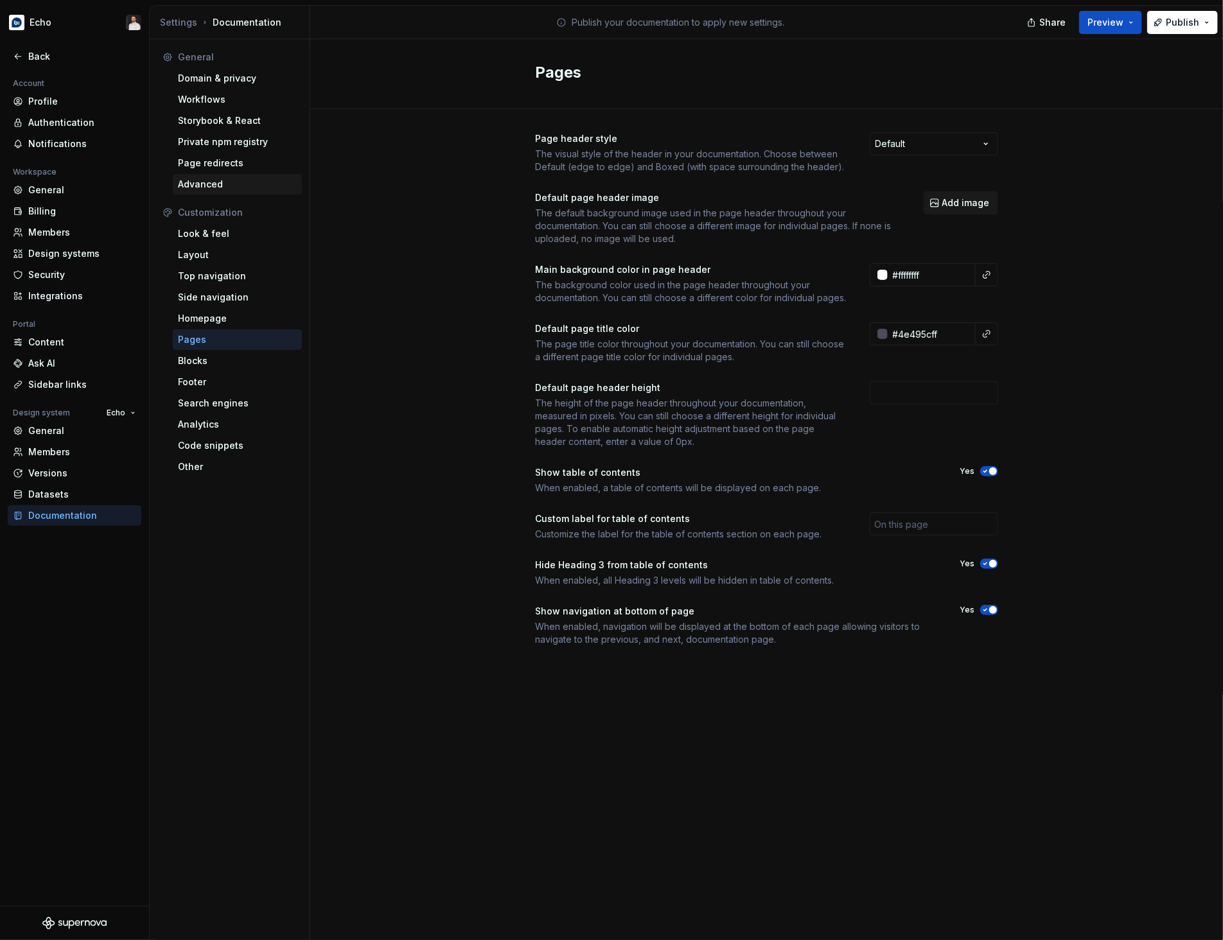
click at [214, 186] on div "Advanced" at bounding box center [237, 184] width 119 height 13
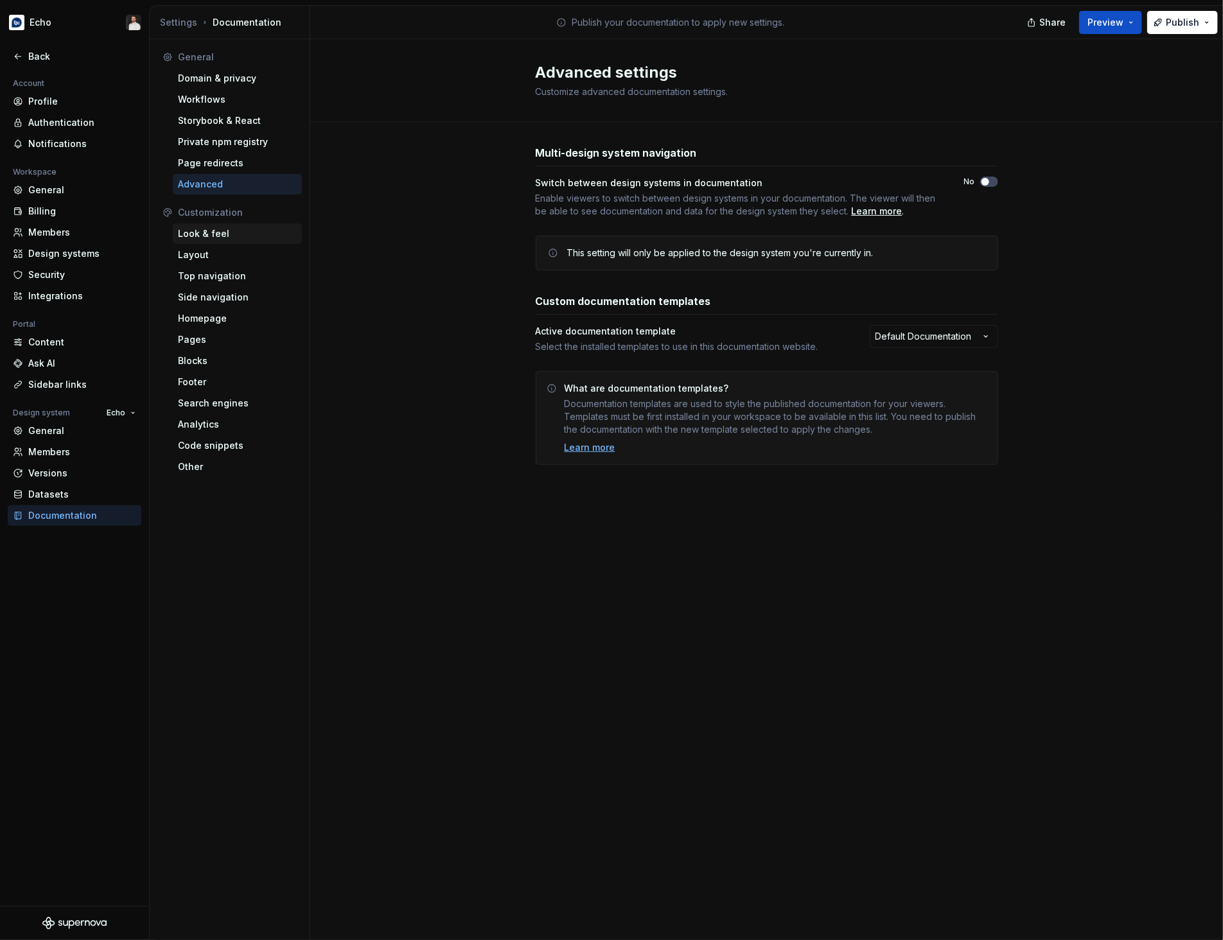
click at [215, 236] on div "Look & feel" at bounding box center [237, 233] width 119 height 13
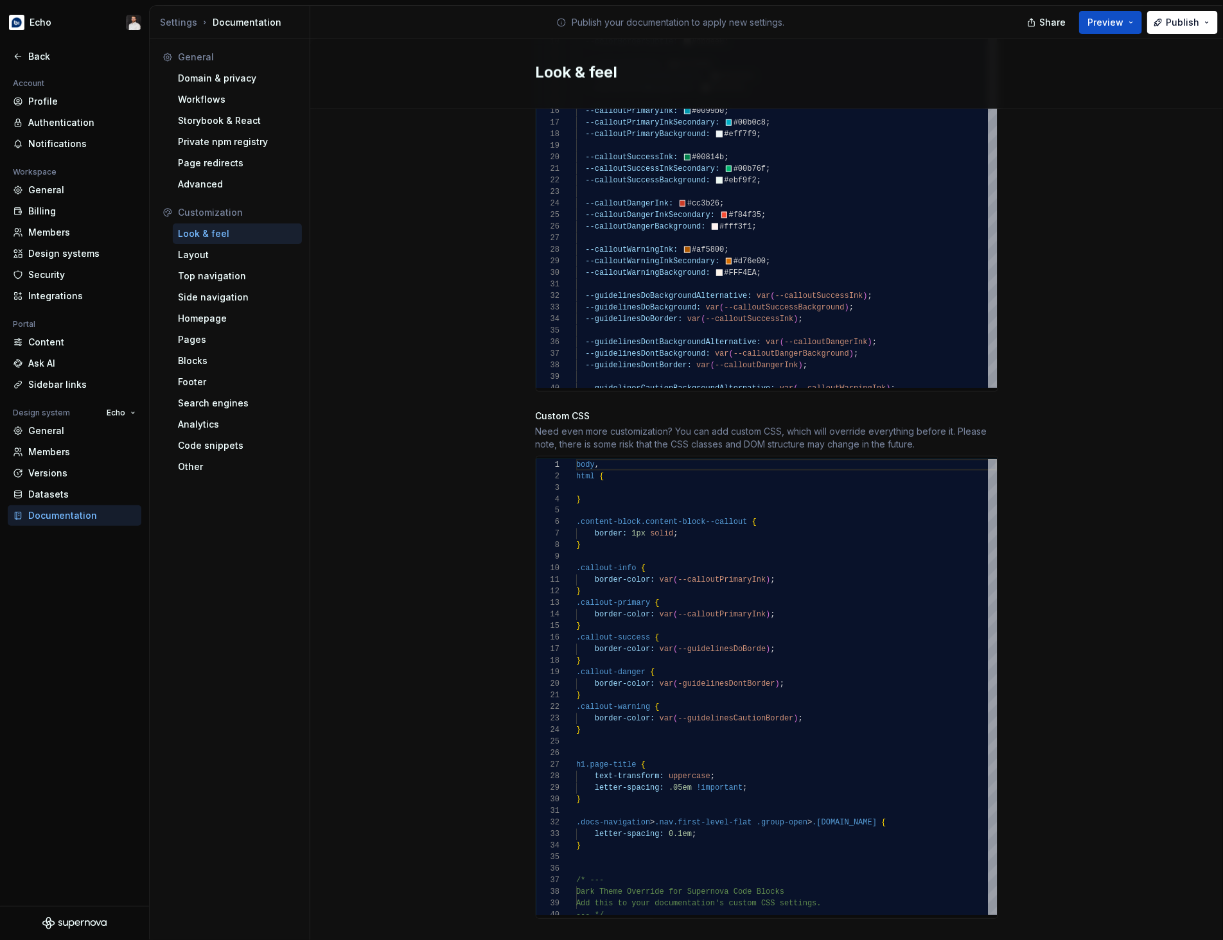
scroll to position [917, 0]
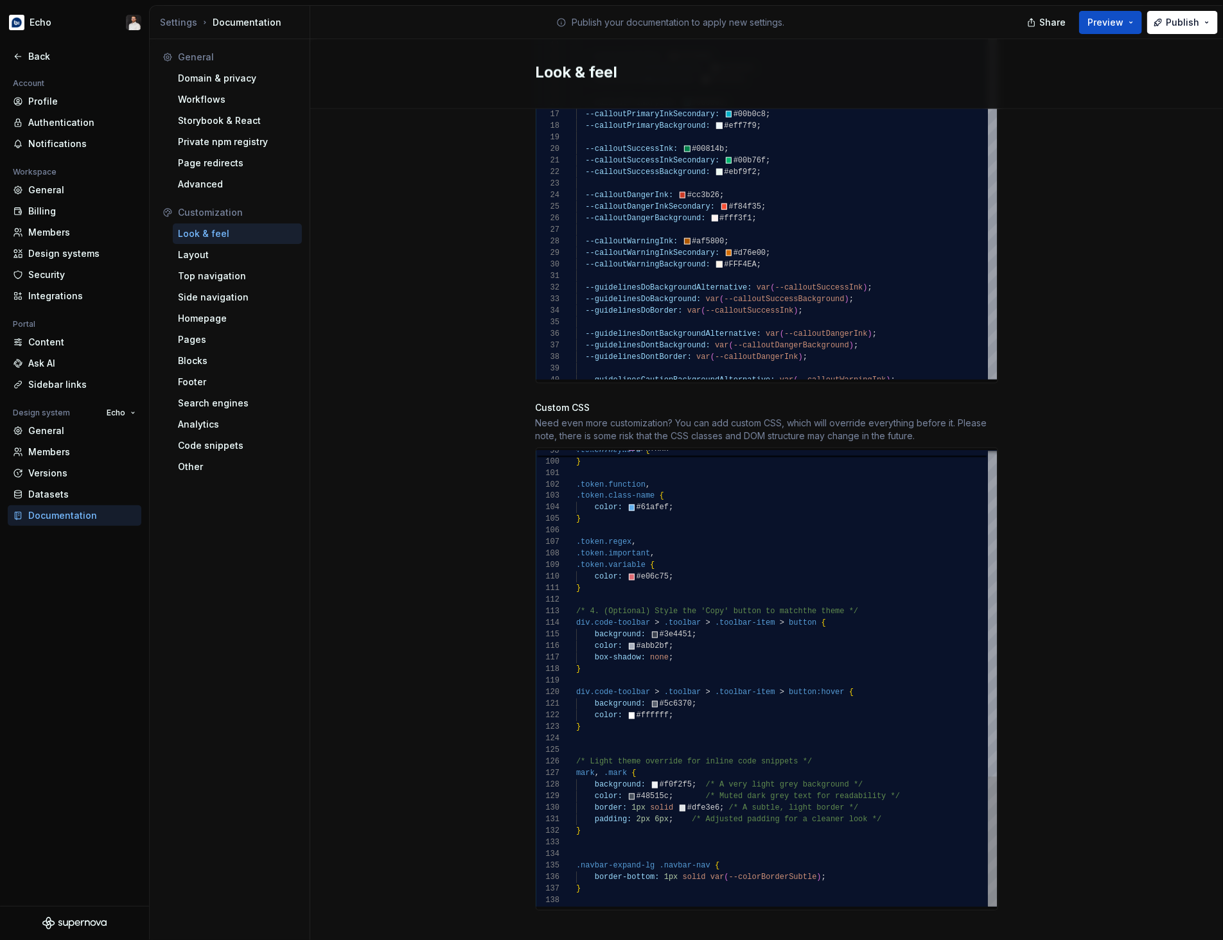
scroll to position [69, 4]
click at [920, 874] on div "color: #c678dd ; } .token.function , .token.class-name { color: #61afef ; } .to…" at bounding box center [786, 109] width 421 height 1595
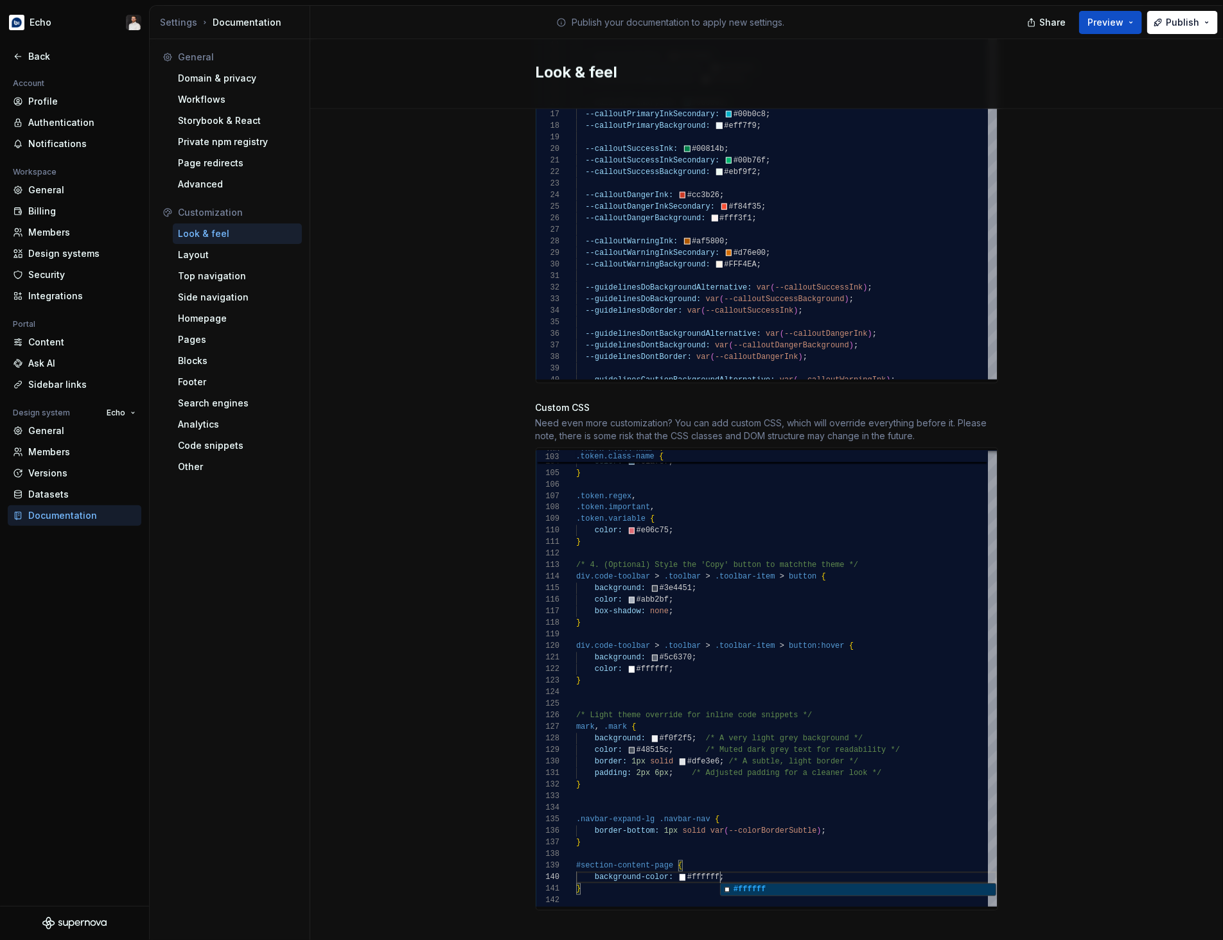
scroll to position [104, 144]
click at [796, 856] on div ".token.class-name { color: #61afef ; } .token.regex , .token.important , .token…" at bounding box center [786, 85] width 421 height 1641
click at [782, 863] on div ".token.class-name { color: #61afef ; } .token.regex , .token.important , .token…" at bounding box center [786, 85] width 421 height 1641
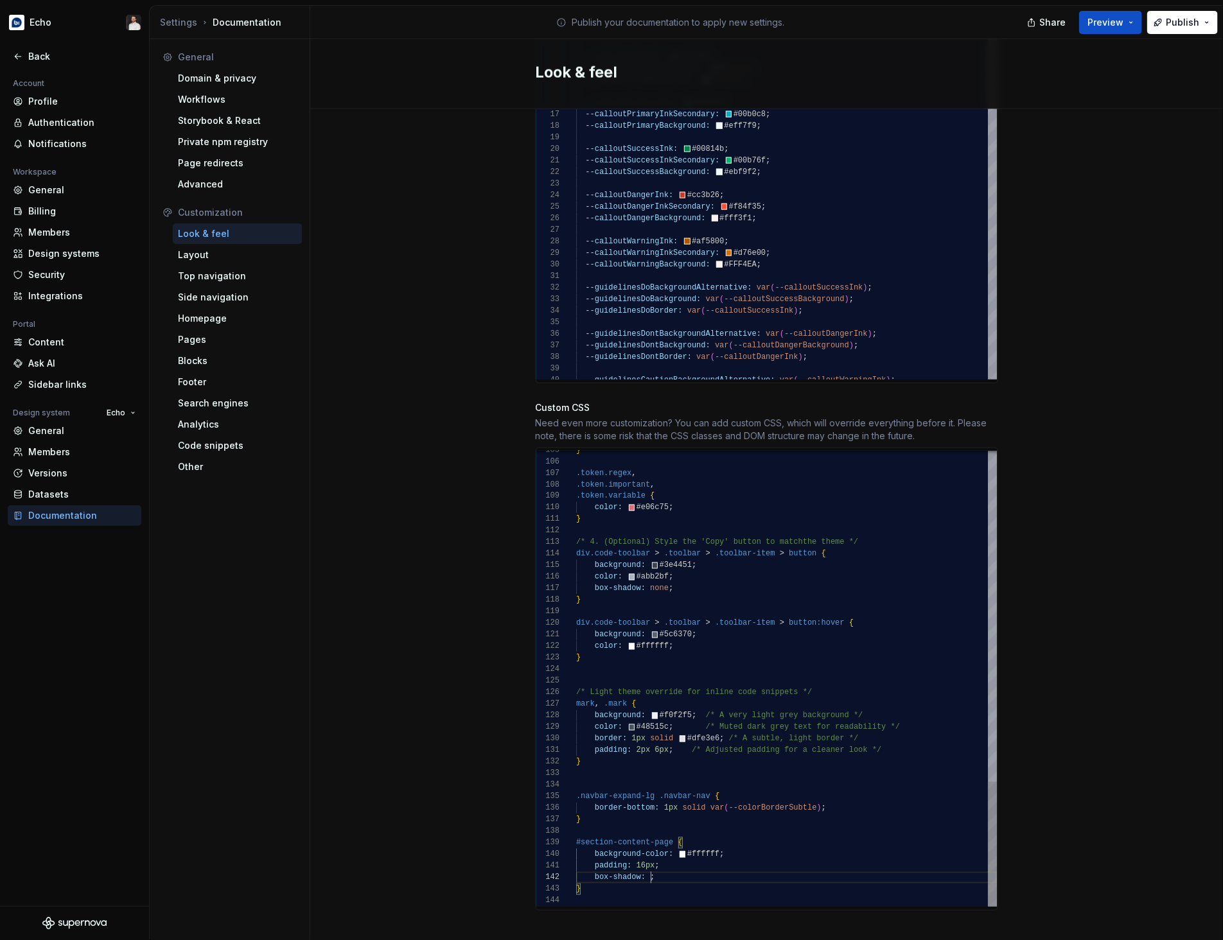
scroll to position [11, 236]
click at [651, 867] on div "} .token.regex , .token.important , .token.variable { color: #e06c75 ; } /* 4. …" at bounding box center [786, 74] width 421 height 1665
click at [1066, 760] on div "Site logo A company logo that will be displayed on all pages on your documentat…" at bounding box center [766, 75] width 913 height 1767
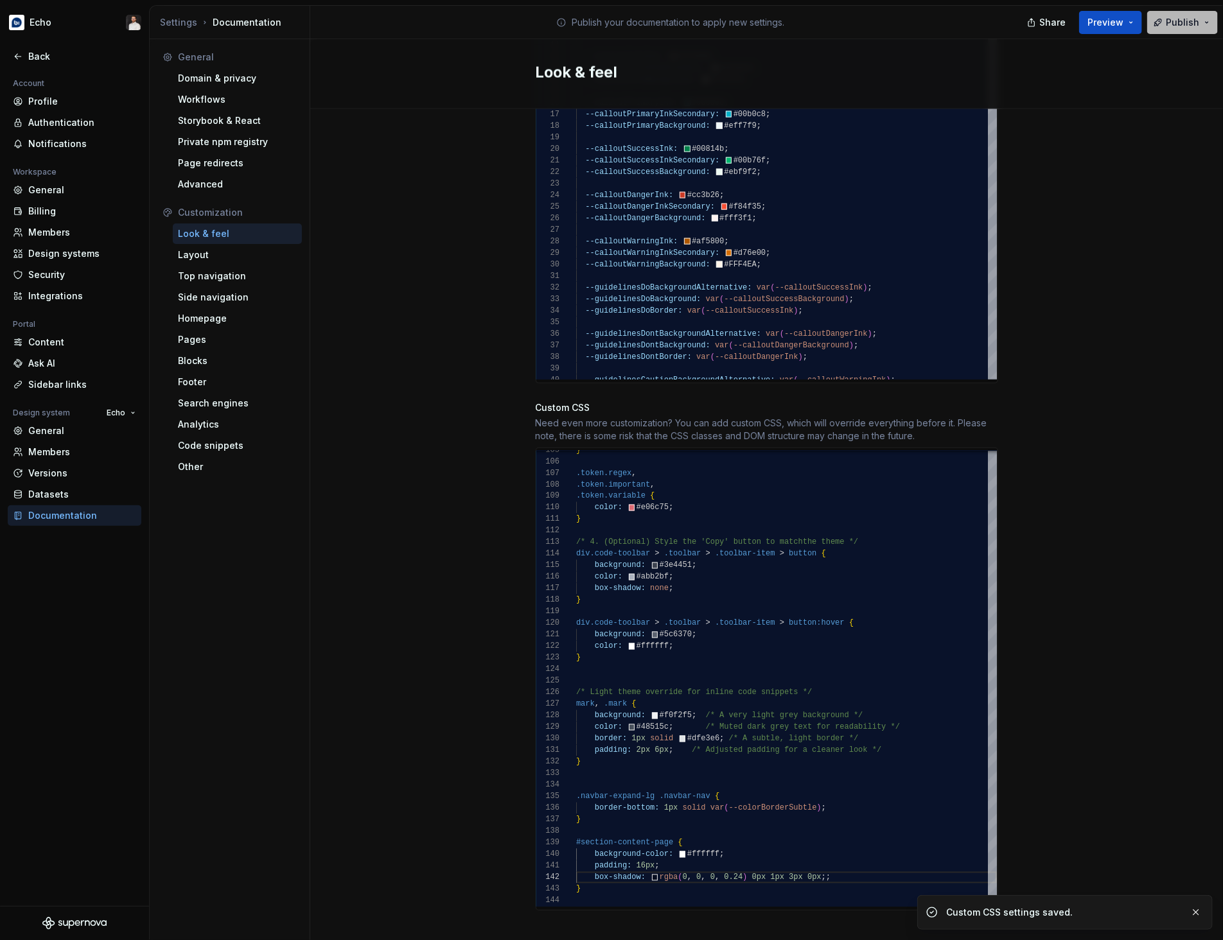
click at [1173, 24] on span "Publish" at bounding box center [1182, 22] width 33 height 13
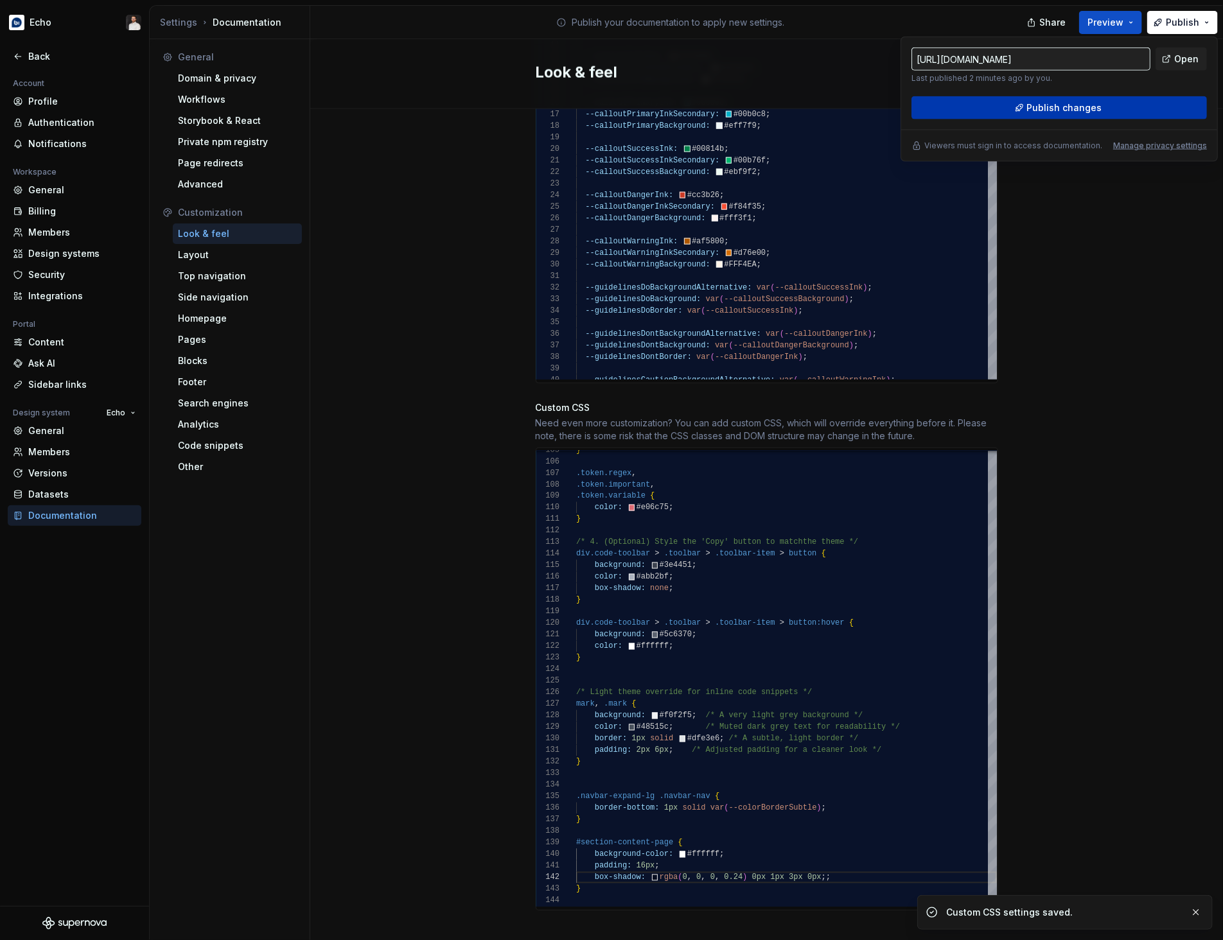
click at [1115, 110] on button "Publish changes" at bounding box center [1058, 107] width 295 height 23
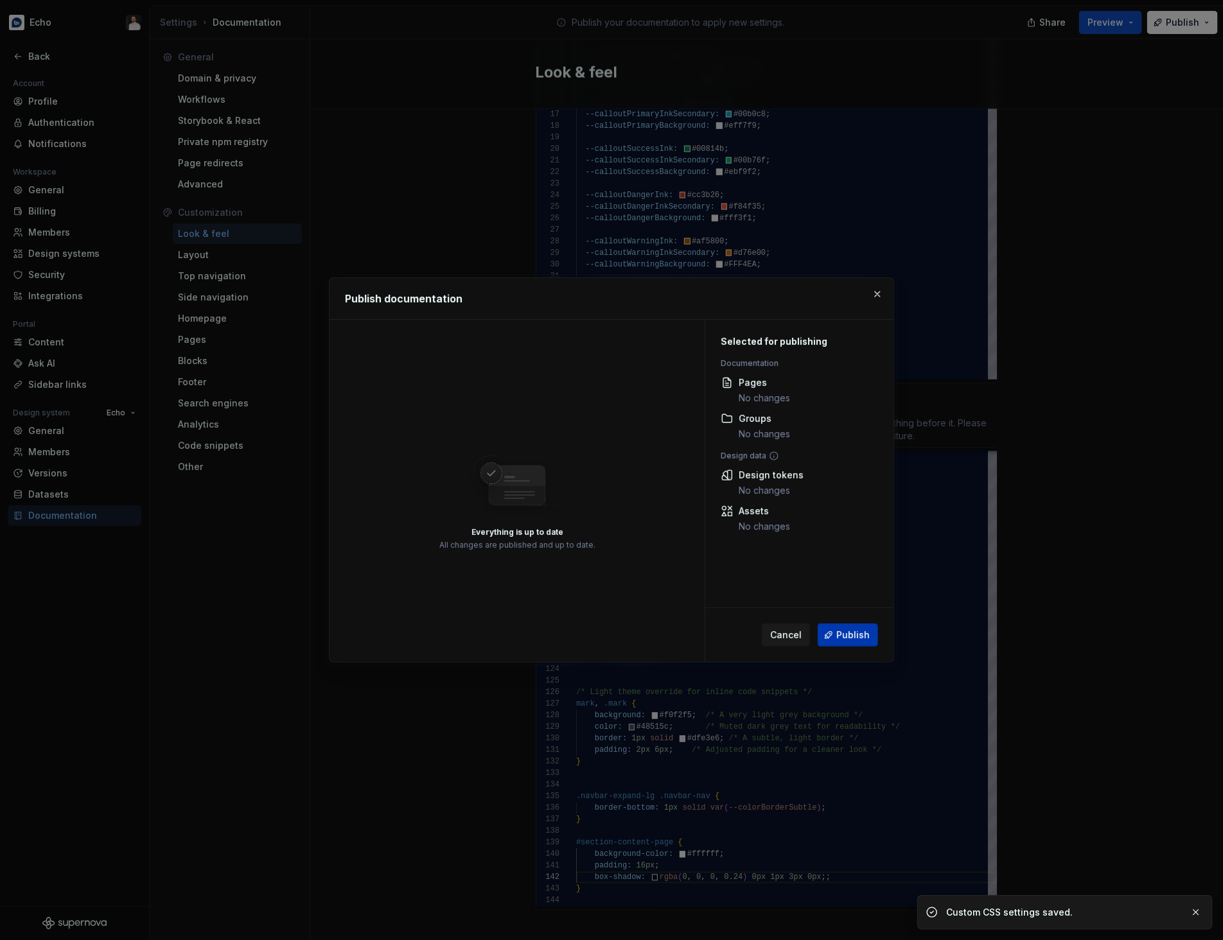
click at [855, 627] on button "Publish" at bounding box center [848, 635] width 60 height 23
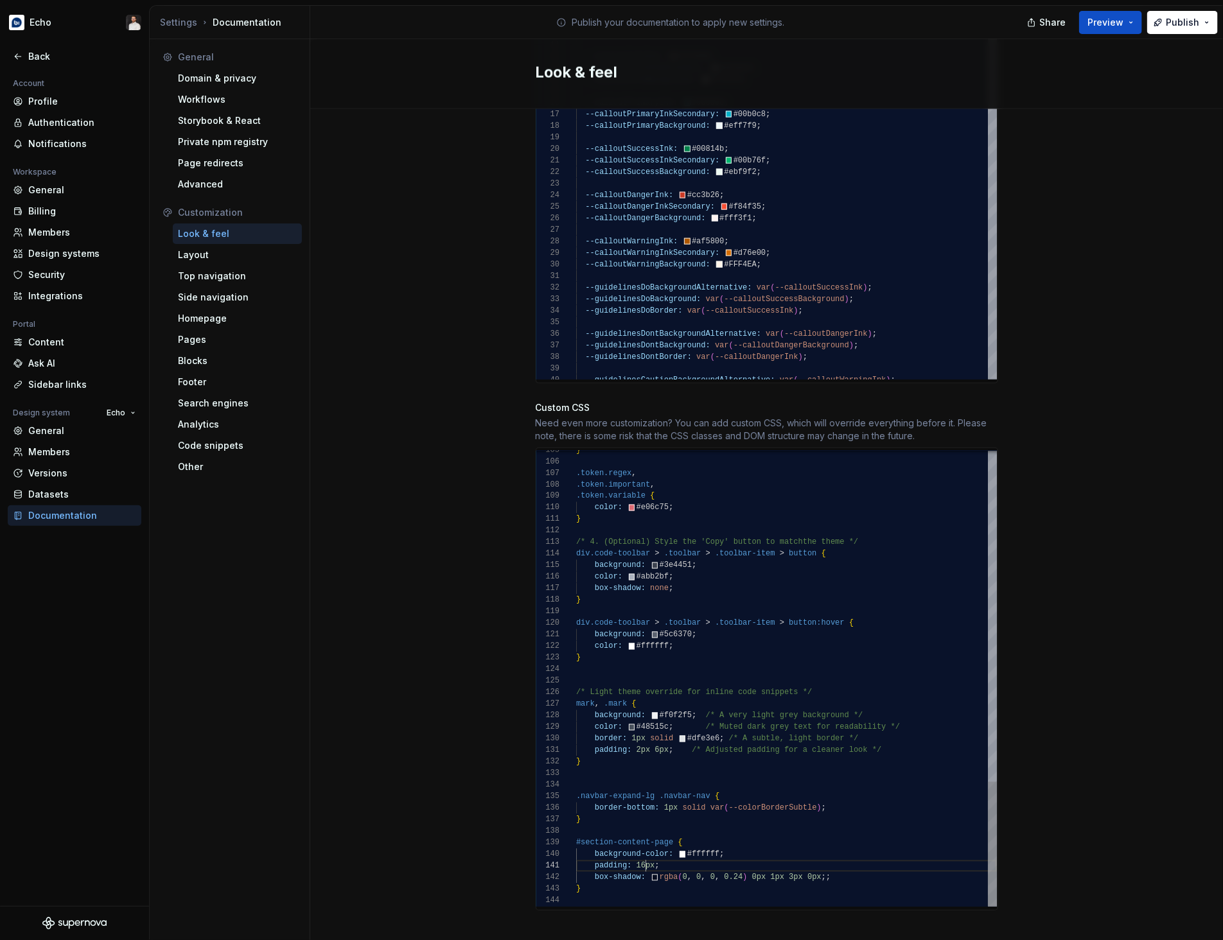
scroll to position [0, 69]
click at [647, 857] on div "} .token.regex , .token.important , .token.variable { color: #e06c75 ; } /* 4. …" at bounding box center [786, 74] width 421 height 1665
click at [864, 834] on div "} .token.regex , .token.important , .token.variable { color: #e06c75 ; } /* 4. …" at bounding box center [786, 74] width 421 height 1665
type textarea "**********"
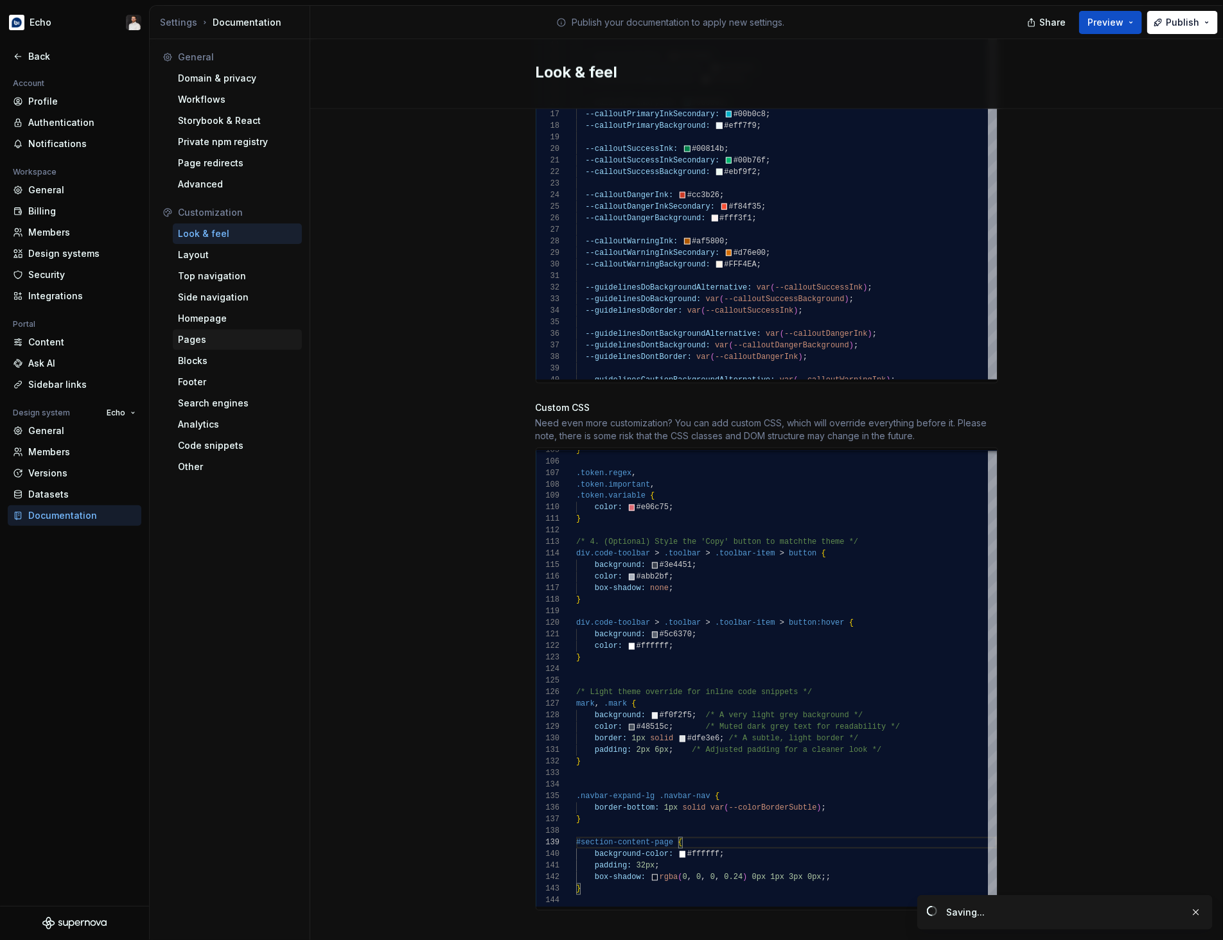
click at [206, 335] on div "Pages" at bounding box center [237, 339] width 119 height 13
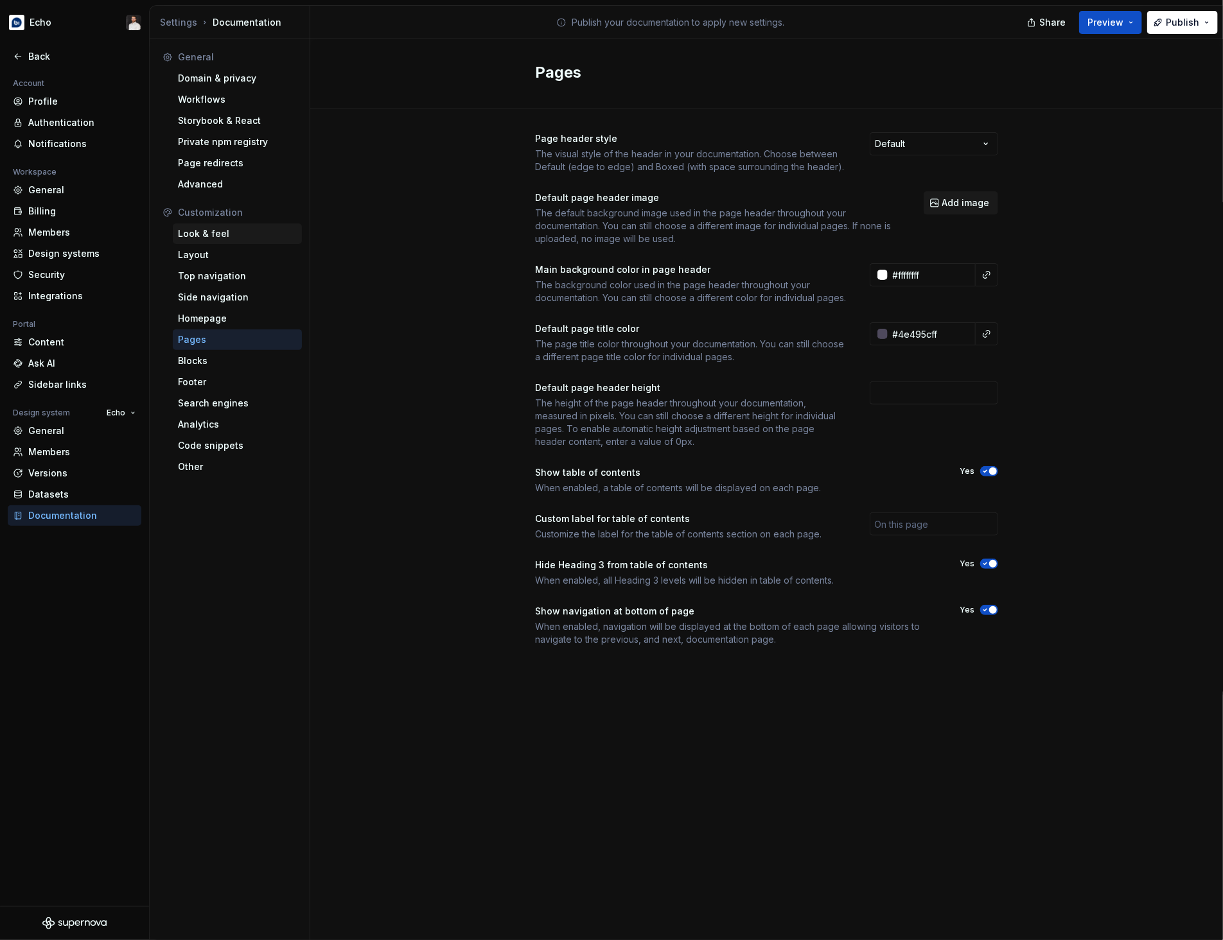
click at [228, 236] on div "Look & feel" at bounding box center [237, 233] width 119 height 13
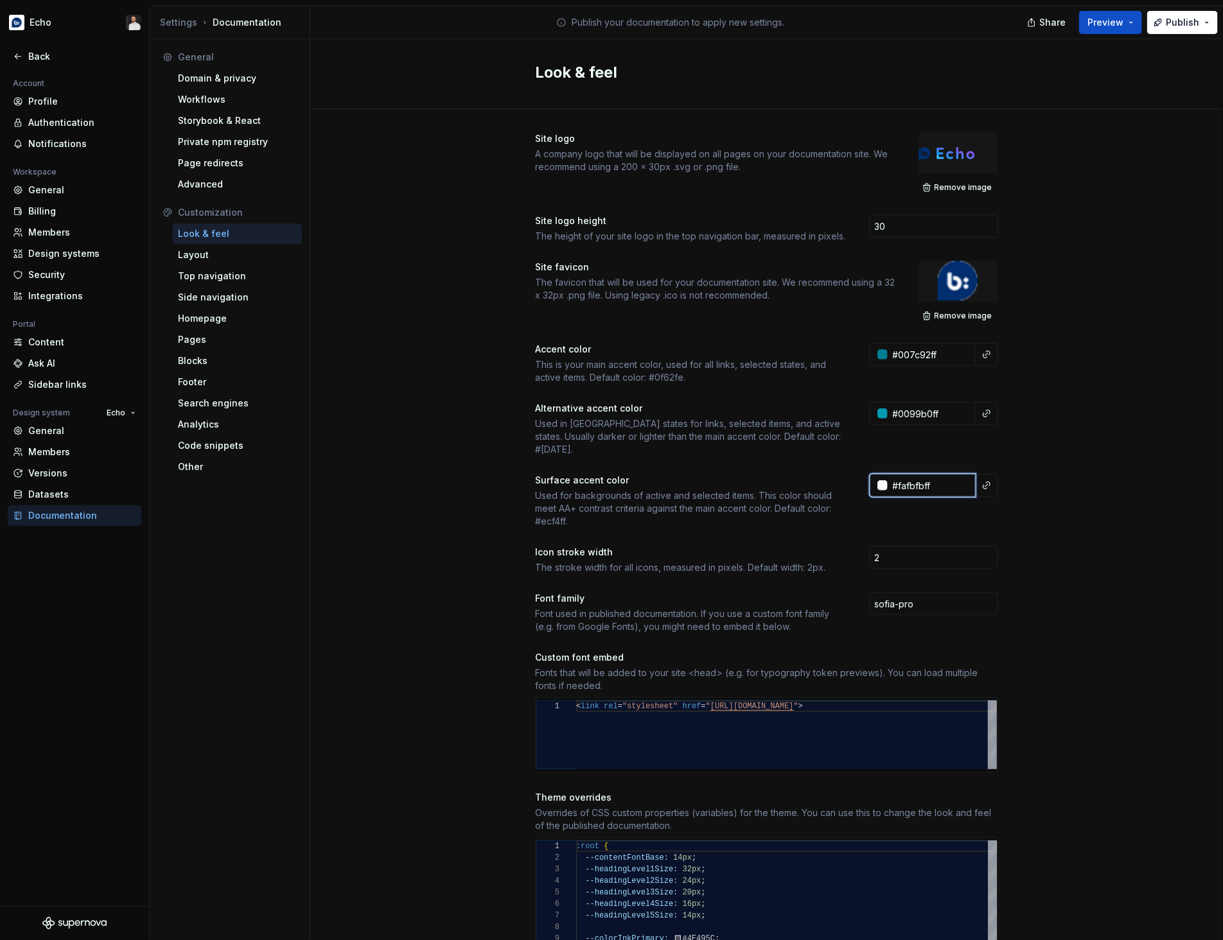
click at [940, 478] on input "#fafbfbff" at bounding box center [932, 485] width 88 height 23
type input "#ffffffff"
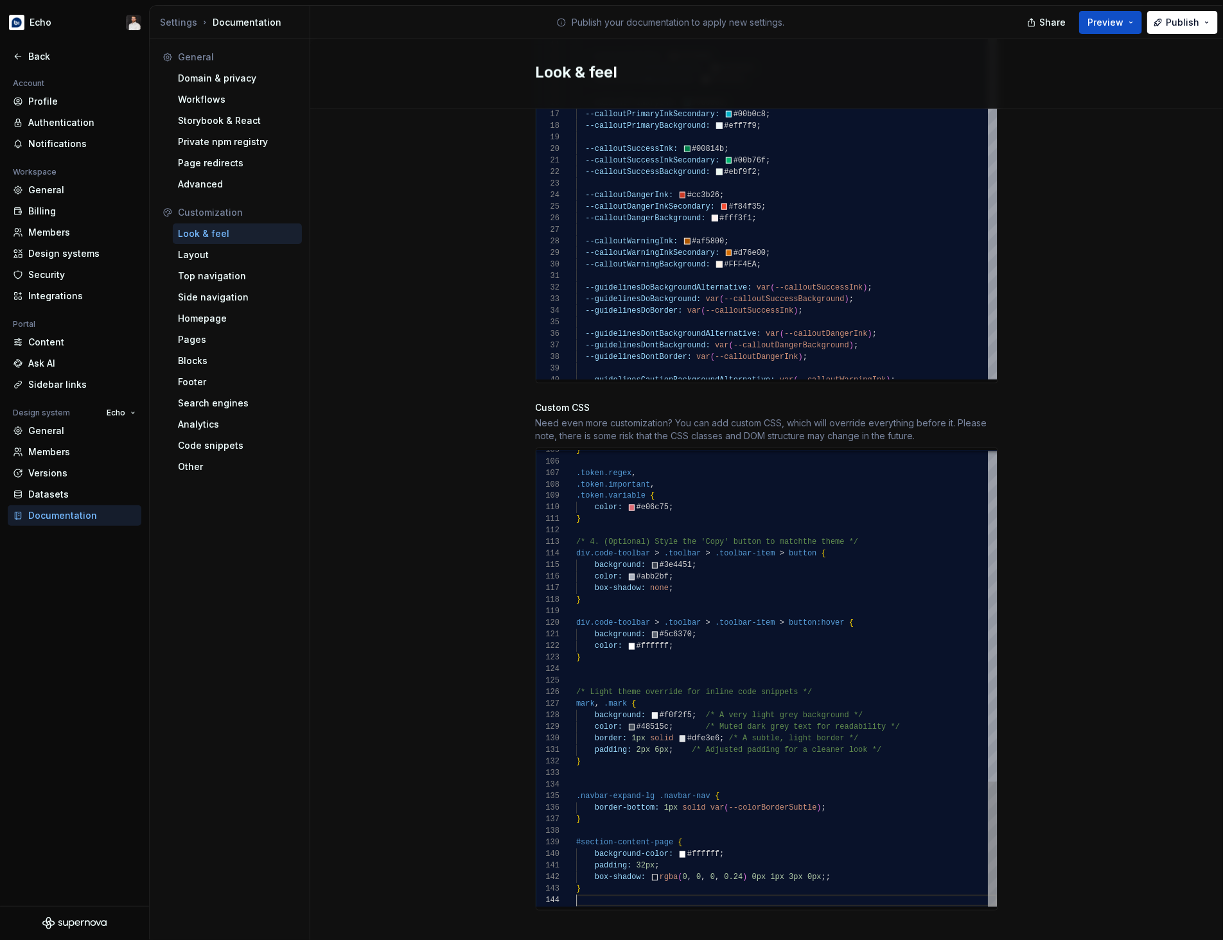
scroll to position [35, 0]
click at [776, 884] on div "} .token.regex , .token.important , .token.variable { color: #e06c75 ; } /* 4. …" at bounding box center [786, 74] width 421 height 1665
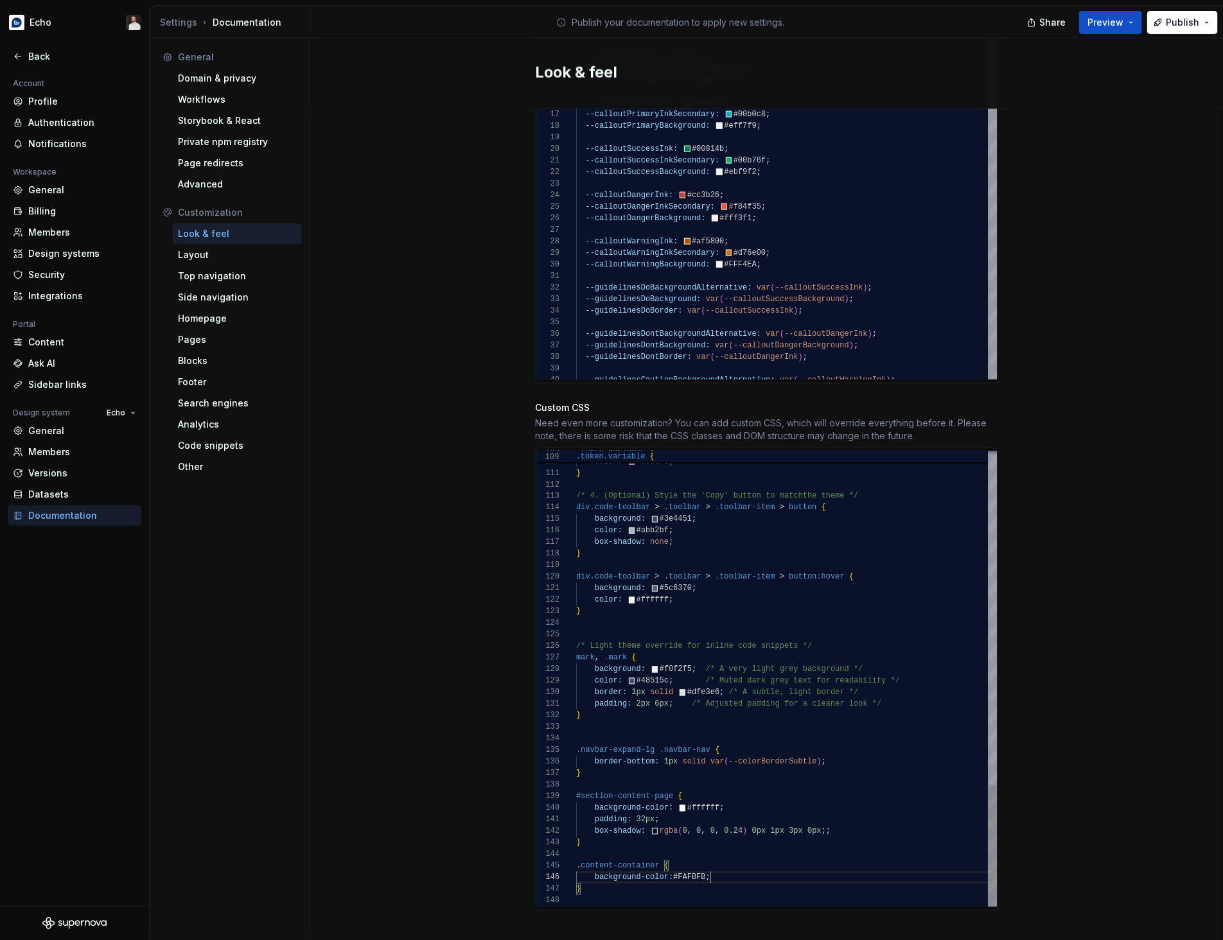
scroll to position [58, 134]
type textarea "**********"
click at [1147, 717] on div "Site logo A company logo that will be displayed on all pages on your documentat…" at bounding box center [766, 75] width 913 height 1767
click at [1181, 24] on span "Publish" at bounding box center [1182, 22] width 33 height 13
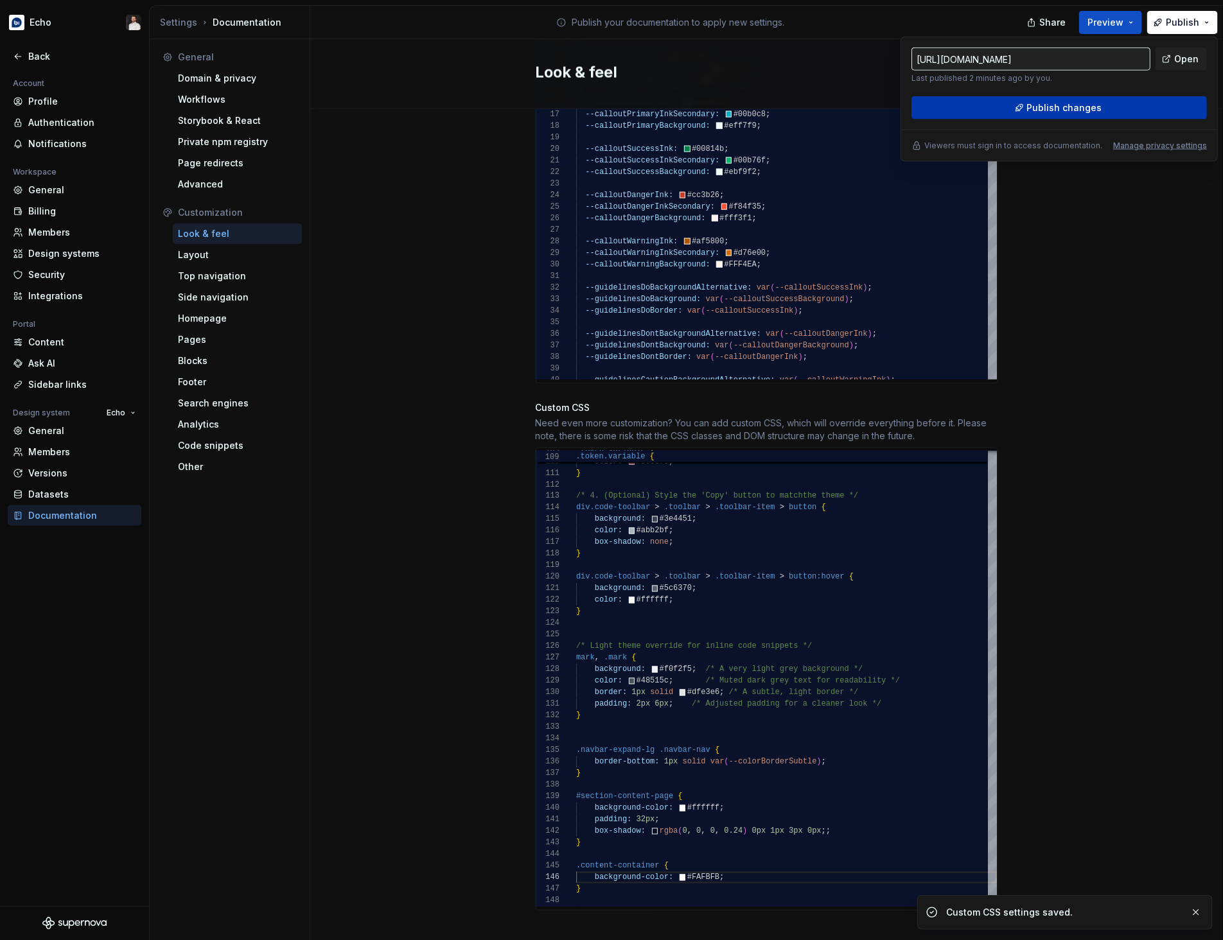
click at [1099, 101] on button "Publish changes" at bounding box center [1058, 107] width 295 height 23
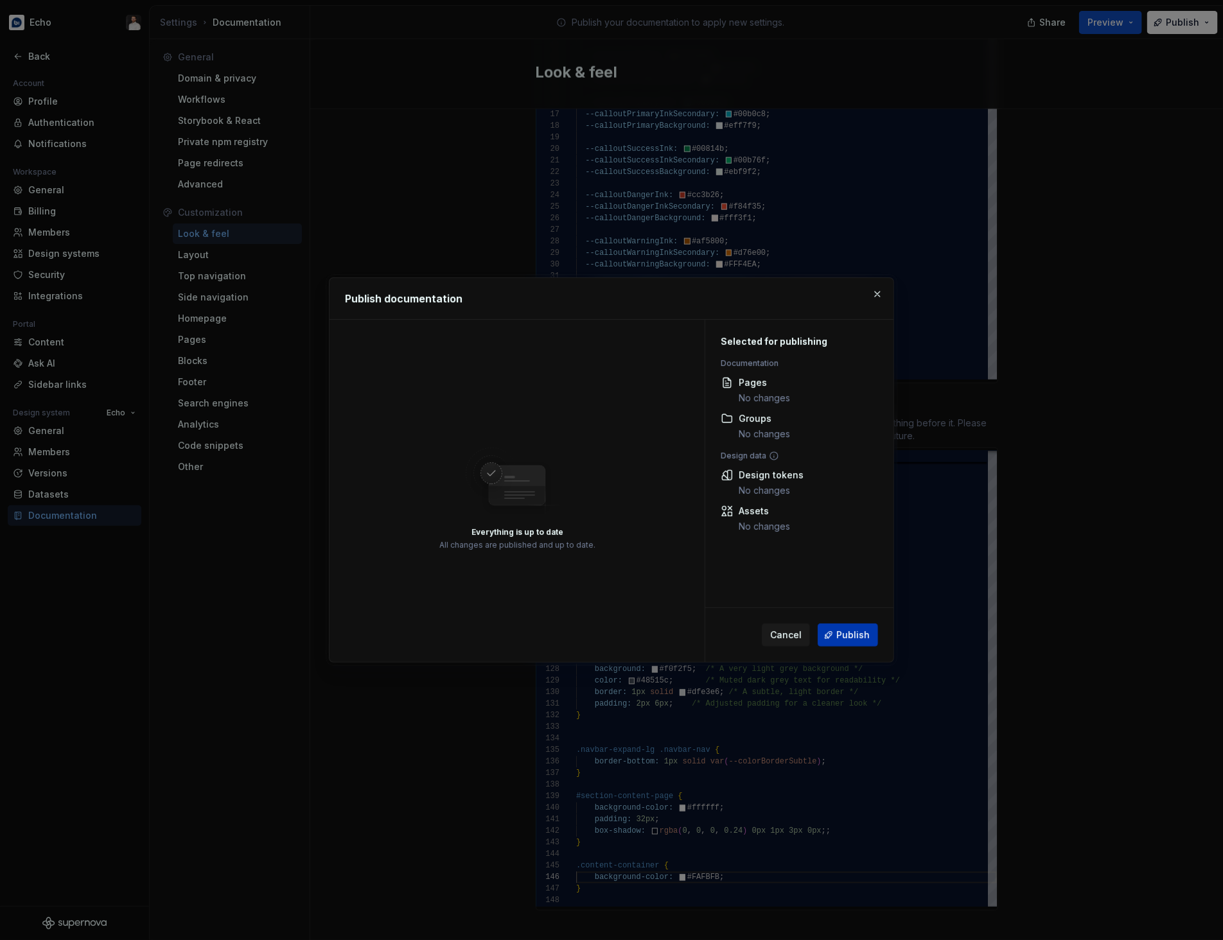
click at [855, 641] on span "Publish" at bounding box center [852, 635] width 33 height 13
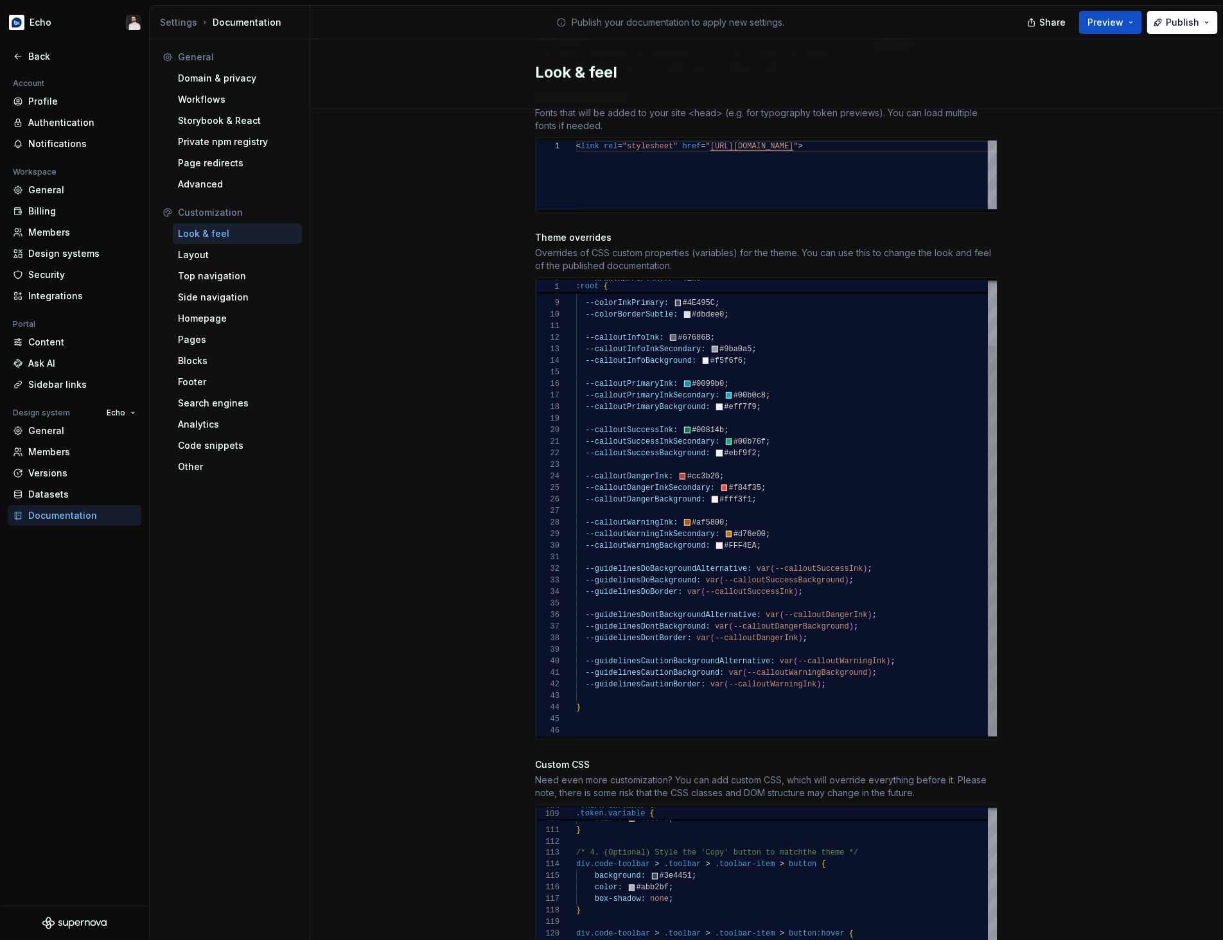
scroll to position [22, 0]
click at [730, 688] on div "--headingLevel5Size: 14px ; --colorInkPrimary: #4E495C ; --colorBorderSubtle: #…" at bounding box center [786, 471] width 421 height 532
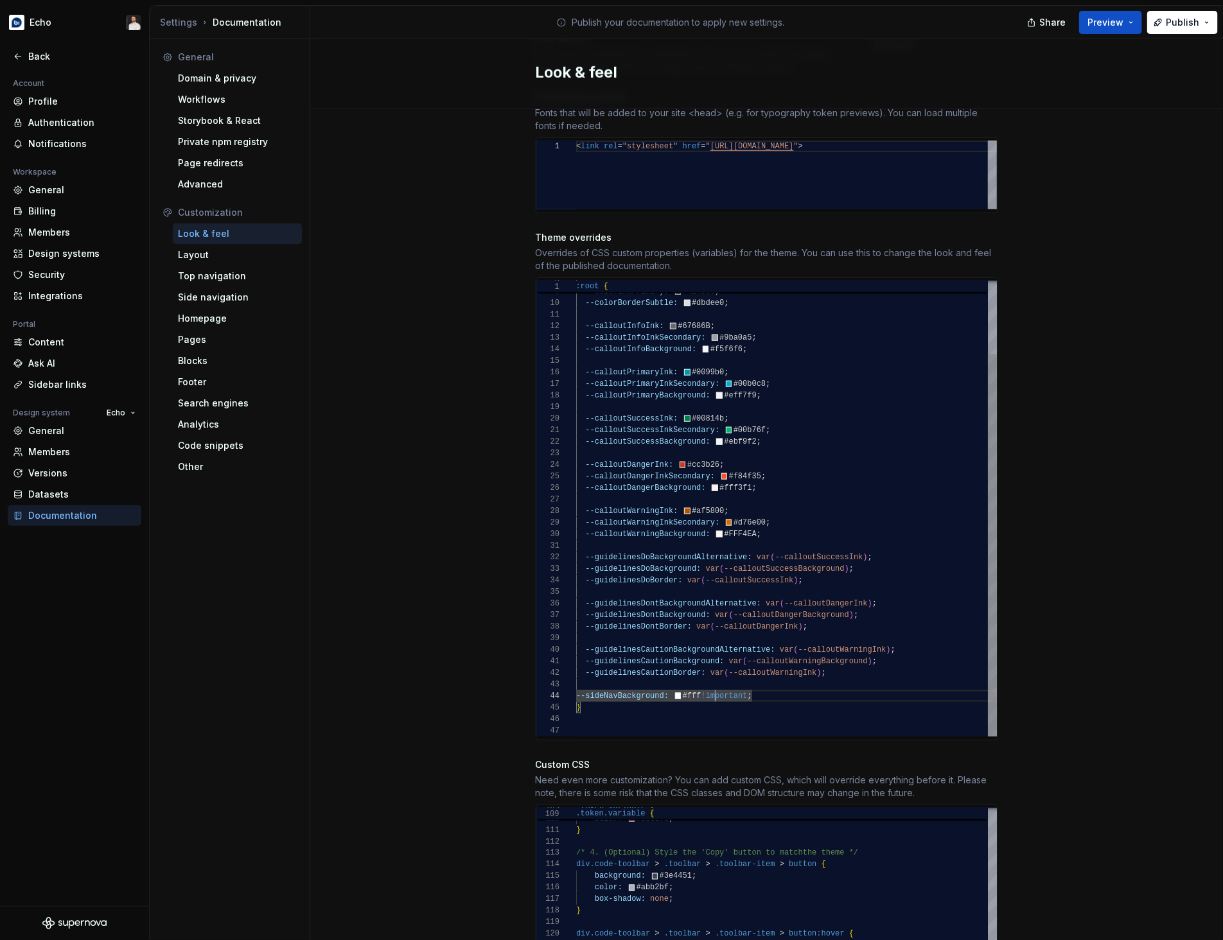
scroll to position [35, 125]
type textarea "**********"
click at [1076, 363] on div "Site logo A company logo that will be displayed on all pages on your documentat…" at bounding box center [766, 432] width 913 height 1767
click at [1175, 26] on span "Publish" at bounding box center [1182, 22] width 33 height 13
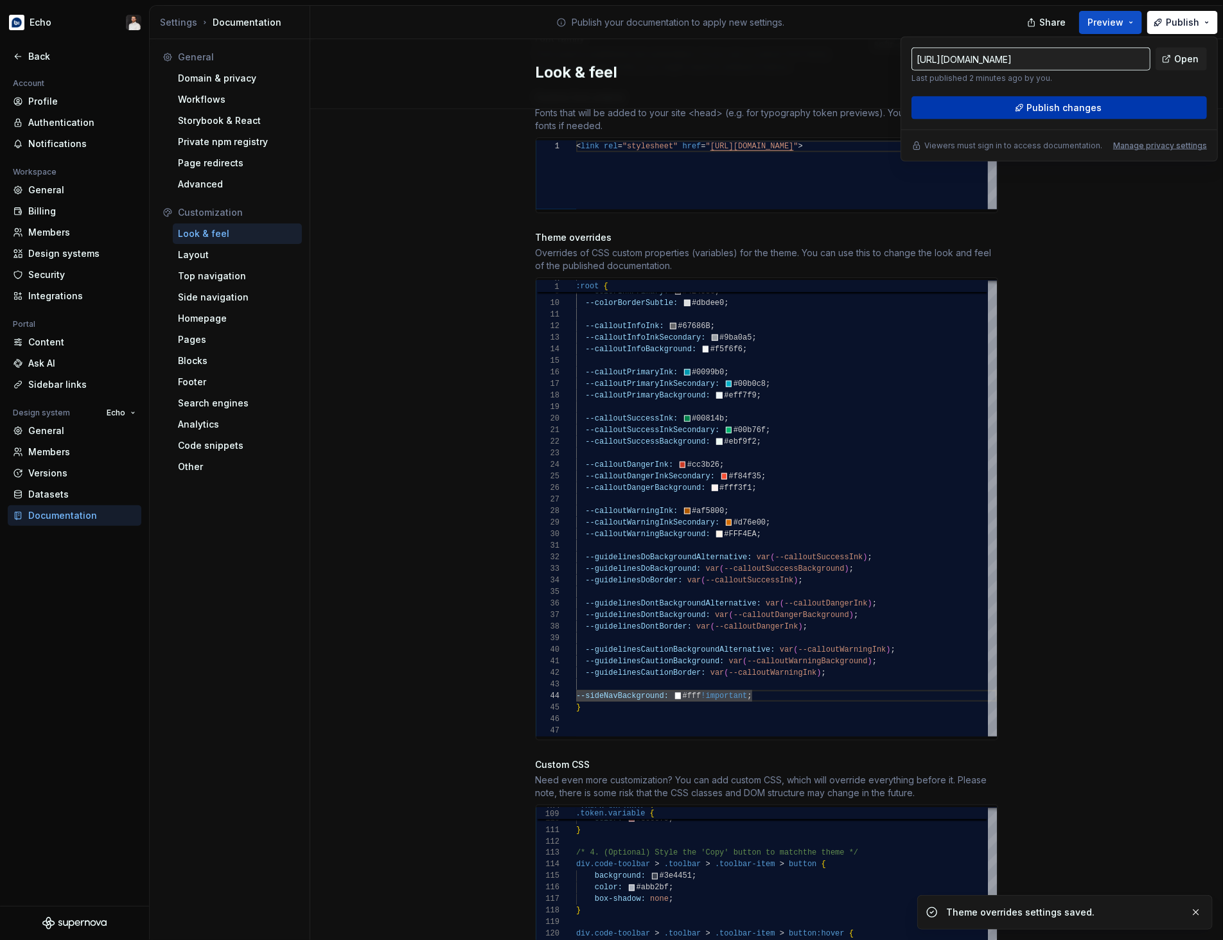
click at [1113, 106] on button "Publish changes" at bounding box center [1058, 107] width 295 height 23
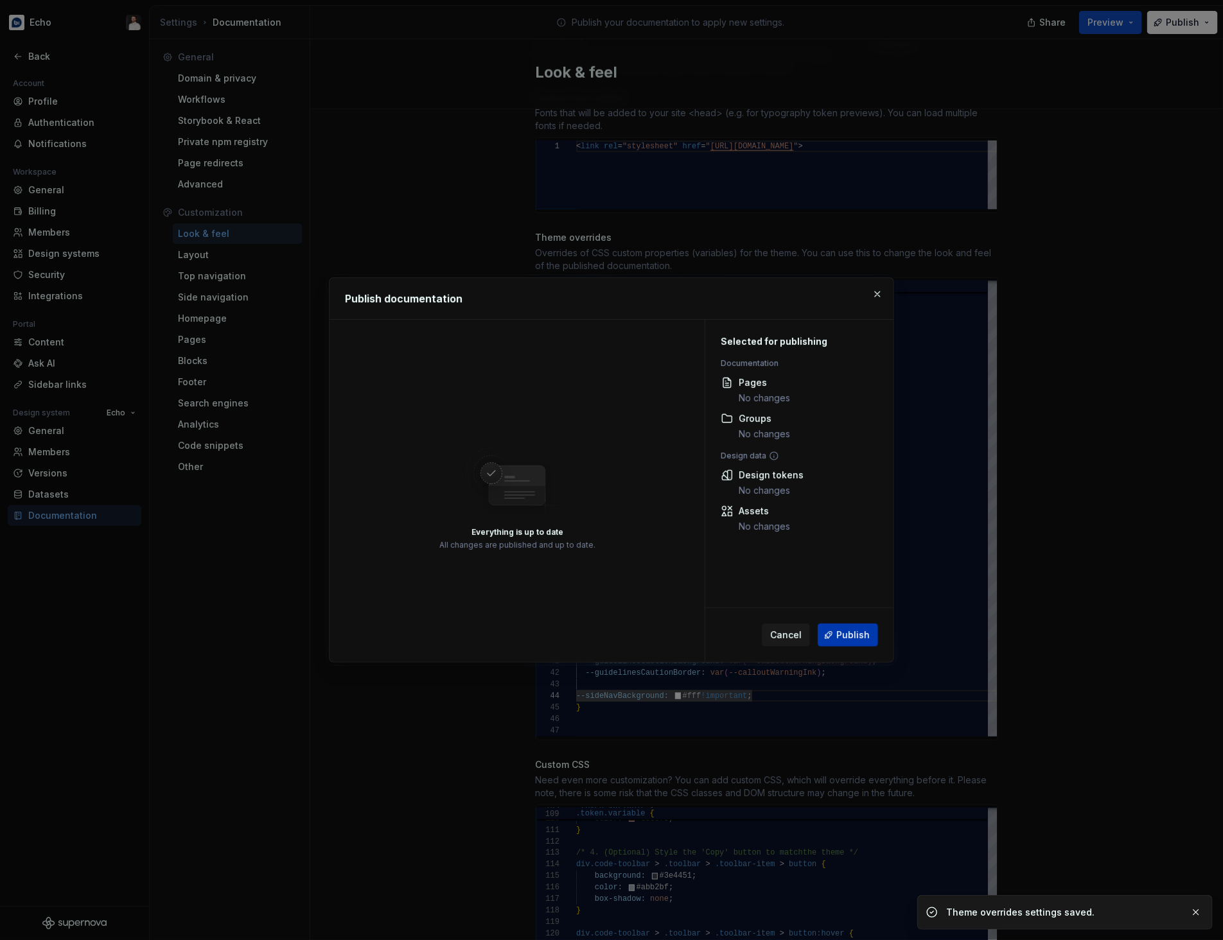
click at [857, 633] on span "Publish" at bounding box center [852, 635] width 33 height 13
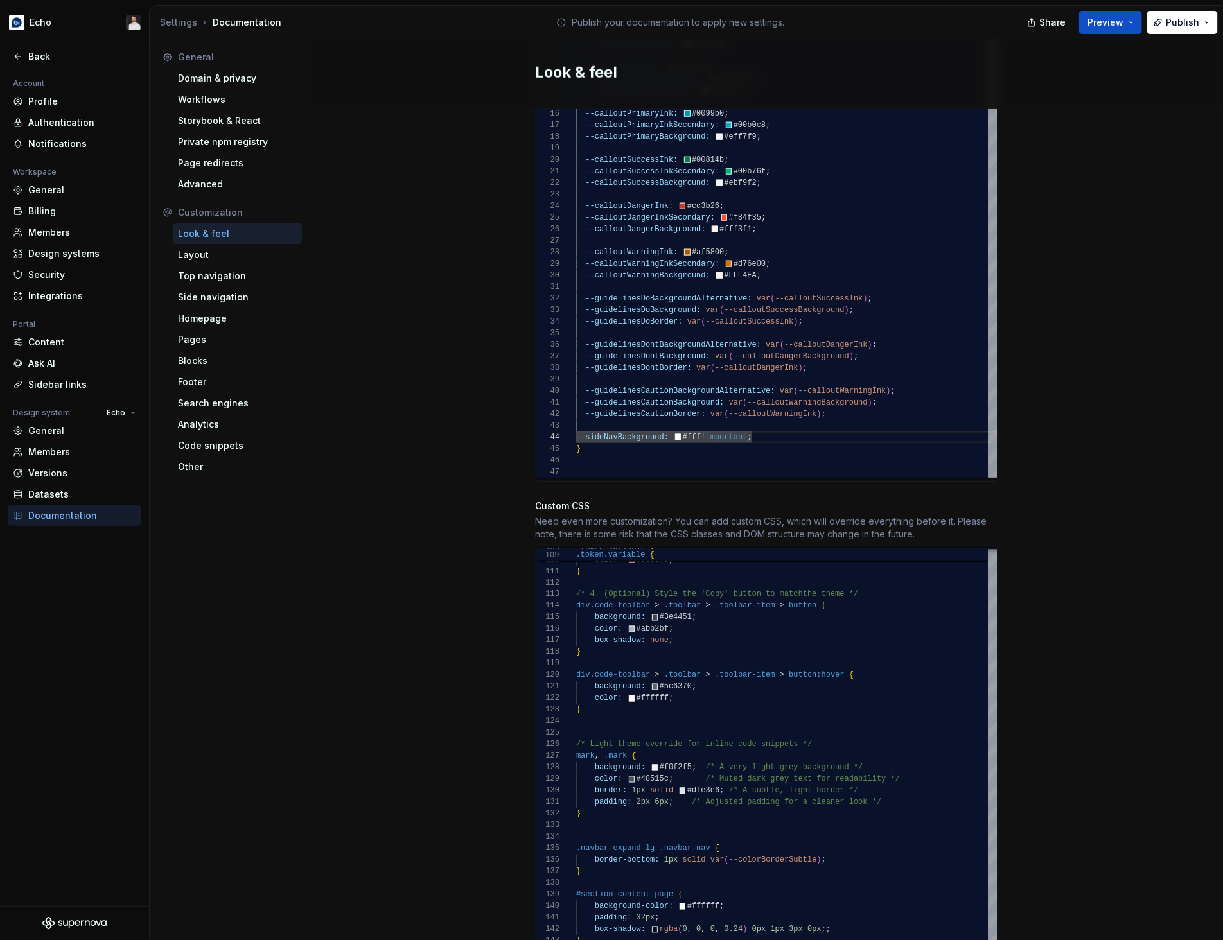
scroll to position [917, 0]
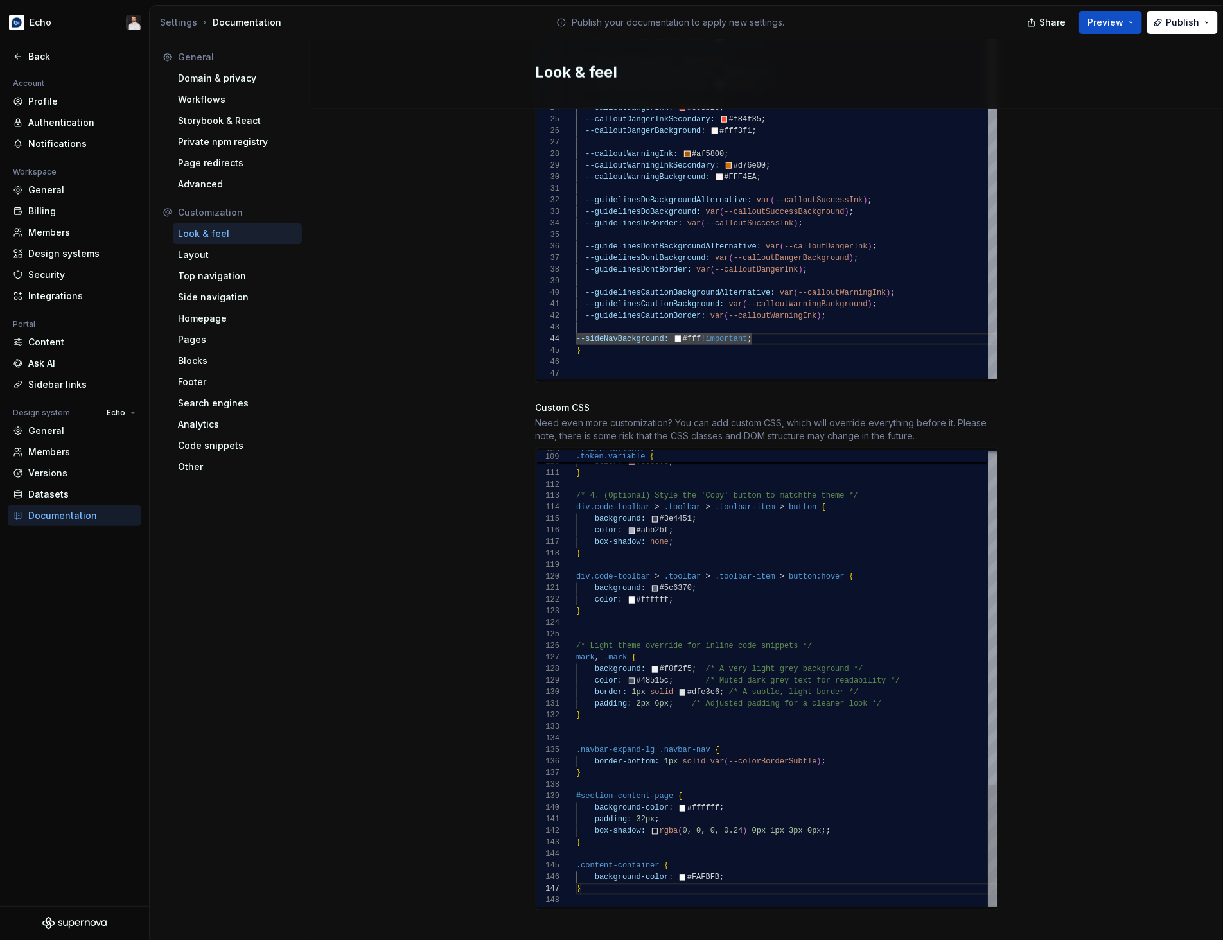
click at [726, 875] on div ".token.variable { color: #e06c75 ; } /* 4. (Optional) Style the 'Copy' button t…" at bounding box center [786, 51] width 421 height 1711
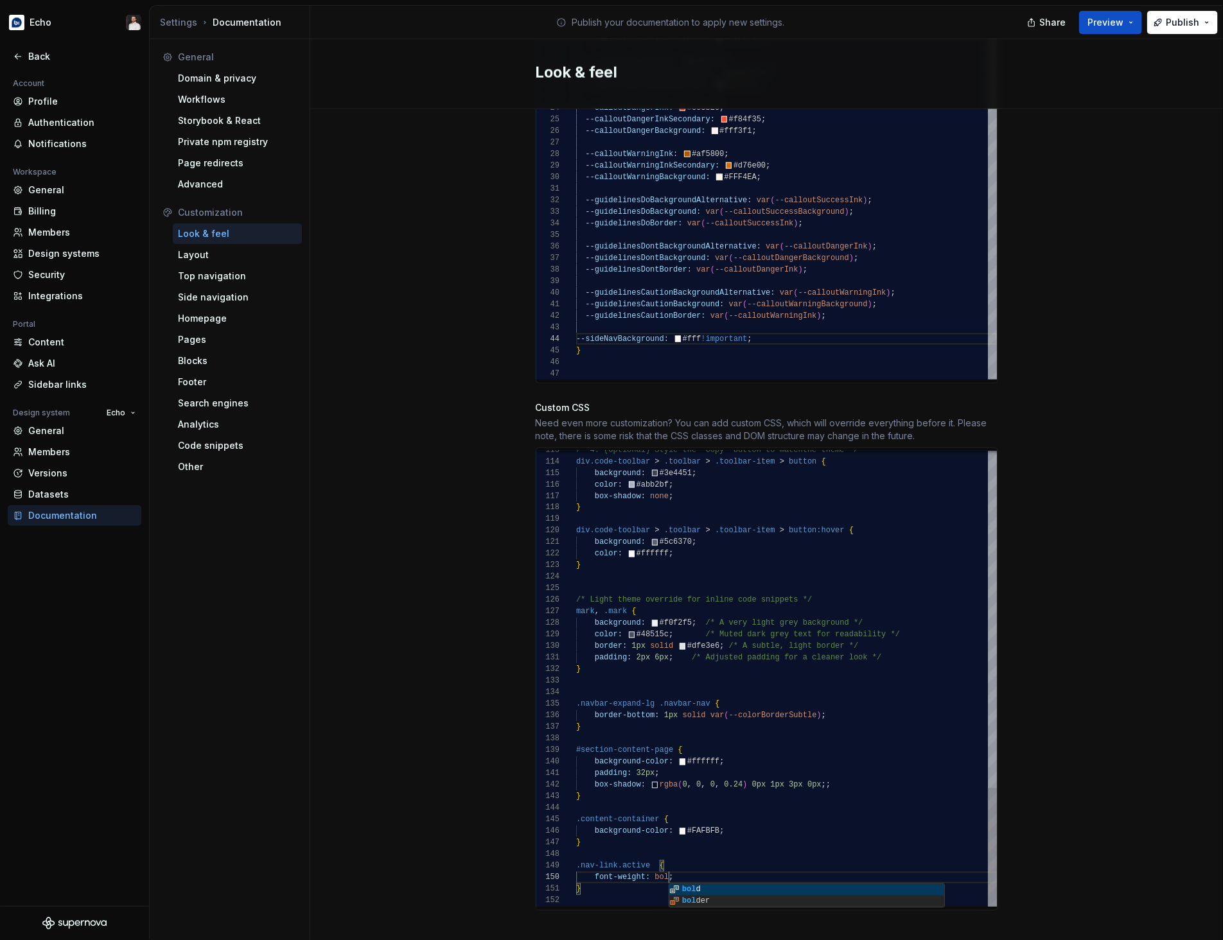
scroll to position [104, 98]
click at [1058, 778] on div "Site logo A company logo that will be displayed on all pages on your documentat…" at bounding box center [766, 75] width 913 height 1767
click at [1076, 617] on div "Site logo A company logo that will be displayed on all pages on your documentat…" at bounding box center [766, 75] width 913 height 1767
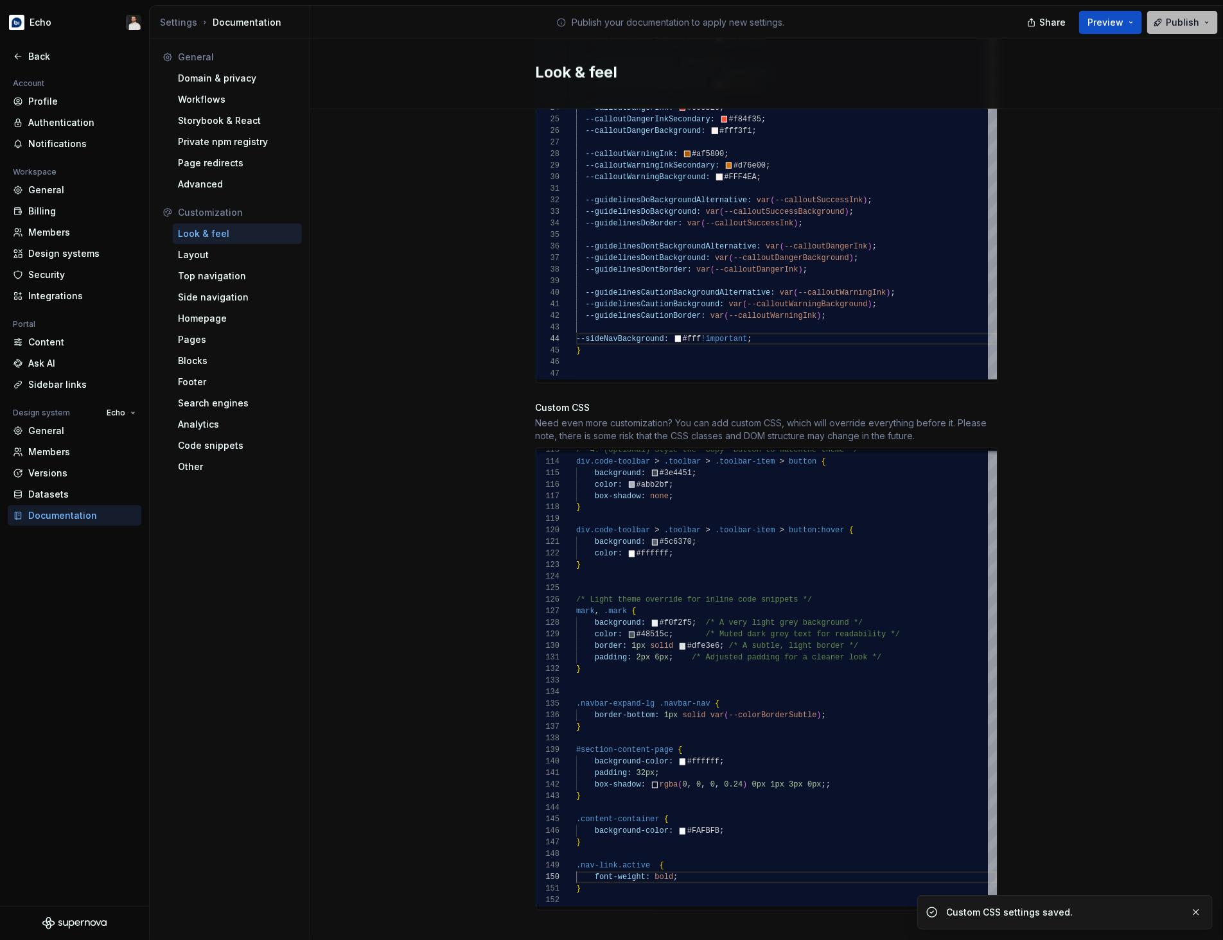
click at [1173, 31] on button "Publish" at bounding box center [1182, 22] width 71 height 23
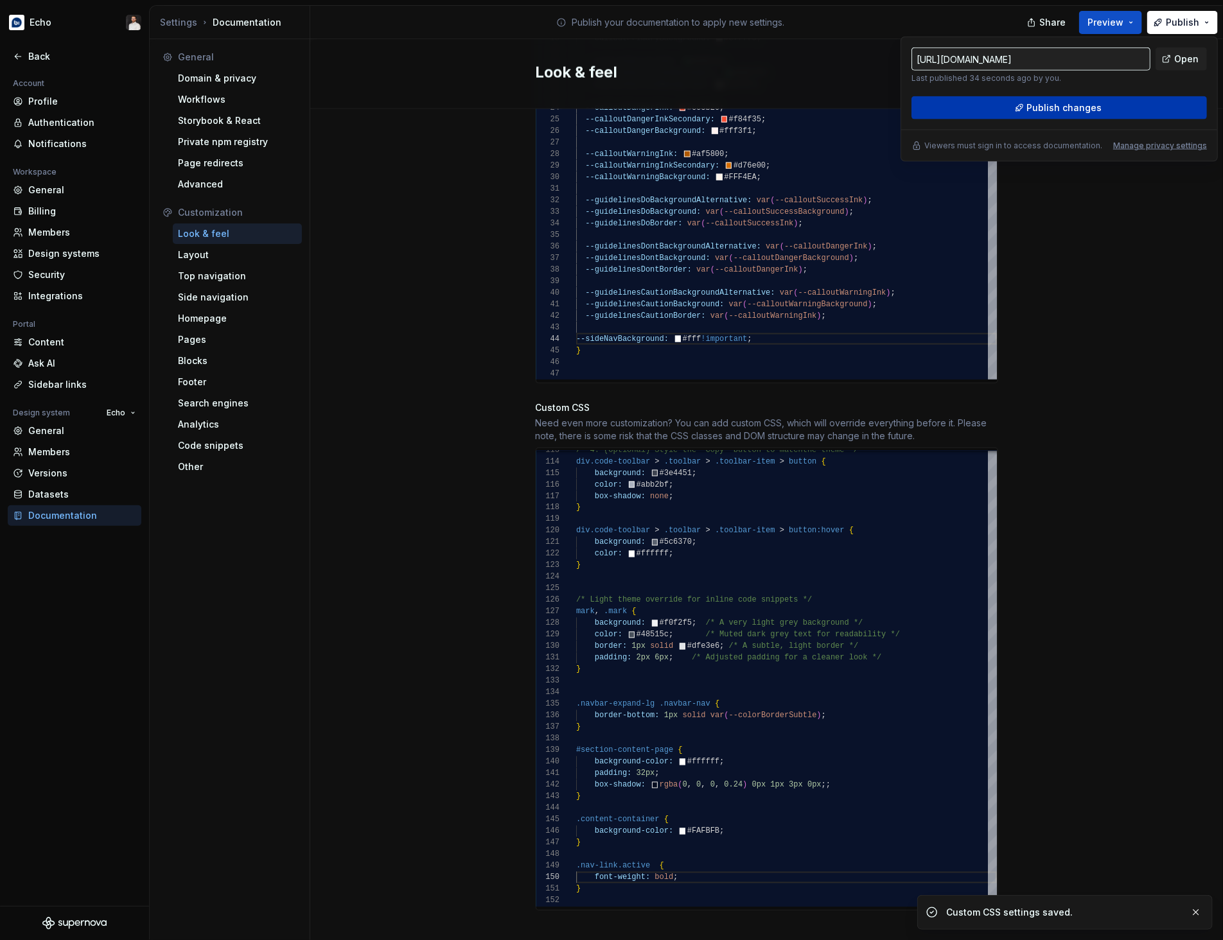
click at [1111, 96] on button "Publish changes" at bounding box center [1058, 107] width 295 height 23
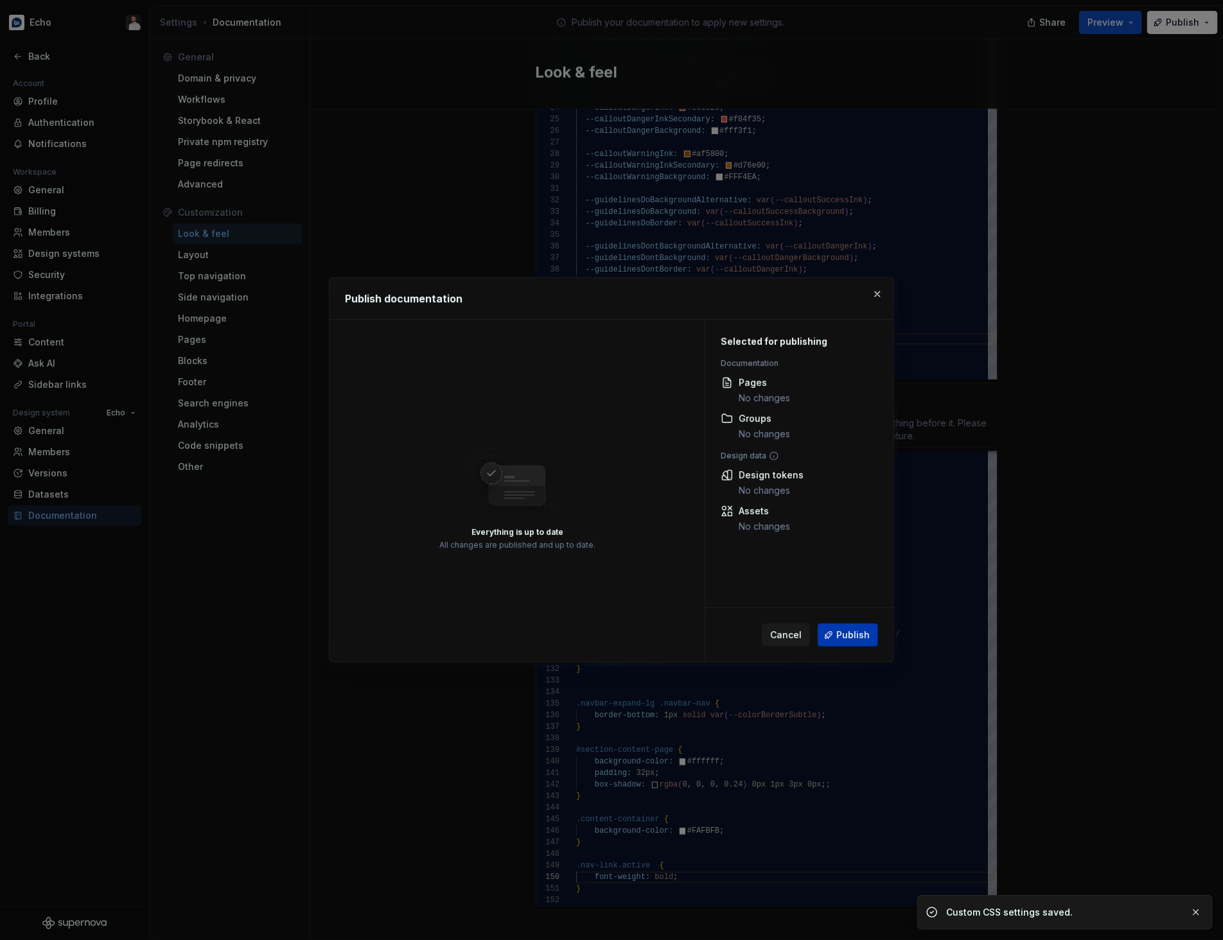
click at [852, 626] on button "Publish" at bounding box center [848, 635] width 60 height 23
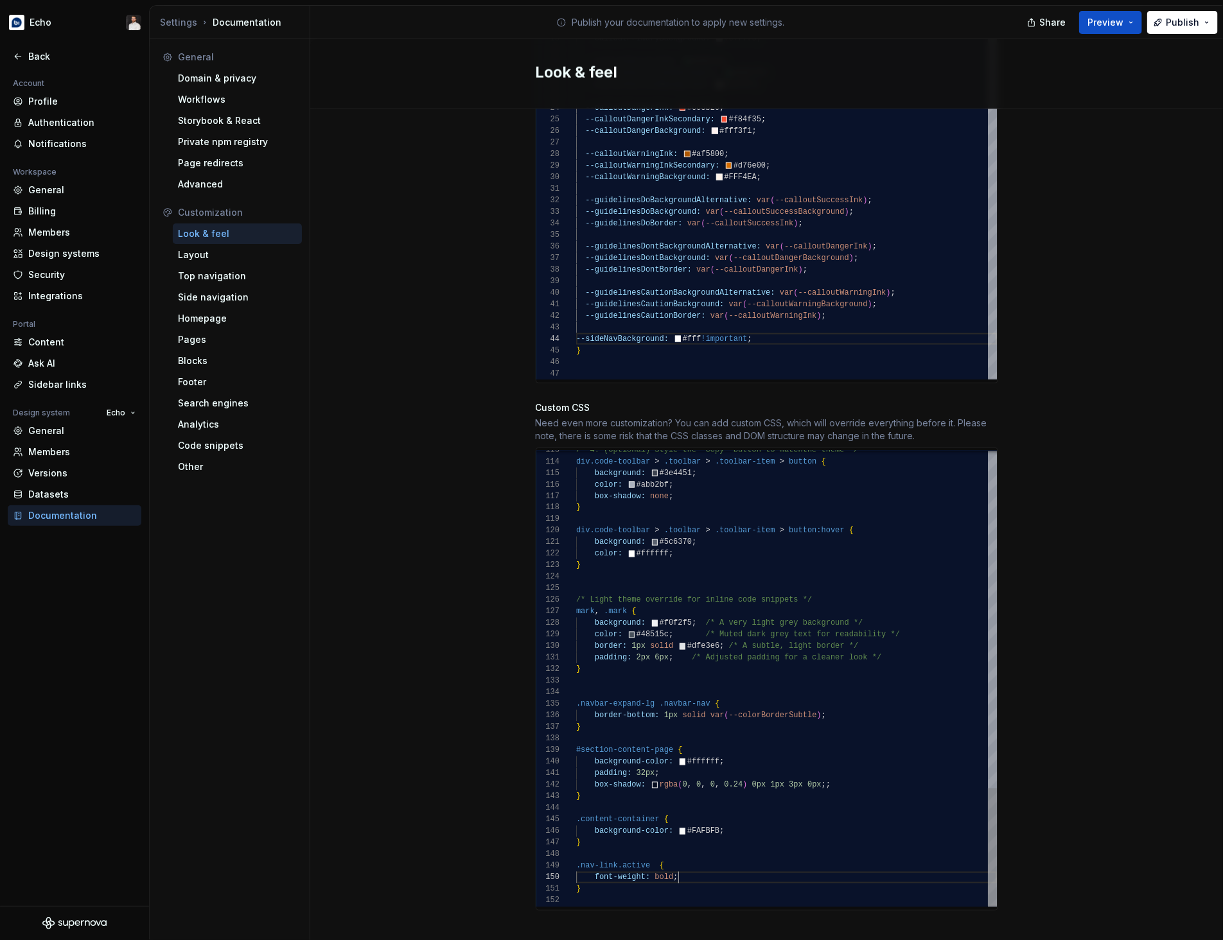
click at [722, 868] on div "/* 4. (Optional) Style the 'Copy' button to match the theme */ div.code-toolbar…" at bounding box center [786, 28] width 421 height 1757
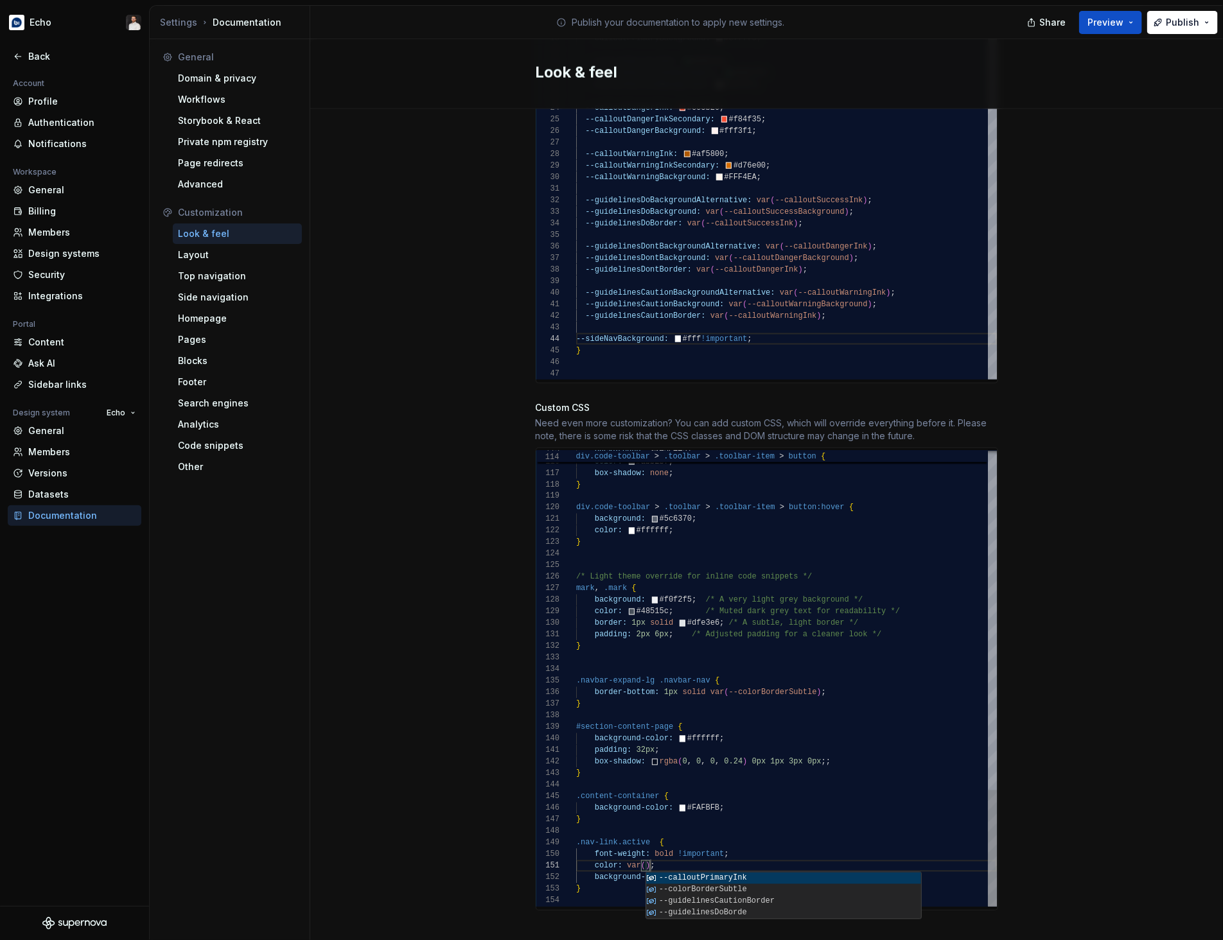
scroll to position [0, 167]
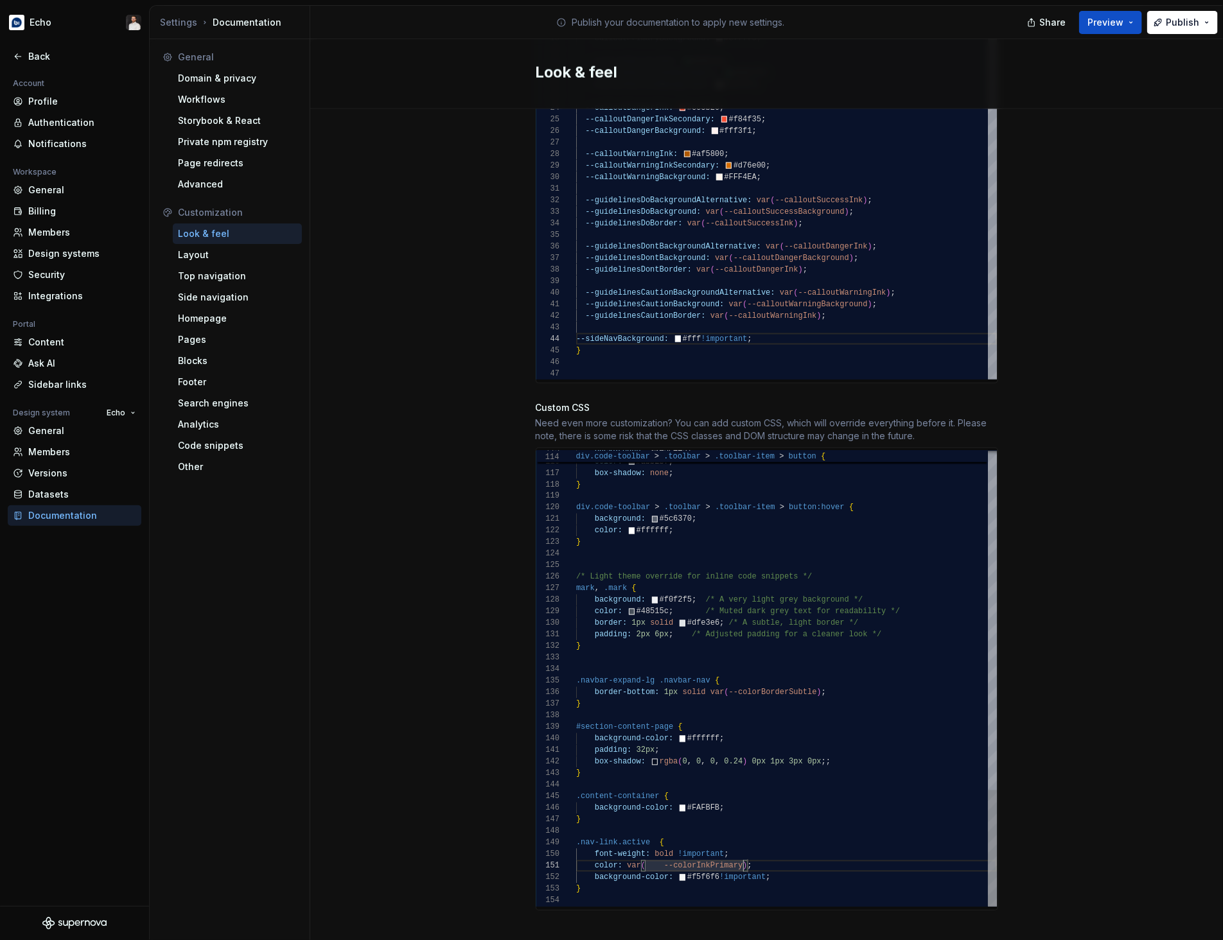
click at [666, 849] on div "background: #3e4451 ; color: #abb2bf ; box-shadow: none ; } div.code-toolbar > …" at bounding box center [786, 17] width 421 height 1780
click at [833, 864] on div "background: #3e4451 ; color: #abb2bf ; box-shadow: none ; } div.code-toolbar > …" at bounding box center [786, 17] width 421 height 1780
click at [1071, 710] on div "Site logo A company logo that will be displayed on all pages on your documentat…" at bounding box center [766, 75] width 913 height 1767
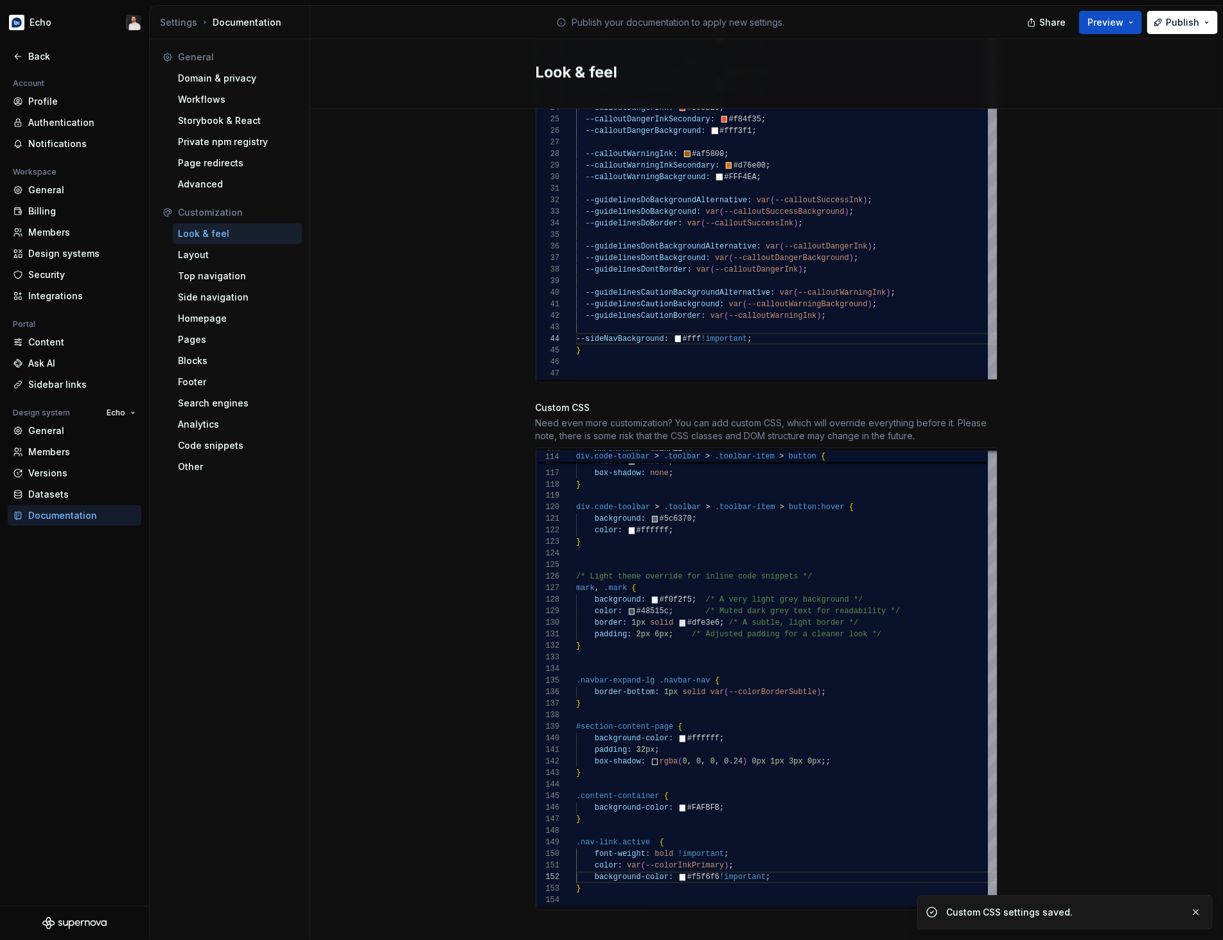
click at [1169, 35] on div "Share Preview Publish" at bounding box center [1126, 22] width 193 height 33
click at [1177, 31] on button "Publish" at bounding box center [1182, 22] width 71 height 23
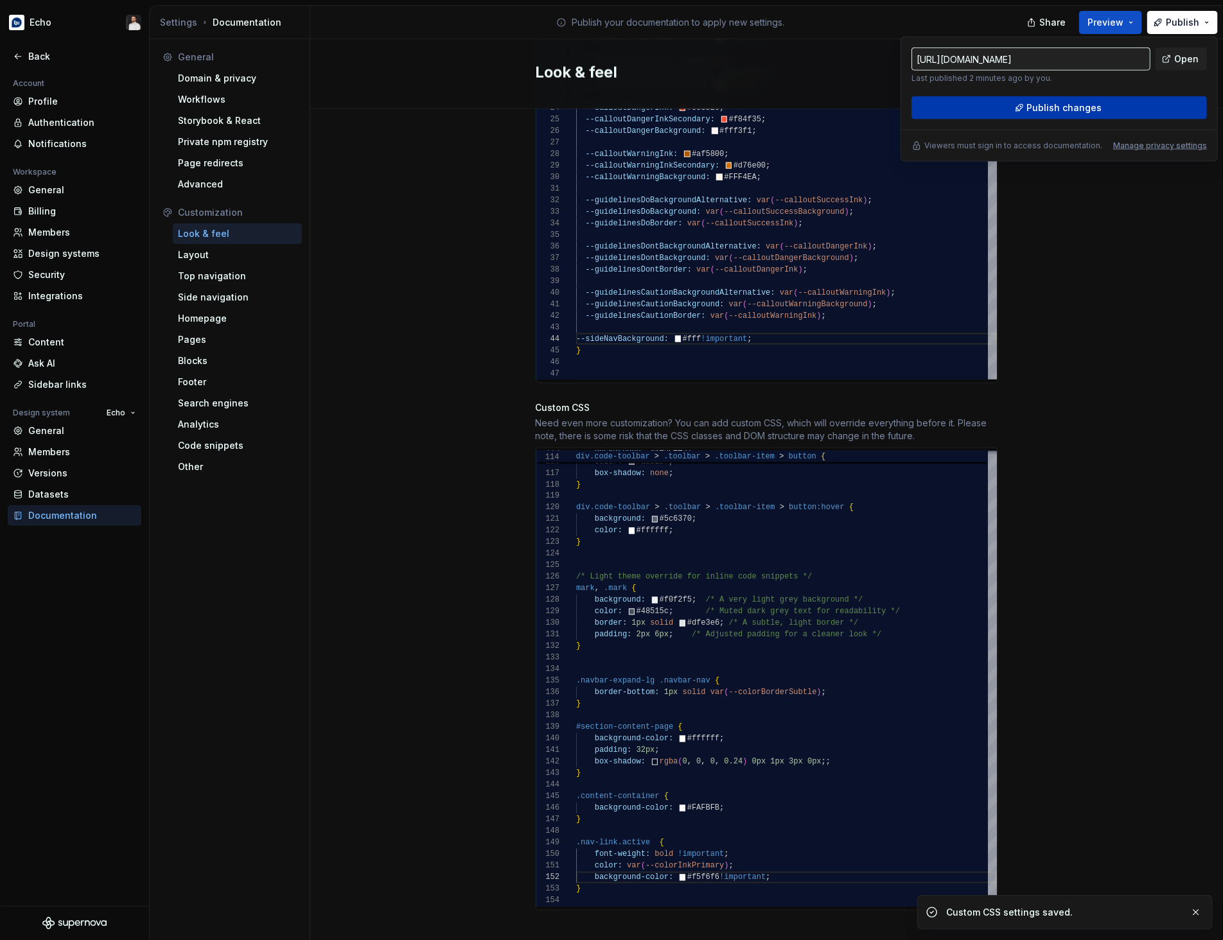
click at [1083, 105] on span "Publish changes" at bounding box center [1064, 107] width 75 height 13
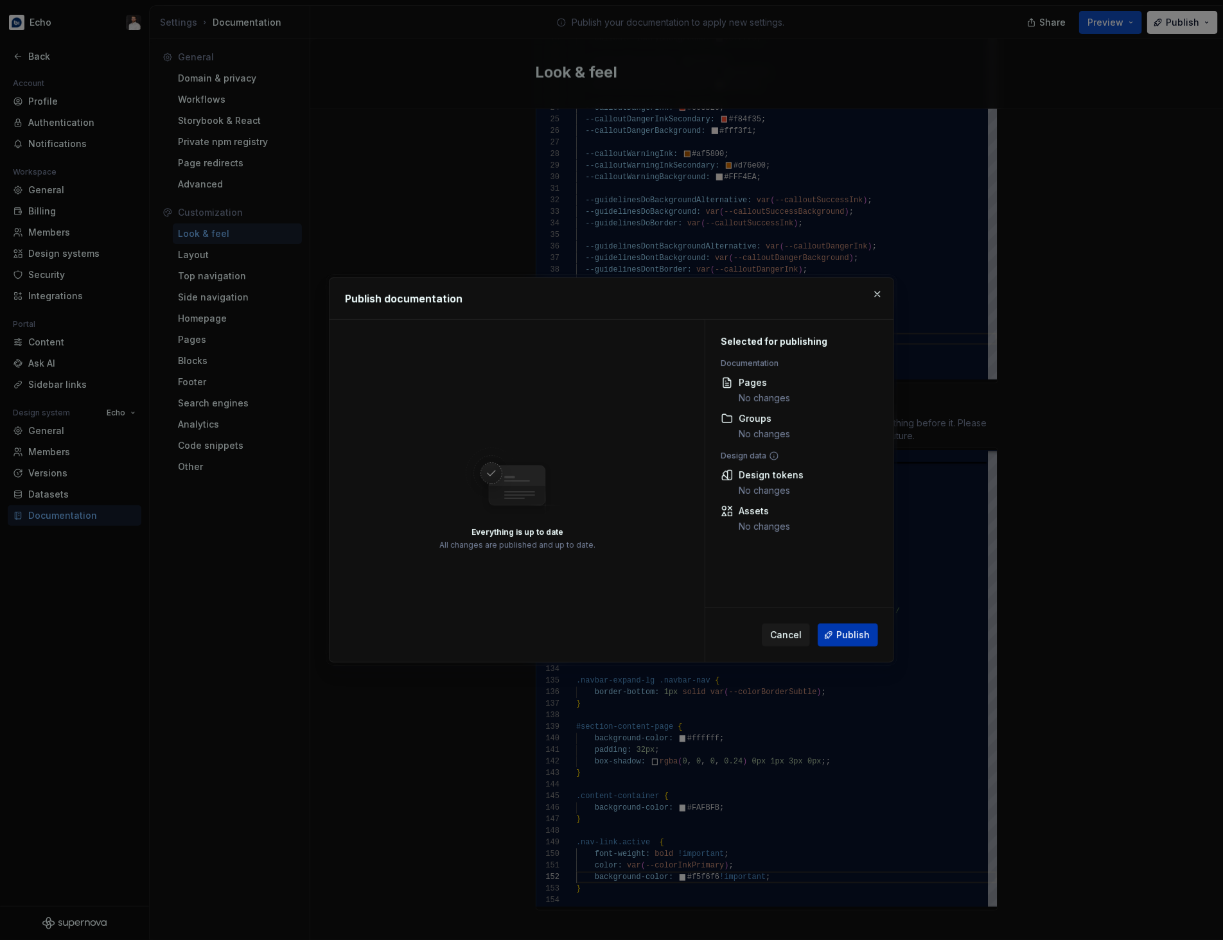
click at [846, 642] on button "Publish" at bounding box center [848, 635] width 60 height 23
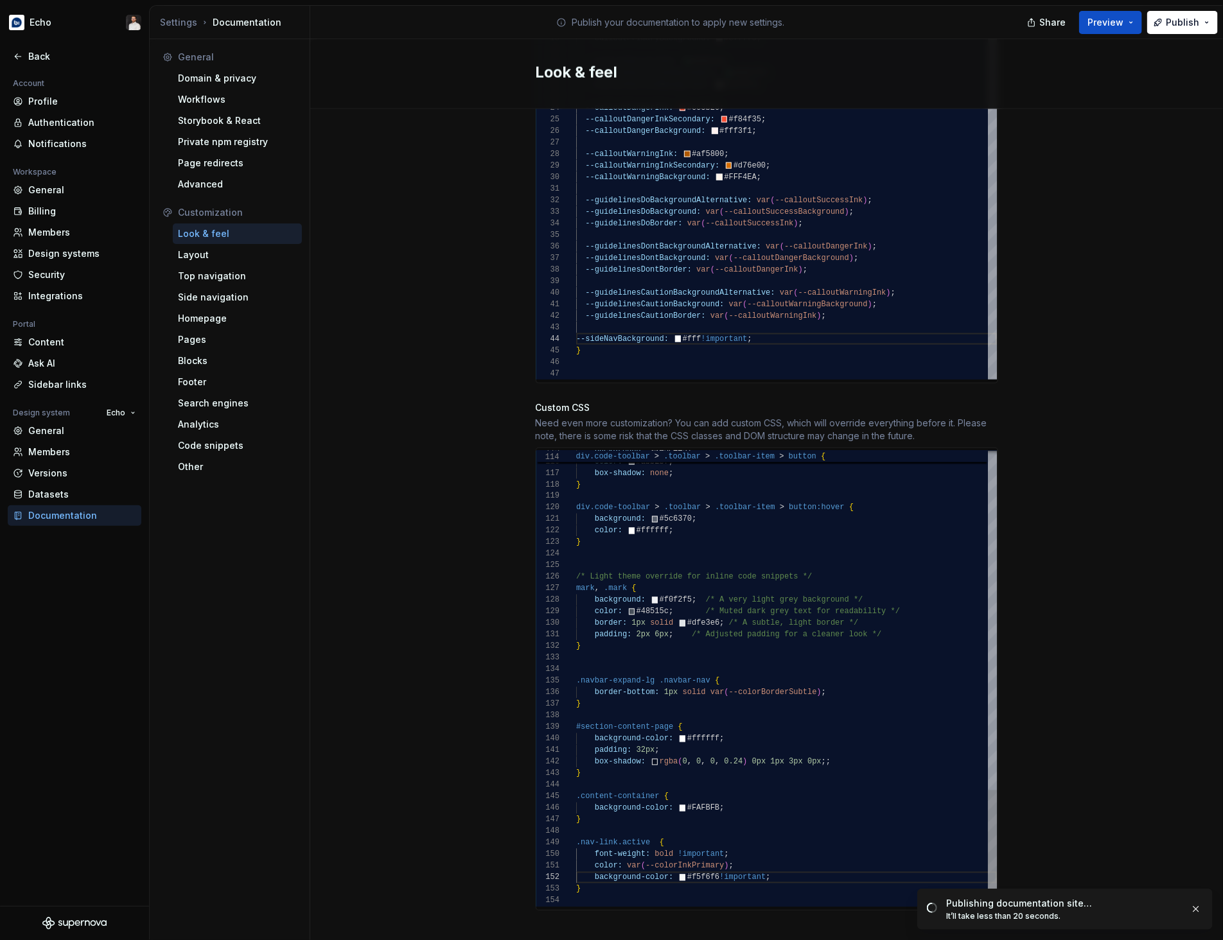
click at [757, 794] on div "background: #3e4451 ; color: #abb2bf ; box-shadow: none ; } div.code-toolbar > …" at bounding box center [786, 17] width 421 height 1780
click at [742, 728] on div "background: #3e4451 ; color: #abb2bf ; box-shadow: none ; } div.code-toolbar > …" at bounding box center [786, 17] width 421 height 1780
click at [599, 820] on div "background: #3e4451 ; color: #abb2bf ; box-shadow: none ; } div.code-toolbar > …" at bounding box center [786, 17] width 421 height 1780
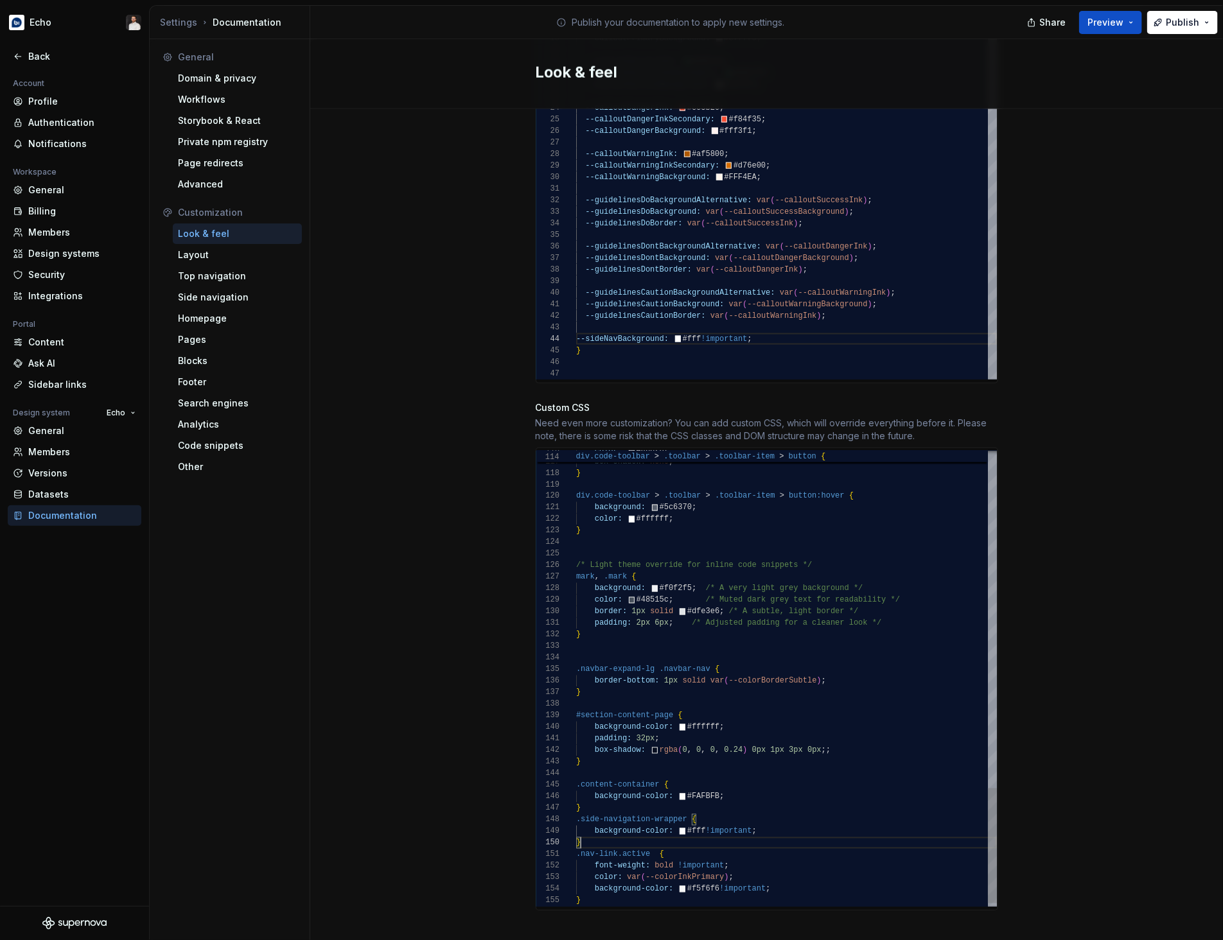
scroll to position [0, 0]
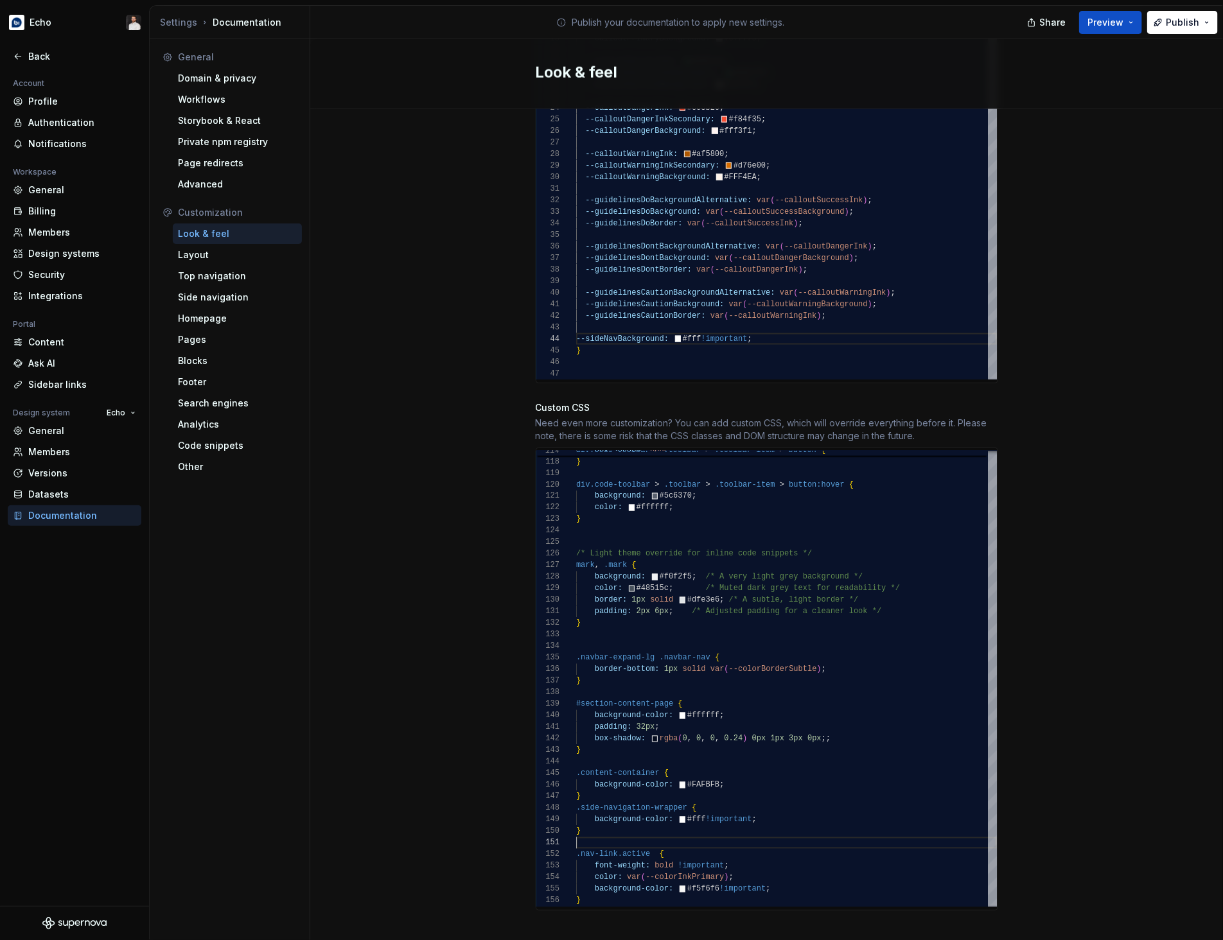
click at [1101, 408] on div "Site logo A company logo that will be displayed on all pages on your documentat…" at bounding box center [766, 75] width 913 height 1767
click at [1171, 27] on span "Publish" at bounding box center [1182, 22] width 33 height 13
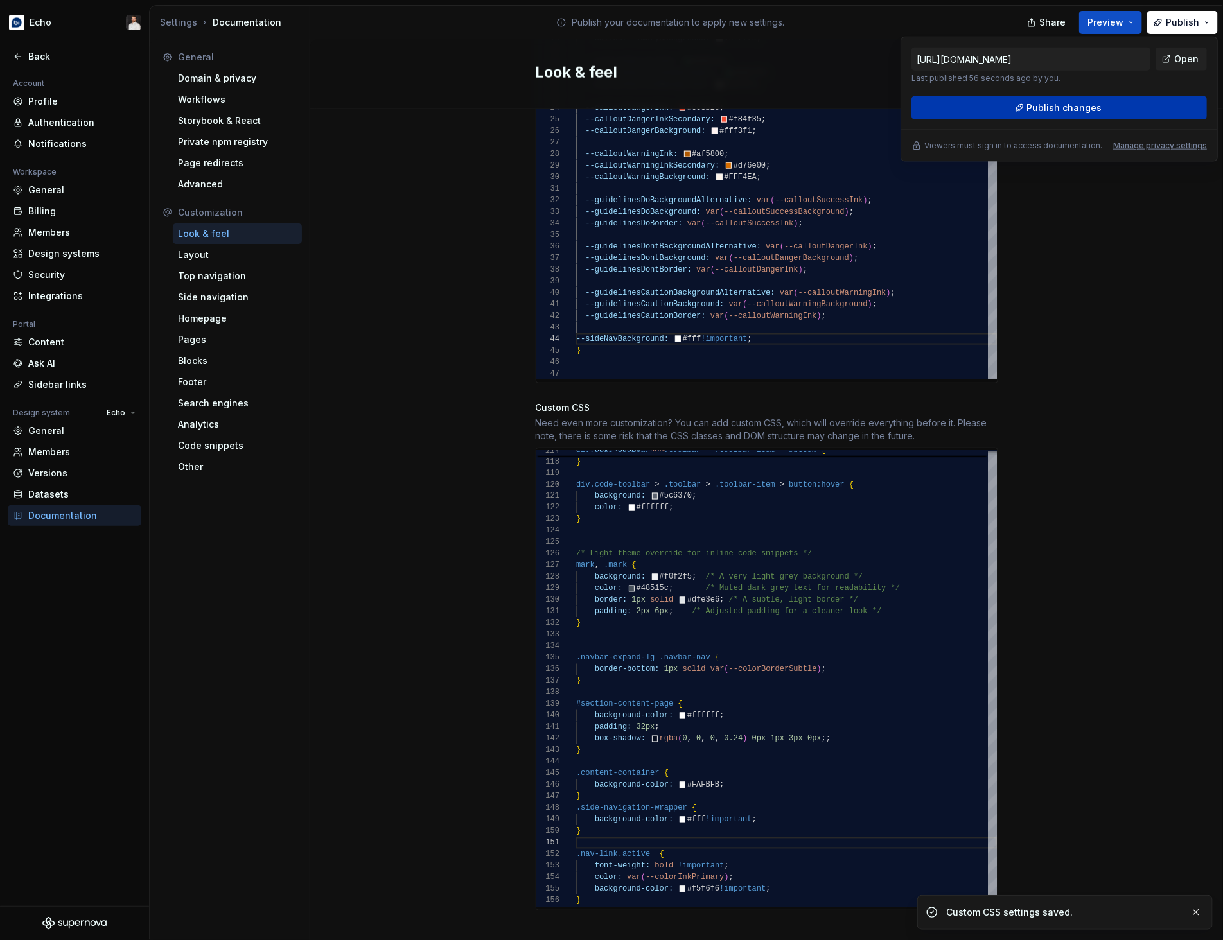
click at [1122, 109] on button "Publish changes" at bounding box center [1058, 107] width 295 height 23
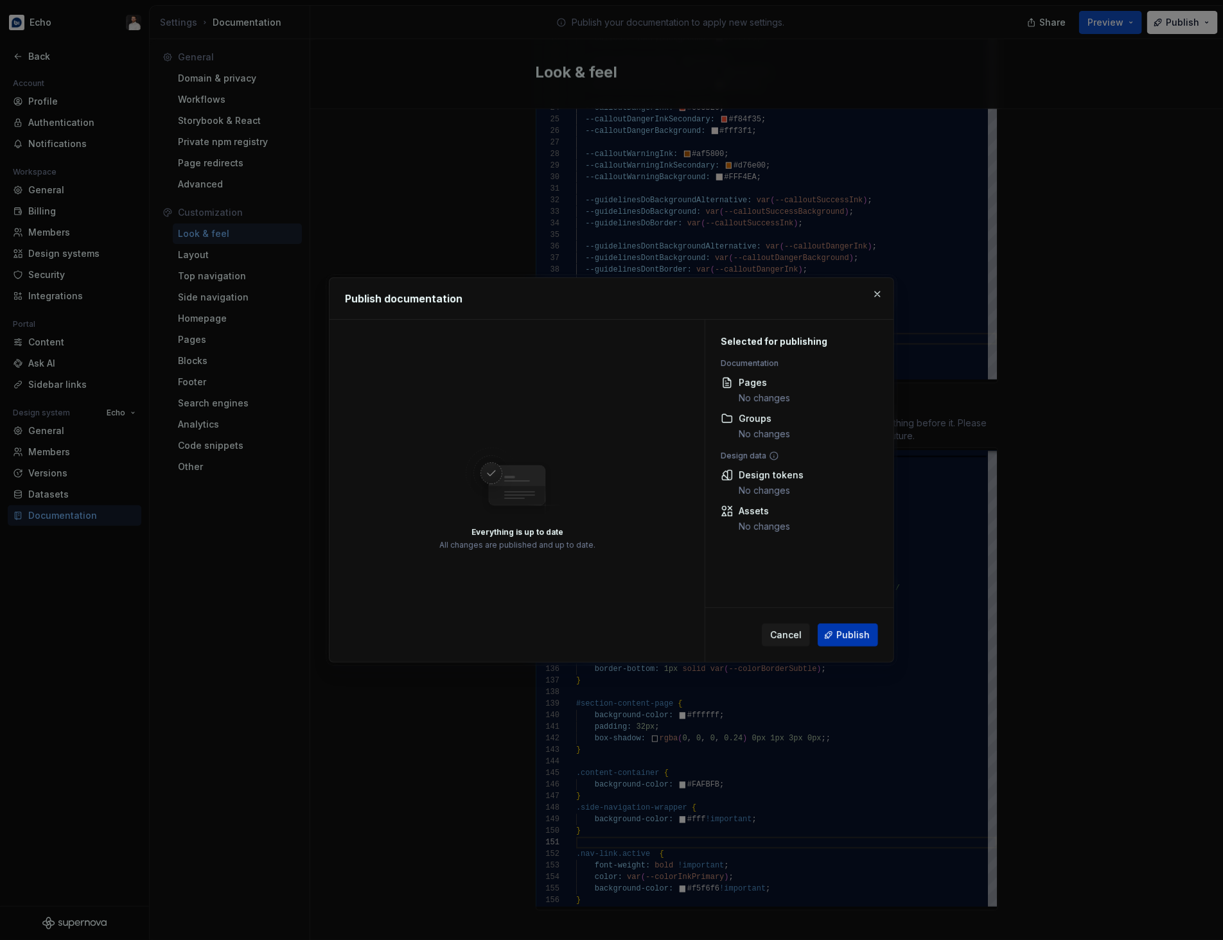
click at [845, 632] on span "Publish" at bounding box center [852, 635] width 33 height 13
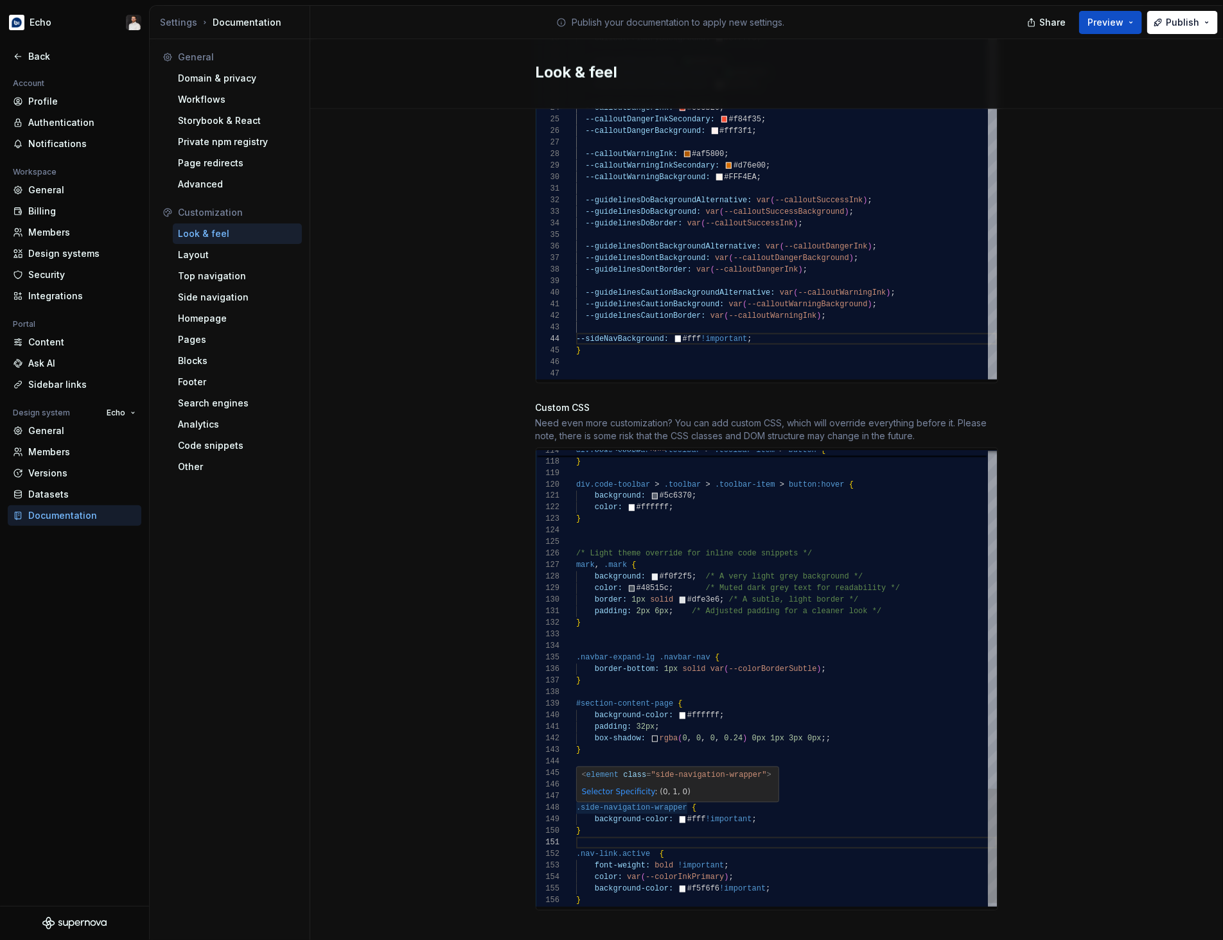
drag, startPoint x: 687, startPoint y: 799, endPoint x: 748, endPoint y: 803, distance: 61.1
click at [688, 804] on span at bounding box center [689, 808] width 4 height 9
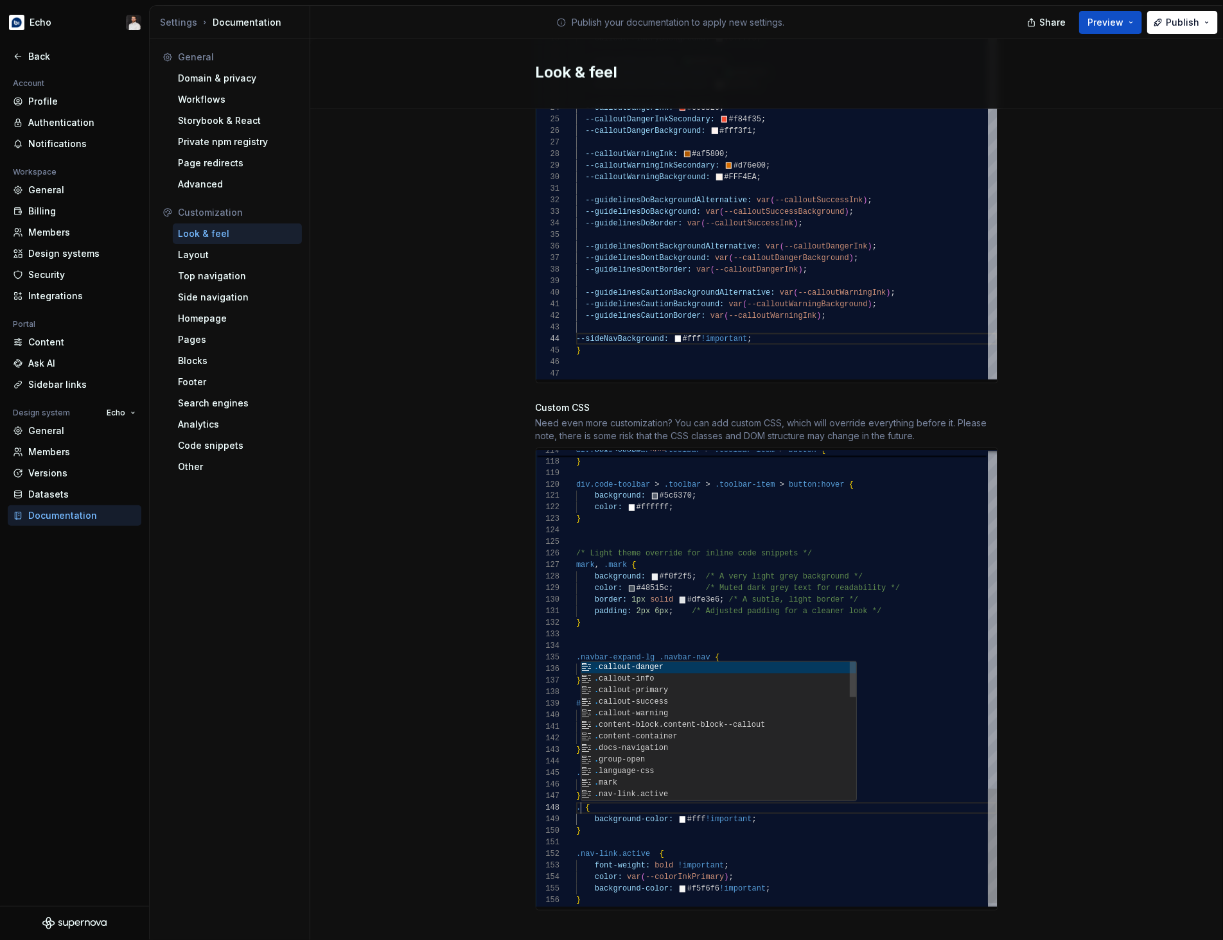
scroll to position [80, 162]
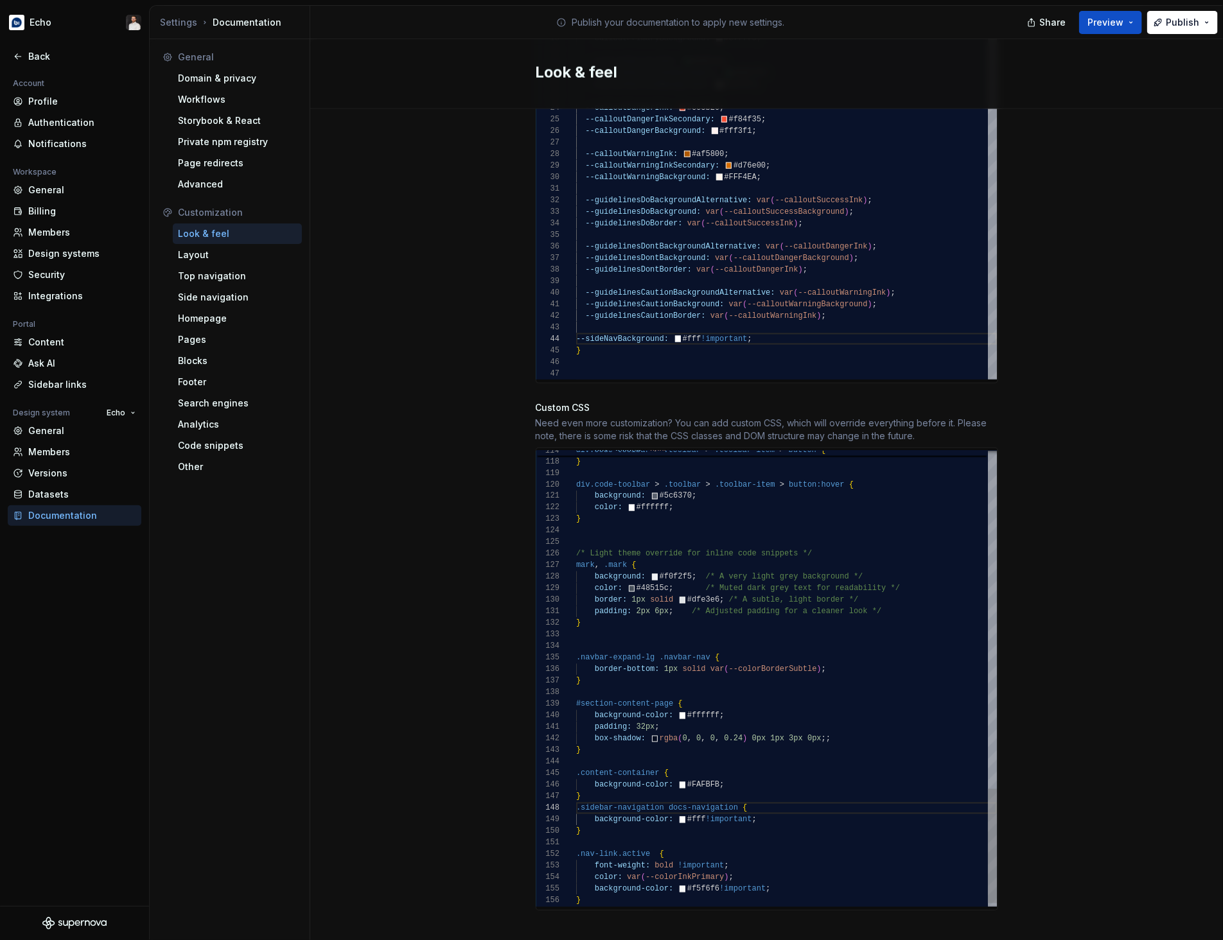
click at [671, 797] on div "box-shadow: none ; } div.code-toolbar > .toolbar > .toolbar-item > button:hover…" at bounding box center [786, 10] width 421 height 1815
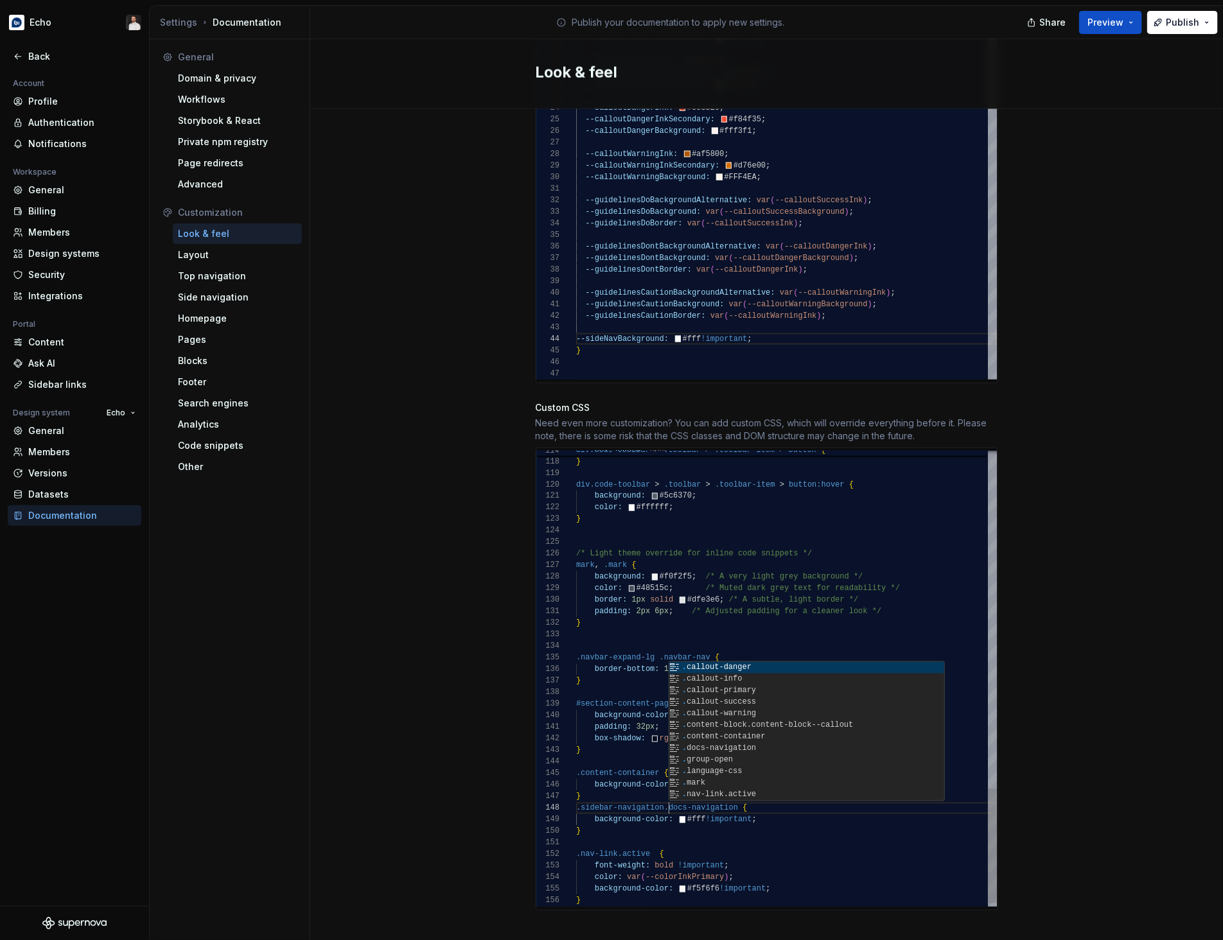
scroll to position [11, 87]
click at [868, 844] on div "box-shadow: none ; } div.code-toolbar > .toolbar > .toolbar-item > button:hover…" at bounding box center [786, 10] width 421 height 1815
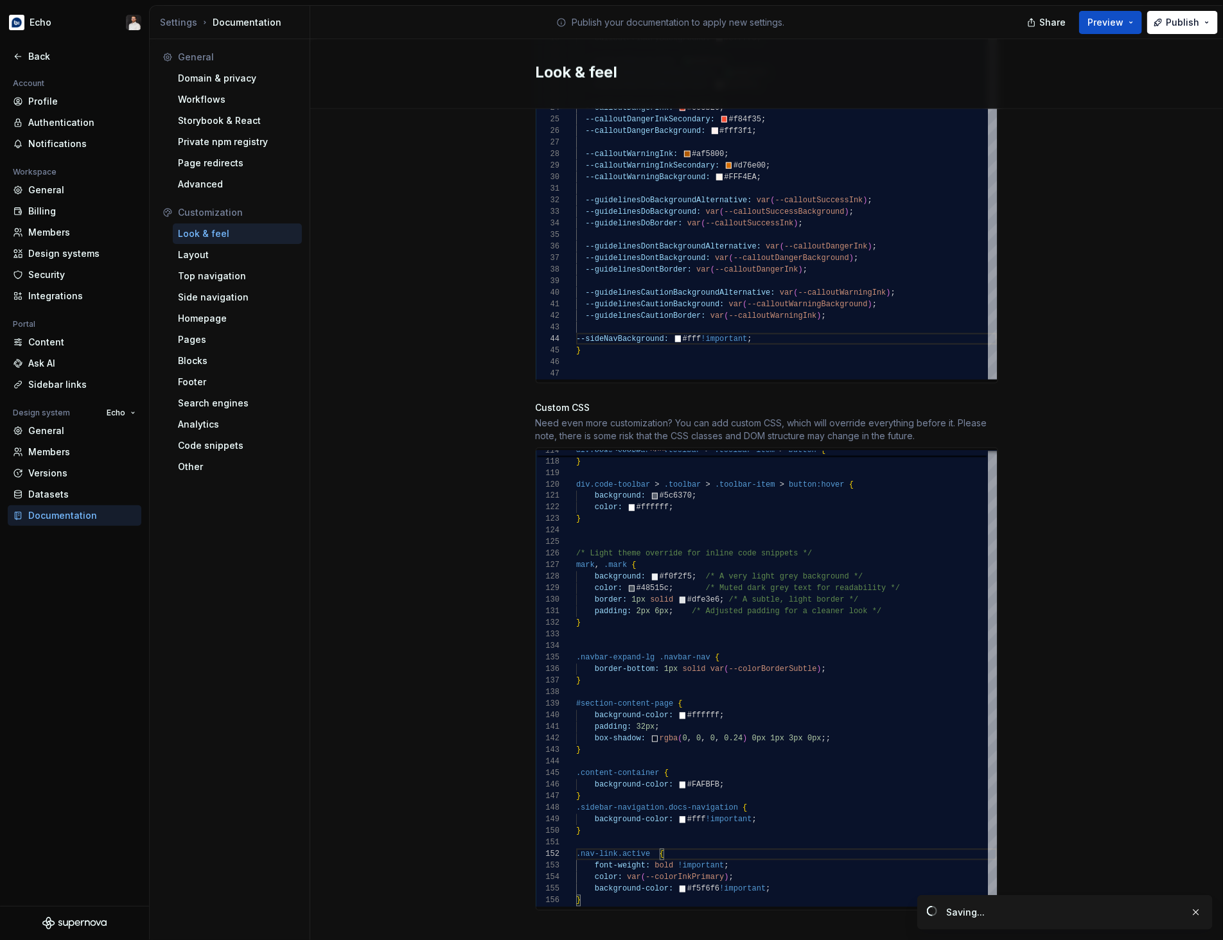
click at [1025, 743] on div "Site logo A company logo that will be displayed on all pages on your documentat…" at bounding box center [766, 75] width 913 height 1767
click at [1184, 18] on span "Publish" at bounding box center [1182, 22] width 33 height 13
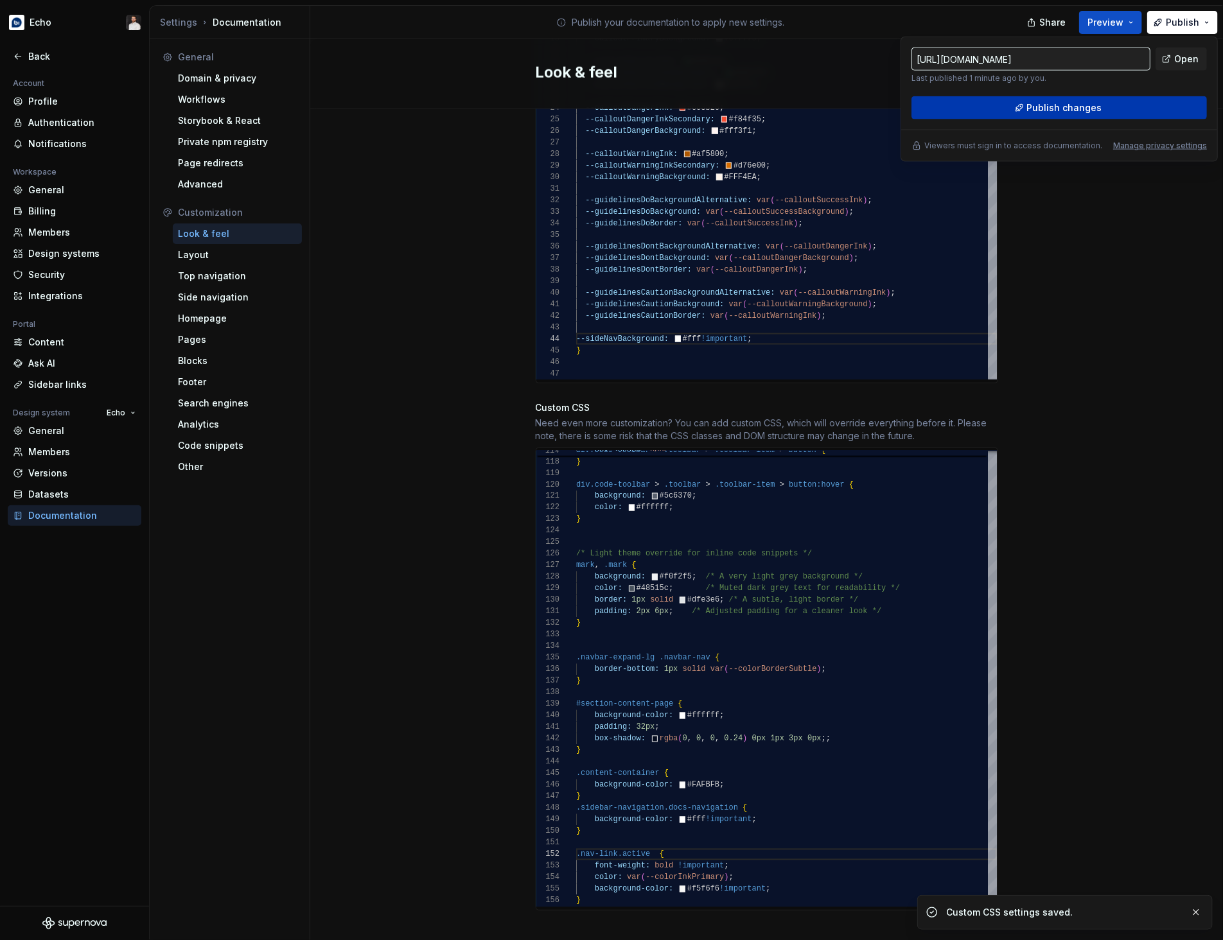
click at [1076, 109] on span "Publish changes" at bounding box center [1064, 107] width 75 height 13
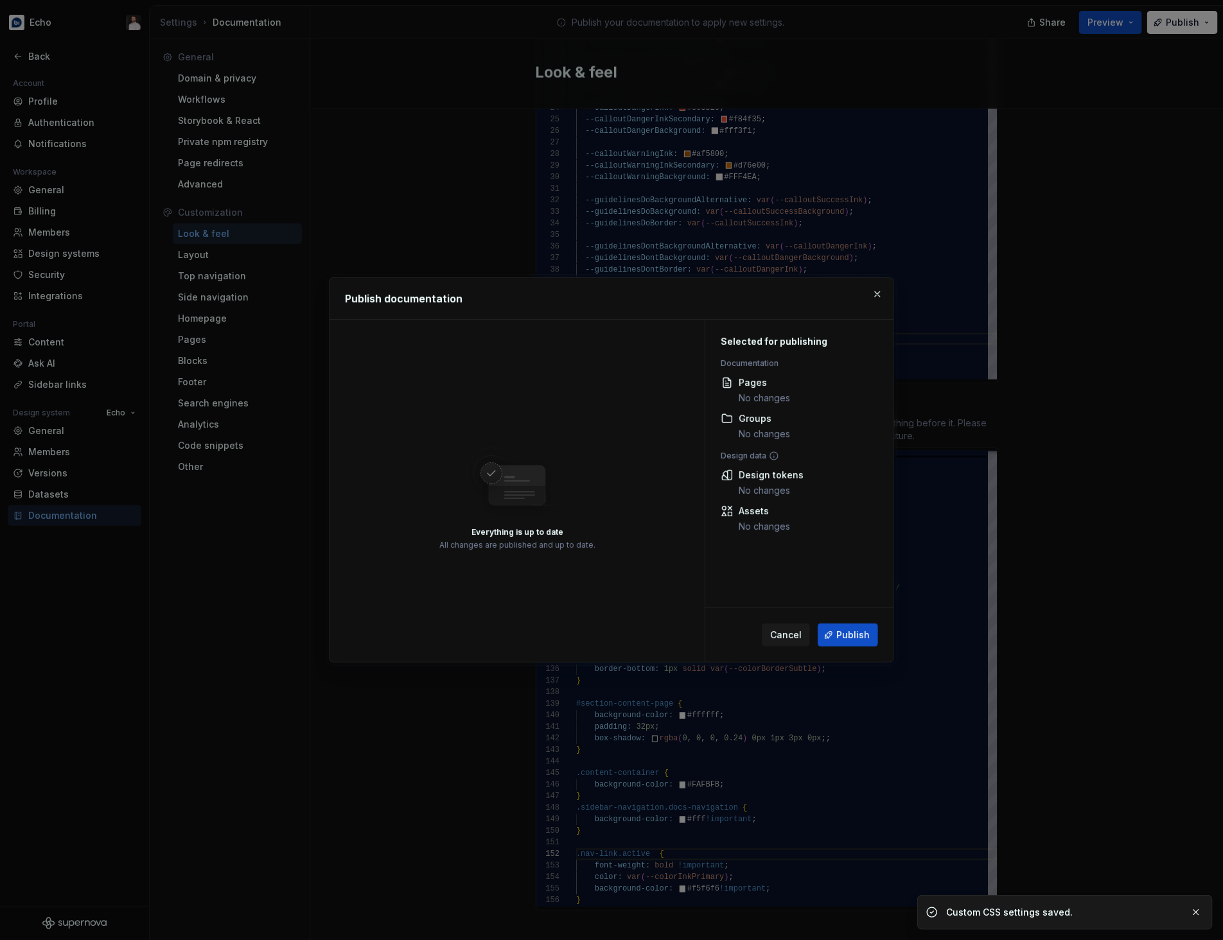
click at [848, 654] on div "Cancel Publish" at bounding box center [799, 635] width 188 height 54
click at [849, 647] on div "Cancel Publish" at bounding box center [820, 635] width 116 height 23
click at [857, 638] on span "Publish" at bounding box center [852, 635] width 33 height 13
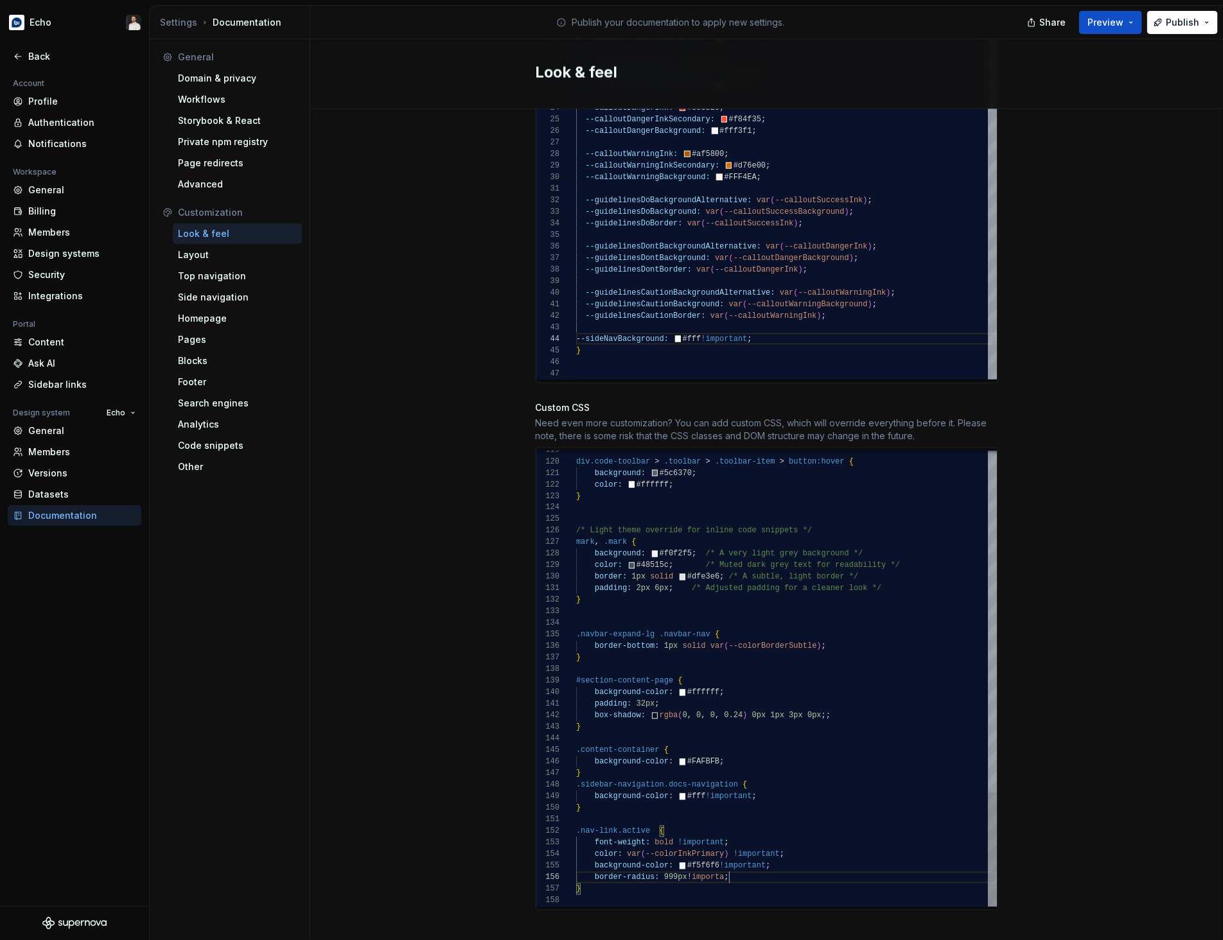
scroll to position [58, 162]
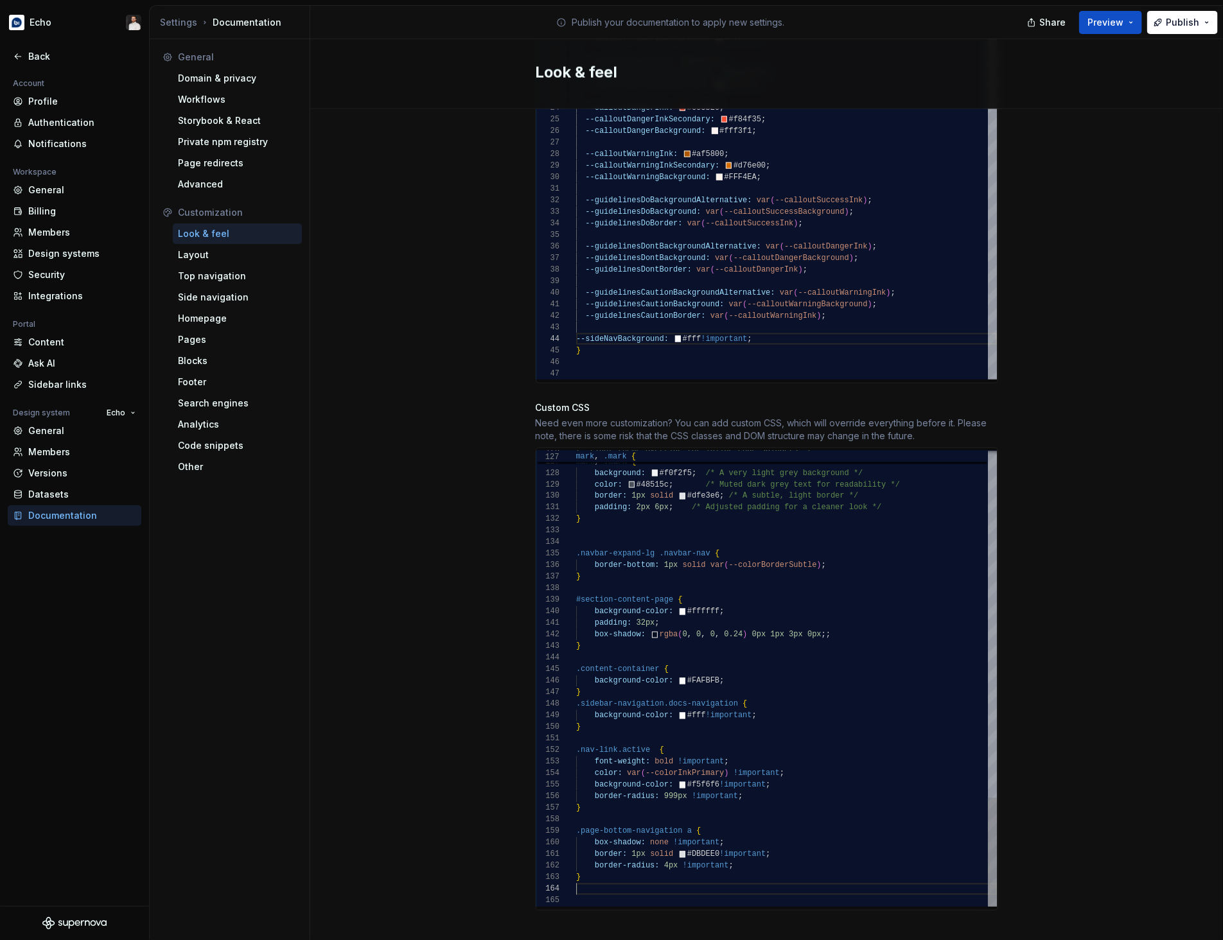
scroll to position [35, 0]
click at [1181, 392] on div "Site logo A company logo that will be displayed on all pages on your documentat…" at bounding box center [766, 75] width 913 height 1767
click at [1171, 19] on span "Publish" at bounding box center [1182, 22] width 33 height 13
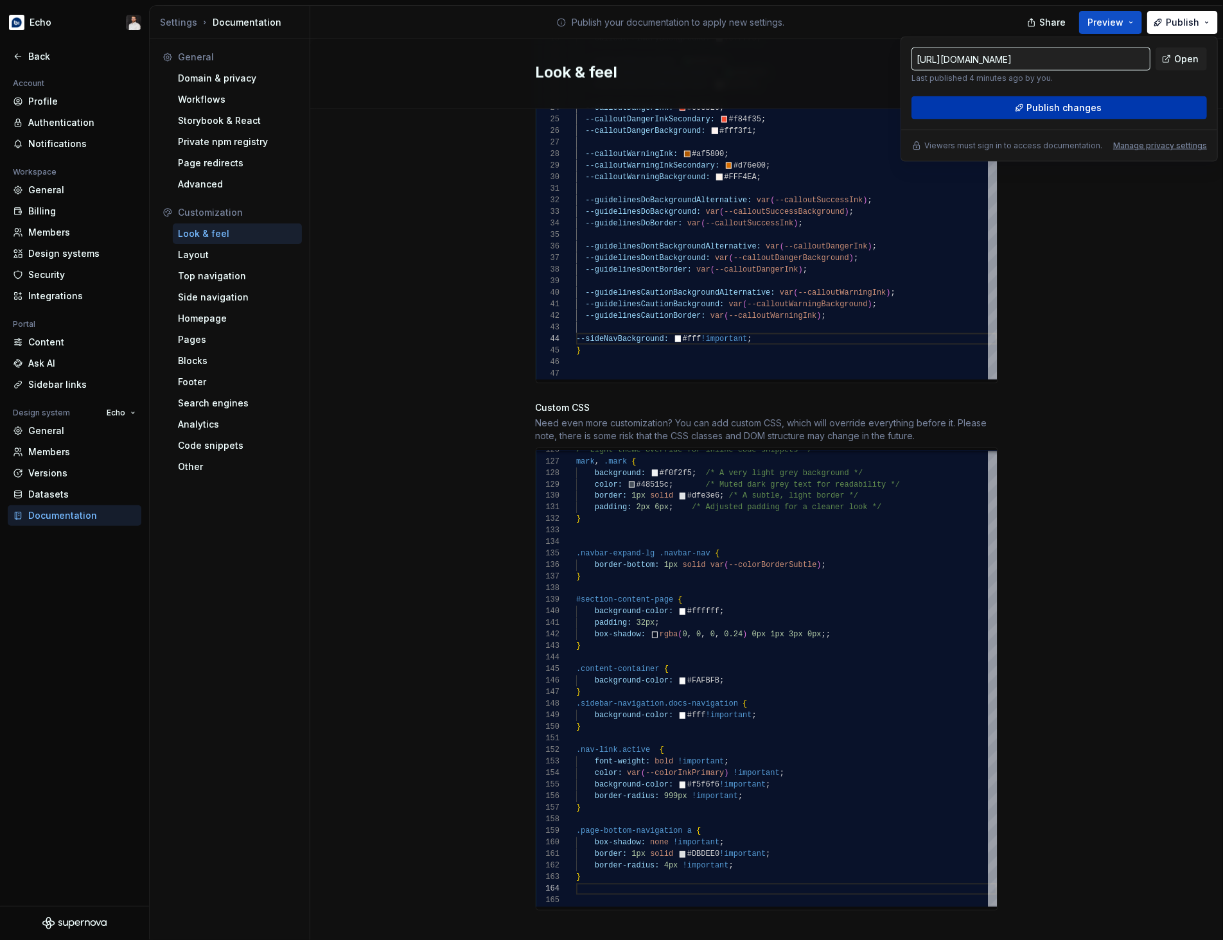
click at [1136, 105] on button "Publish changes" at bounding box center [1058, 107] width 295 height 23
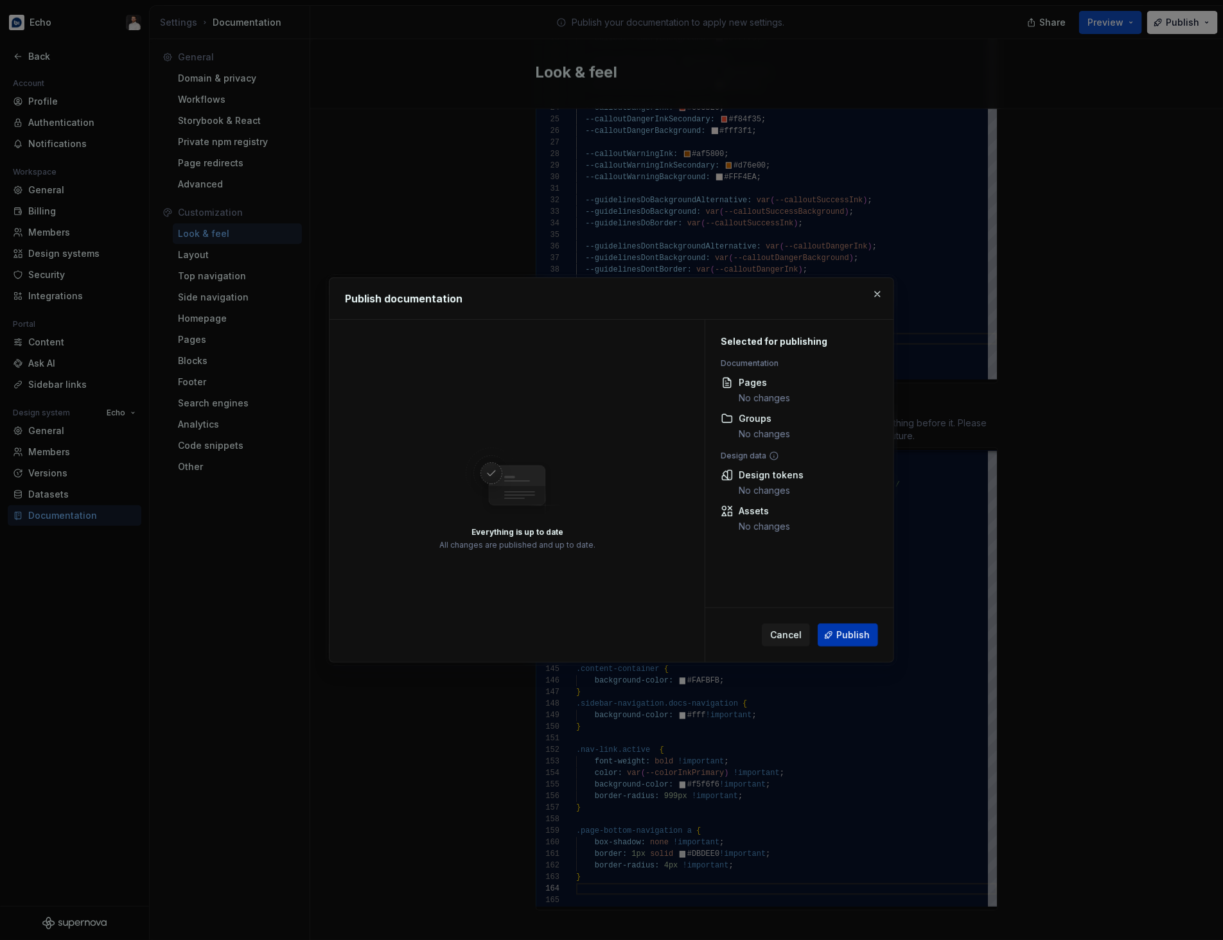
click at [861, 633] on span "Publish" at bounding box center [852, 635] width 33 height 13
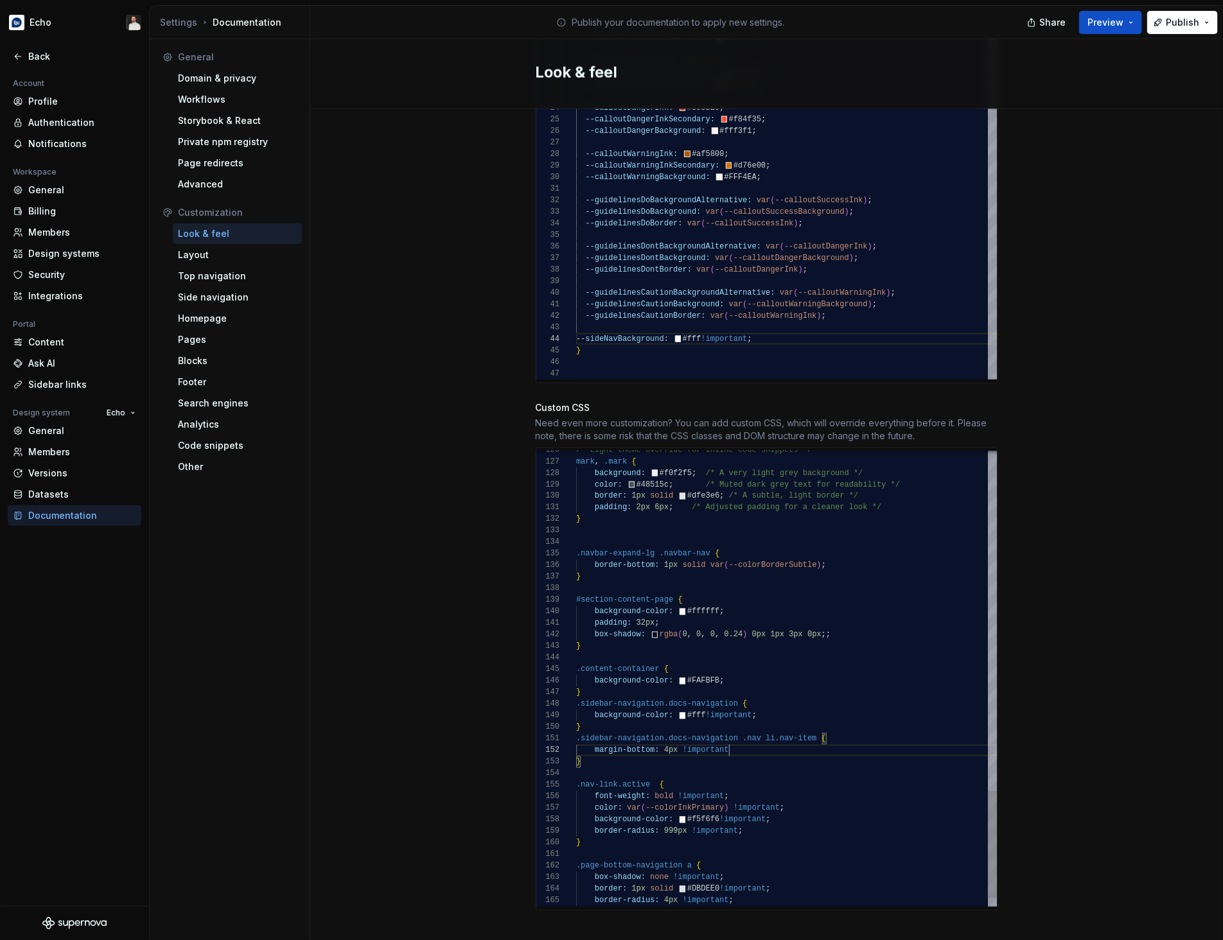
scroll to position [11, 157]
click at [1027, 610] on div "Site logo A company logo that will be displayed on all pages on your documentat…" at bounding box center [766, 75] width 913 height 1767
click at [1173, 21] on span "Publish" at bounding box center [1182, 22] width 33 height 13
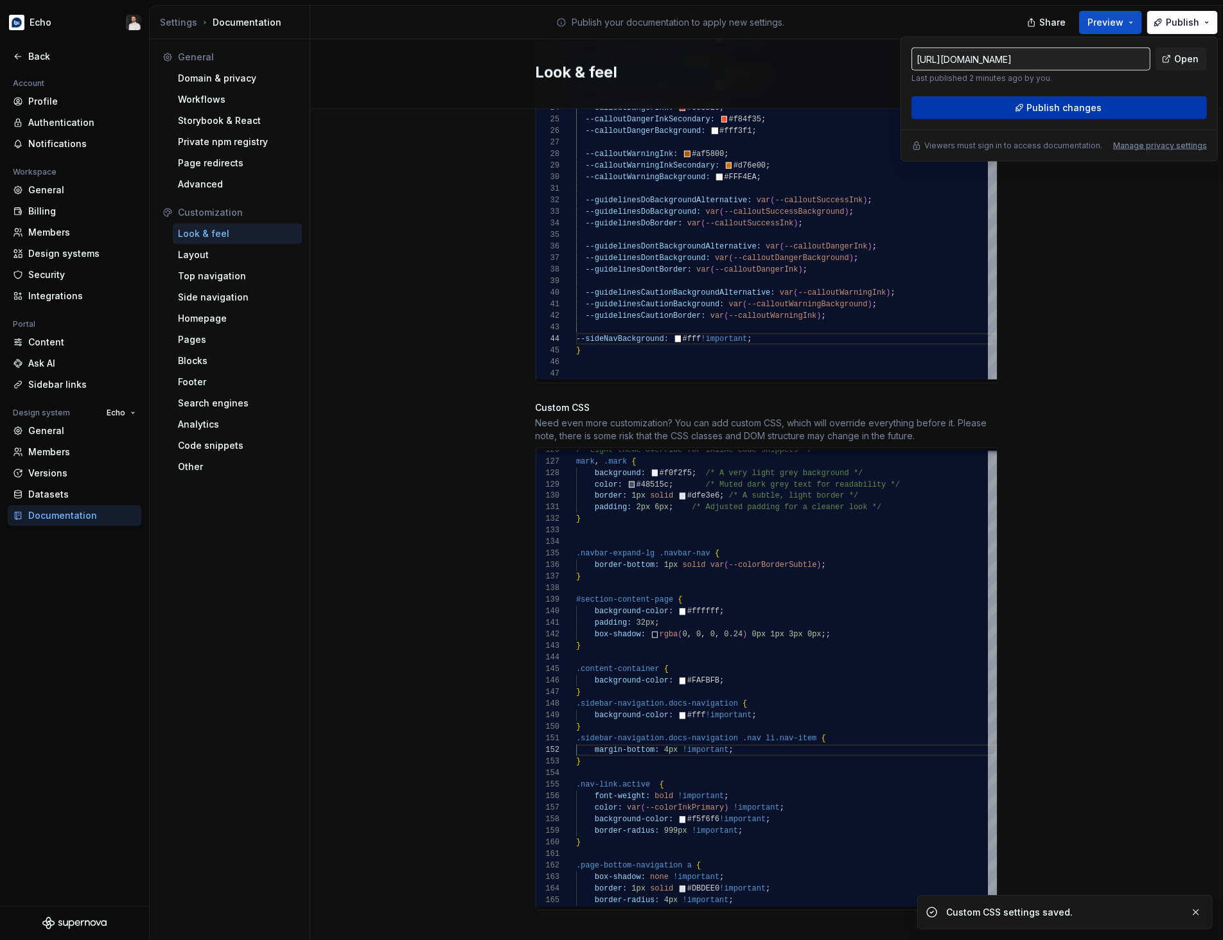
click at [1124, 109] on button "Publish changes" at bounding box center [1058, 107] width 295 height 23
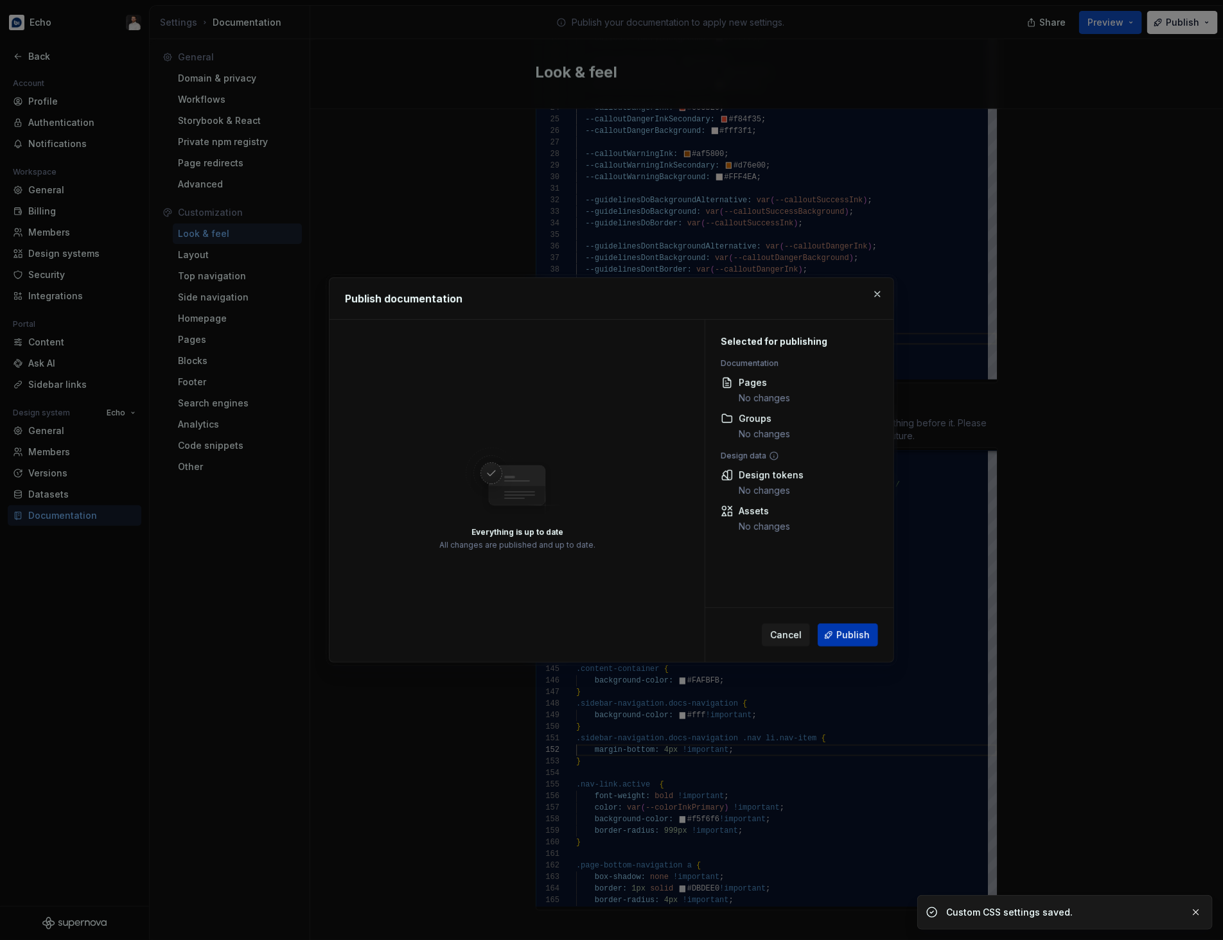
click at [852, 632] on span "Publish" at bounding box center [852, 635] width 33 height 13
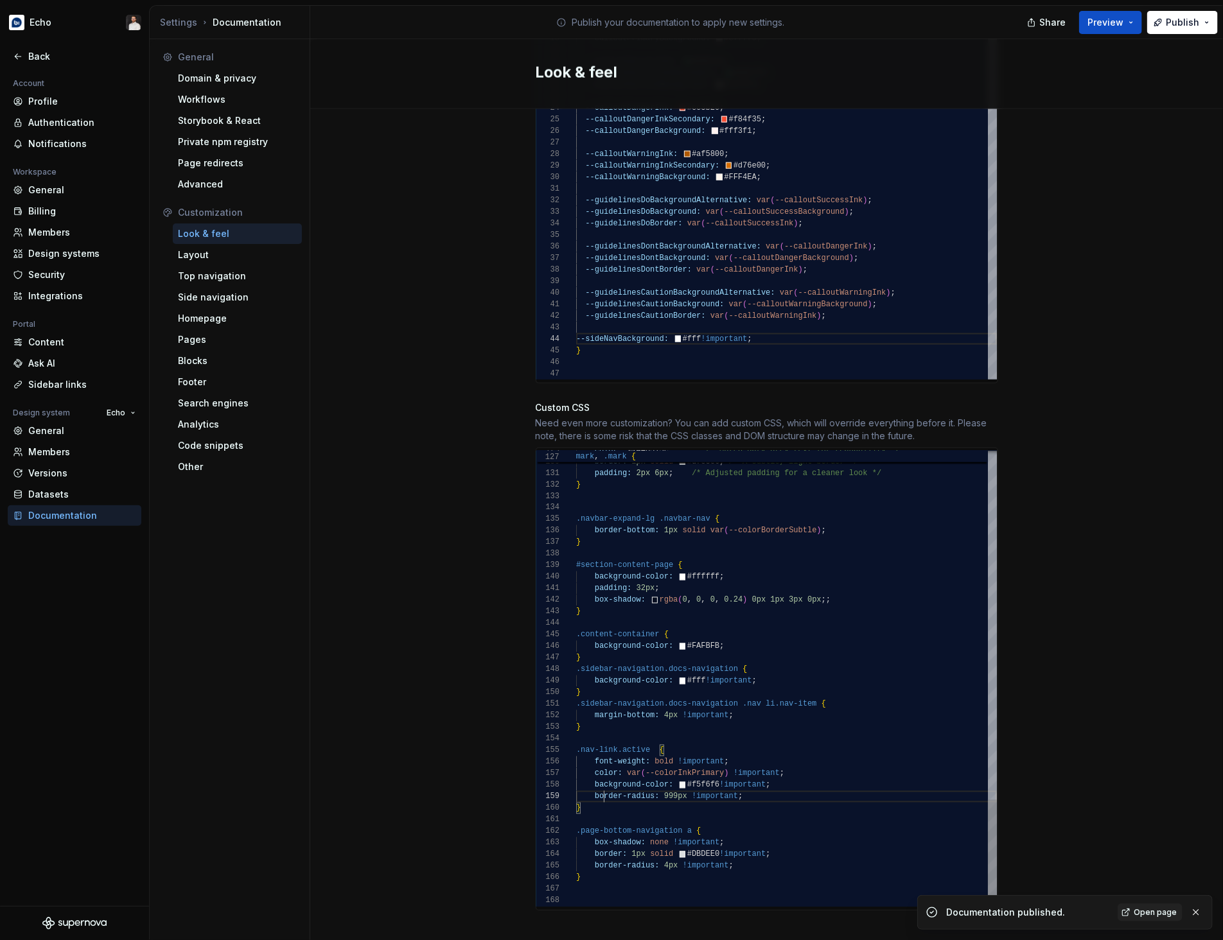
drag, startPoint x: 603, startPoint y: 798, endPoint x: 570, endPoint y: 736, distance: 70.4
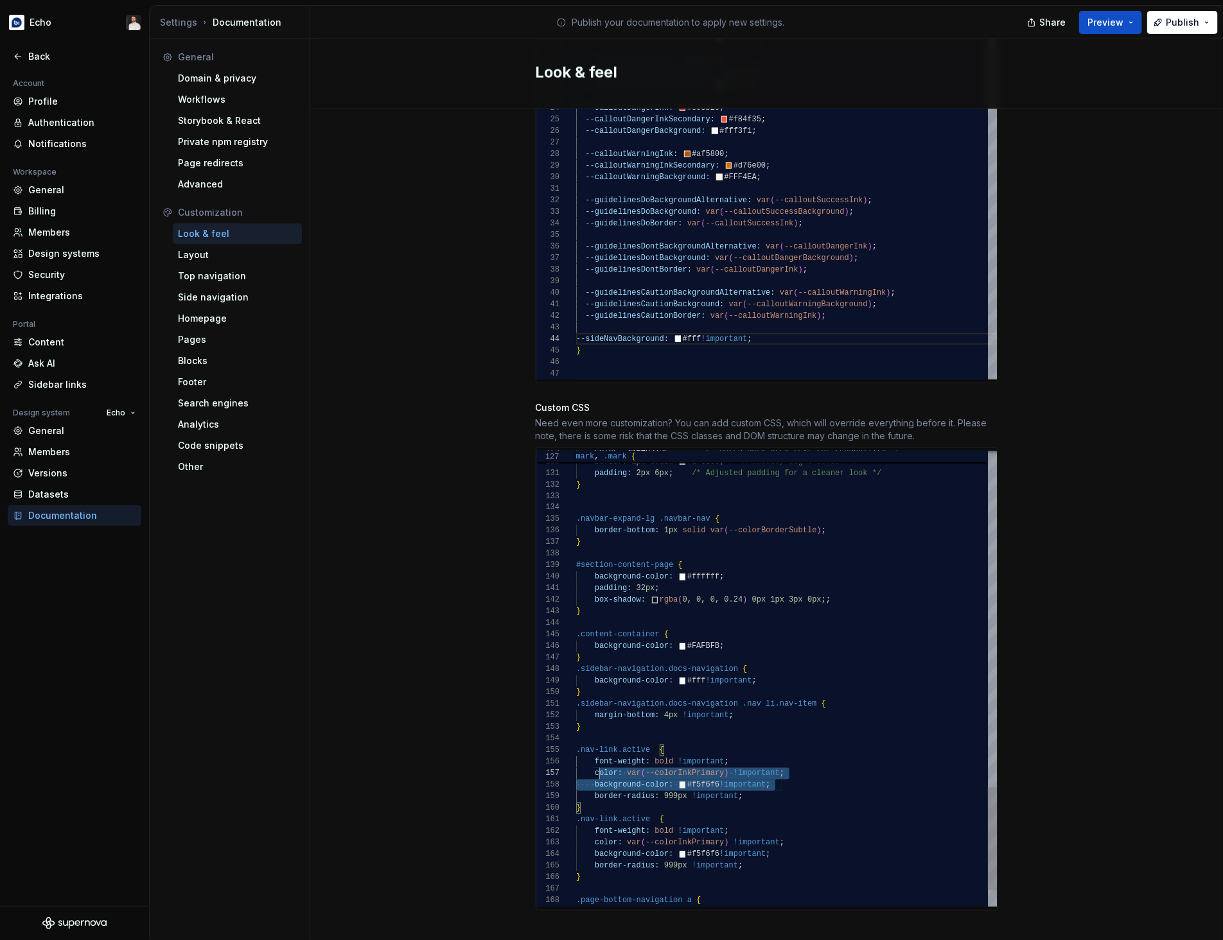
scroll to position [58, 0]
drag, startPoint x: 789, startPoint y: 774, endPoint x: 568, endPoint y: 753, distance: 222.6
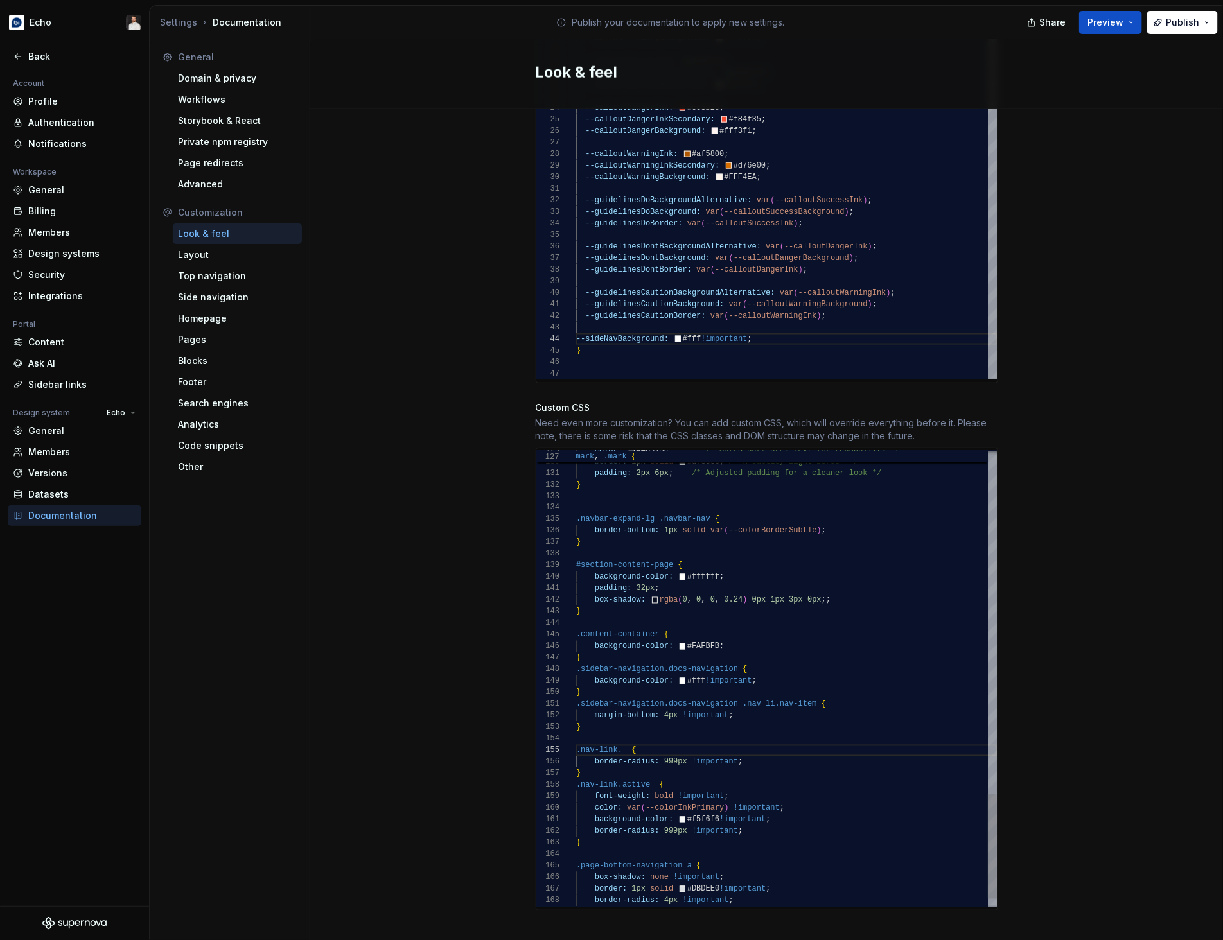
scroll to position [46, 42]
click at [1078, 646] on div "Site logo A company logo that will be displayed on all pages on your documentat…" at bounding box center [766, 75] width 913 height 1767
click at [1150, 516] on div "Site logo A company logo that will be displayed on all pages on your documentat…" at bounding box center [766, 75] width 913 height 1767
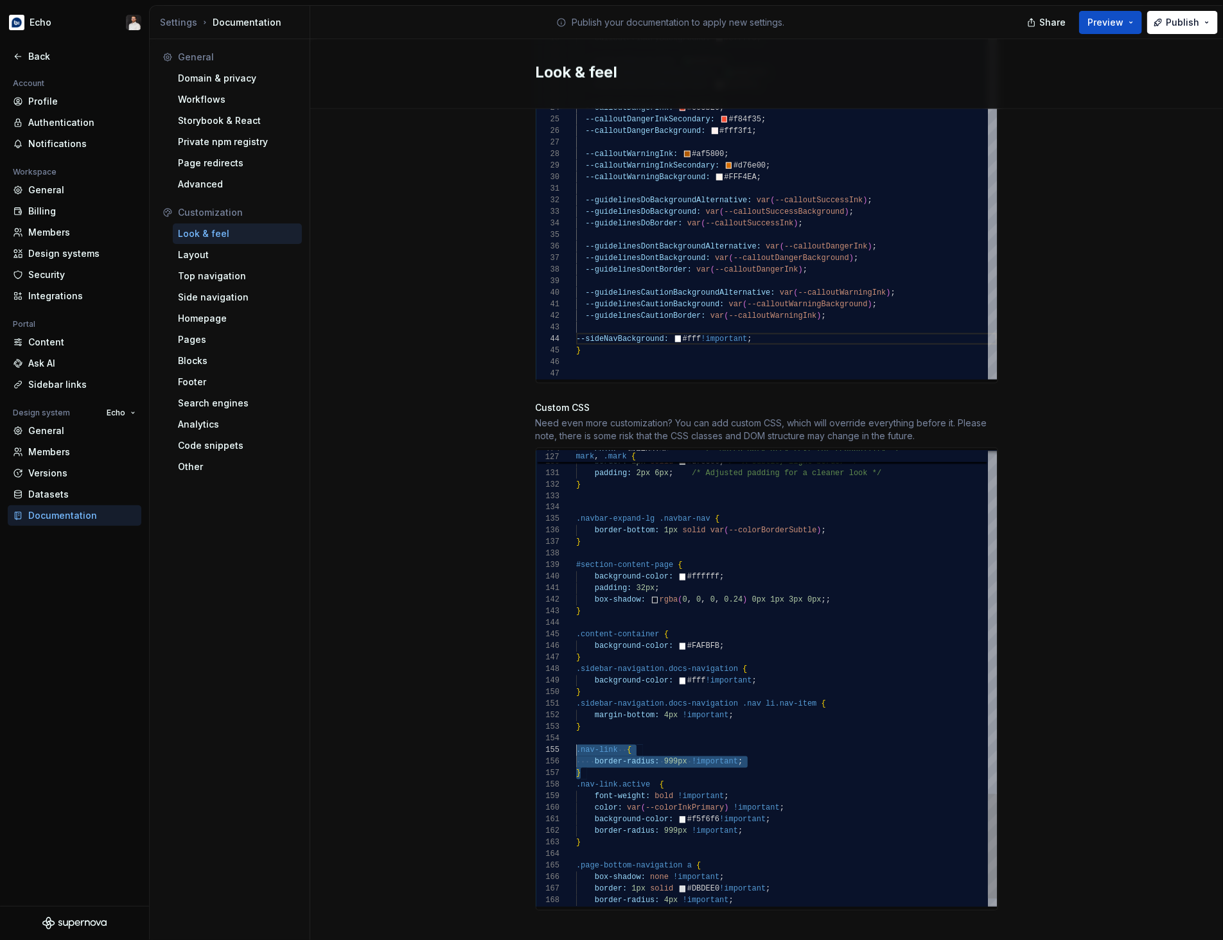
scroll to position [46, 0]
drag, startPoint x: 597, startPoint y: 758, endPoint x: 575, endPoint y: 740, distance: 28.8
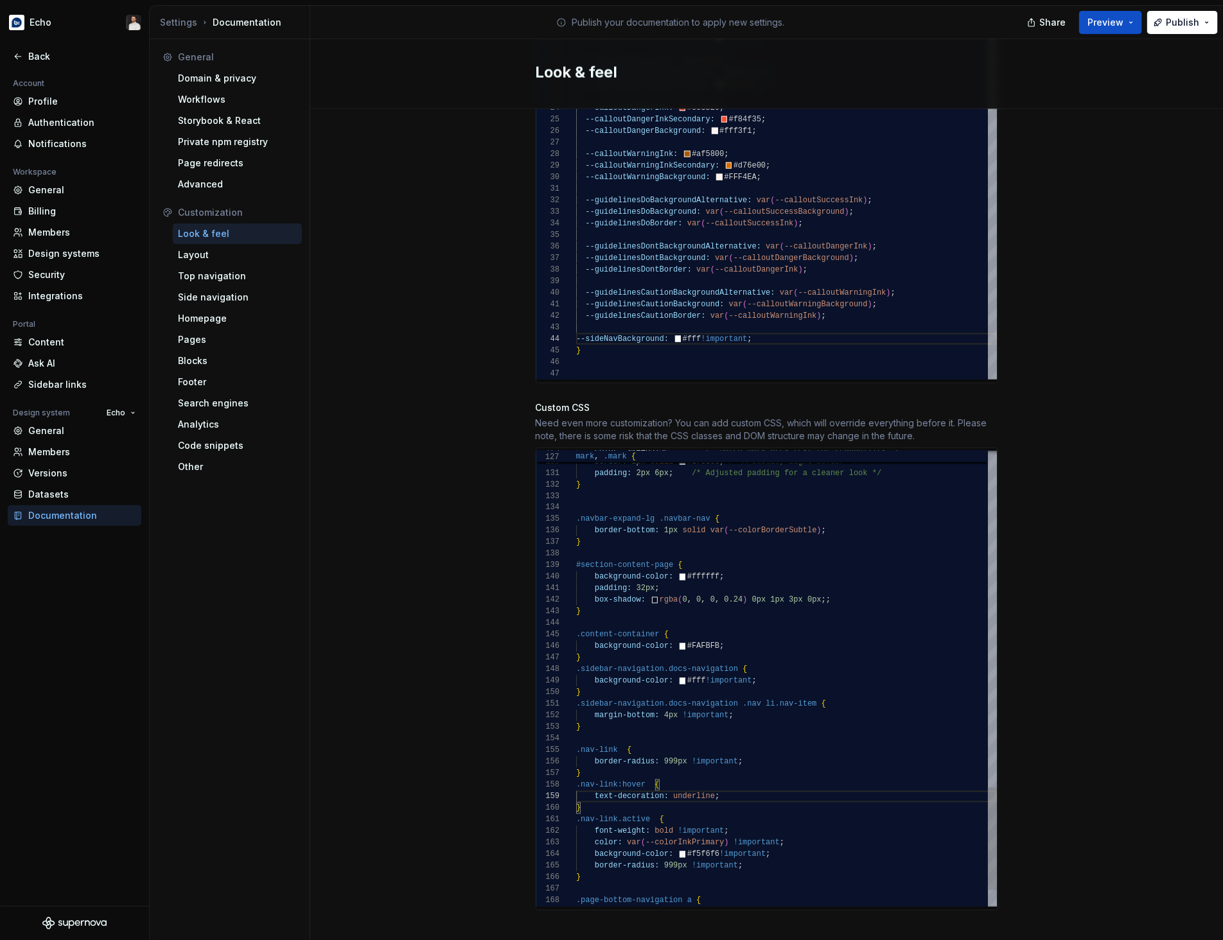
scroll to position [92, 144]
click at [1056, 474] on div "Site logo A company logo that will be displayed on all pages on your documentat…" at bounding box center [766, 75] width 913 height 1767
click at [1184, 32] on button "Publish" at bounding box center [1182, 22] width 71 height 23
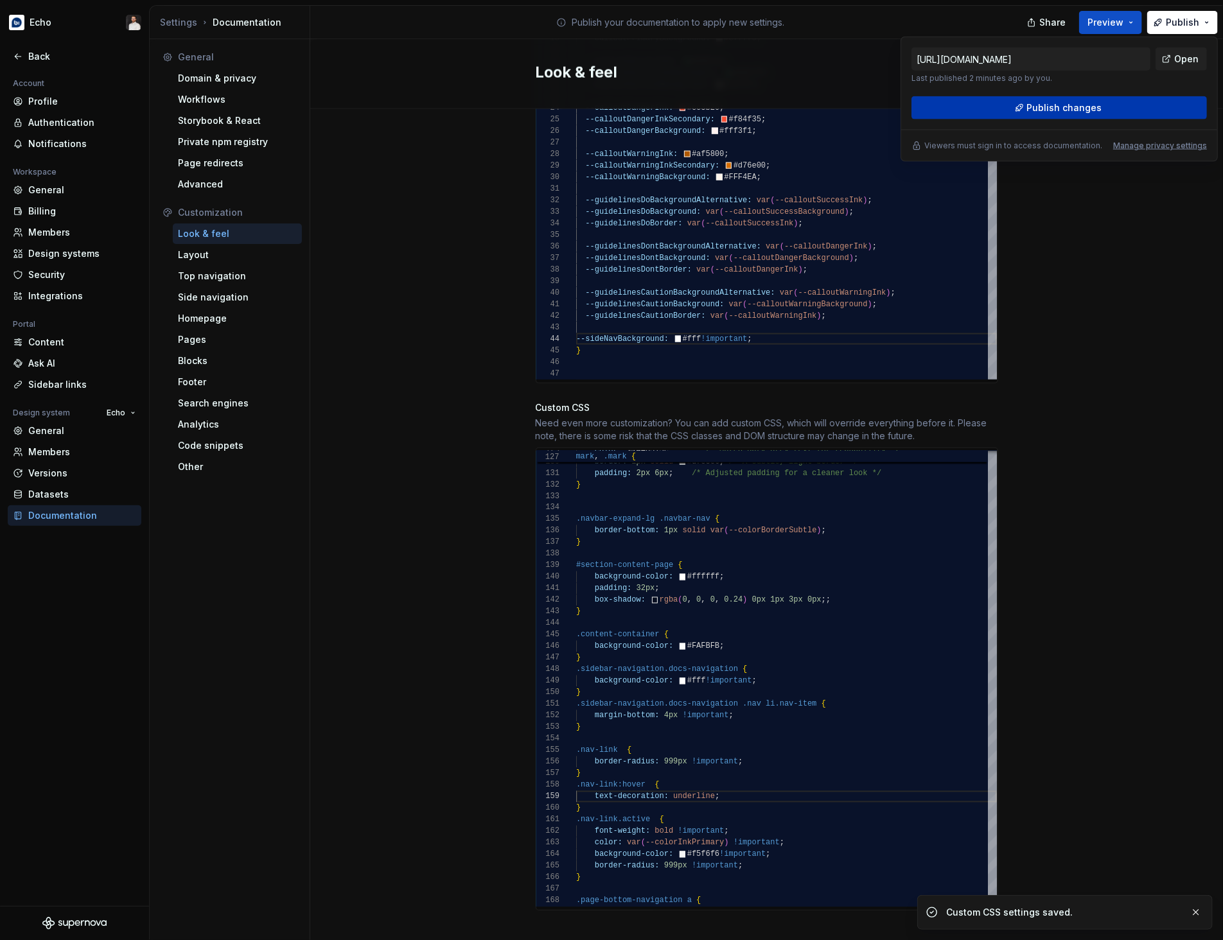
click at [1125, 98] on button "Publish changes" at bounding box center [1058, 107] width 295 height 23
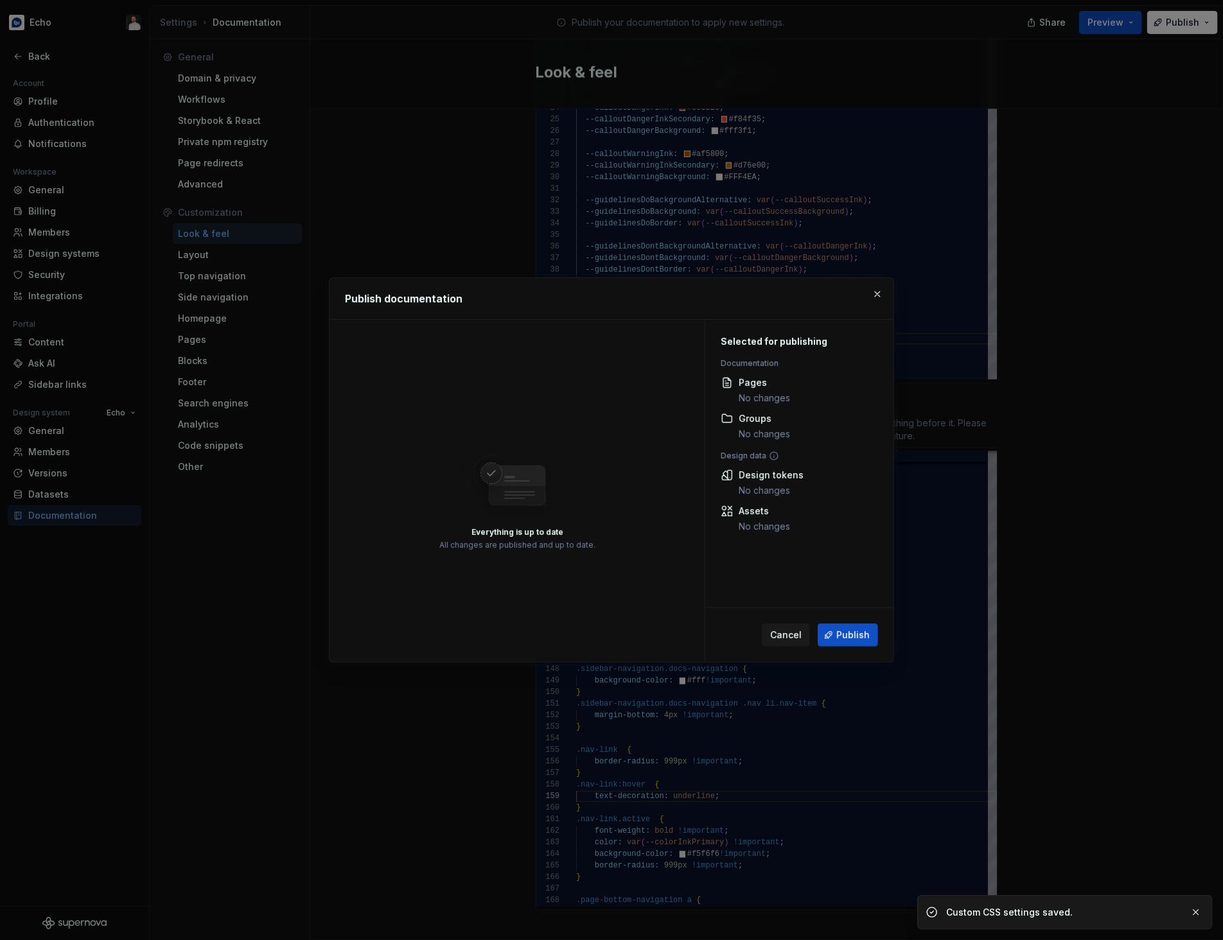
click at [860, 650] on div "Cancel Publish" at bounding box center [799, 635] width 188 height 54
click at [862, 641] on span "Publish" at bounding box center [852, 635] width 33 height 13
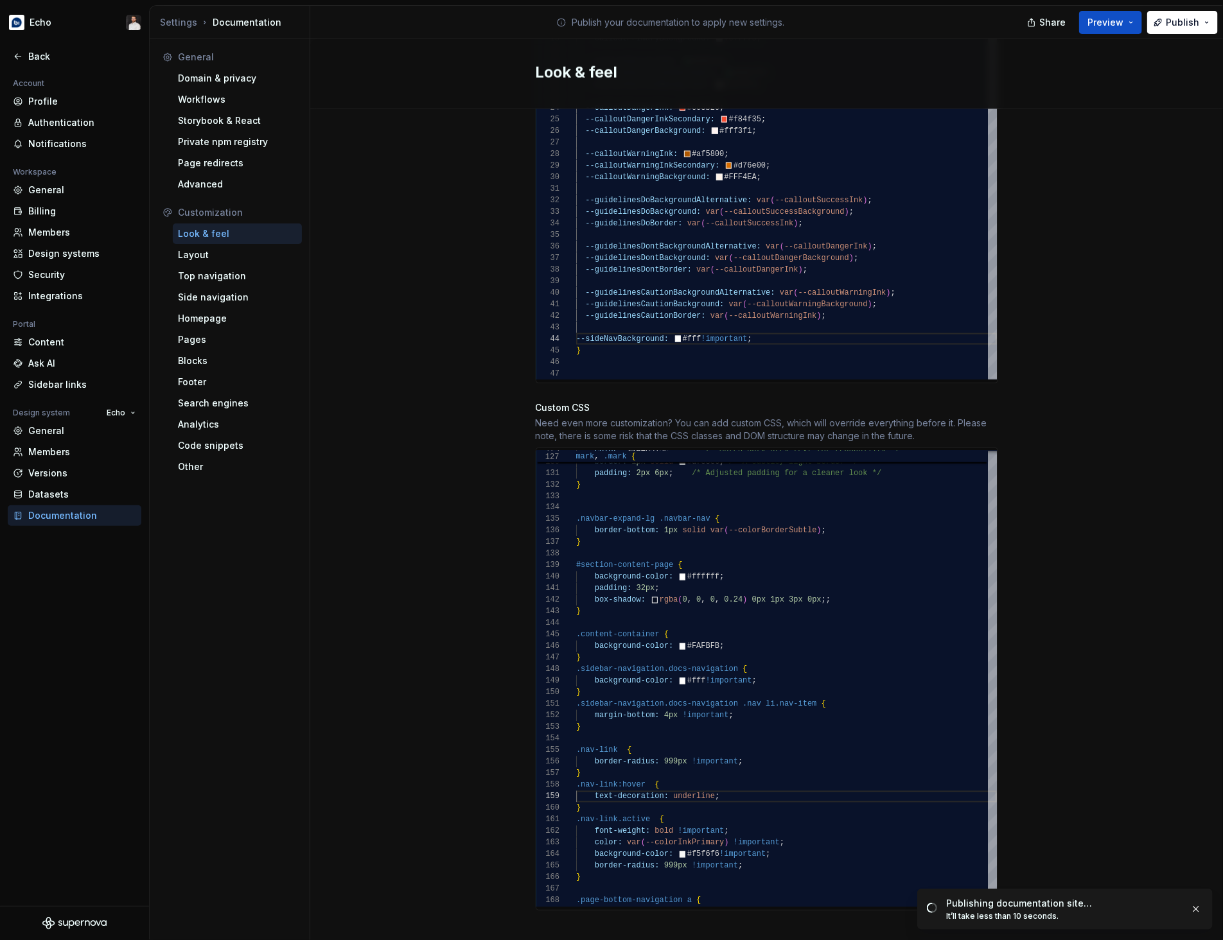
click at [1065, 513] on div "Site logo A company logo that will be displayed on all pages on your documentat…" at bounding box center [766, 75] width 913 height 1767
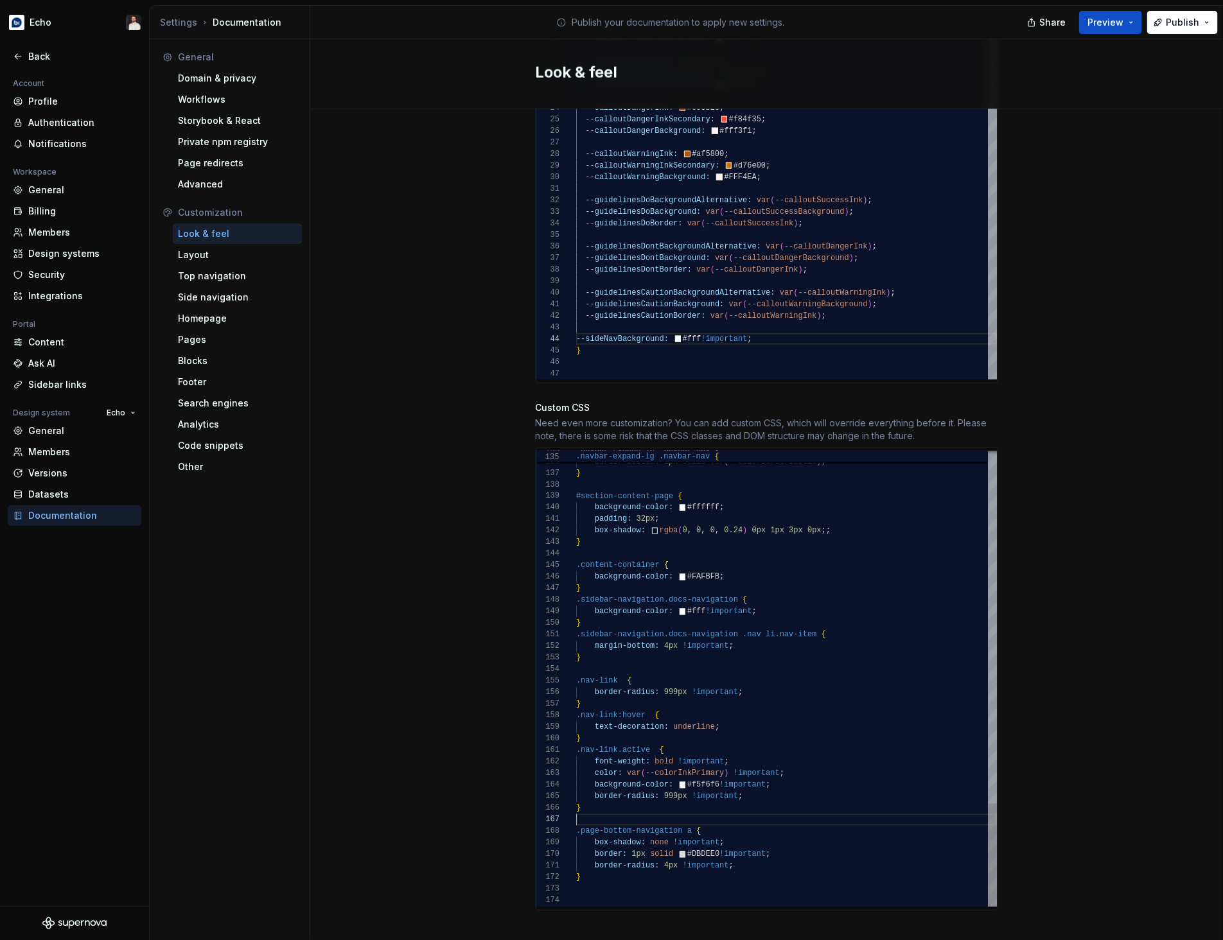
drag, startPoint x: 623, startPoint y: 795, endPoint x: 572, endPoint y: 742, distance: 73.6
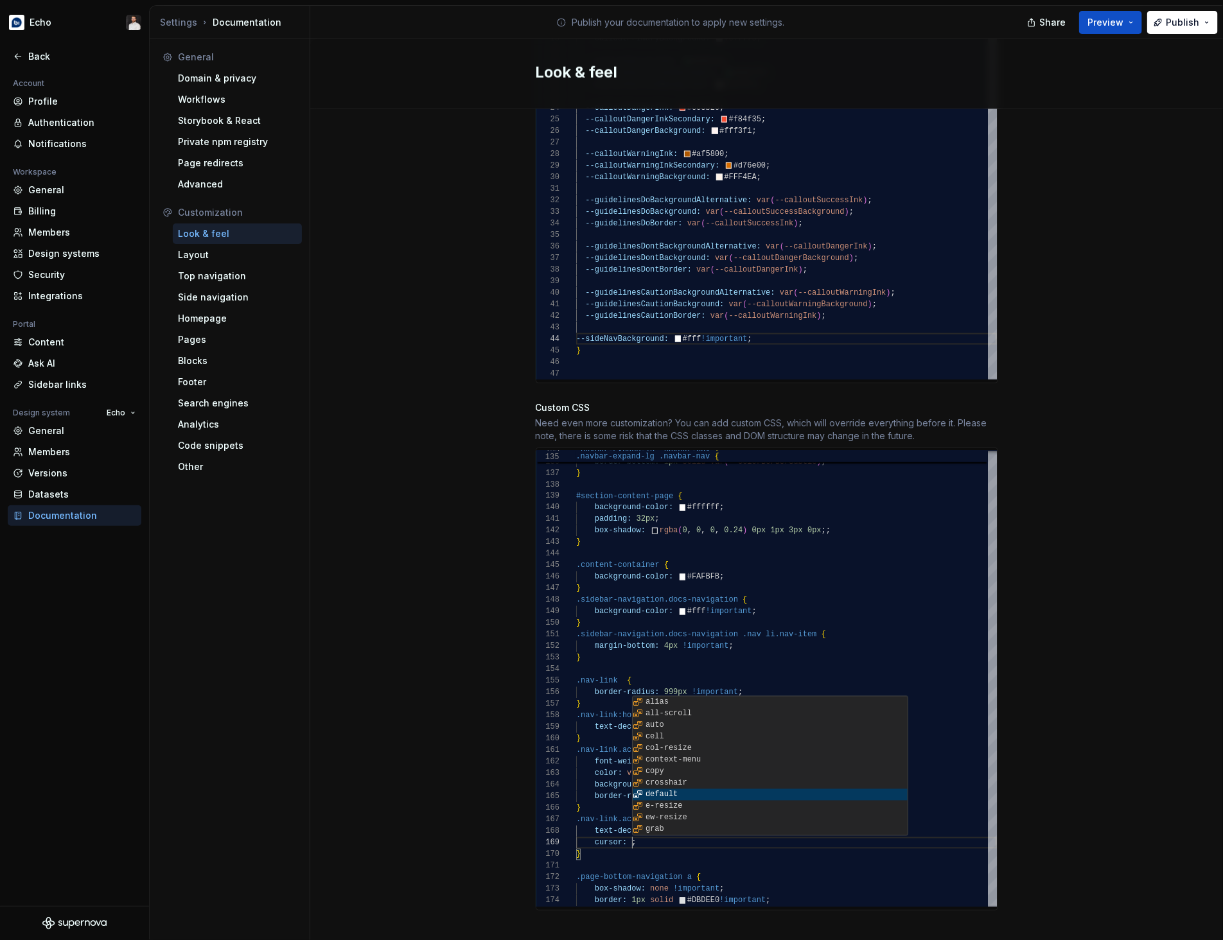
scroll to position [92, 87]
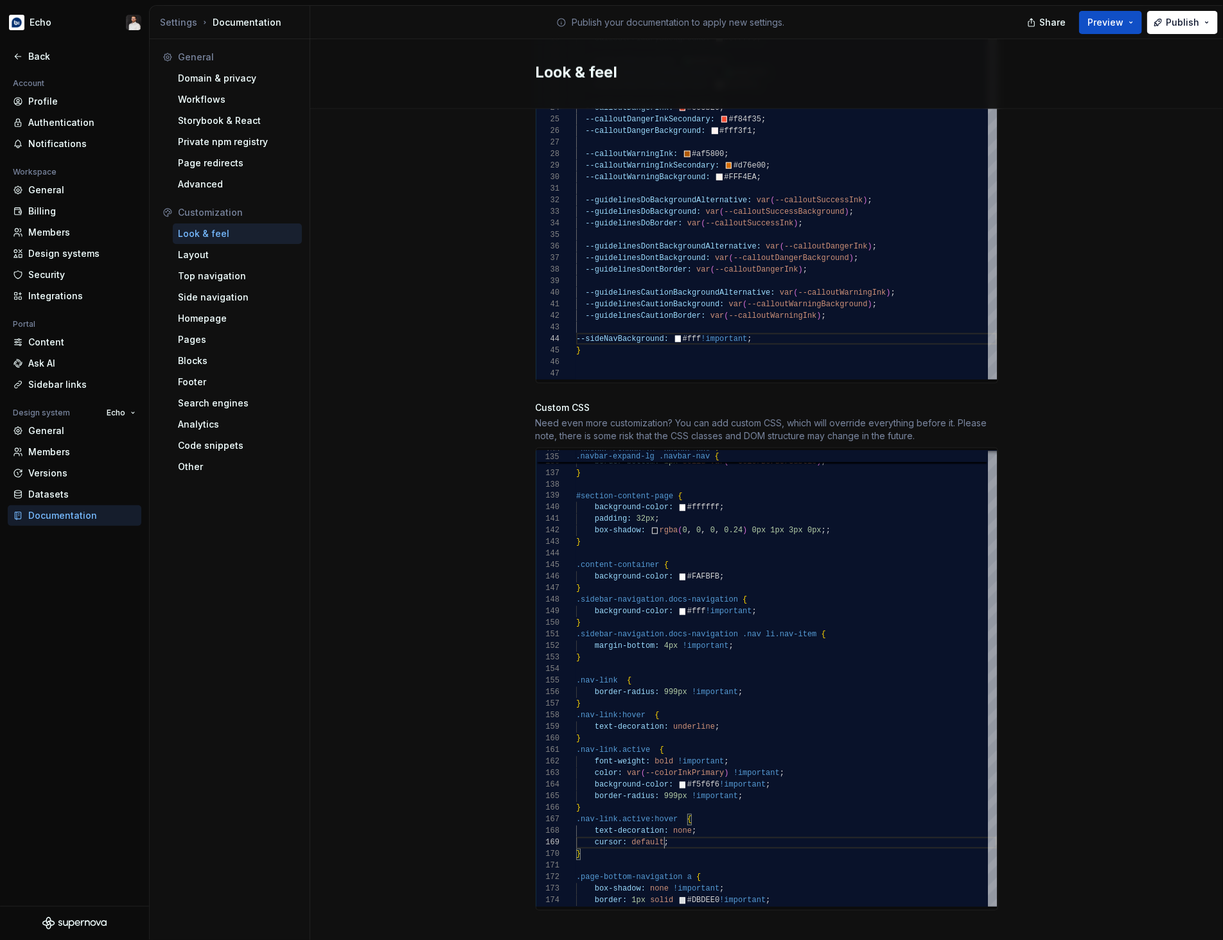
click at [1069, 629] on div "Site logo A company logo that will be displayed on all pages on your documentat…" at bounding box center [766, 75] width 913 height 1767
click at [1172, 23] on span "Publish" at bounding box center [1182, 22] width 33 height 13
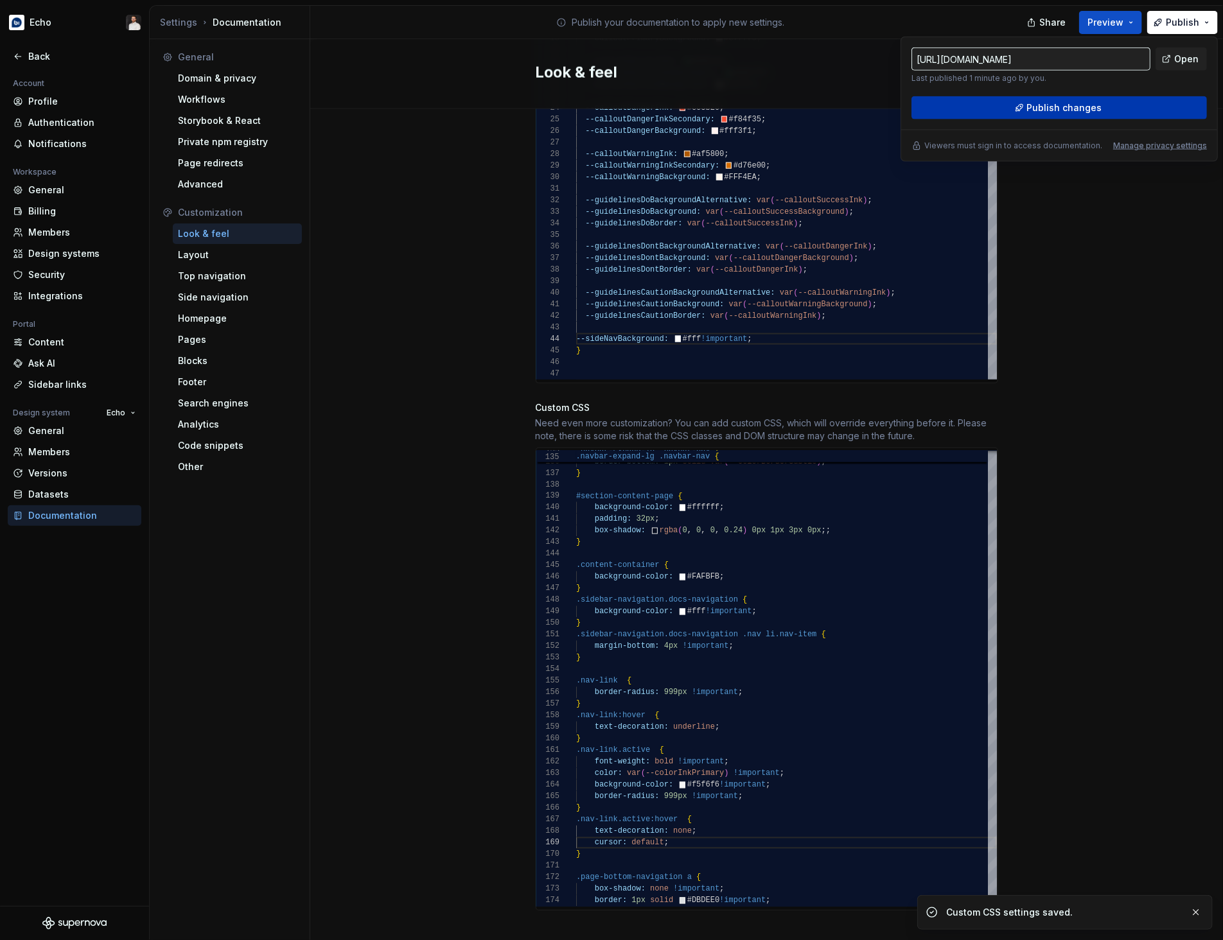
click at [1150, 108] on button "Publish changes" at bounding box center [1058, 107] width 295 height 23
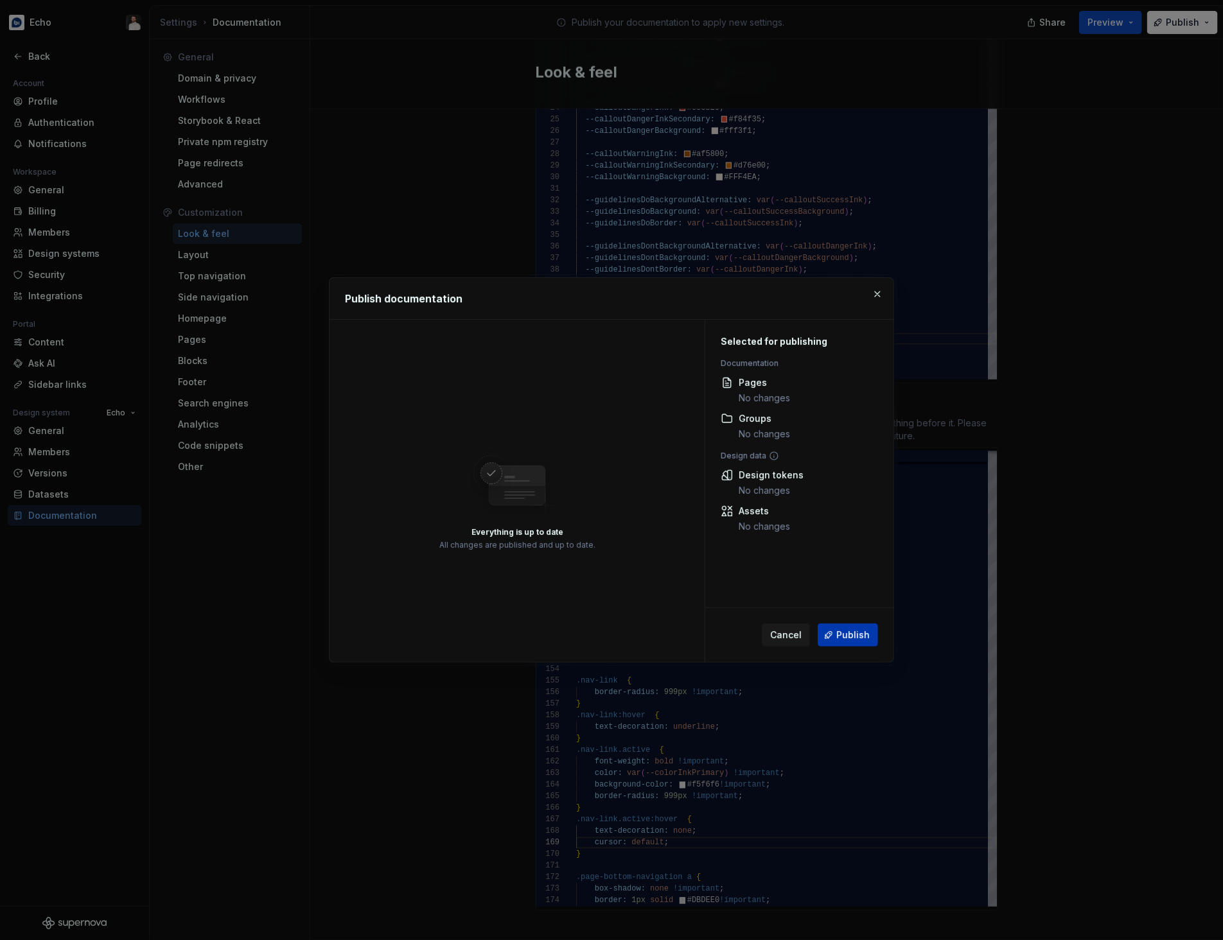
click at [852, 626] on button "Publish" at bounding box center [848, 635] width 60 height 23
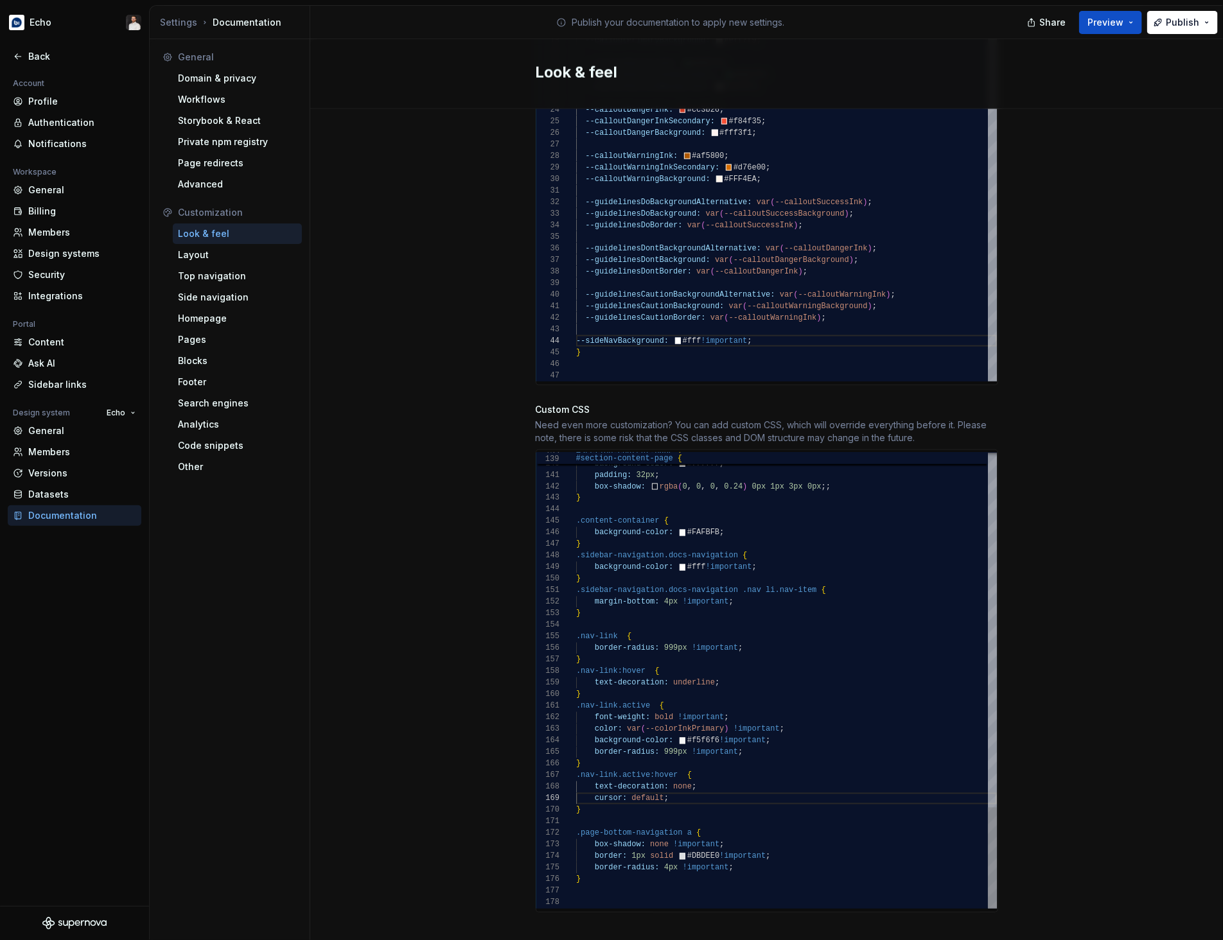
scroll to position [92, 92]
click at [1046, 535] on div "Site logo A company logo that will be displayed on all pages on your documentat…" at bounding box center [766, 77] width 913 height 1767
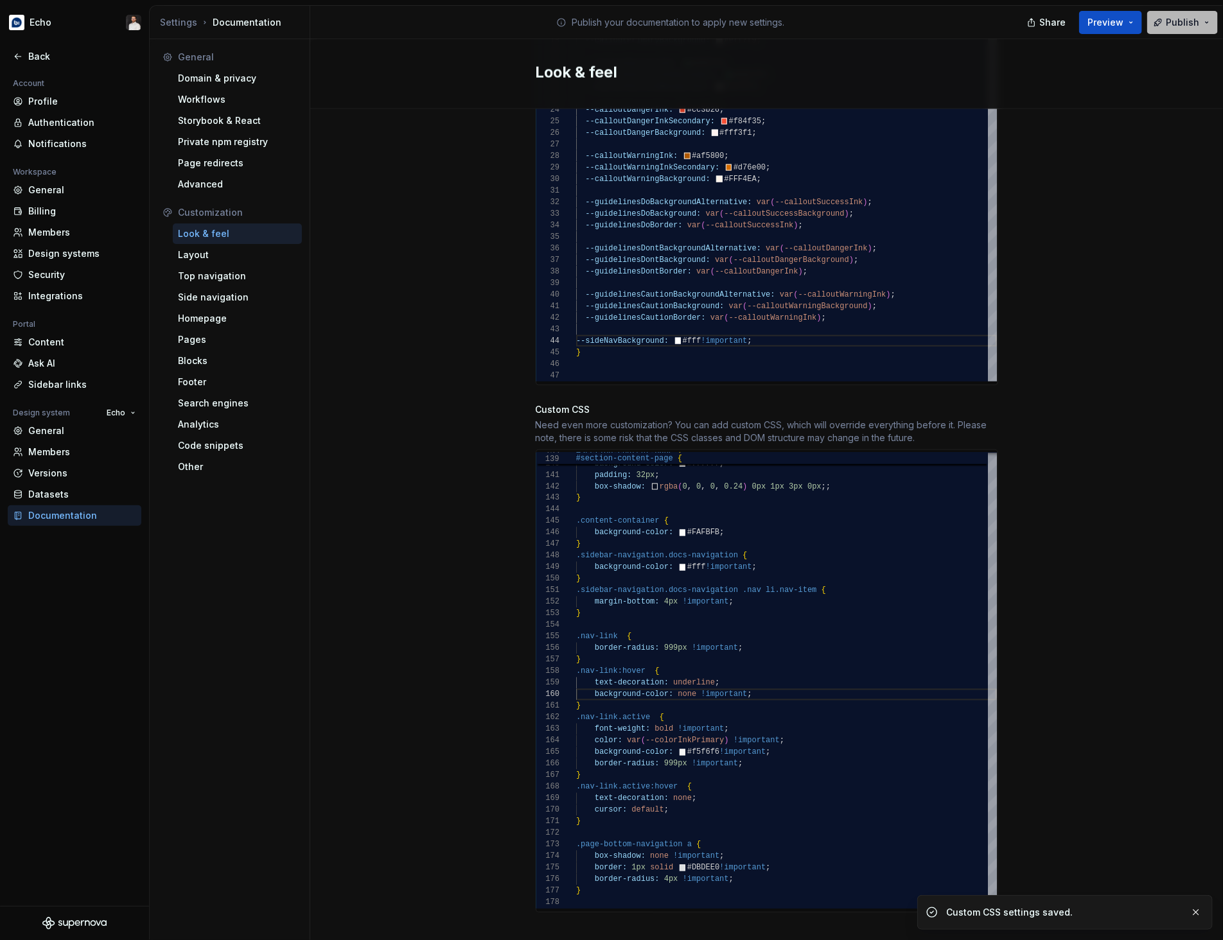
click at [1178, 22] on span "Publish" at bounding box center [1182, 22] width 33 height 13
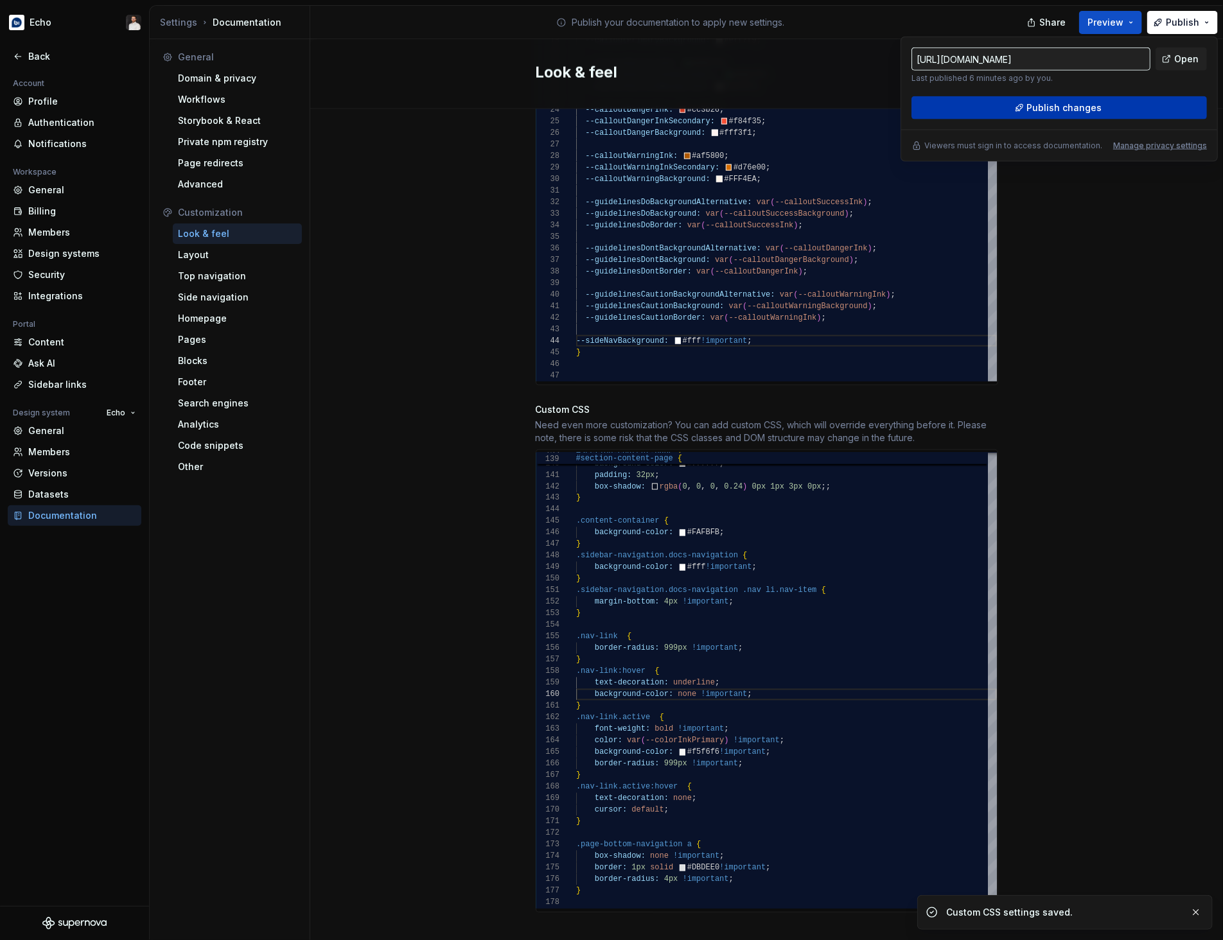
click at [1114, 107] on button "Publish changes" at bounding box center [1058, 107] width 295 height 23
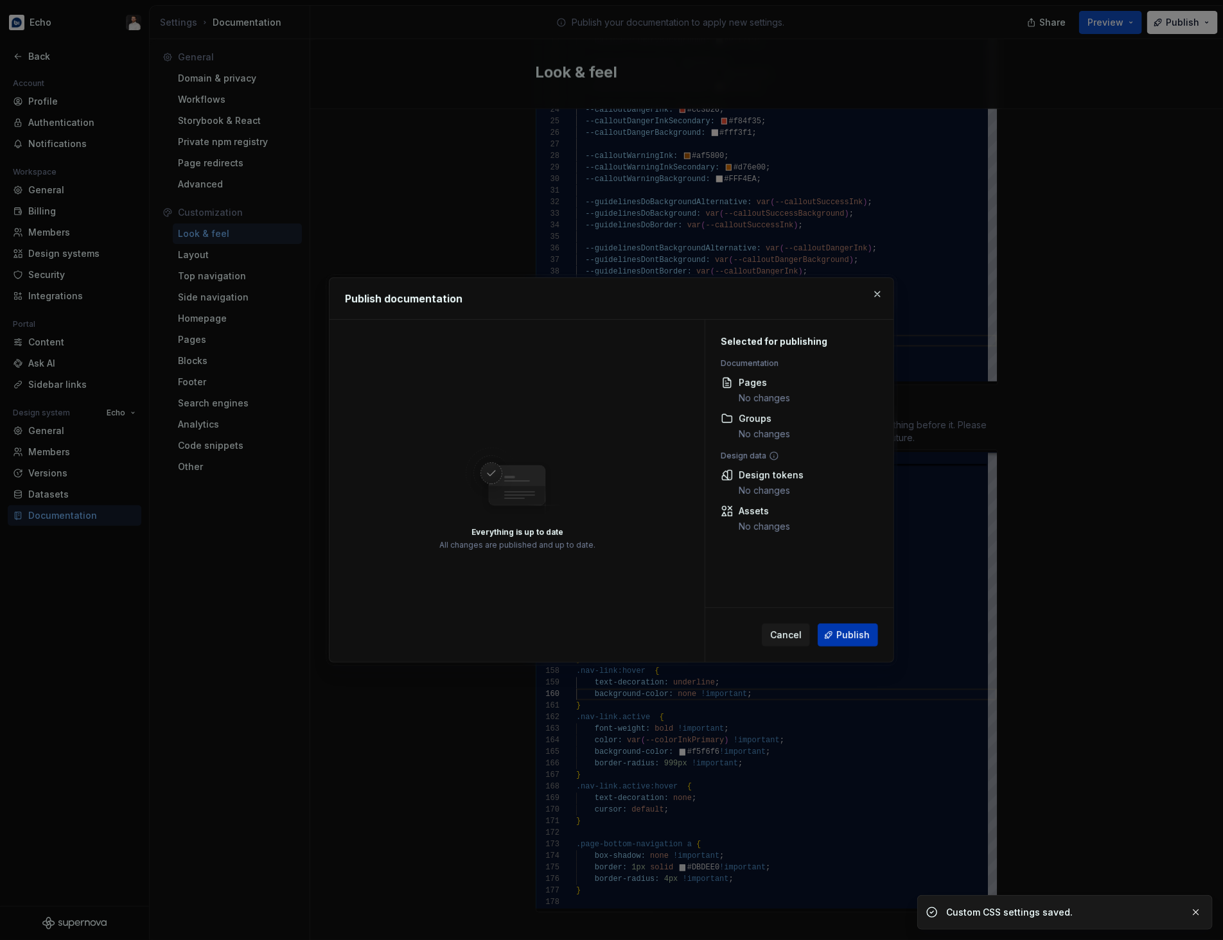
drag, startPoint x: 848, startPoint y: 642, endPoint x: 839, endPoint y: 640, distance: 9.7
click at [843, 640] on button "Publish" at bounding box center [848, 635] width 60 height 23
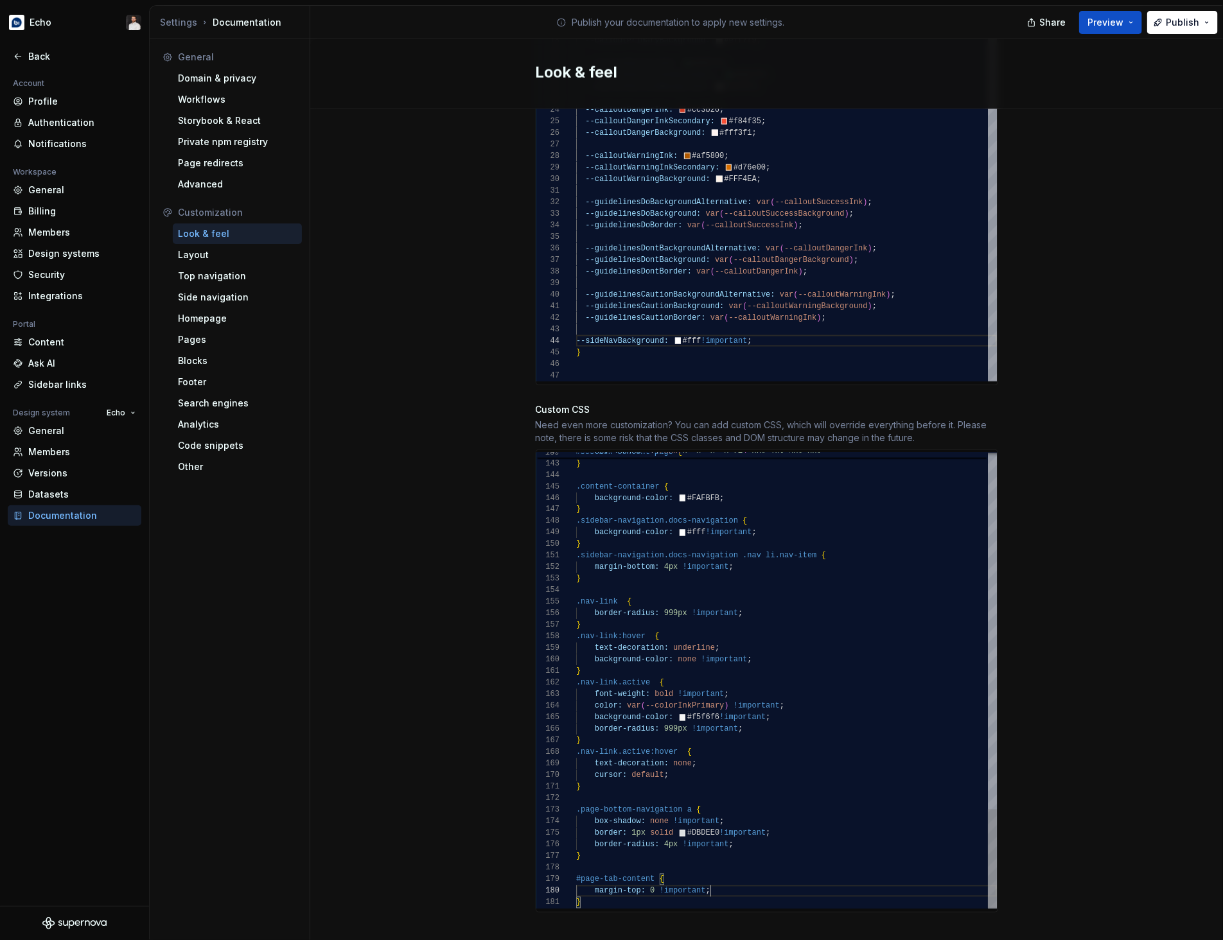
scroll to position [104, 134]
click at [1158, 474] on div "Site logo A company logo that will be displayed on all pages on your documentat…" at bounding box center [766, 77] width 913 height 1767
click at [1177, 26] on span "Publish" at bounding box center [1182, 22] width 33 height 13
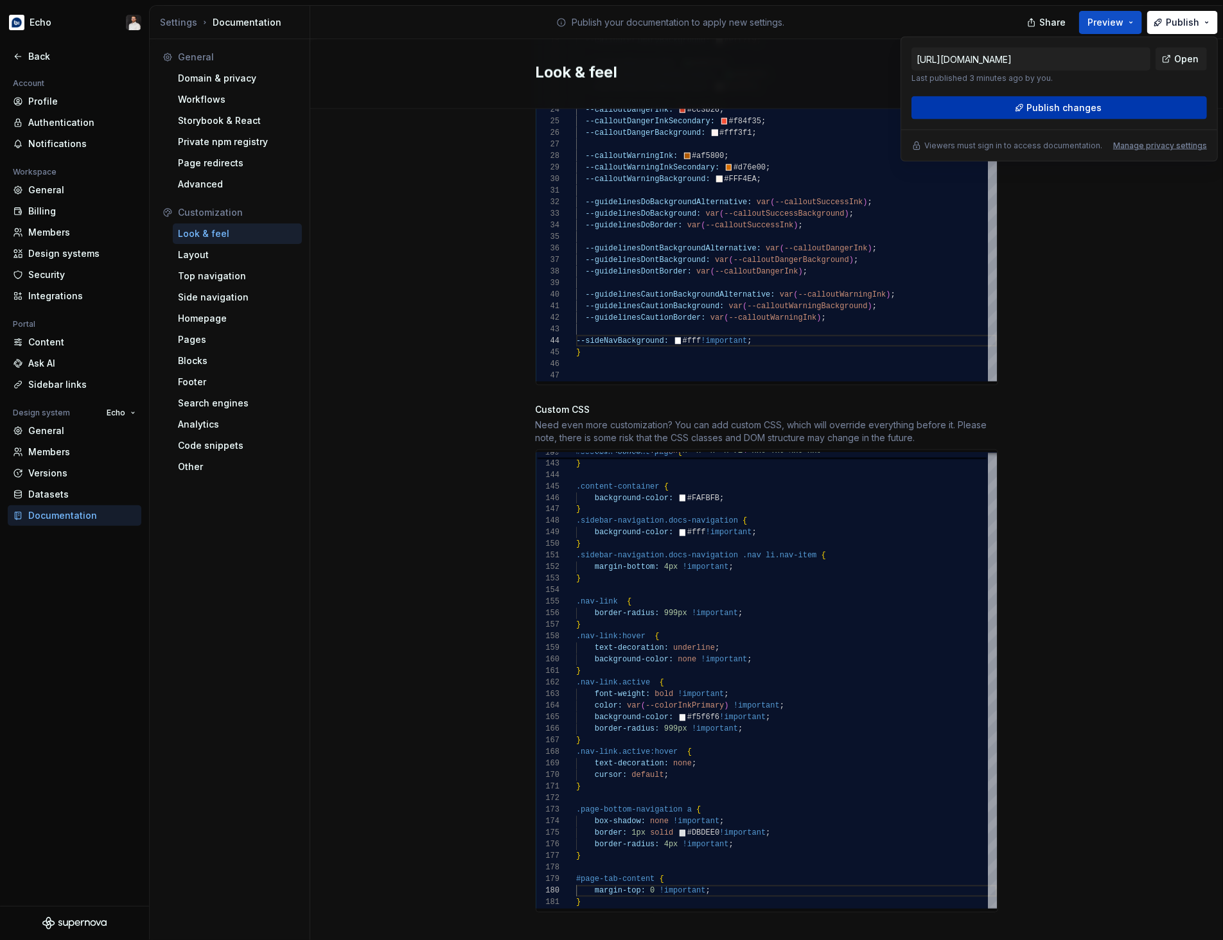
click at [1146, 116] on button "Publish changes" at bounding box center [1058, 107] width 295 height 23
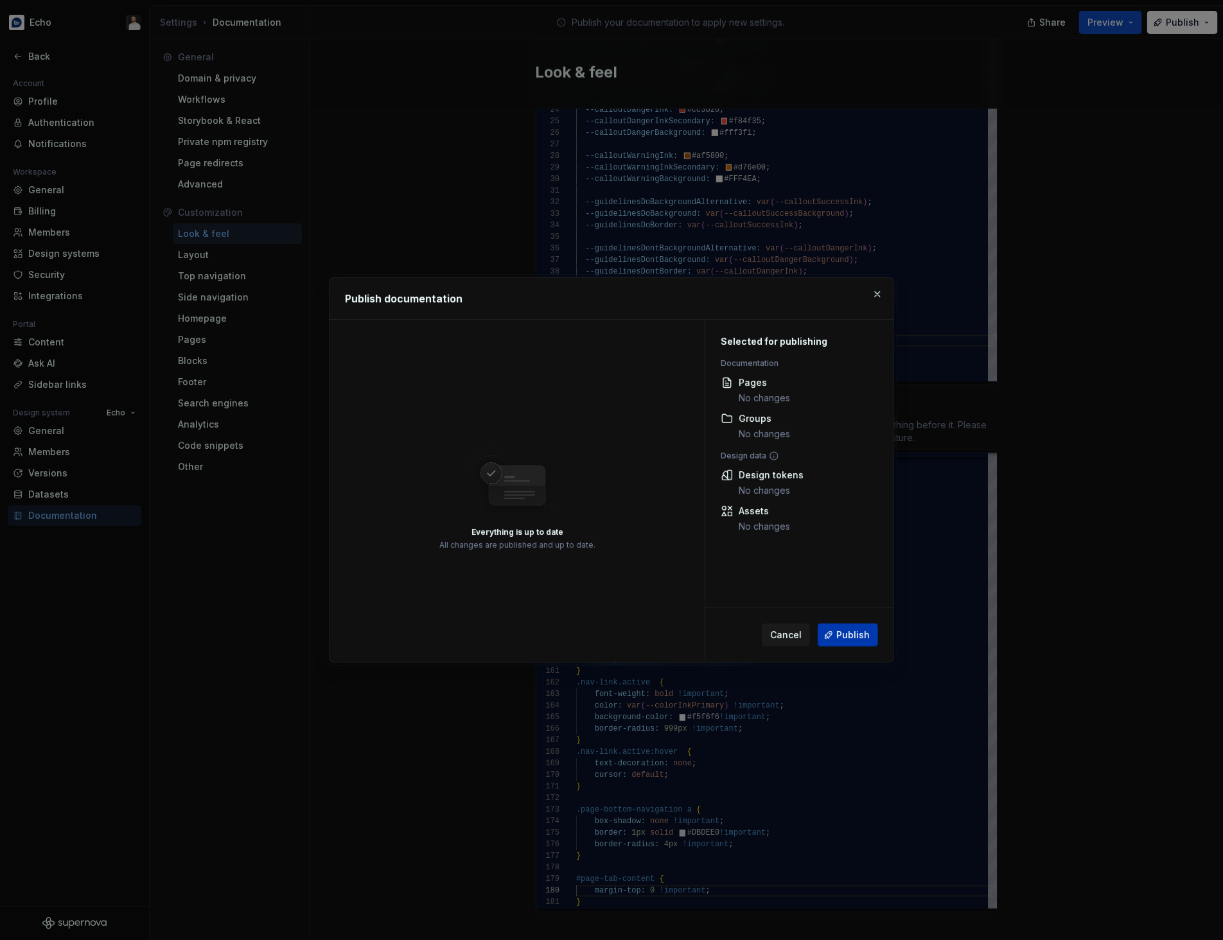
click at [837, 640] on button "Publish" at bounding box center [848, 635] width 60 height 23
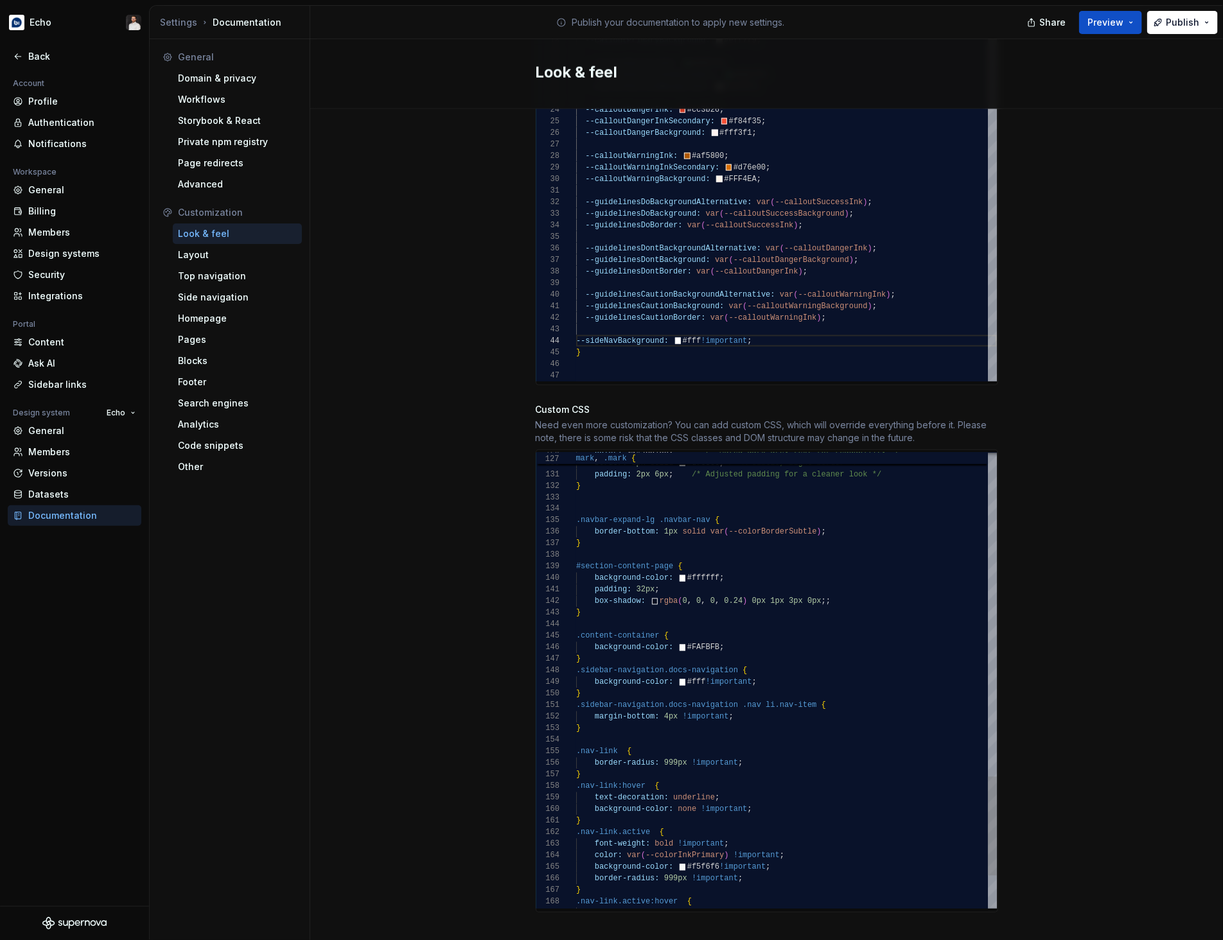
click at [667, 576] on div "box-shadow: rgba ( 0 , 0 , 0 , 0.24 ) 0px 1px 3px 0px ; ; } .content-container …" at bounding box center [786, 12] width 421 height 2092
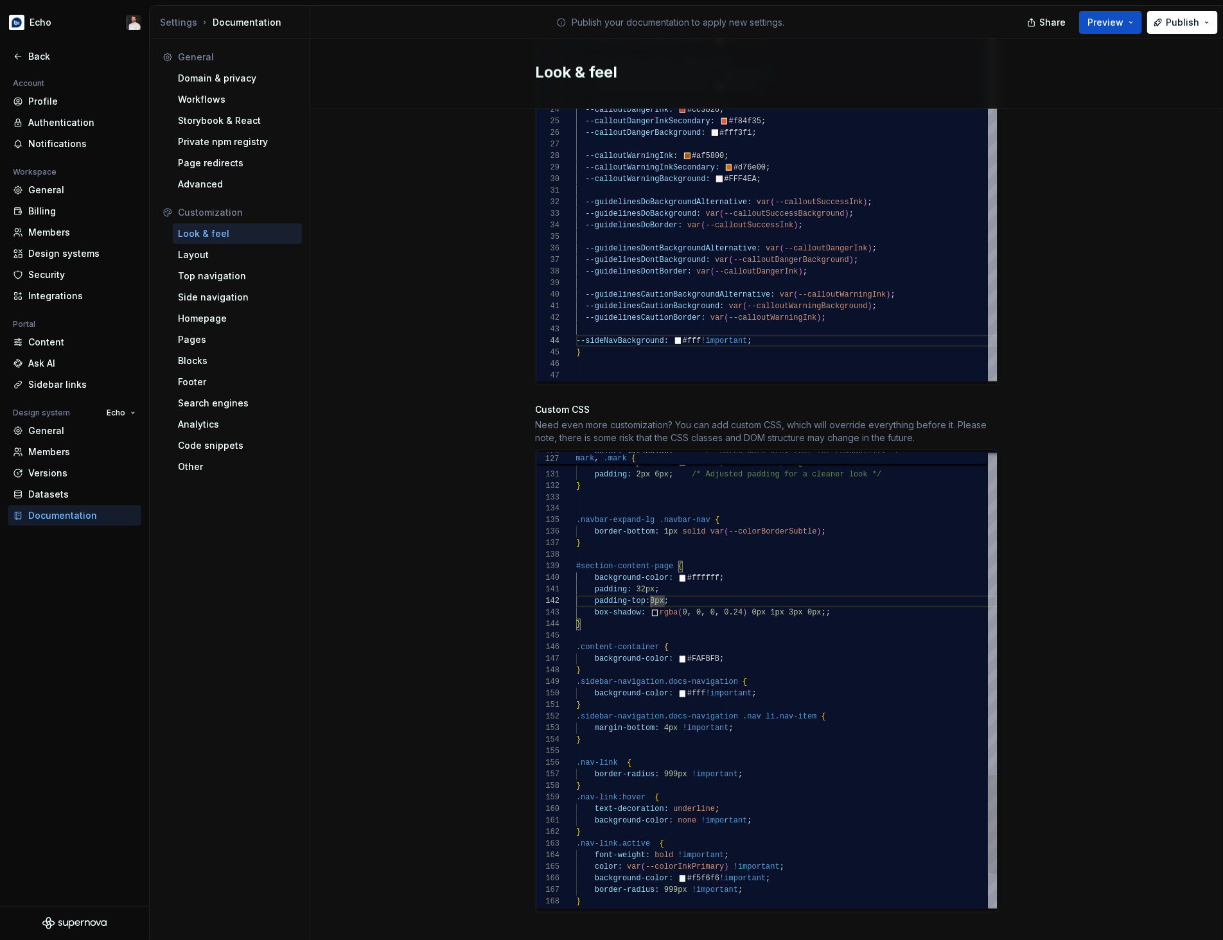
scroll to position [11, 79]
type textarea "**********"
click at [1045, 517] on div "Site logo A company logo that will be displayed on all pages on your documentat…" at bounding box center [766, 77] width 913 height 1767
drag, startPoint x: 1061, startPoint y: 519, endPoint x: 1063, endPoint y: 512, distance: 6.7
click at [1062, 514] on div "Site logo A company logo that will be displayed on all pages on your documentat…" at bounding box center [766, 77] width 913 height 1767
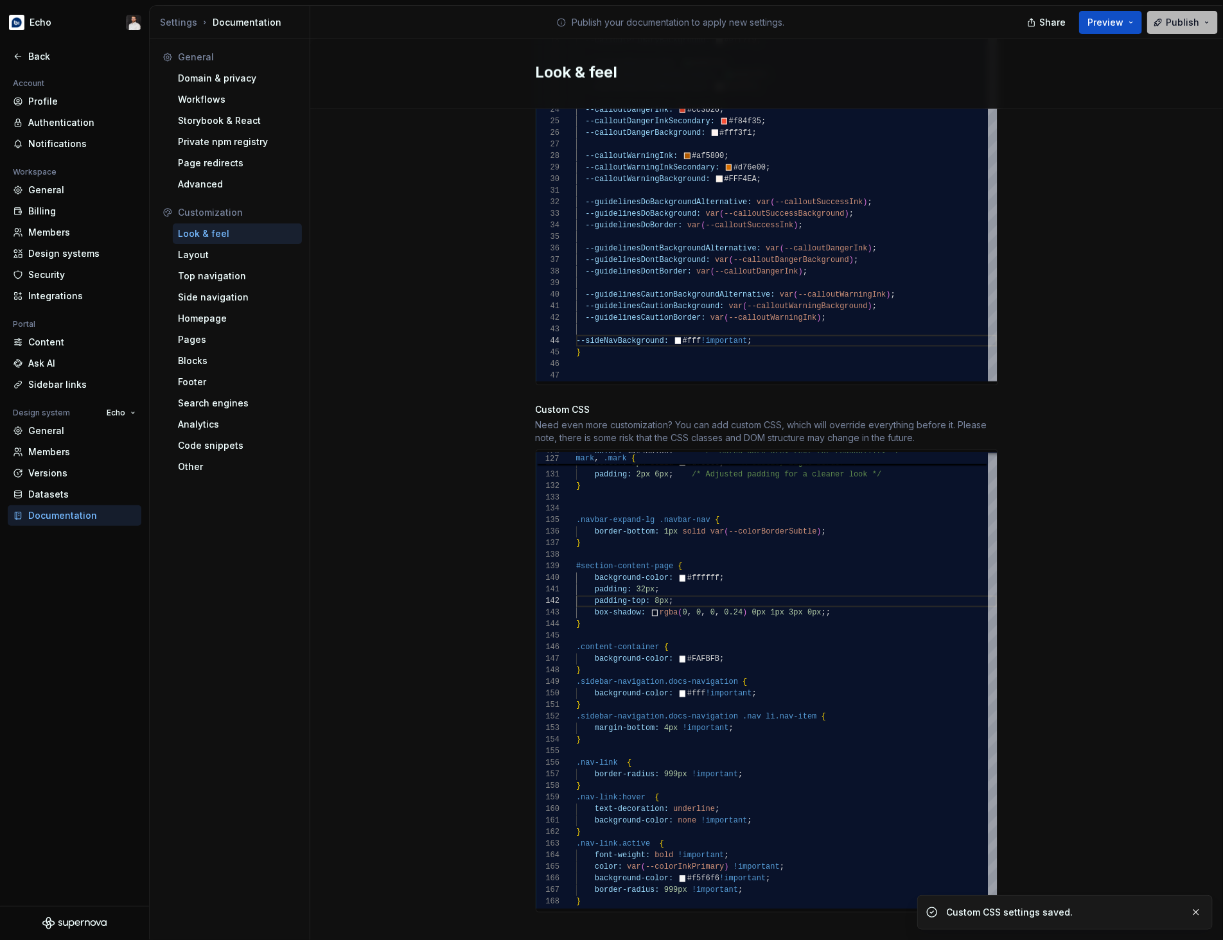
click at [1179, 27] on span "Publish" at bounding box center [1182, 22] width 33 height 13
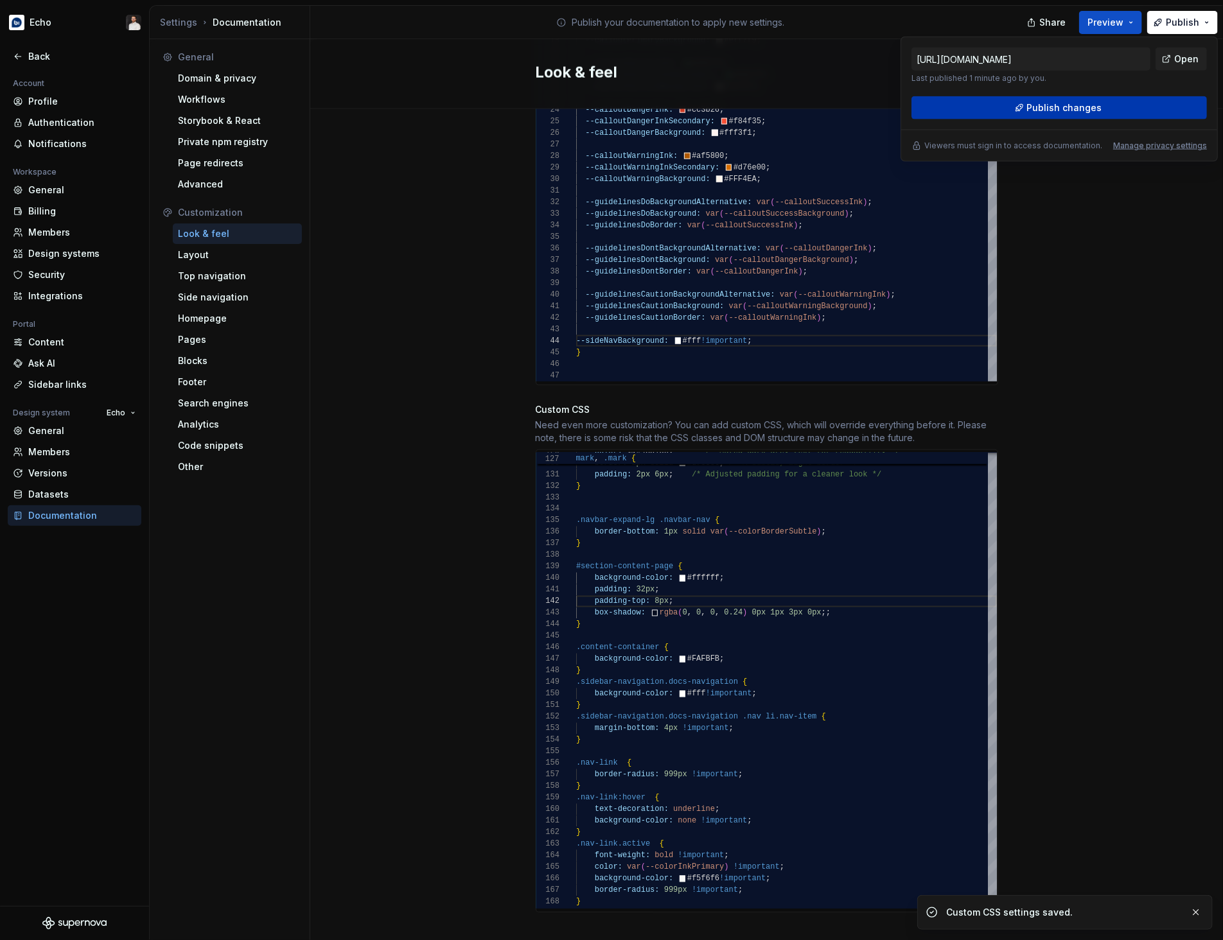
click at [1148, 101] on button "Publish changes" at bounding box center [1058, 107] width 295 height 23
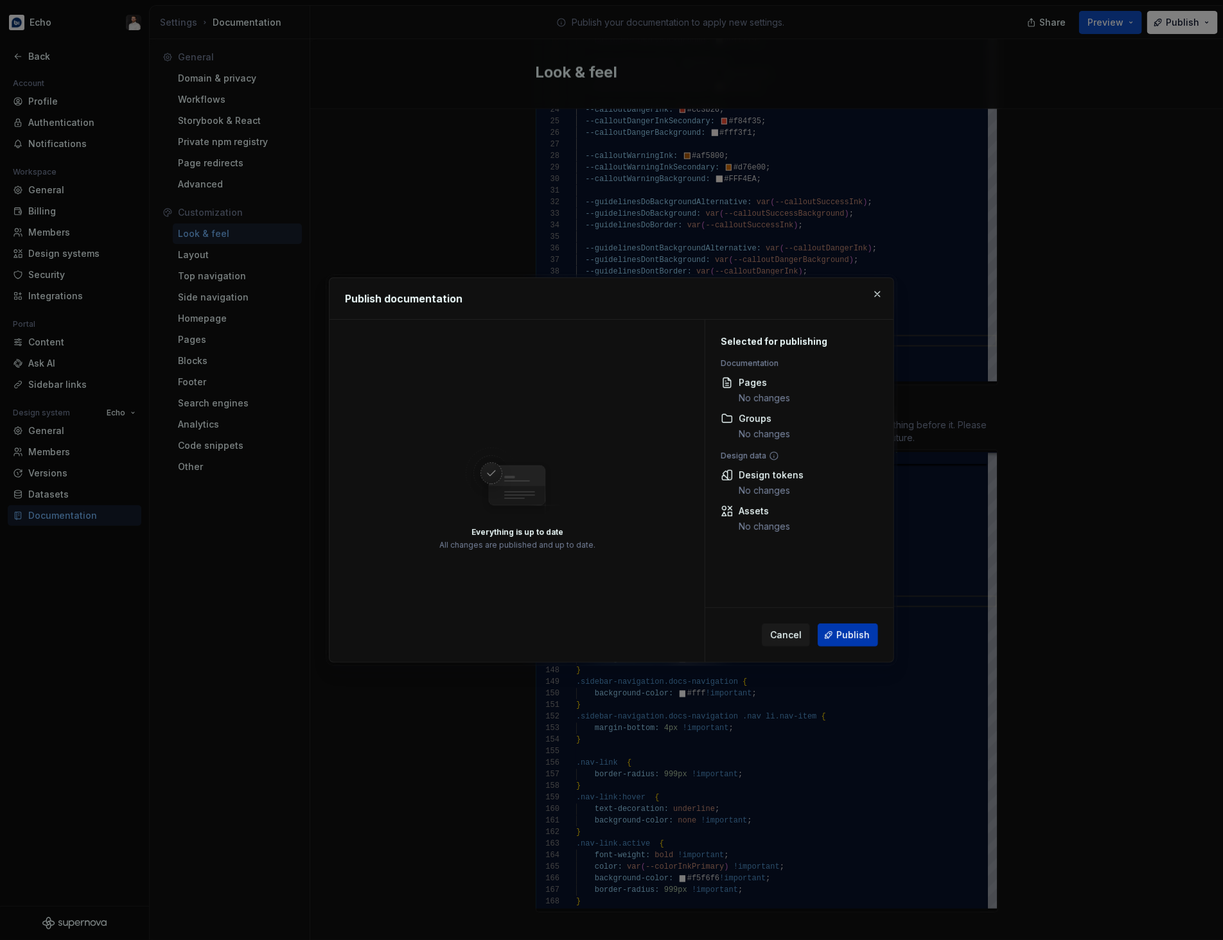
click at [847, 638] on span "Publish" at bounding box center [852, 635] width 33 height 13
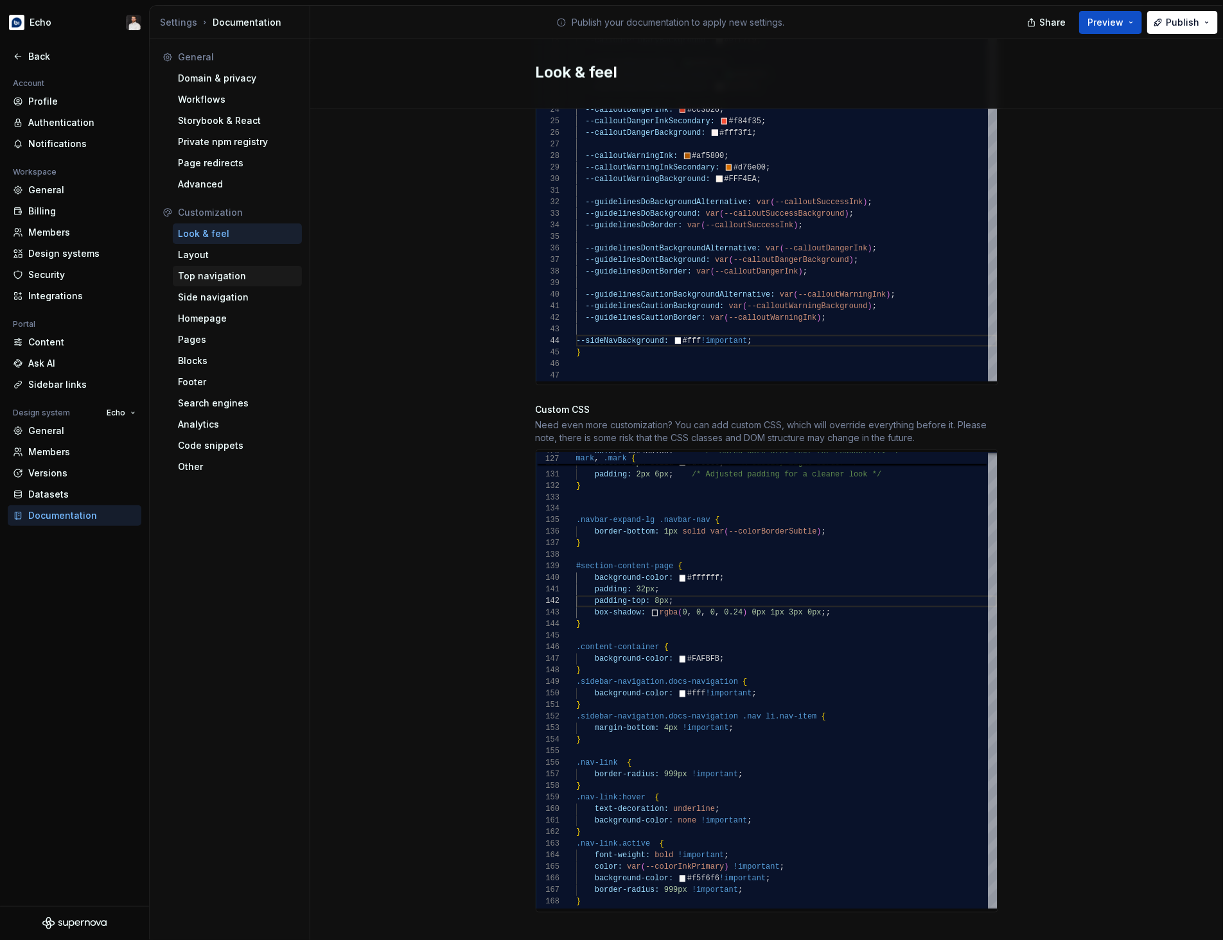
click at [228, 276] on div "Top navigation" at bounding box center [237, 276] width 119 height 13
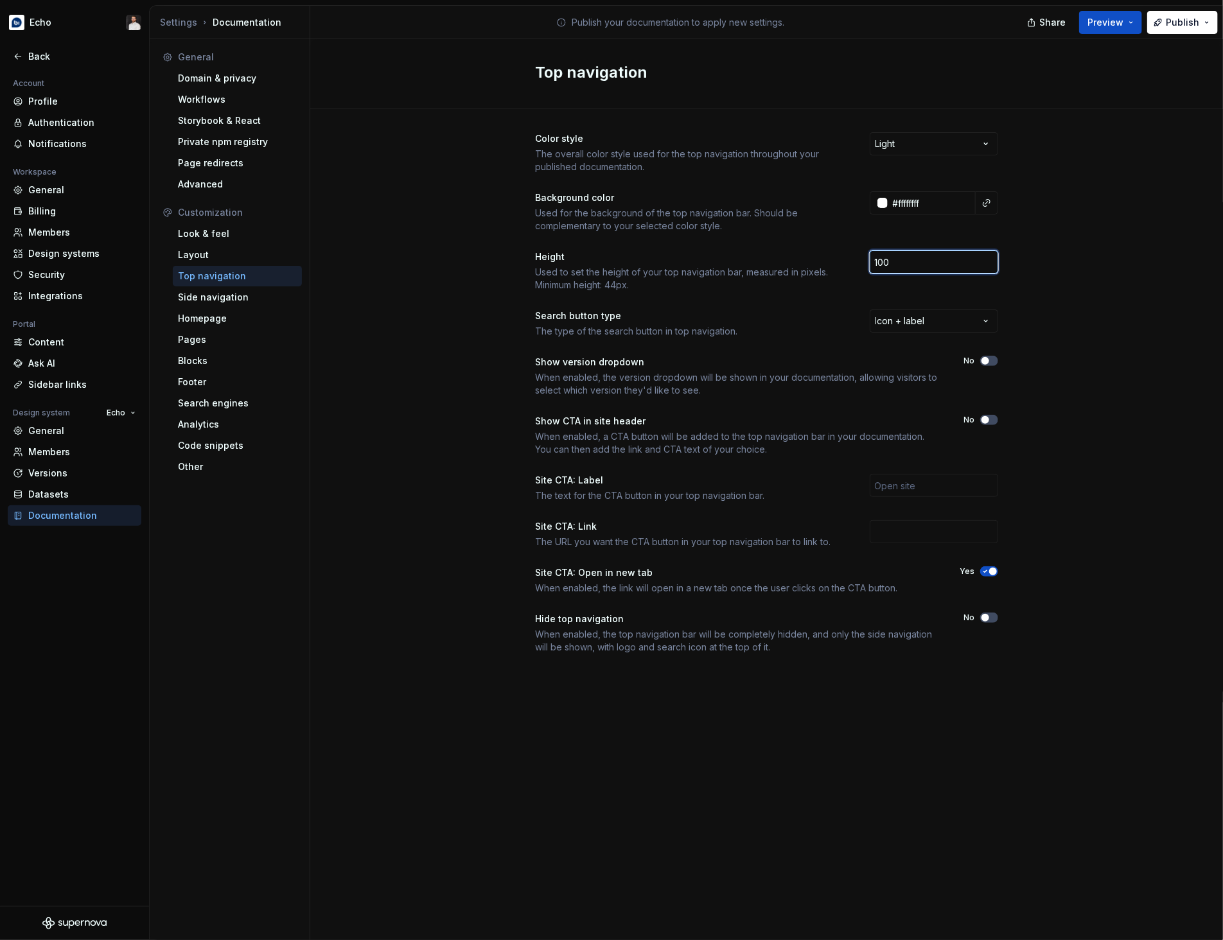
drag, startPoint x: 938, startPoint y: 261, endPoint x: 821, endPoint y: 257, distance: 116.9
click at [821, 257] on div "Height Used to set the height of your top navigation bar, measured in pixels. M…" at bounding box center [767, 270] width 462 height 41
type input "55"
drag, startPoint x: 1112, startPoint y: 247, endPoint x: 1099, endPoint y: 232, distance: 19.6
click at [1112, 245] on div "Color style The overall color style used for the top navigation throughout your…" at bounding box center [766, 405] width 913 height 593
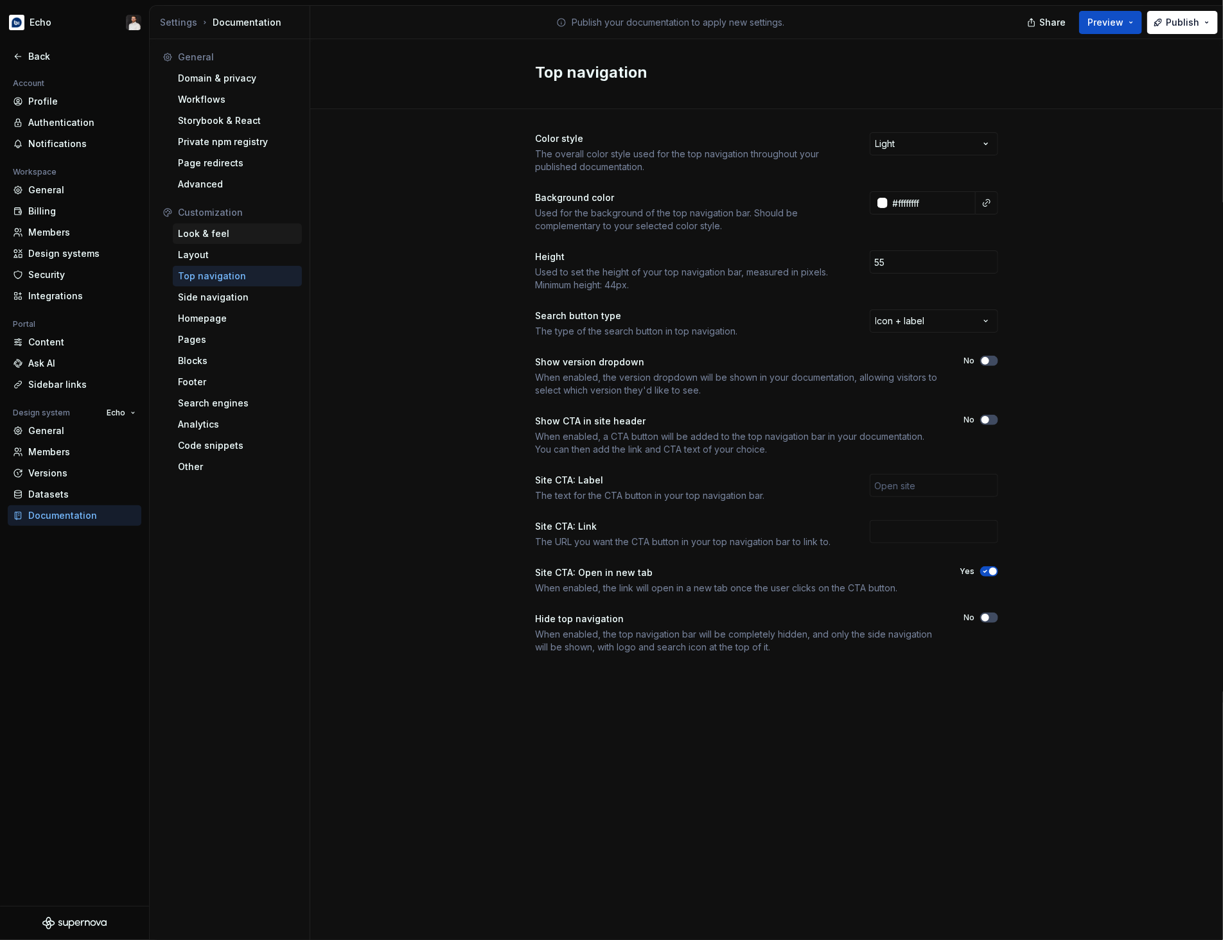
click at [225, 241] on div "Look & feel" at bounding box center [237, 233] width 129 height 21
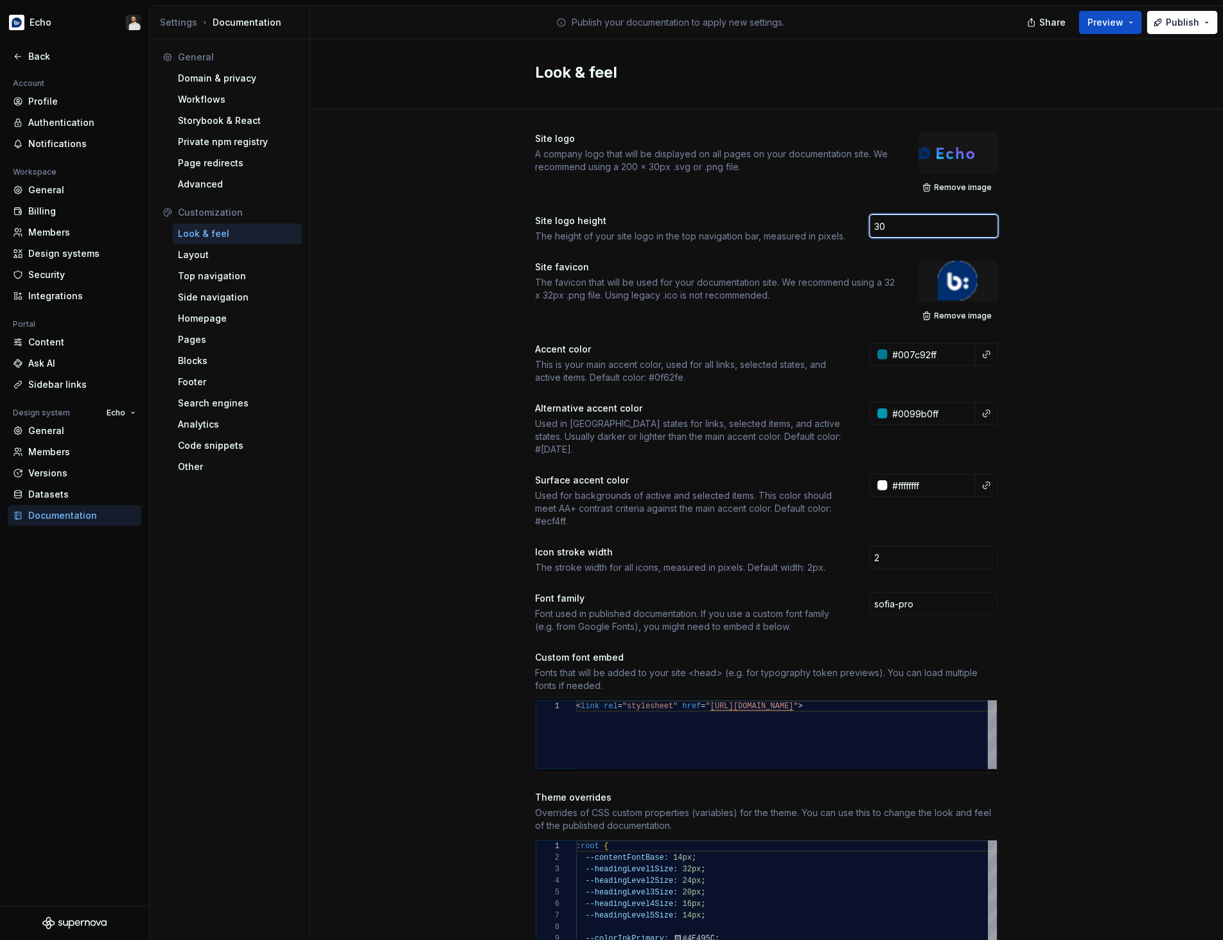
drag, startPoint x: 915, startPoint y: 226, endPoint x: 800, endPoint y: 224, distance: 115.0
click at [800, 224] on div "Site logo height The height of your site logo in the top navigation bar, measur…" at bounding box center [767, 228] width 462 height 28
type input "28"
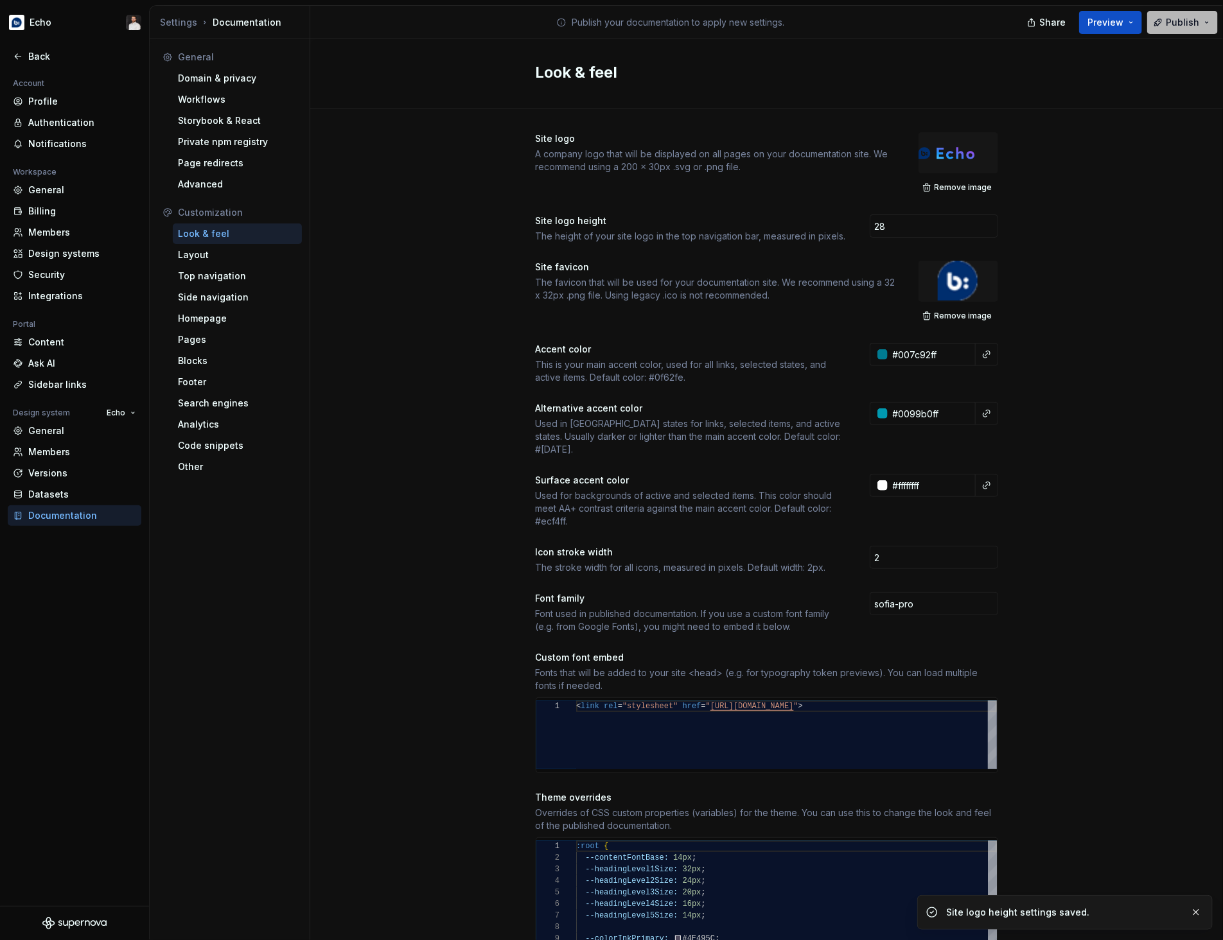
click at [1172, 21] on span "Publish" at bounding box center [1182, 22] width 33 height 13
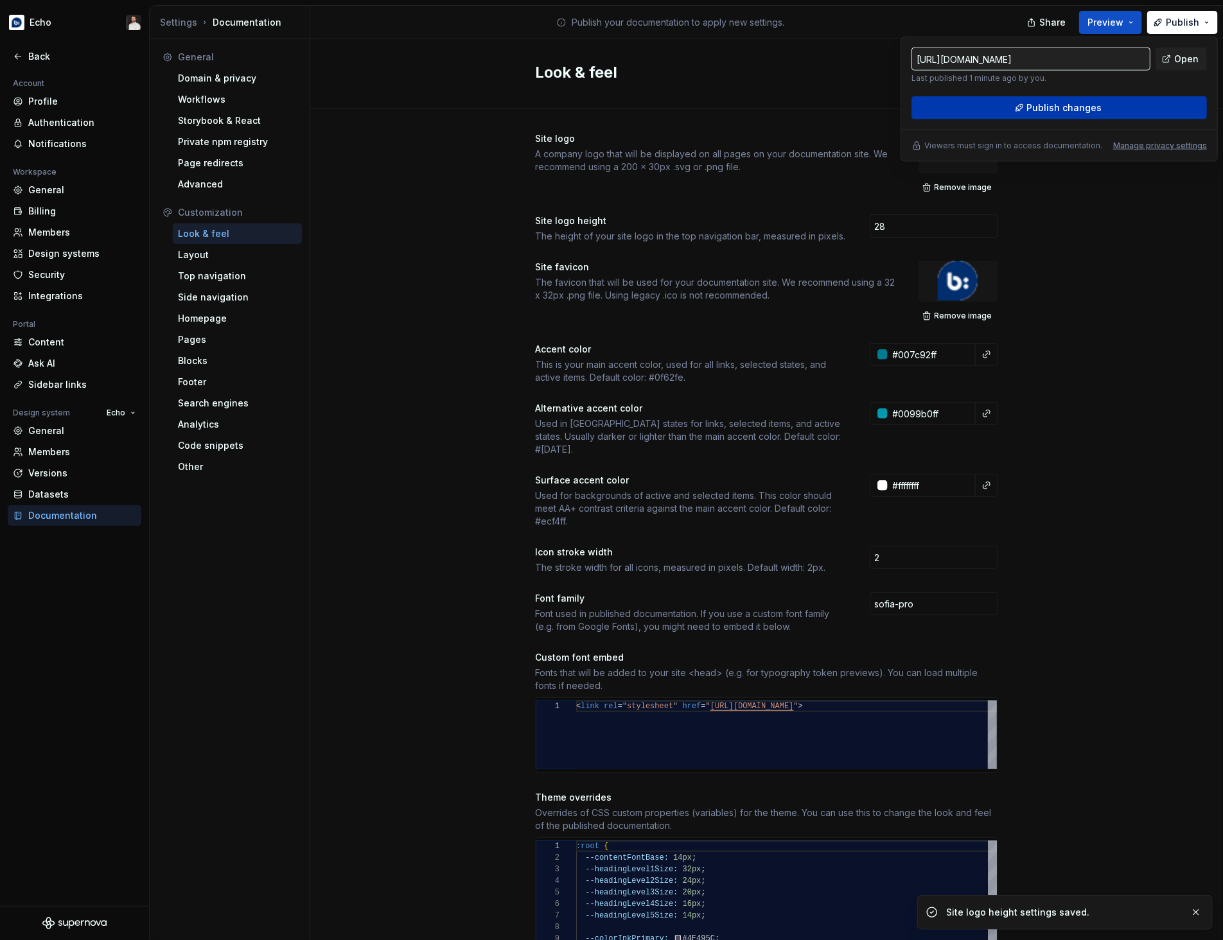
click at [1094, 103] on span "Publish changes" at bounding box center [1064, 107] width 75 height 13
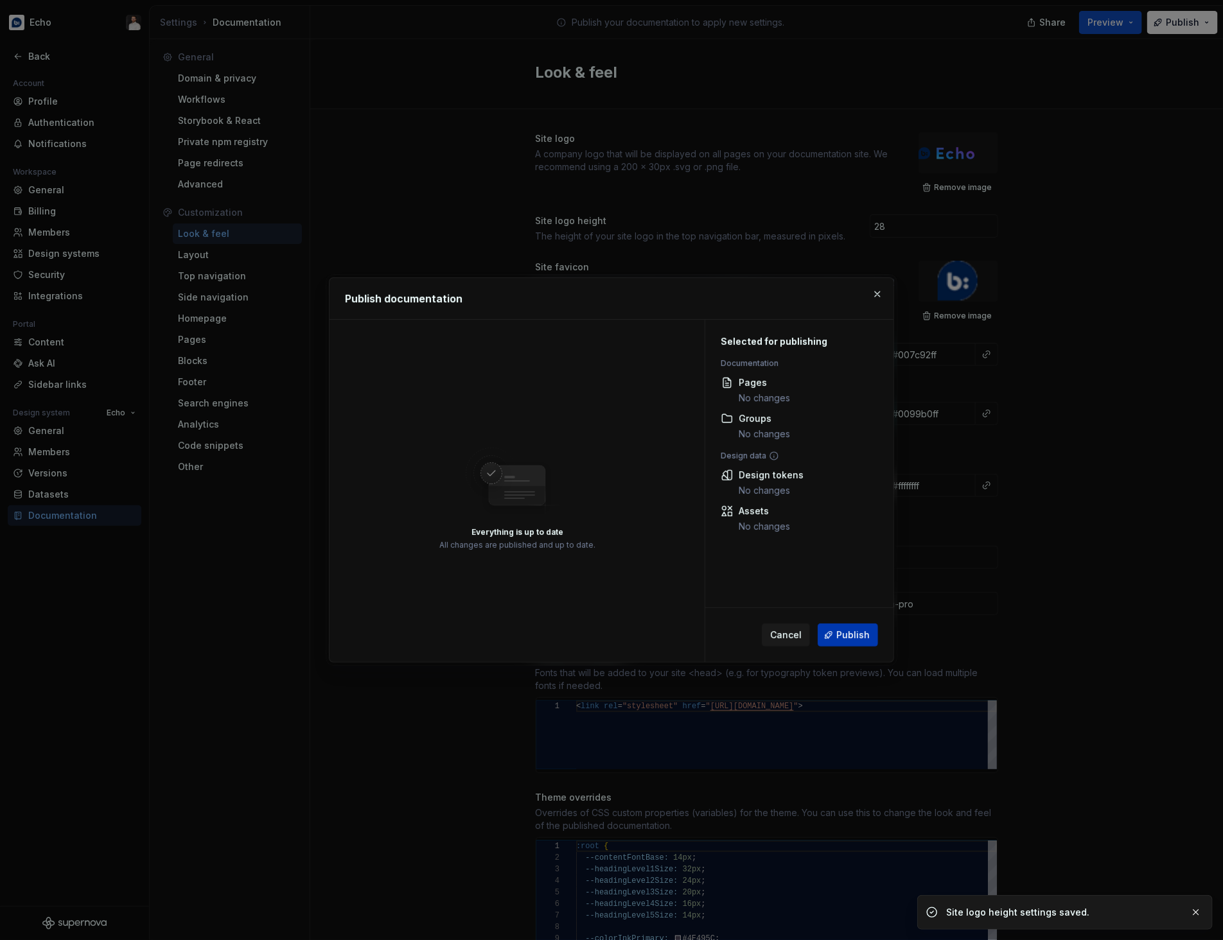
click at [860, 636] on span "Publish" at bounding box center [852, 635] width 33 height 13
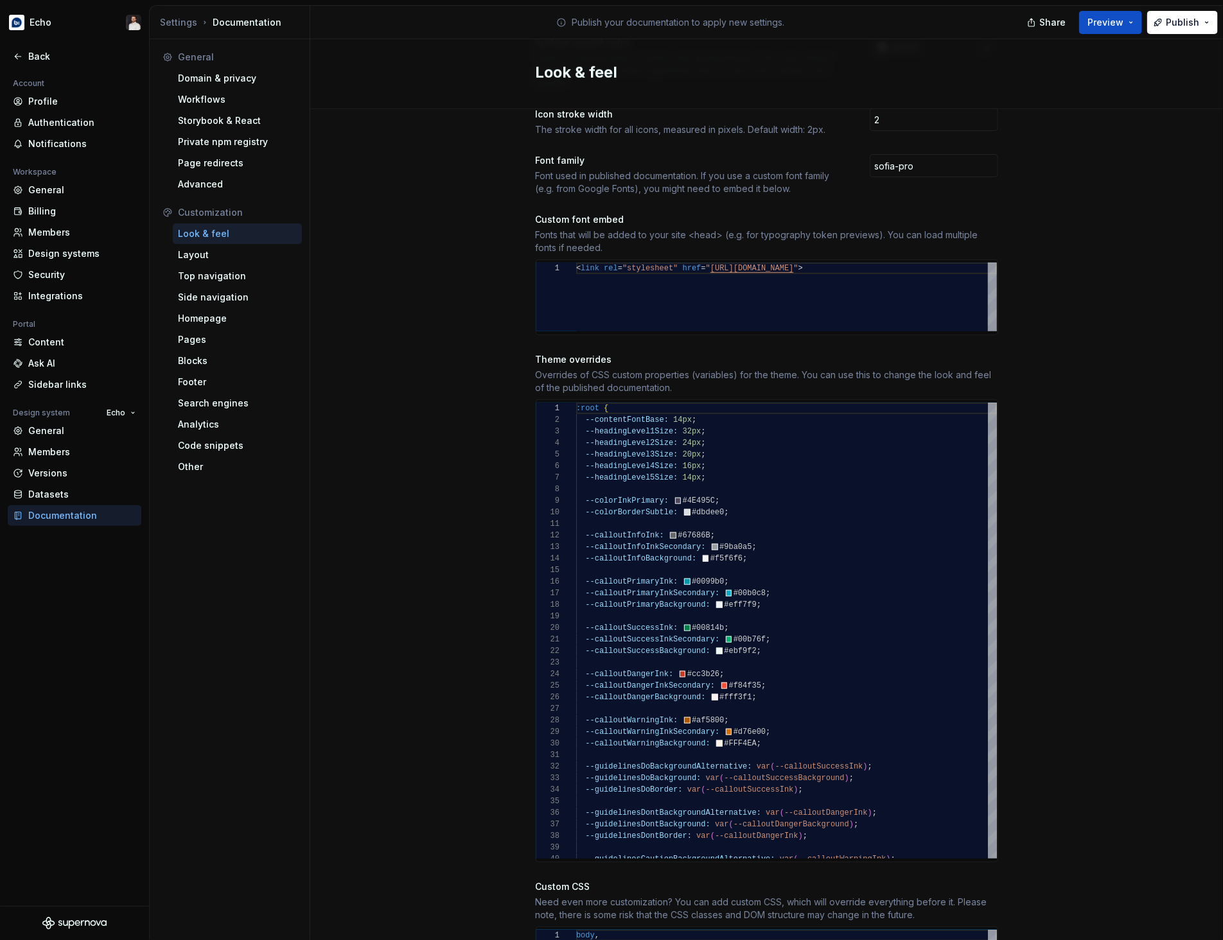
scroll to position [917, 0]
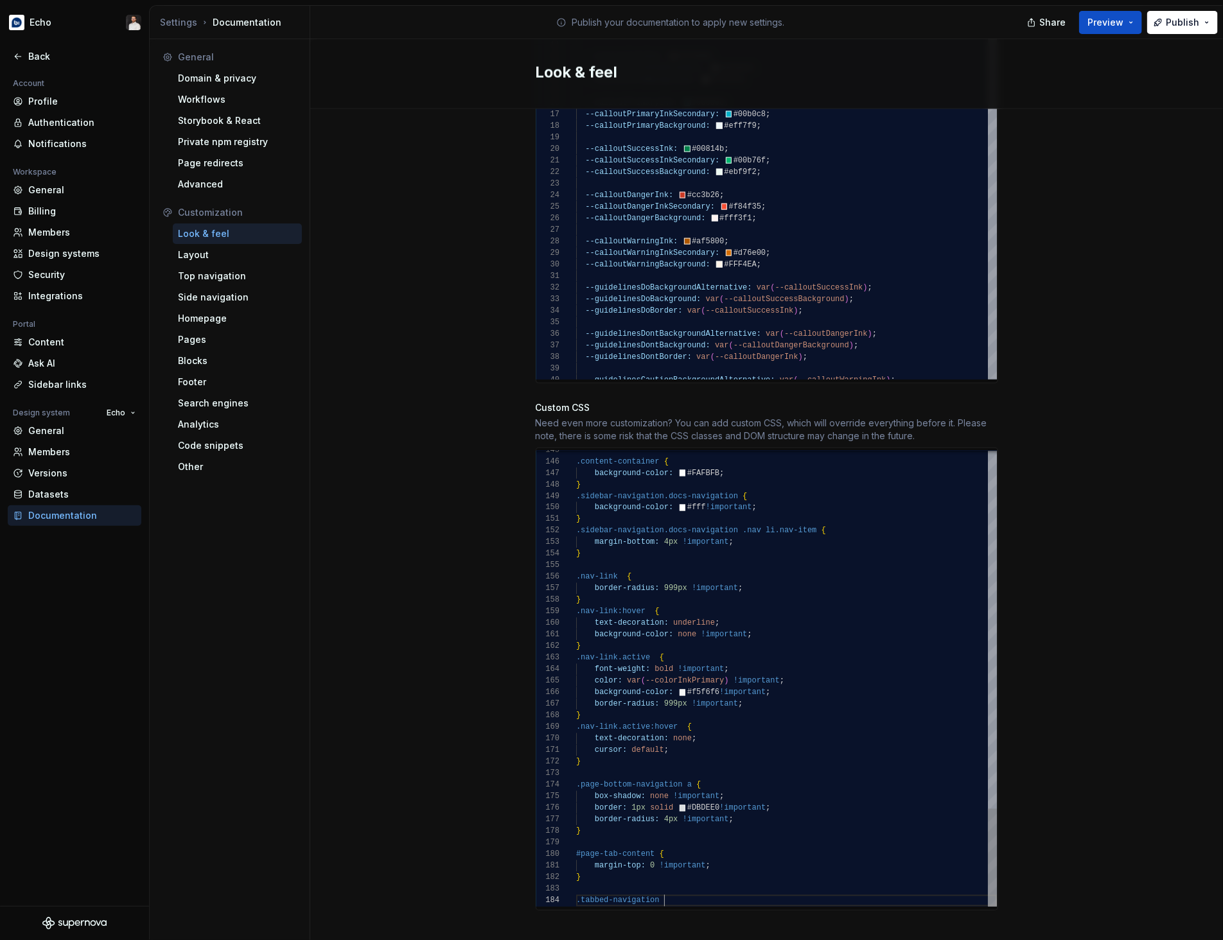
scroll to position [35, 87]
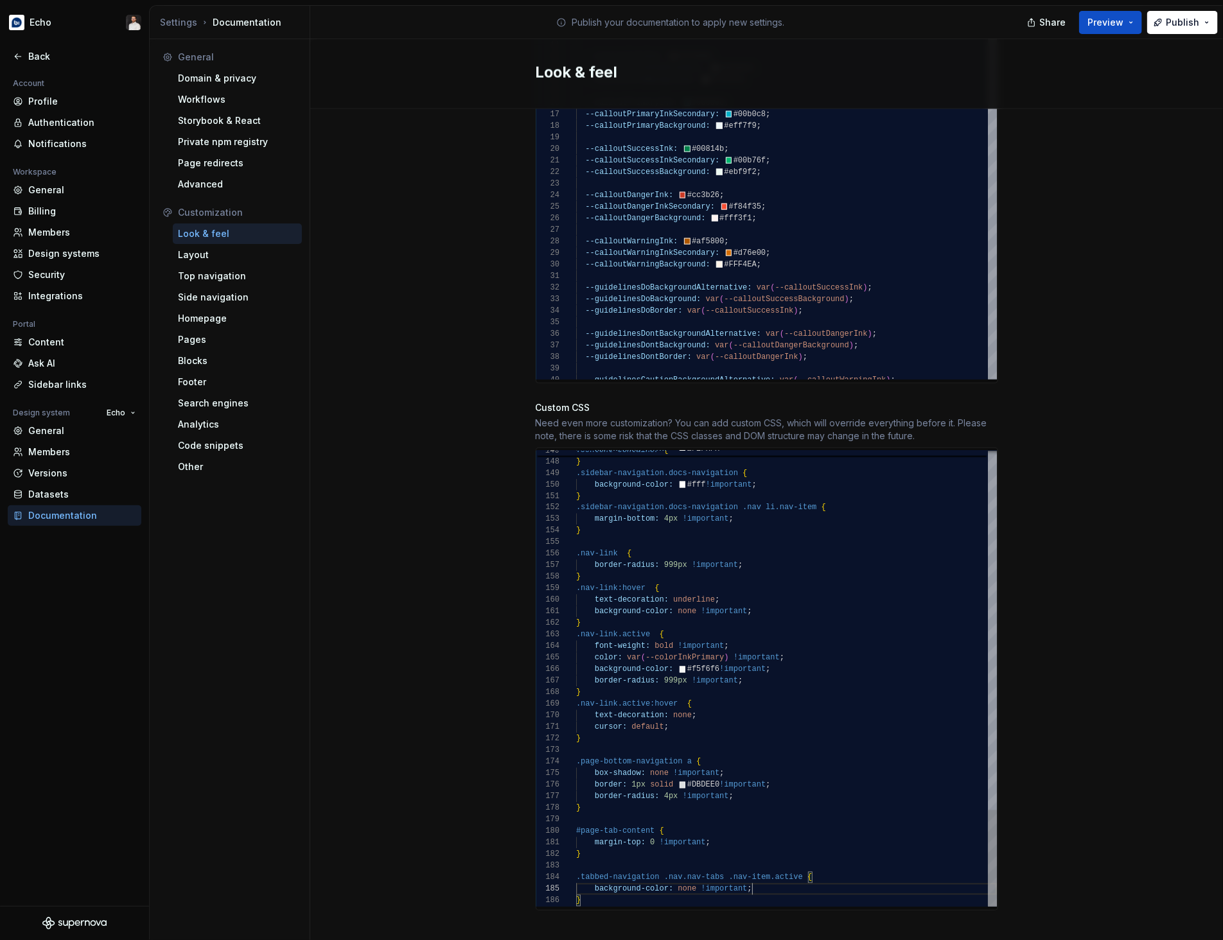
scroll to position [46, 176]
click at [1137, 534] on div "Site logo A company logo that will be displayed on all pages on your documentat…" at bounding box center [766, 75] width 913 height 1767
click at [1177, 28] on span "Publish" at bounding box center [1182, 22] width 33 height 13
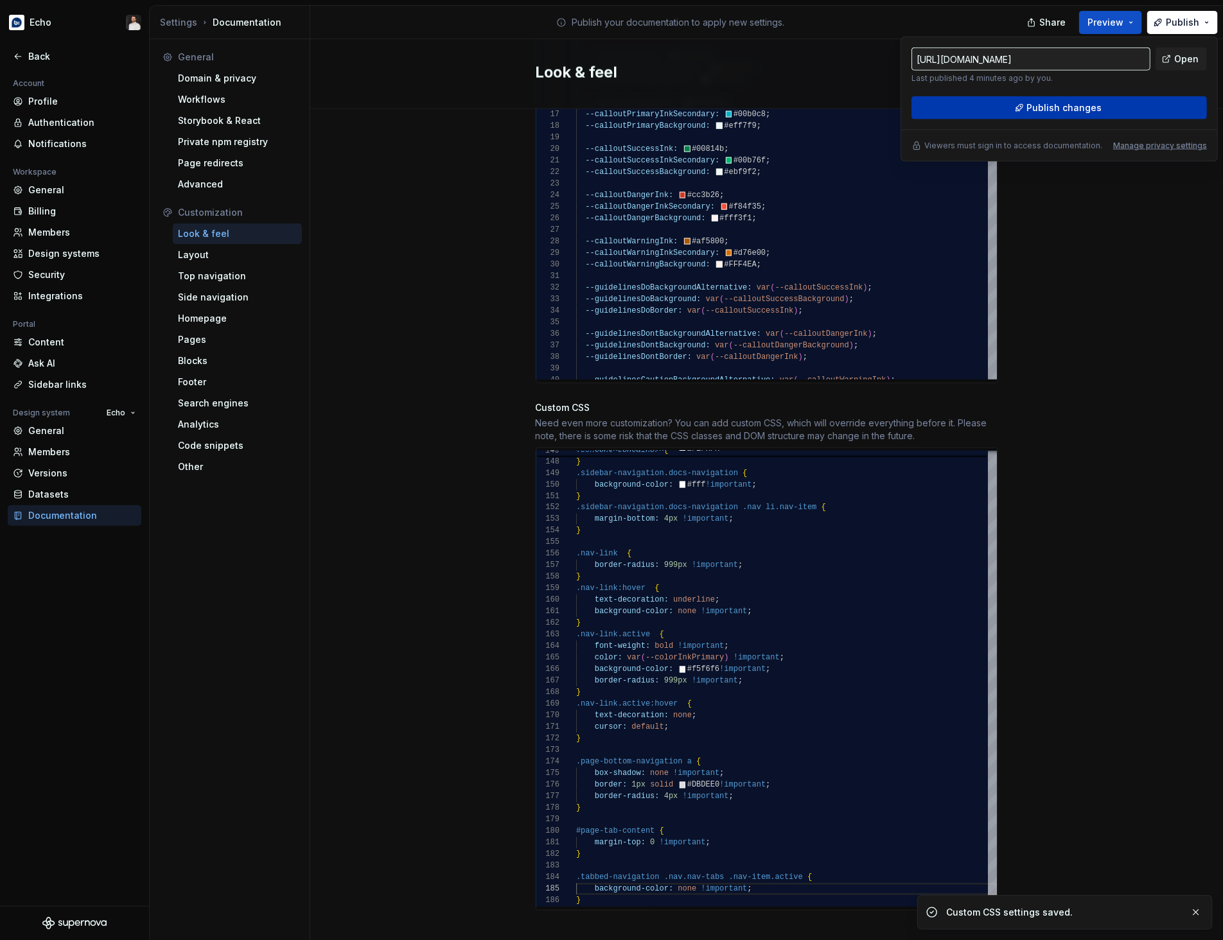
click at [1123, 106] on button "Publish changes" at bounding box center [1058, 107] width 295 height 23
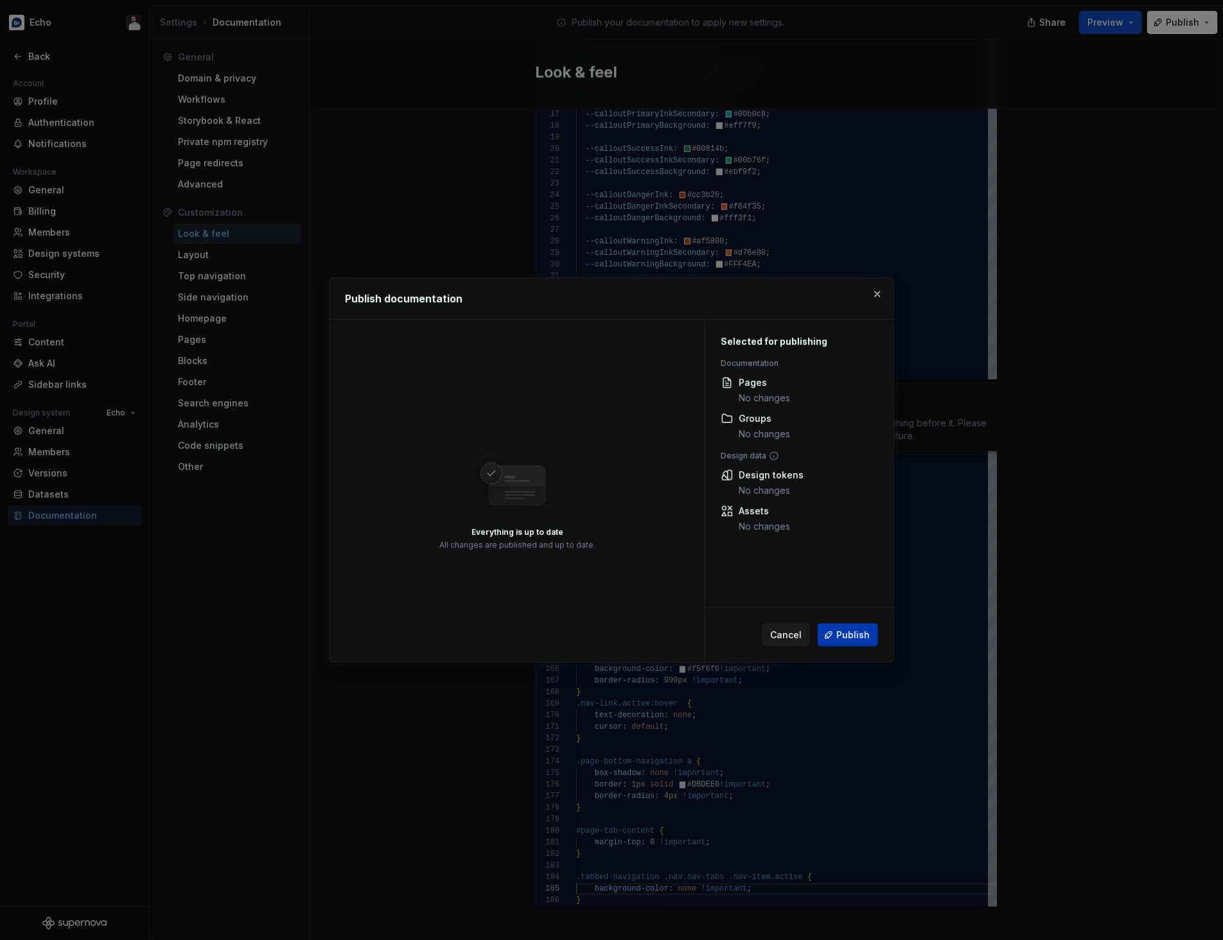
click at [850, 632] on span "Publish" at bounding box center [852, 635] width 33 height 13
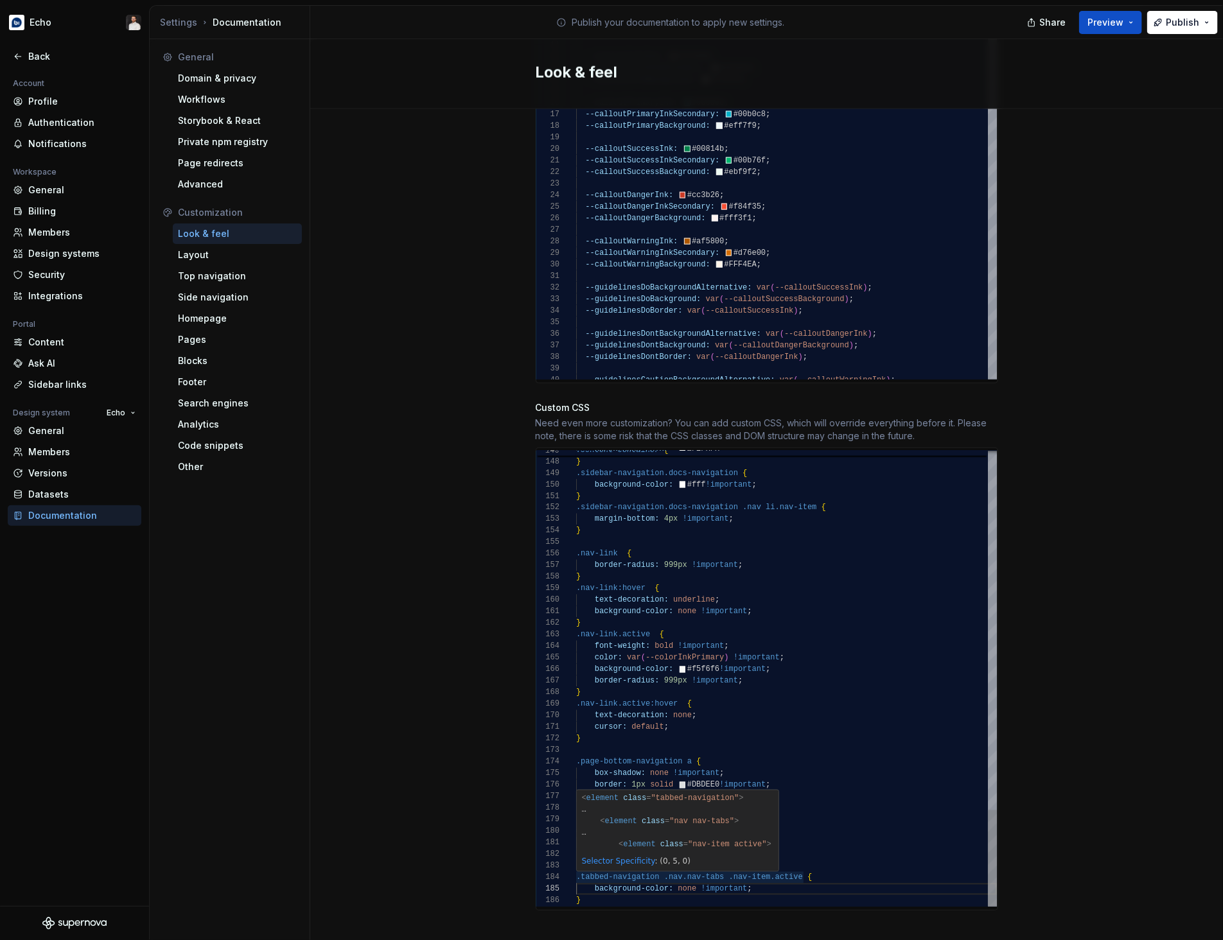
scroll to position [35, 195]
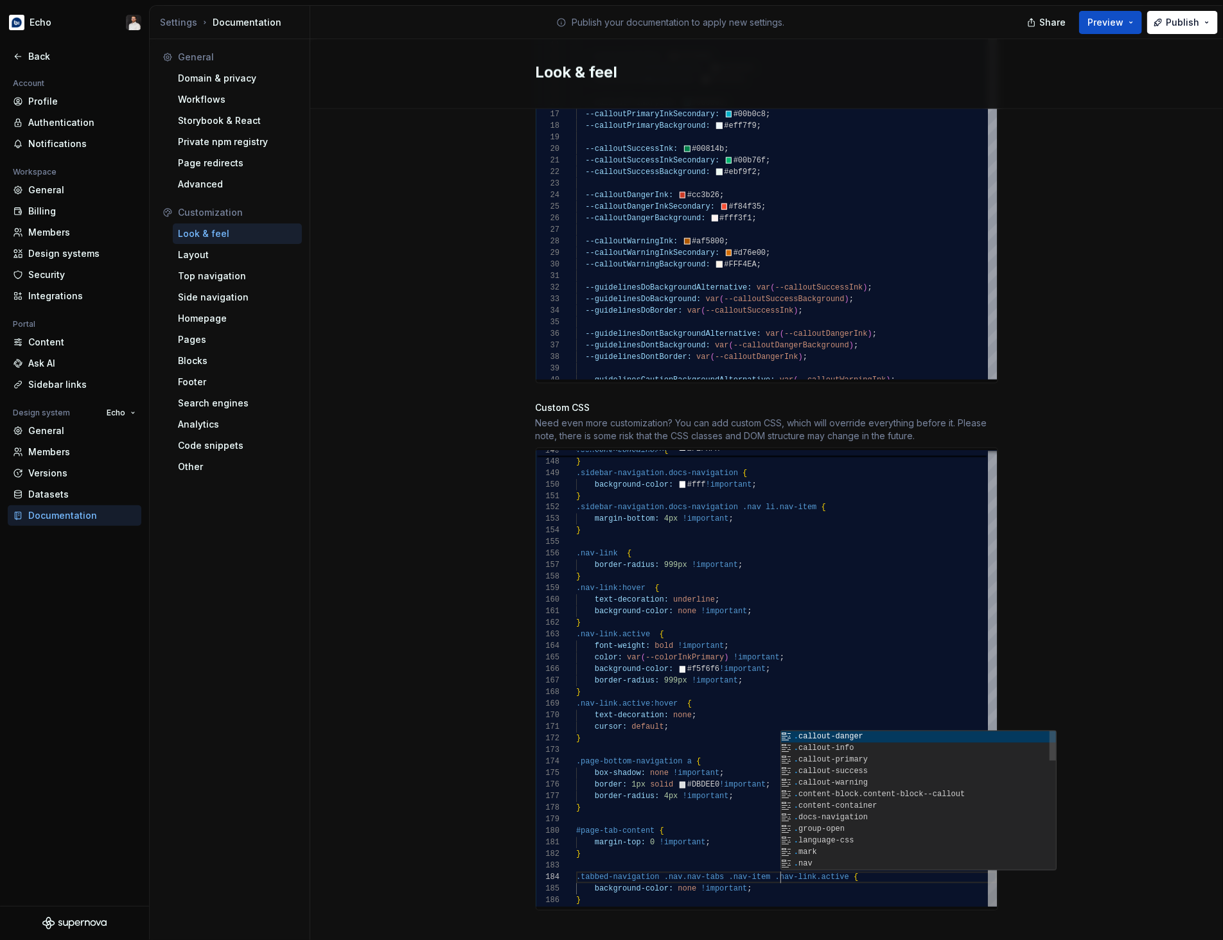
scroll to position [35, 204]
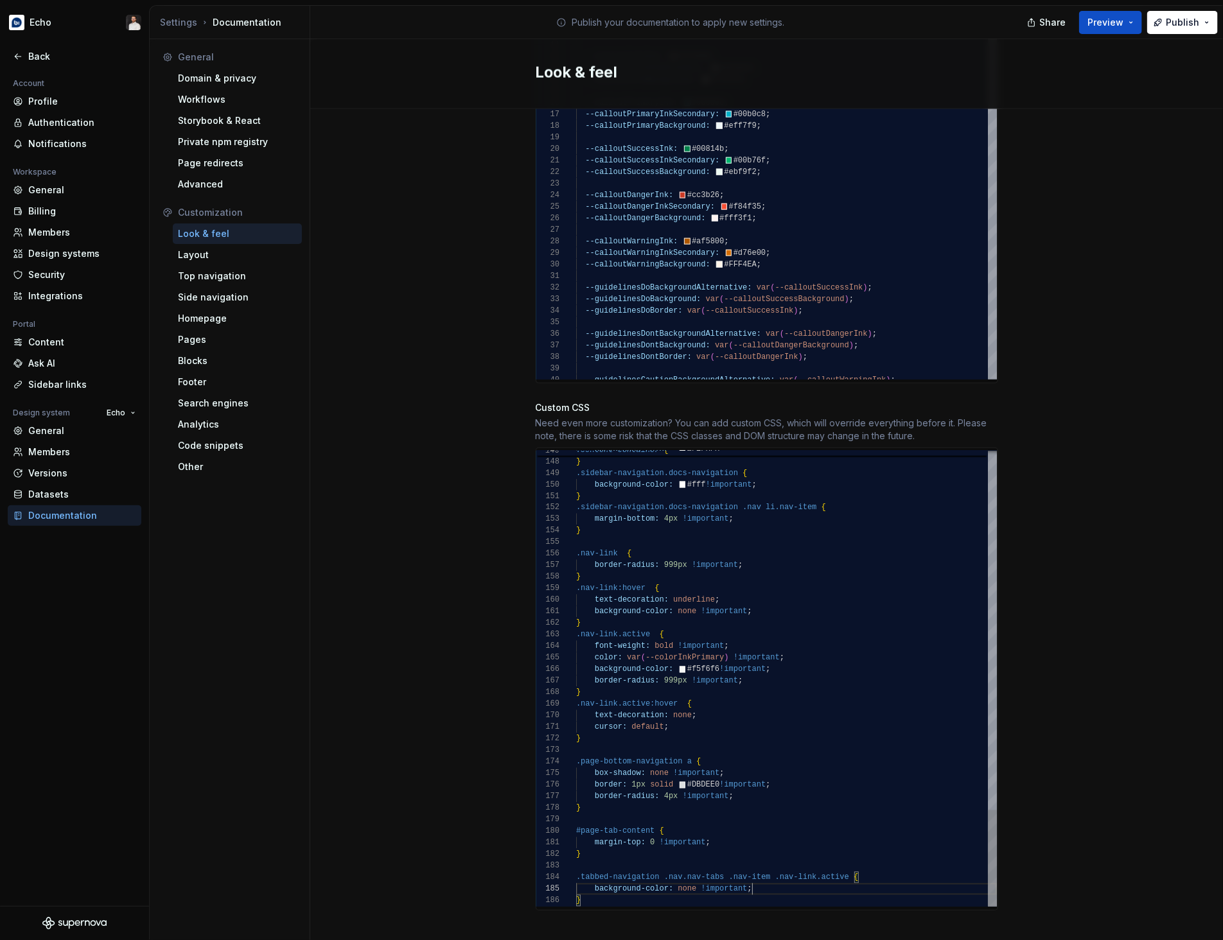
click at [1079, 325] on div "Site logo A company logo that will be displayed on all pages on your documentat…" at bounding box center [766, 75] width 913 height 1767
click at [1176, 30] on button "Publish" at bounding box center [1182, 22] width 71 height 23
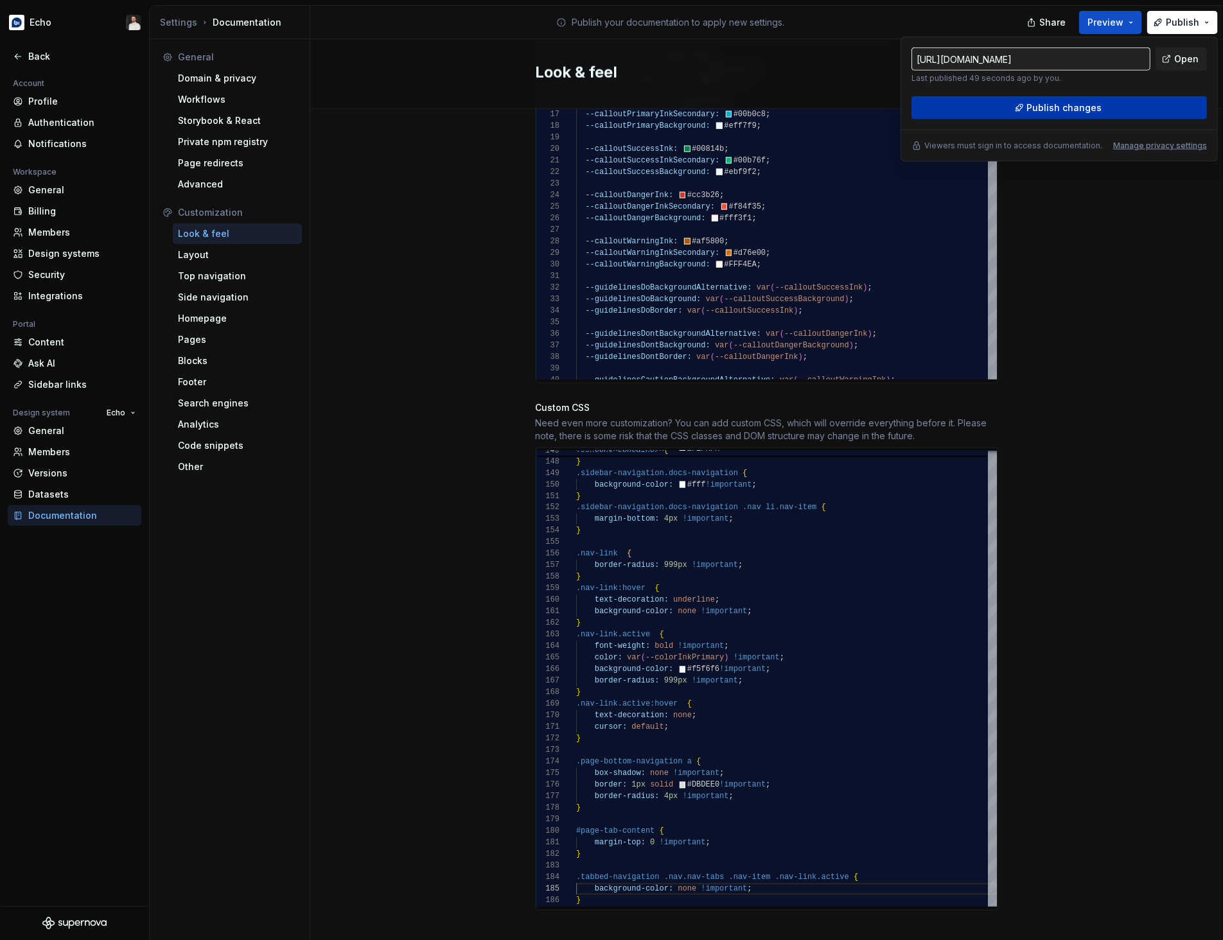
click at [1138, 109] on button "Publish changes" at bounding box center [1058, 107] width 295 height 23
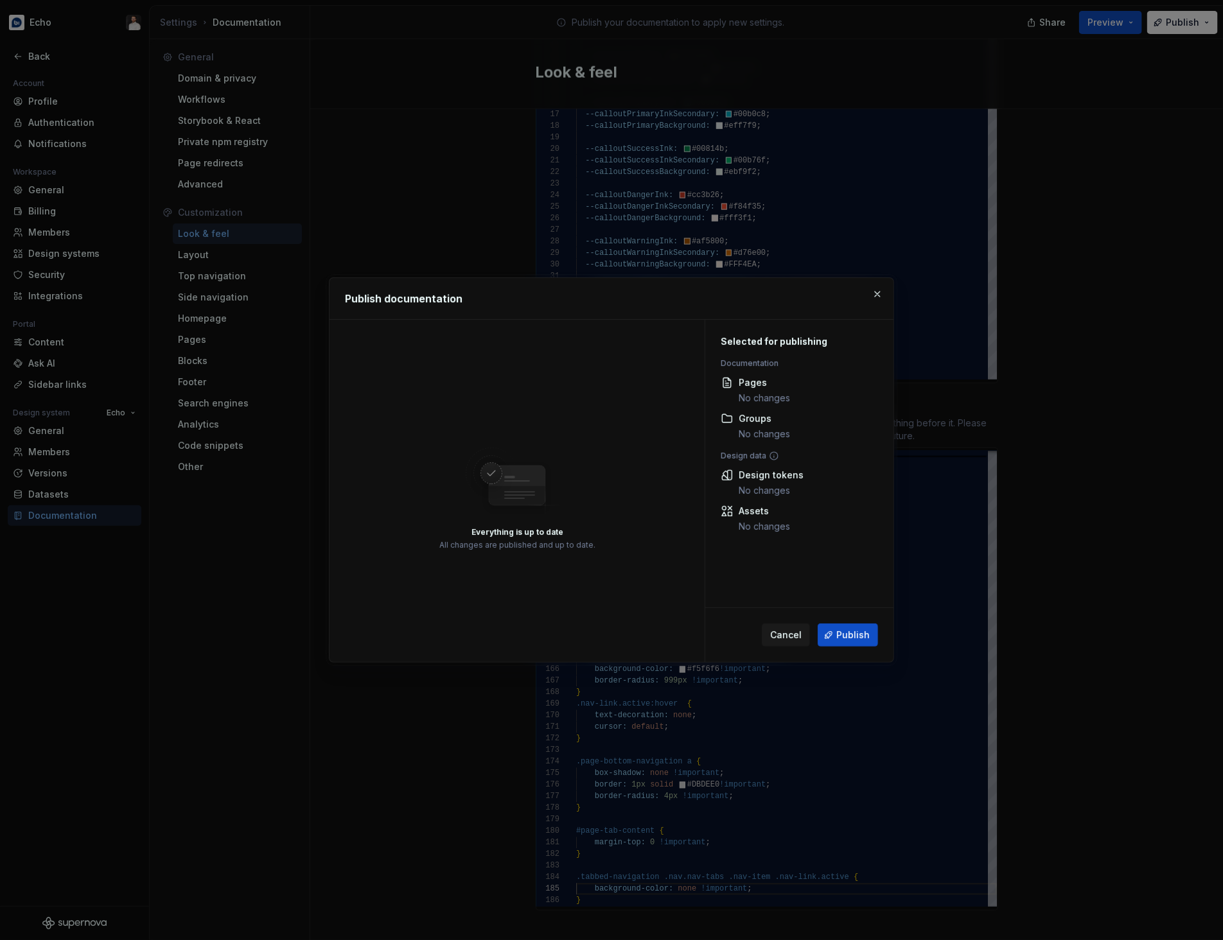
click at [851, 639] on span "Publish" at bounding box center [852, 635] width 33 height 13
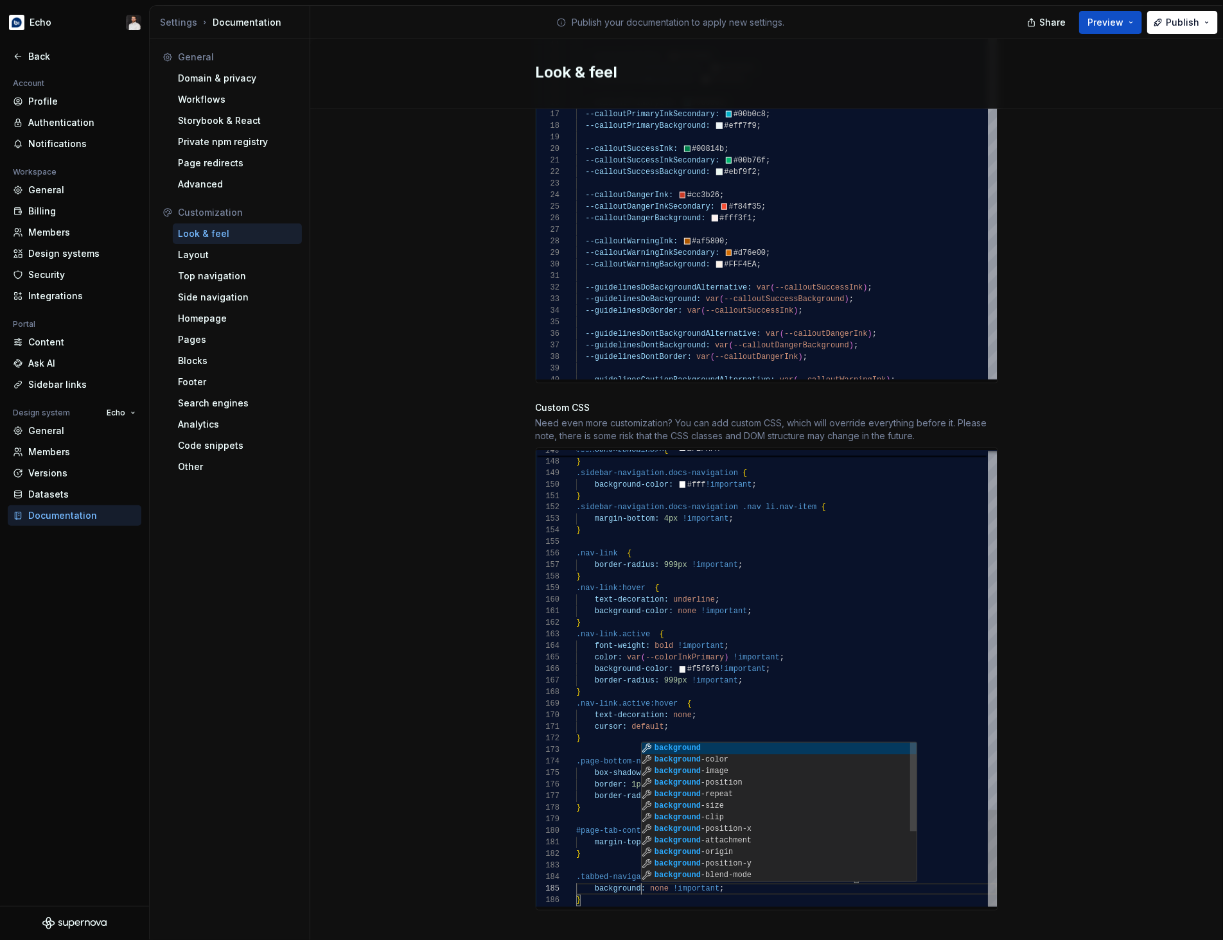
scroll to position [46, 65]
click at [1078, 608] on div "Site logo A company logo that will be displayed on all pages on your documentat…" at bounding box center [766, 75] width 913 height 1767
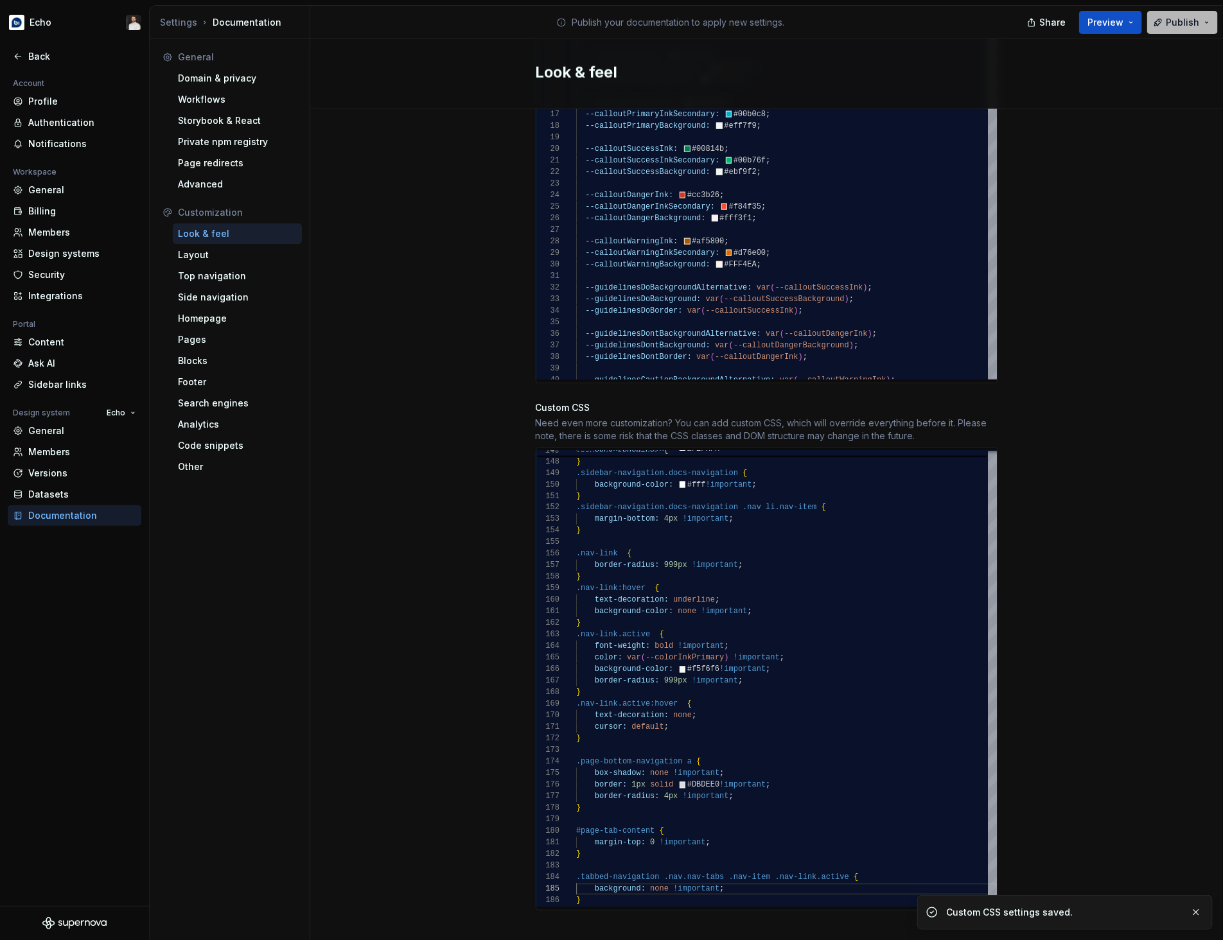
click at [1178, 27] on span "Publish" at bounding box center [1182, 22] width 33 height 13
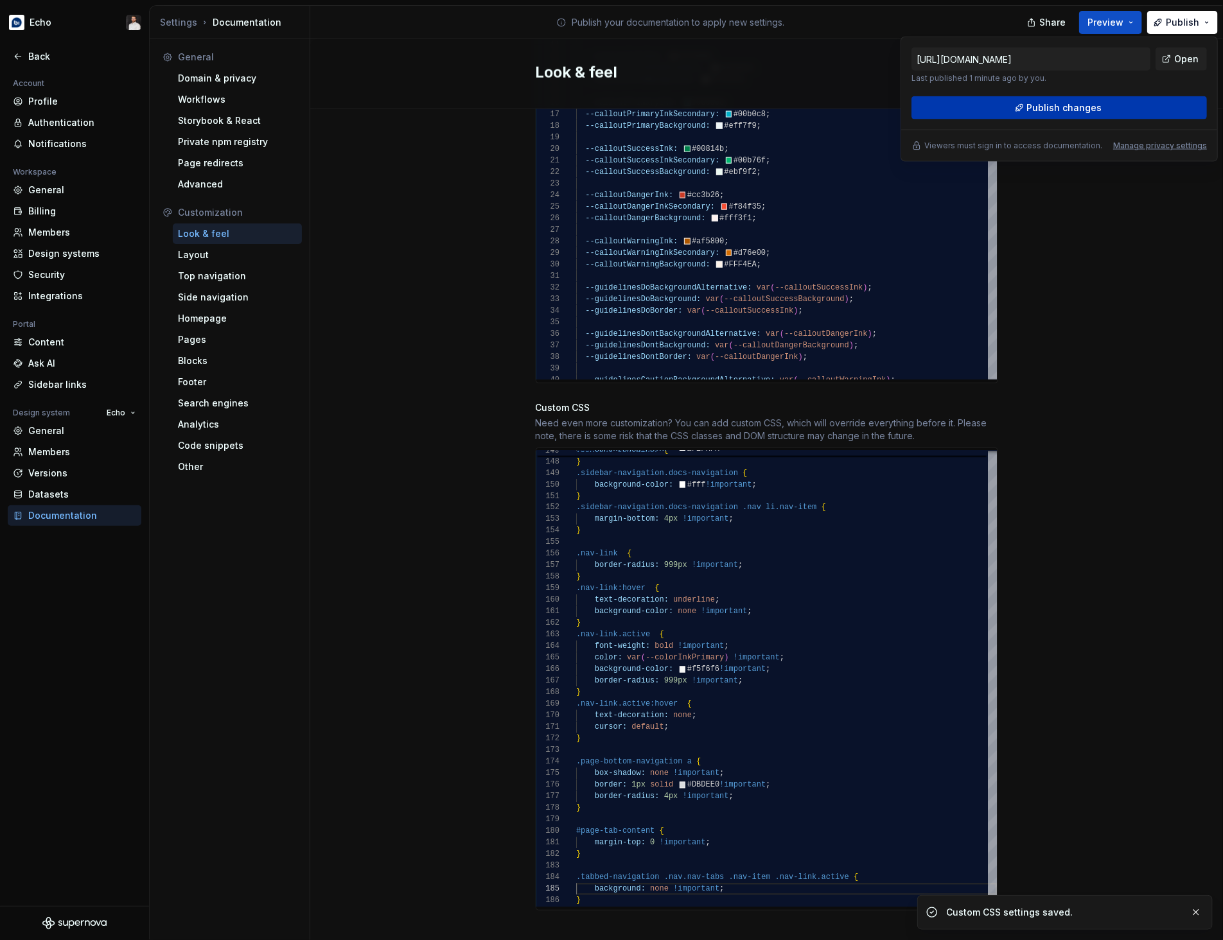
click at [1157, 105] on button "Publish changes" at bounding box center [1058, 107] width 295 height 23
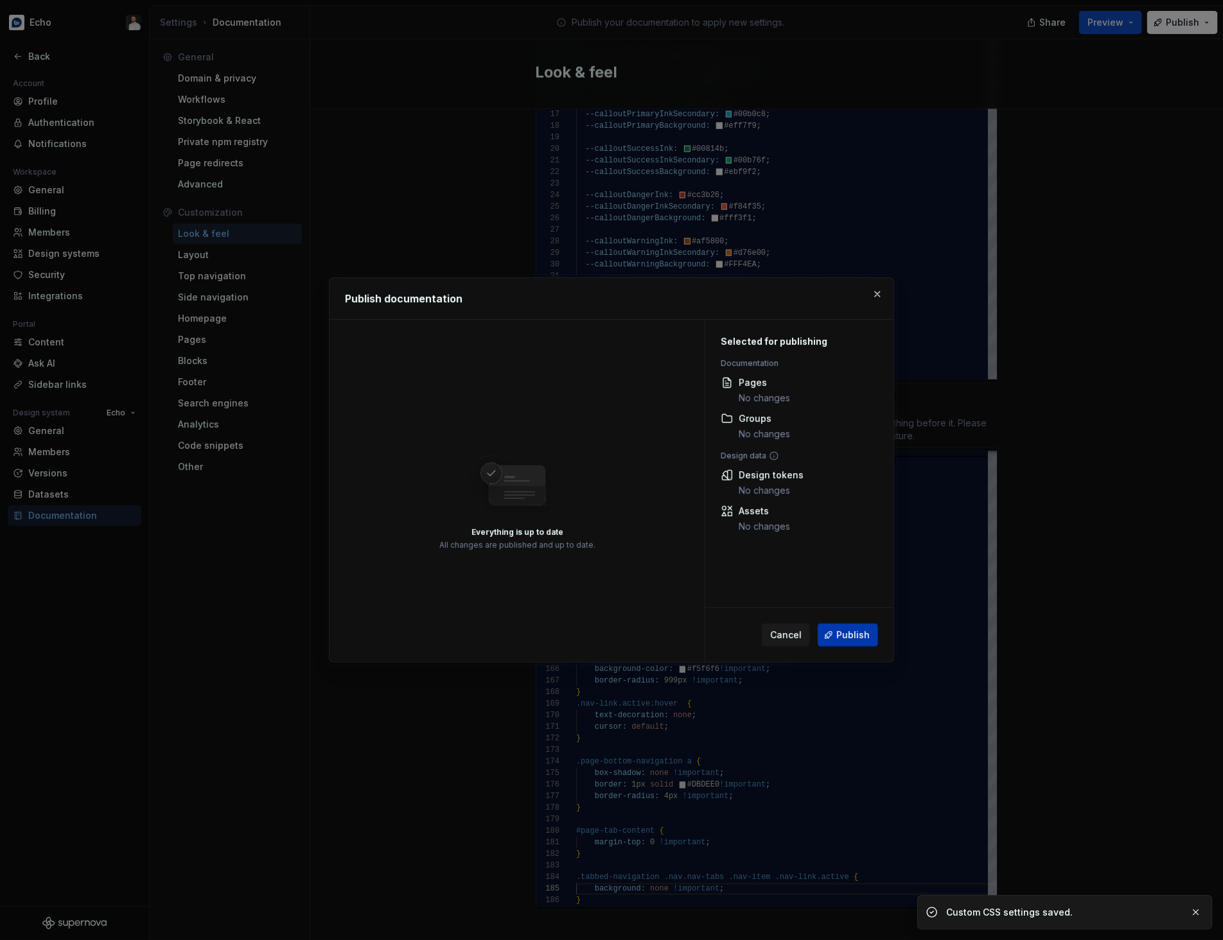
click at [844, 638] on span "Publish" at bounding box center [852, 635] width 33 height 13
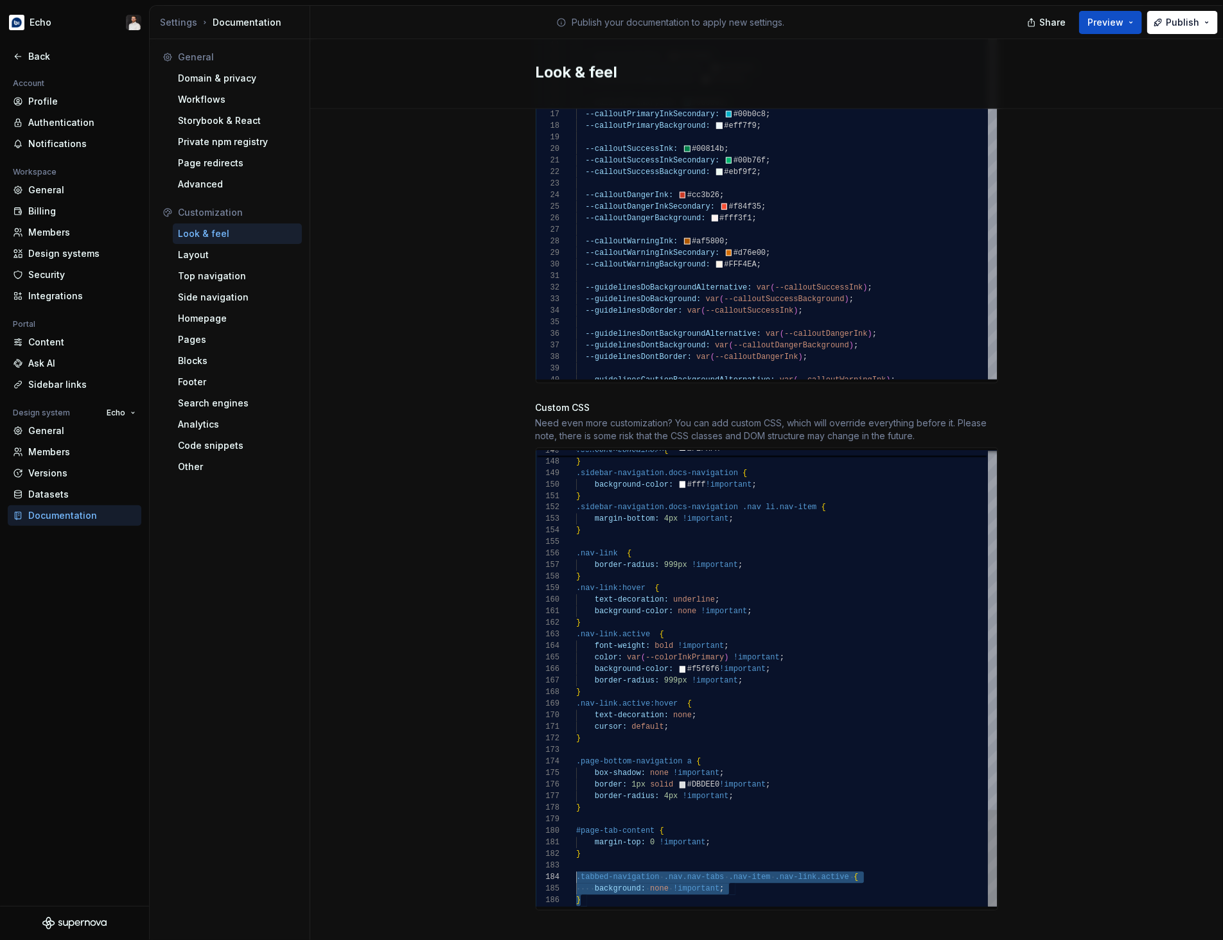
scroll to position [35, 0]
drag, startPoint x: 595, startPoint y: 886, endPoint x: 572, endPoint y: 865, distance: 30.9
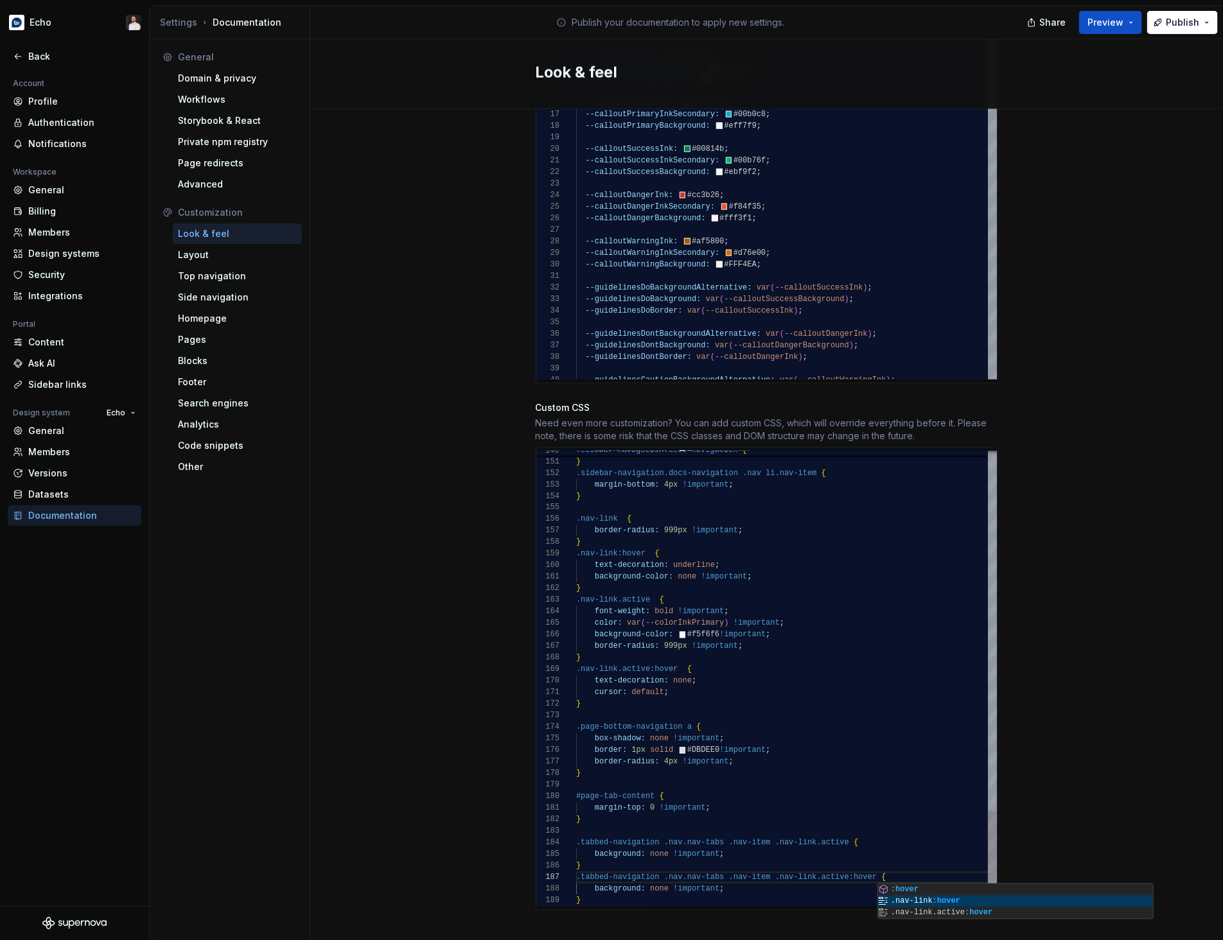
scroll to position [69, 297]
drag, startPoint x: 1098, startPoint y: 391, endPoint x: 1114, endPoint y: 224, distance: 167.8
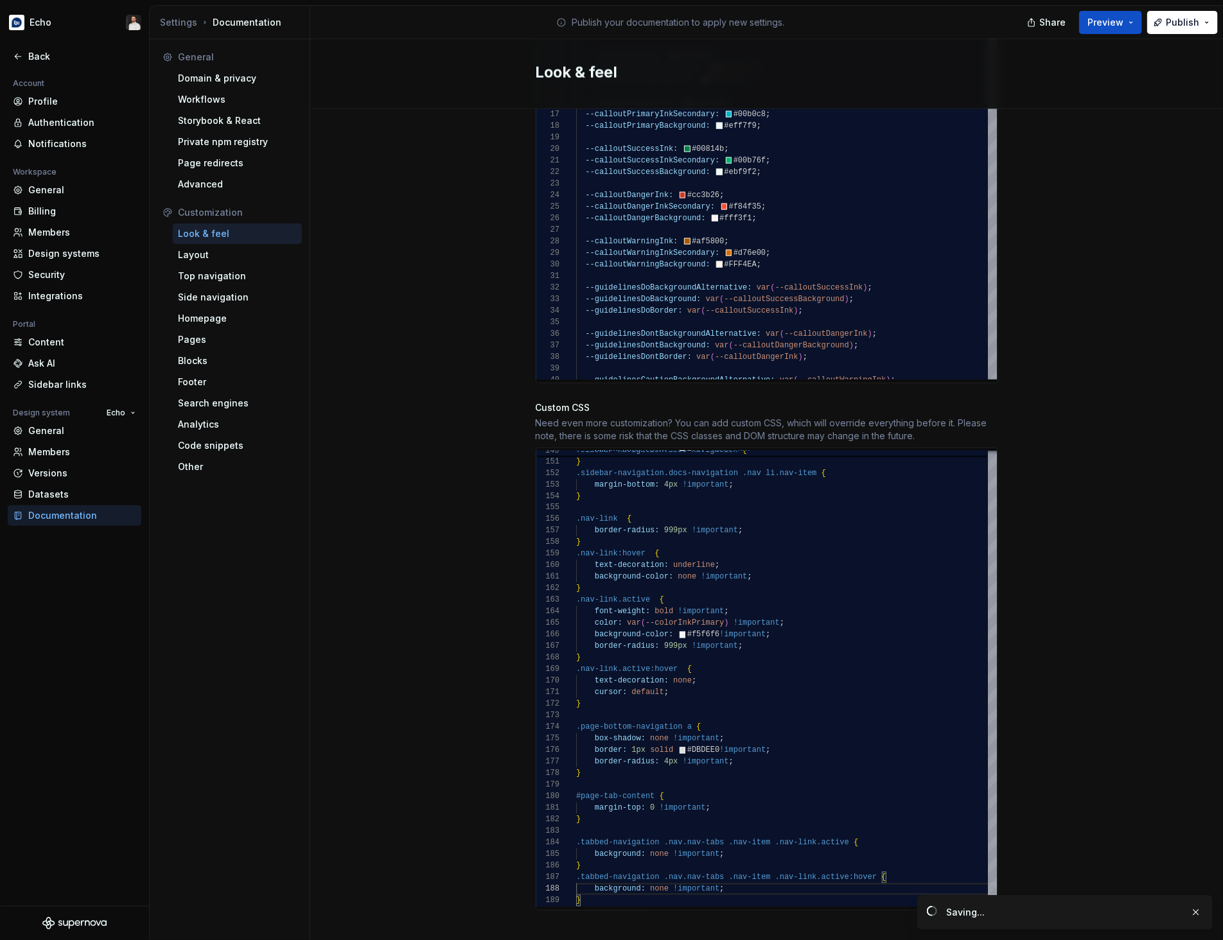
click at [1098, 390] on div "Site logo A company logo that will be displayed on all pages on your documentat…" at bounding box center [766, 75] width 913 height 1767
click at [1174, 25] on span "Publish" at bounding box center [1182, 22] width 33 height 13
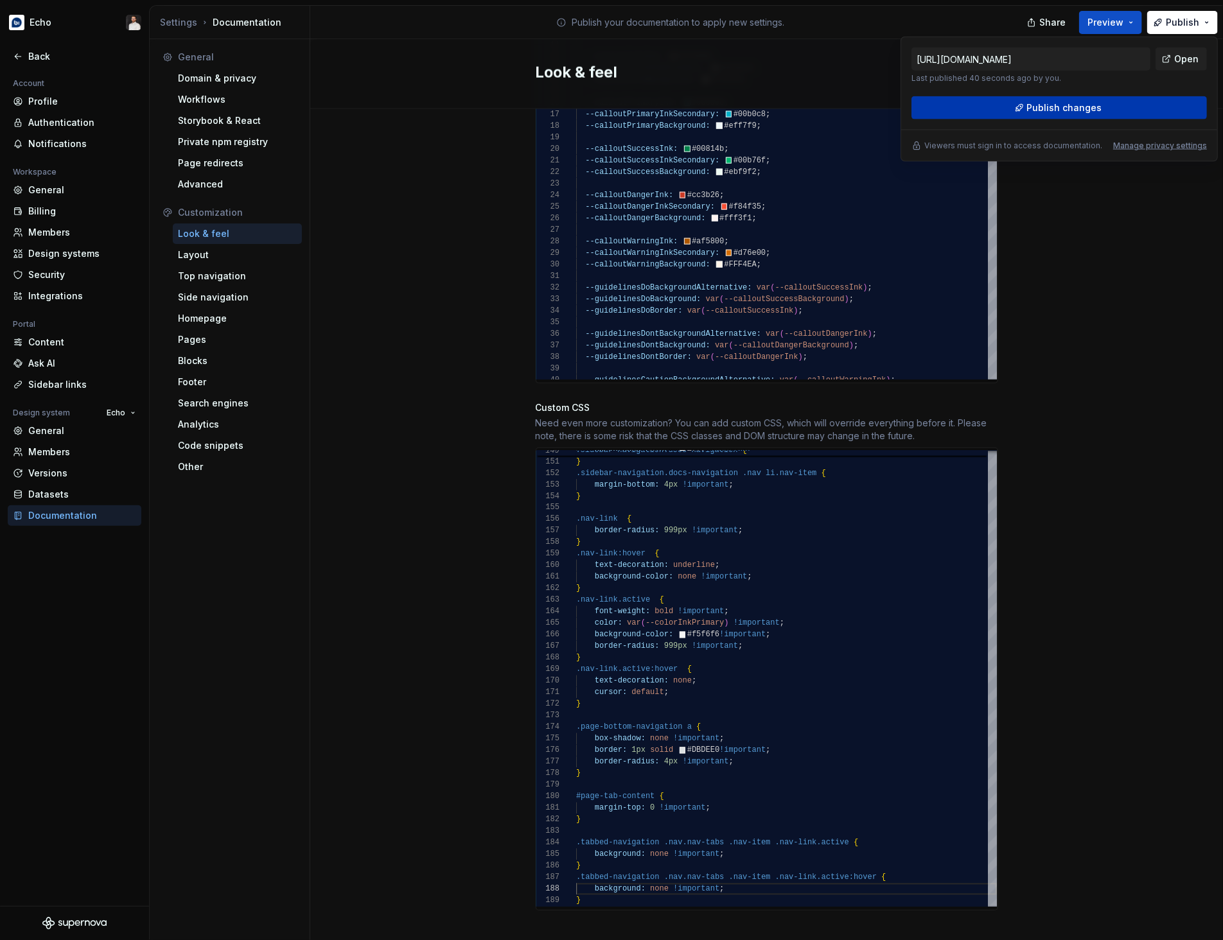
click at [1104, 104] on button "Publish changes" at bounding box center [1058, 107] width 295 height 23
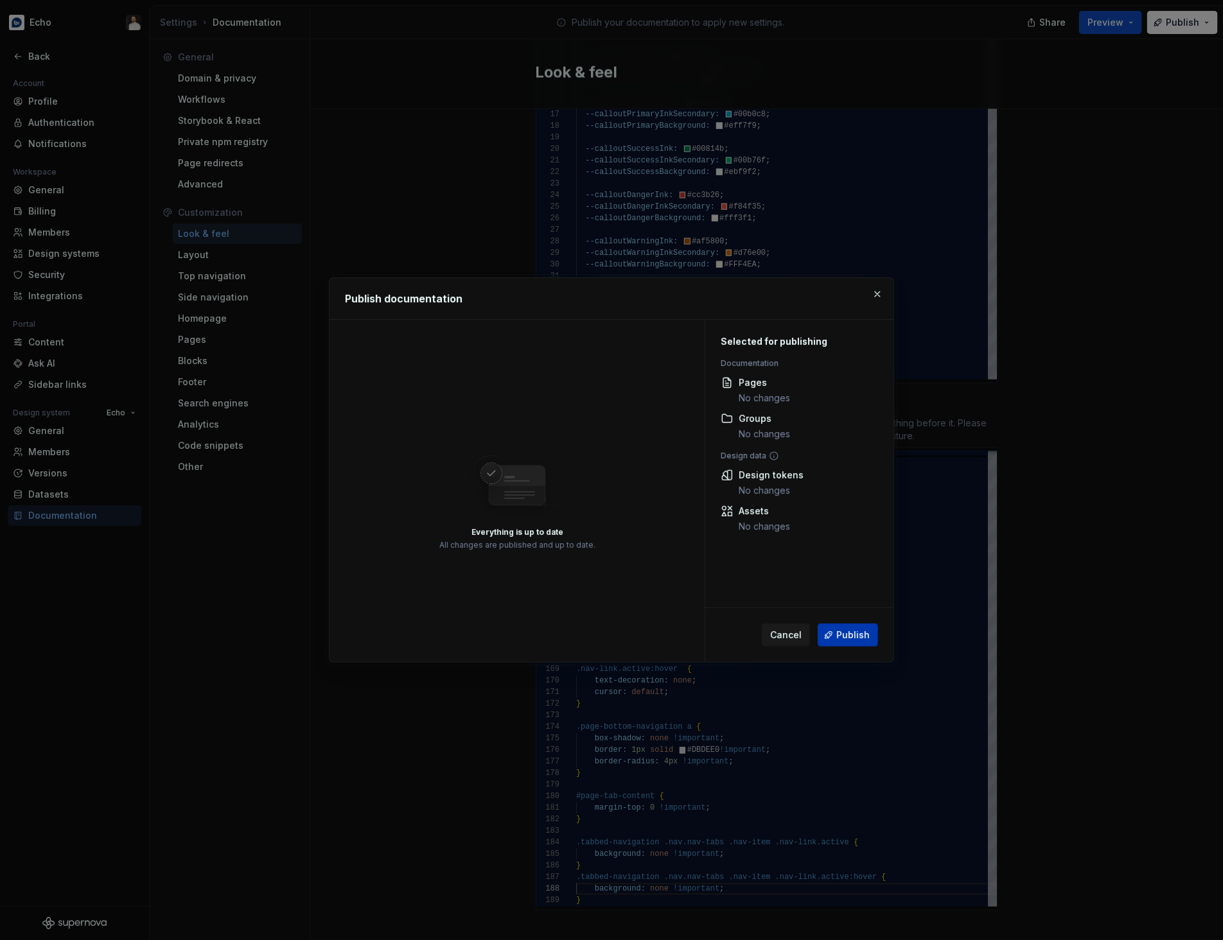
click at [855, 633] on span "Publish" at bounding box center [852, 635] width 33 height 13
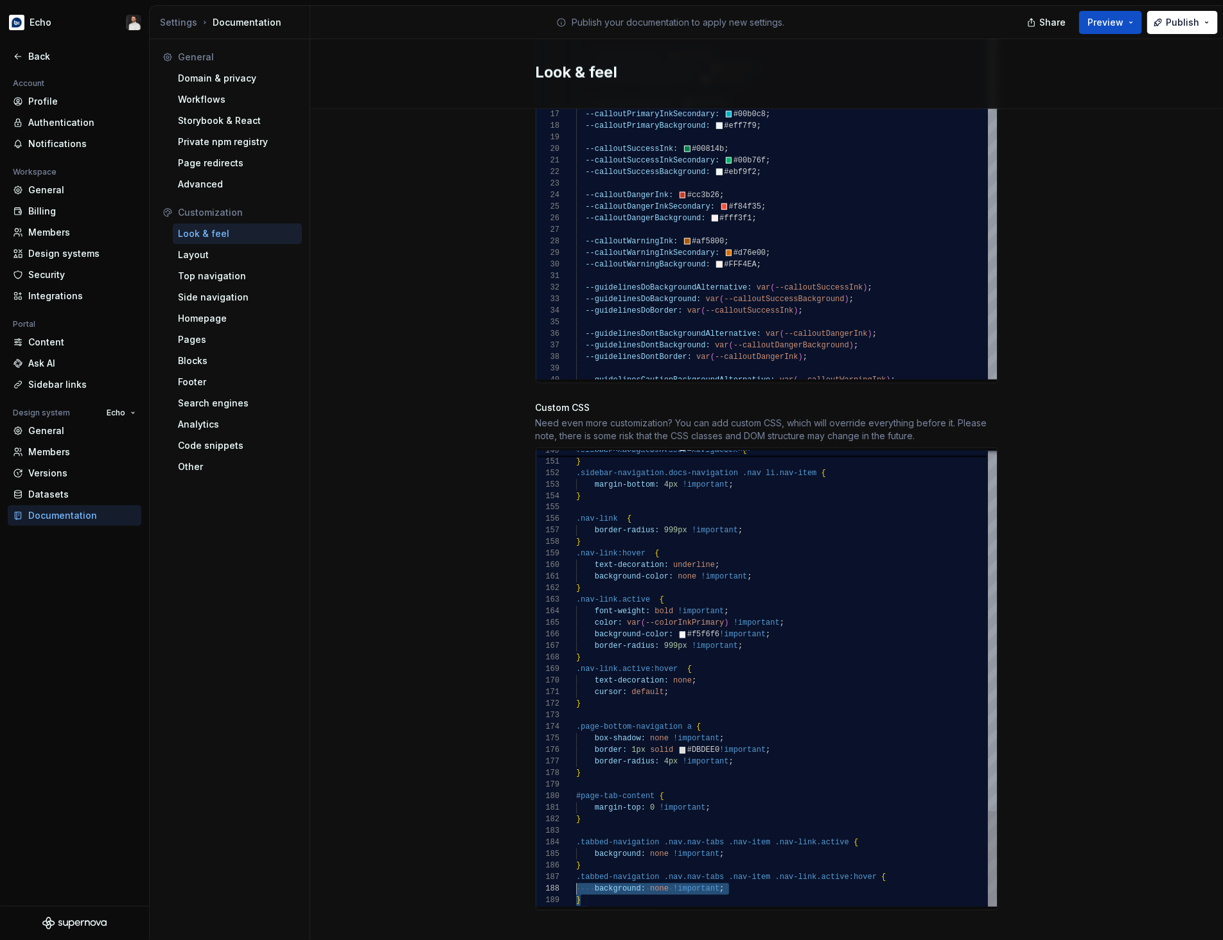
scroll to position [69, 0]
drag, startPoint x: 597, startPoint y: 886, endPoint x: 574, endPoint y: 868, distance: 28.9
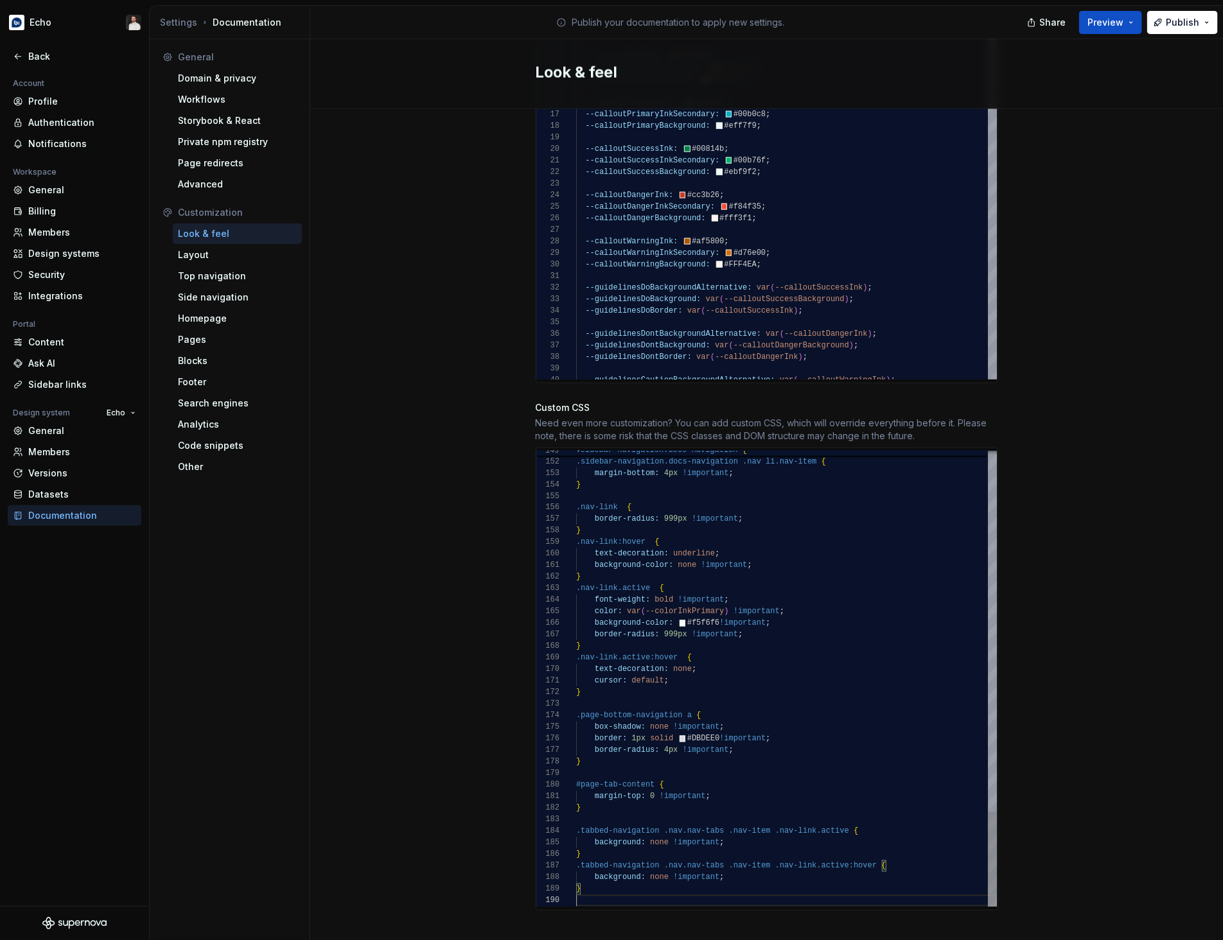
scroll to position [11, 4]
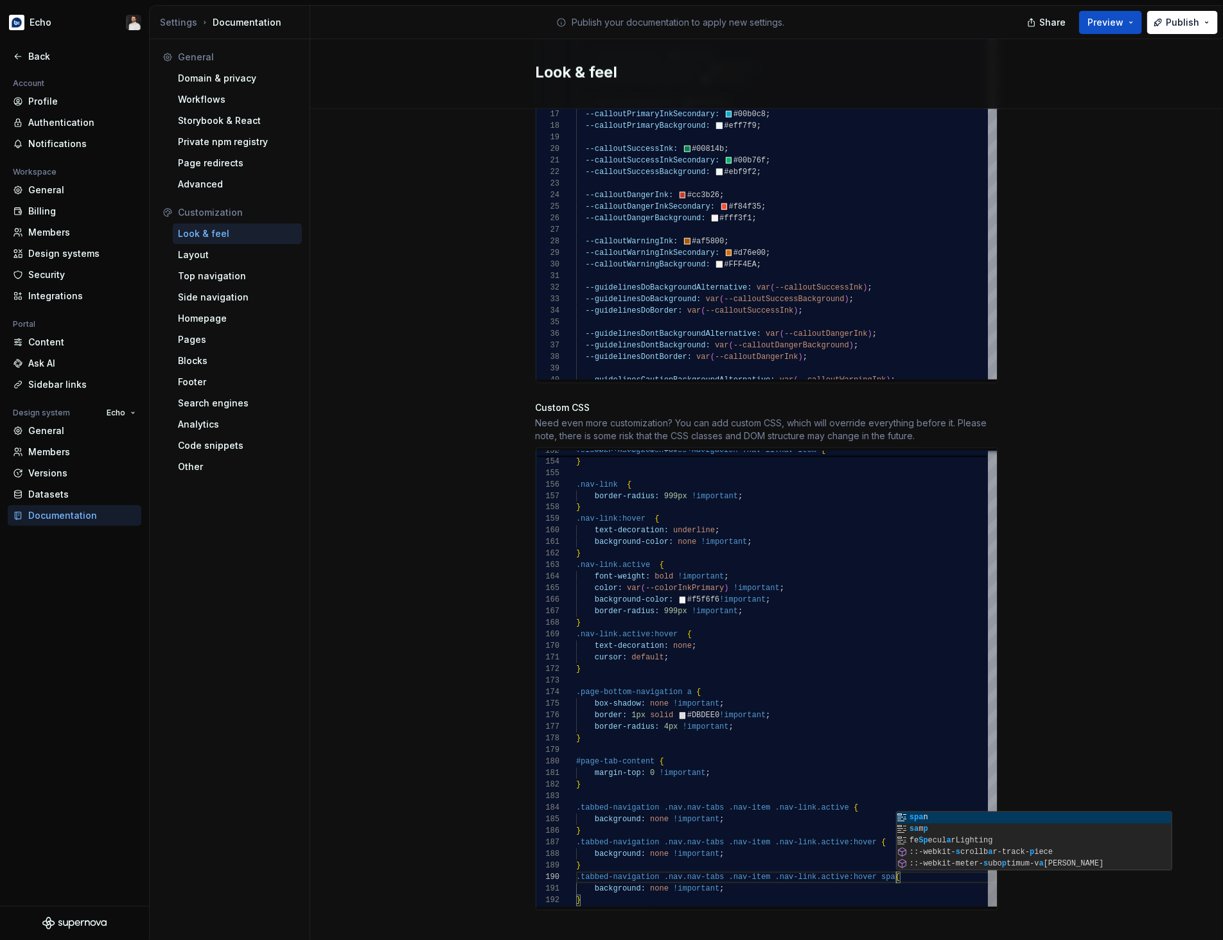
scroll to position [104, 324]
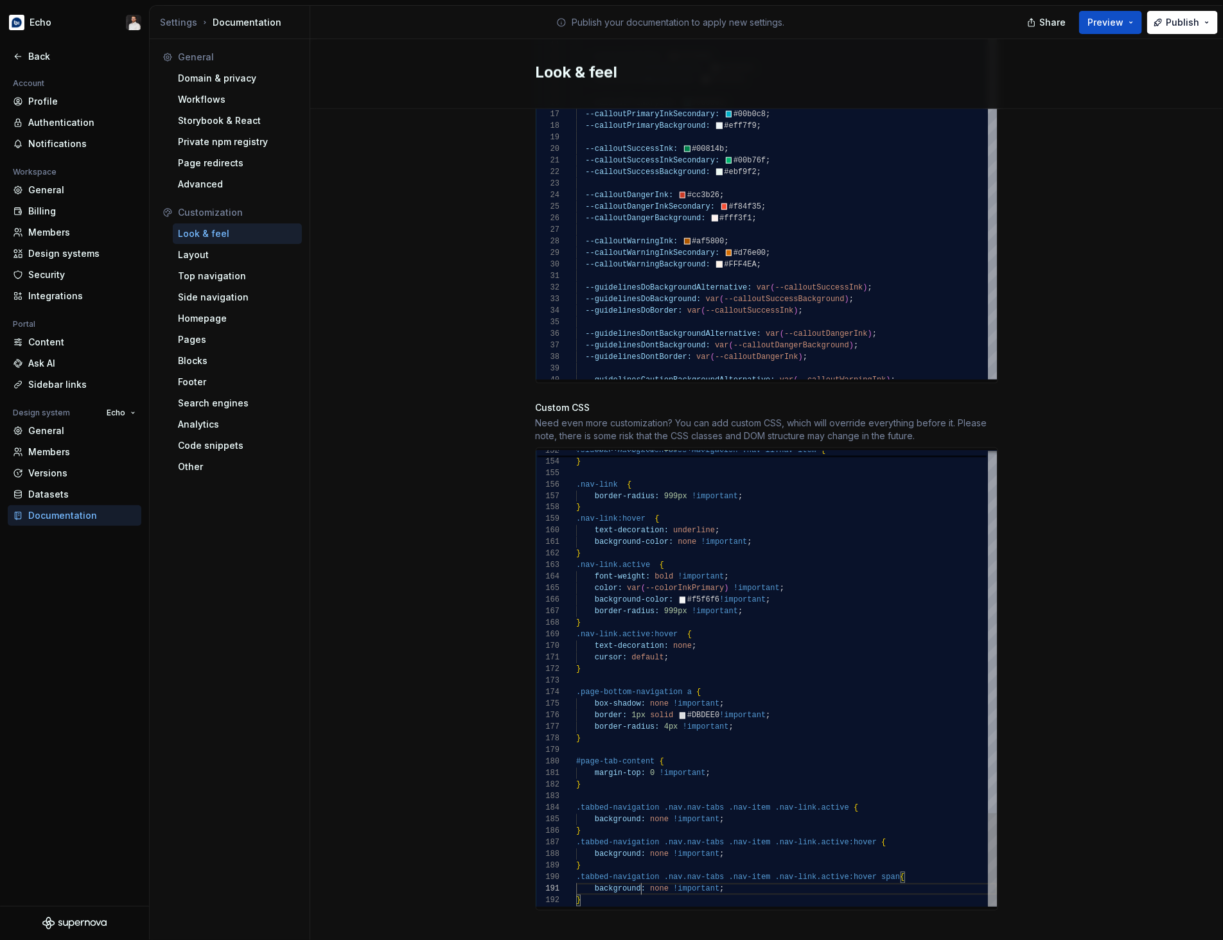
click at [1042, 748] on div "Site logo A company logo that will be displayed on all pages on your documentat…" at bounding box center [766, 75] width 913 height 1767
drag, startPoint x: 1061, startPoint y: 651, endPoint x: 1222, endPoint y: 265, distance: 418.3
click at [1061, 651] on div "Site logo A company logo that will be displayed on all pages on your documentat…" at bounding box center [766, 75] width 913 height 1767
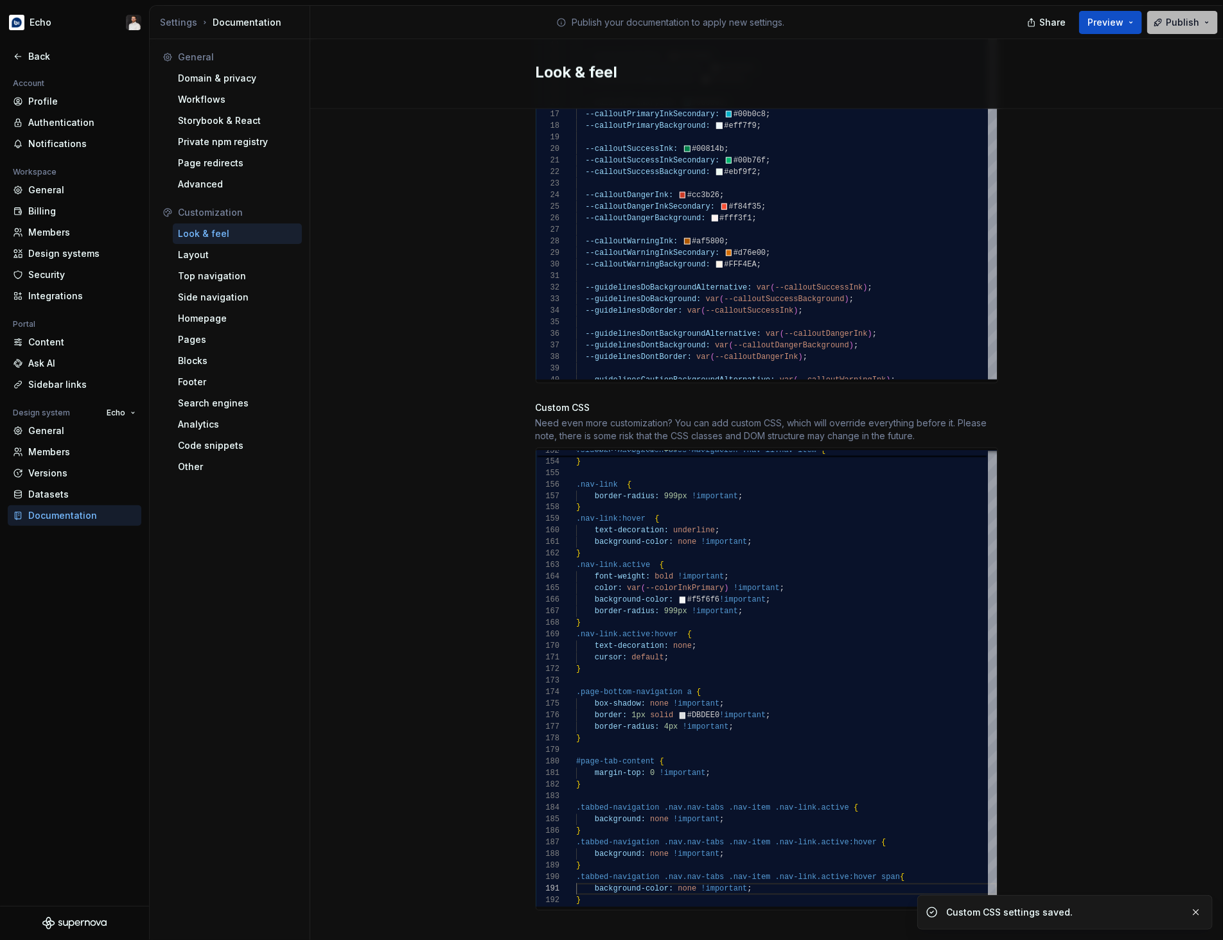
click at [1177, 24] on span "Publish" at bounding box center [1182, 22] width 33 height 13
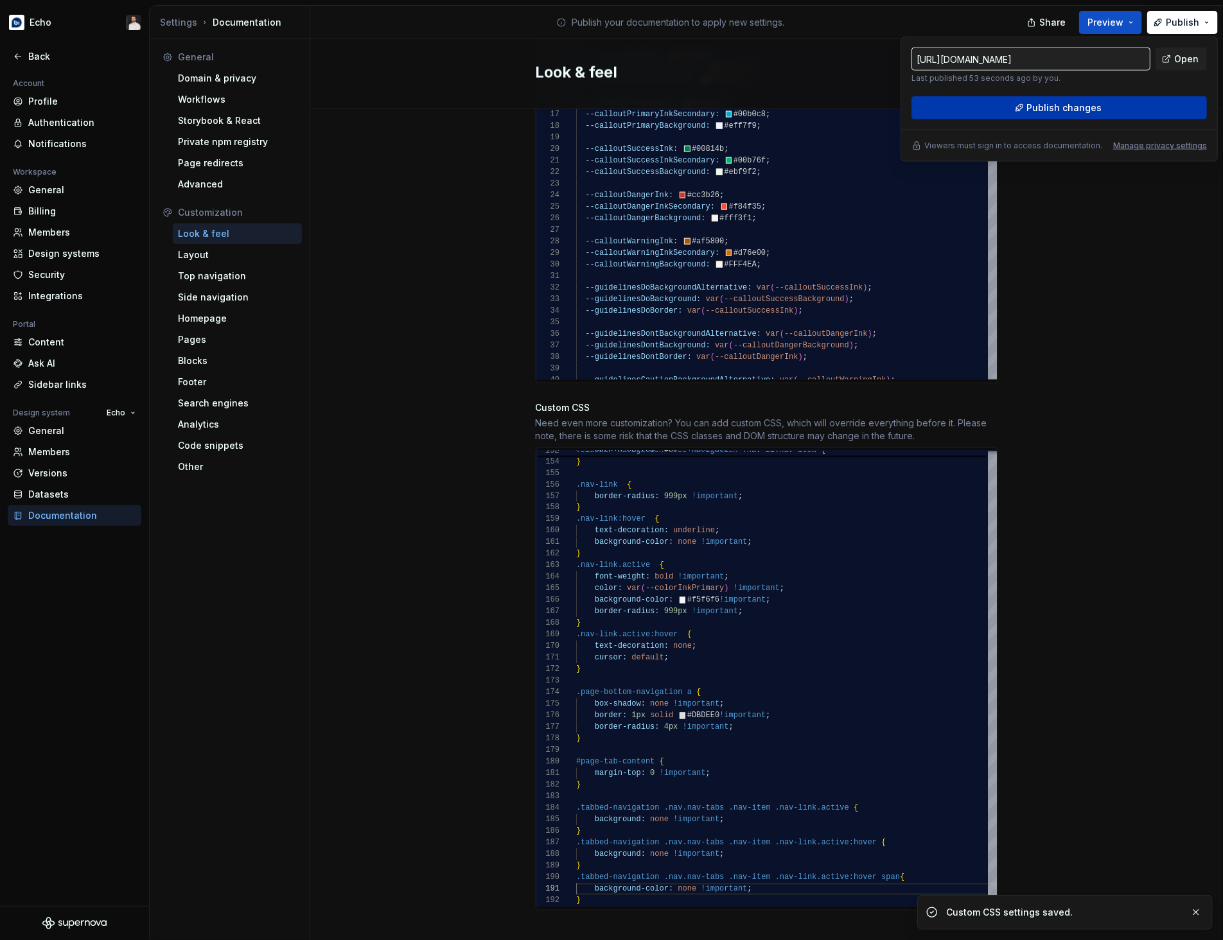
click at [1092, 110] on span "Publish changes" at bounding box center [1064, 107] width 75 height 13
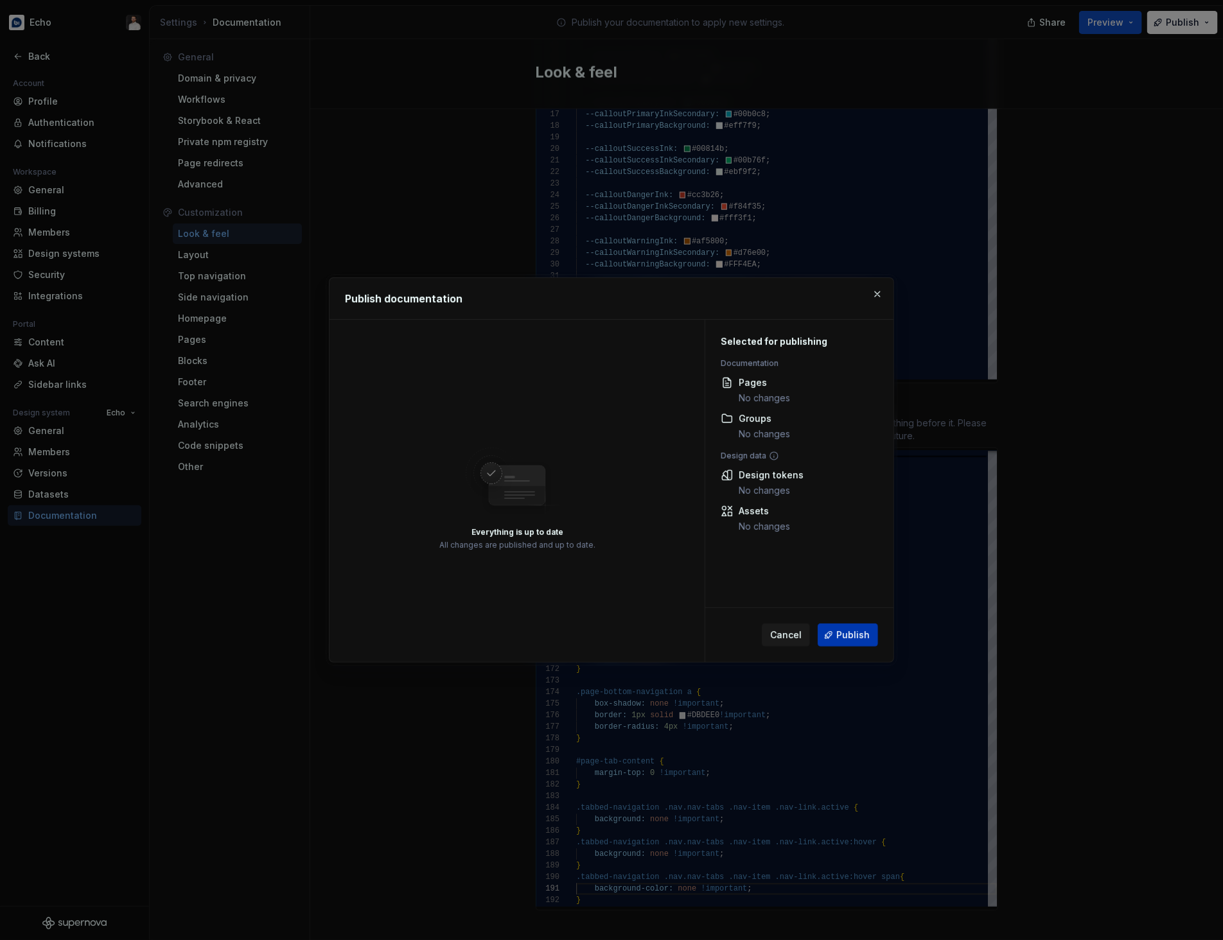
click at [865, 631] on span "Publish" at bounding box center [852, 635] width 33 height 13
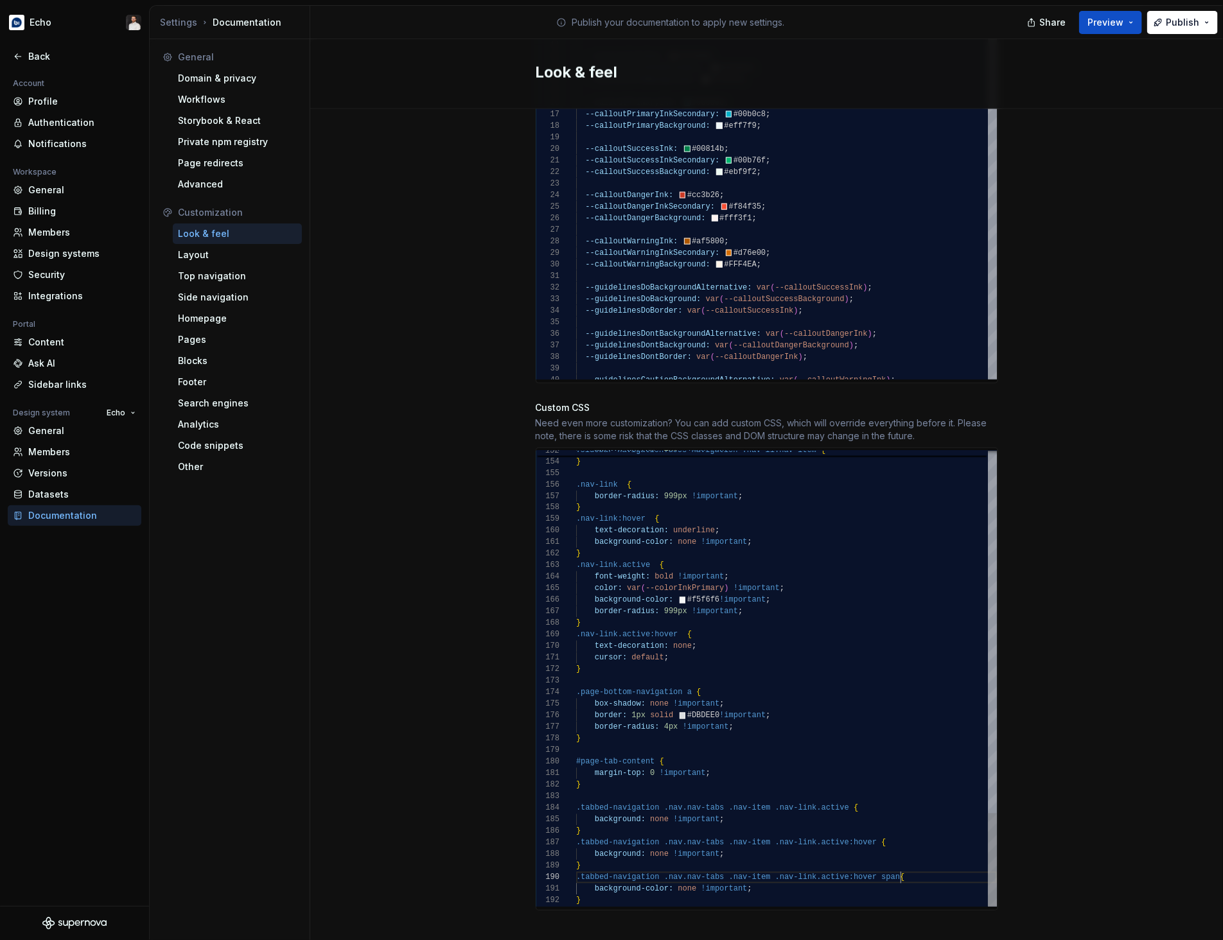
scroll to position [104, 324]
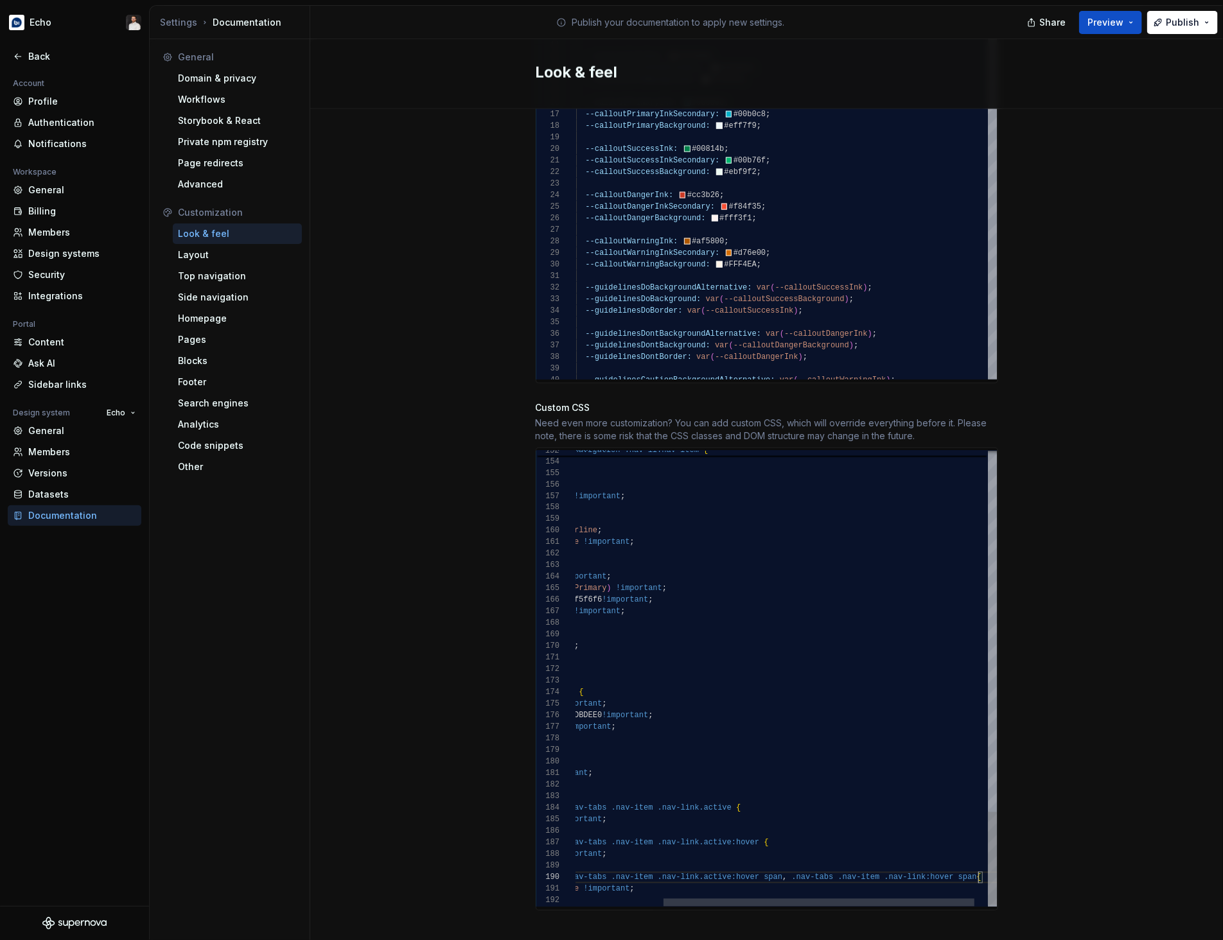
scroll to position [104, 519]
click at [1053, 828] on div "Site logo A company logo that will be displayed on all pages on your documentat…" at bounding box center [766, 75] width 913 height 1767
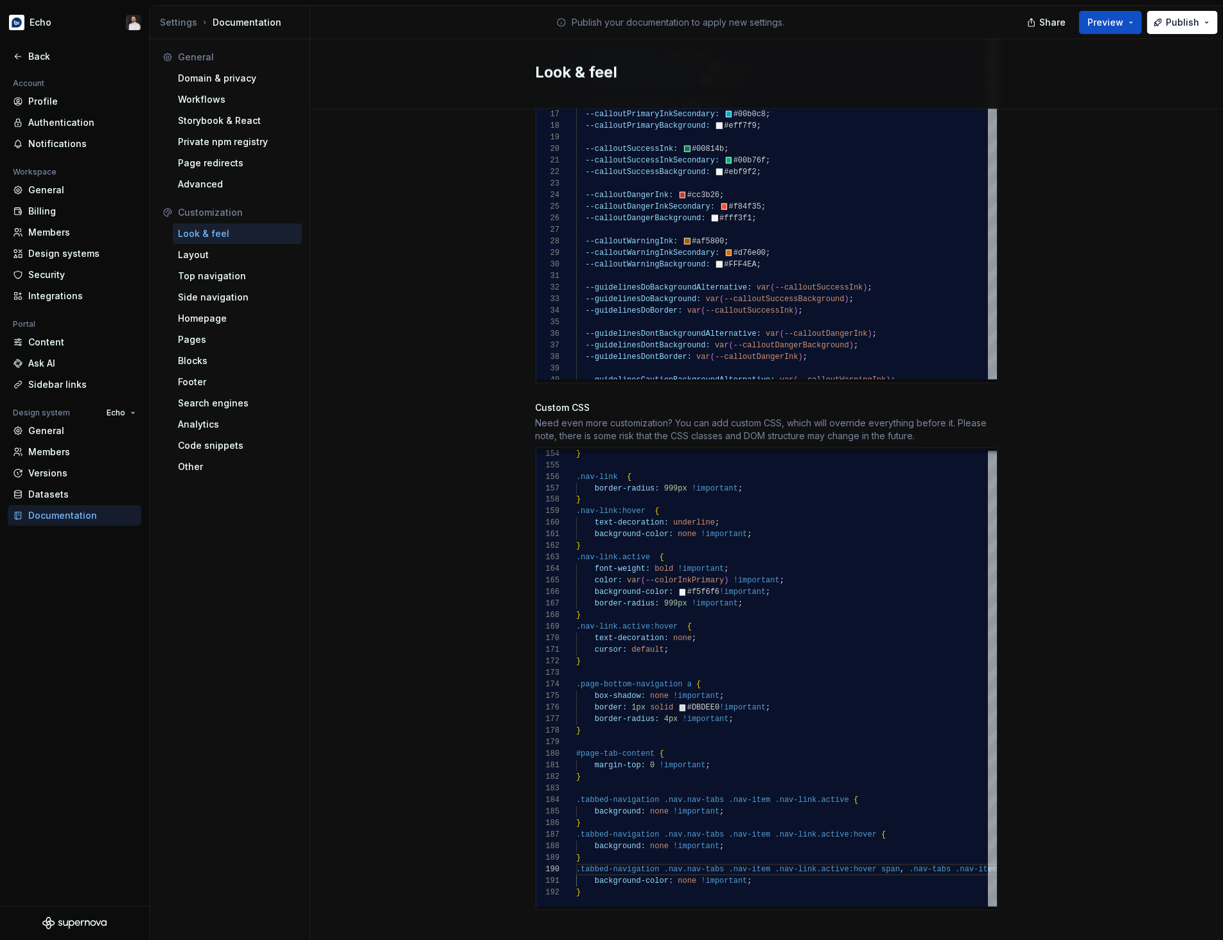
click at [1144, 207] on div "Site logo A company logo that will be displayed on all pages on your documentat…" at bounding box center [766, 75] width 913 height 1767
click at [1170, 25] on span "Publish" at bounding box center [1182, 22] width 33 height 13
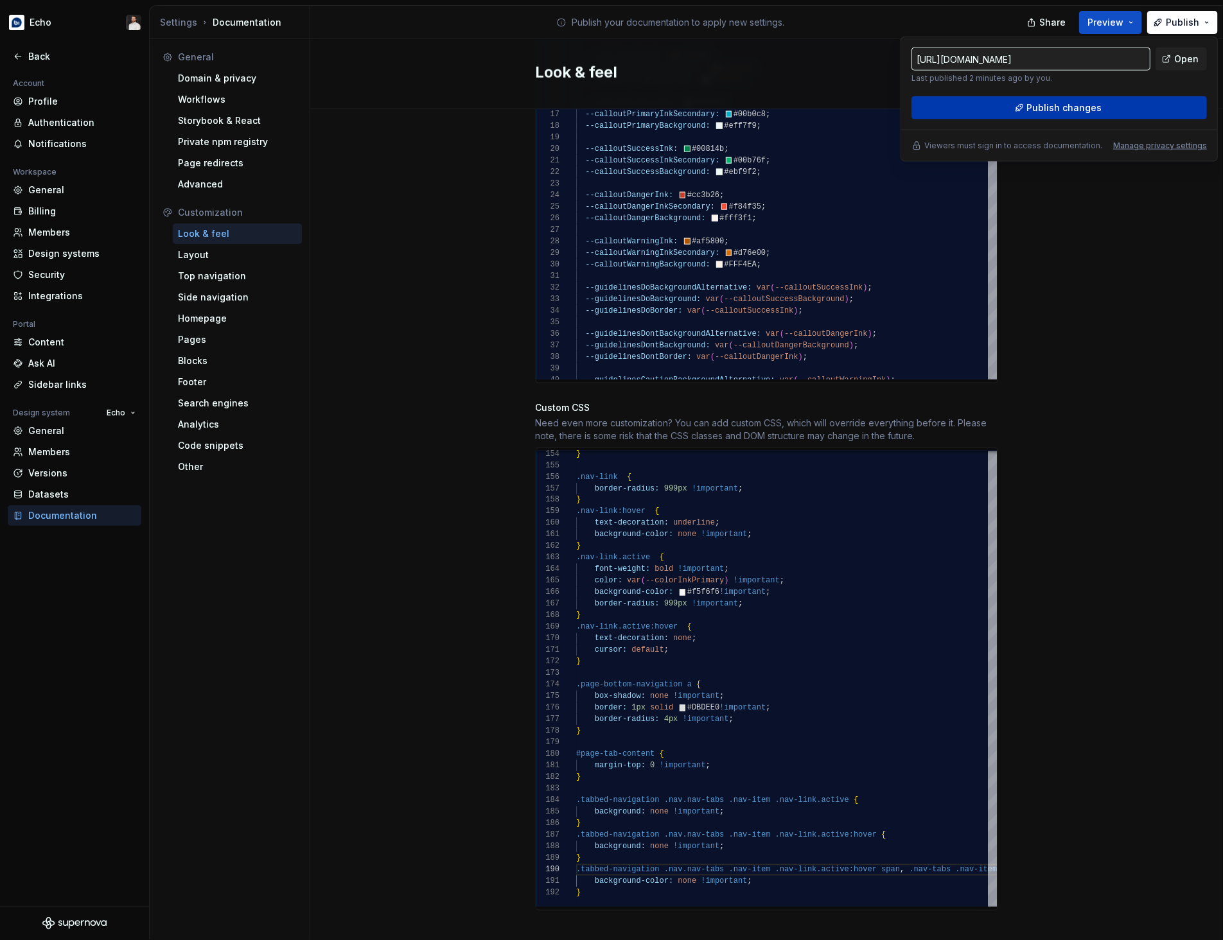
click at [1047, 109] on span "Publish changes" at bounding box center [1064, 107] width 75 height 13
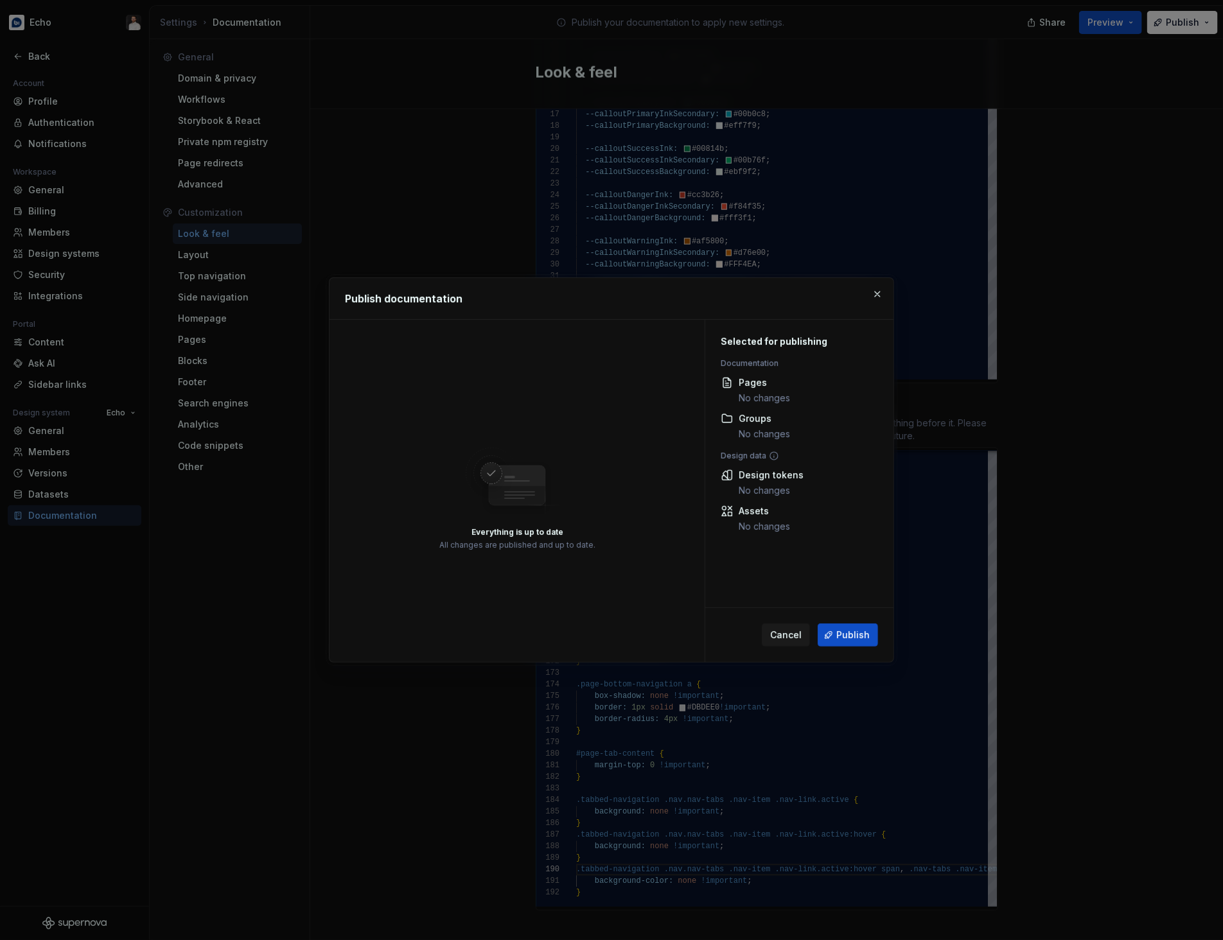
click at [861, 638] on span "Publish" at bounding box center [852, 635] width 33 height 13
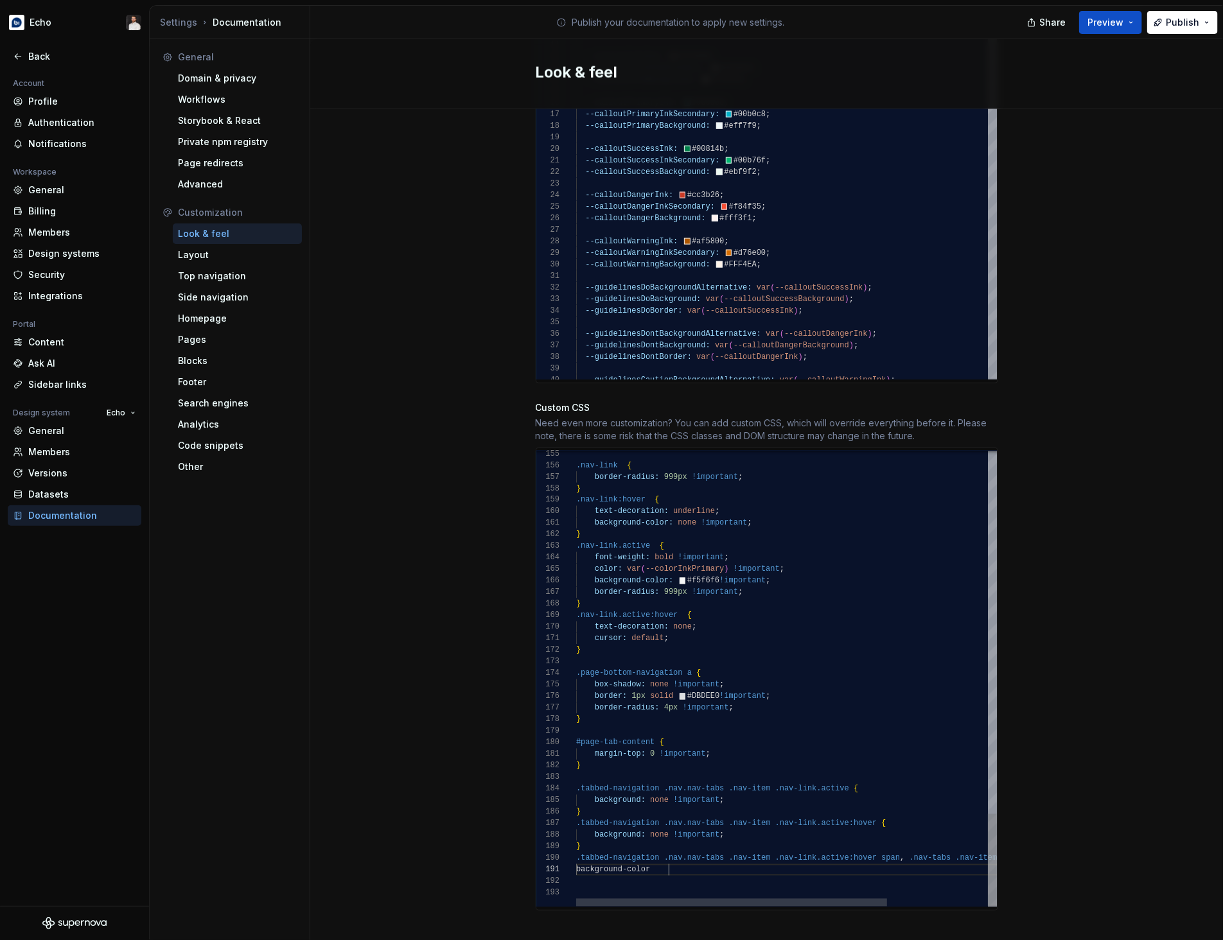
type textarea "**********"
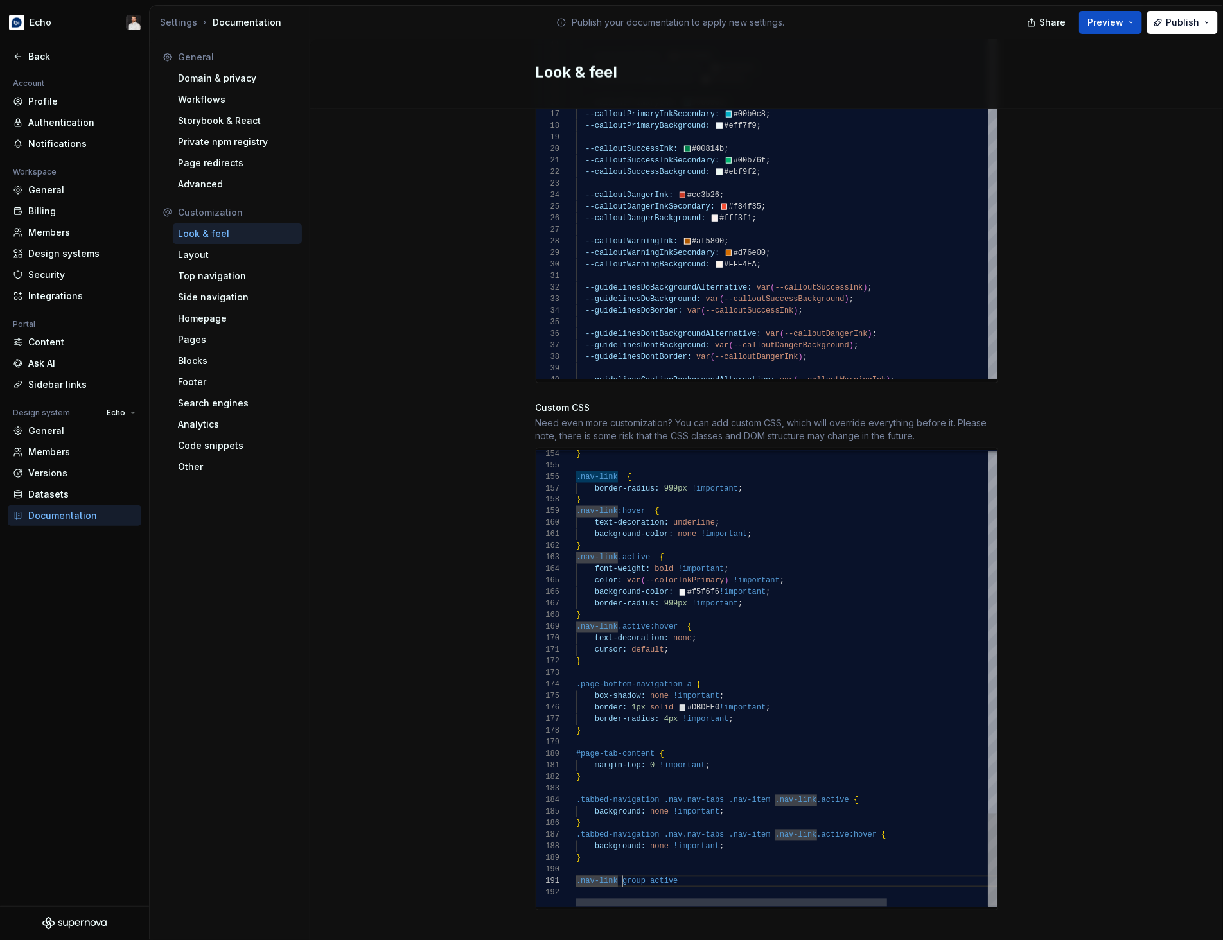
scroll to position [0, 55]
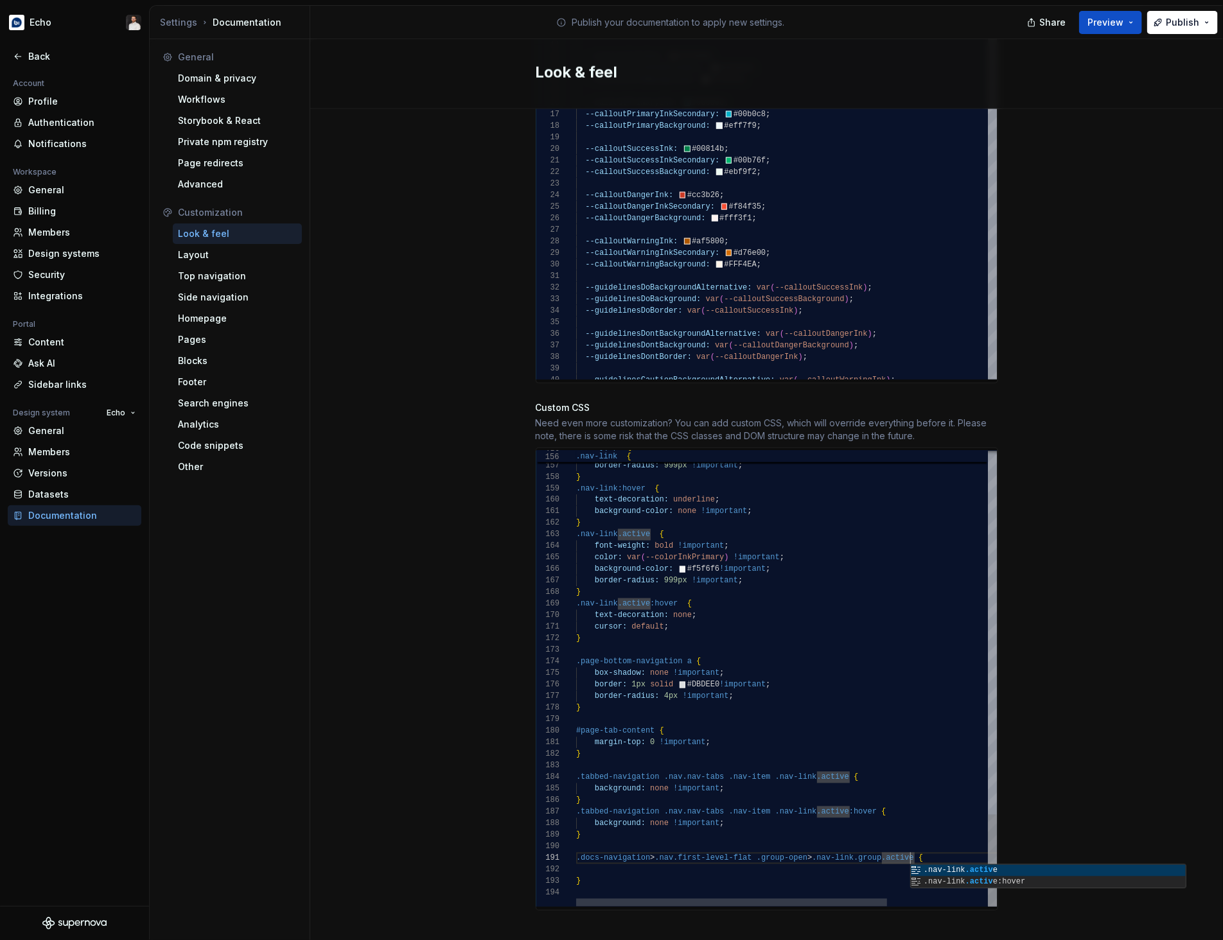
scroll to position [11, 0]
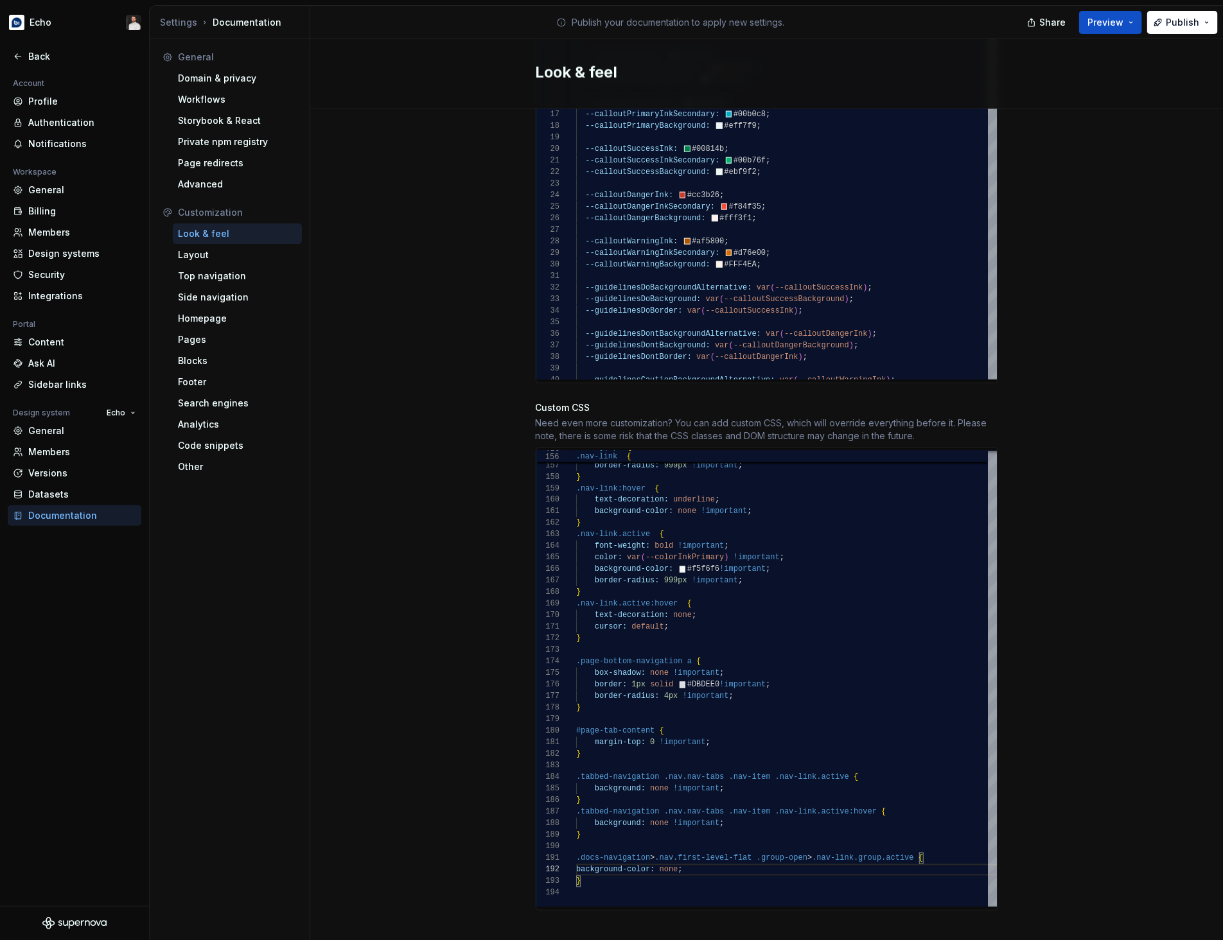
click at [1132, 579] on div "Site logo A company logo that will be displayed on all pages on your documentat…" at bounding box center [766, 75] width 913 height 1767
click at [1176, 26] on span "Publish" at bounding box center [1182, 22] width 33 height 13
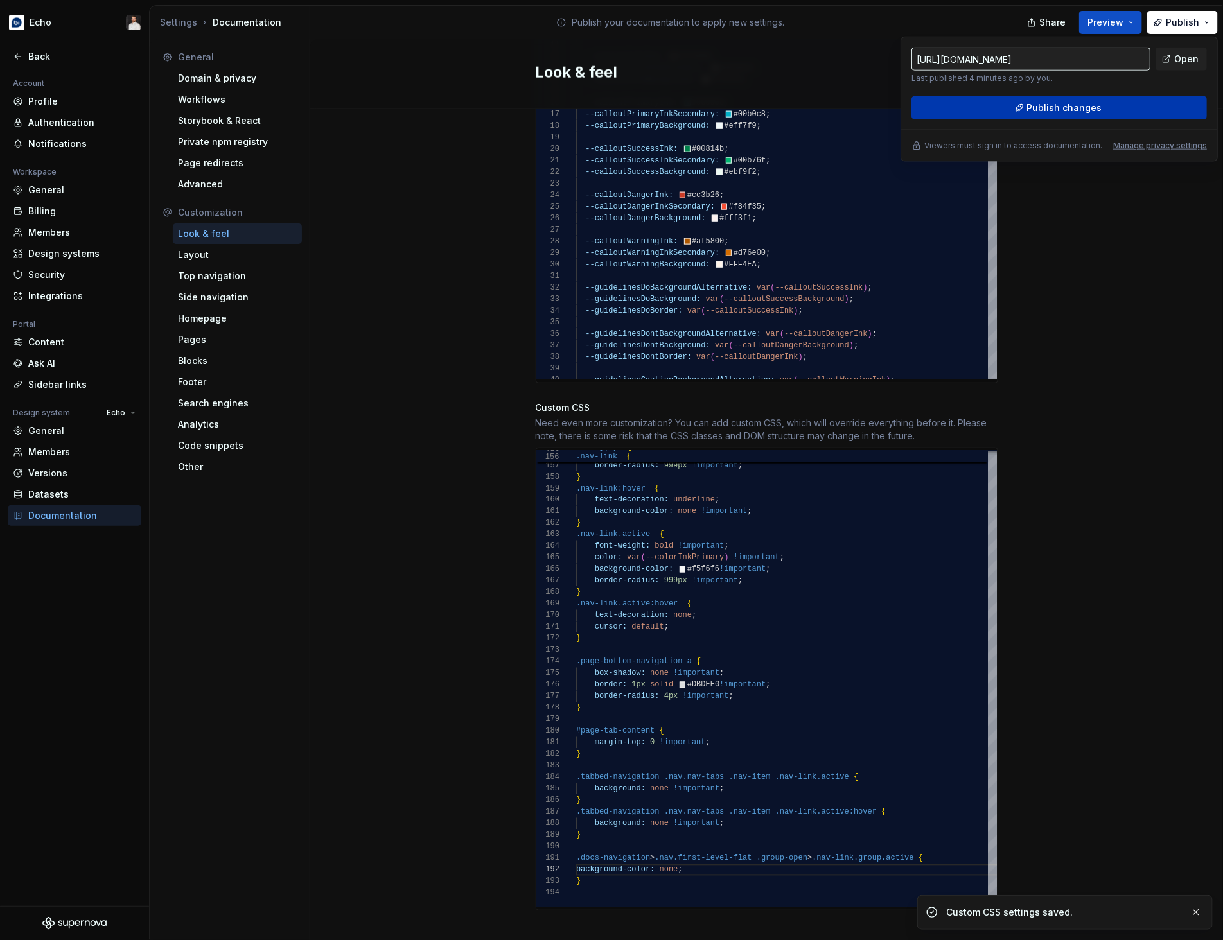
click at [1094, 107] on span "Publish changes" at bounding box center [1064, 107] width 75 height 13
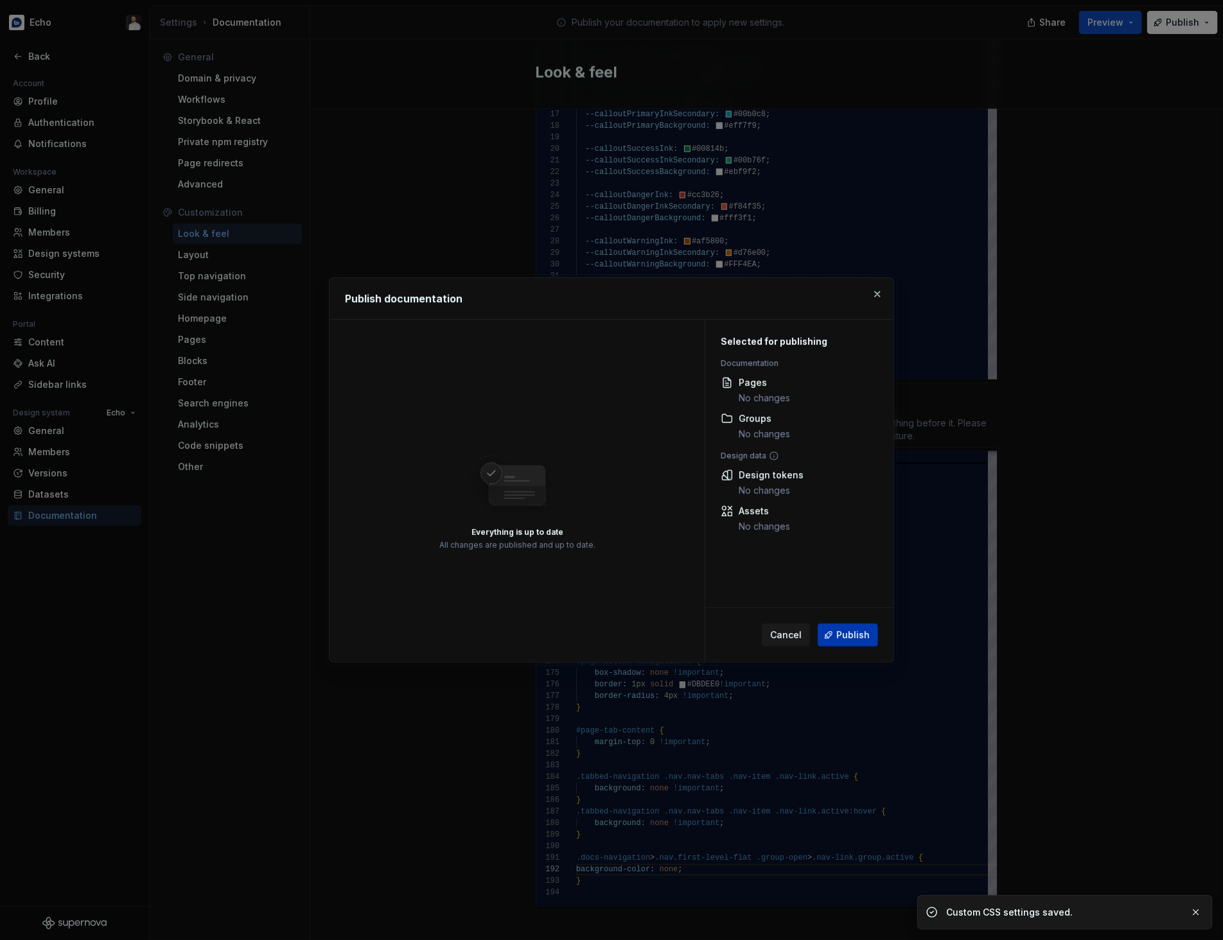
click at [833, 635] on button "Publish" at bounding box center [848, 635] width 60 height 23
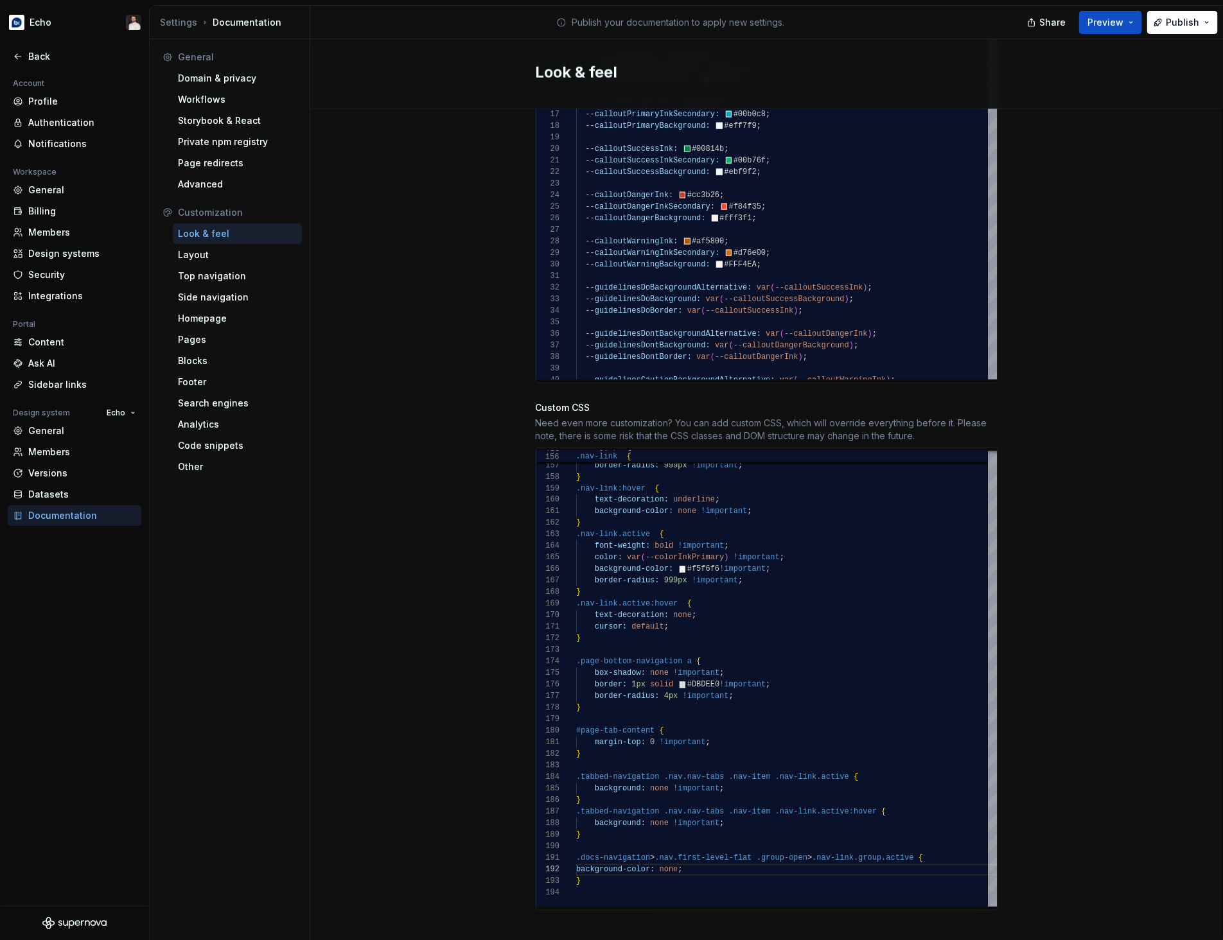
click at [1154, 654] on div "Site logo A company logo that will be displayed on all pages on your documentat…" at bounding box center [766, 75] width 913 height 1767
click at [1189, 27] on span "Publish" at bounding box center [1182, 22] width 33 height 13
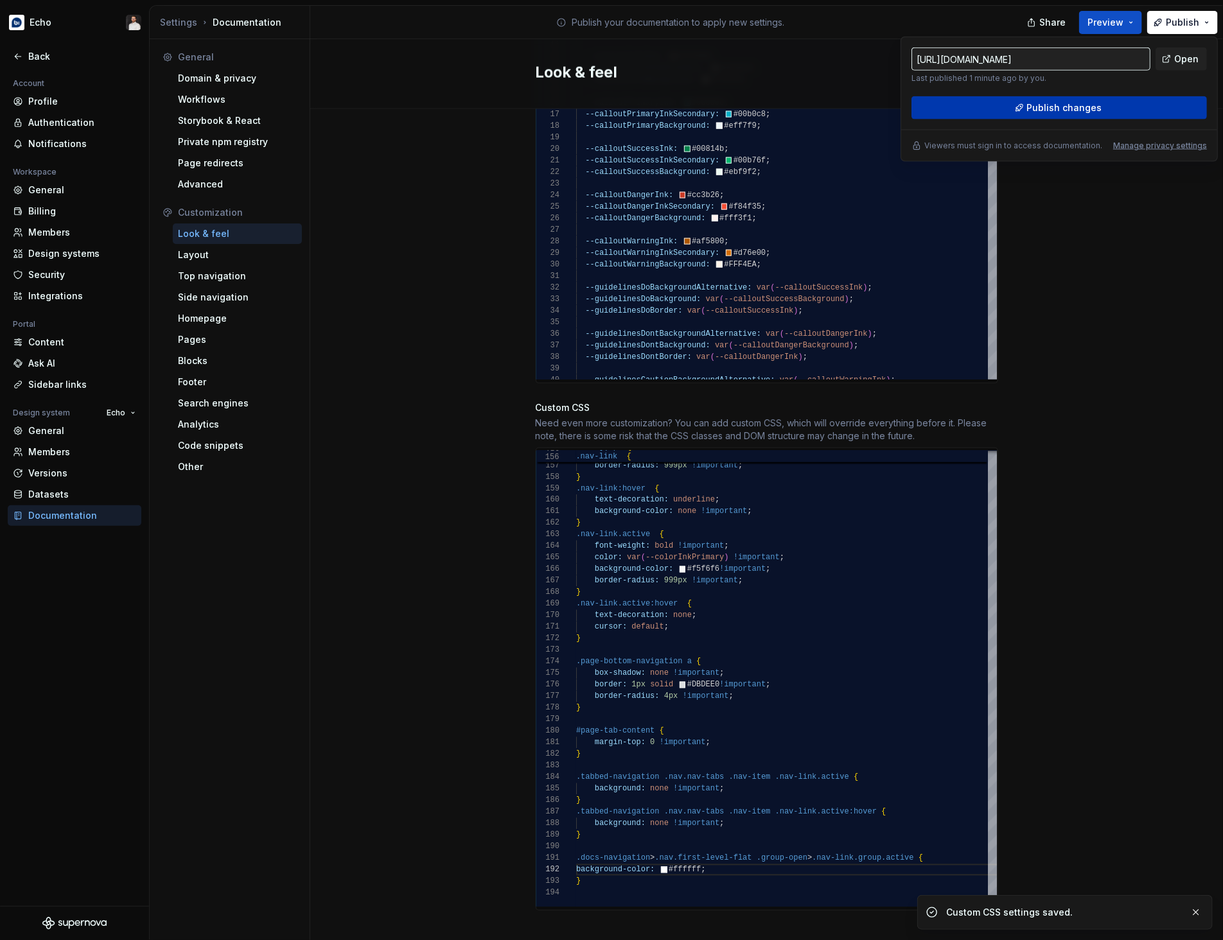
click at [1090, 115] on button "Publish changes" at bounding box center [1058, 107] width 295 height 23
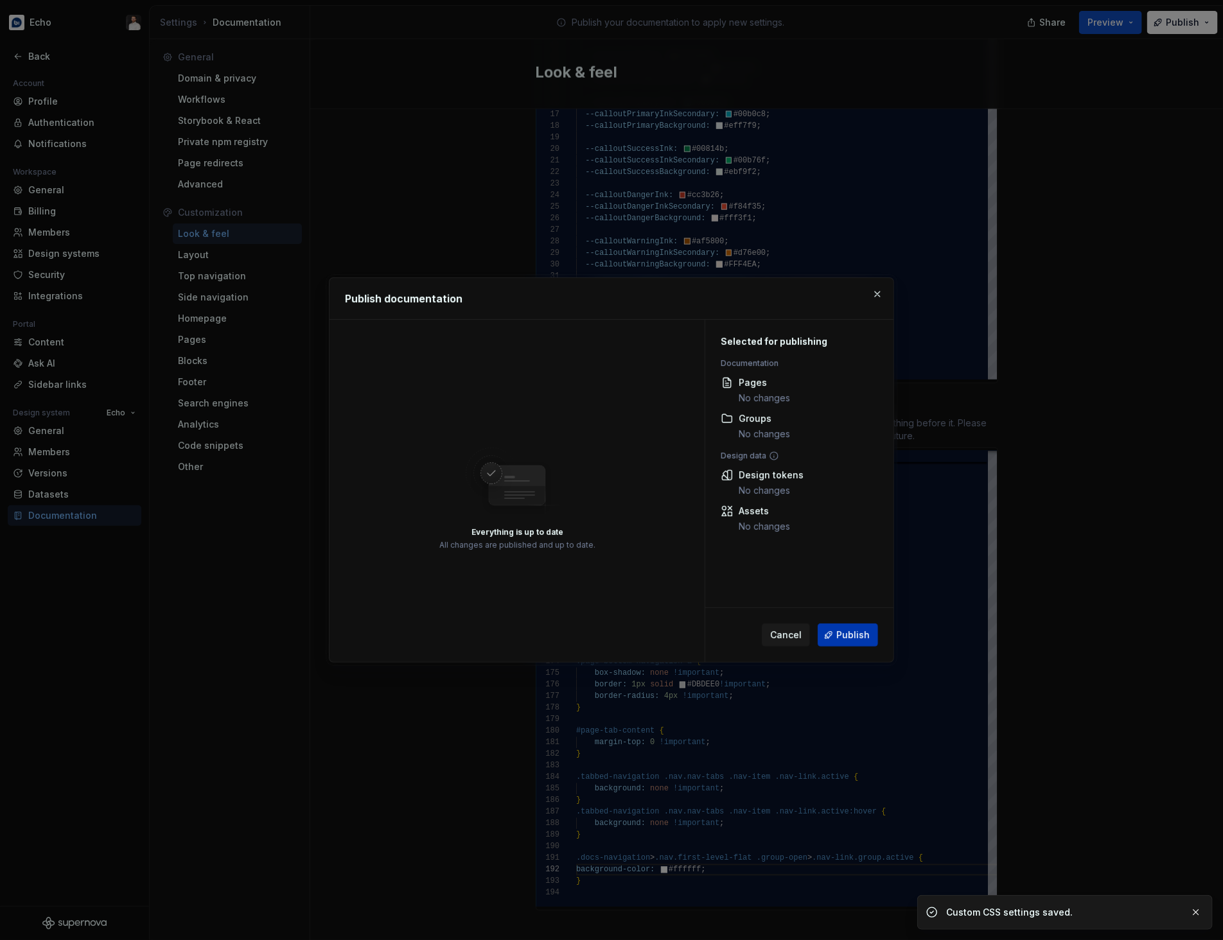
click at [859, 631] on span "Publish" at bounding box center [852, 635] width 33 height 13
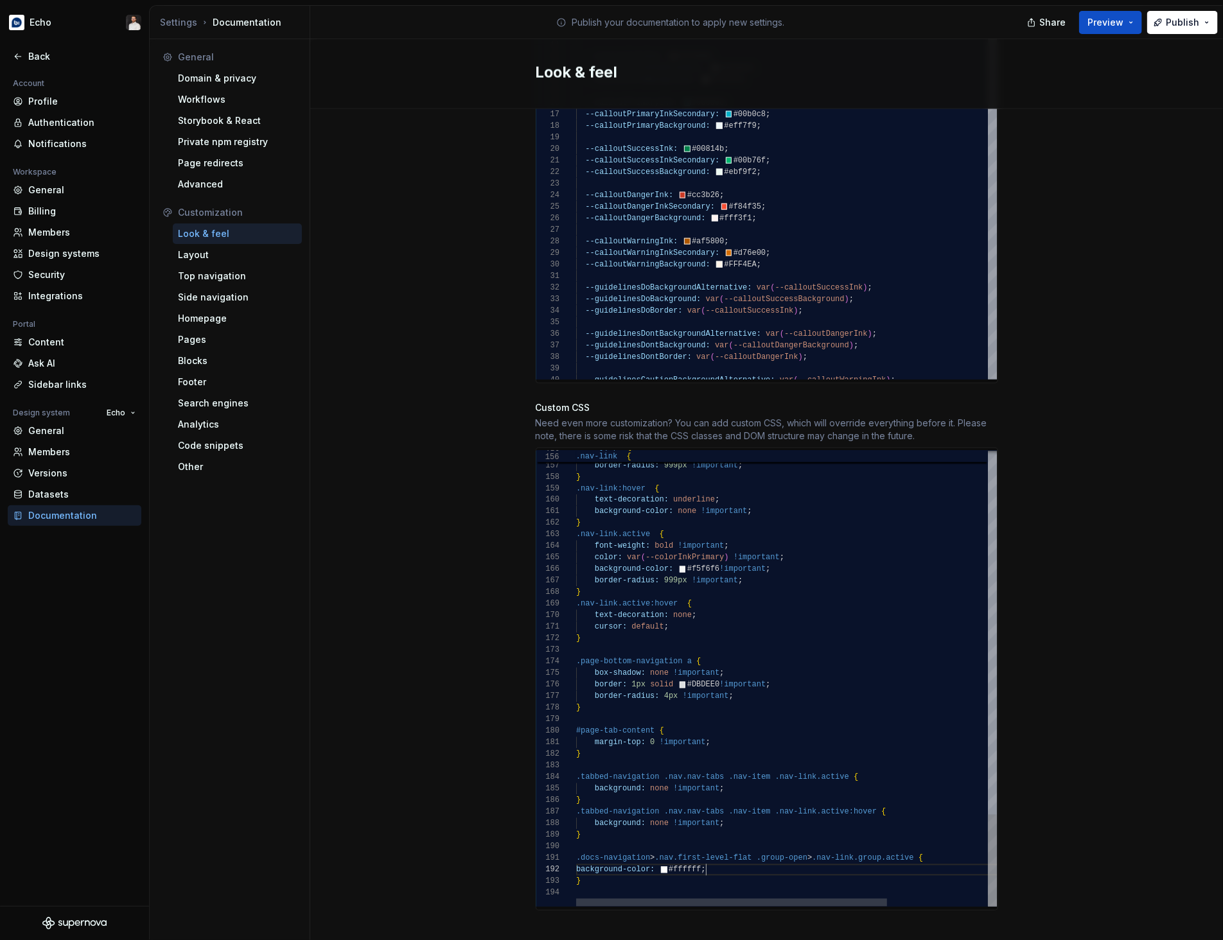
click at [1077, 688] on div "Site logo A company logo that will be displayed on all pages on your documentat…" at bounding box center [766, 75] width 913 height 1767
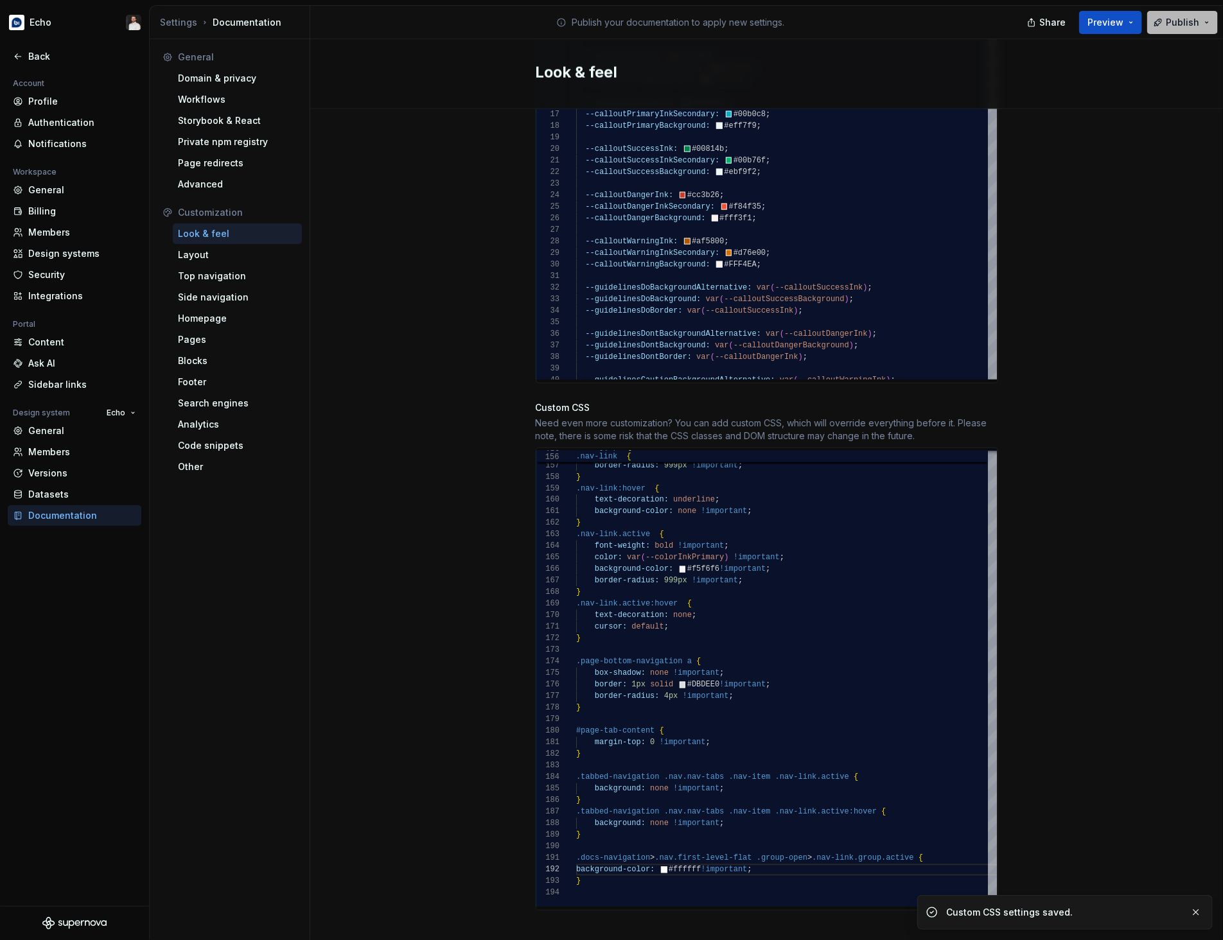
click at [1166, 19] on button "Publish" at bounding box center [1182, 22] width 71 height 23
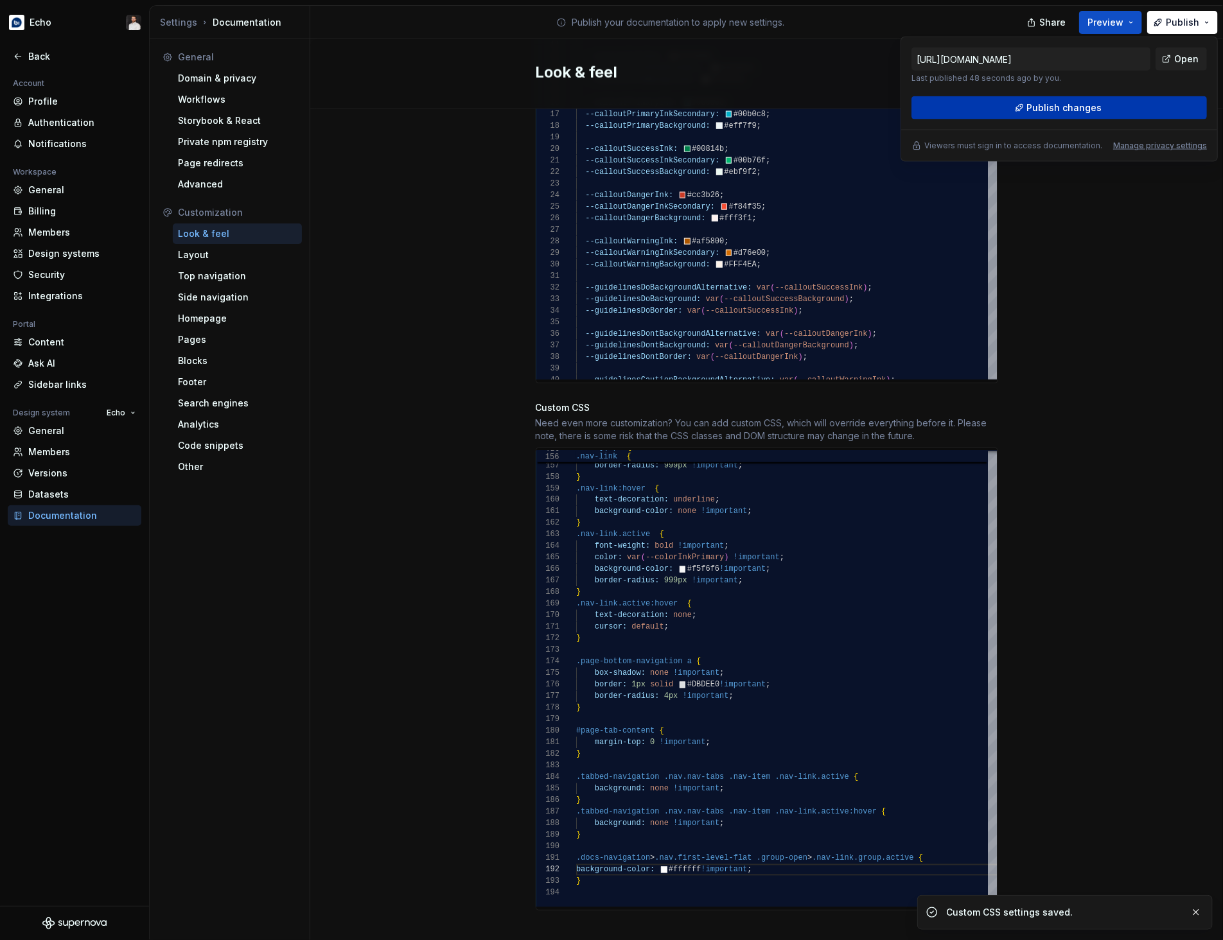
click at [1104, 105] on button "Publish changes" at bounding box center [1058, 107] width 295 height 23
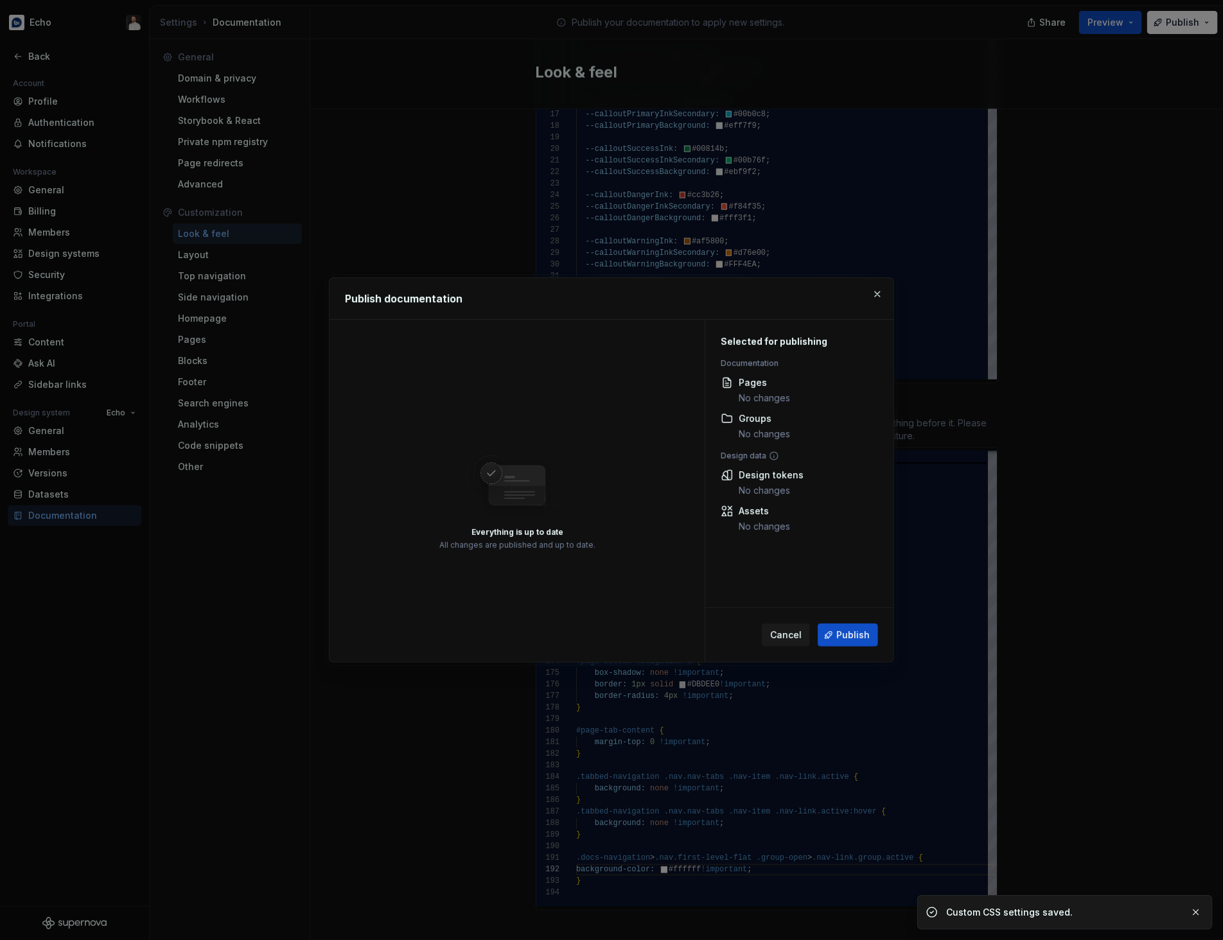
drag, startPoint x: 845, startPoint y: 631, endPoint x: 848, endPoint y: 625, distance: 6.6
click at [845, 631] on span "Publish" at bounding box center [852, 635] width 33 height 13
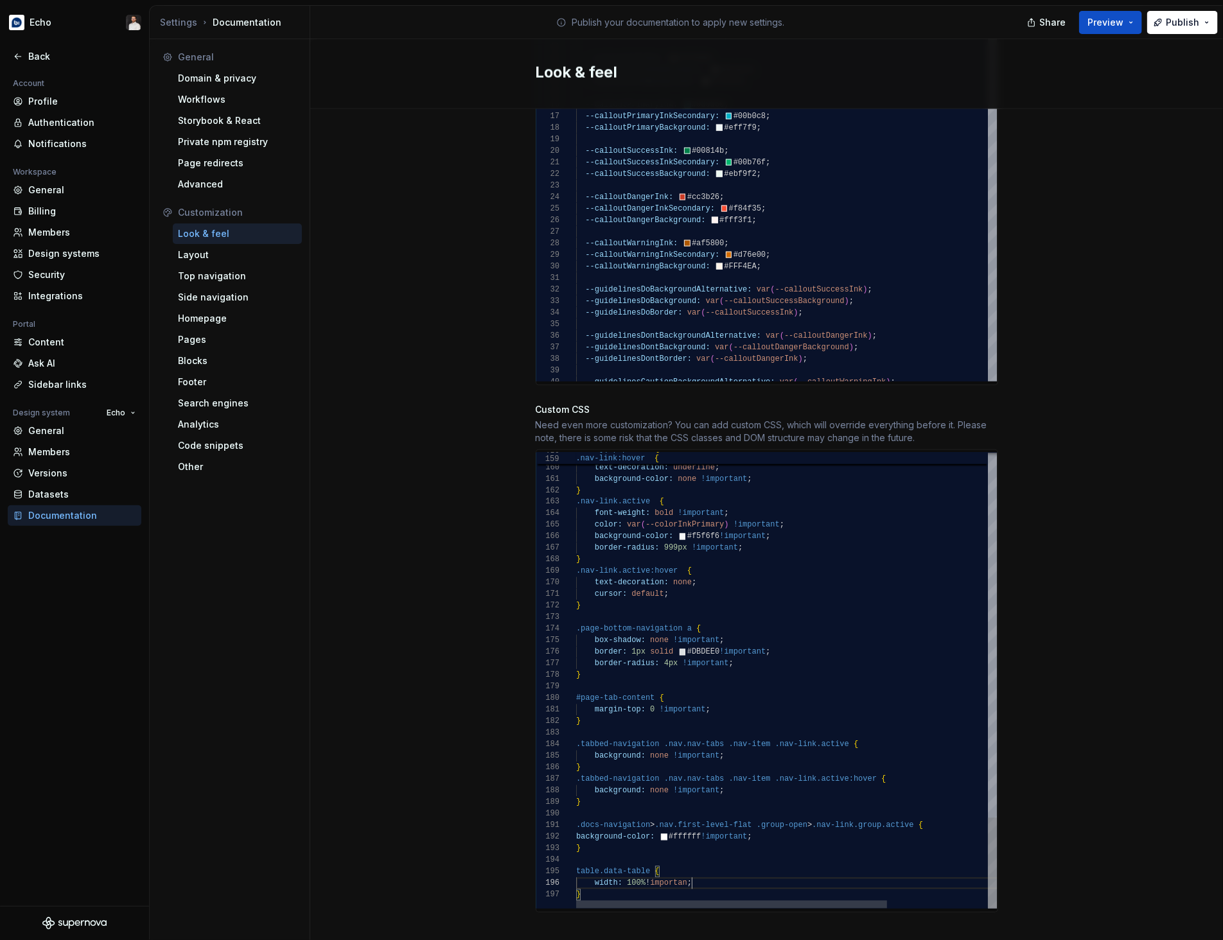
scroll to position [58, 120]
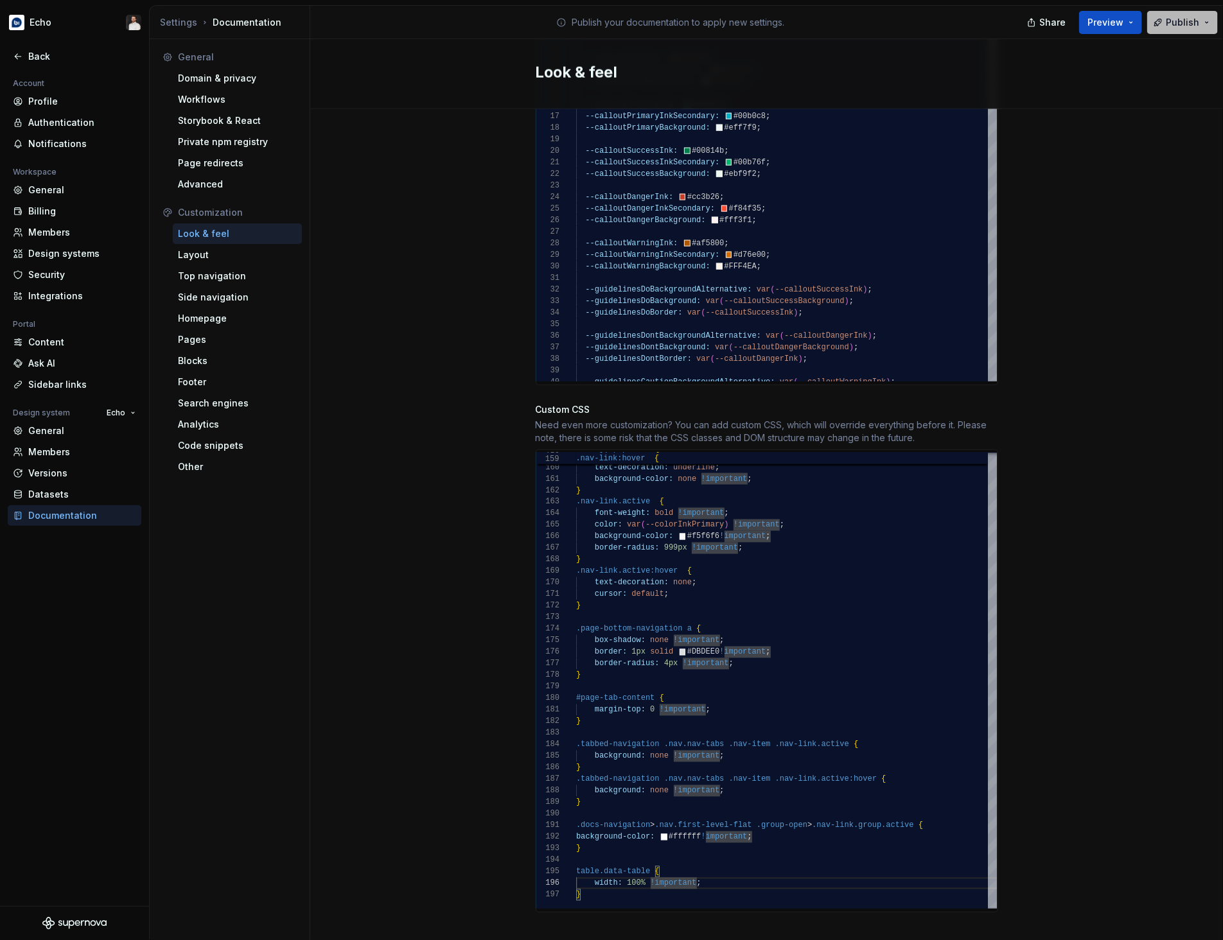
click at [1175, 25] on span "Publish" at bounding box center [1182, 22] width 33 height 13
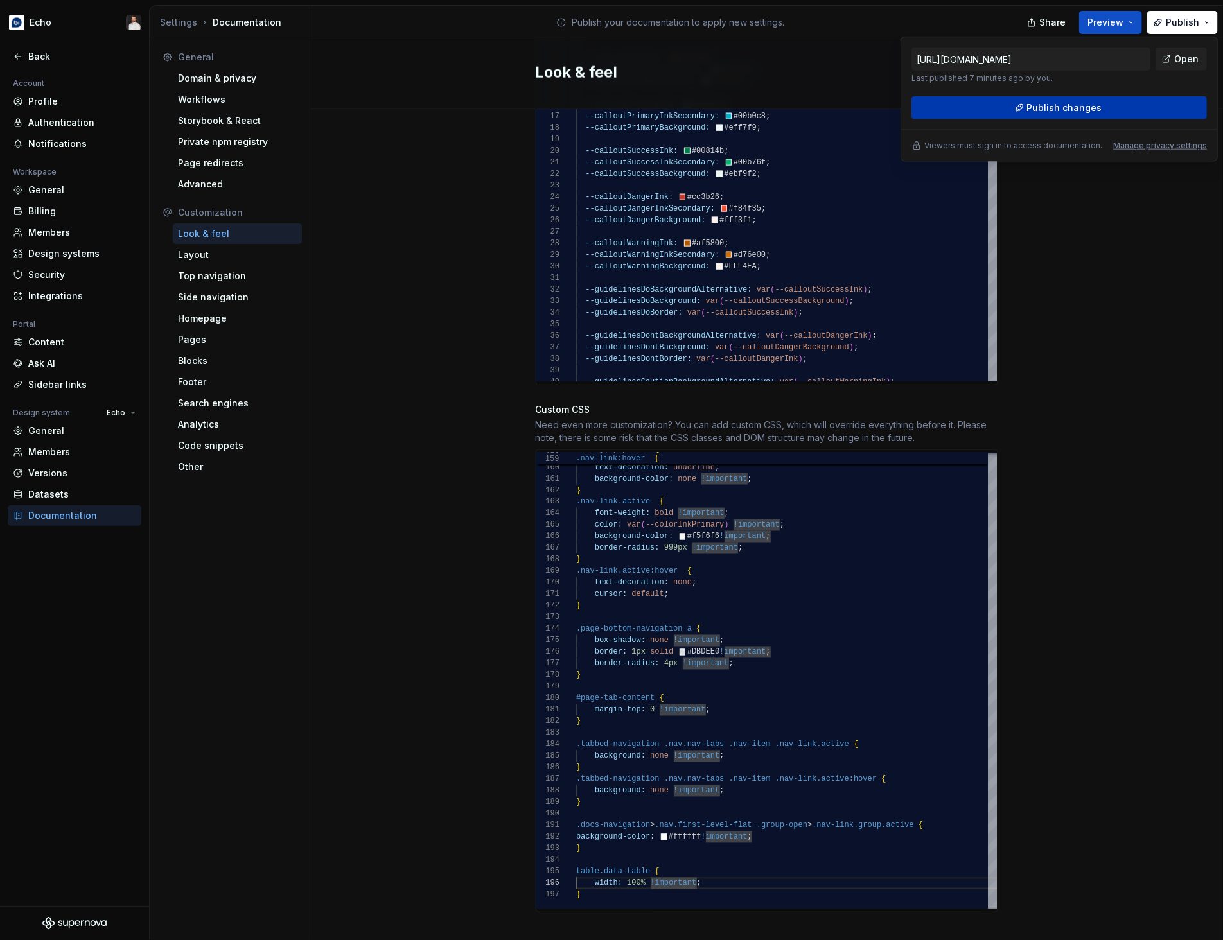
click at [1110, 105] on button "Publish changes" at bounding box center [1058, 107] width 295 height 23
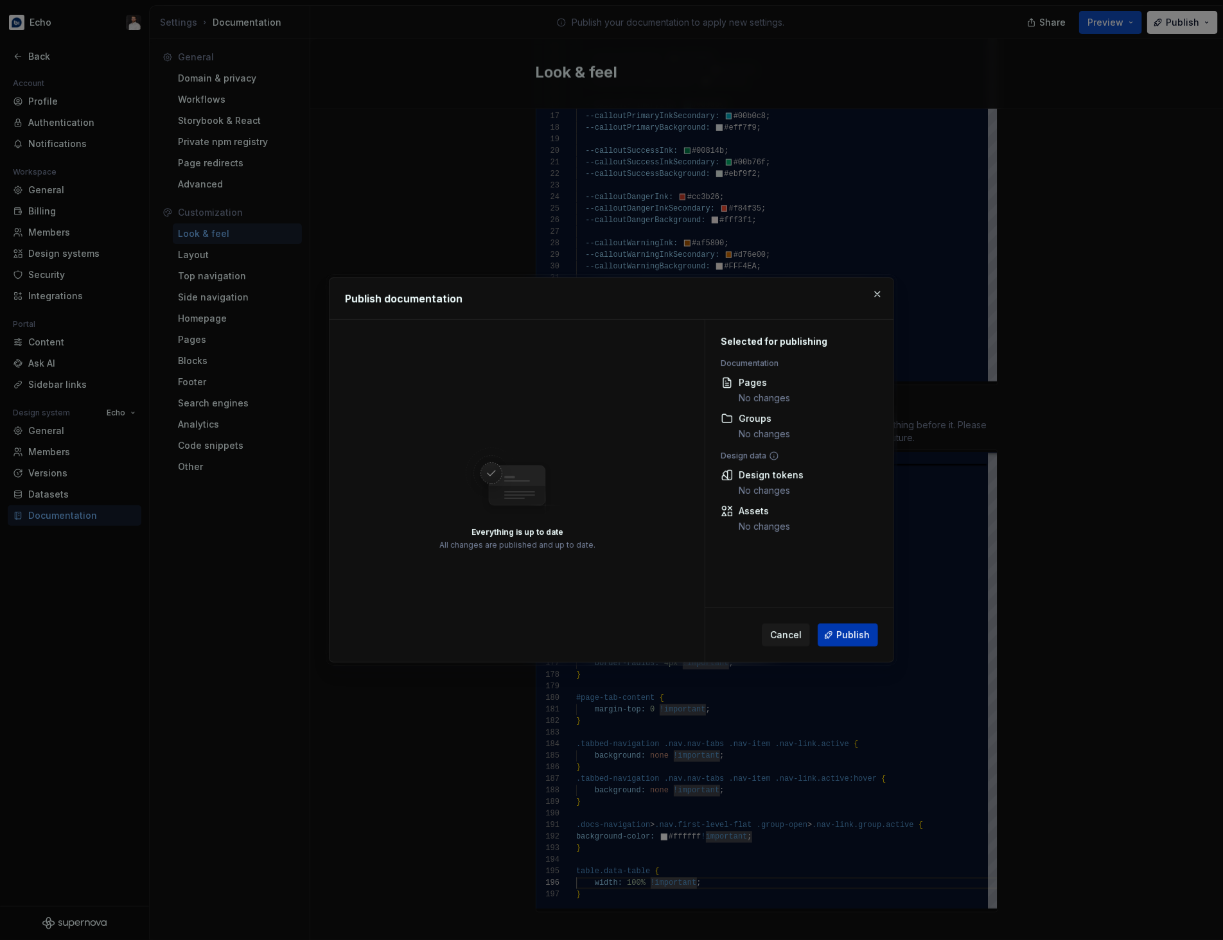
click at [858, 630] on span "Publish" at bounding box center [852, 635] width 33 height 13
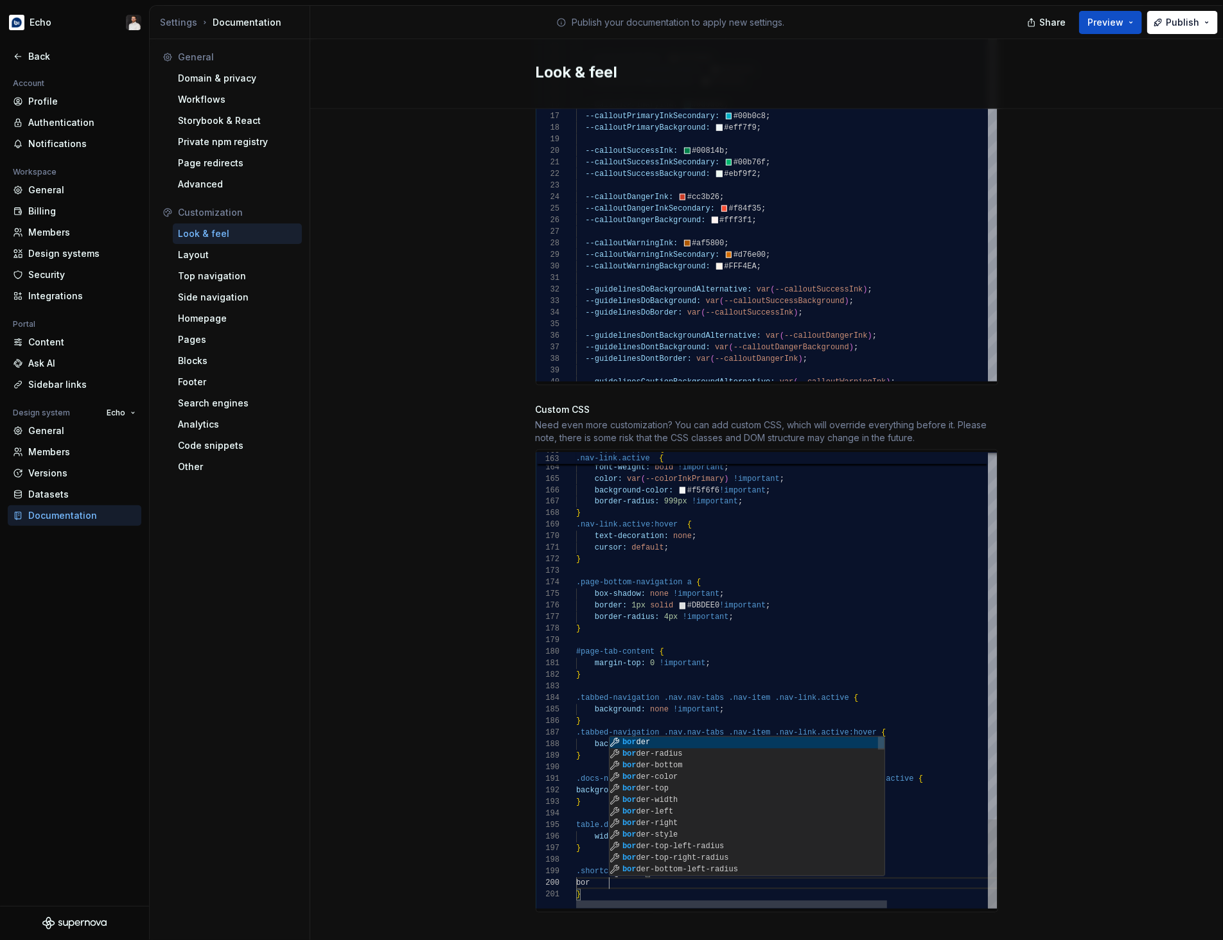
scroll to position [104, 33]
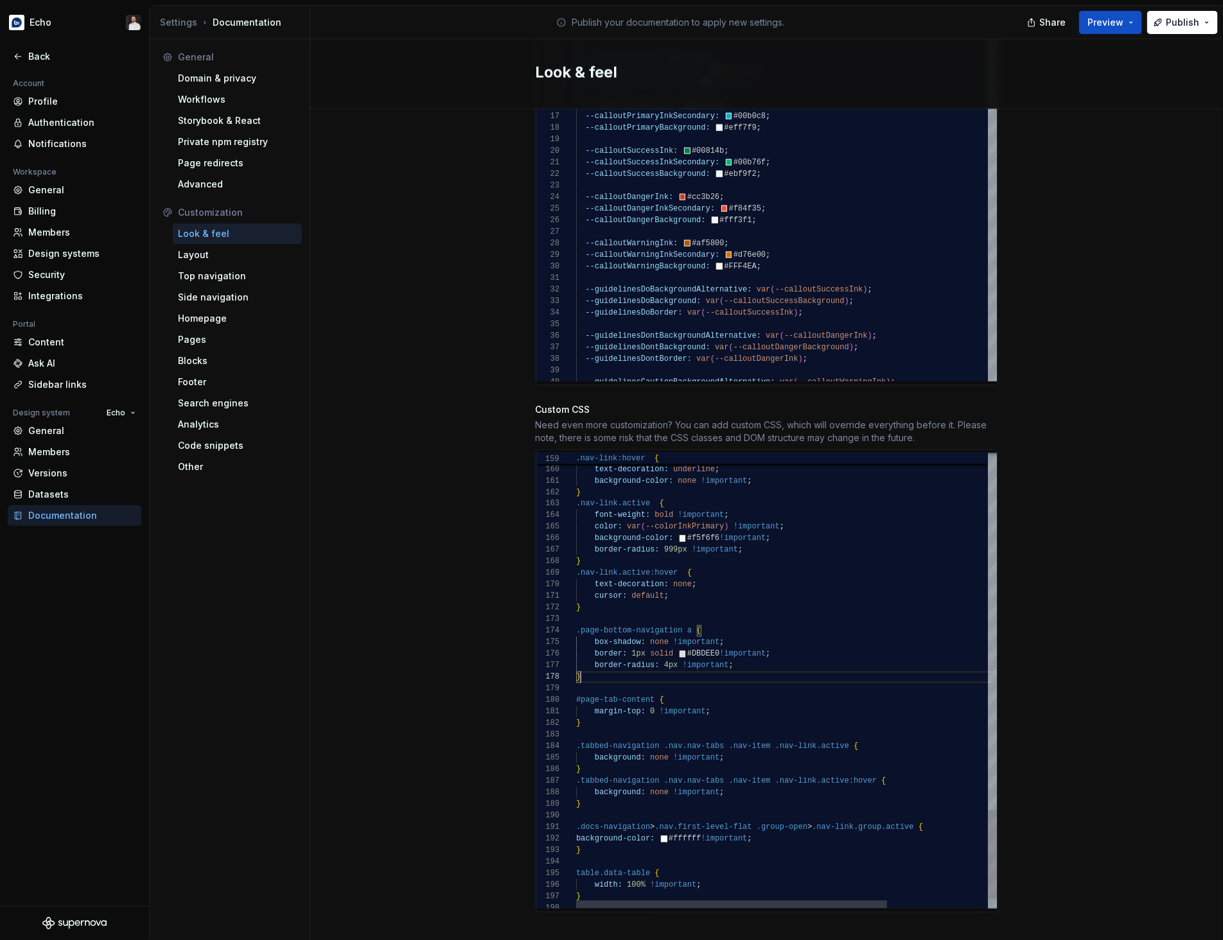
drag, startPoint x: 767, startPoint y: 652, endPoint x: 552, endPoint y: 631, distance: 216.2
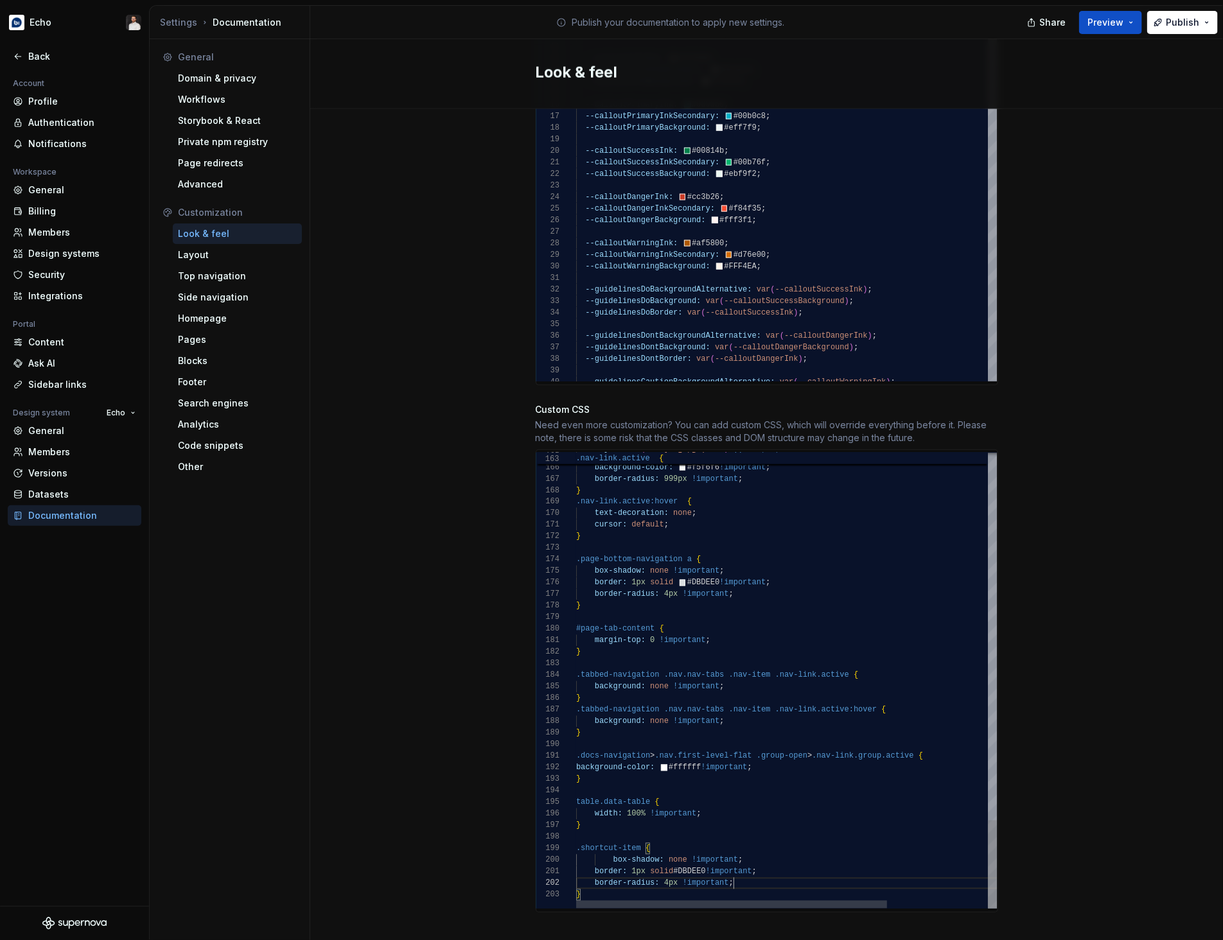
type textarea "**********"
click at [1159, 652] on div "Site logo A company logo that will be displayed on all pages on your documentat…" at bounding box center [766, 77] width 913 height 1767
click at [1173, 19] on span "Publish" at bounding box center [1182, 22] width 33 height 13
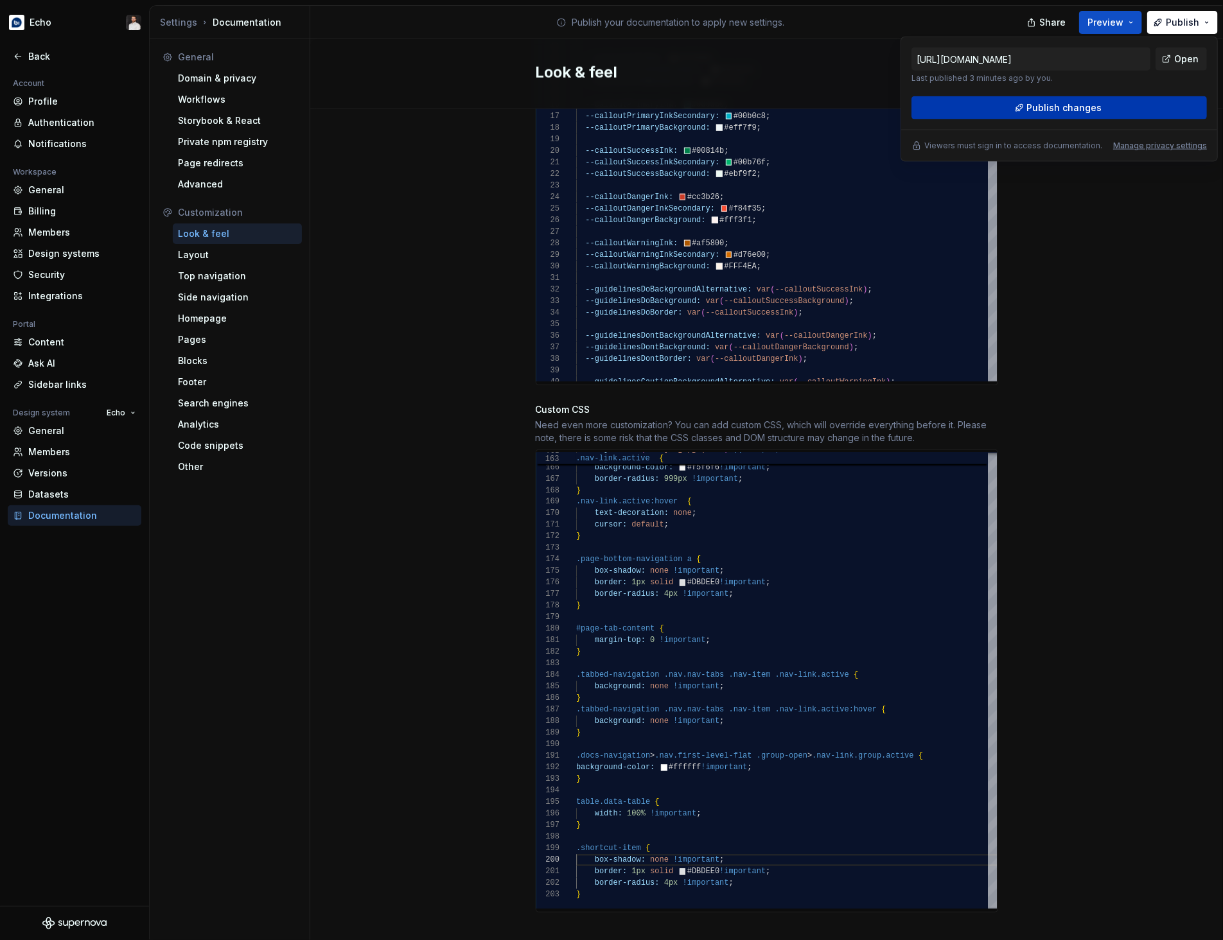
click at [1108, 105] on button "Publish changes" at bounding box center [1058, 107] width 295 height 23
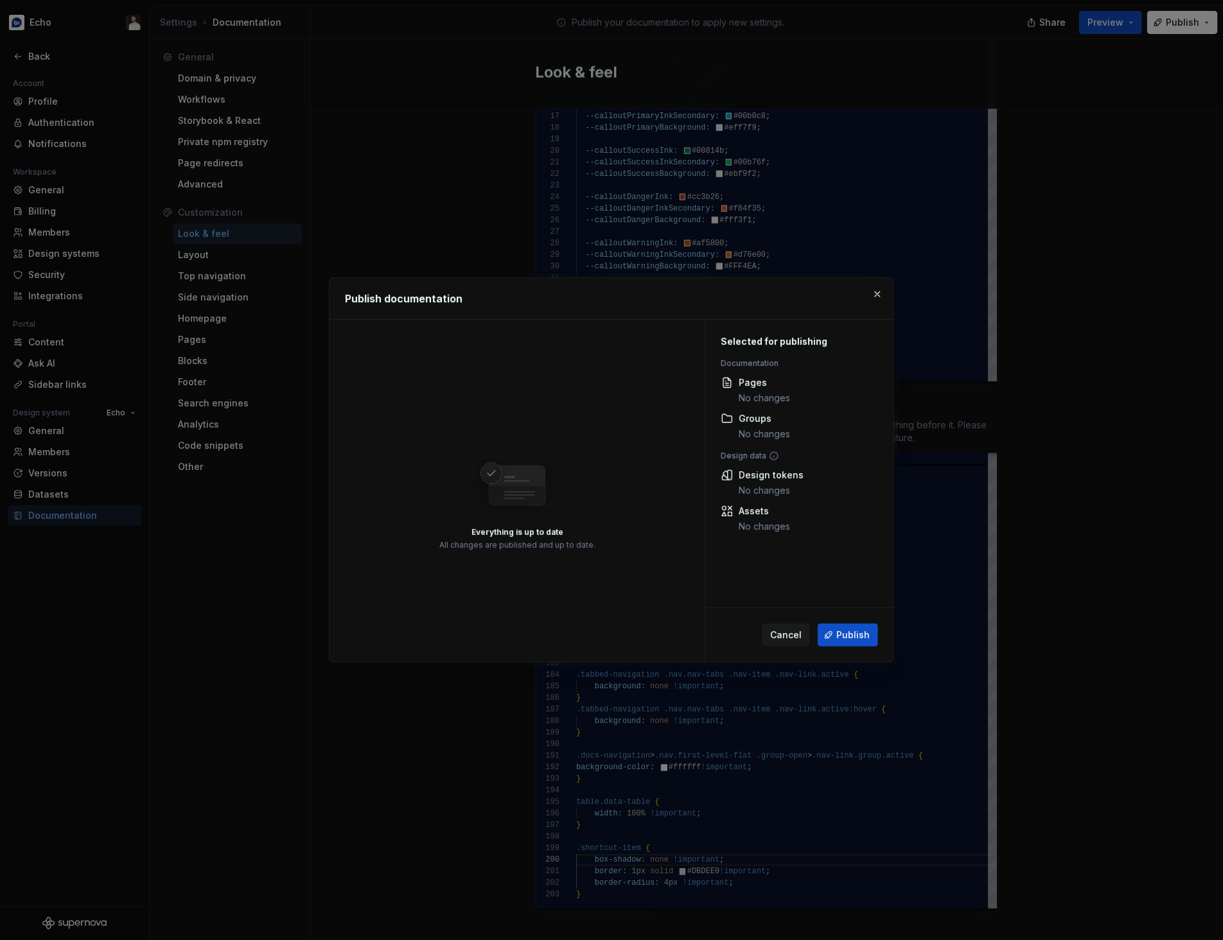
click at [852, 635] on span "Publish" at bounding box center [852, 635] width 33 height 13
